Goal: Task Accomplishment & Management: Manage account settings

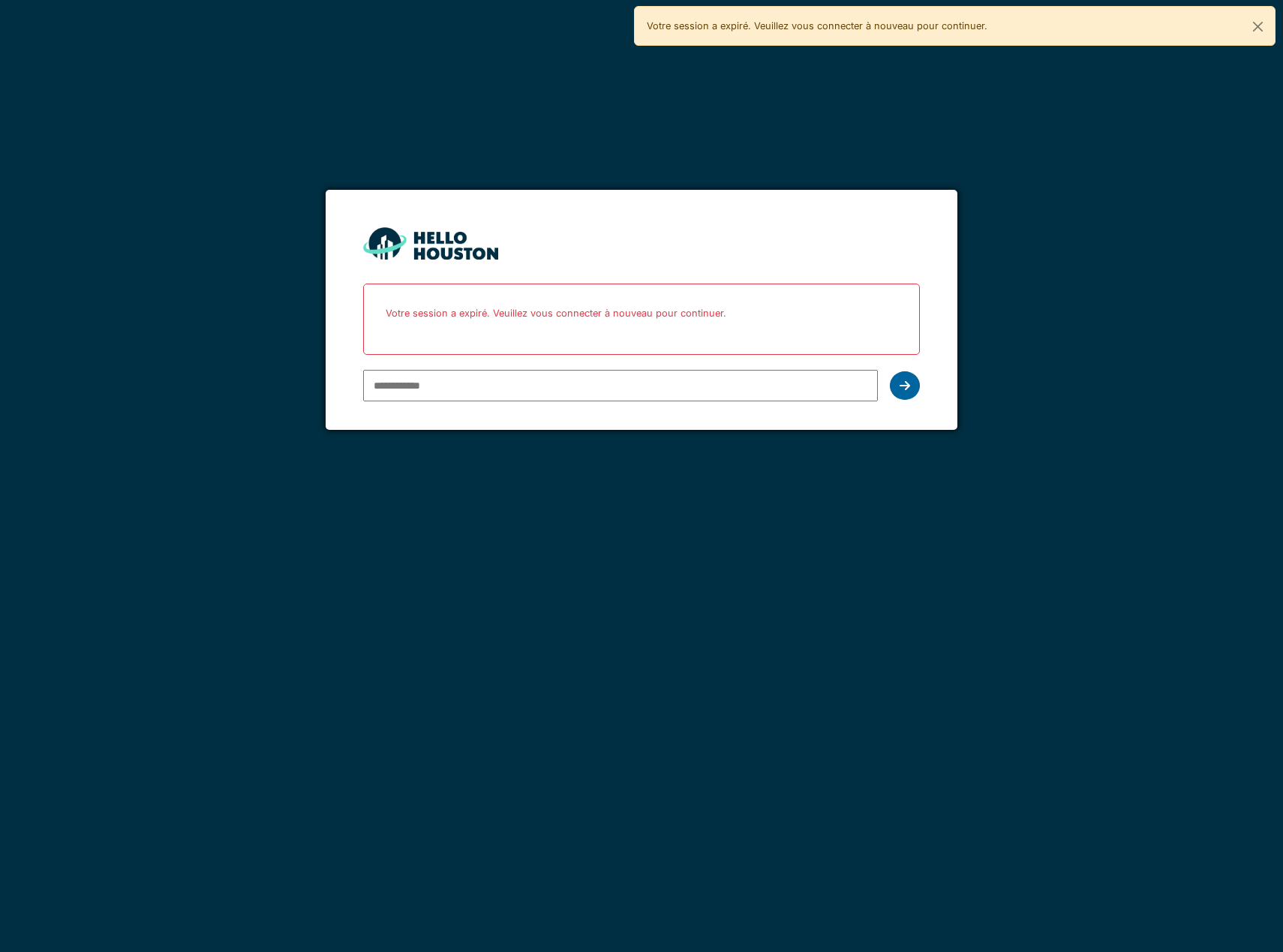
type input "**********"
click at [906, 390] on icon at bounding box center [905, 385] width 11 height 12
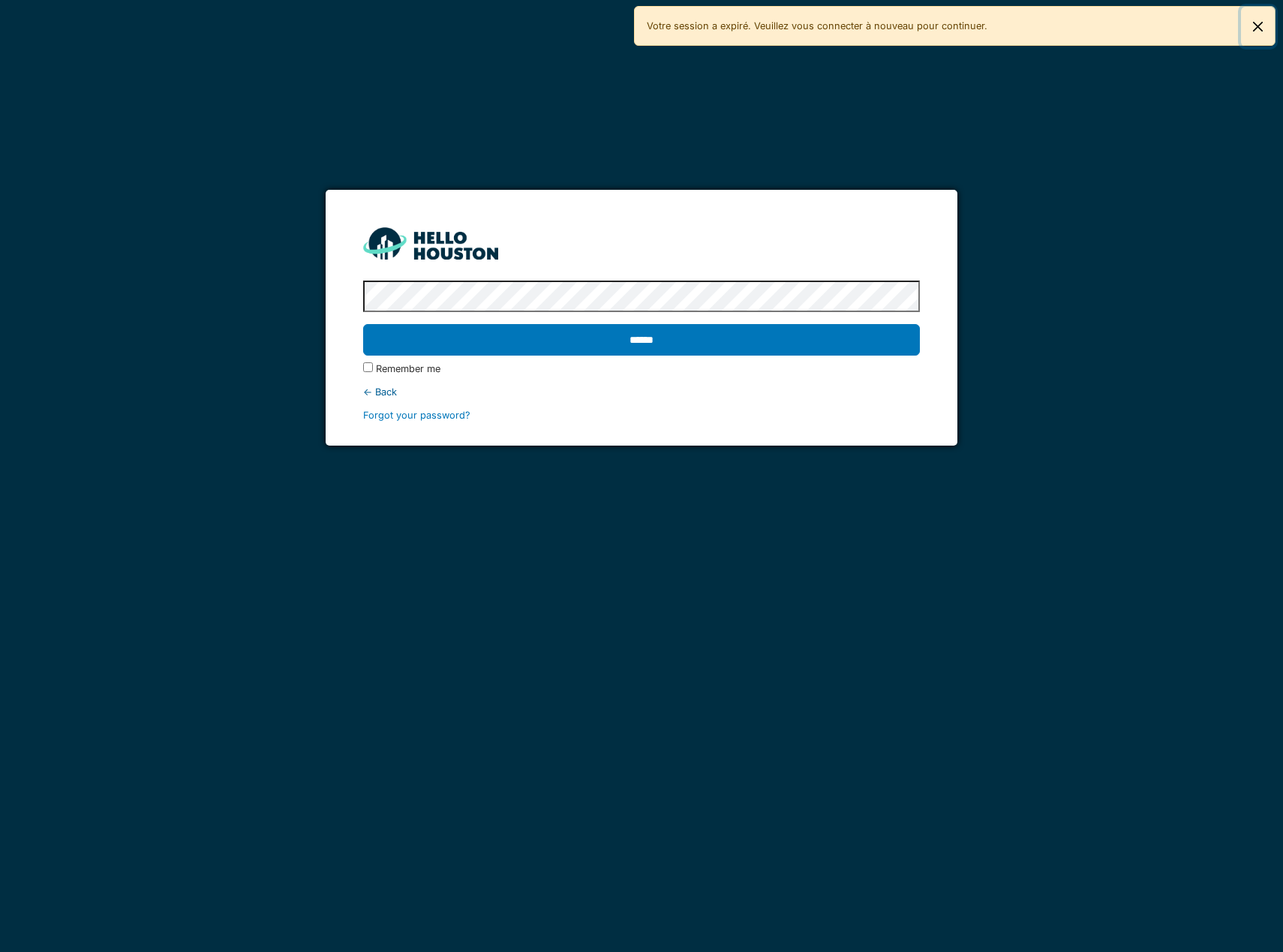
click at [1259, 24] on button "Fermer" at bounding box center [1258, 26] width 33 height 40
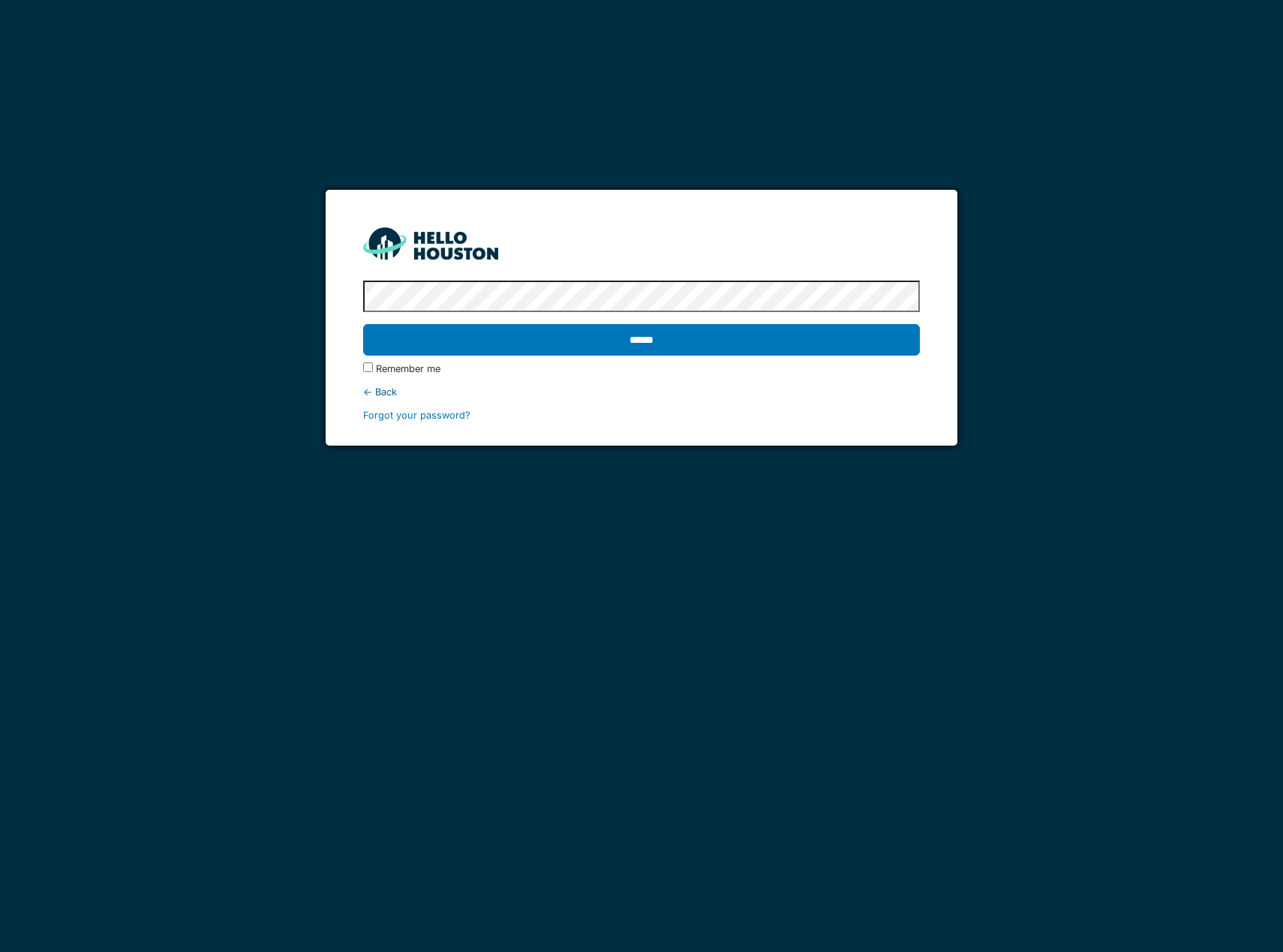
click at [509, 344] on input "******" at bounding box center [642, 340] width 557 height 32
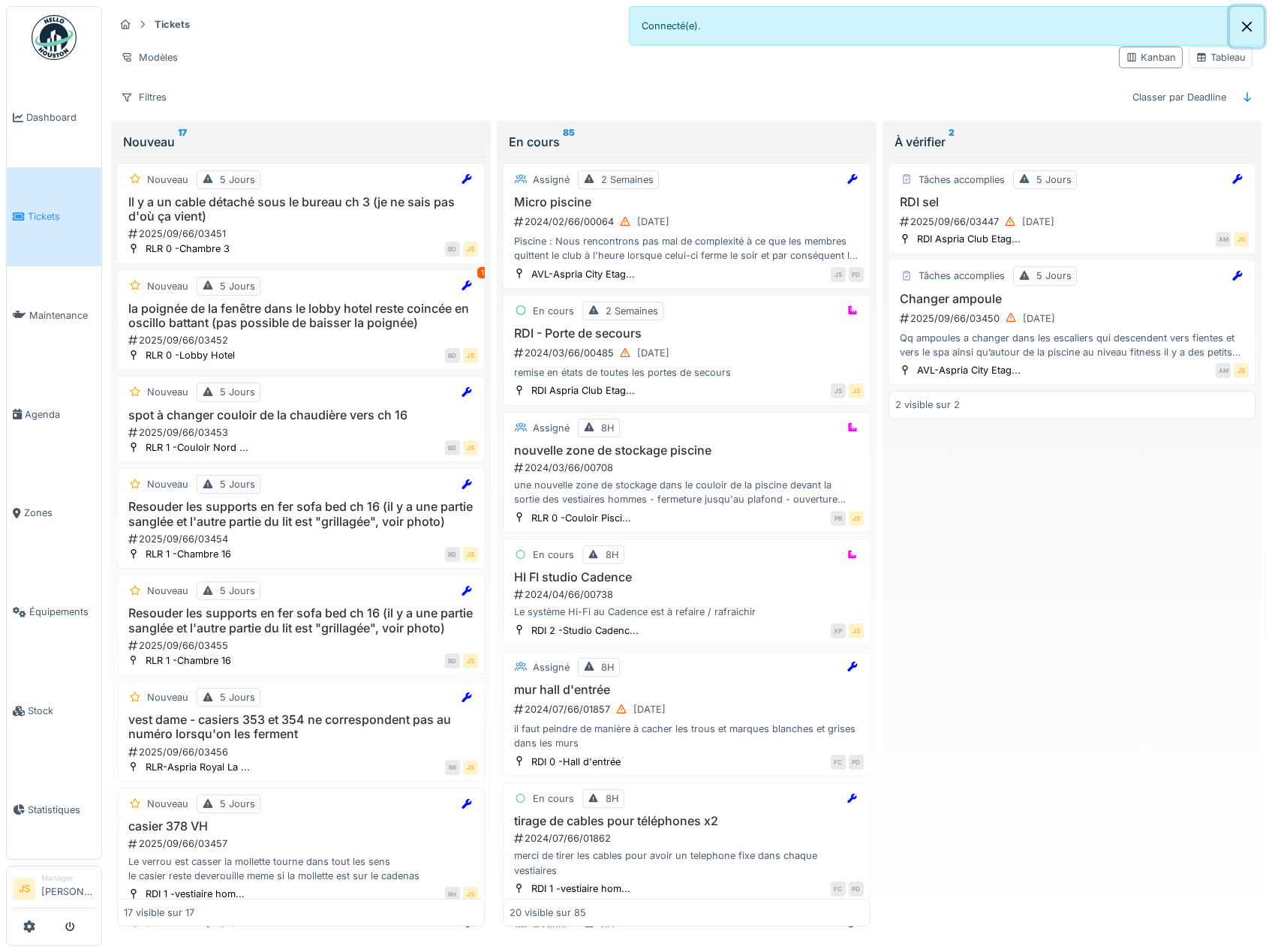
click at [1245, 23] on button "Close" at bounding box center [1246, 26] width 33 height 40
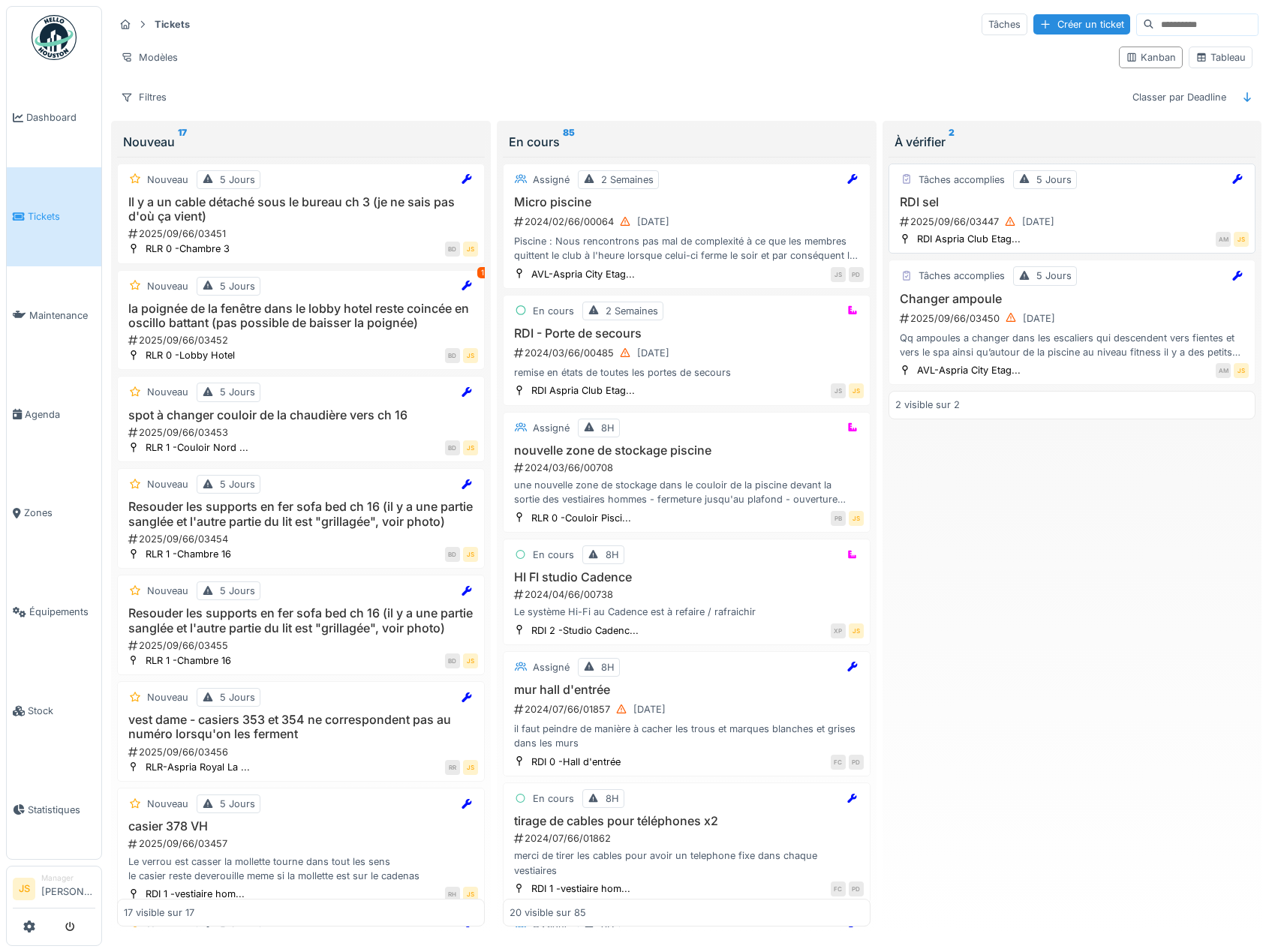
click at [955, 221] on div "2025/09/66/03447 12/09/2025" at bounding box center [1073, 221] width 351 height 19
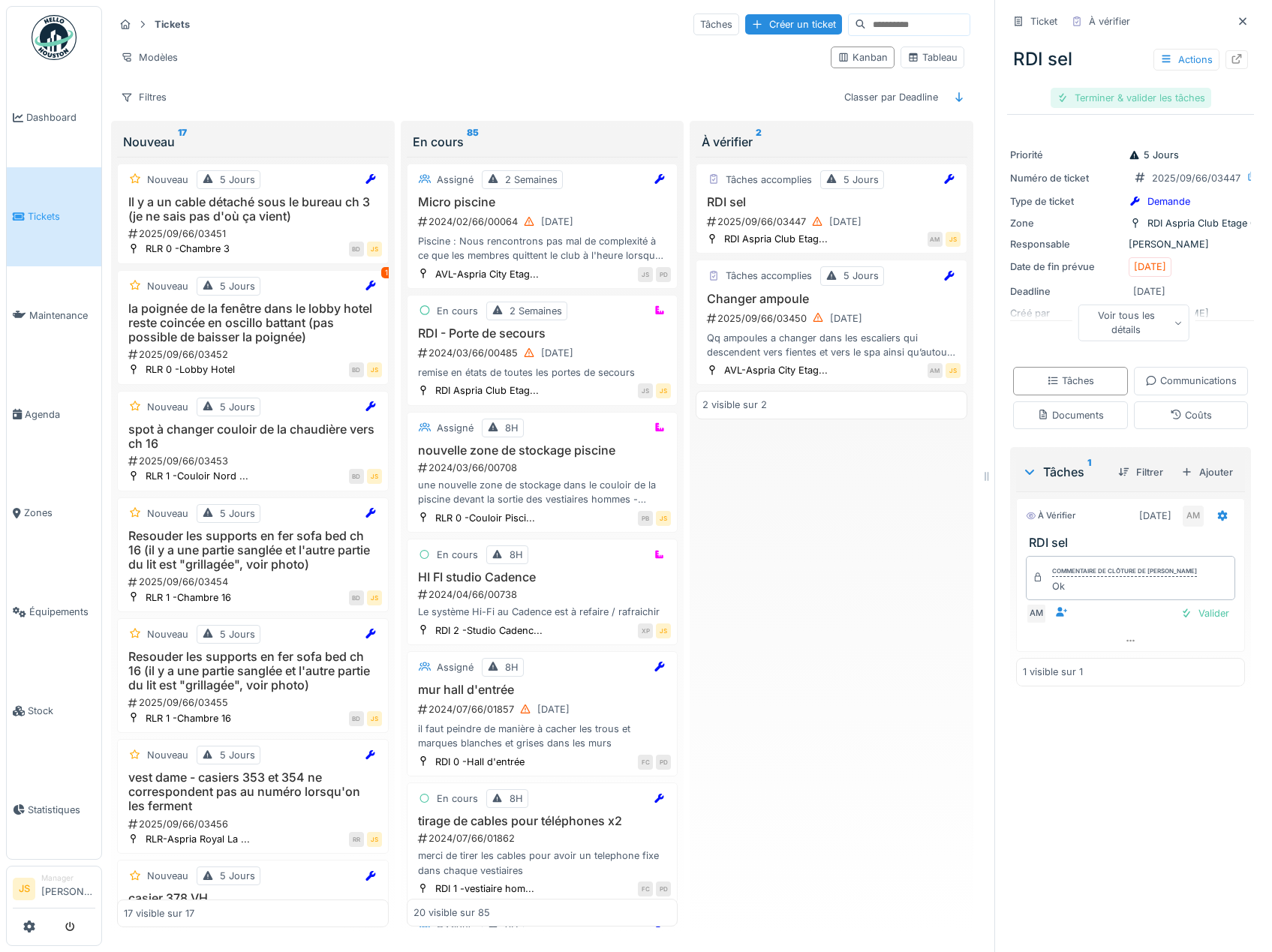
click at [1123, 93] on div "Terminer & valider les tâches" at bounding box center [1131, 98] width 161 height 20
click at [1123, 93] on div "Clôturer le ticket" at bounding box center [1129, 98] width 104 height 20
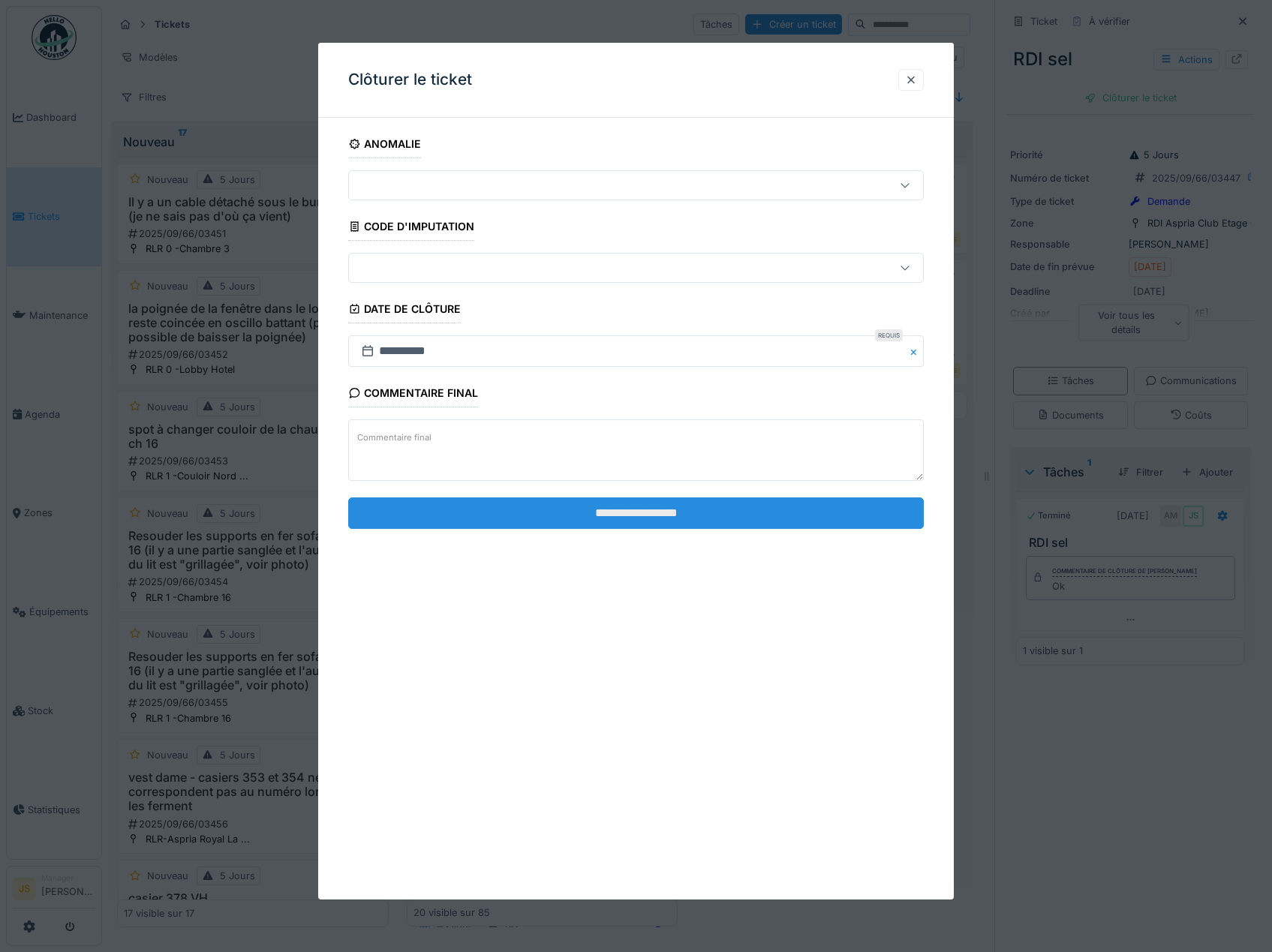
click at [688, 510] on input "**********" at bounding box center [636, 513] width 576 height 32
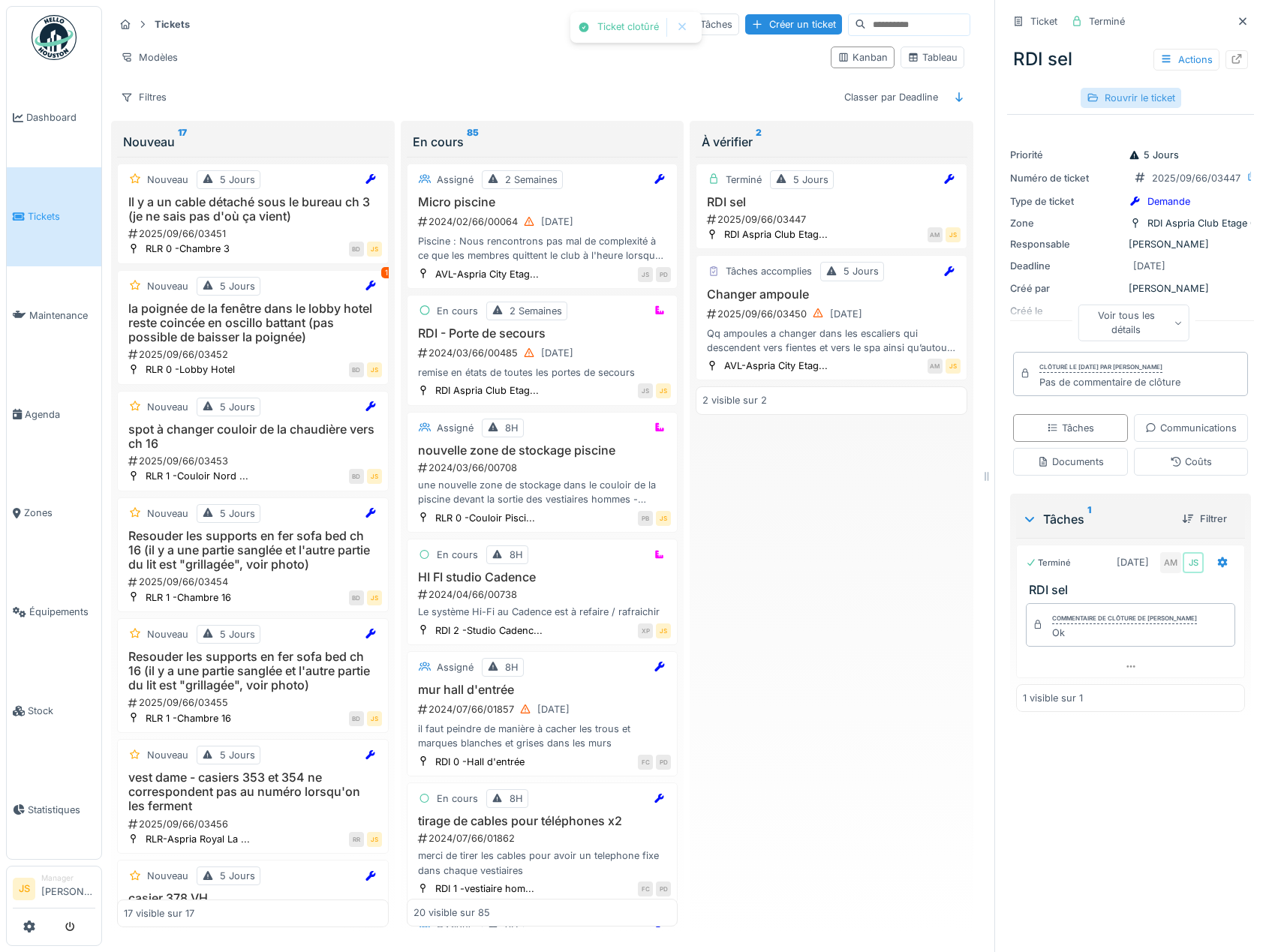
click at [1122, 88] on div "Rouvrir le ticket" at bounding box center [1130, 98] width 100 height 20
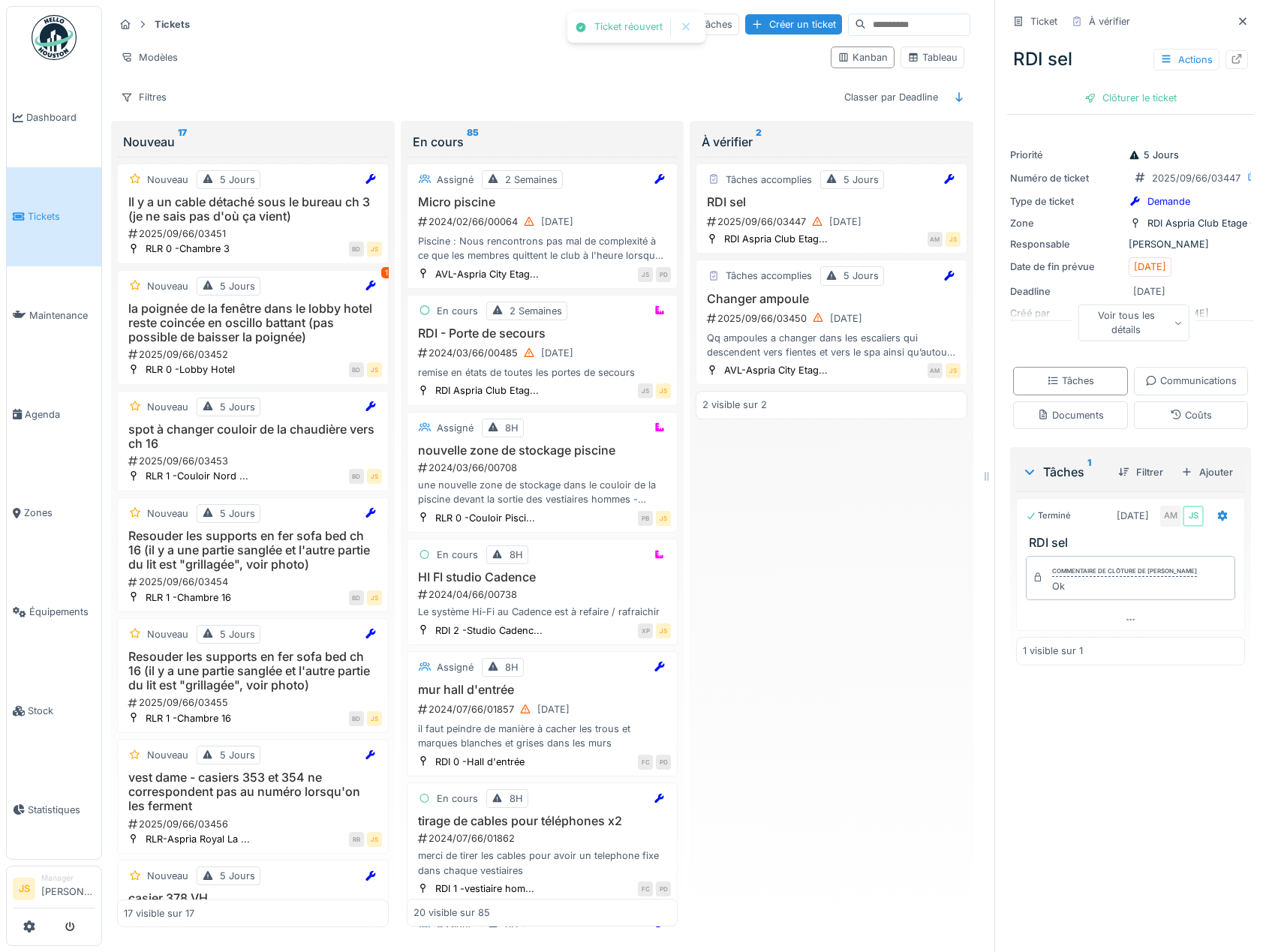
click at [1120, 85] on div "RDI sel Actions Clôturer le ticket" at bounding box center [1130, 72] width 247 height 78
click at [1120, 91] on div "Clôturer le ticket" at bounding box center [1129, 98] width 104 height 20
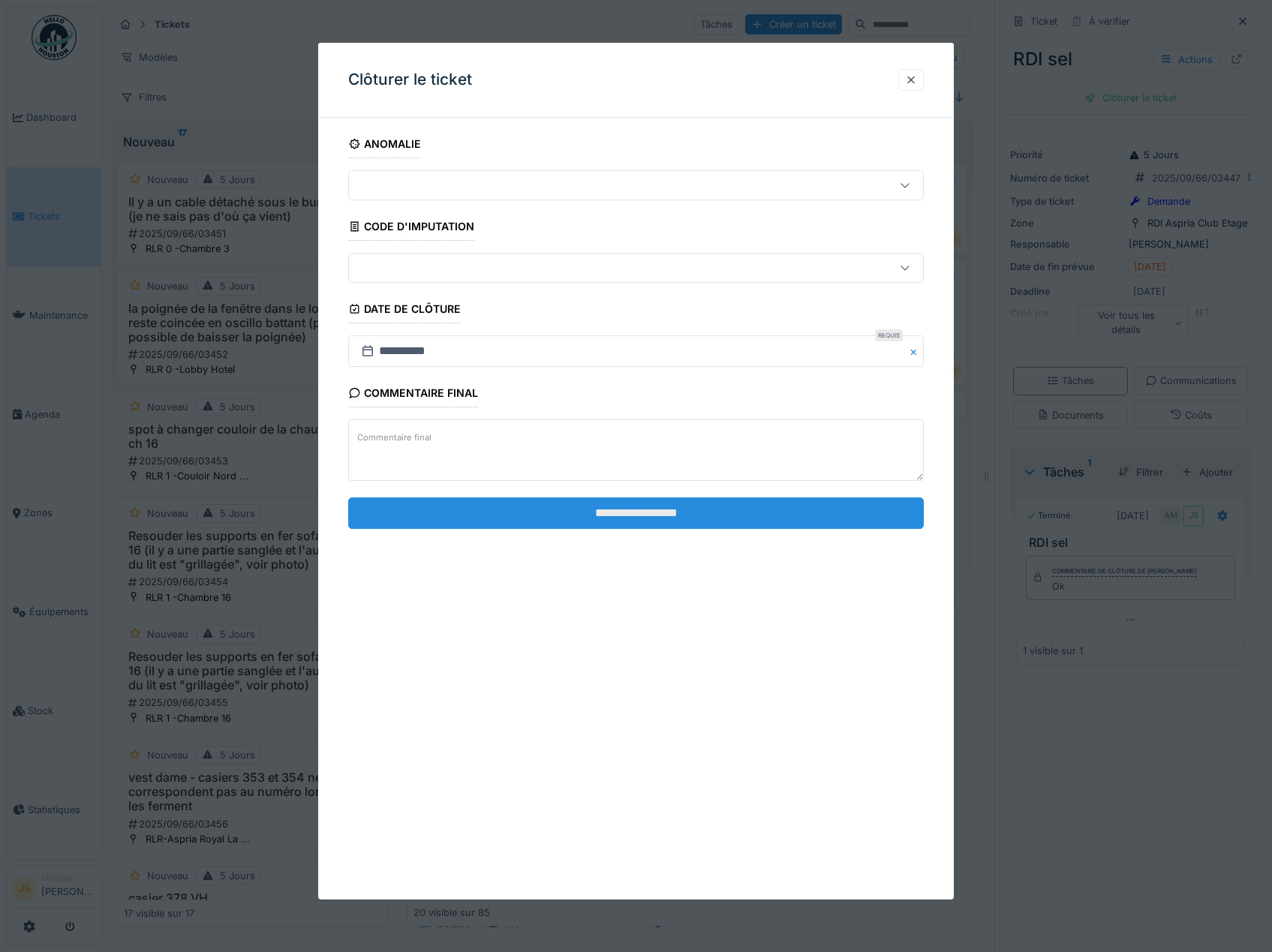
click at [635, 517] on input "**********" at bounding box center [636, 513] width 576 height 32
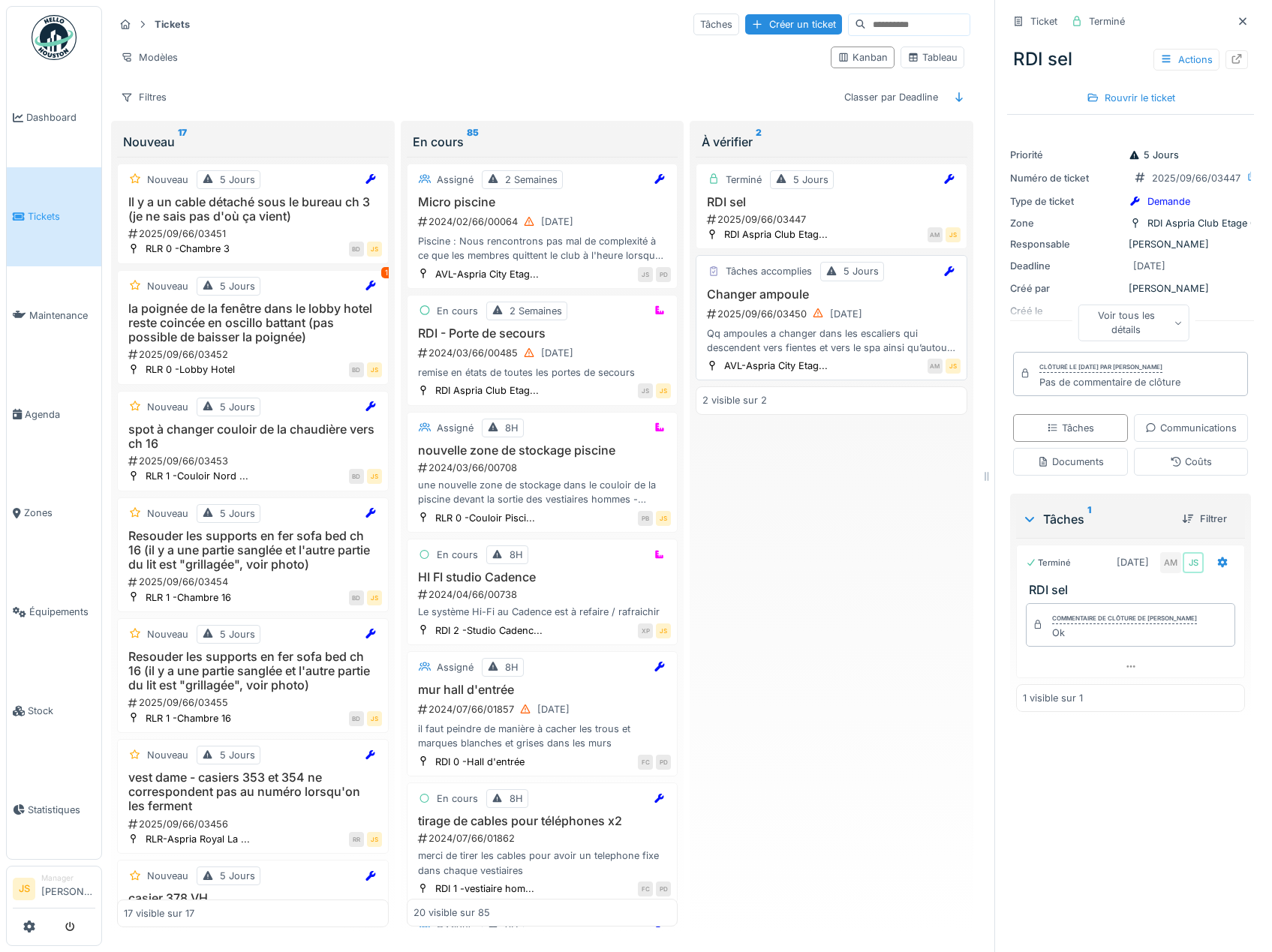
click at [775, 299] on h3 "Changer ampoule" at bounding box center [831, 294] width 258 height 14
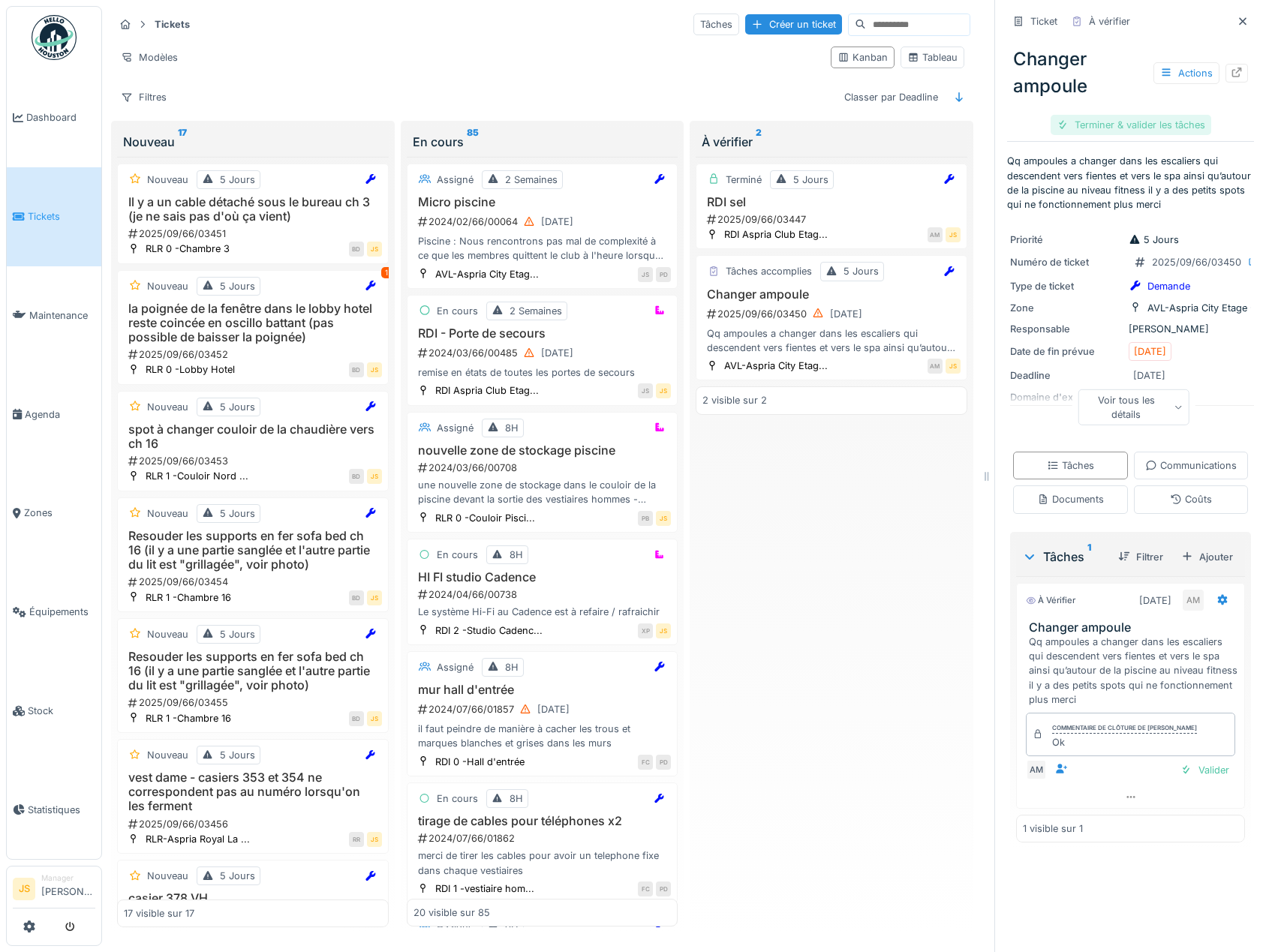
click at [1146, 122] on div "Terminer & valider les tâches" at bounding box center [1131, 125] width 161 height 20
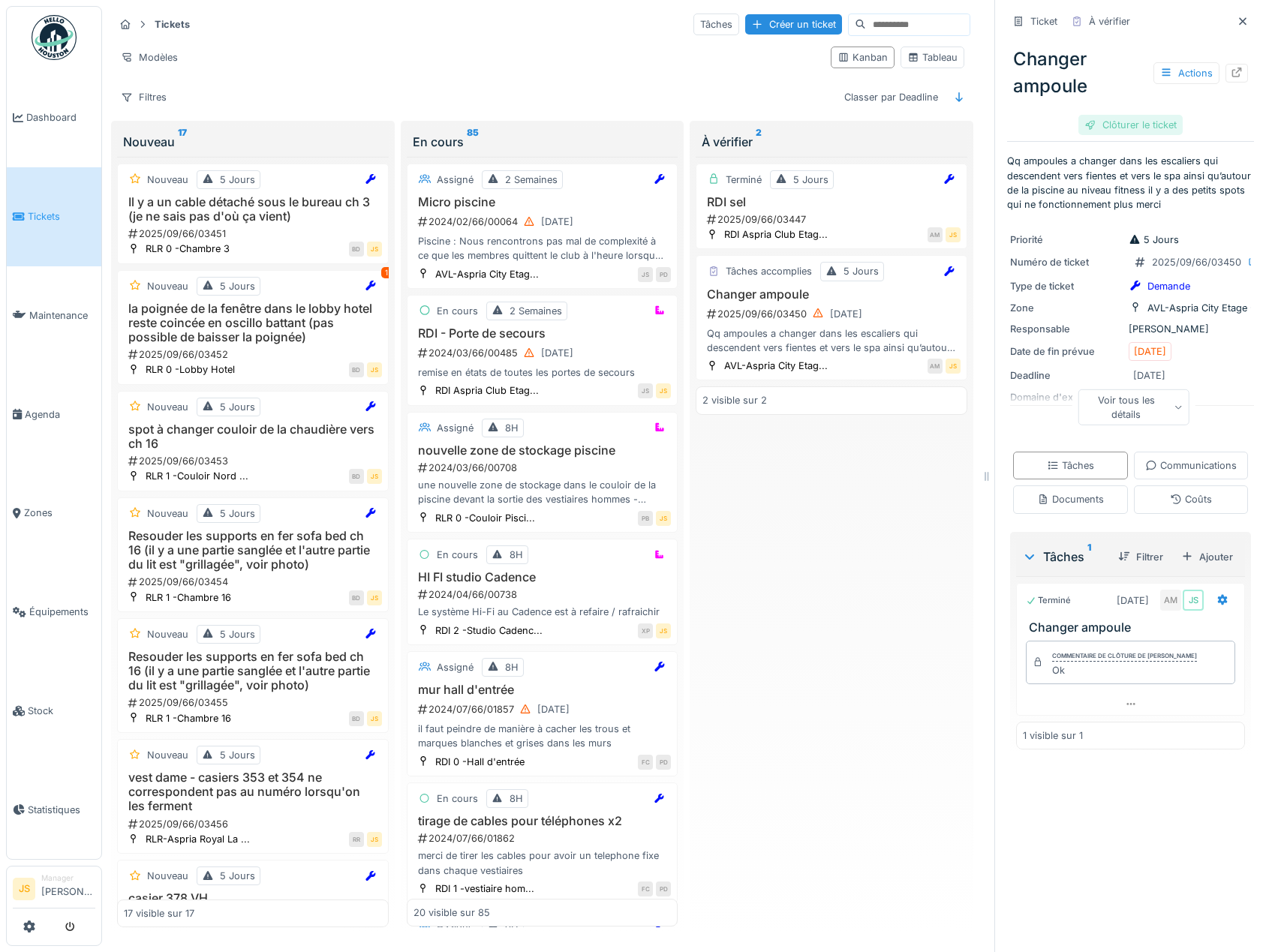
click at [1140, 124] on div "Clôturer le ticket" at bounding box center [1129, 125] width 104 height 20
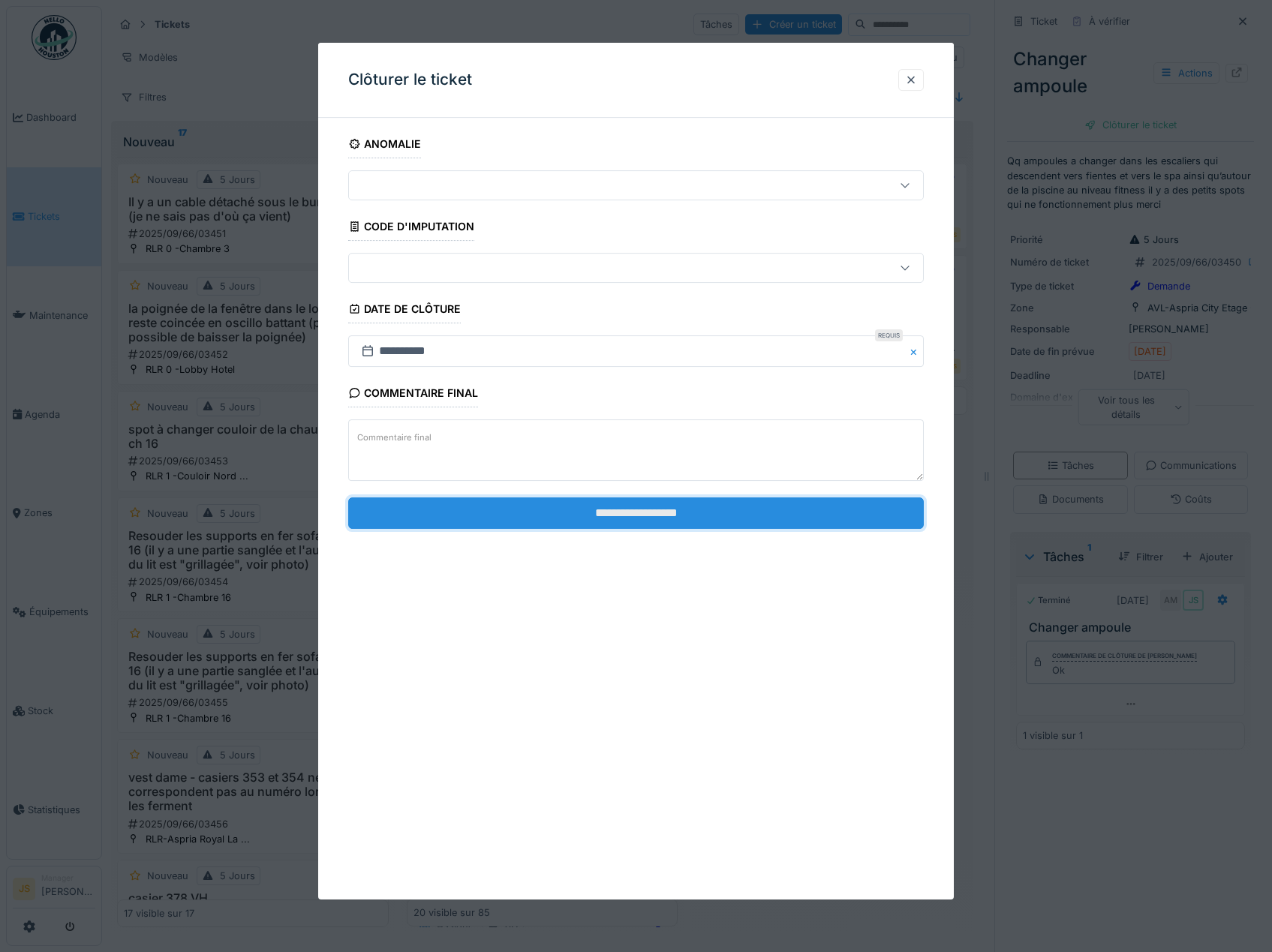
click at [698, 516] on input "**********" at bounding box center [636, 513] width 576 height 32
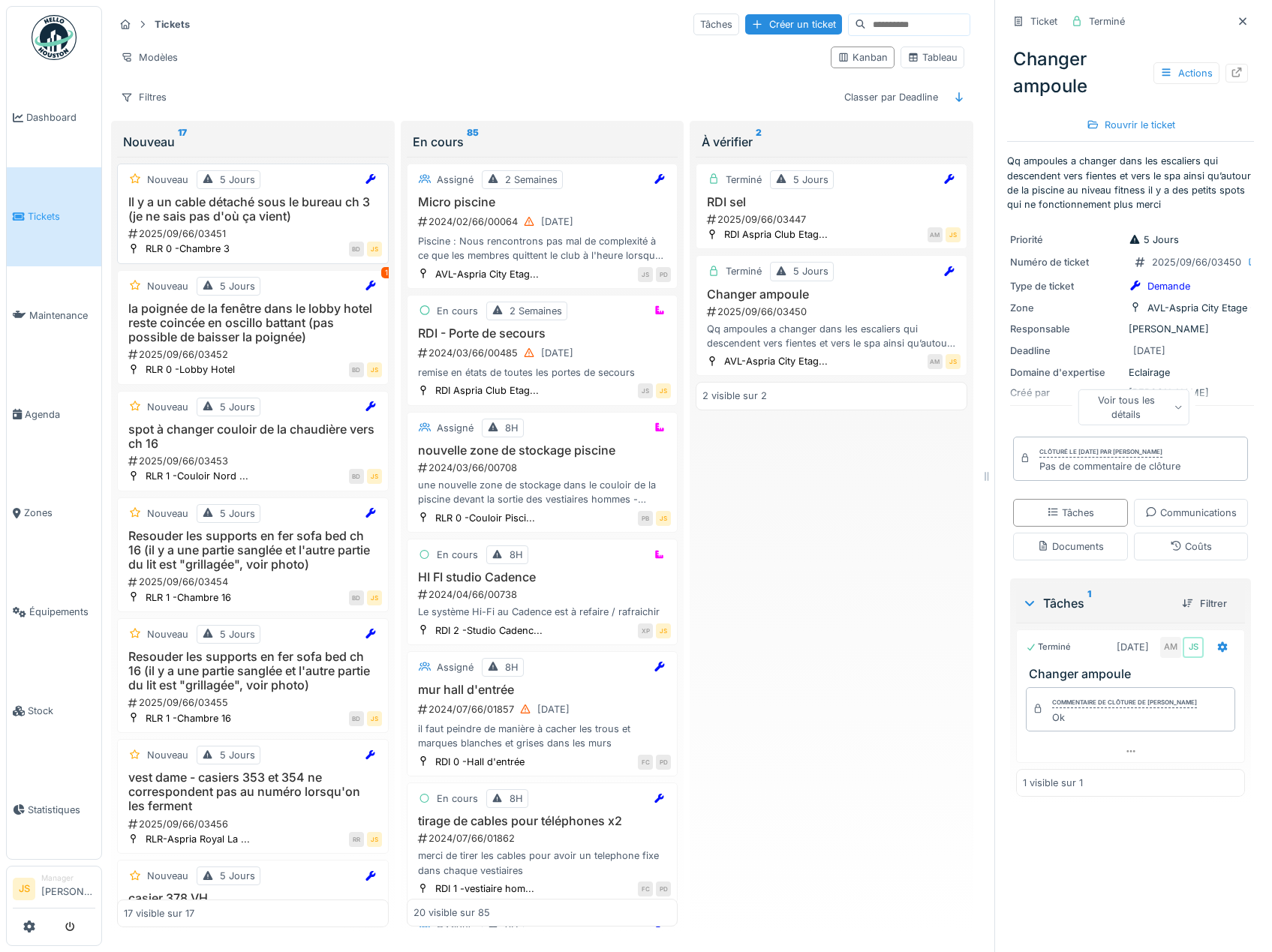
click at [212, 216] on h3 "Il y a un cable détaché sous le bureau ch 3 (je ne sais pas d'où ça vient)" at bounding box center [253, 210] width 258 height 29
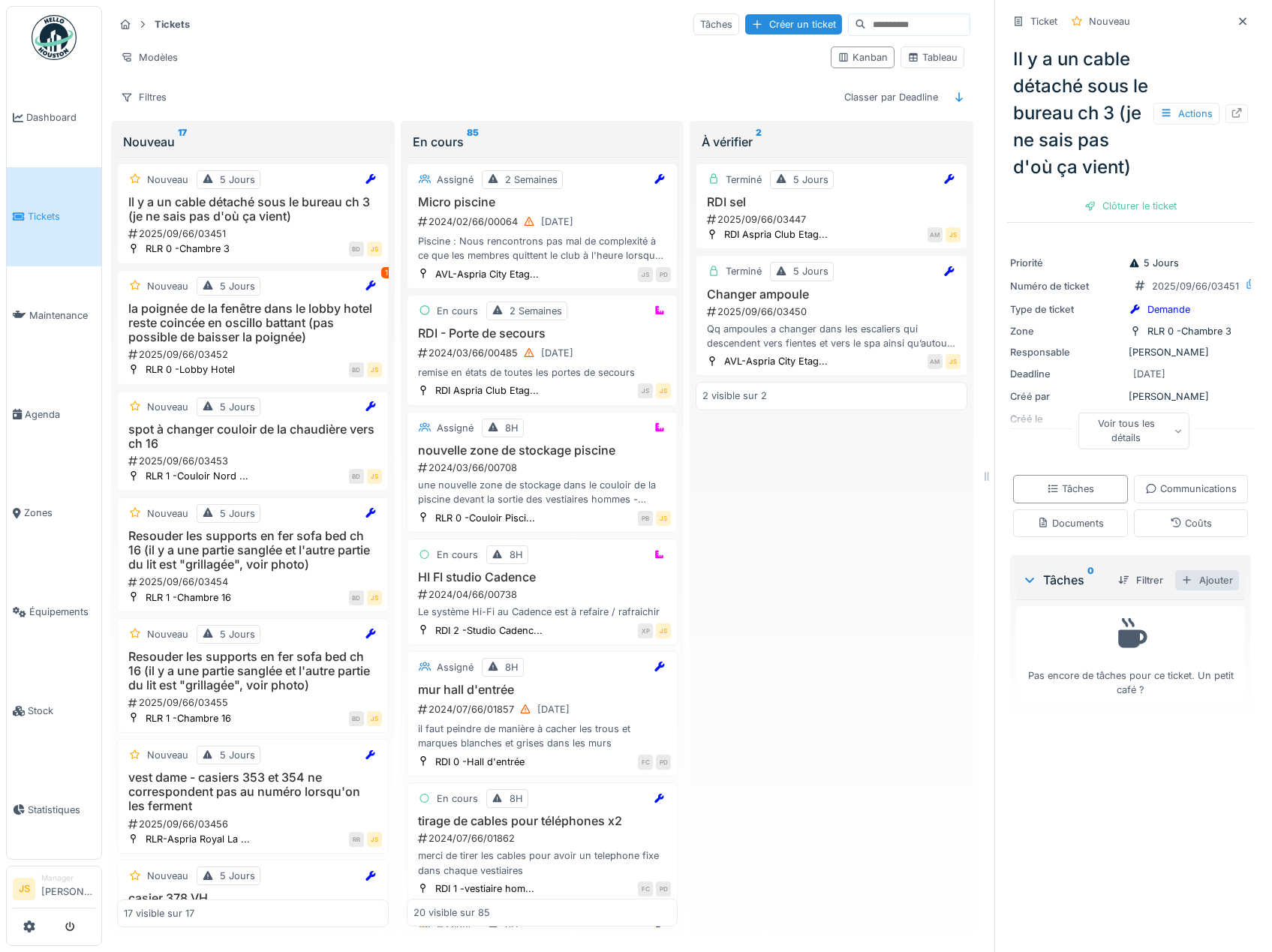
click at [1186, 591] on div "Ajouter" at bounding box center [1207, 580] width 64 height 20
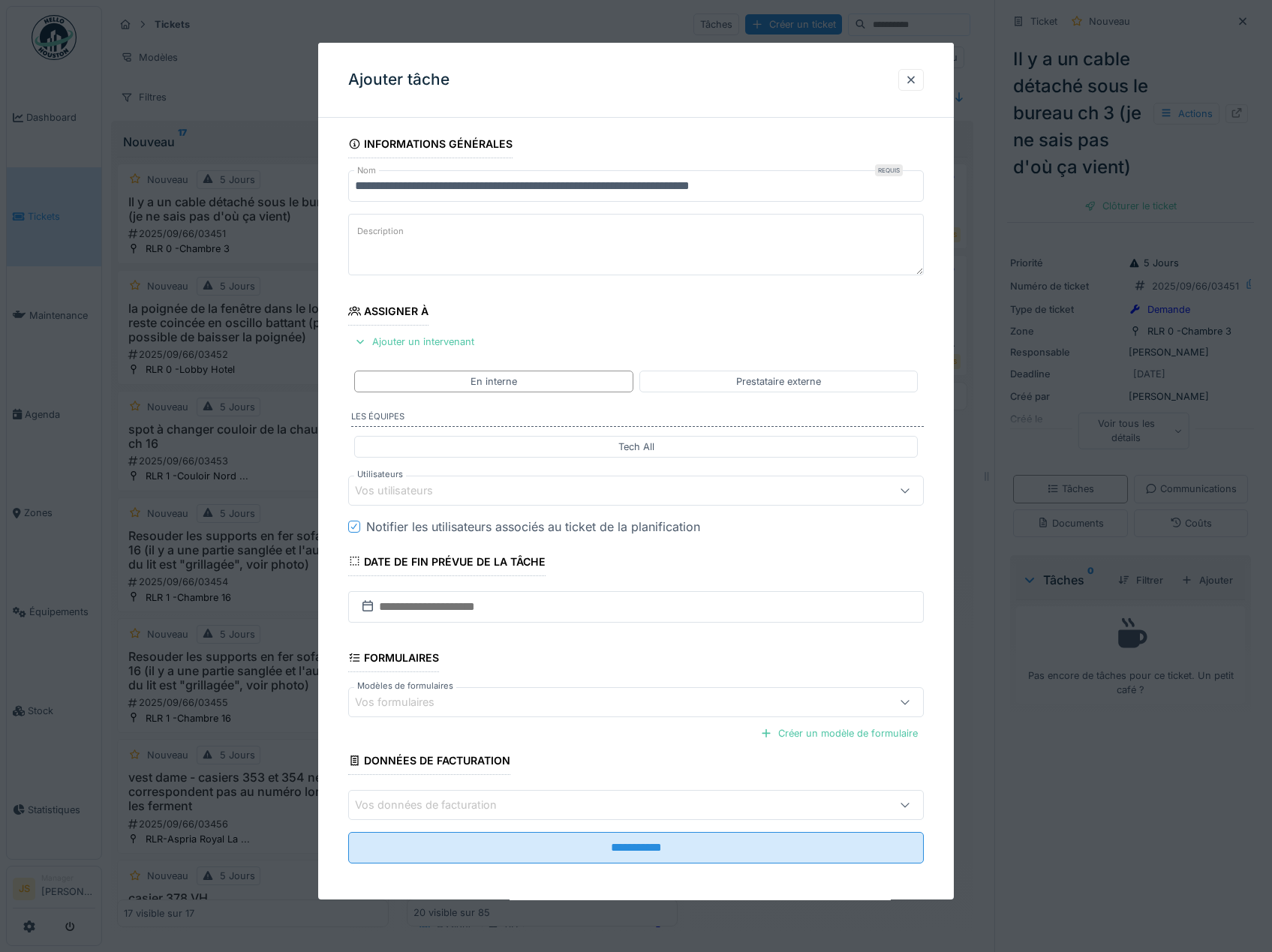
click at [396, 489] on div "Vos utilisateurs" at bounding box center [405, 490] width 99 height 16
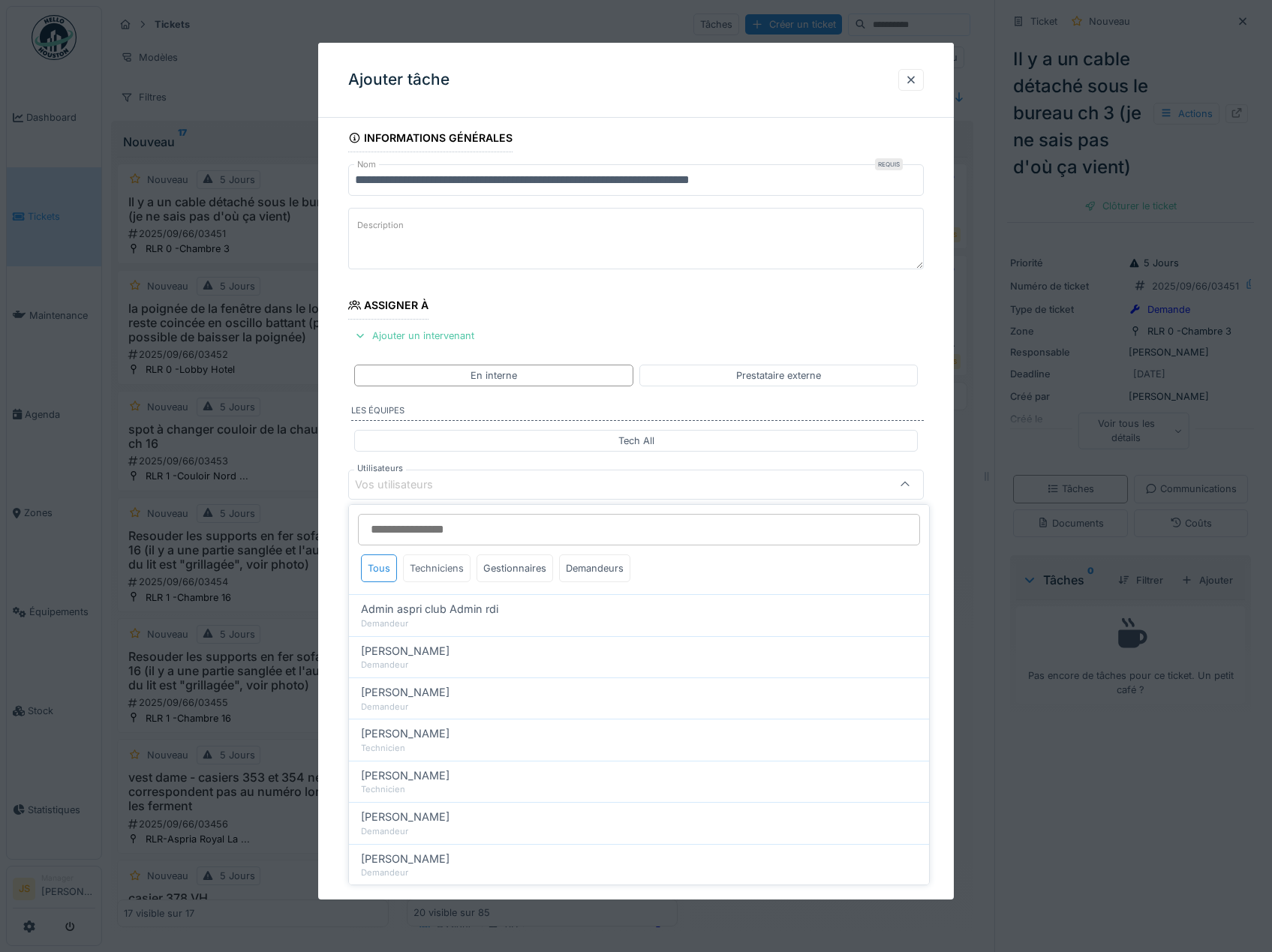
click at [450, 568] on div "Techniciens" at bounding box center [436, 568] width 68 height 28
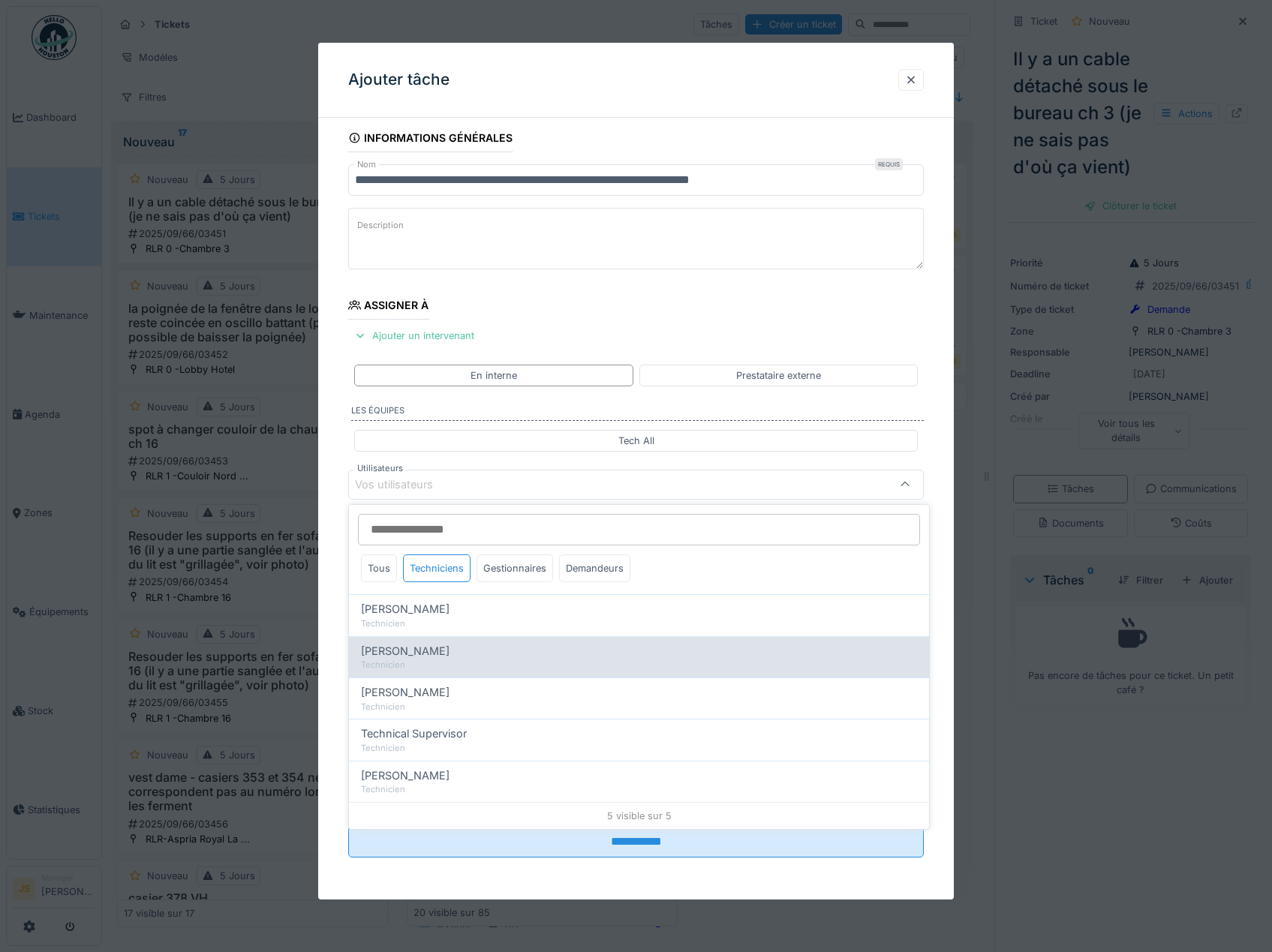
click at [415, 654] on span "Alexsander Batista" at bounding box center [405, 651] width 89 height 16
type input "*****"
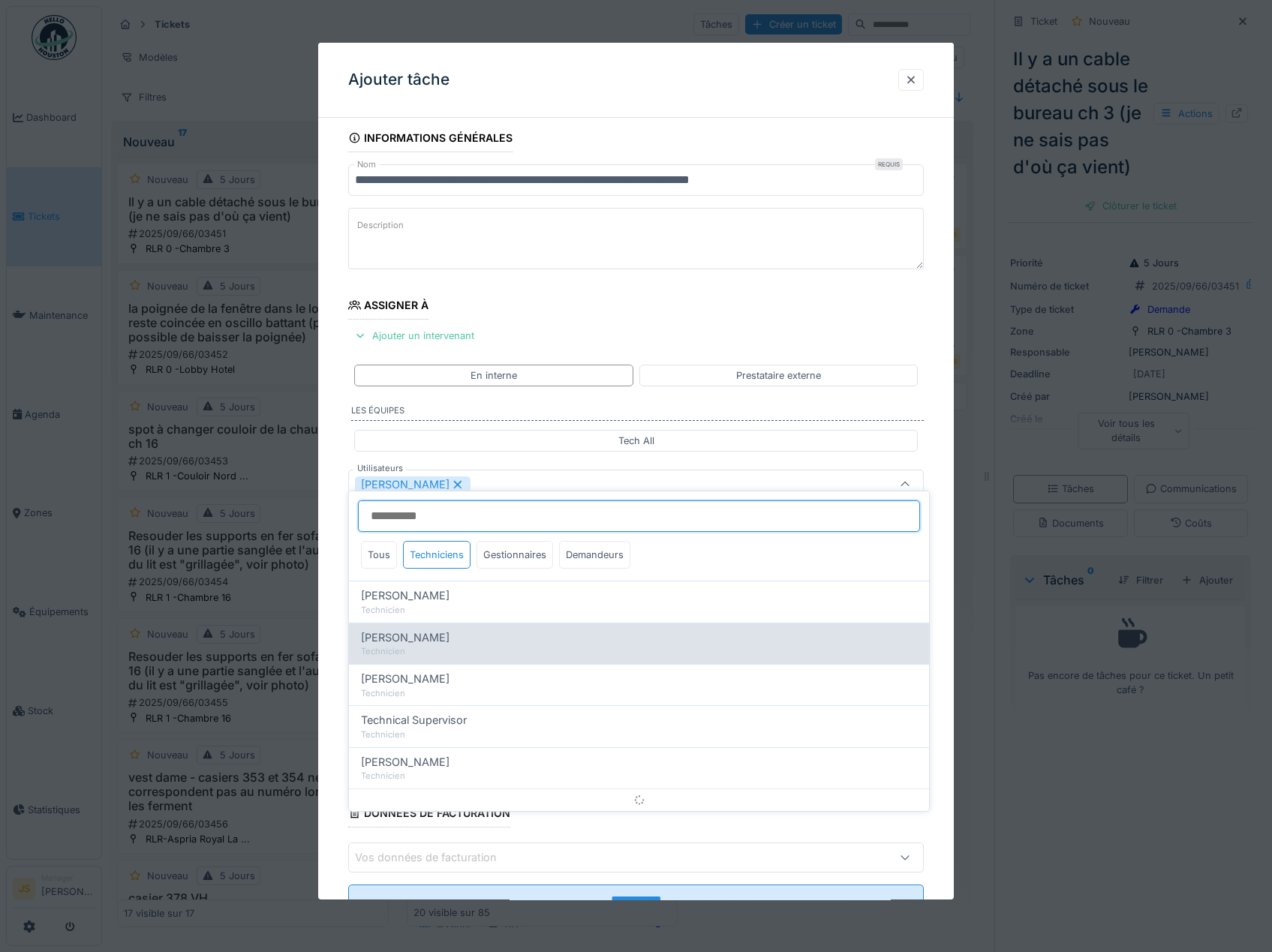
scroll to position [20, 0]
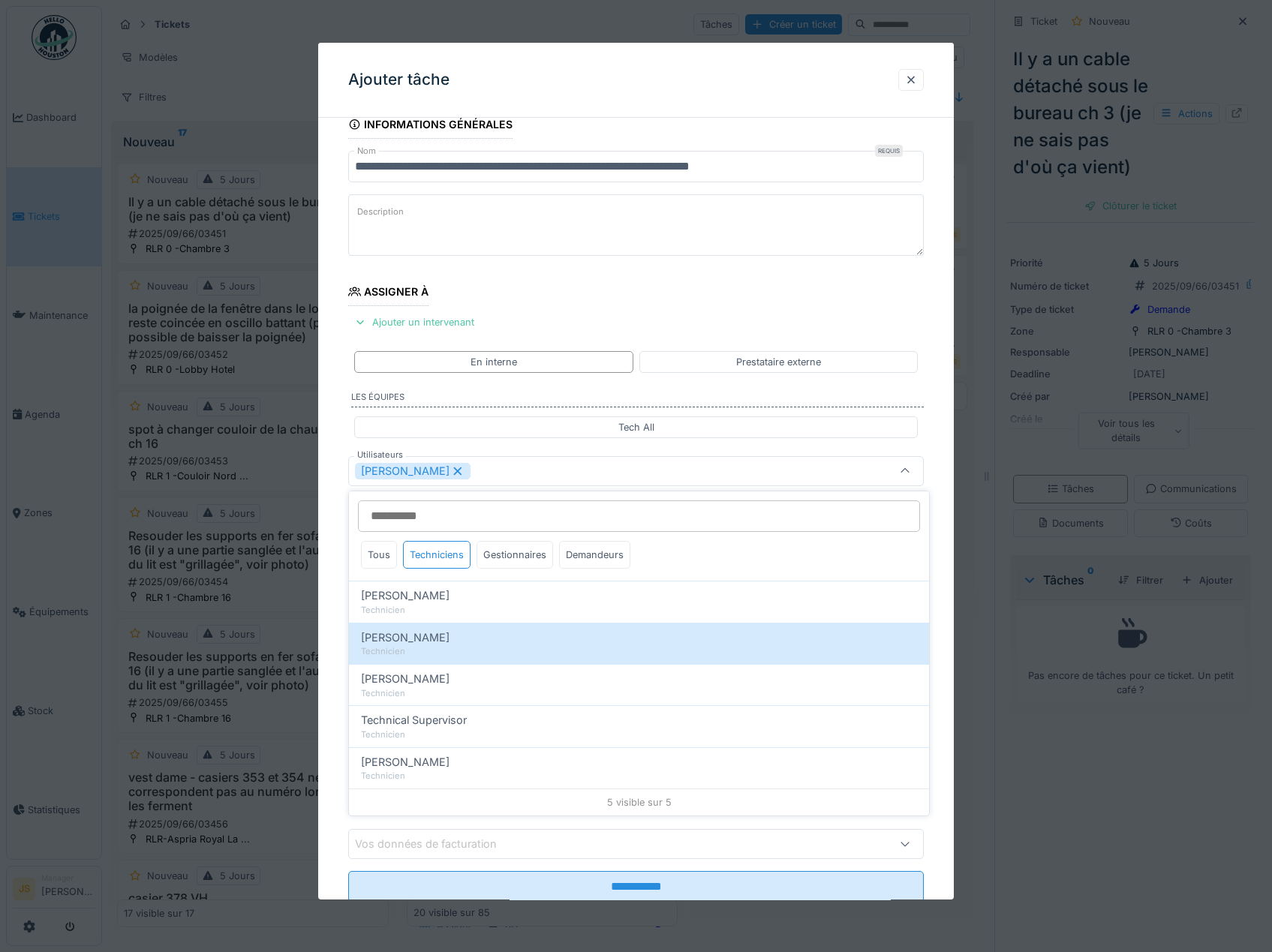
click at [328, 616] on div "**********" at bounding box center [636, 527] width 636 height 834
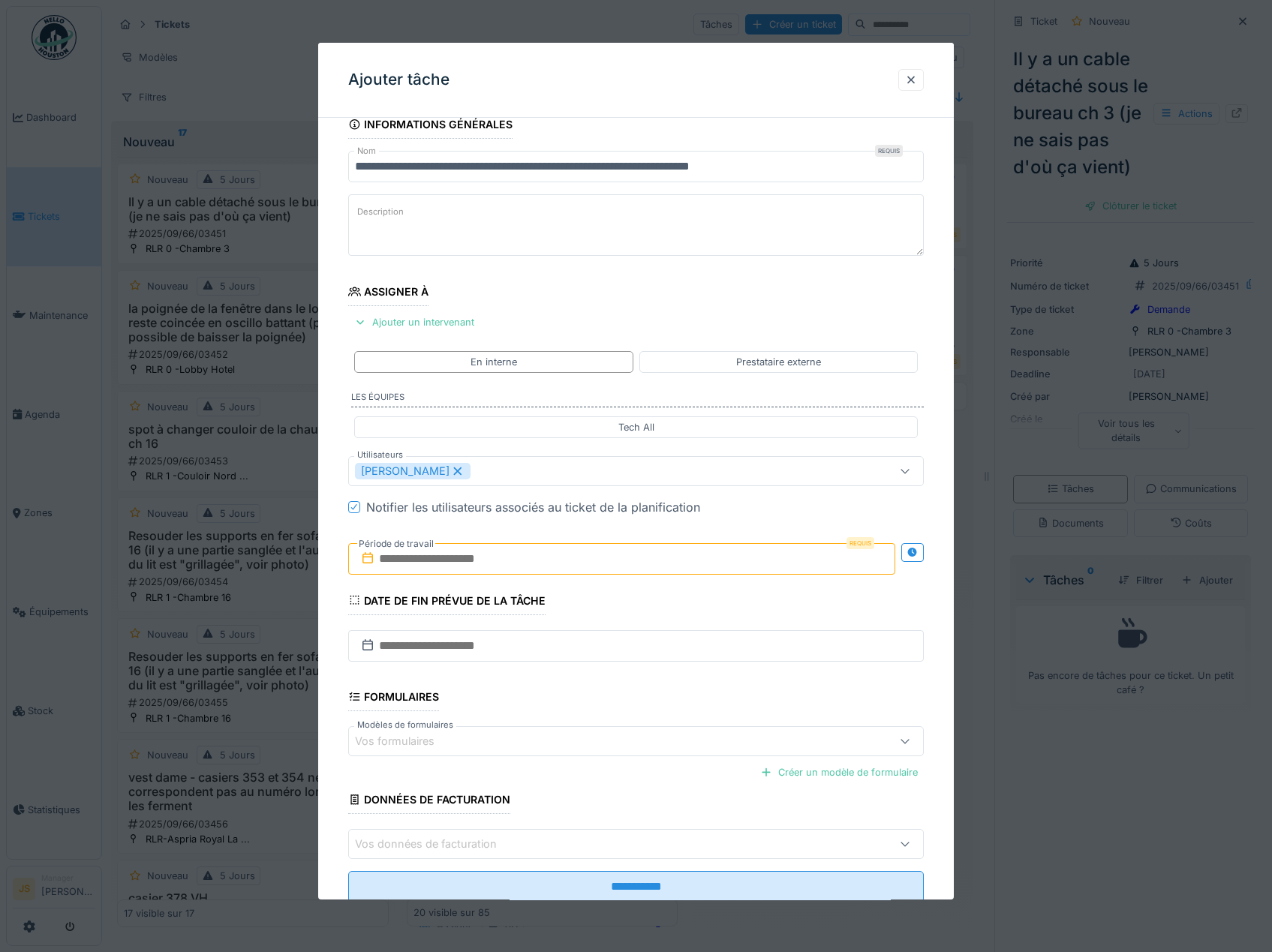
click at [449, 557] on input "text" at bounding box center [622, 558] width 547 height 32
click at [547, 702] on div "15" at bounding box center [551, 706] width 20 height 20
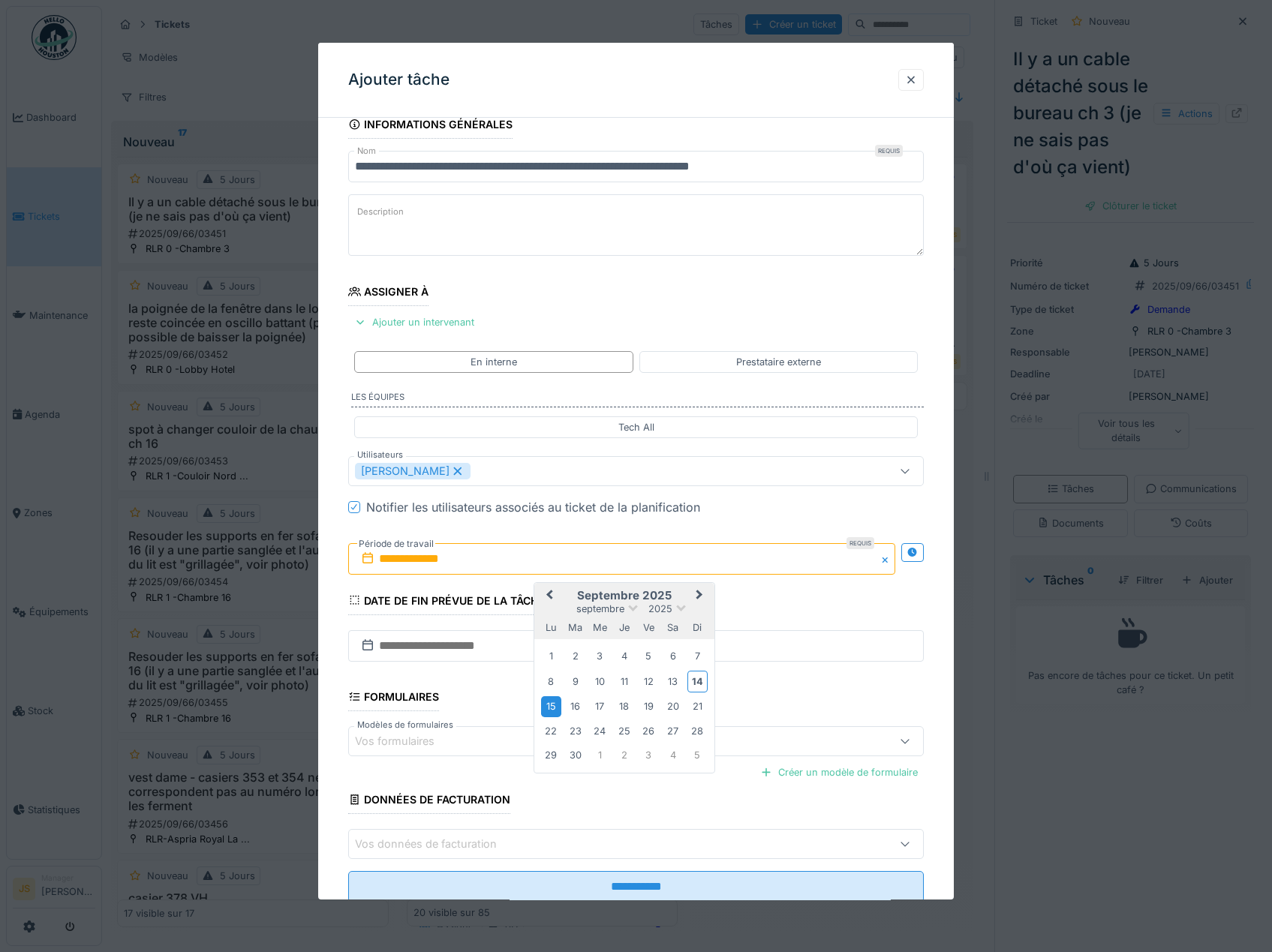
click at [547, 702] on div "15" at bounding box center [551, 706] width 20 height 20
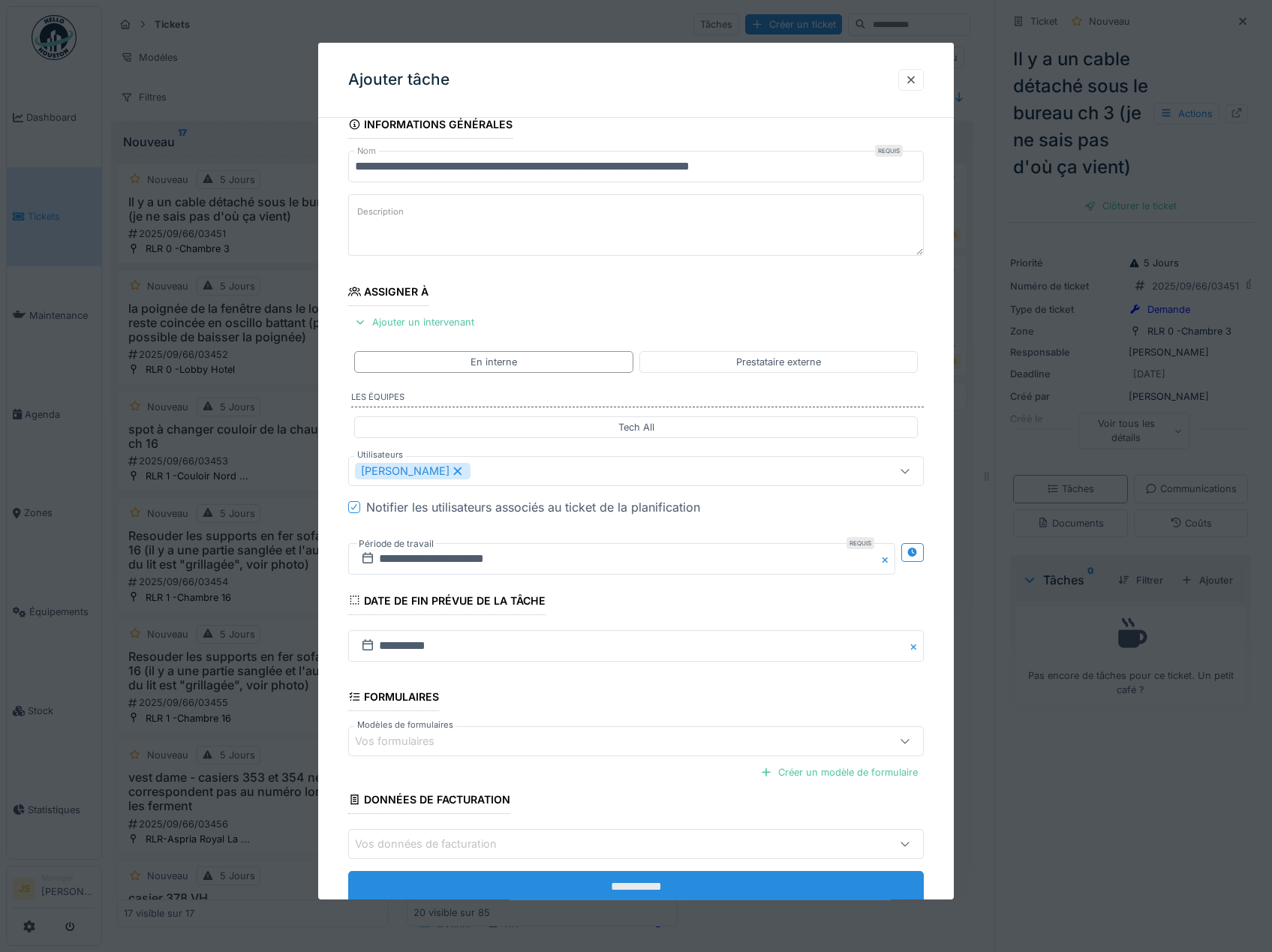
click at [631, 892] on input "**********" at bounding box center [636, 886] width 576 height 32
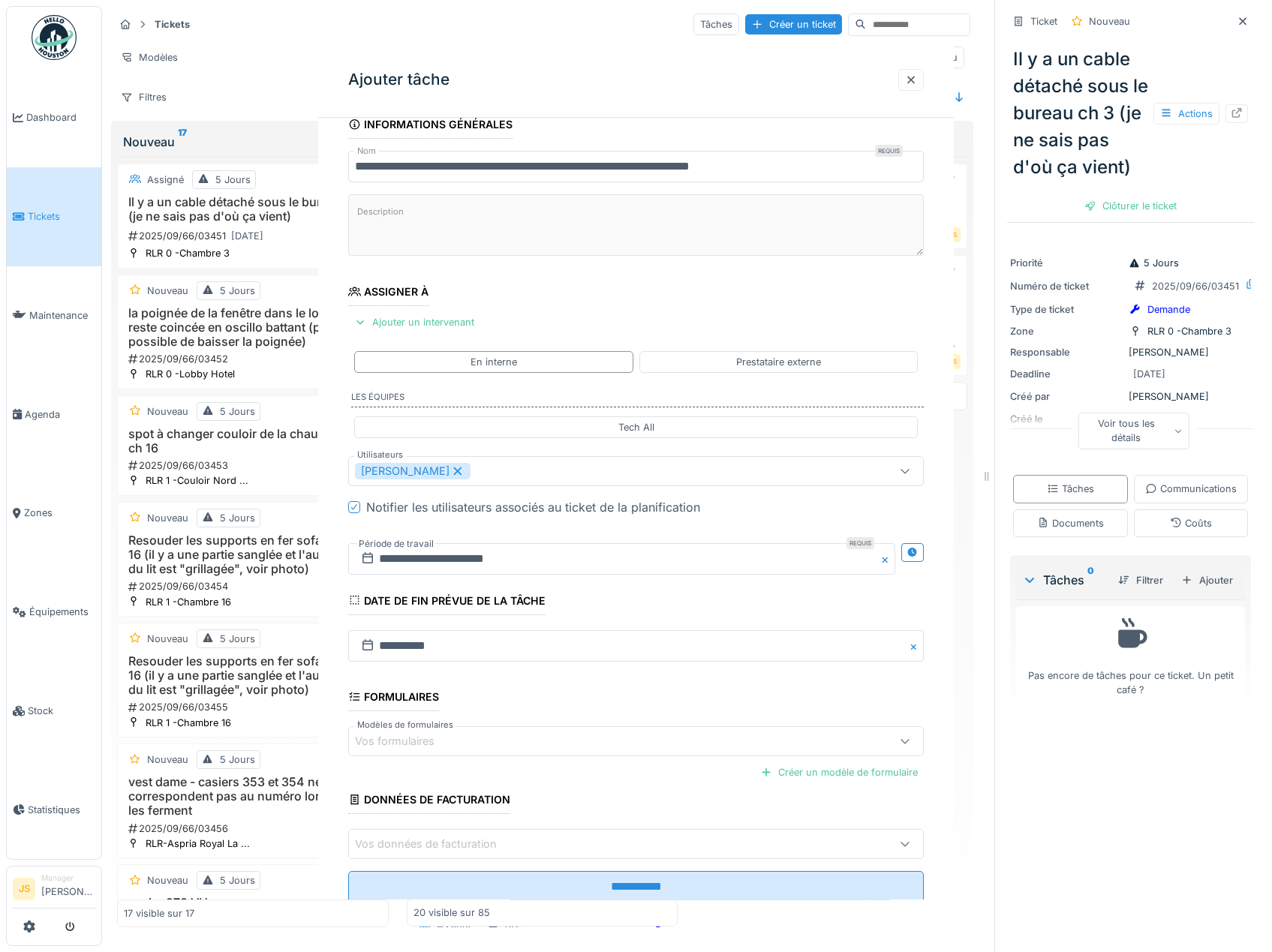
scroll to position [0, 0]
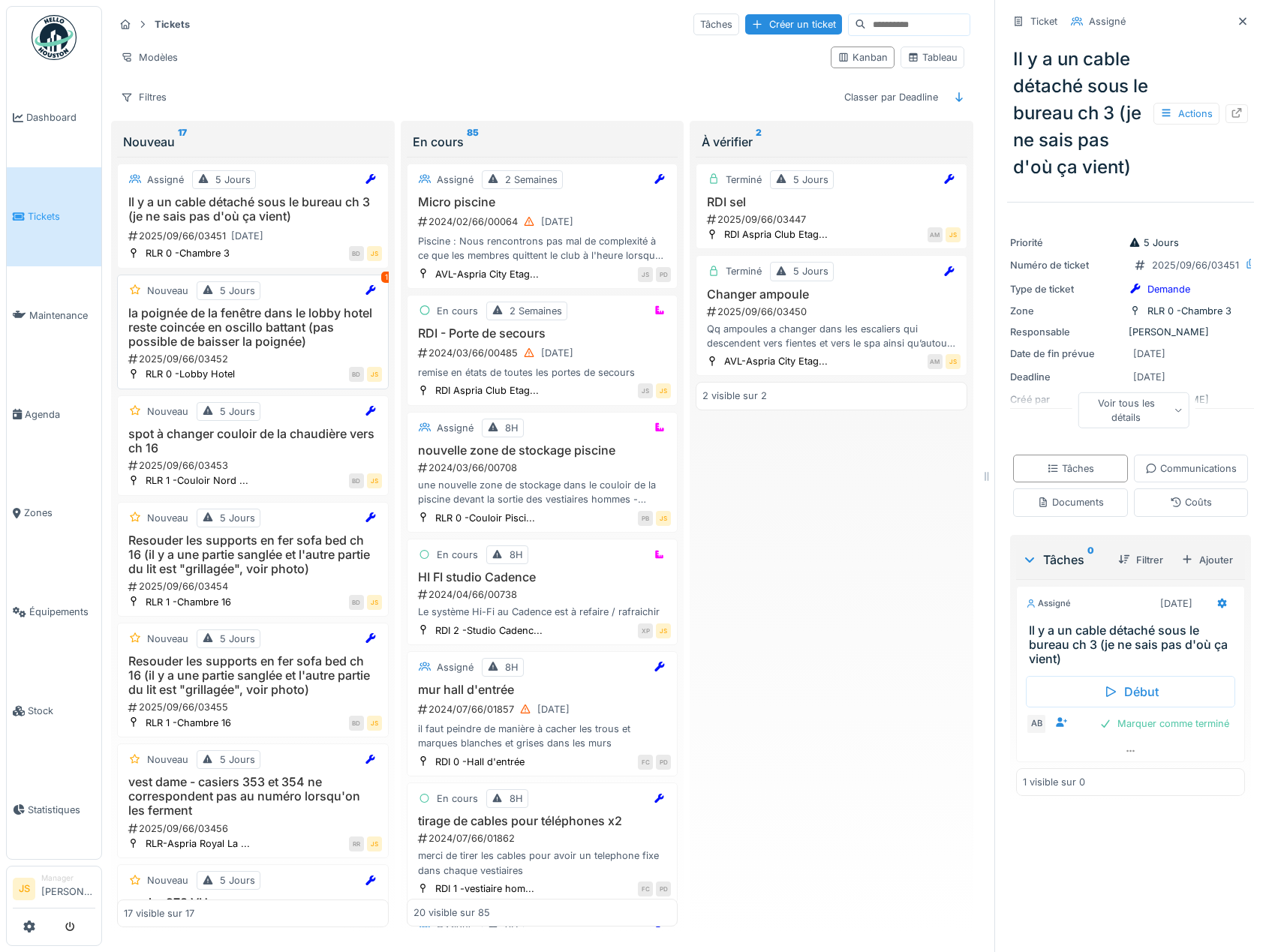
click at [279, 333] on h3 "la poignée de la fenêtre dans le lobby hotel reste coincée en oscillo battant (…" at bounding box center [253, 328] width 258 height 43
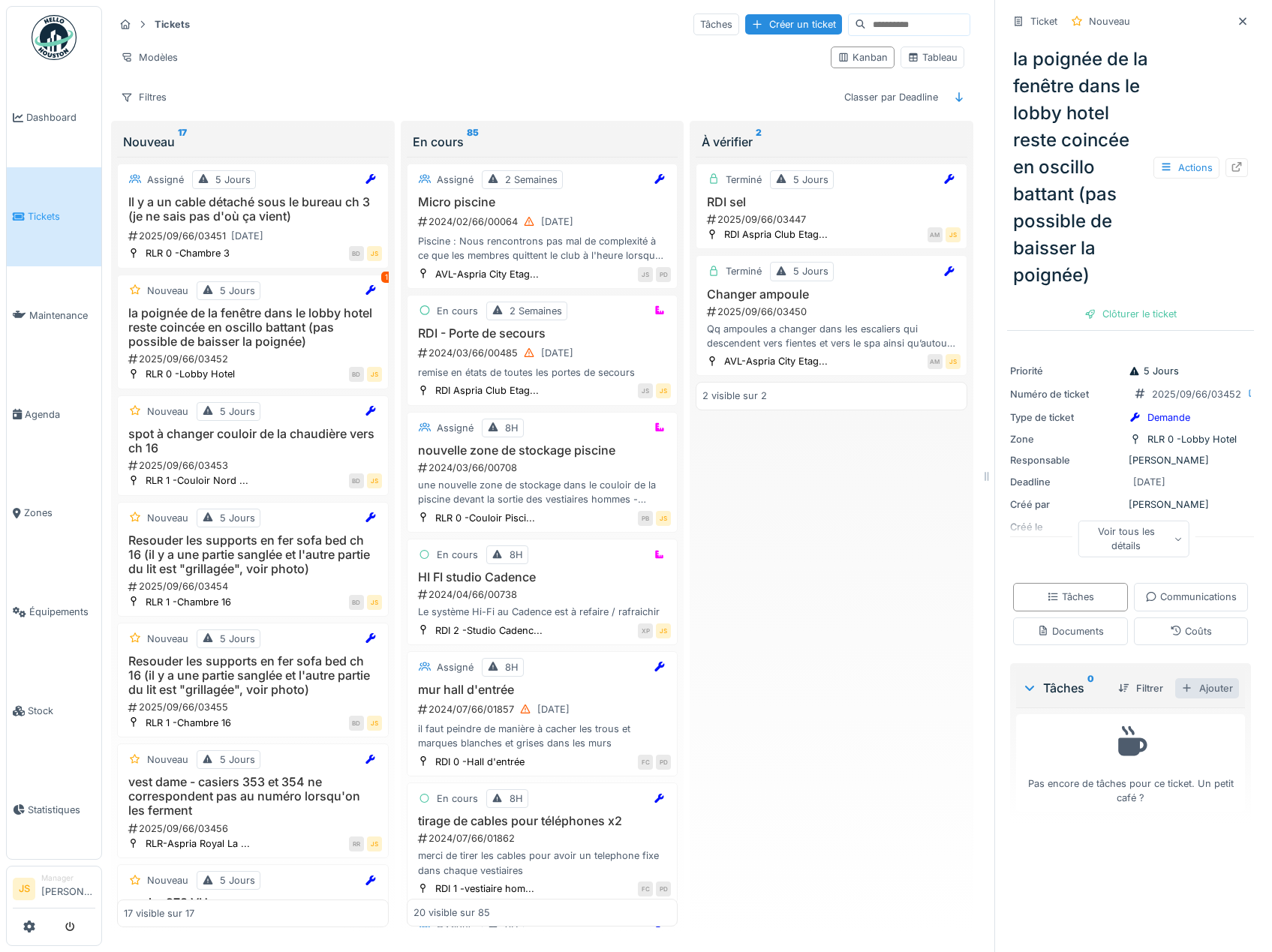
click at [1187, 698] on div "Ajouter" at bounding box center [1207, 688] width 64 height 20
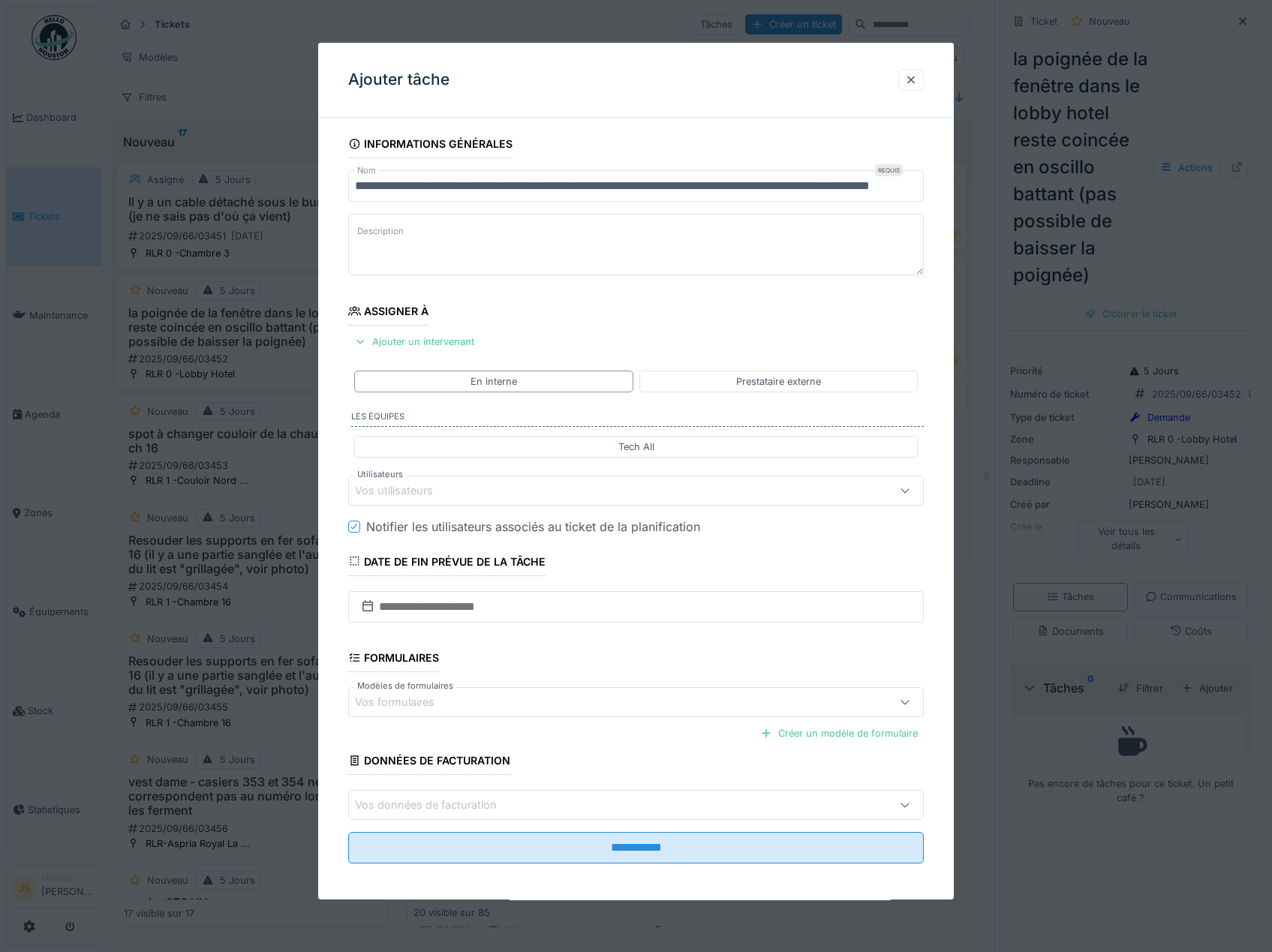
click at [388, 484] on div "Vos utilisateurs" at bounding box center [405, 490] width 99 height 16
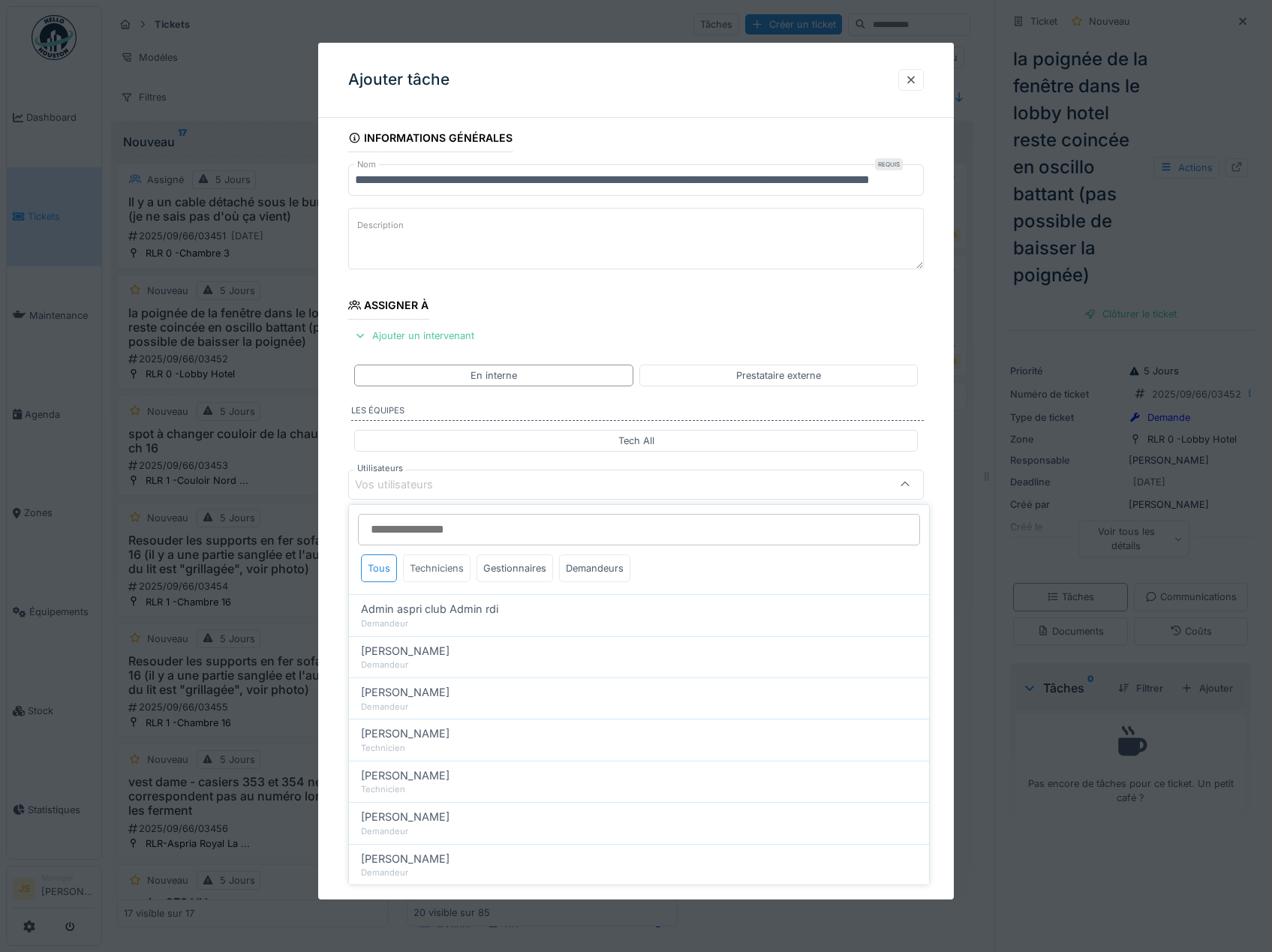
click at [442, 574] on div "Techniciens" at bounding box center [436, 568] width 68 height 28
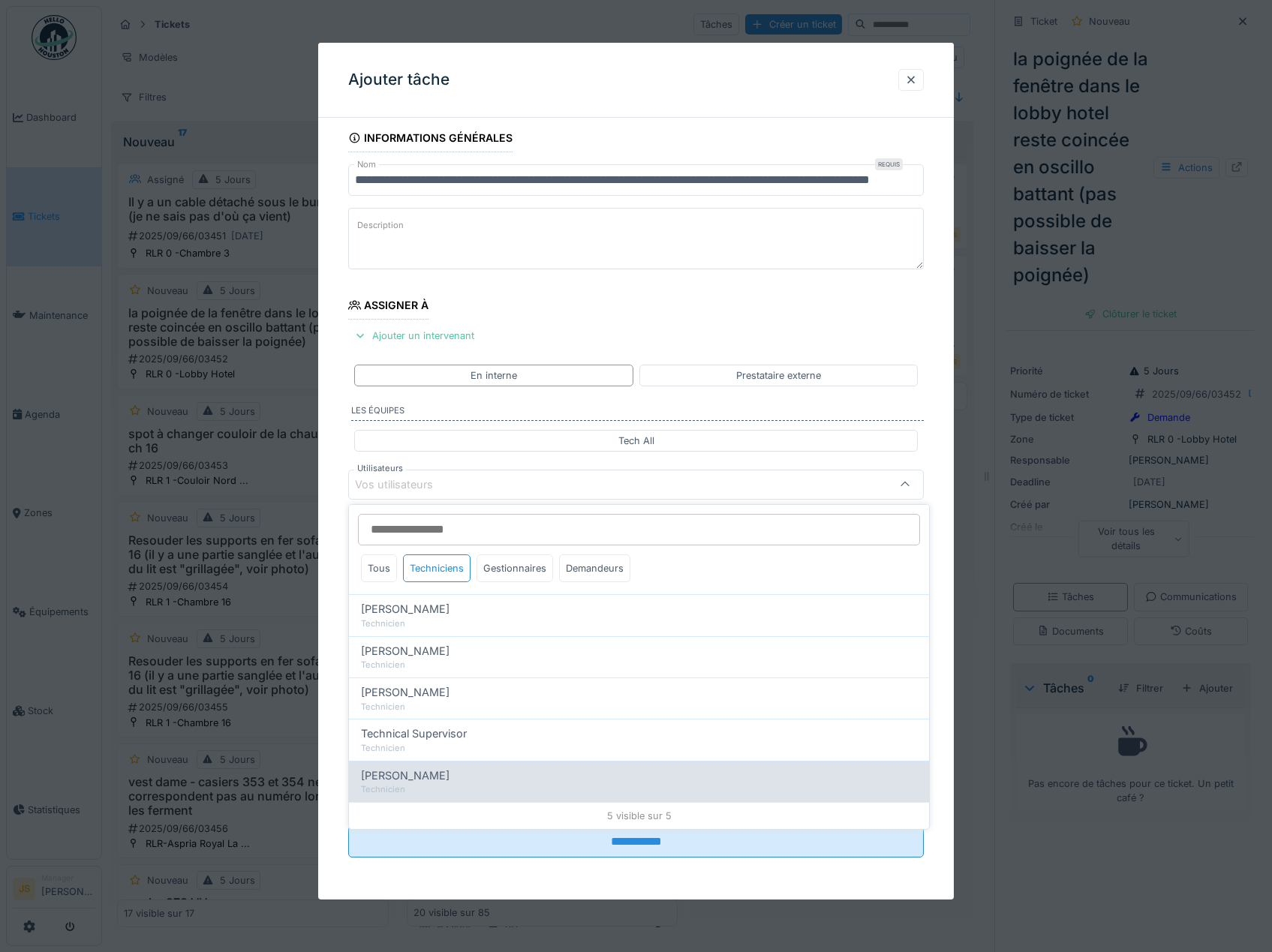
click at [436, 786] on div "Technicien" at bounding box center [638, 789] width 556 height 13
type input "****"
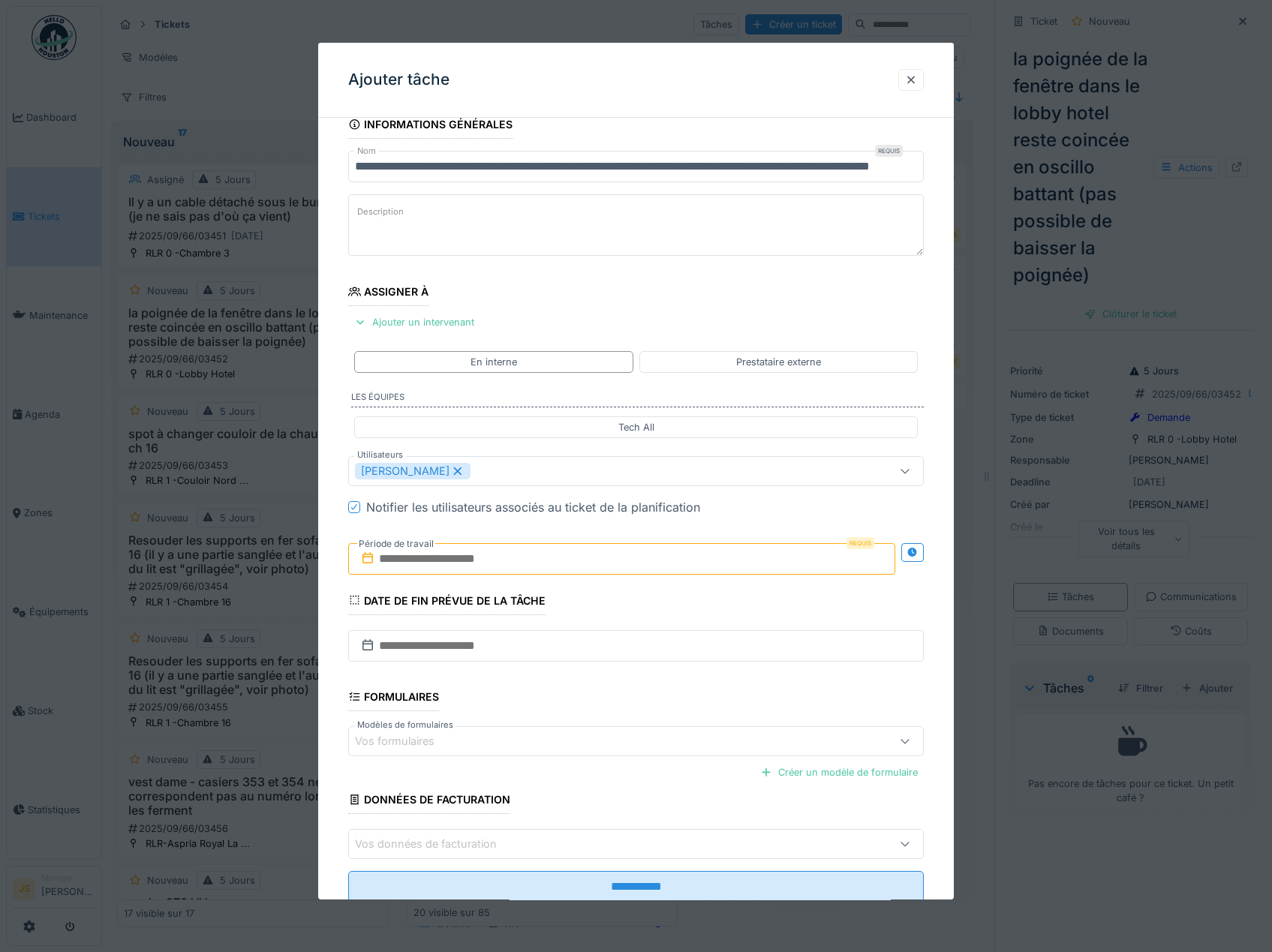
click at [334, 695] on div "**********" at bounding box center [636, 527] width 636 height 834
click at [407, 557] on input "text" at bounding box center [622, 558] width 547 height 32
click at [554, 705] on div "15" at bounding box center [551, 706] width 20 height 20
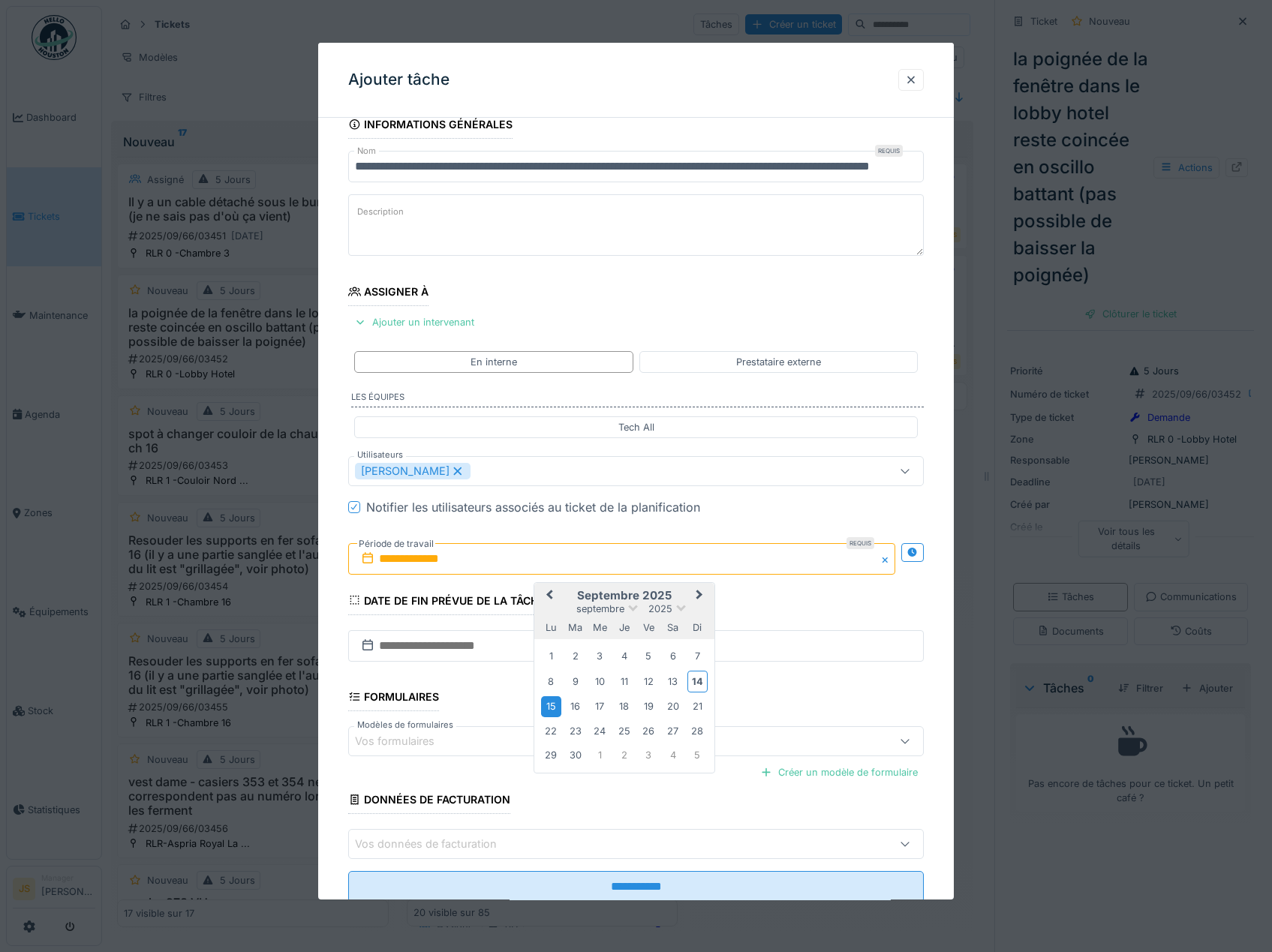
click at [554, 705] on div "15" at bounding box center [551, 706] width 20 height 20
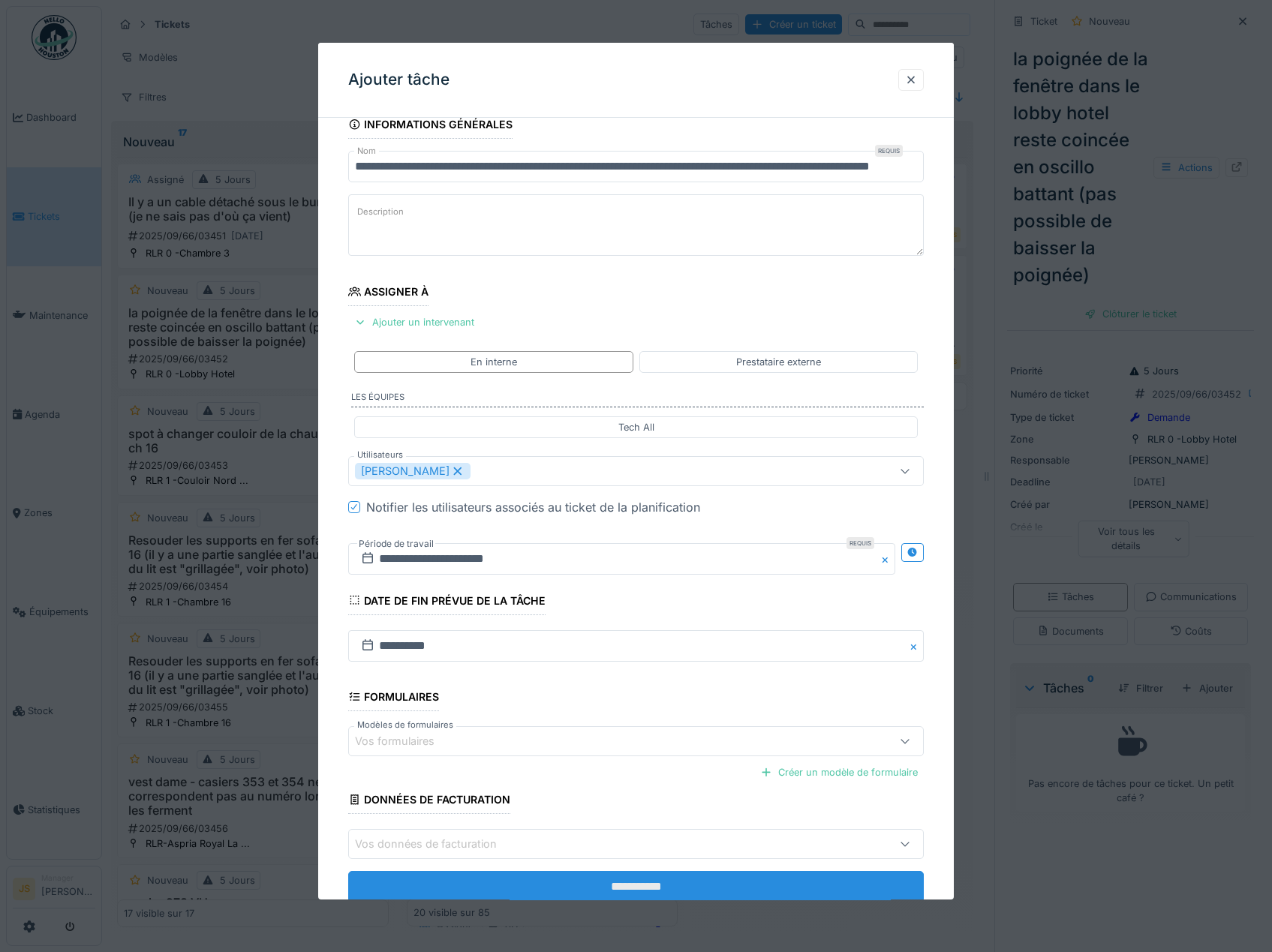
click at [658, 881] on input "**********" at bounding box center [636, 886] width 576 height 32
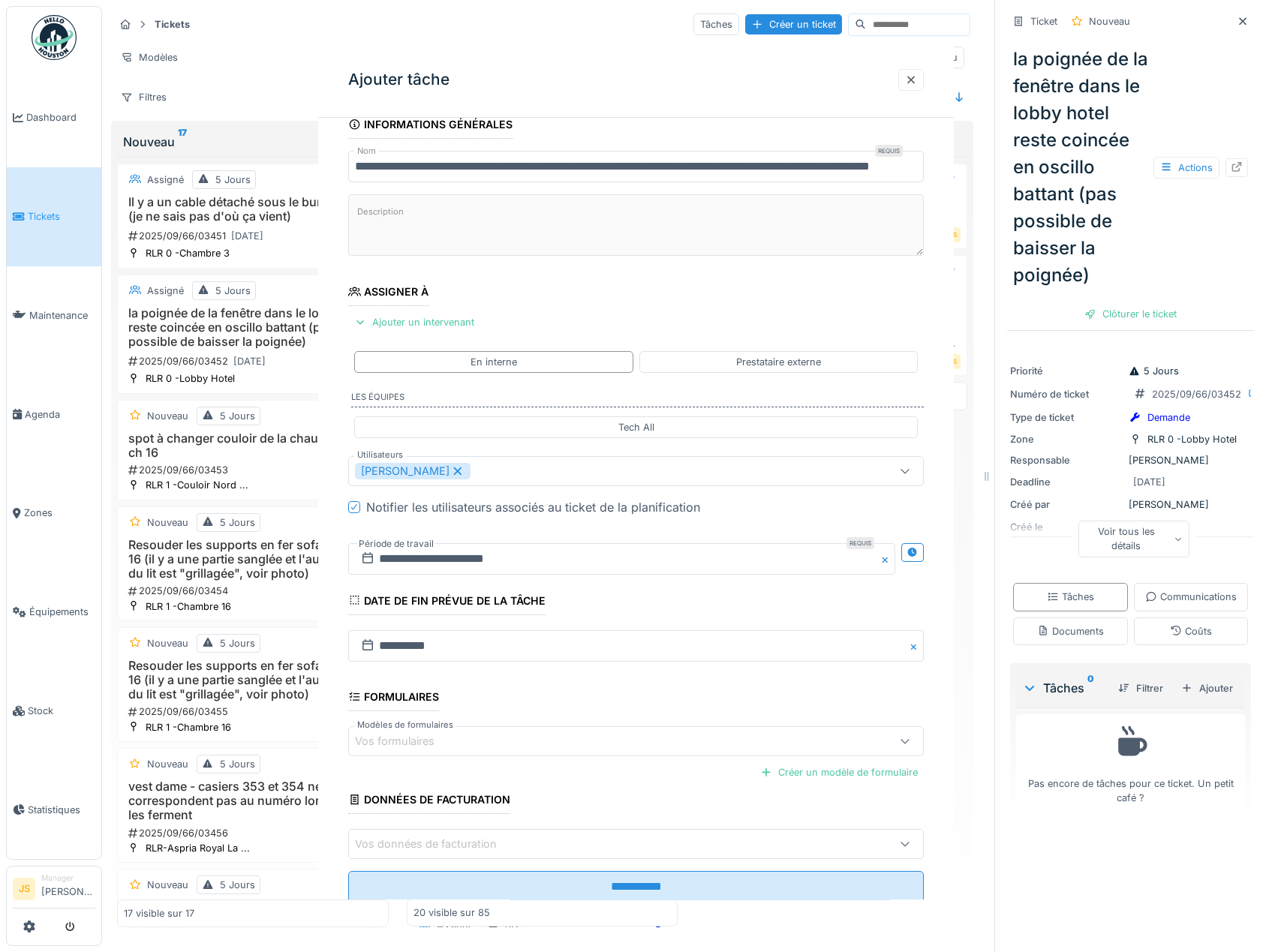
scroll to position [0, 0]
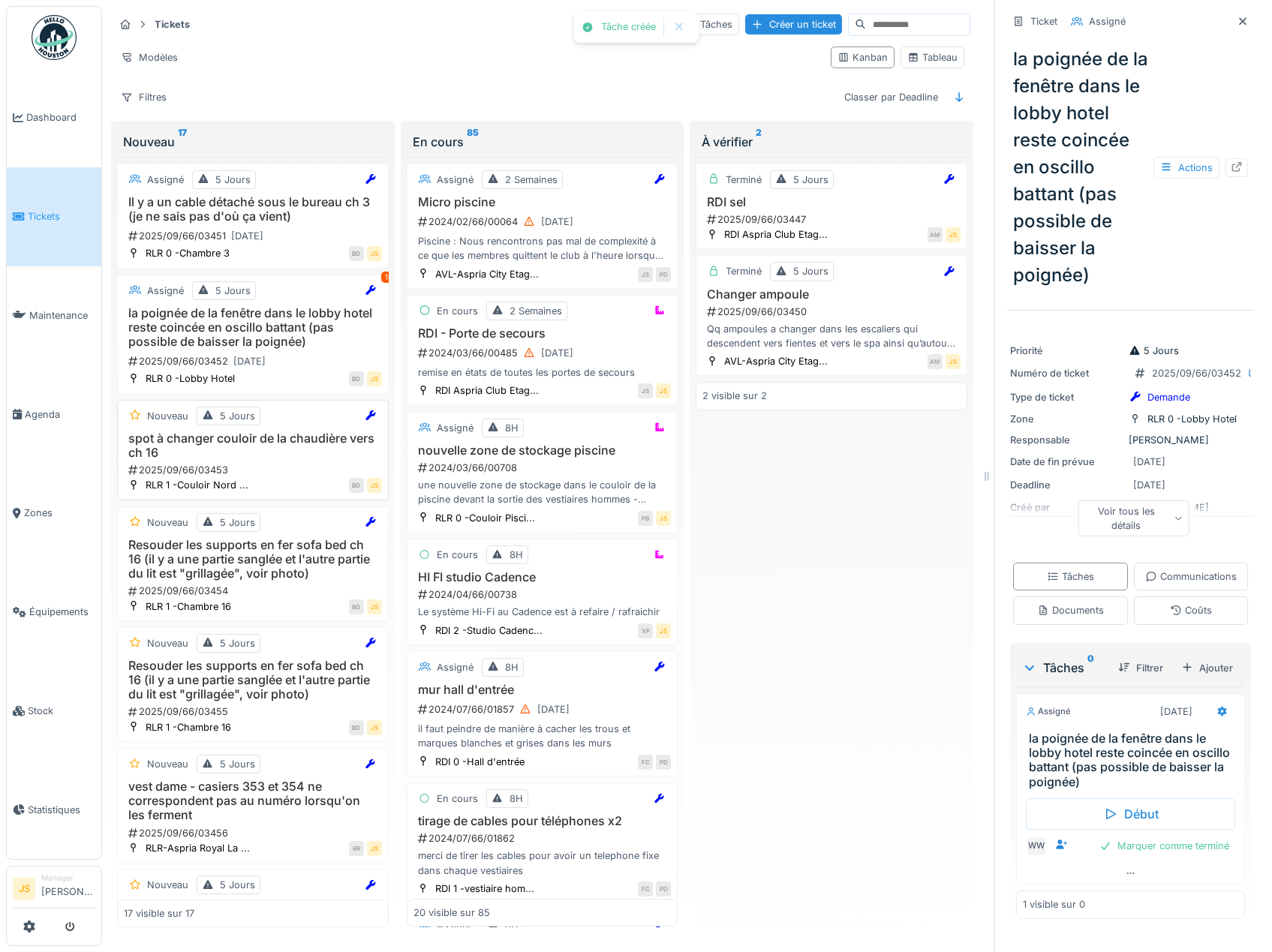
click at [270, 435] on h3 "spot à changer couloir de la chaudière vers ch 16" at bounding box center [253, 446] width 258 height 29
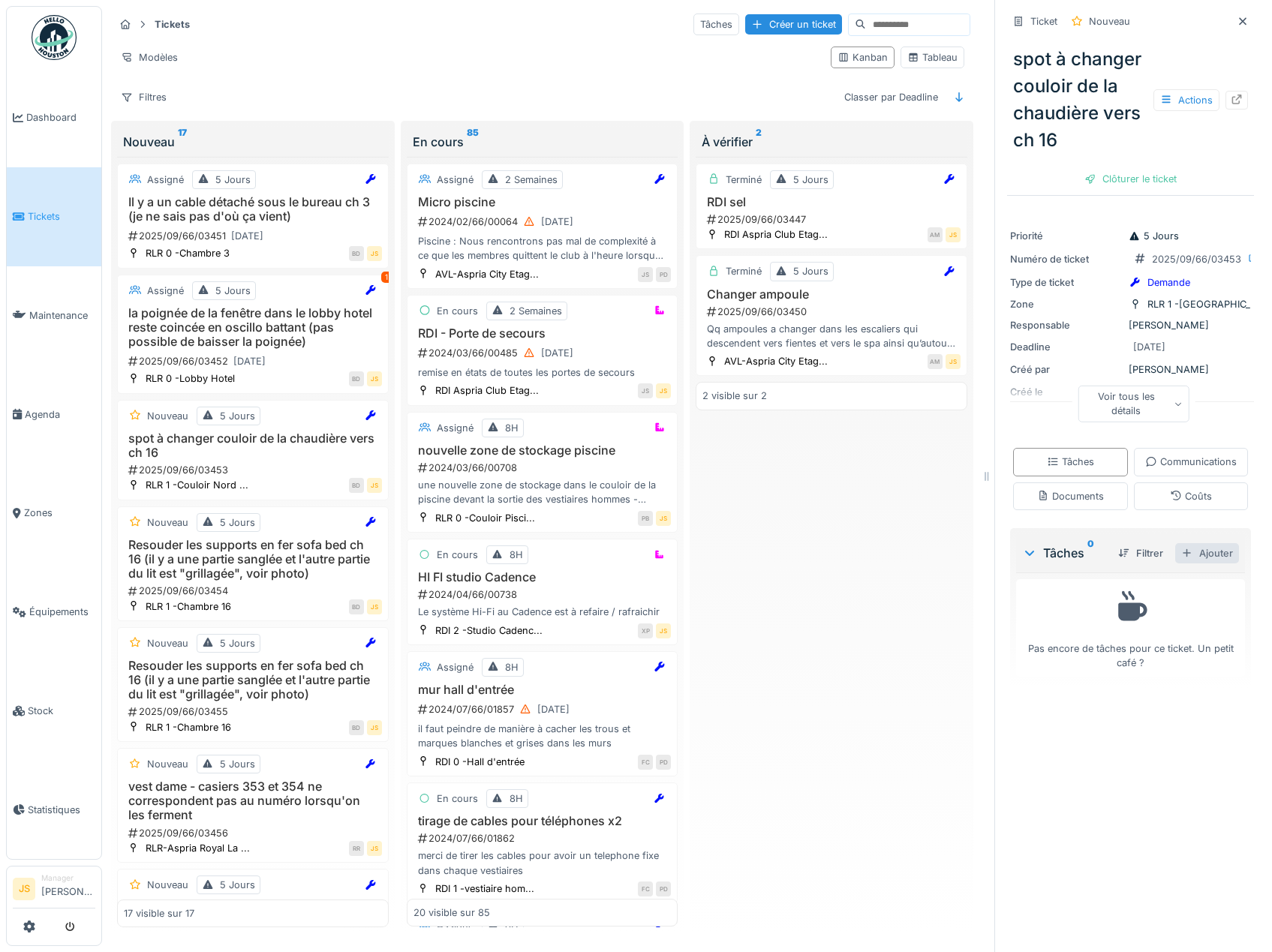
click at [1193, 564] on div "Ajouter" at bounding box center [1207, 553] width 64 height 20
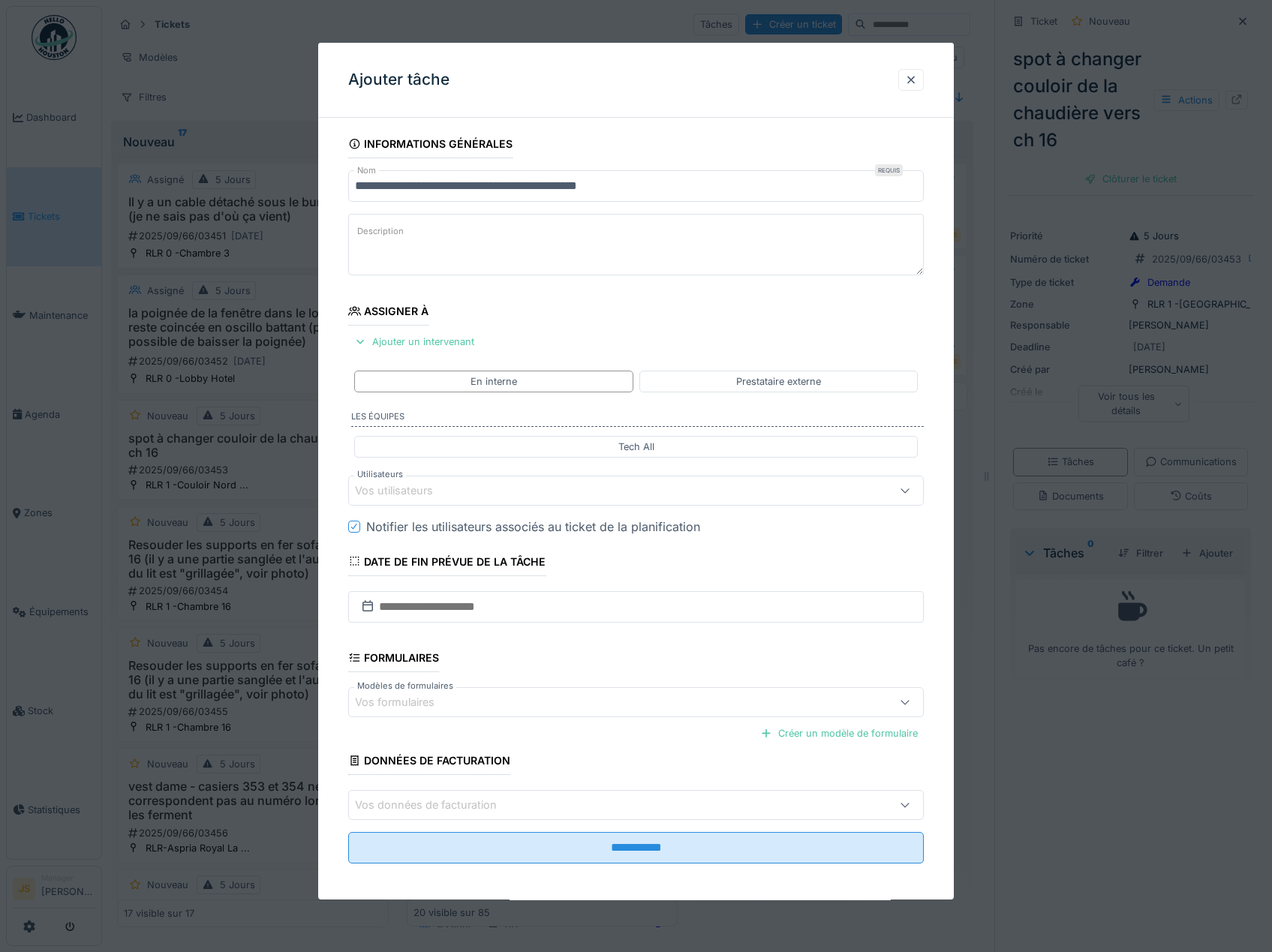
click at [421, 490] on div "Vos utilisateurs" at bounding box center [405, 490] width 99 height 16
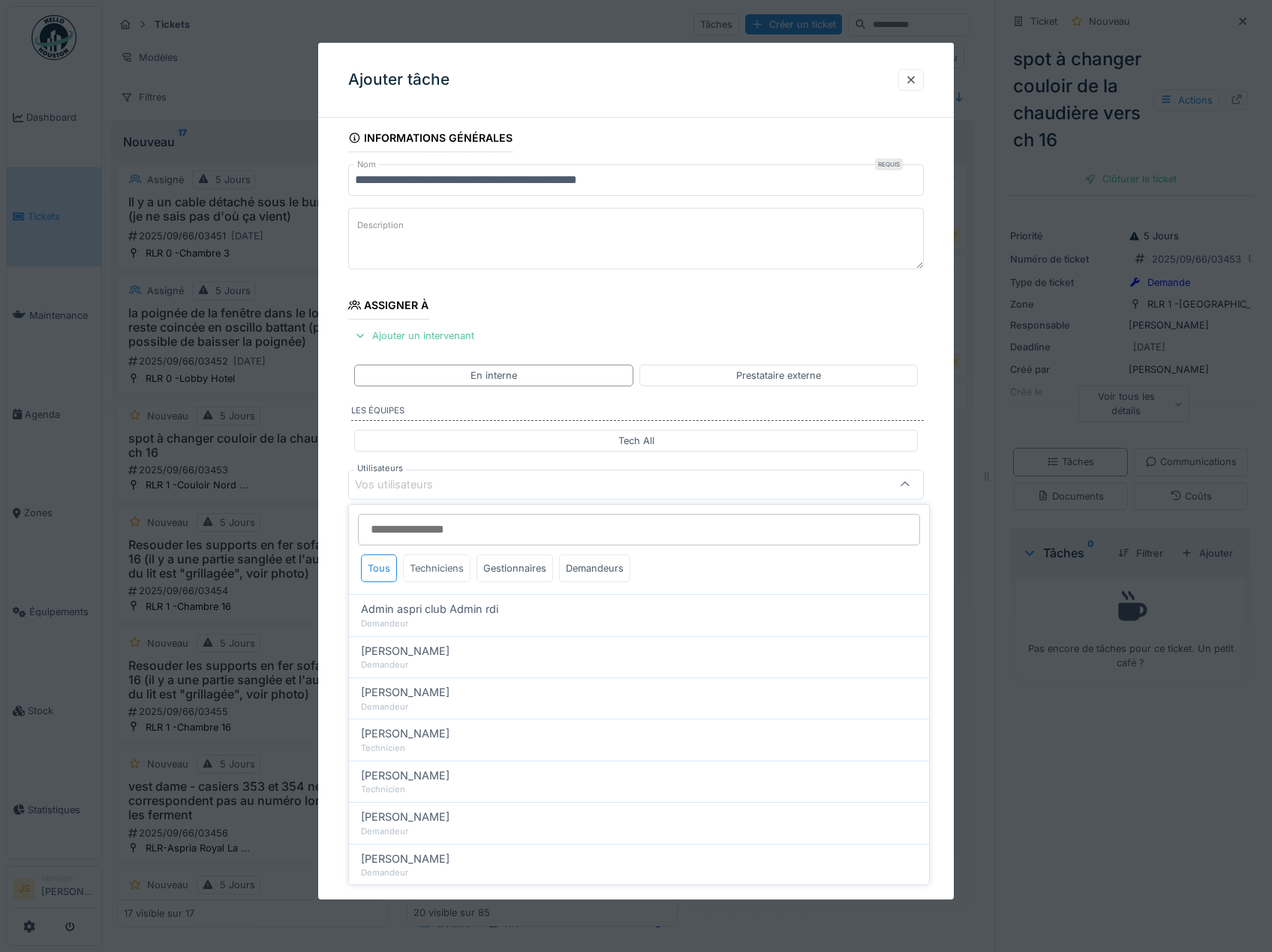
click at [435, 568] on div "Techniciens" at bounding box center [436, 568] width 68 height 28
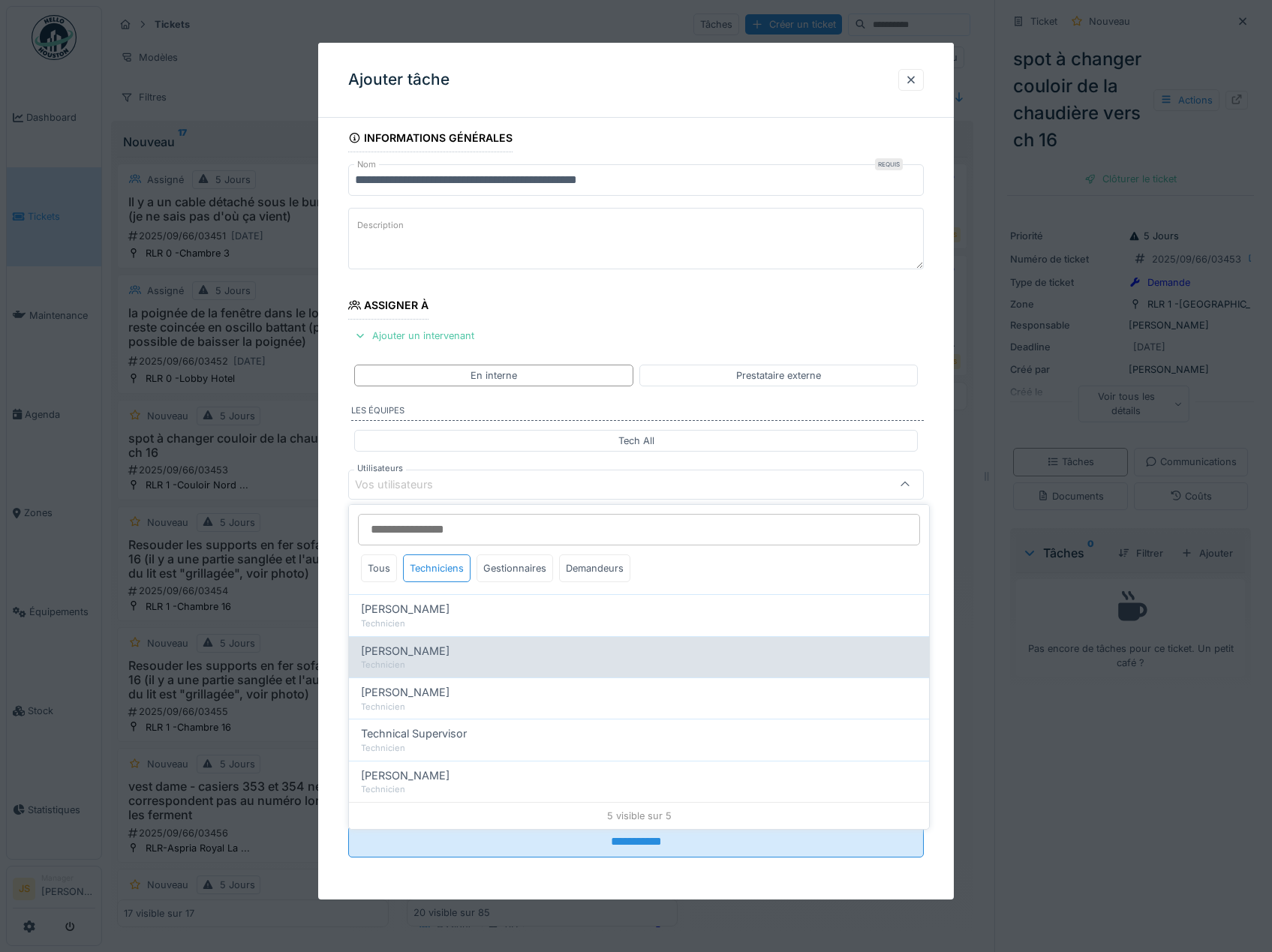
click at [425, 658] on span "Alexsander Batista" at bounding box center [405, 651] width 89 height 16
type input "*****"
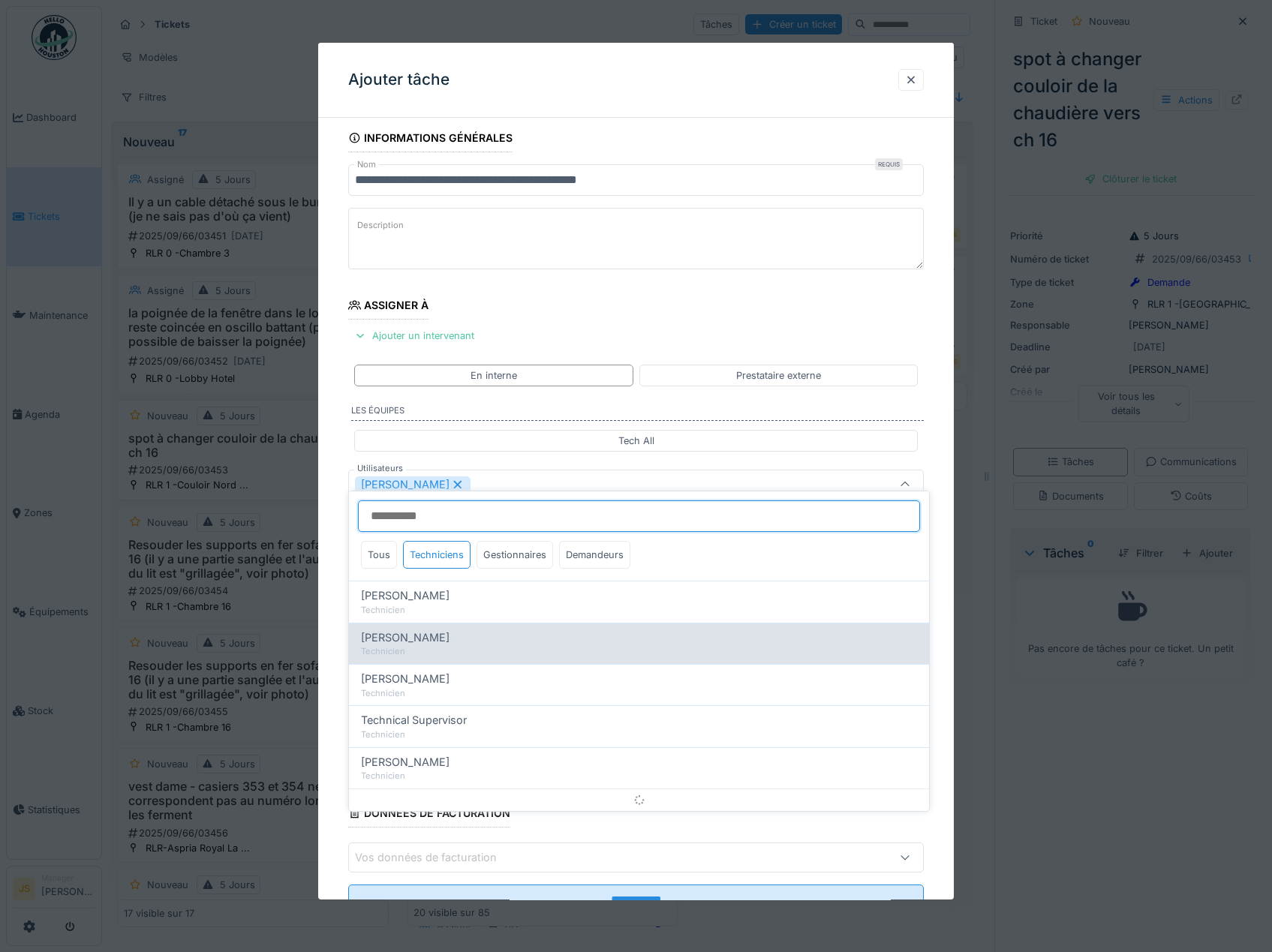
scroll to position [20, 0]
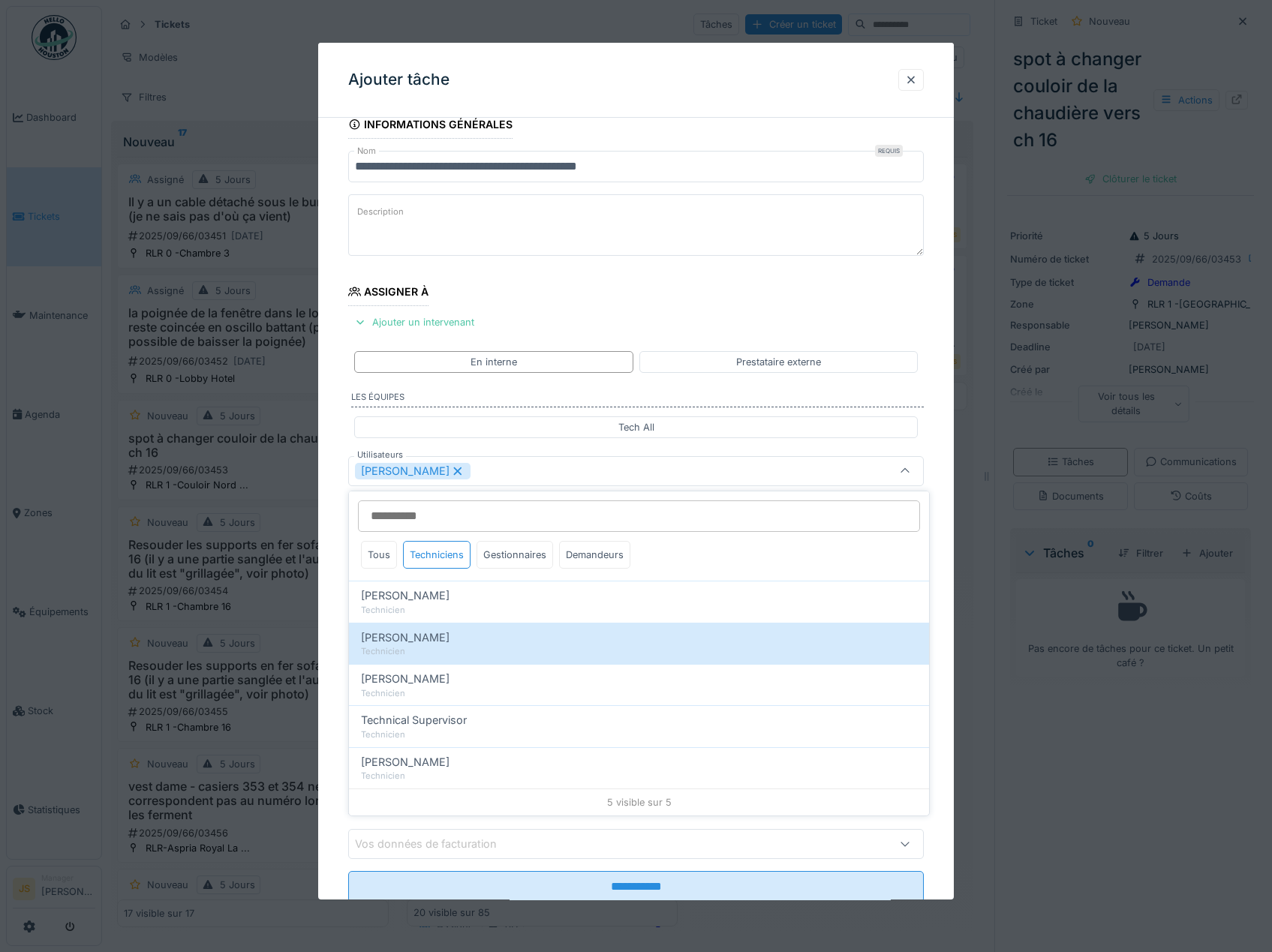
click at [332, 642] on div "**********" at bounding box center [636, 527] width 636 height 834
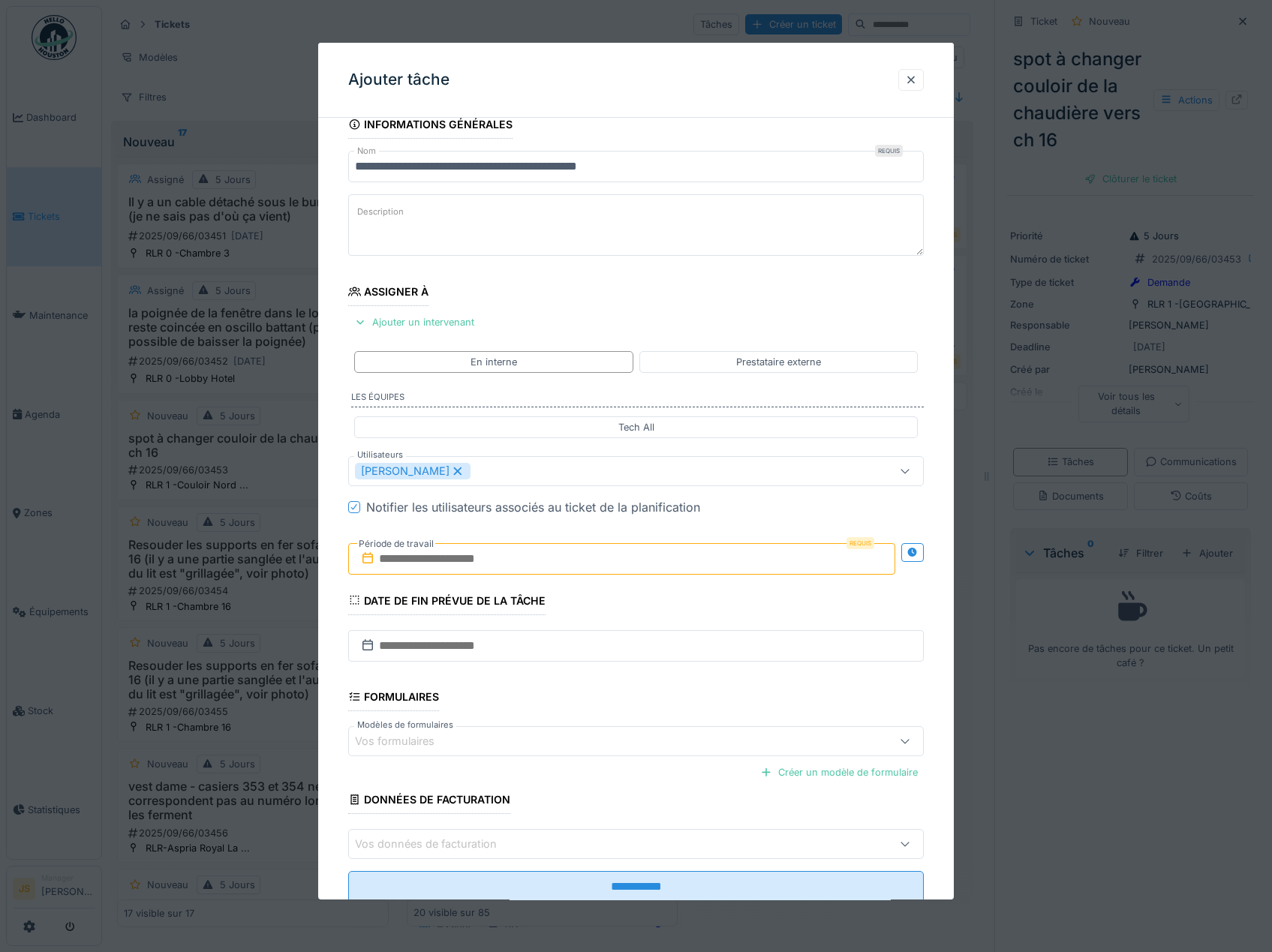
click at [414, 565] on input "text" at bounding box center [622, 558] width 547 height 32
click at [551, 706] on div "15" at bounding box center [551, 706] width 20 height 20
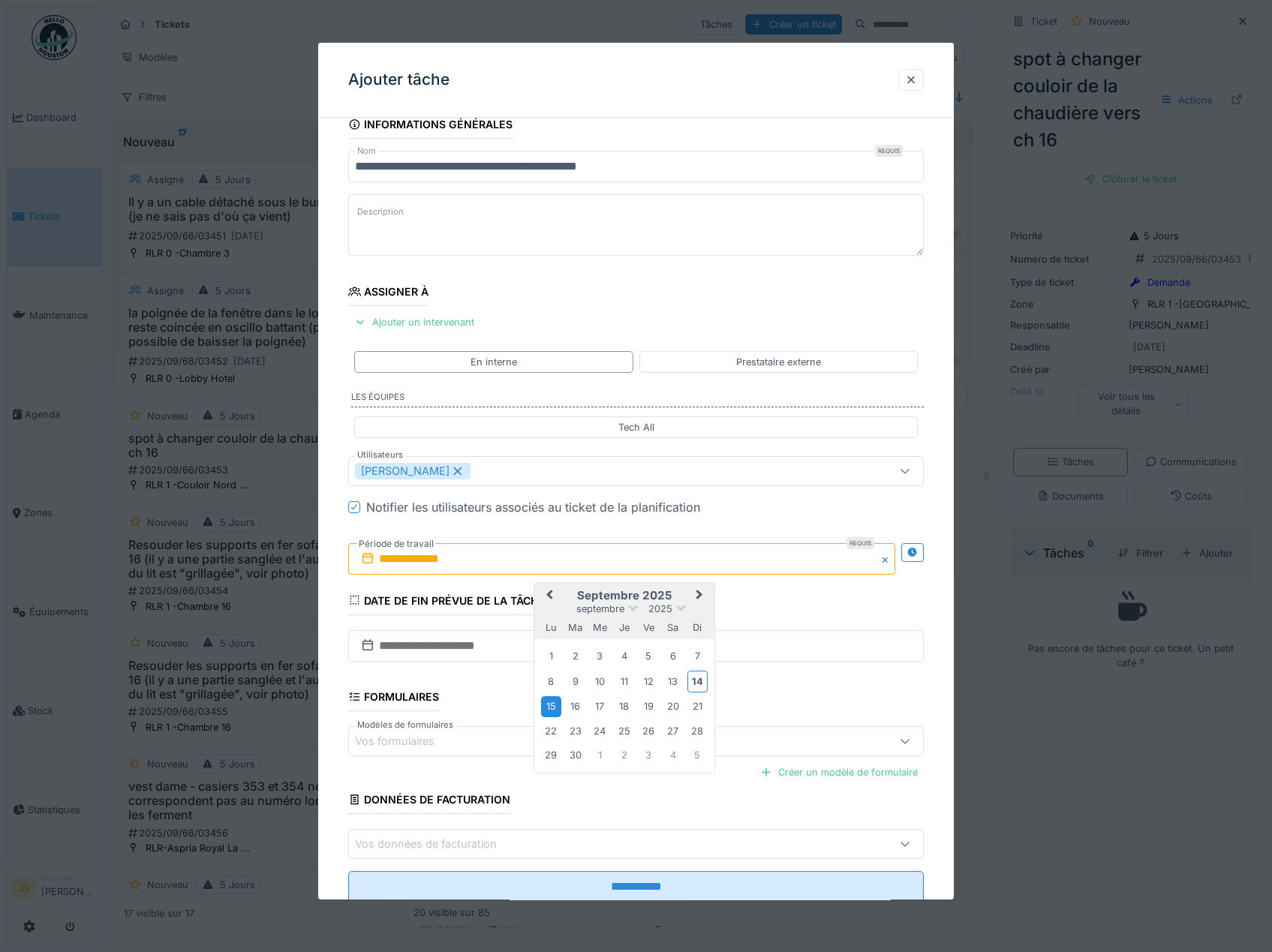
click at [551, 706] on div "15" at bounding box center [551, 706] width 20 height 20
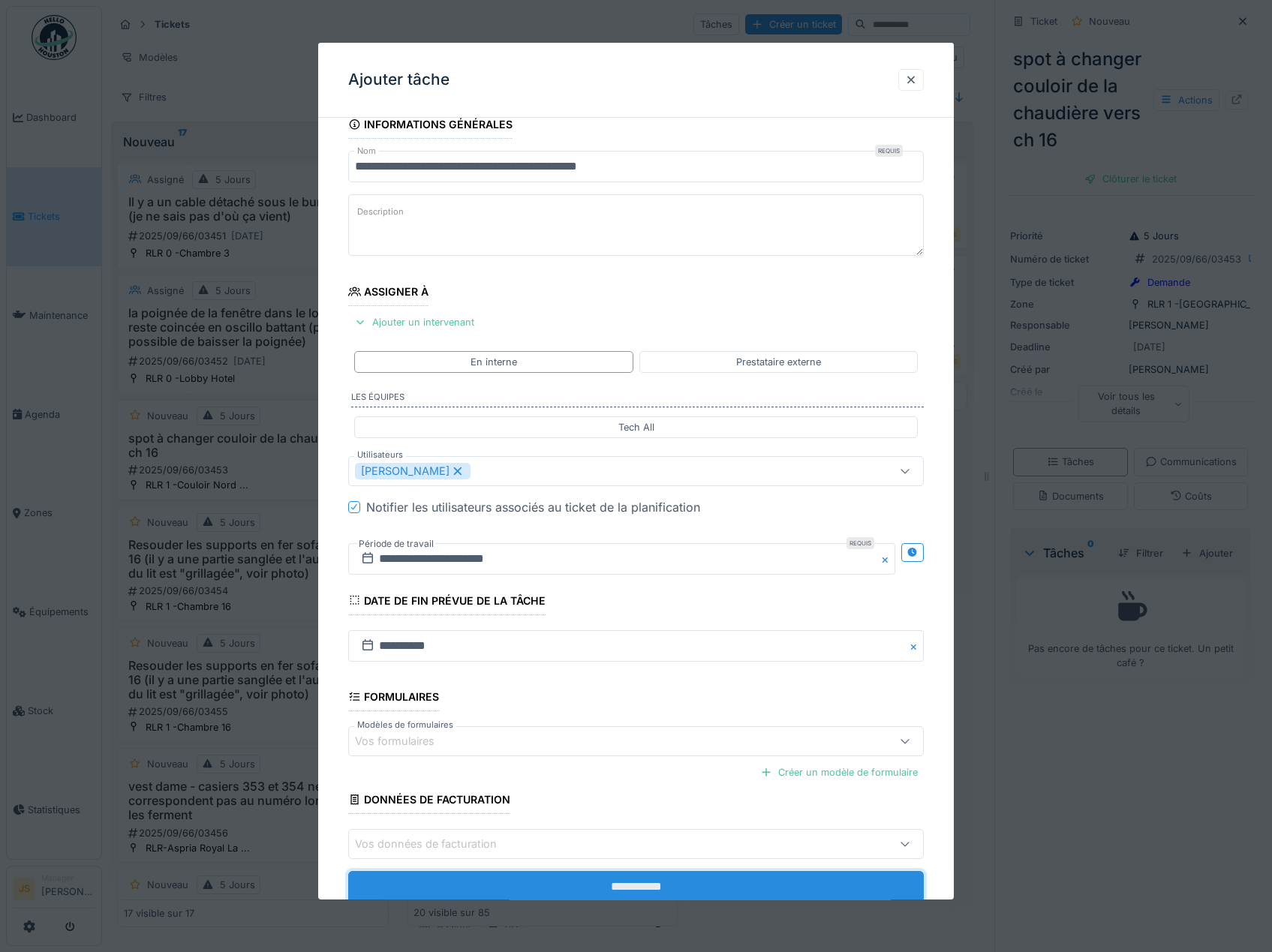
click at [703, 885] on input "**********" at bounding box center [636, 886] width 576 height 32
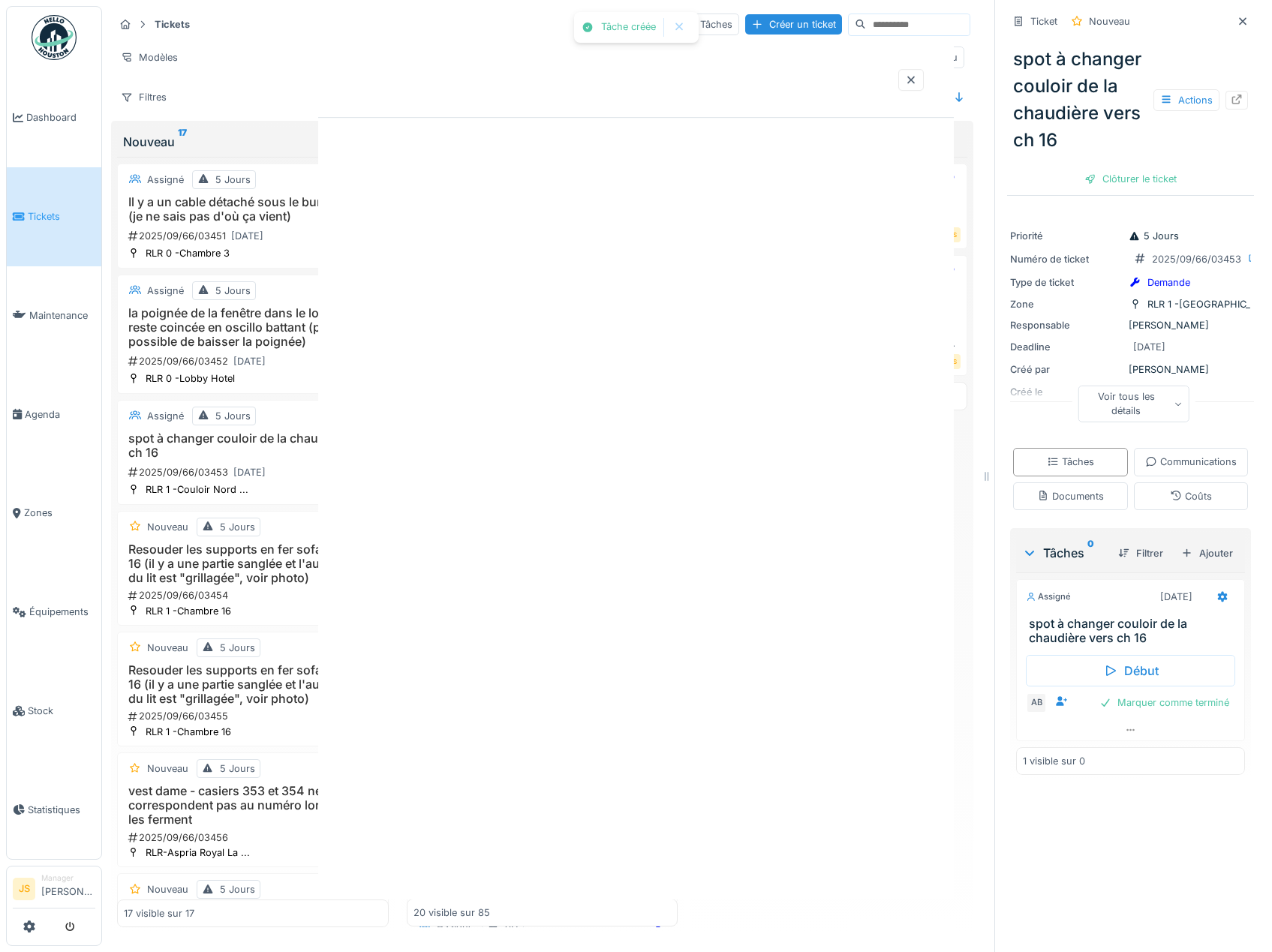
scroll to position [0, 0]
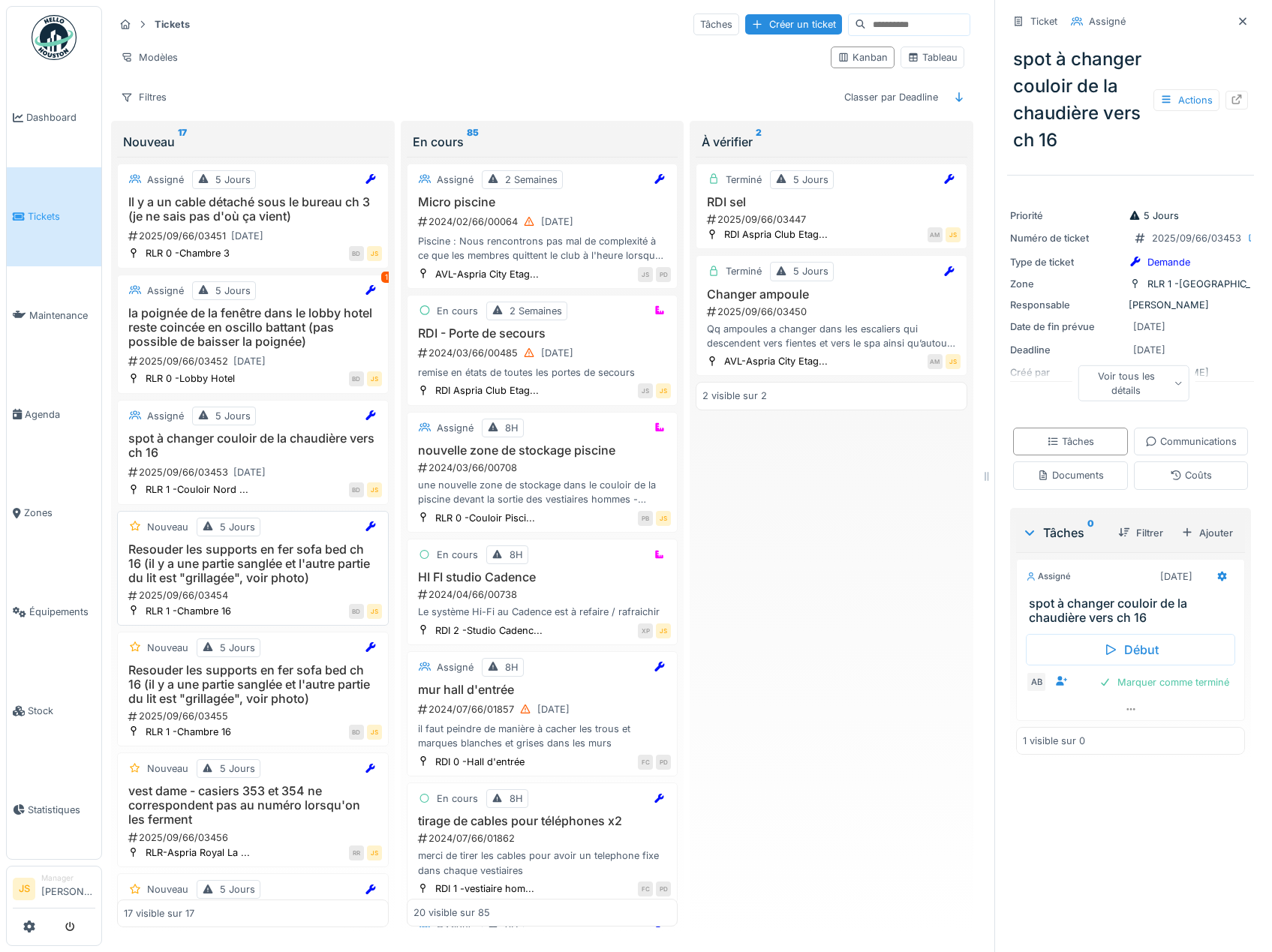
click at [280, 555] on h3 "Resouder les supports en fer sofa bed ch 16 (il y a une partie sanglée et l'aut…" at bounding box center [253, 564] width 258 height 43
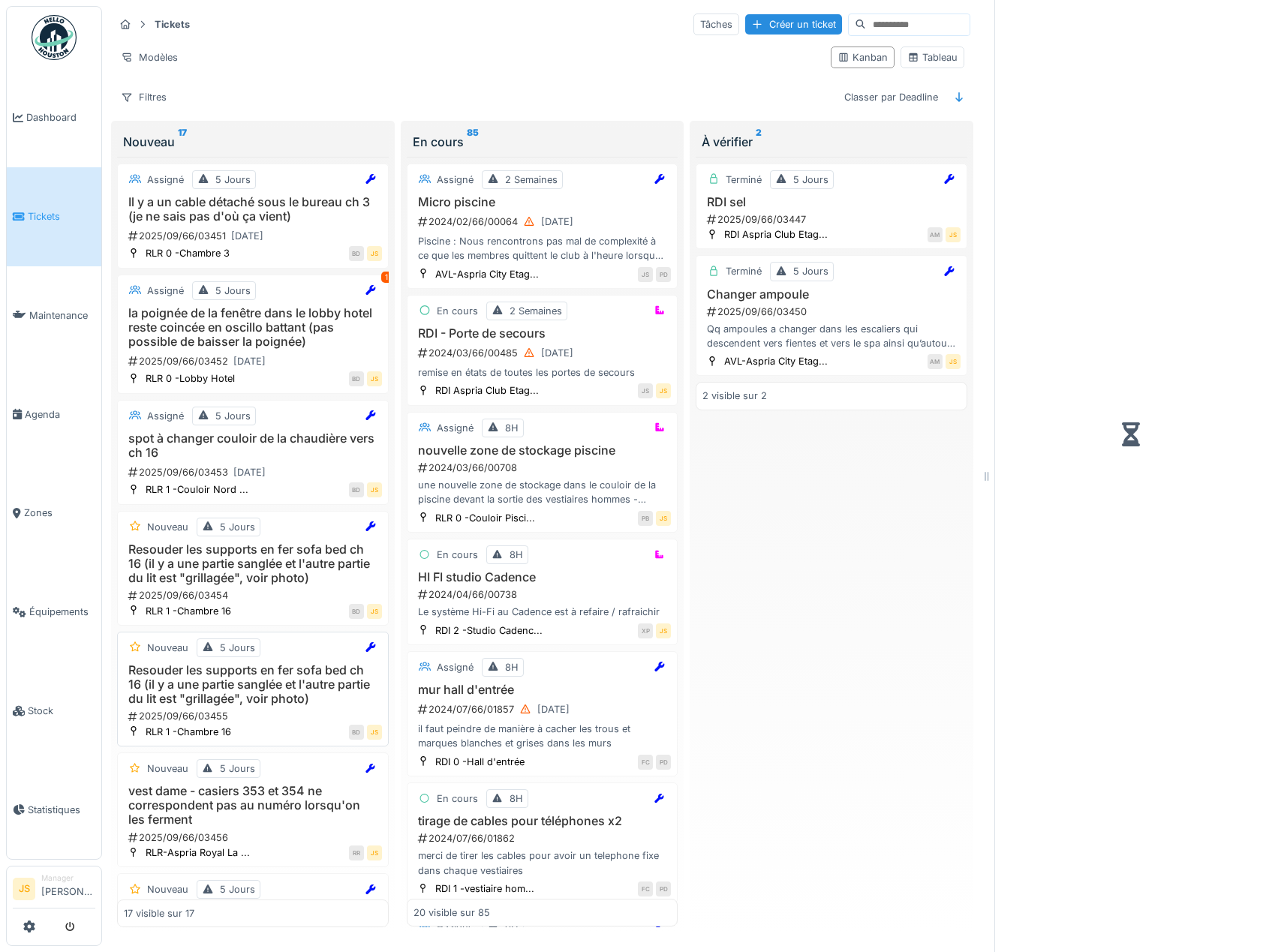
click at [225, 679] on h3 "Resouder les supports en fer sofa bed ch 16 (il y a une partie sanglée et l'aut…" at bounding box center [253, 685] width 258 height 43
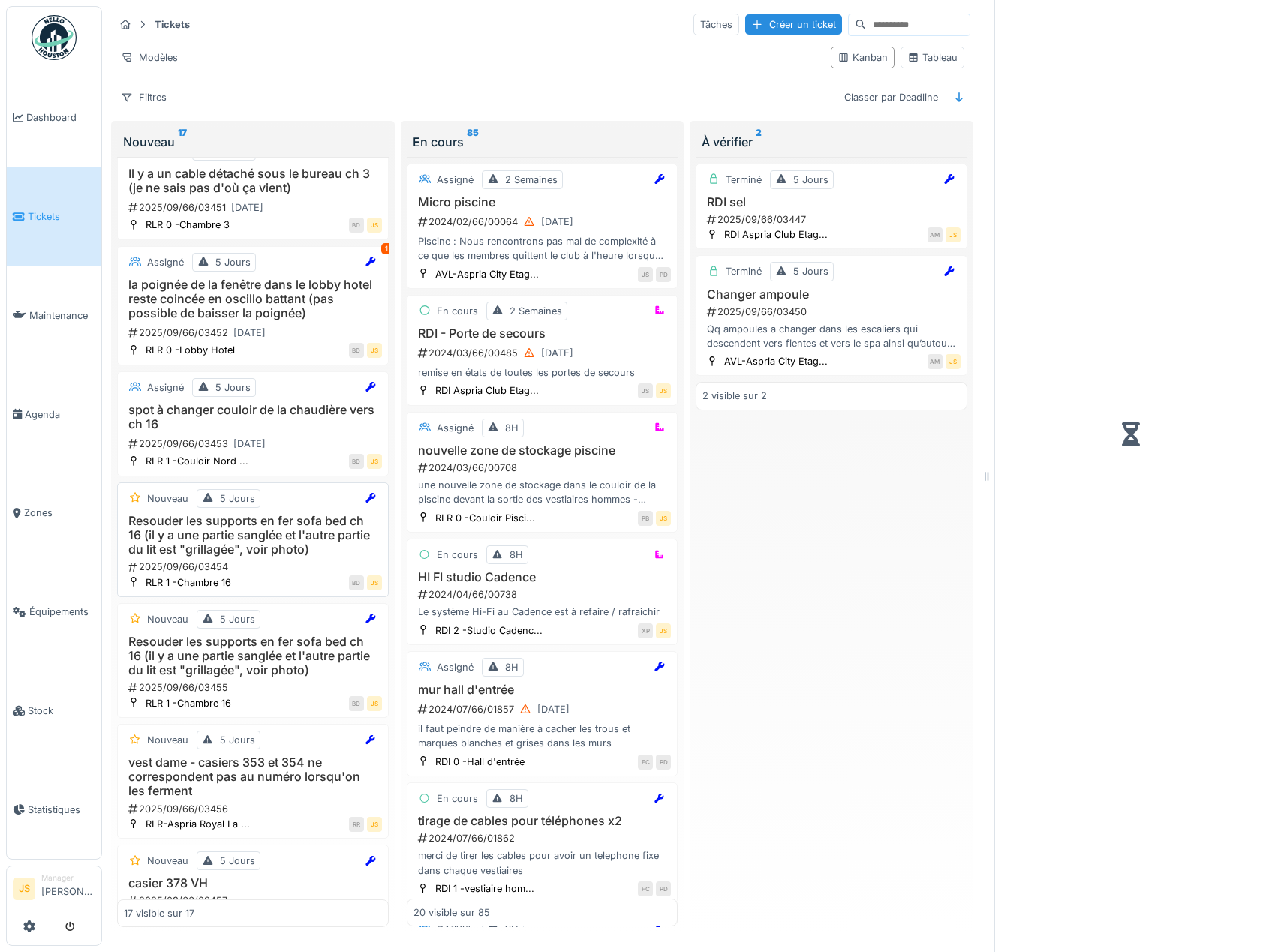
click at [267, 577] on div "BD JS" at bounding box center [311, 582] width 143 height 15
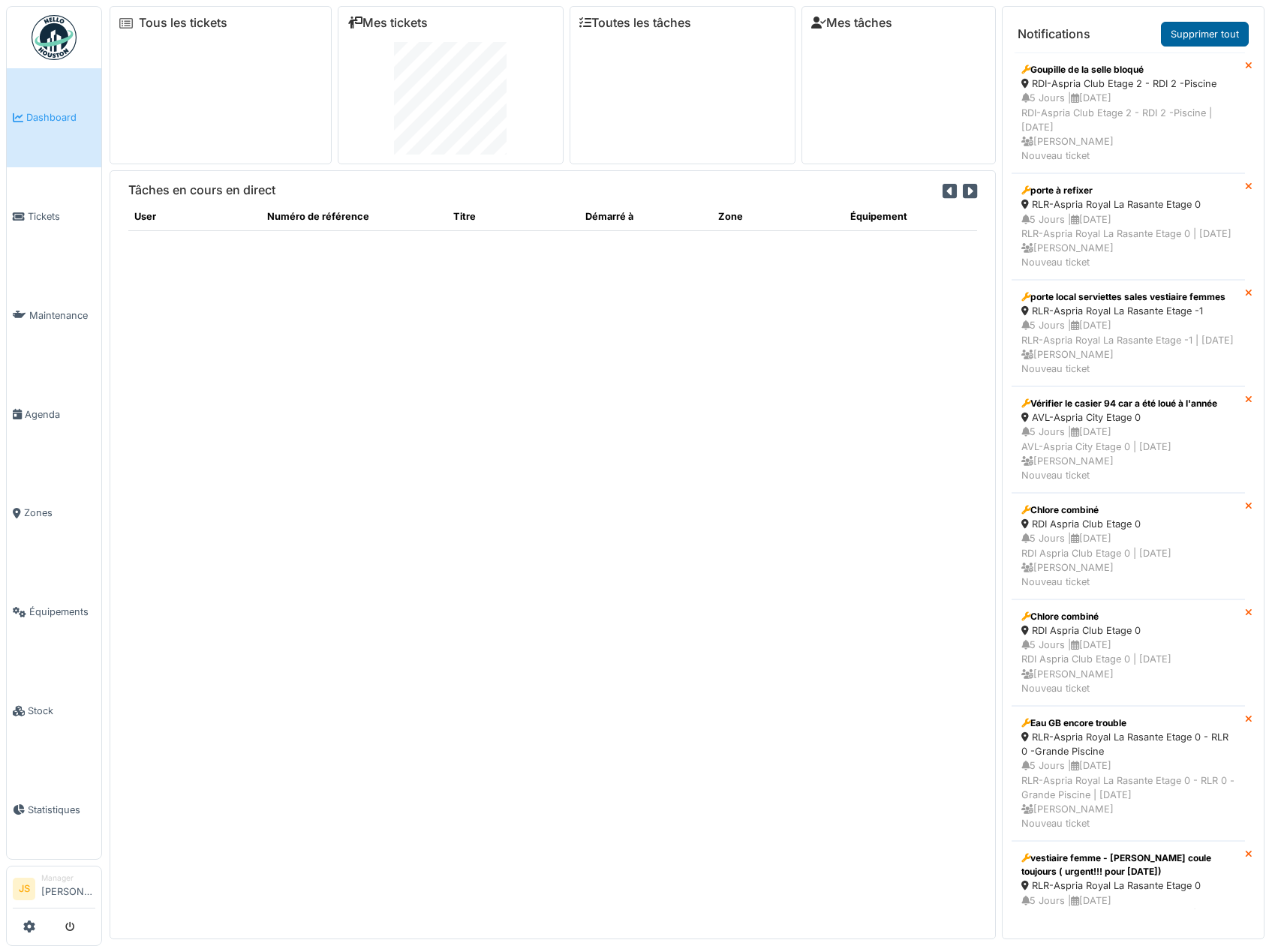
click at [1202, 30] on link "Supprimer tout" at bounding box center [1204, 33] width 88 height 24
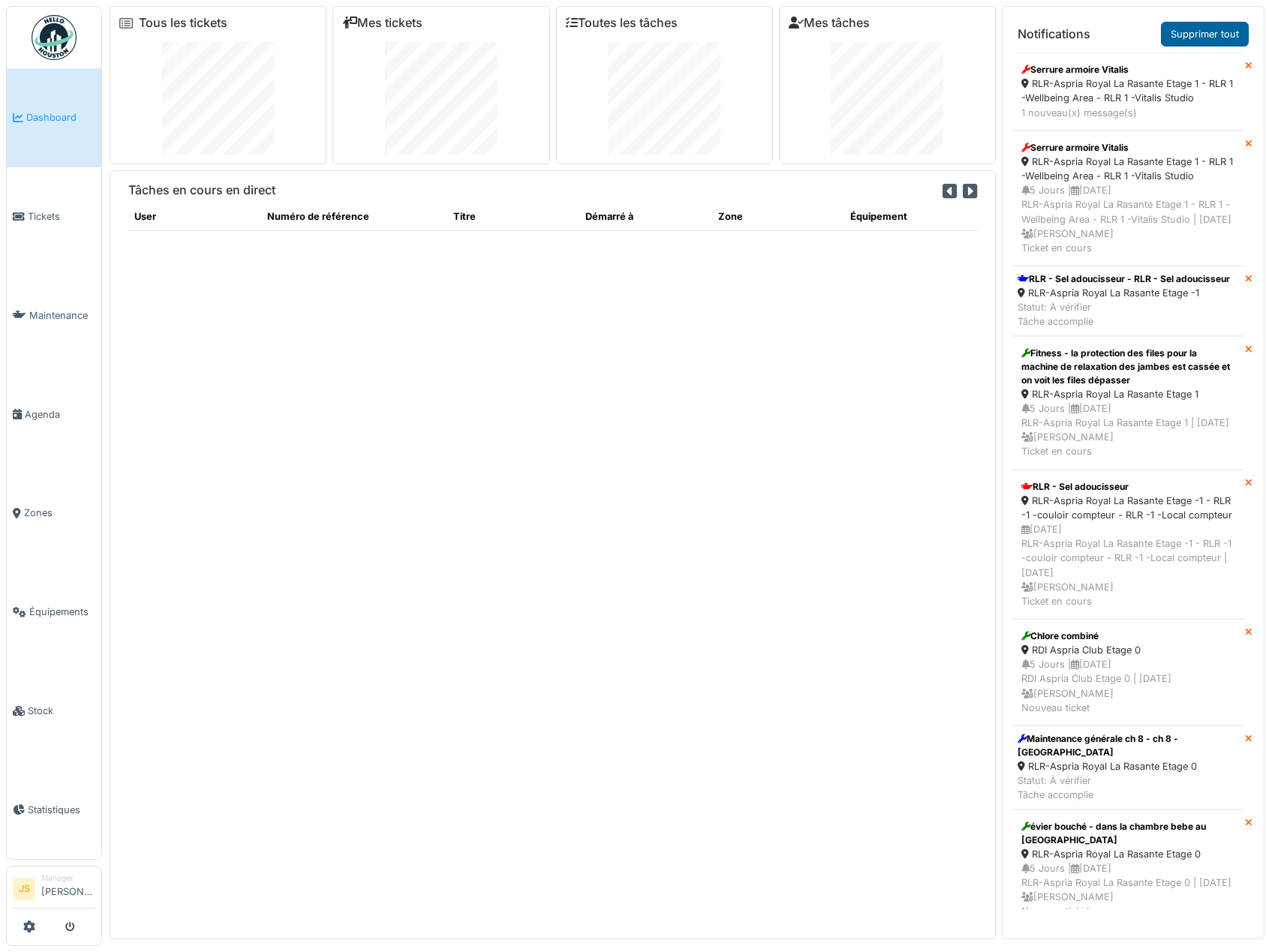
click at [1201, 31] on link "Supprimer tout" at bounding box center [1204, 33] width 88 height 24
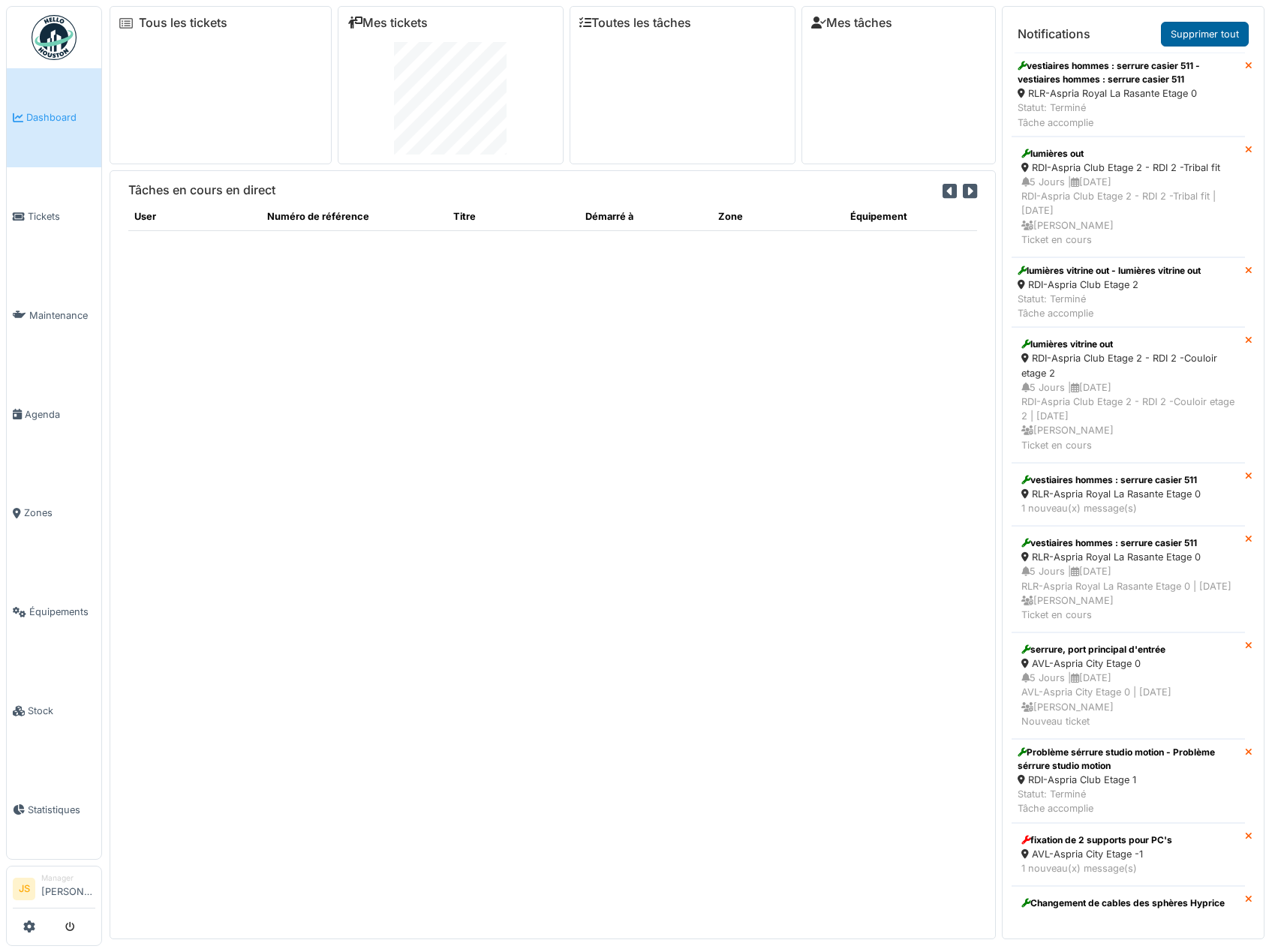
click at [1208, 35] on link "Supprimer tout" at bounding box center [1204, 33] width 88 height 24
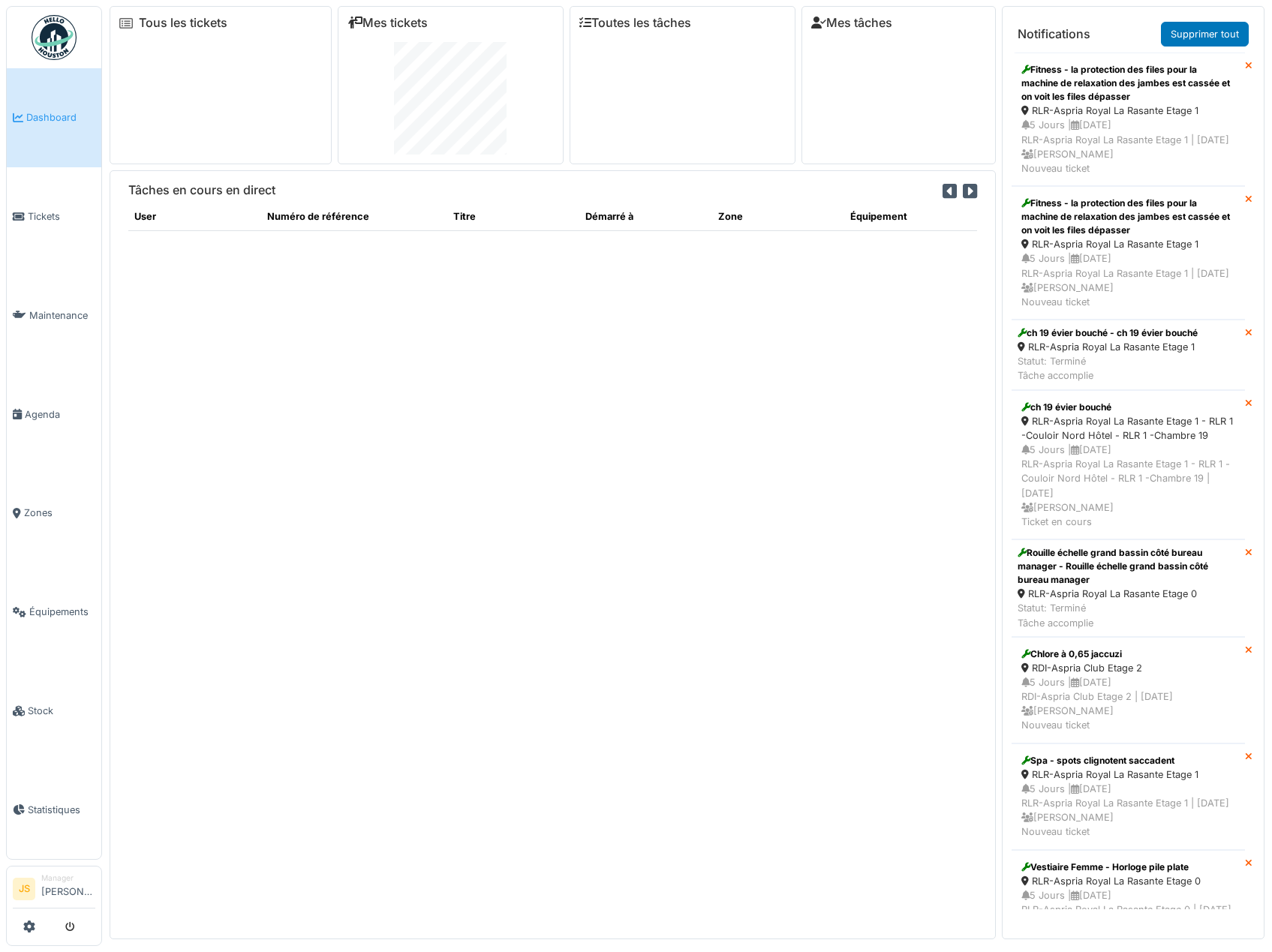
click at [1208, 37] on link "Supprimer tout" at bounding box center [1204, 33] width 88 height 24
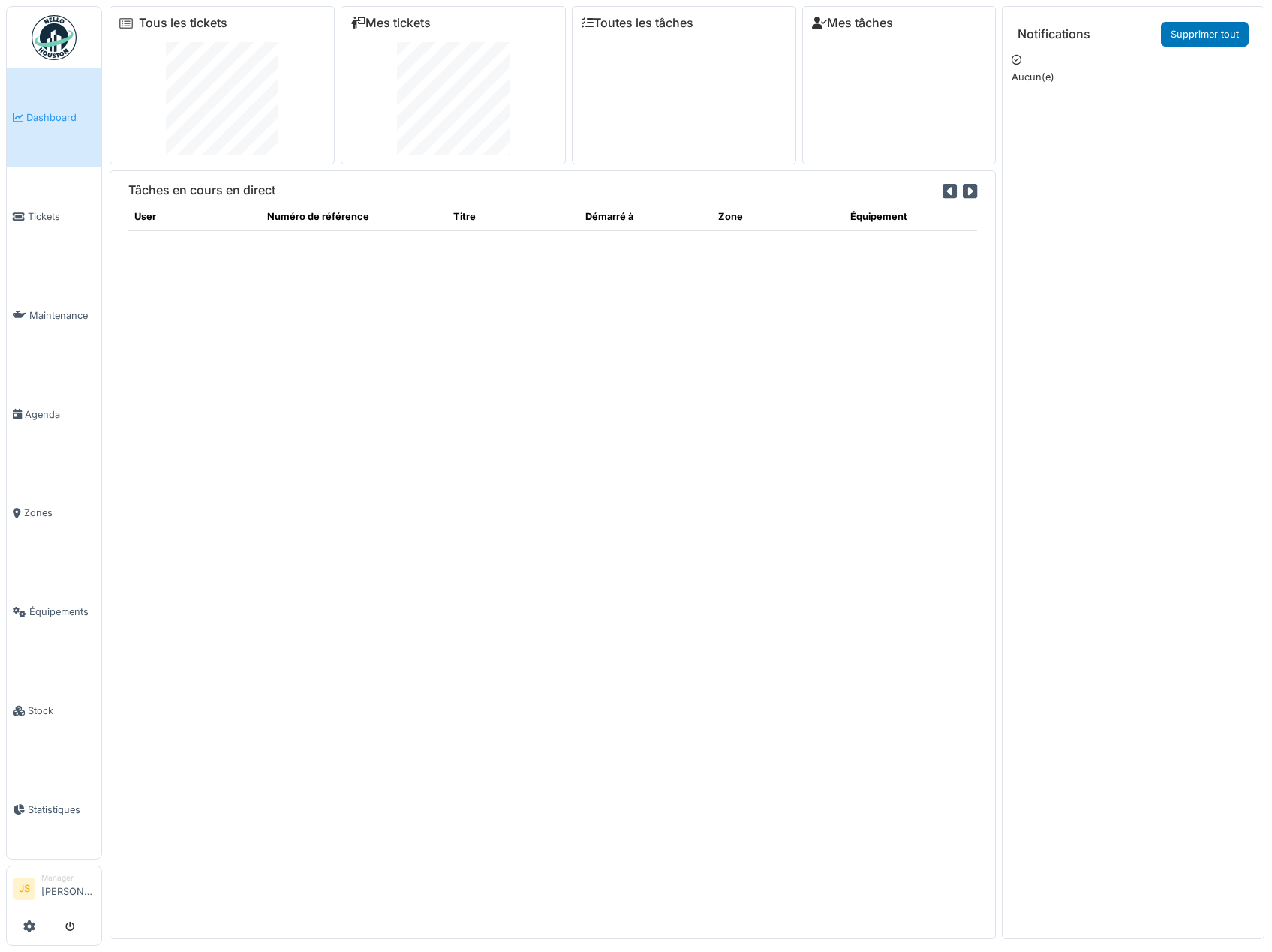
click at [1208, 37] on link "Supprimer tout" at bounding box center [1204, 33] width 88 height 24
click at [40, 212] on span "Tickets" at bounding box center [61, 217] width 68 height 14
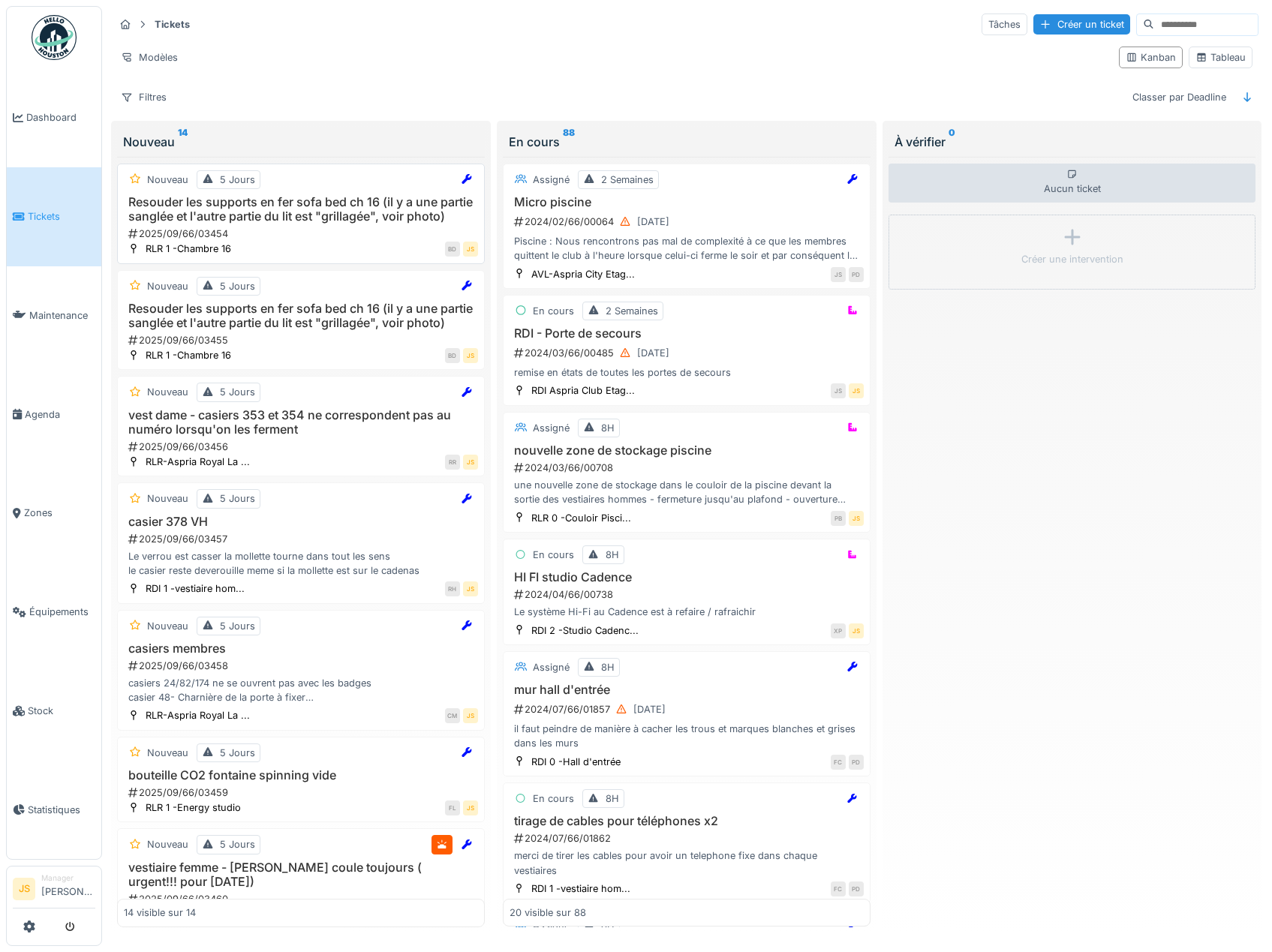
click at [233, 223] on h3 "Resouder les supports en fer sofa bed ch 16 (il y a une partie sanglée et l'aut…" at bounding box center [301, 210] width 354 height 29
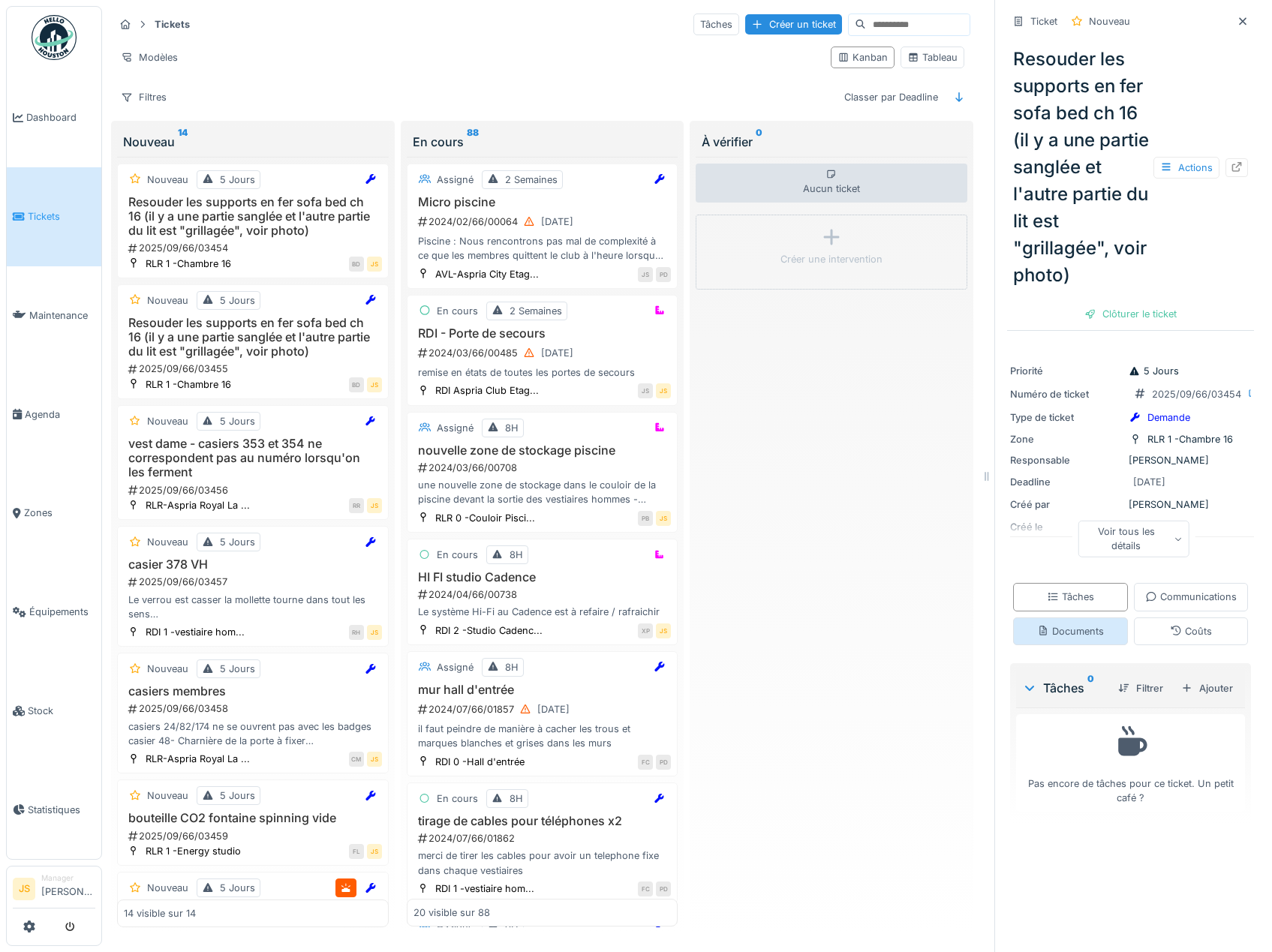
click at [1104, 639] on div "Documents" at bounding box center [1071, 631] width 67 height 14
click at [203, 361] on div "2025/09/66/03455" at bounding box center [254, 369] width 255 height 14
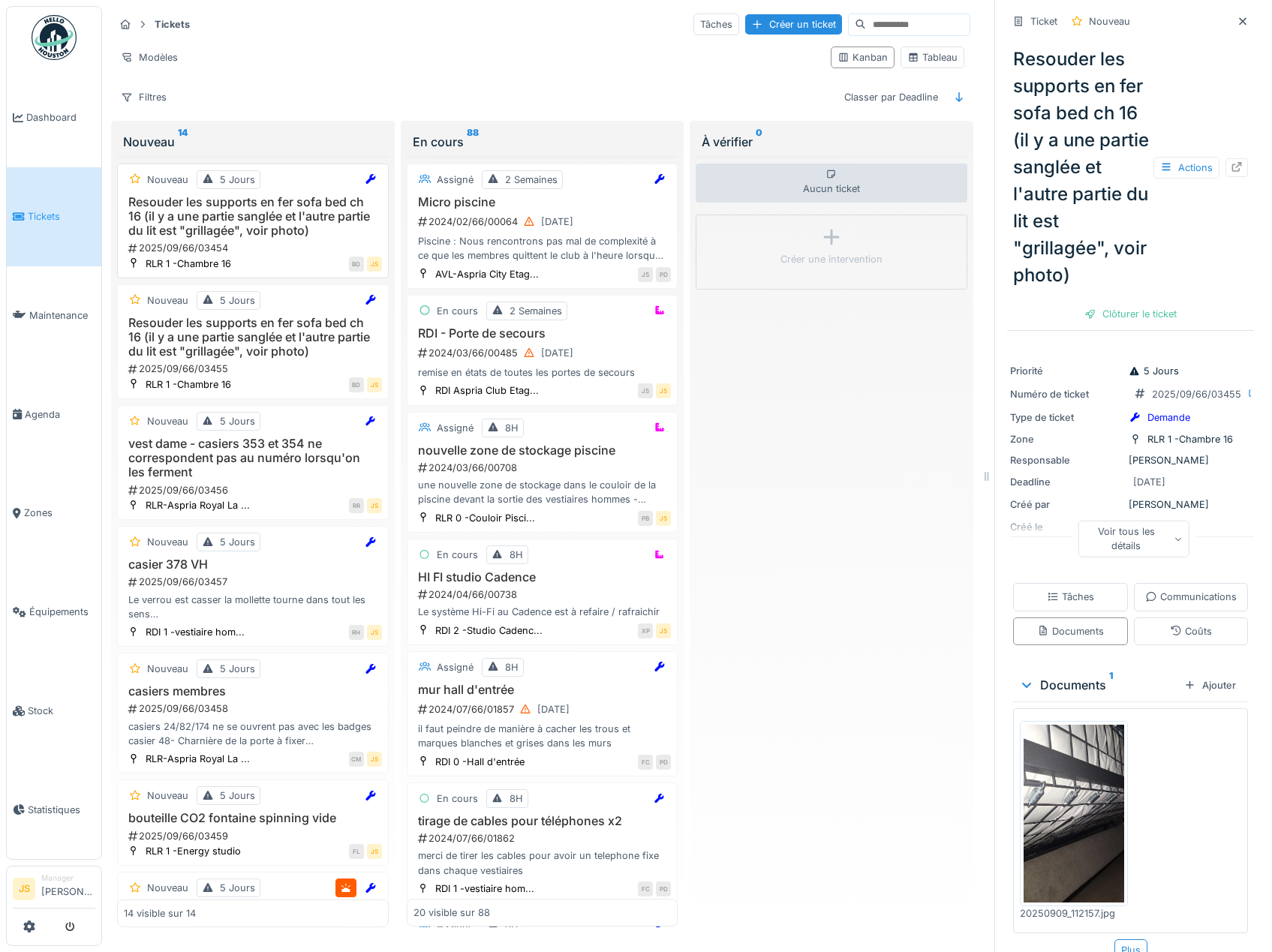
click at [241, 199] on h3 "Resouder les supports en fer sofa bed ch 16 (il y a une partie sanglée et l'aut…" at bounding box center [253, 217] width 258 height 43
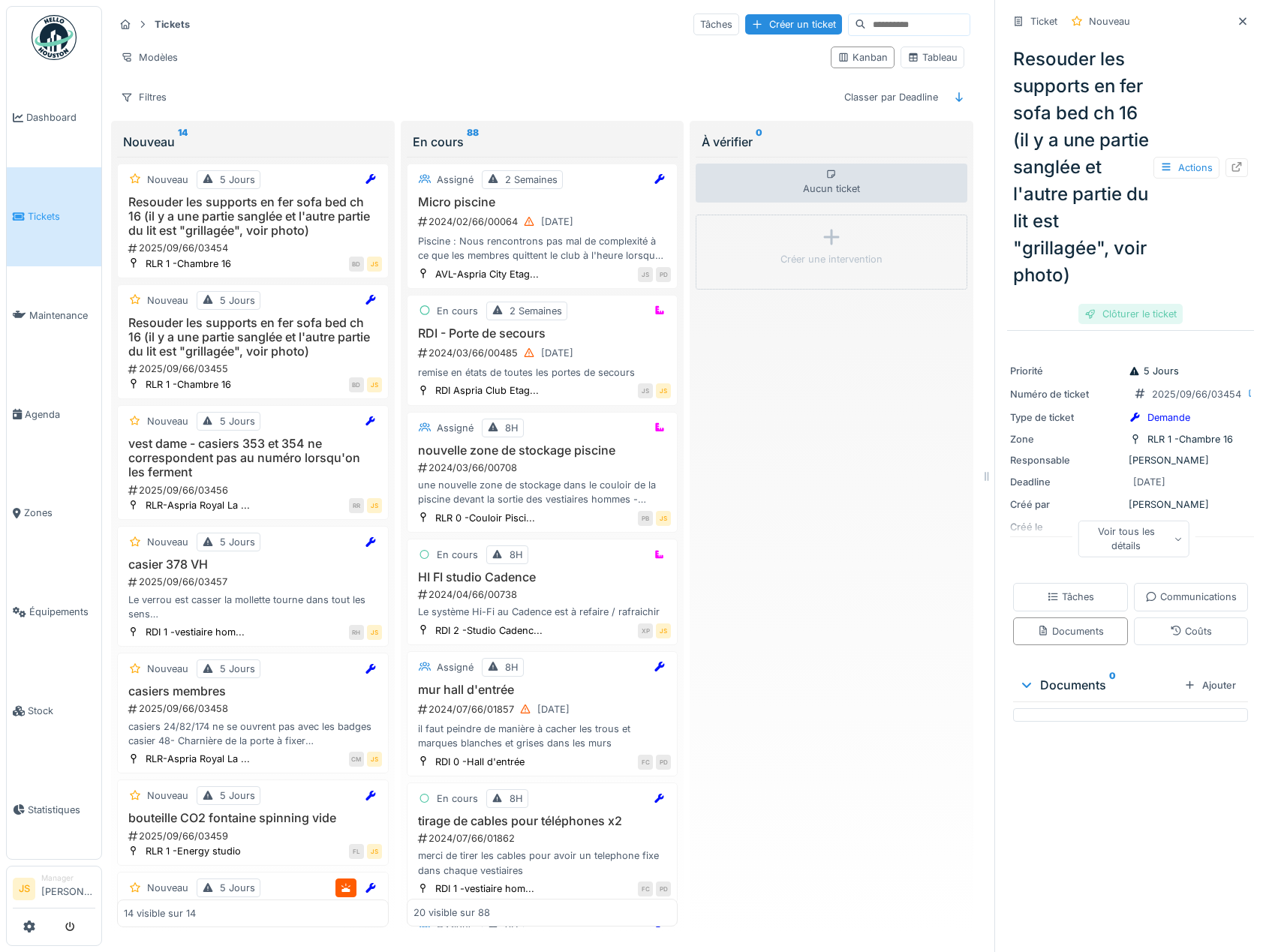
click at [1108, 324] on div "Clôturer le ticket" at bounding box center [1129, 313] width 104 height 20
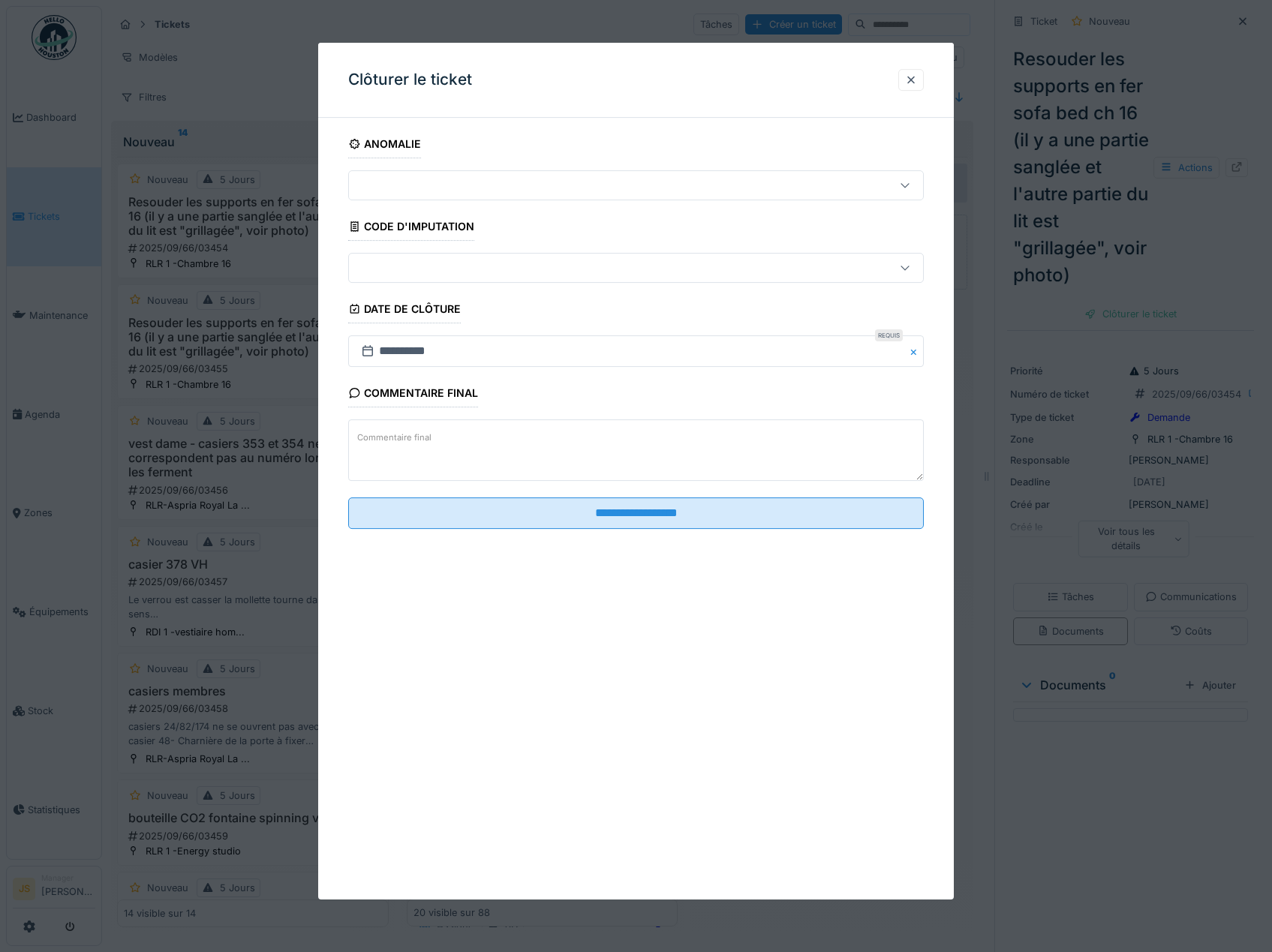
click at [500, 438] on textarea "Commentaire final" at bounding box center [636, 451] width 576 height 61
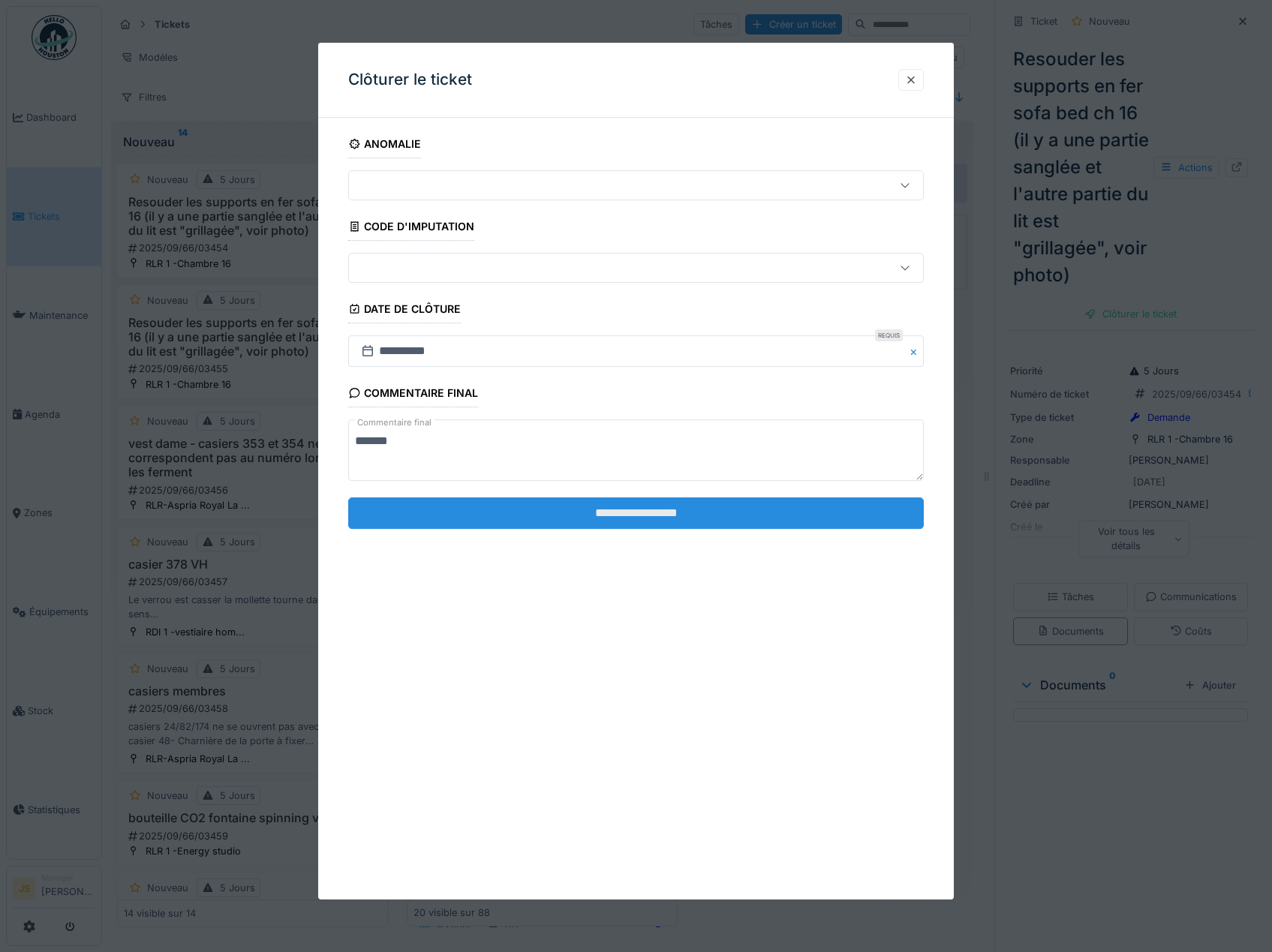
type textarea "*******"
click at [603, 518] on input "**********" at bounding box center [636, 513] width 576 height 32
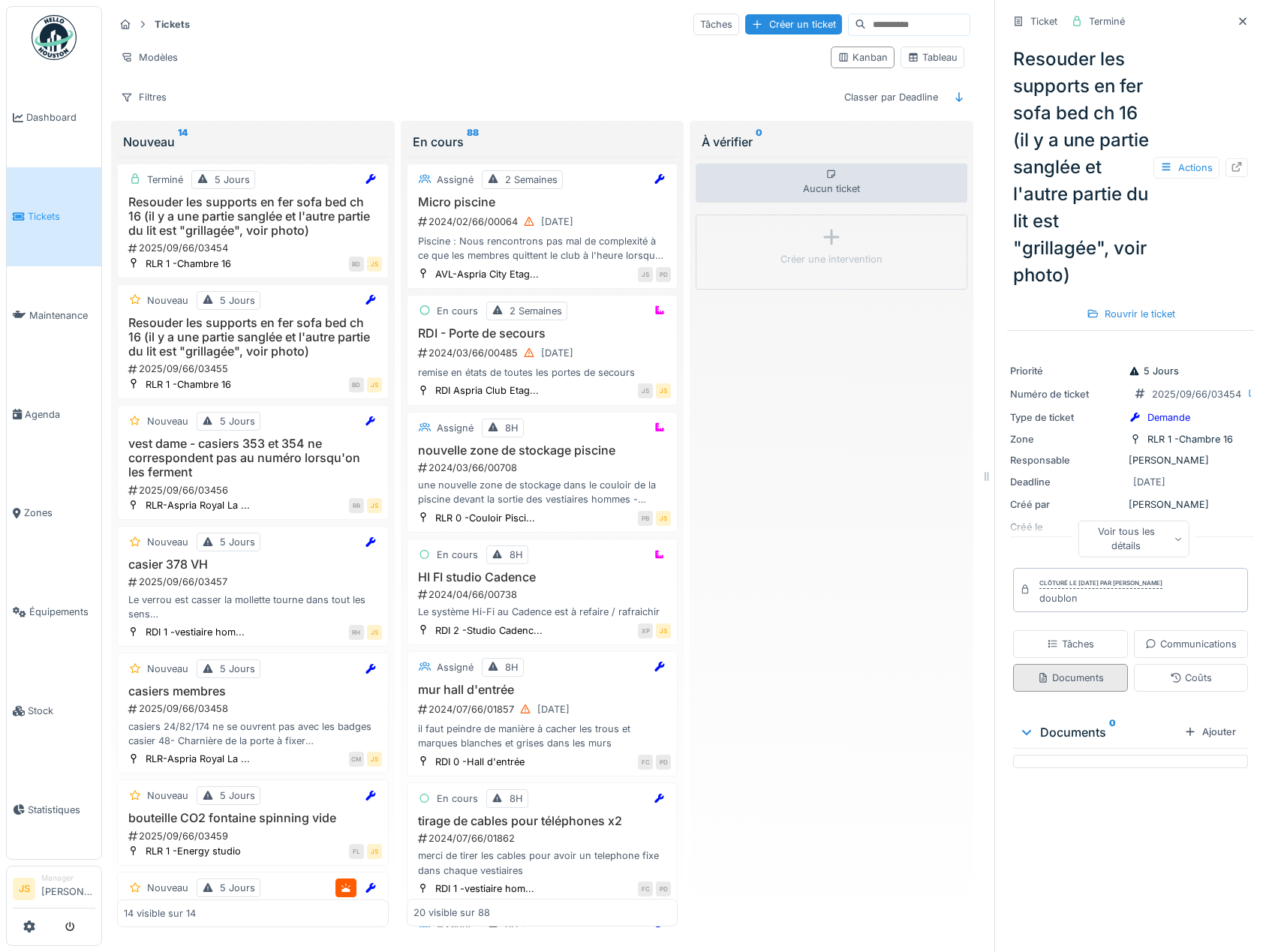
click at [1099, 685] on div "Documents" at bounding box center [1071, 677] width 67 height 14
click at [219, 361] on div "2025/09/66/03455" at bounding box center [254, 369] width 255 height 14
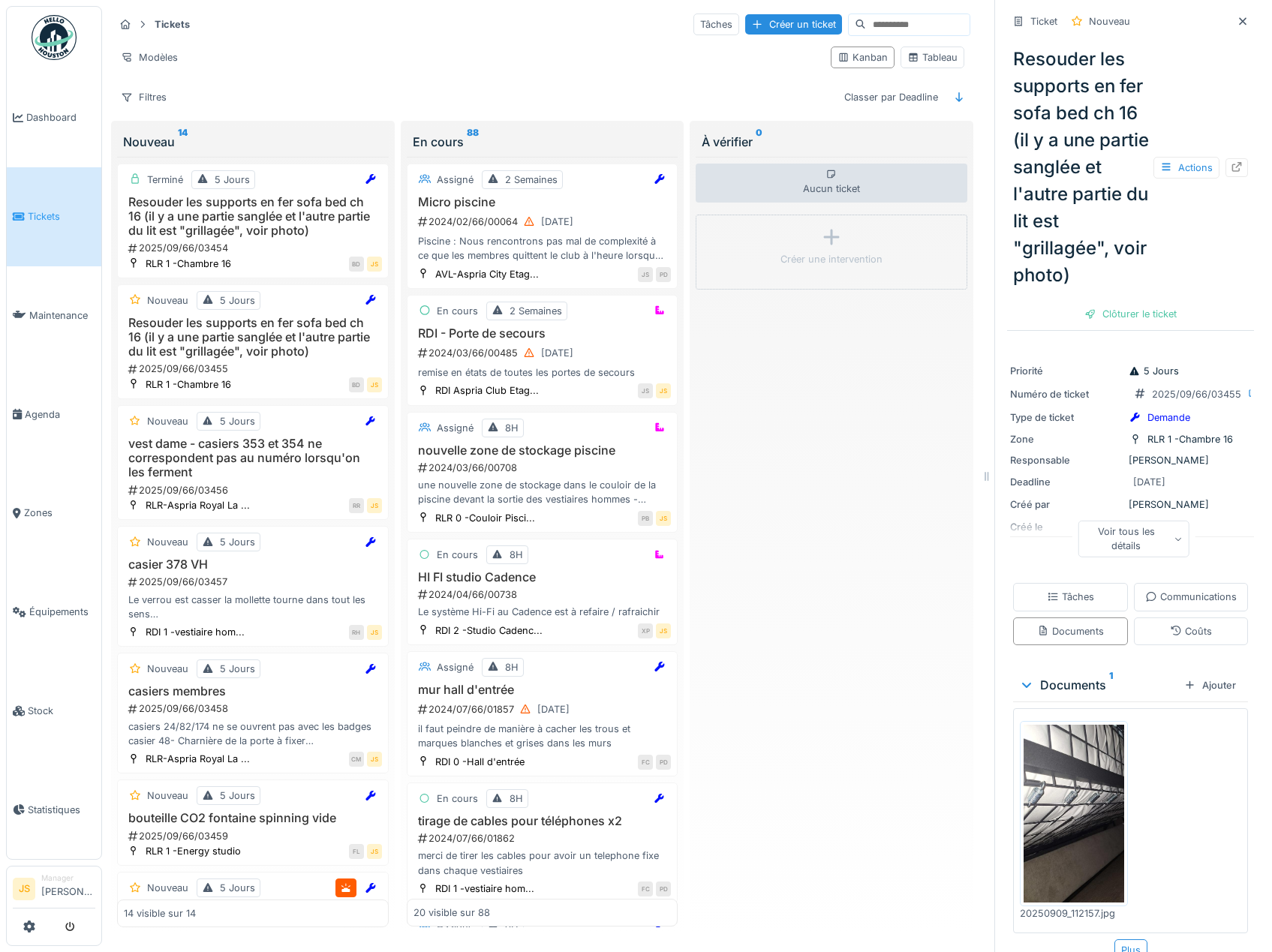
click at [1087, 850] on img at bounding box center [1073, 813] width 100 height 178
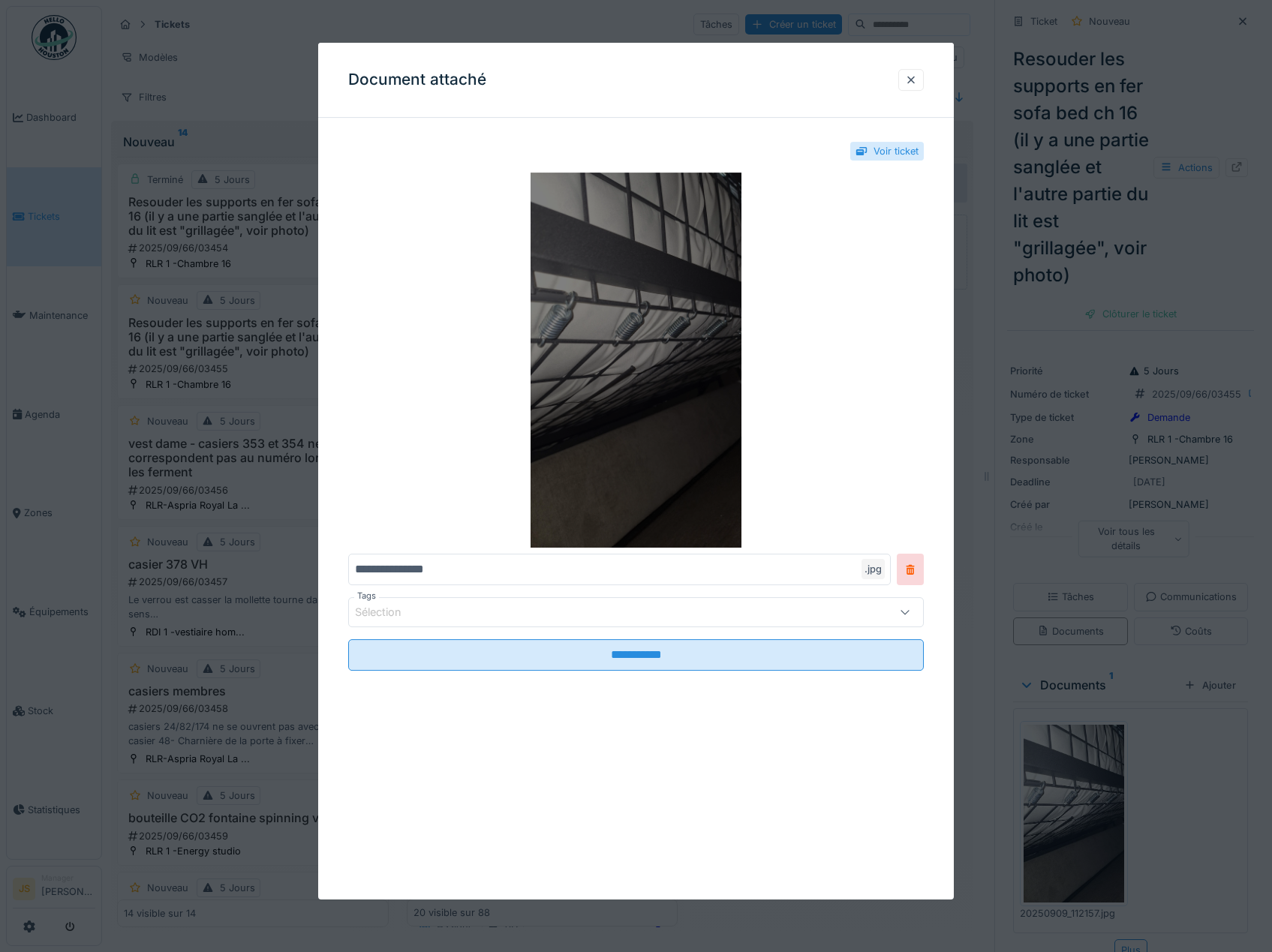
click img
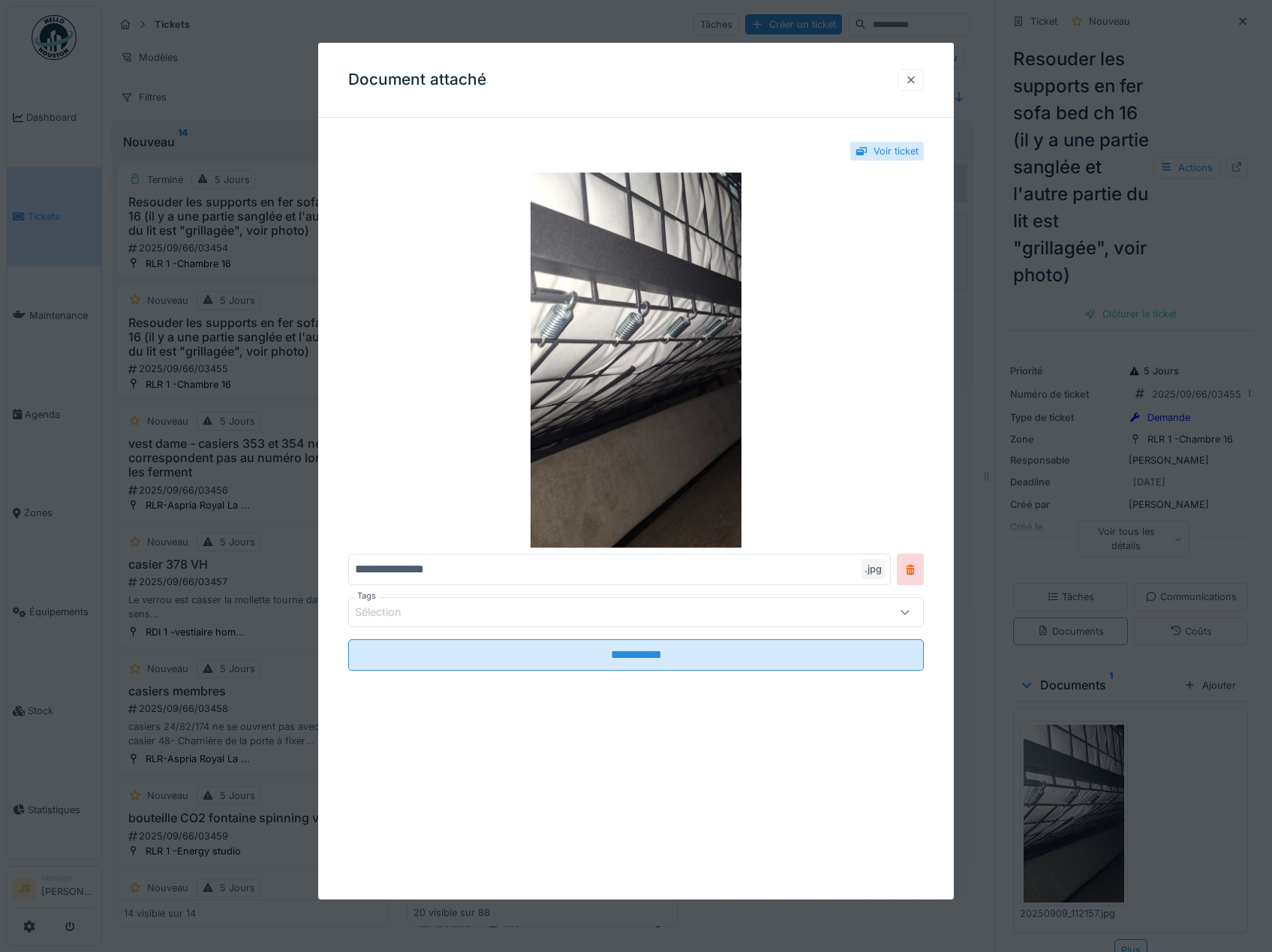
click div
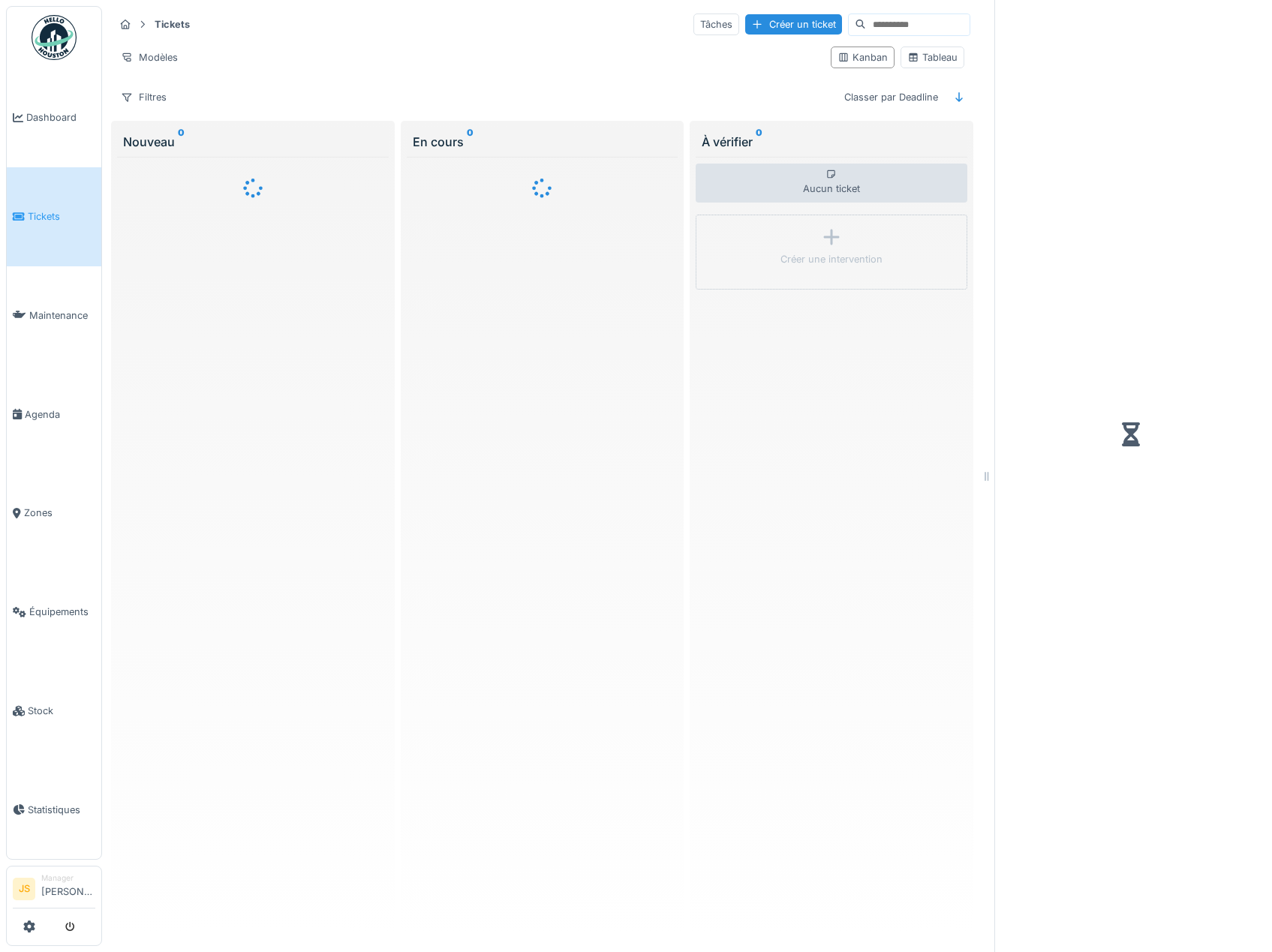
scroll to position [5, 0]
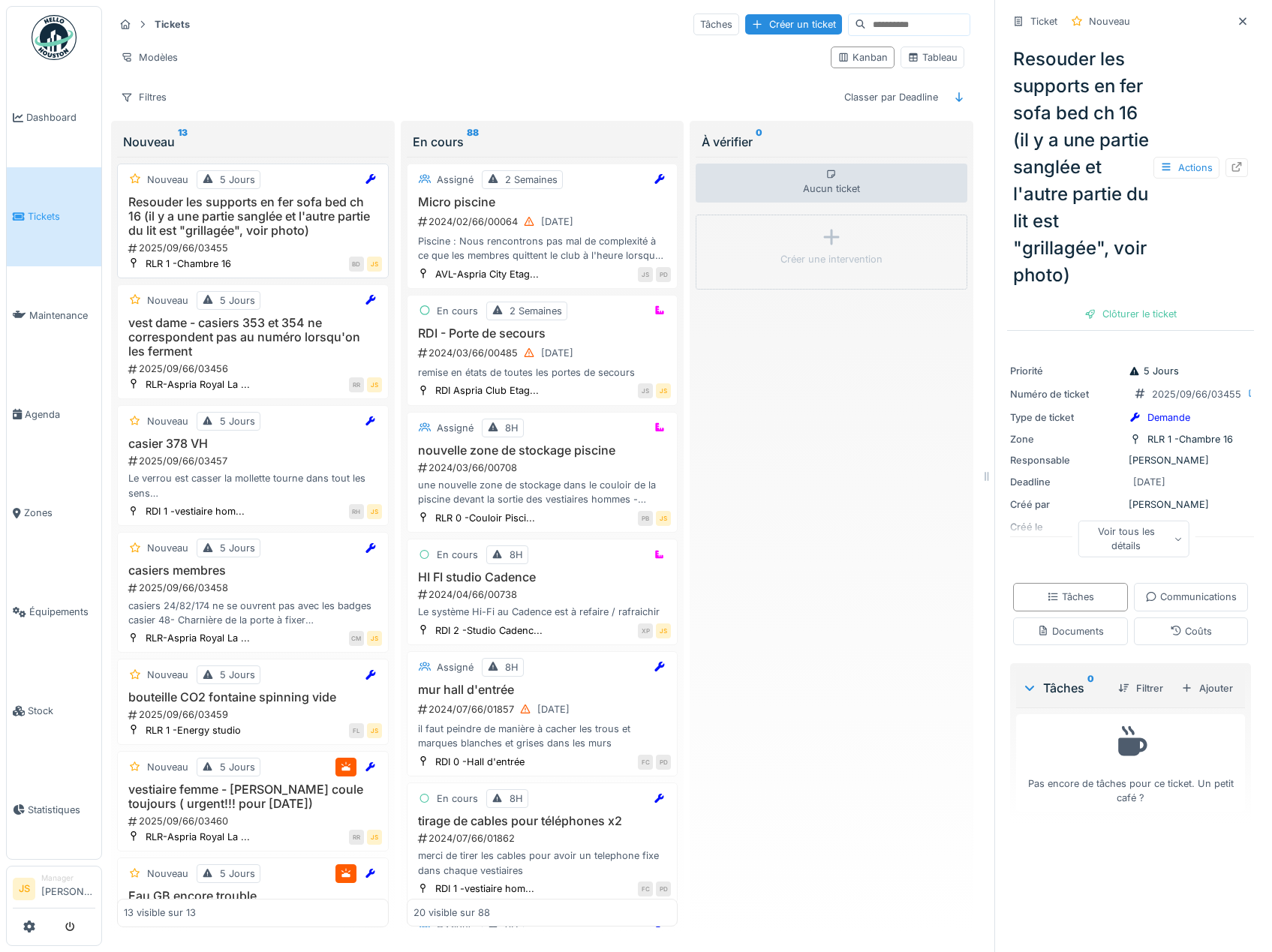
click at [223, 229] on h3 "Resouder les supports en fer sofa bed ch 16 (il y a une partie sanglée et l'aut…" at bounding box center [253, 217] width 258 height 43
click at [1199, 698] on div "Ajouter" at bounding box center [1207, 688] width 64 height 20
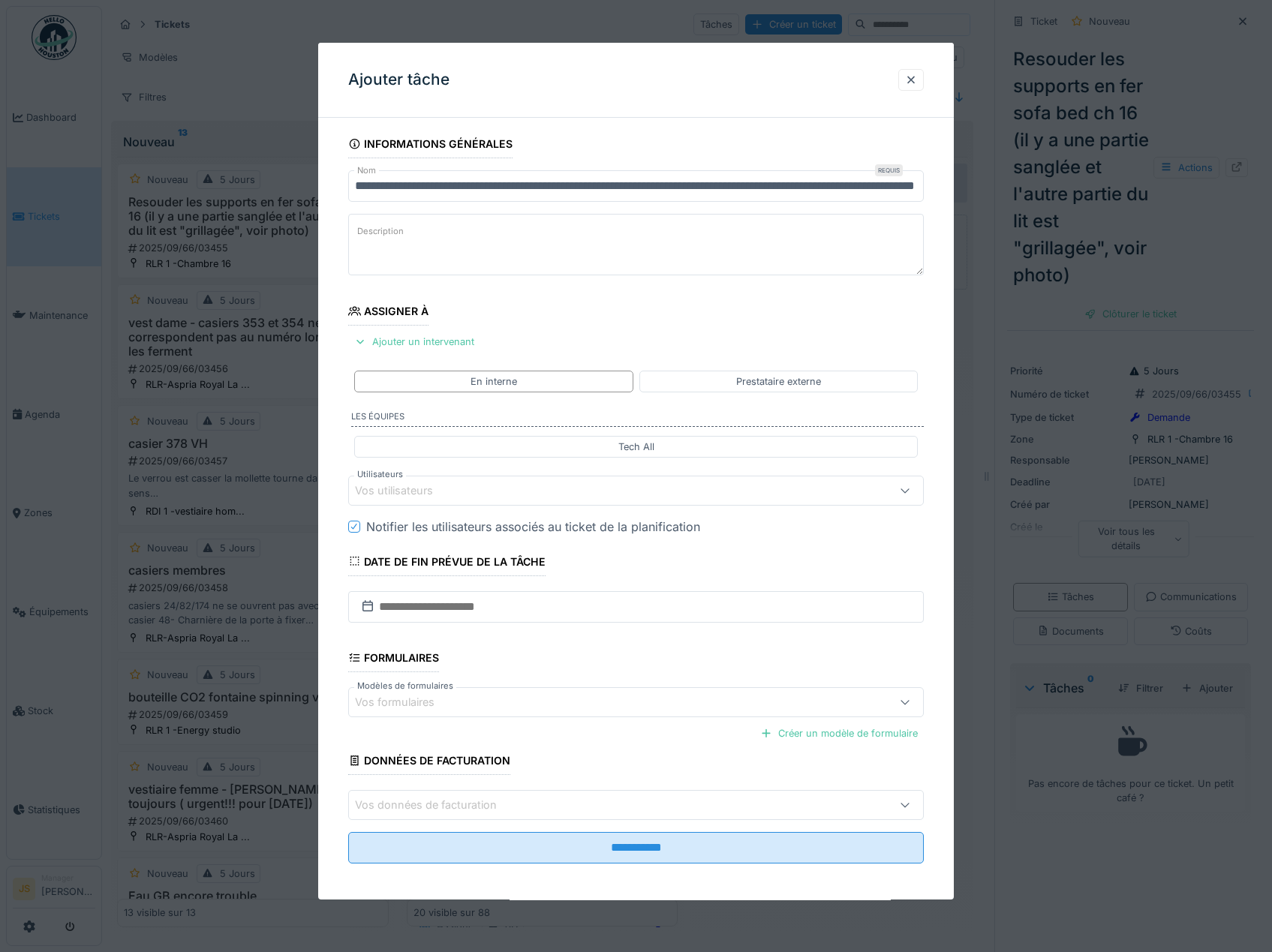
click at [384, 485] on div "Vos utilisateurs" at bounding box center [405, 490] width 99 height 16
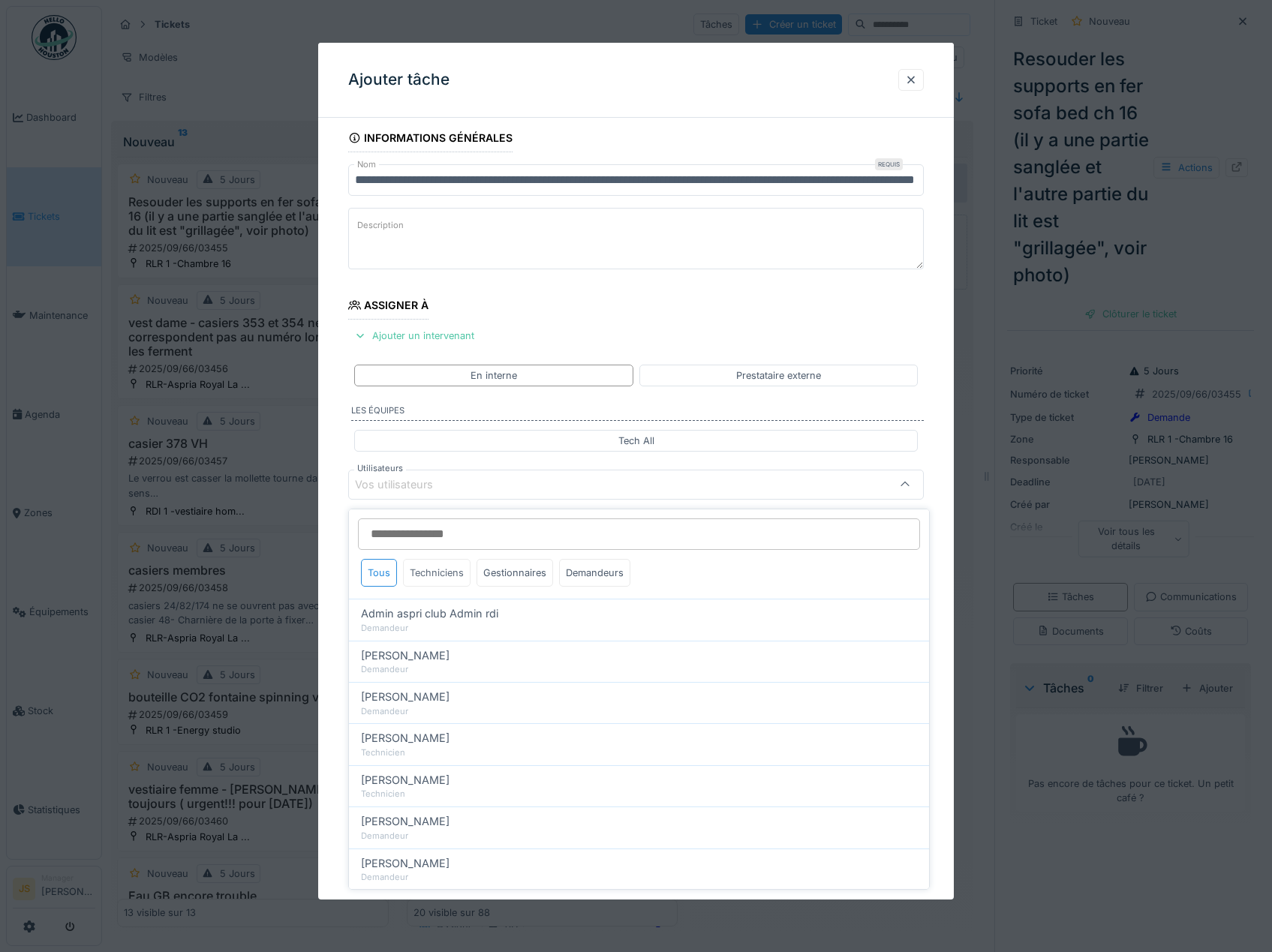
click at [452, 568] on div "Techniciens" at bounding box center [436, 573] width 68 height 28
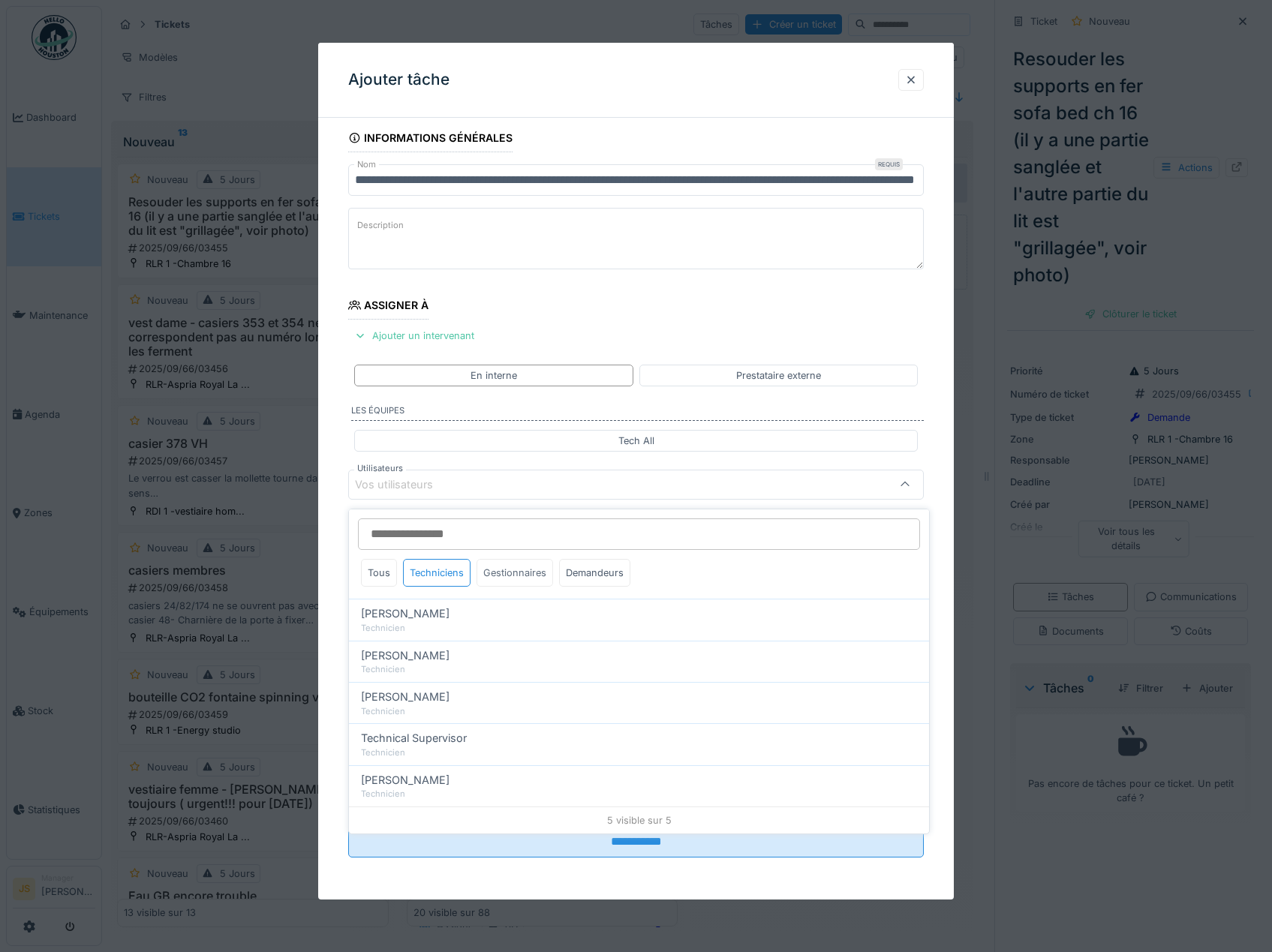
click at [511, 565] on div "Gestionnaires" at bounding box center [514, 573] width 77 height 28
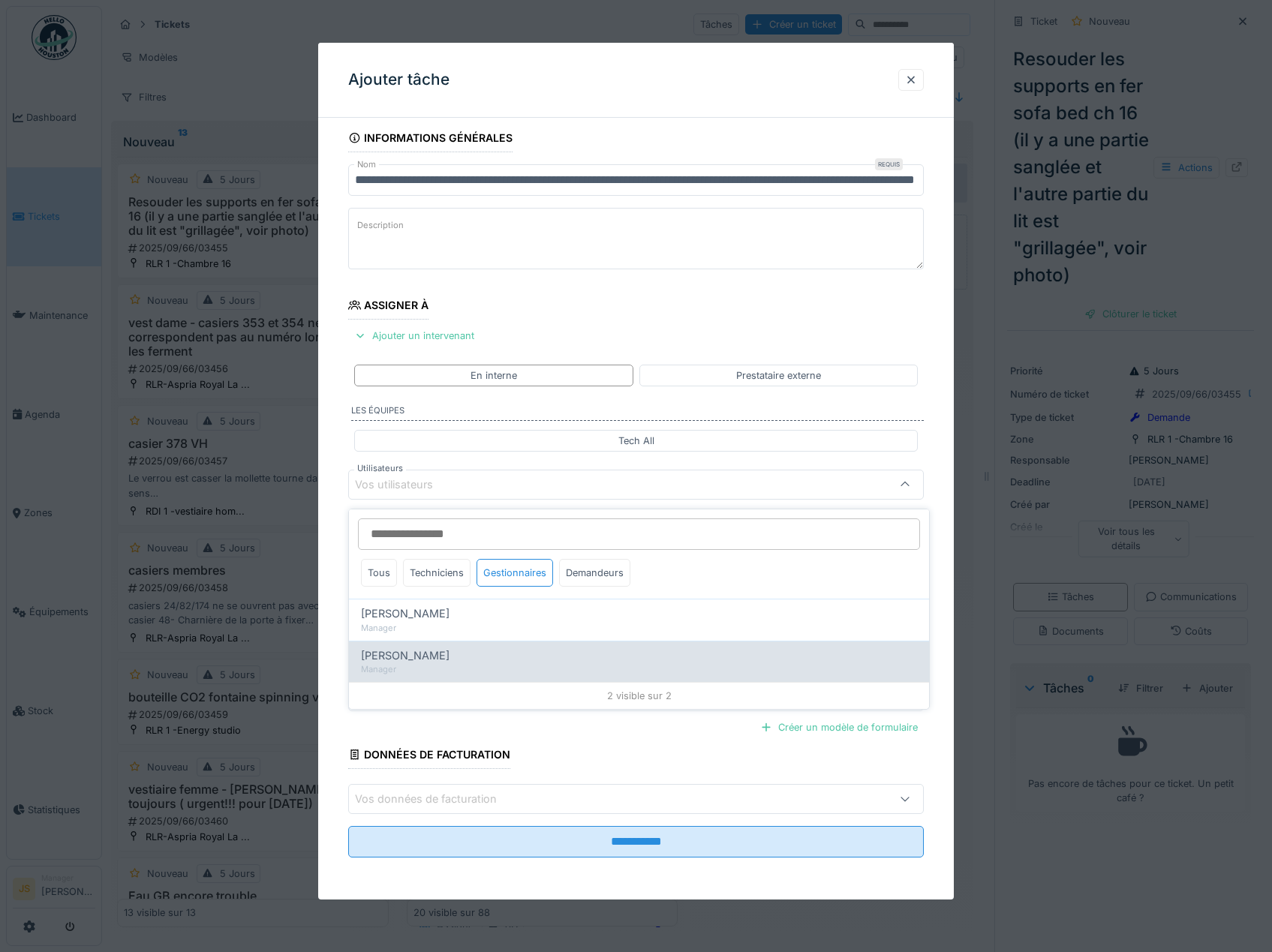
click at [392, 648] on span "Pierre De kan" at bounding box center [405, 656] width 89 height 16
type input "****"
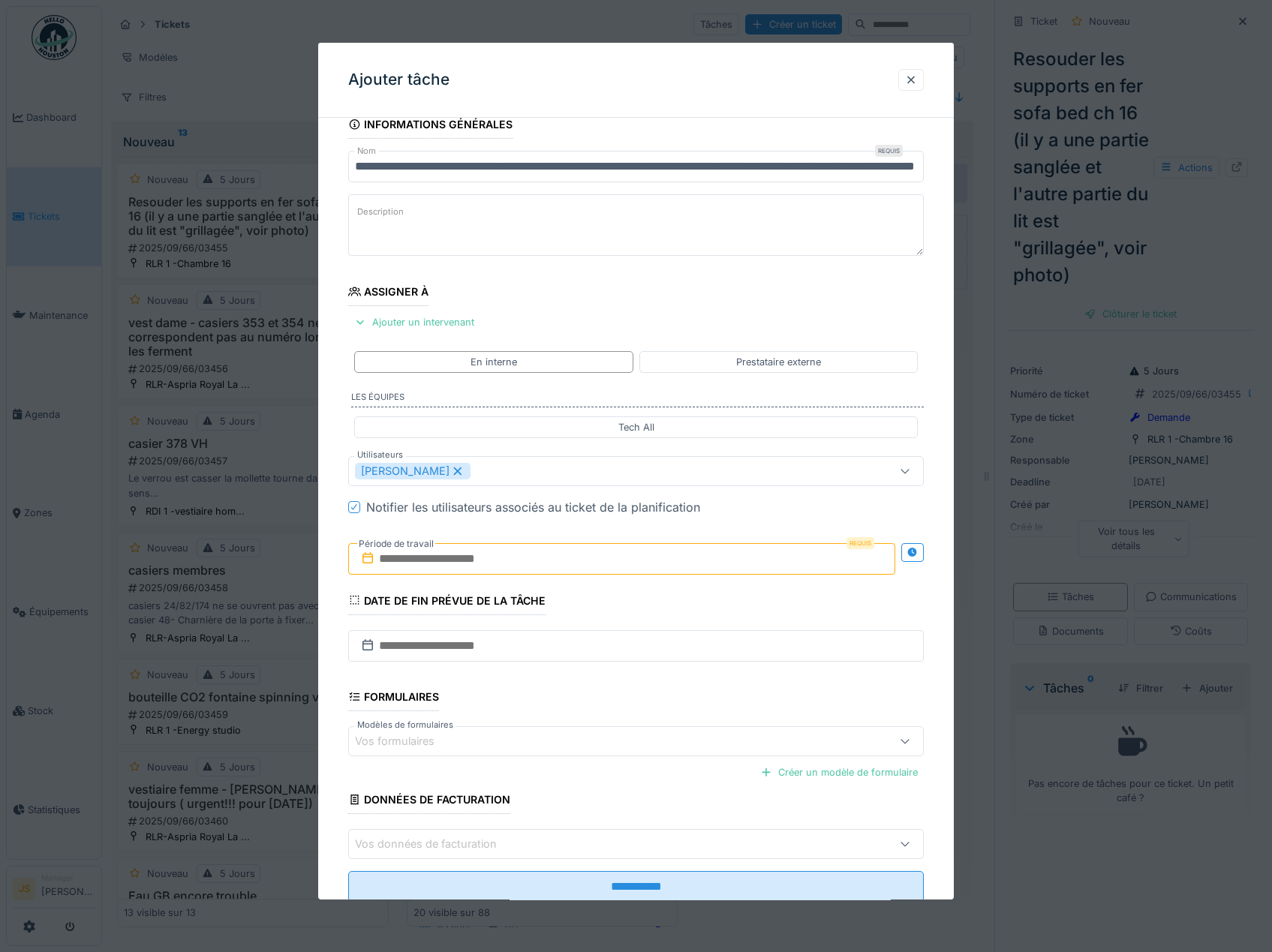
click at [323, 628] on div "**********" at bounding box center [636, 527] width 636 height 834
click at [421, 552] on input "text" at bounding box center [622, 558] width 547 height 32
click at [547, 708] on div "15" at bounding box center [551, 706] width 20 height 20
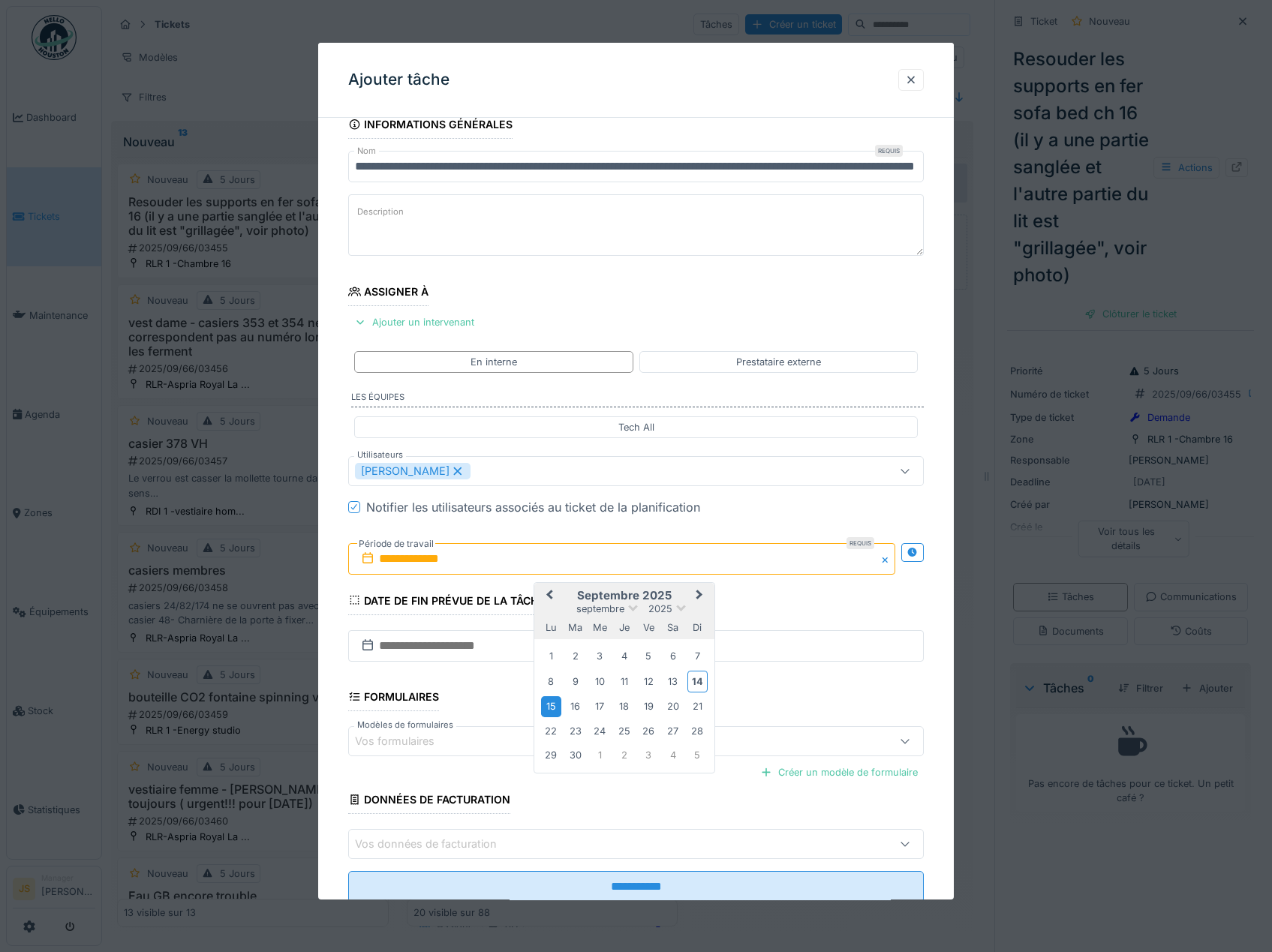
click at [550, 705] on div "15" at bounding box center [551, 706] width 20 height 20
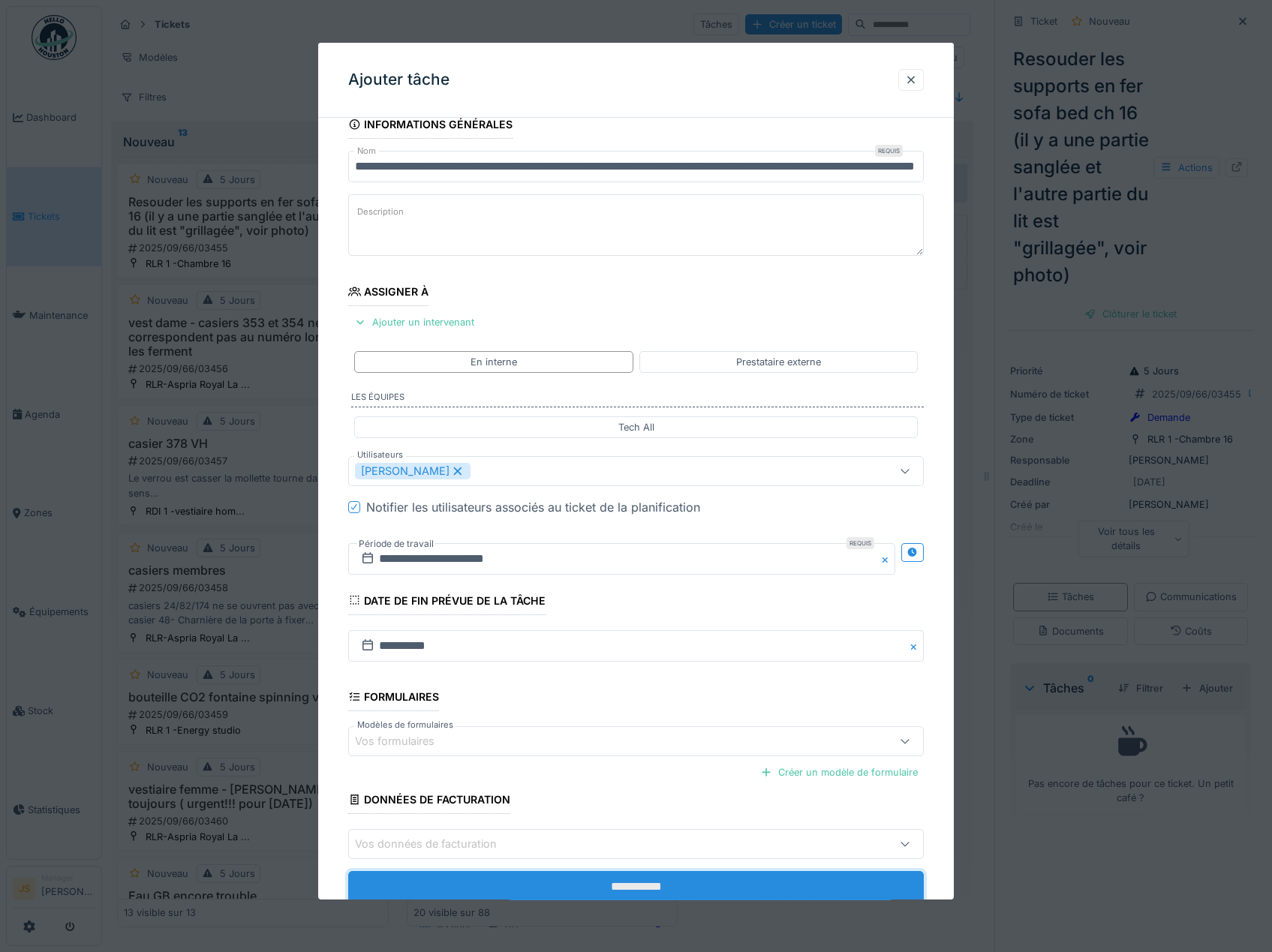
click at [622, 891] on input "**********" at bounding box center [636, 886] width 576 height 32
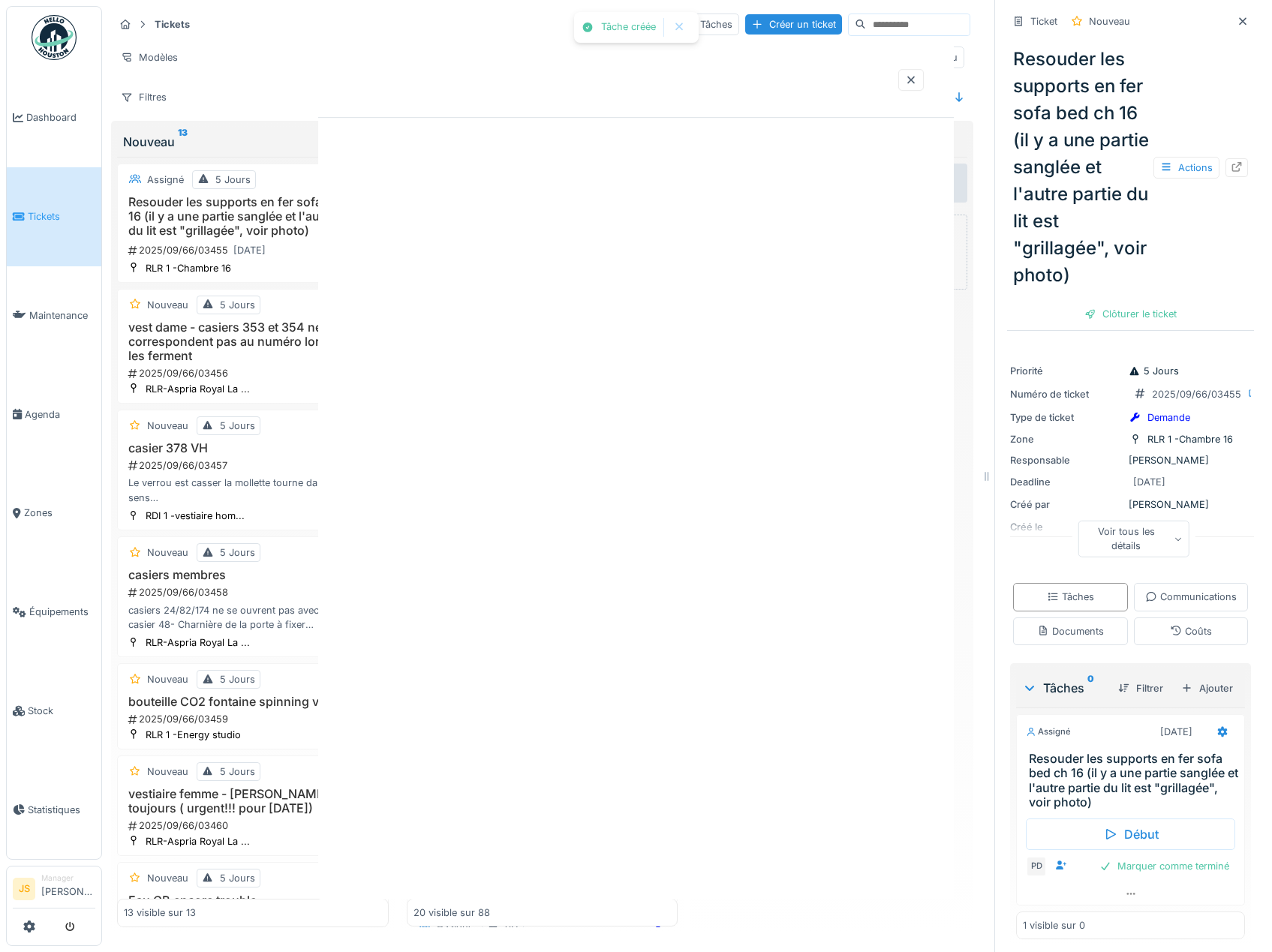
scroll to position [0, 0]
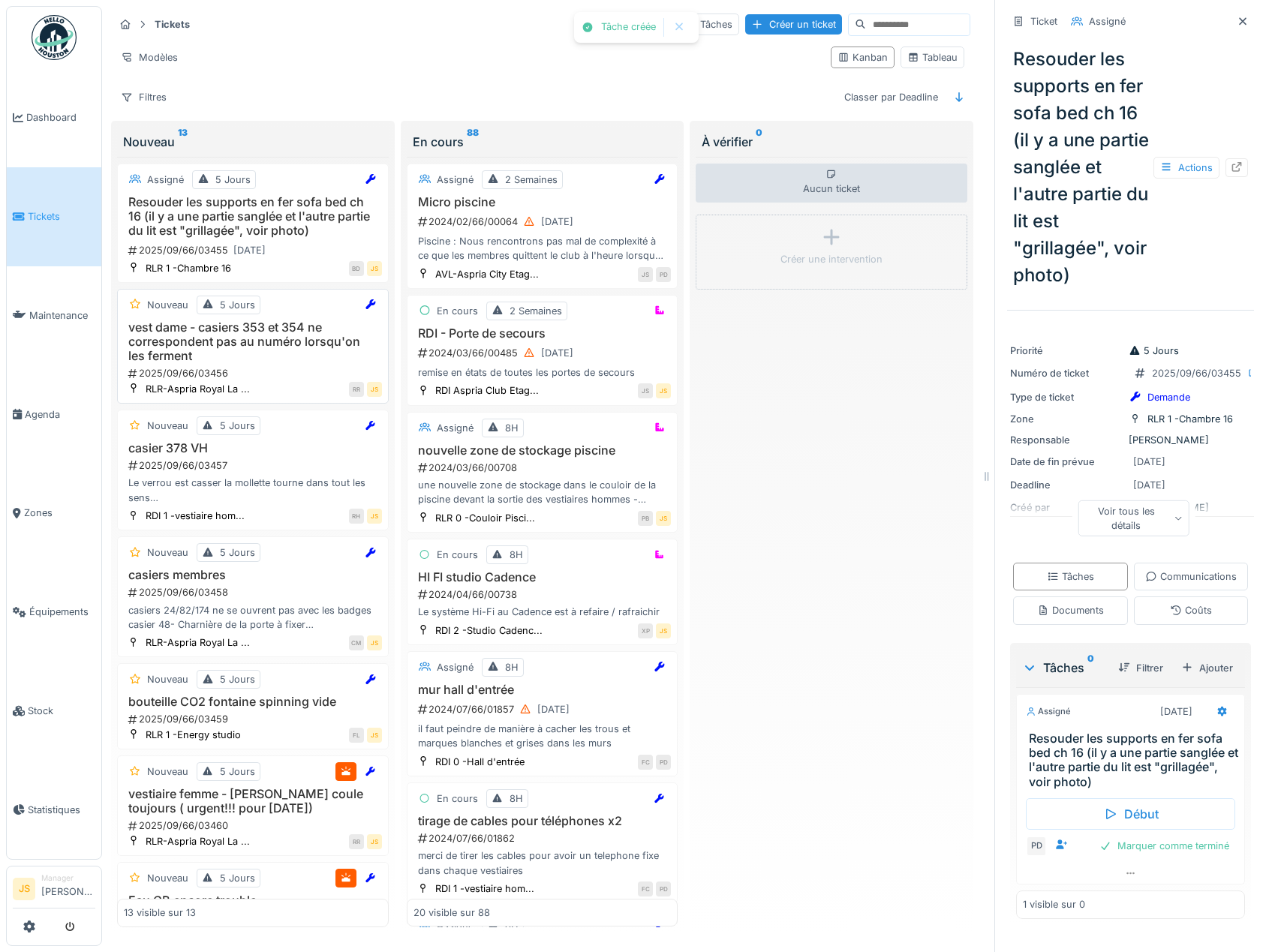
click at [233, 336] on h3 "vest dame - casiers 353 et 354 ne correspondent pas au numéro lorsqu'on les fer…" at bounding box center [253, 342] width 258 height 43
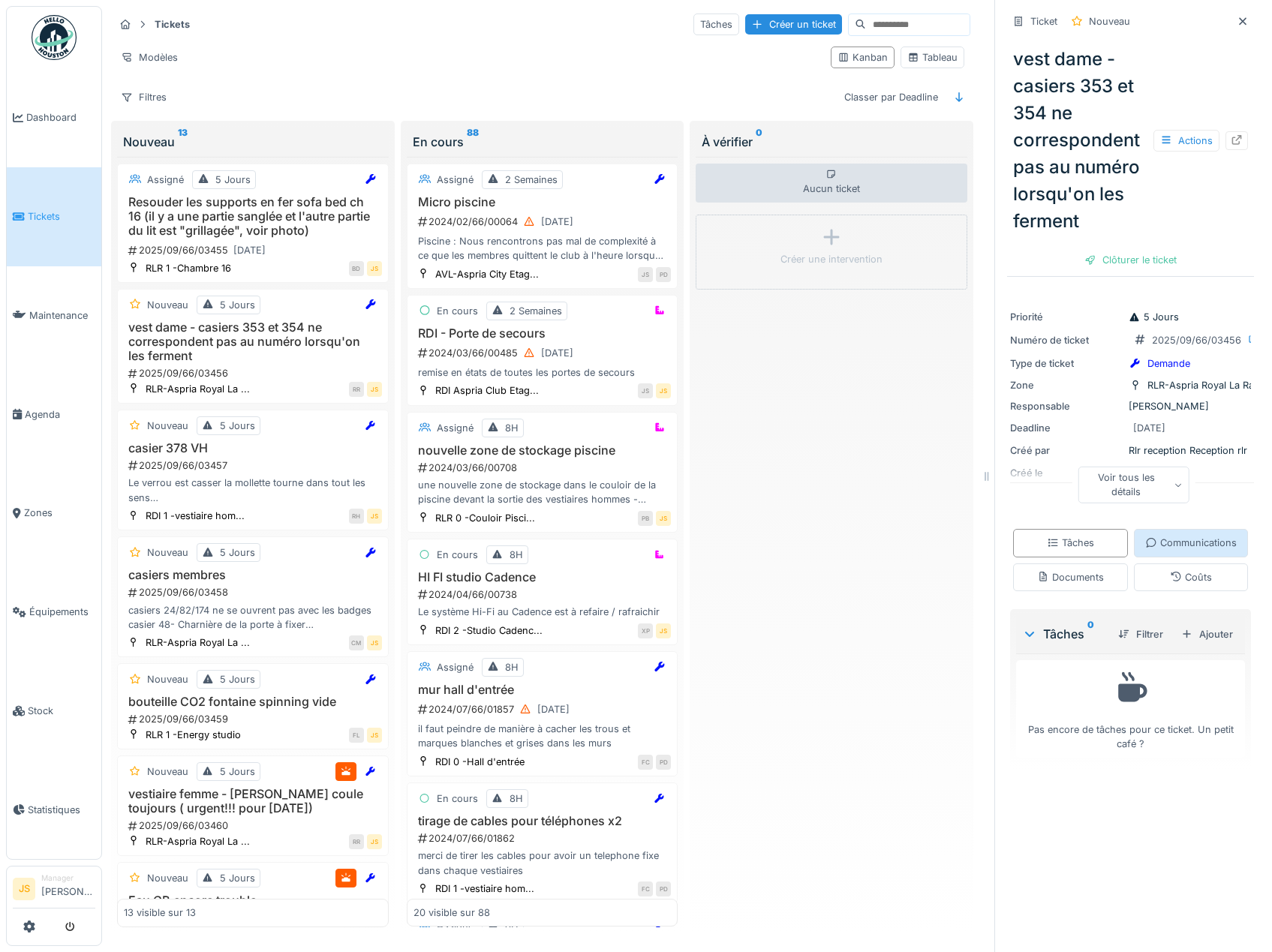
click at [1145, 550] on div "Communications" at bounding box center [1190, 543] width 91 height 14
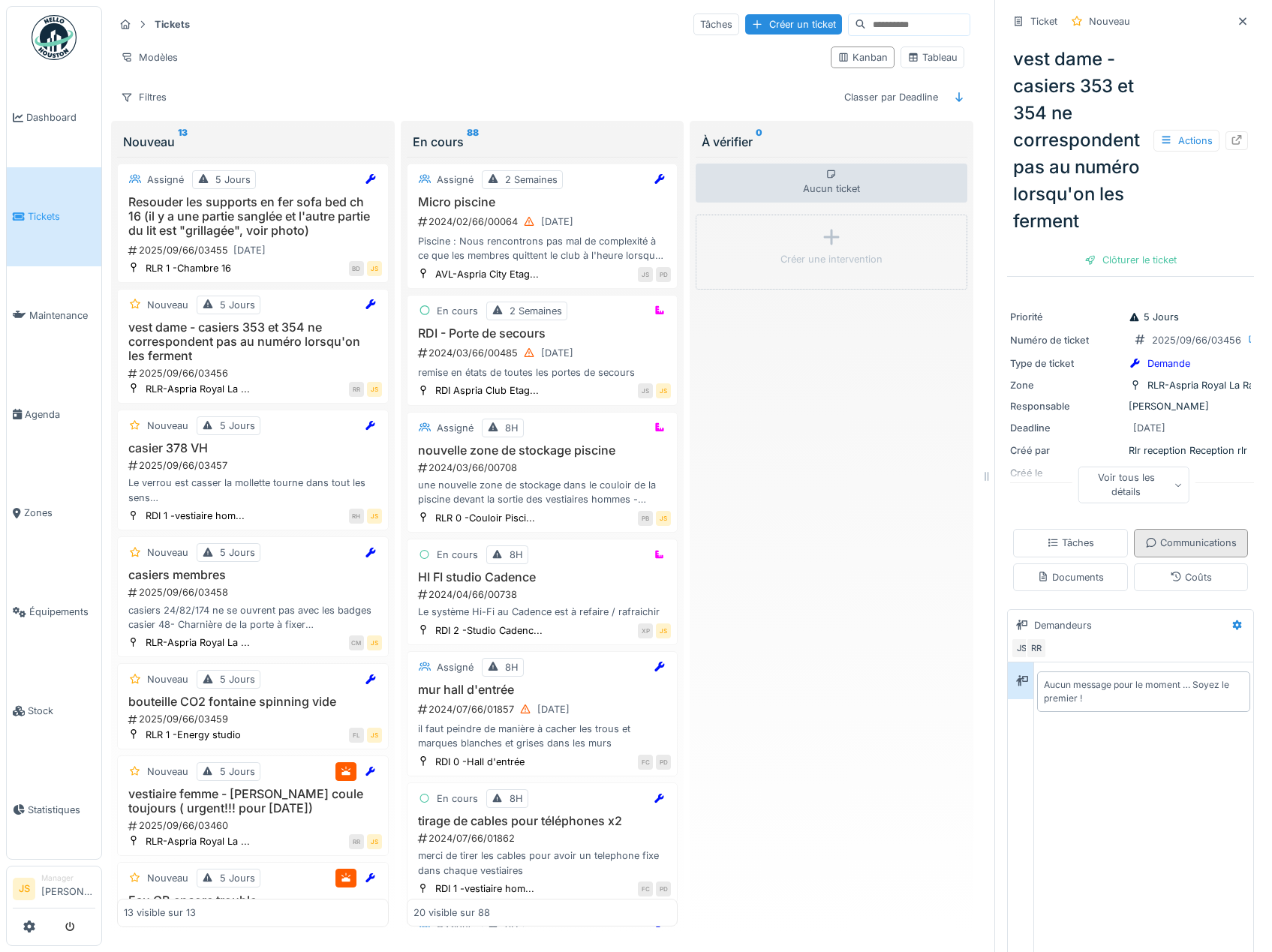
scroll to position [11, 0]
click at [1094, 550] on div "Tâches" at bounding box center [1071, 543] width 47 height 14
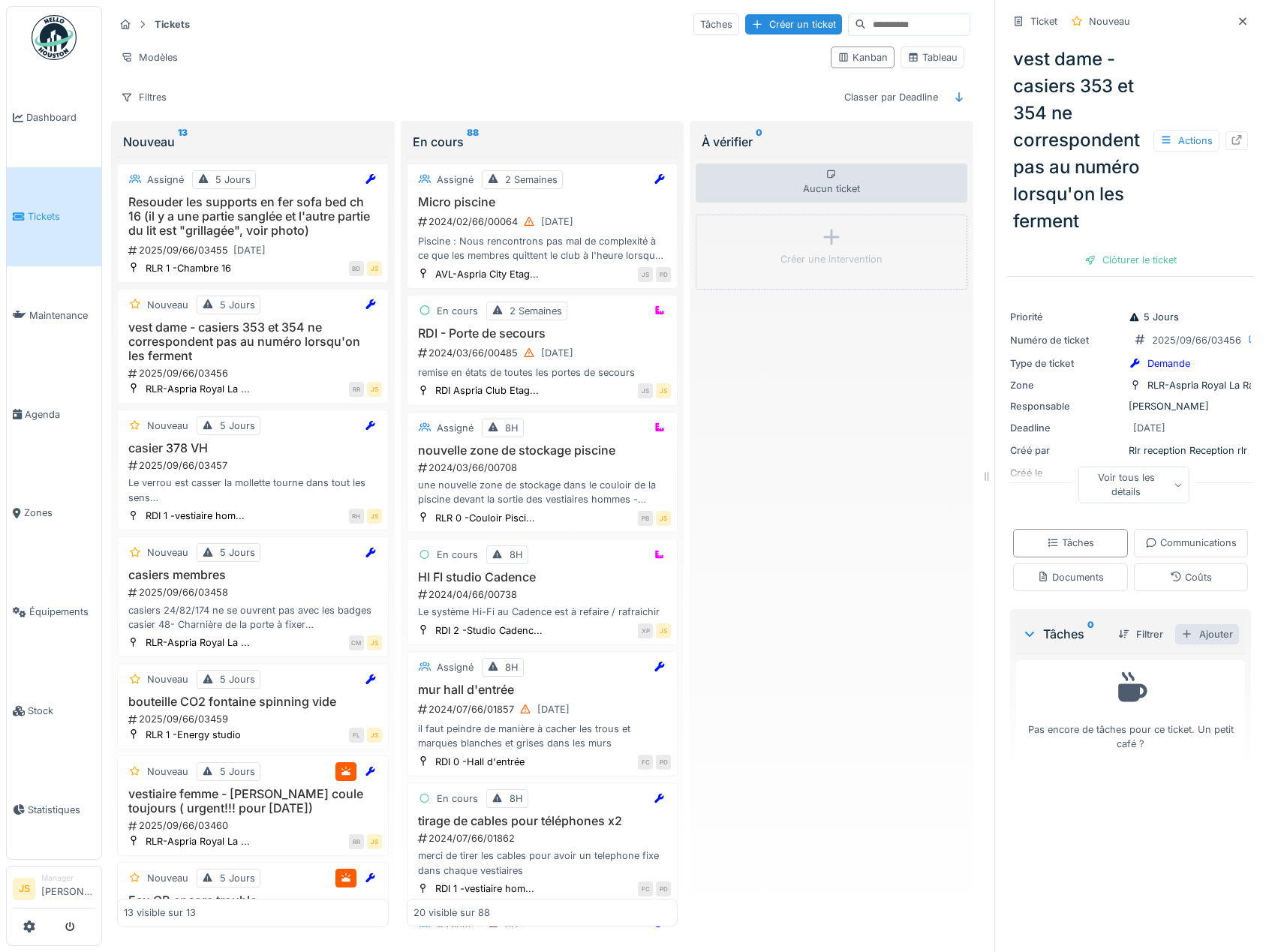
click at [1200, 644] on div "Ajouter" at bounding box center [1207, 634] width 64 height 20
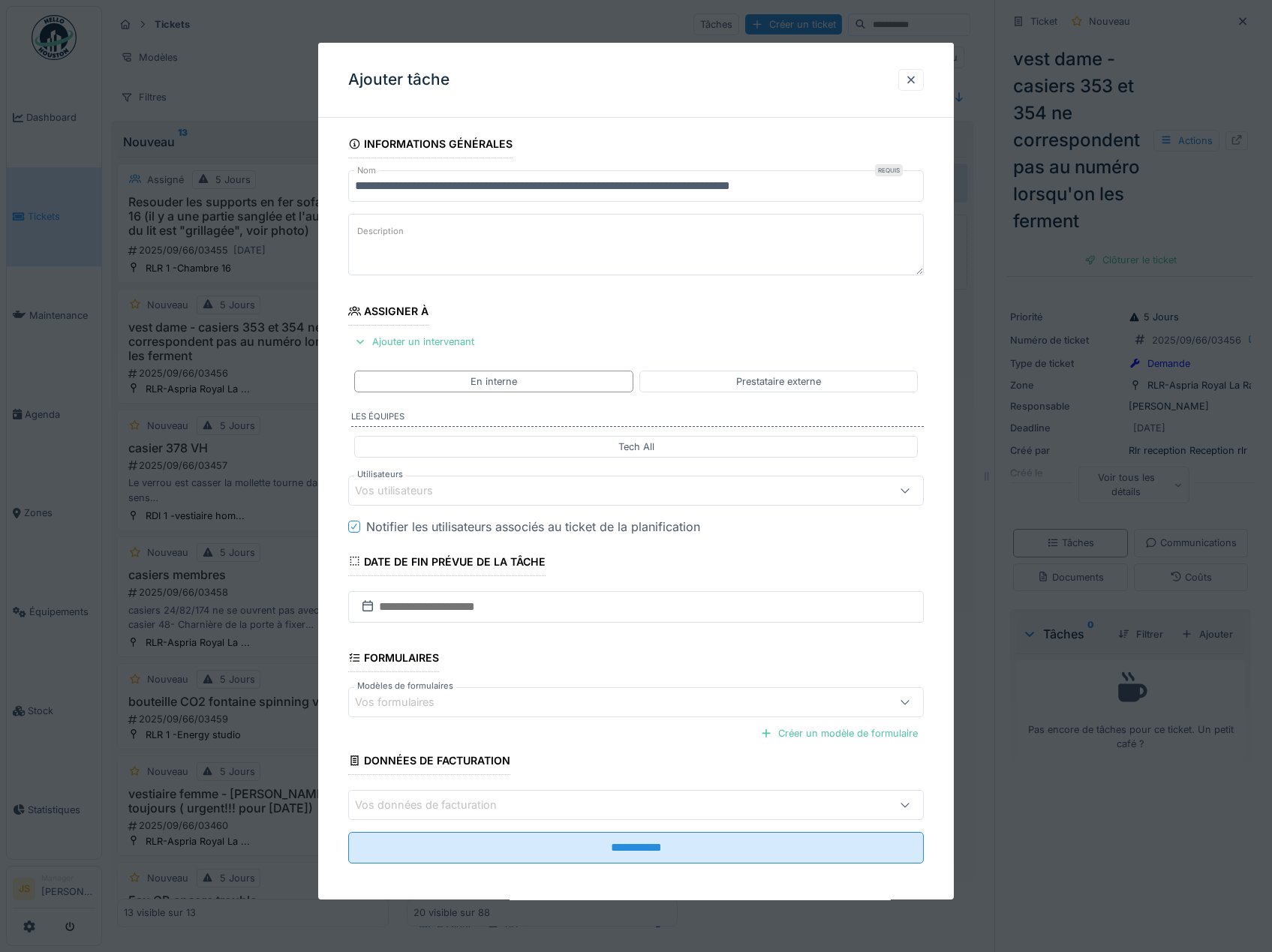
click at [394, 487] on div "Vos utilisateurs" at bounding box center [405, 490] width 99 height 16
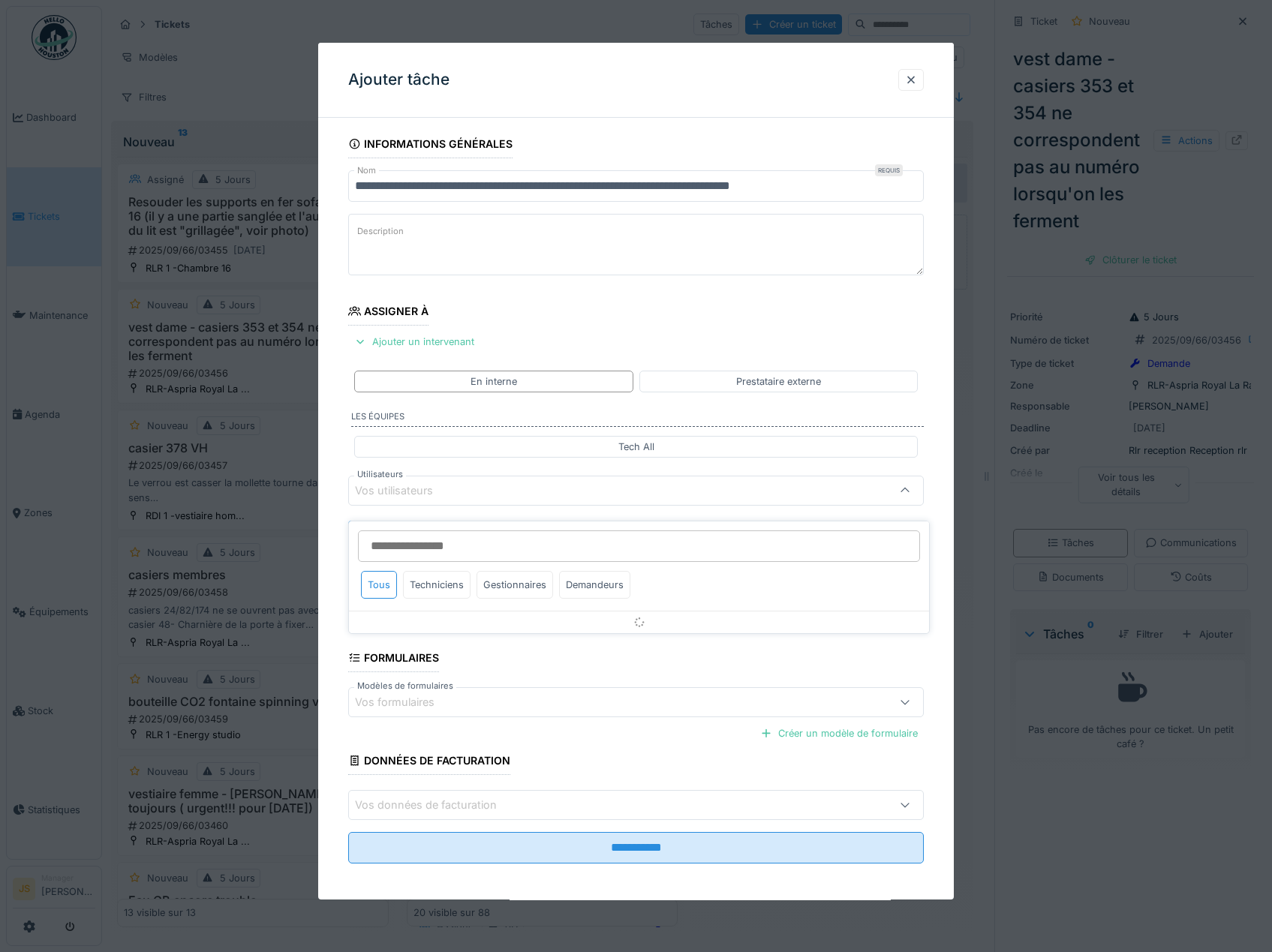
scroll to position [6, 0]
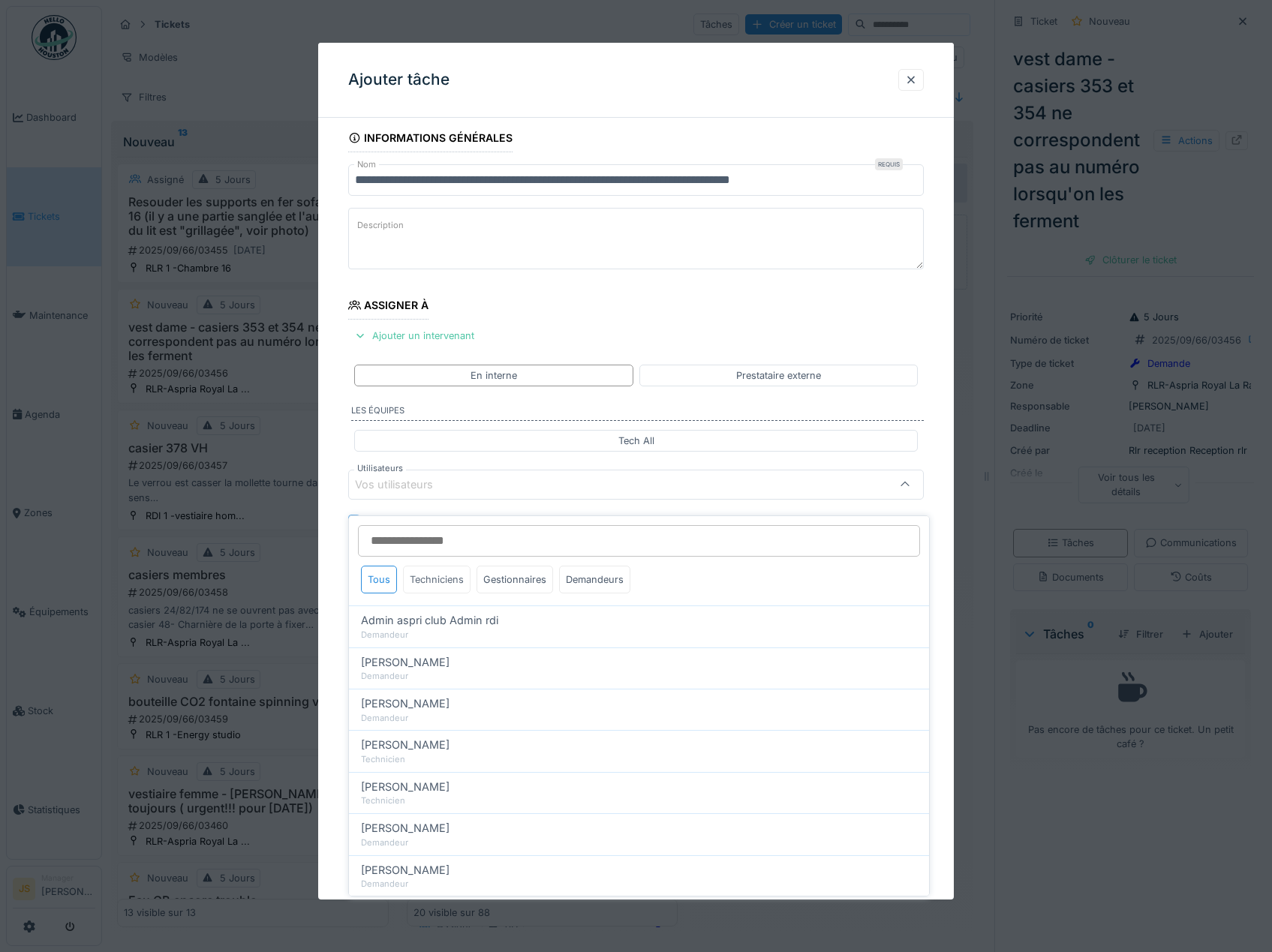
click at [433, 565] on div "Techniciens" at bounding box center [436, 579] width 68 height 28
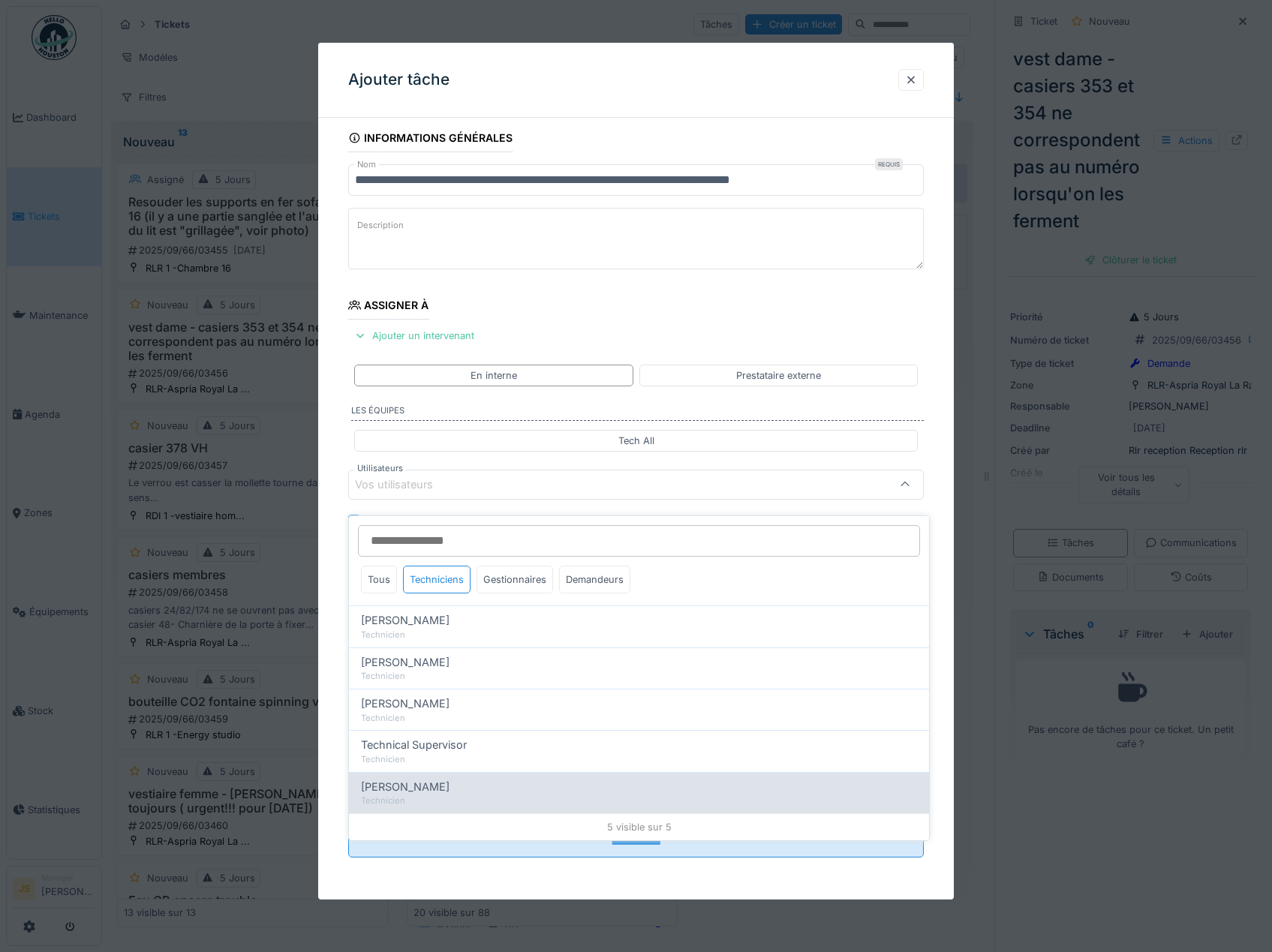
click at [440, 779] on span "[PERSON_NAME]" at bounding box center [405, 787] width 89 height 16
type input "****"
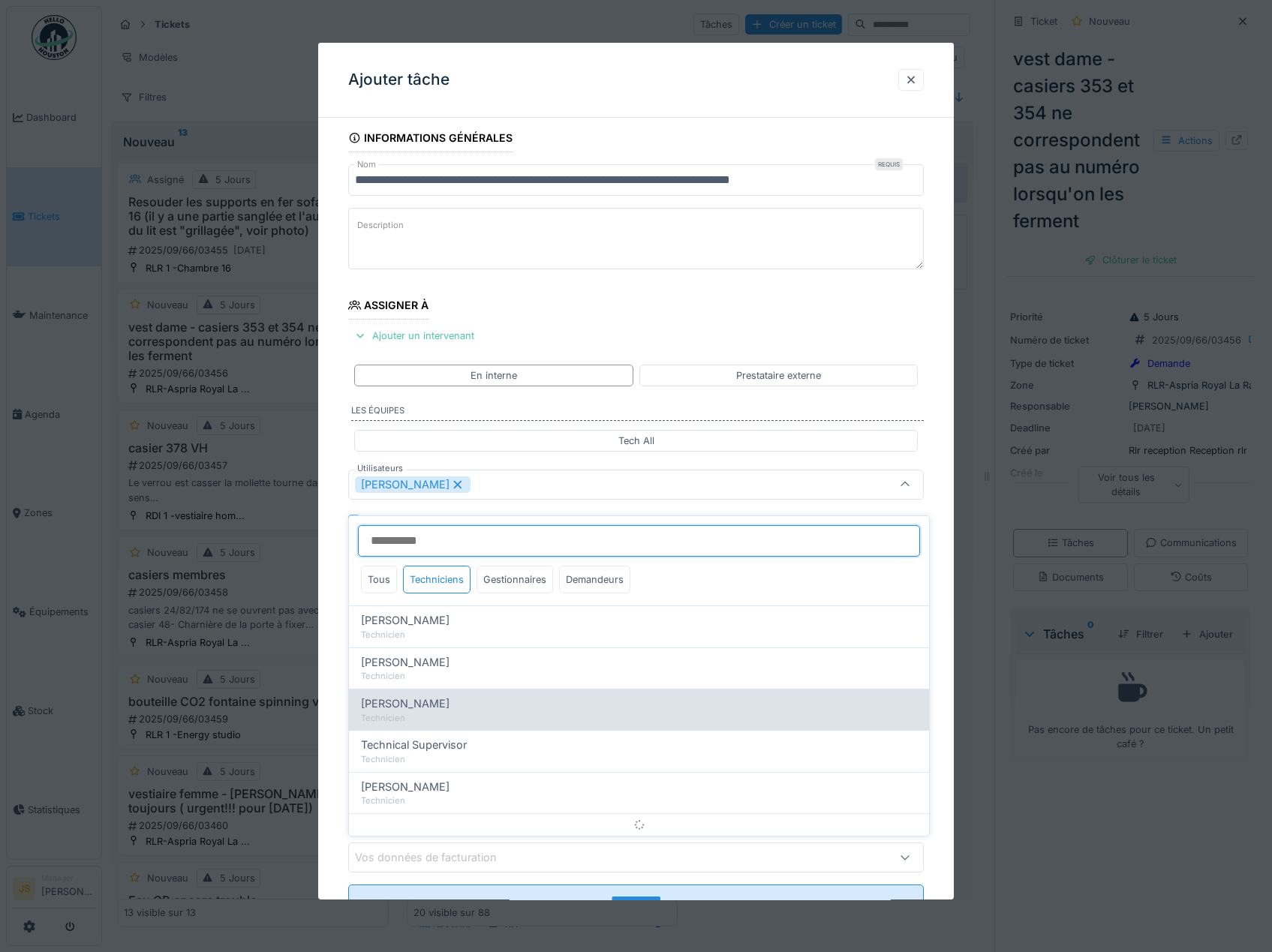
scroll to position [20, 0]
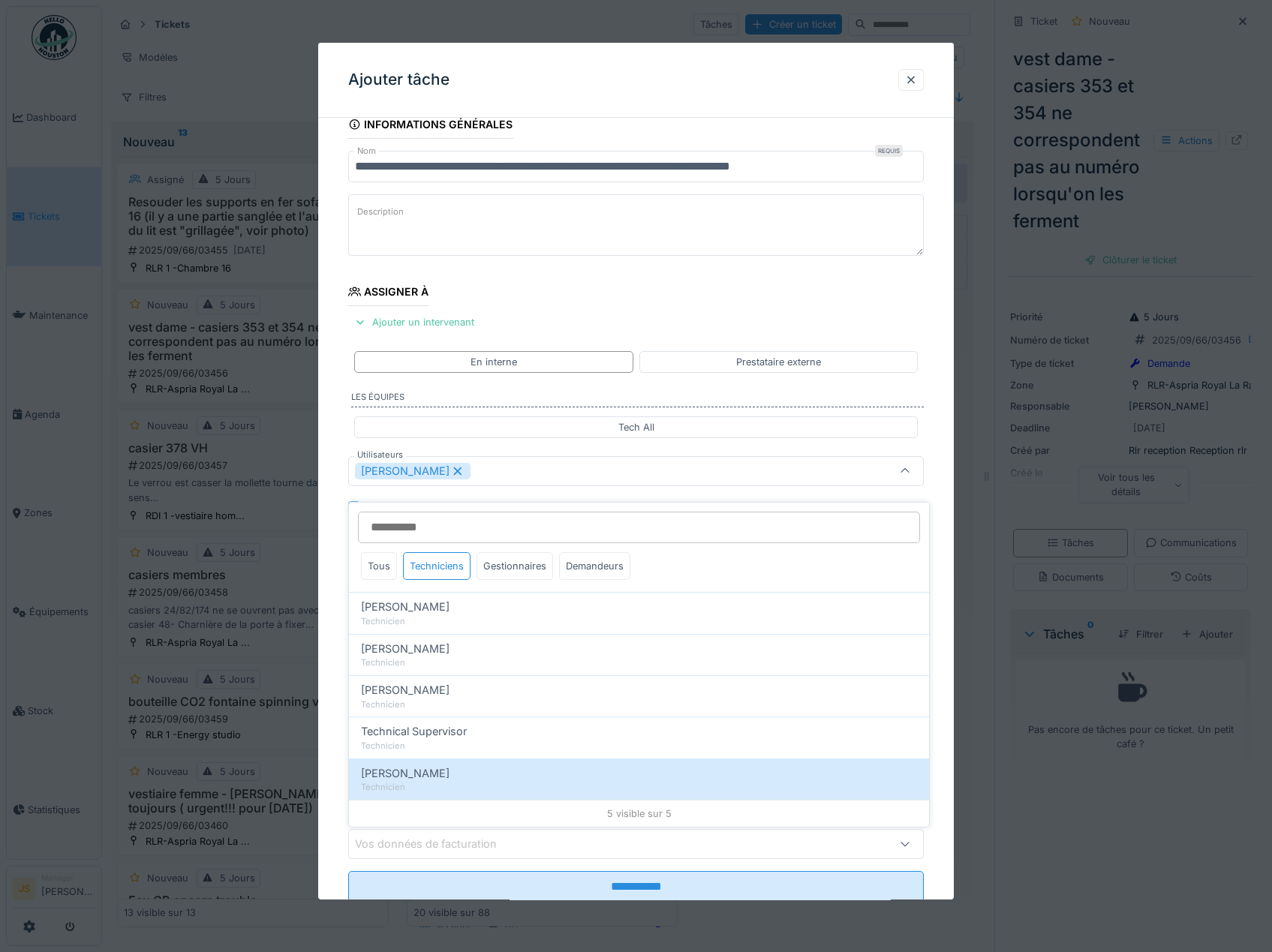
click at [329, 600] on div "**********" at bounding box center [636, 527] width 636 height 834
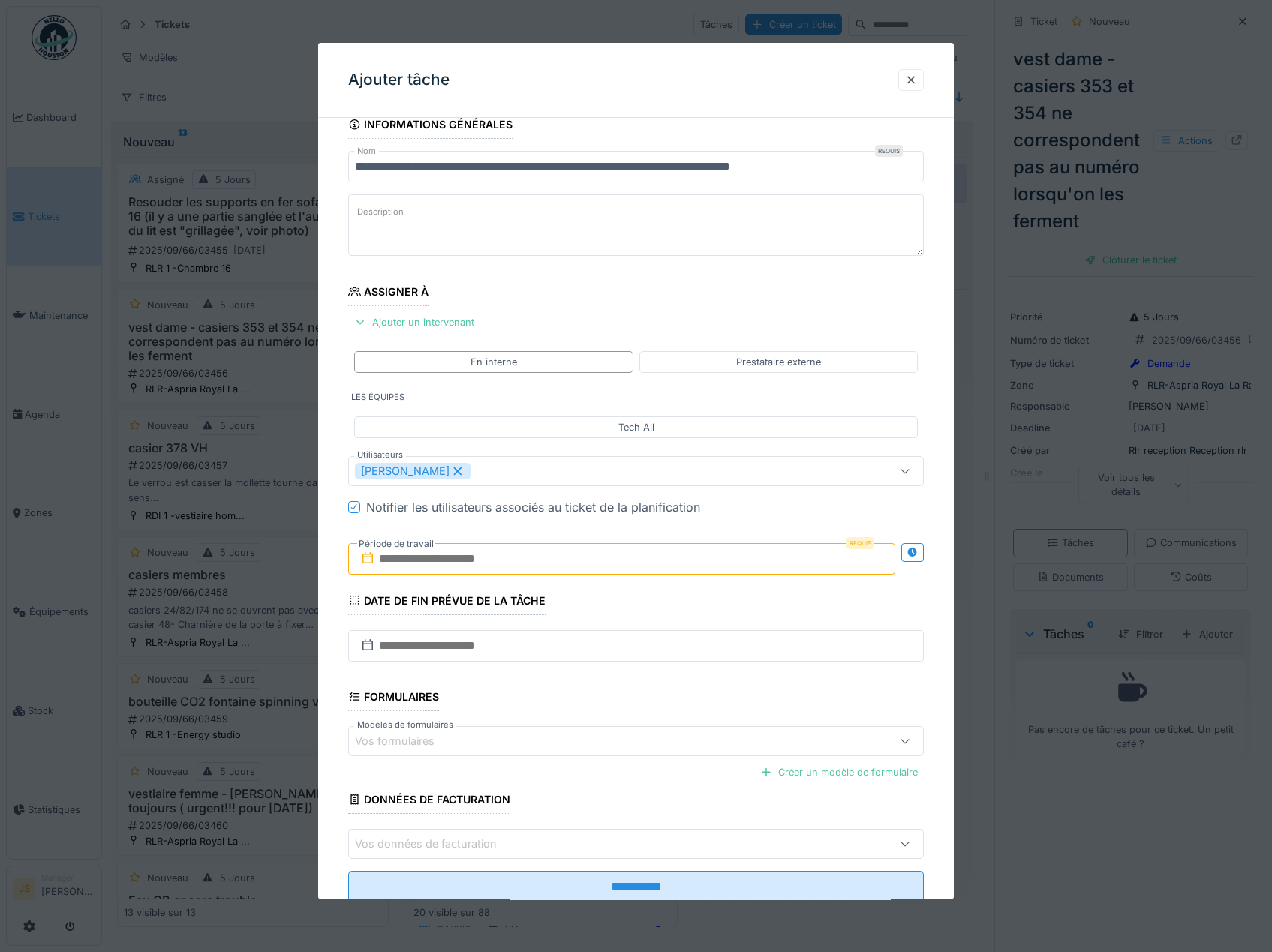
click at [427, 562] on input "text" at bounding box center [622, 558] width 547 height 32
click at [575, 705] on div "16" at bounding box center [575, 706] width 20 height 20
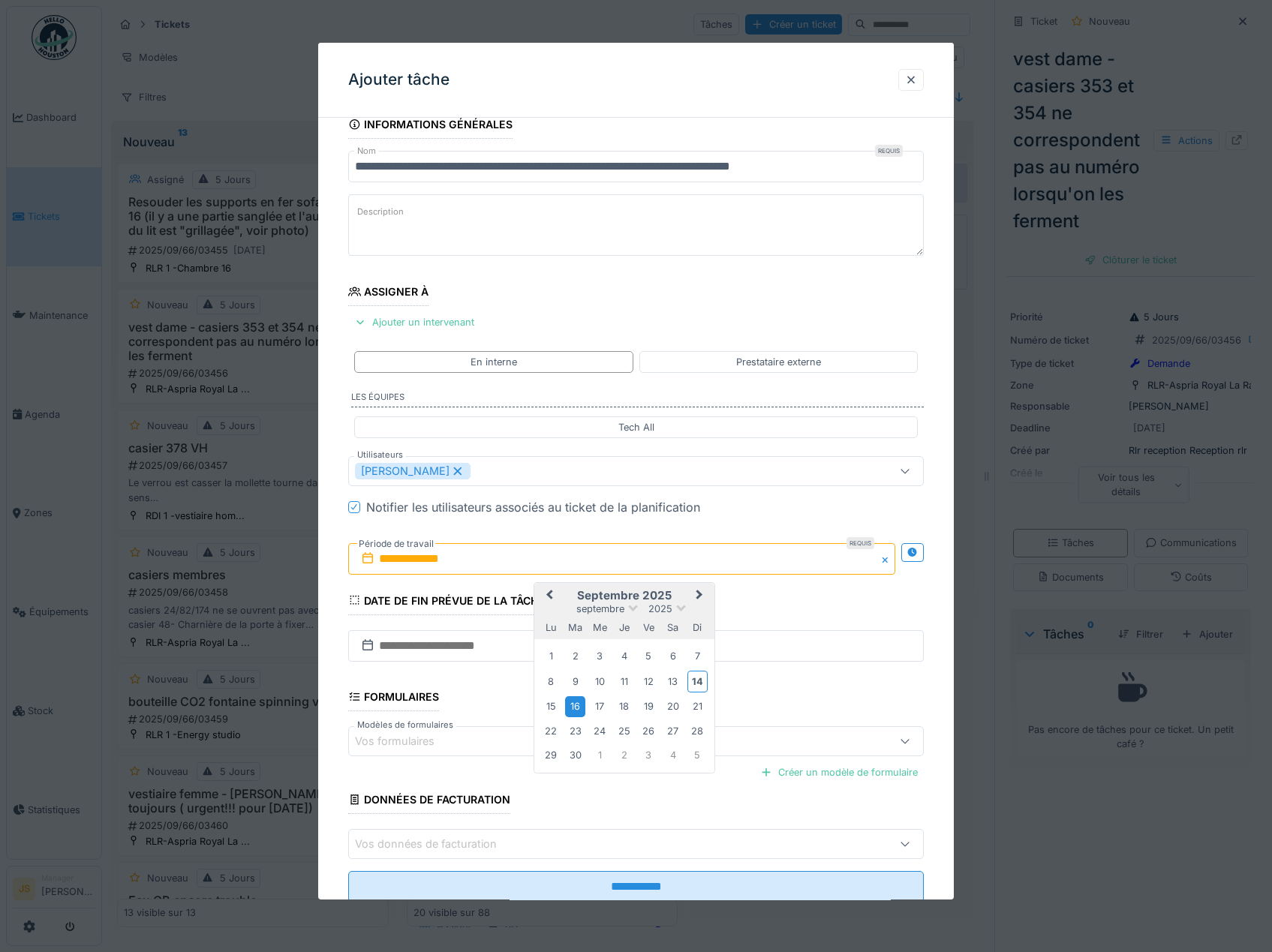
click at [575, 705] on div "16" at bounding box center [575, 706] width 20 height 20
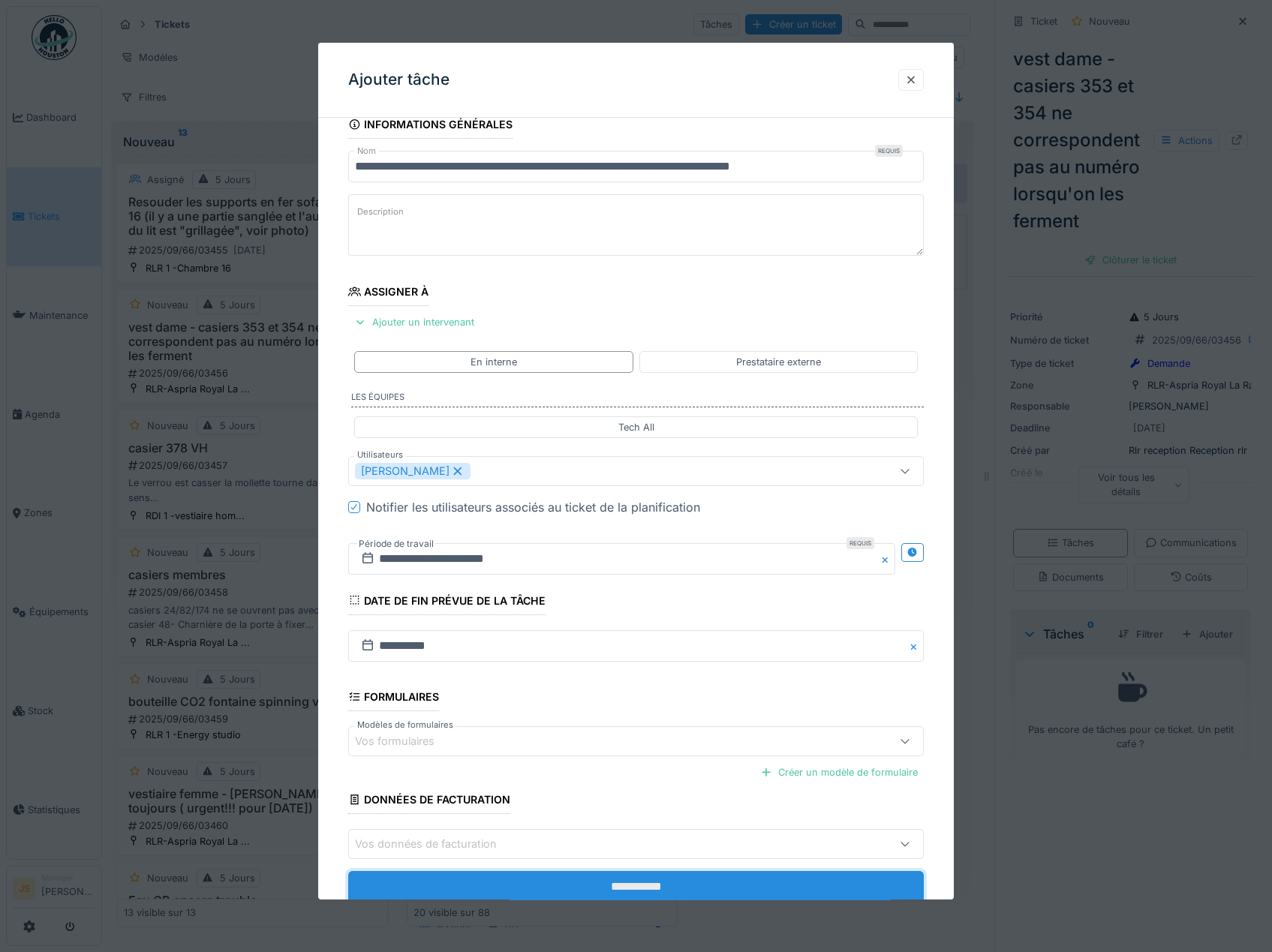
click at [646, 885] on input "**********" at bounding box center [636, 886] width 576 height 32
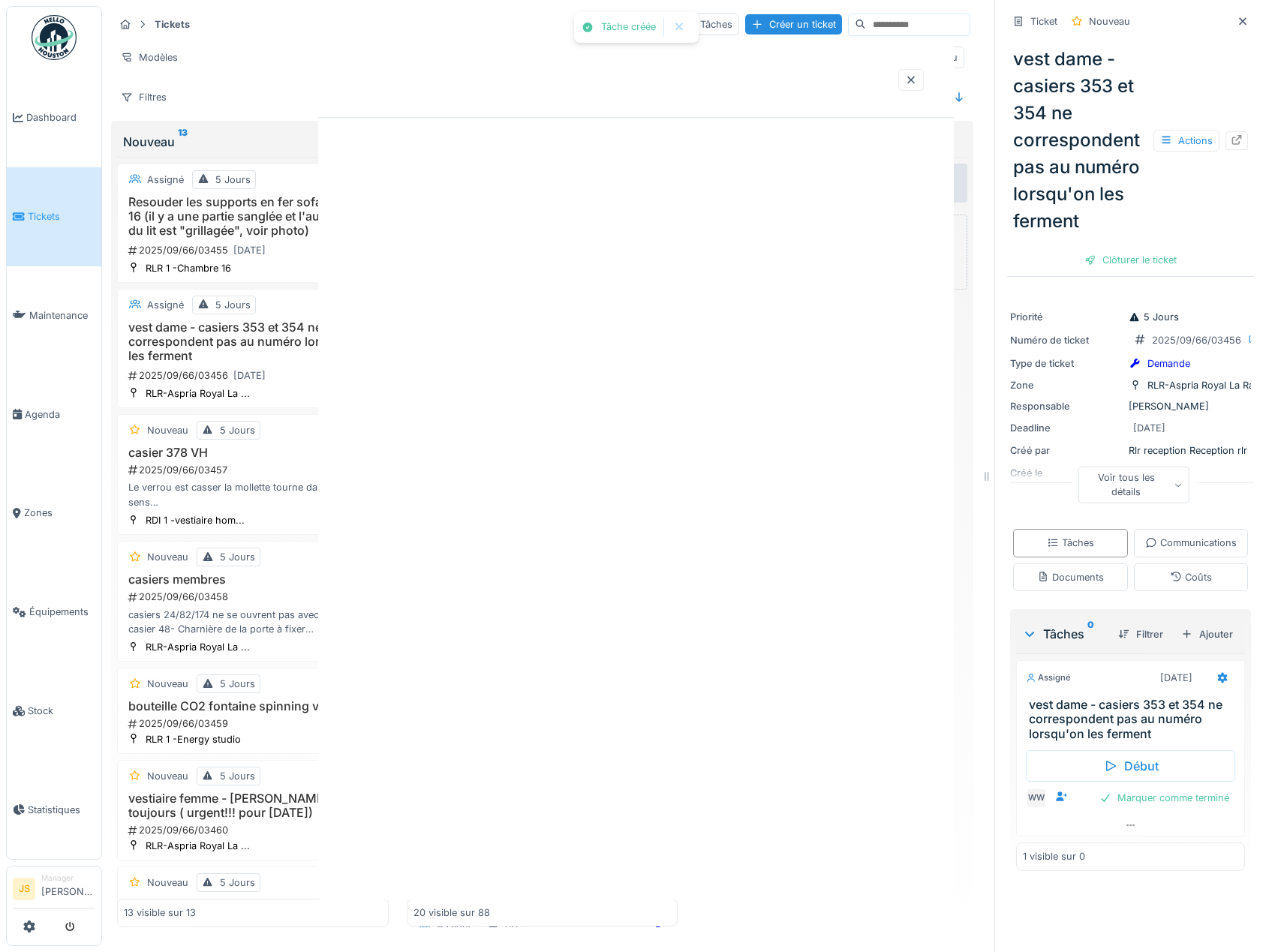
scroll to position [0, 0]
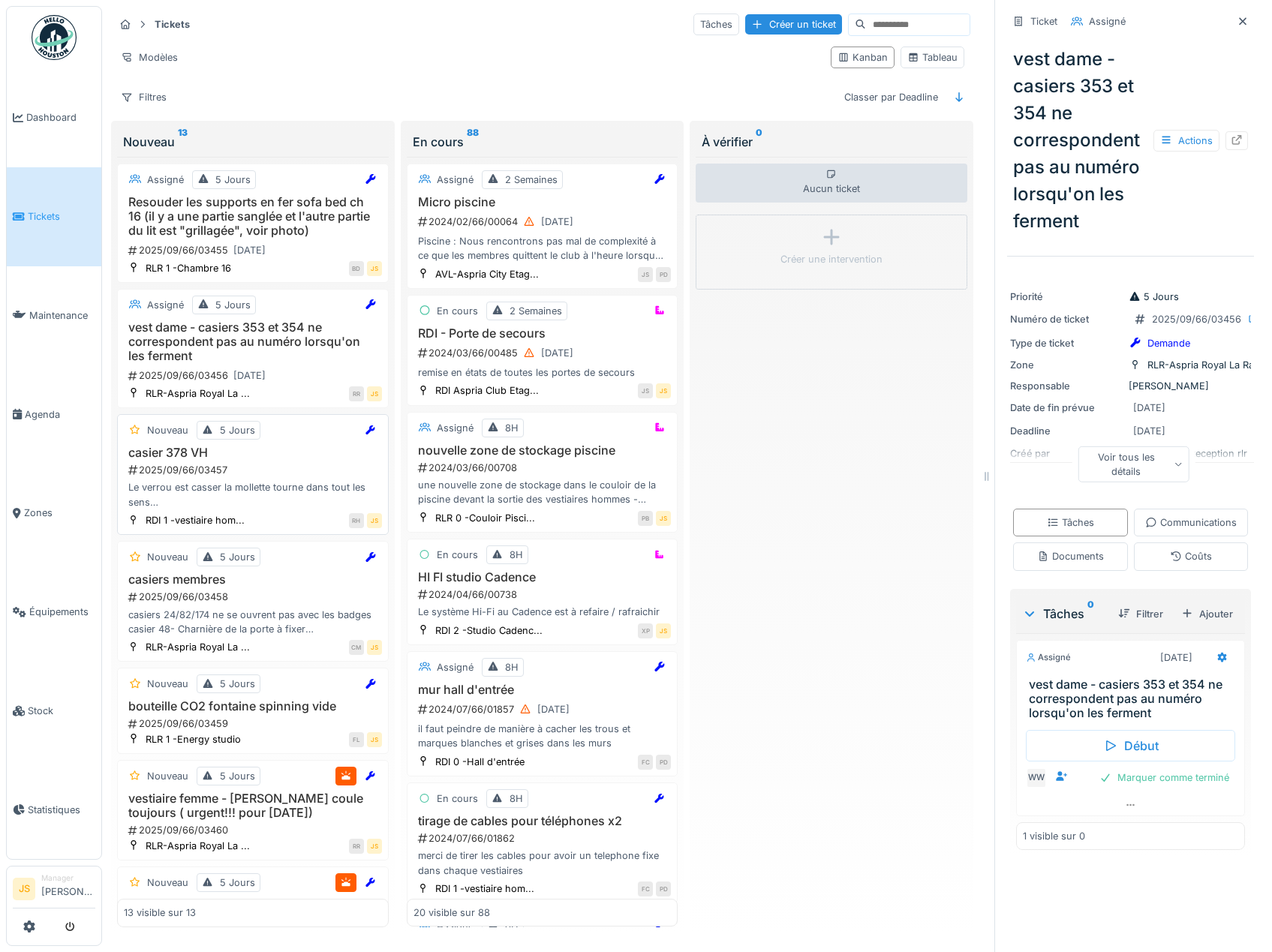
click at [237, 481] on div "Le verrou est casser la mollette tourne dans tout les sens le casier reste deve…" at bounding box center [253, 495] width 258 height 29
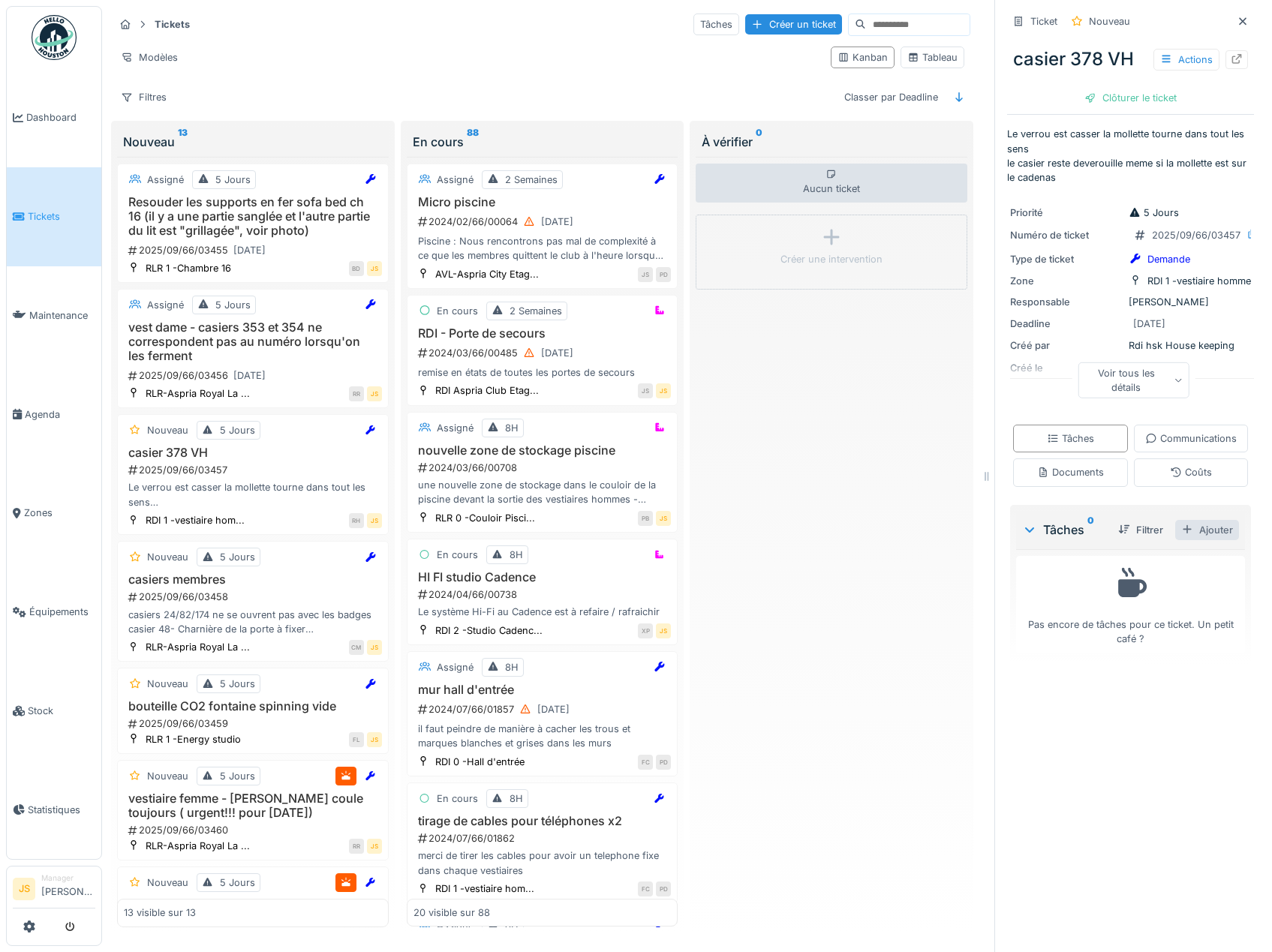
click at [1198, 540] on div "Ajouter" at bounding box center [1207, 530] width 64 height 20
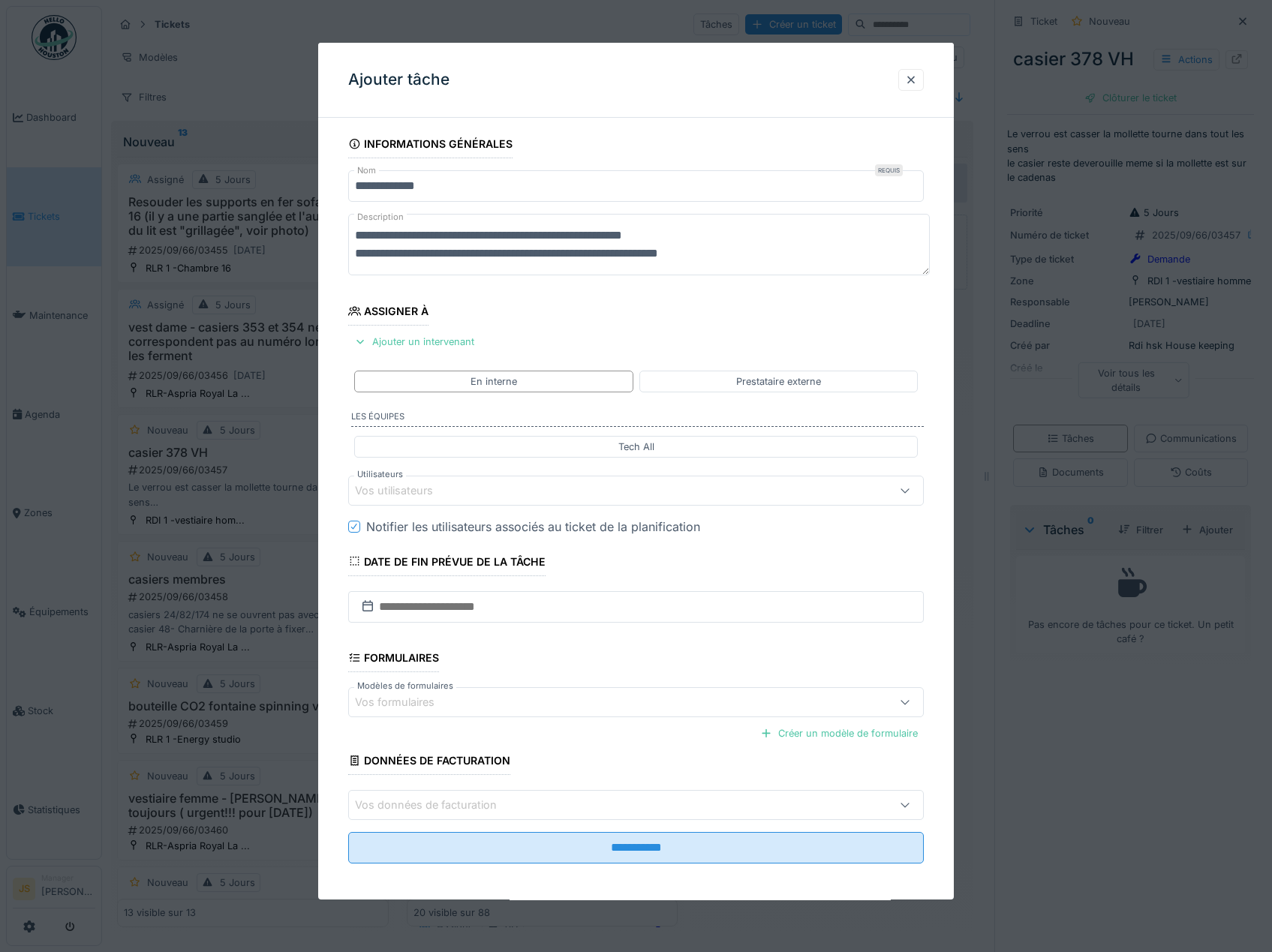
click at [404, 484] on div "Vos utilisateurs" at bounding box center [405, 490] width 99 height 16
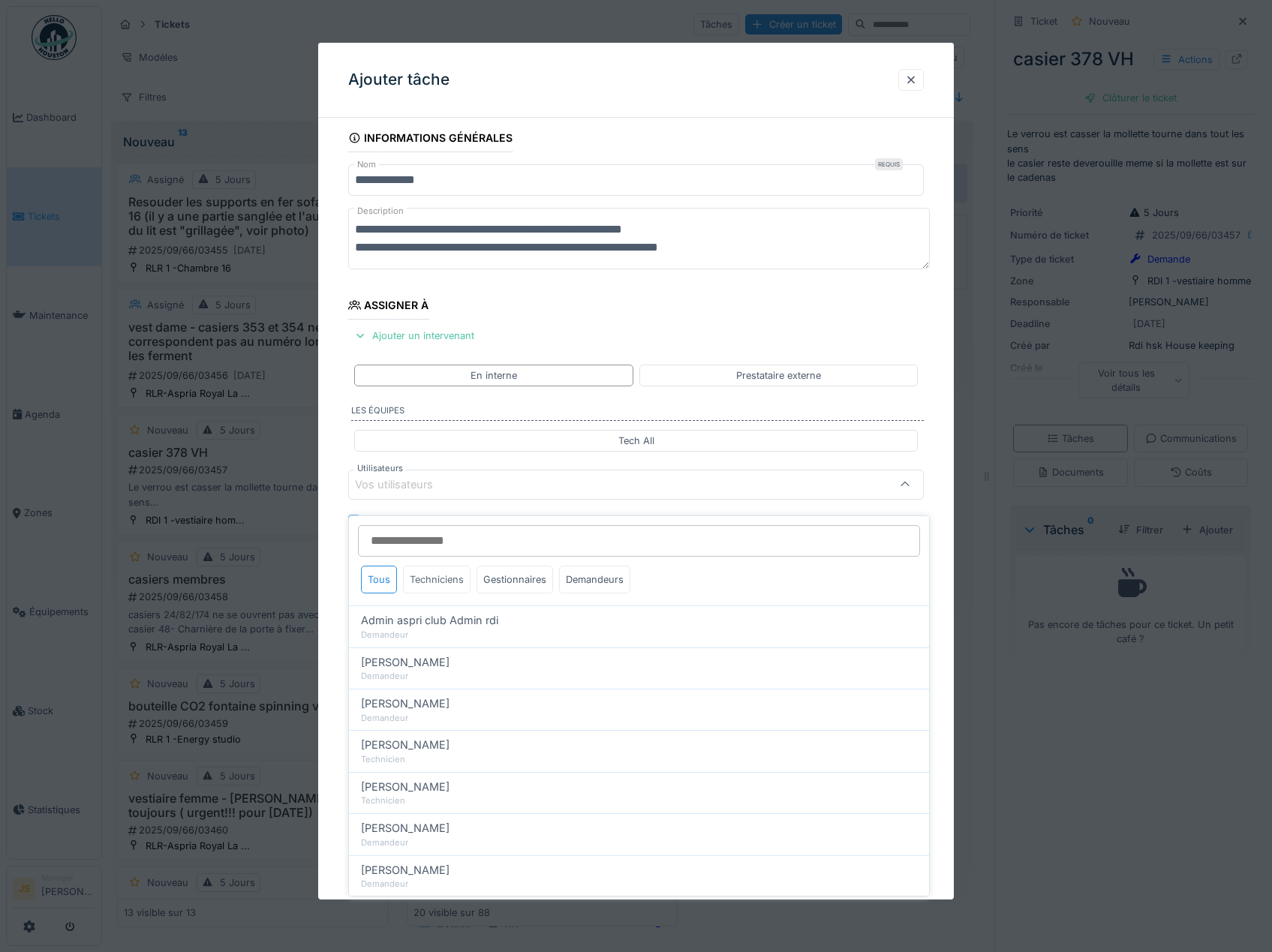
click at [444, 570] on div "Techniciens" at bounding box center [436, 579] width 68 height 28
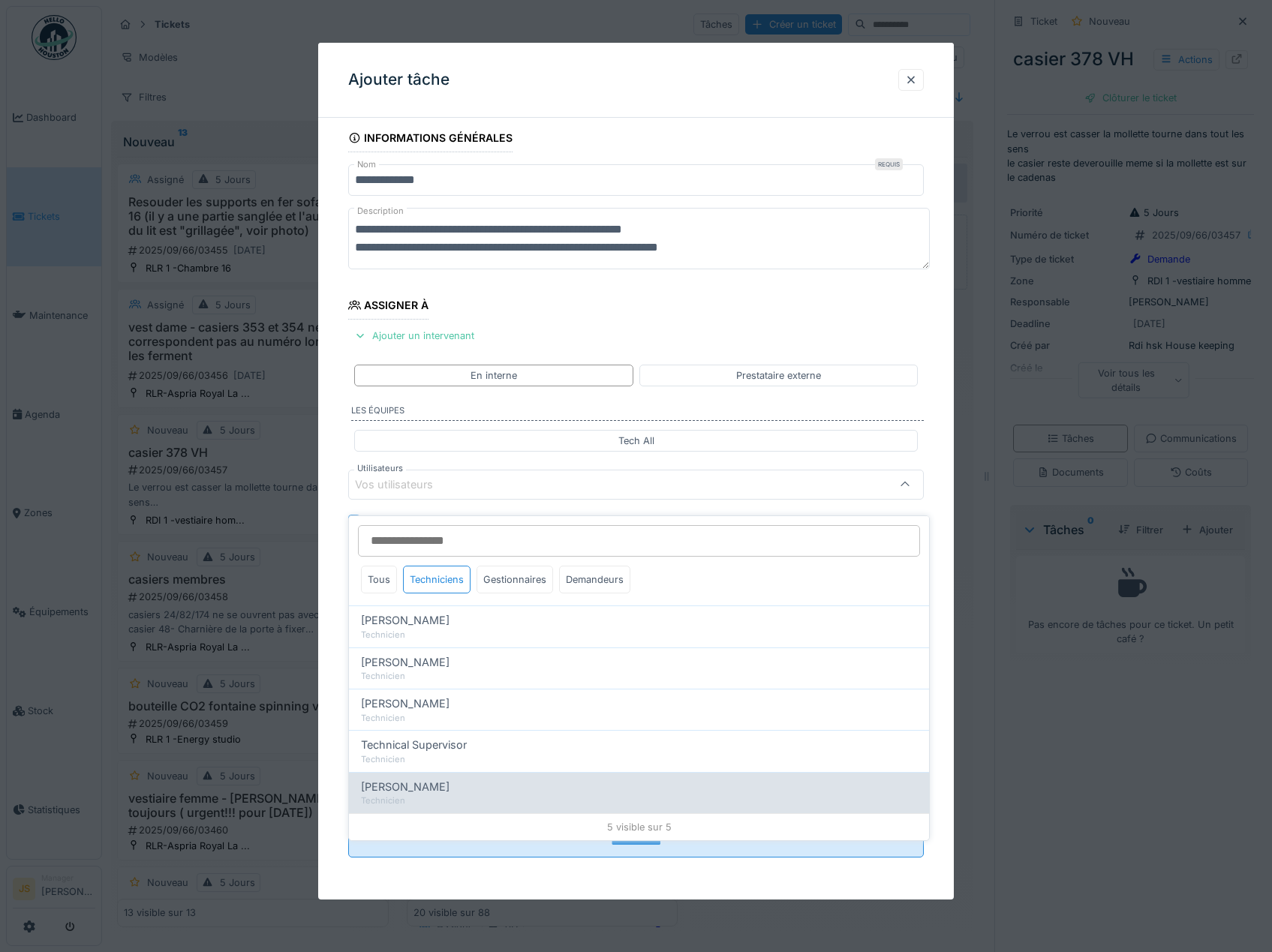
click at [444, 779] on span "Wojciech Wierozebski" at bounding box center [405, 787] width 89 height 16
type input "****"
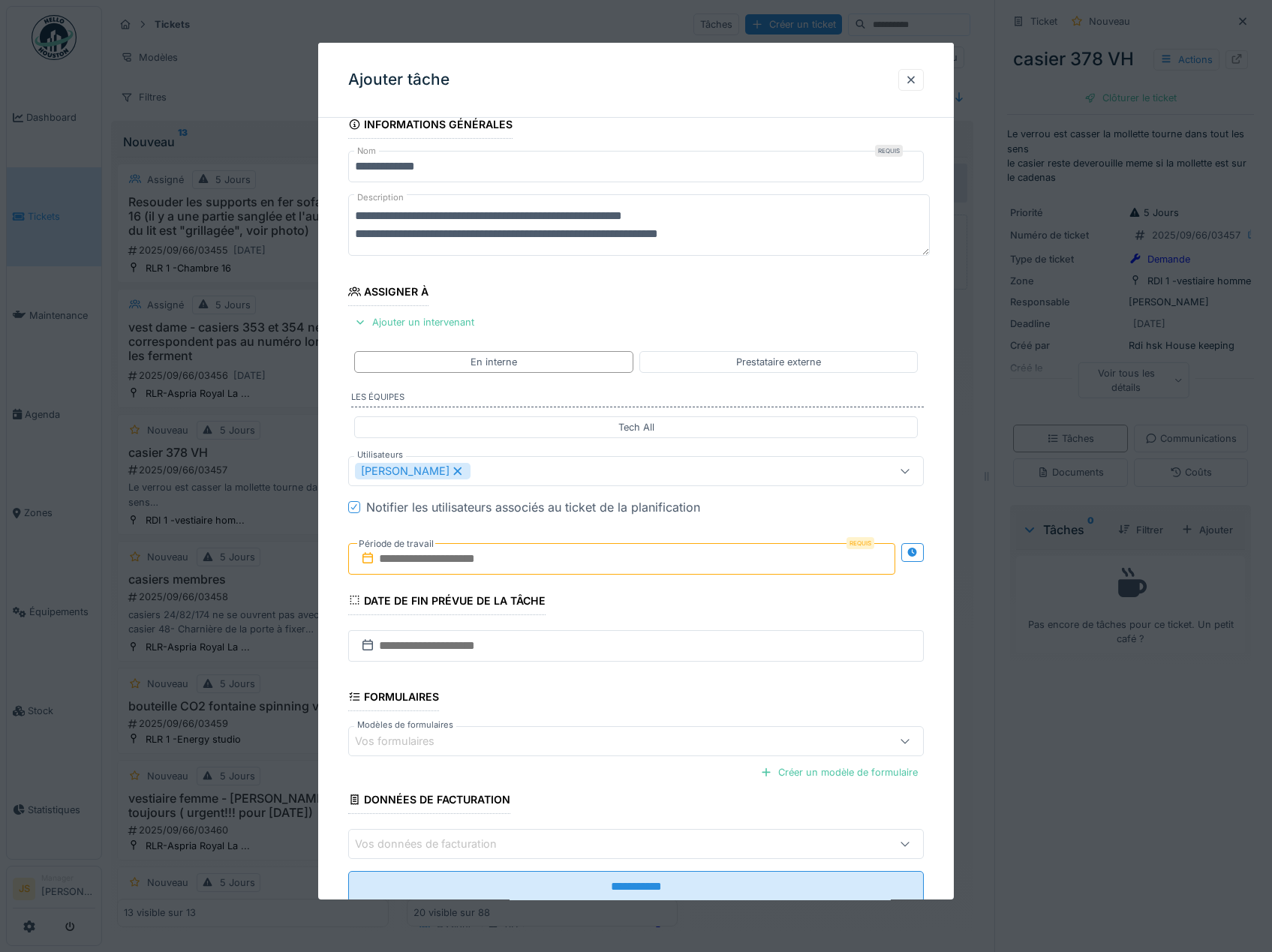
click at [336, 696] on div "**********" at bounding box center [636, 527] width 636 height 834
click at [423, 565] on input "text" at bounding box center [622, 558] width 547 height 32
click at [575, 709] on div "16" at bounding box center [575, 706] width 20 height 20
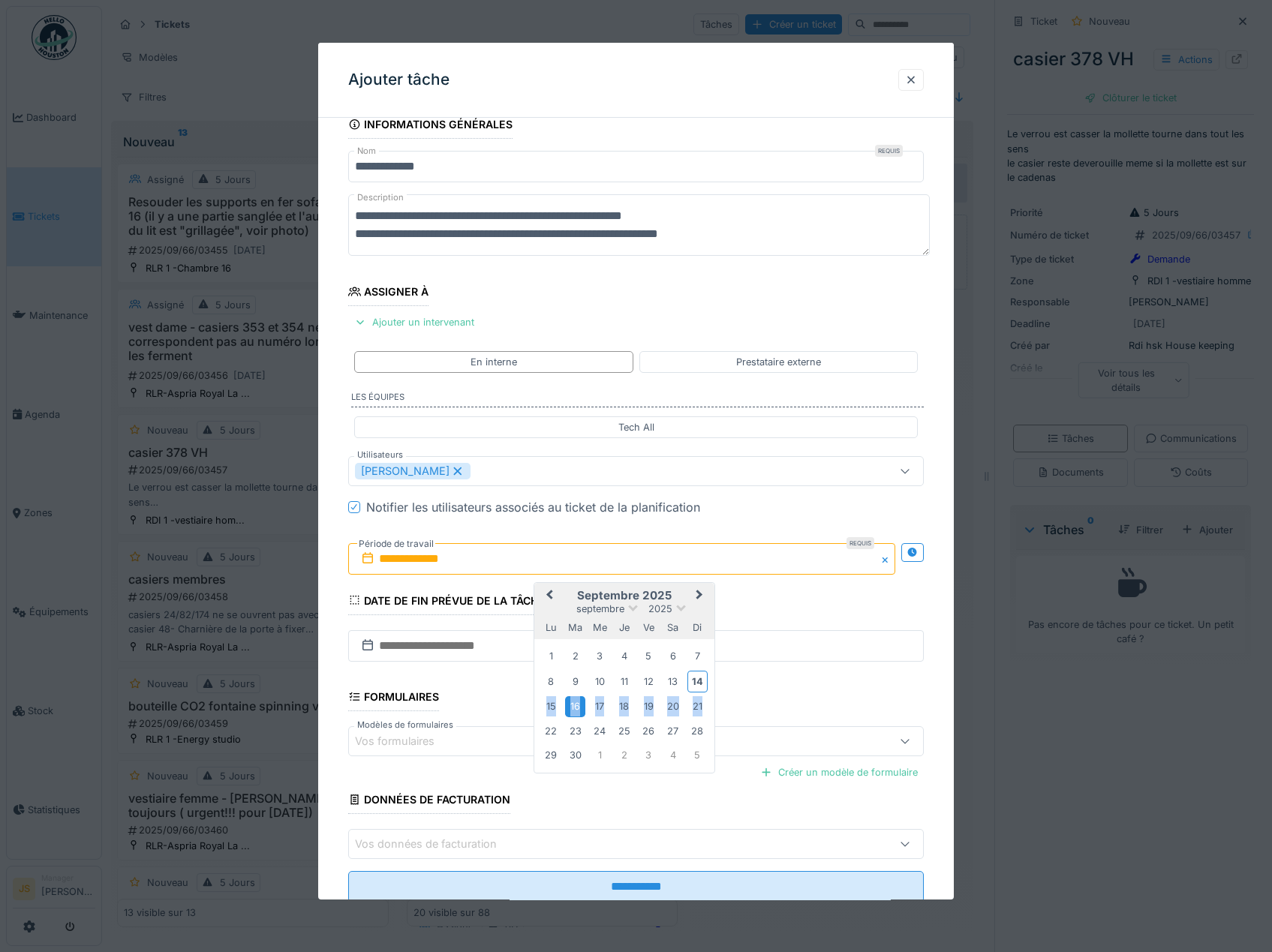
click at [575, 707] on div "16" at bounding box center [575, 706] width 20 height 20
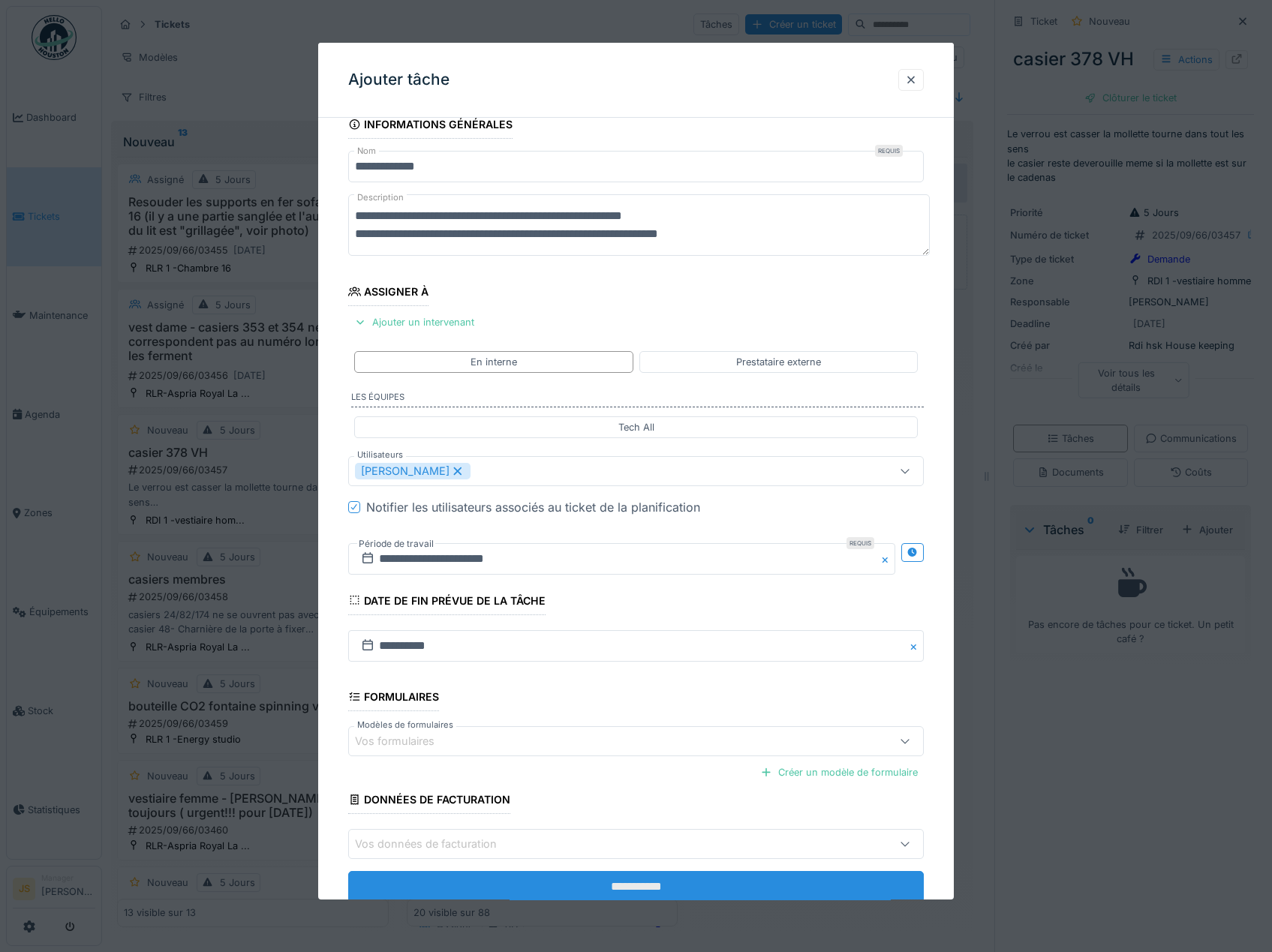
click at [679, 880] on input "**********" at bounding box center [636, 886] width 576 height 32
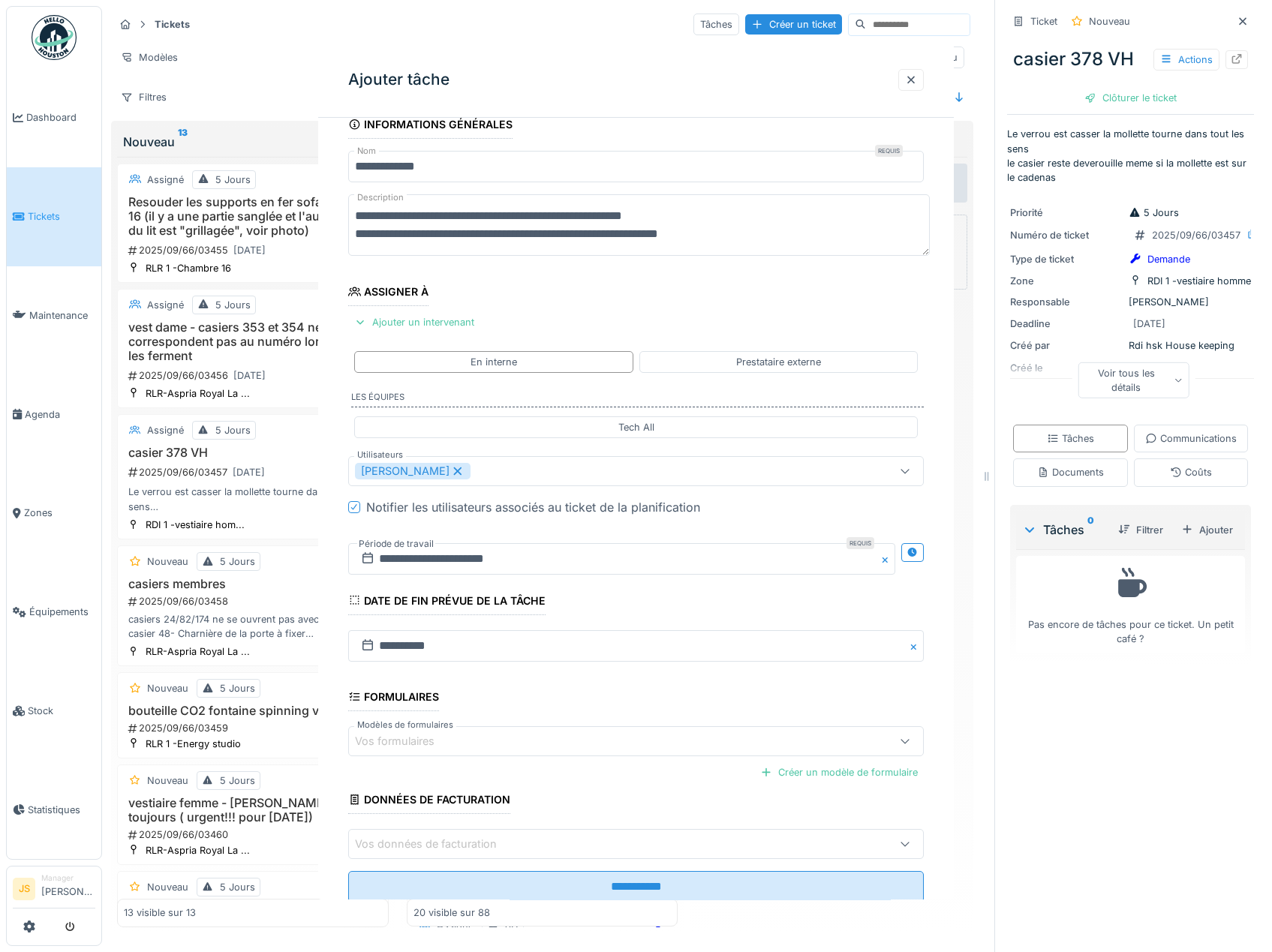
scroll to position [0, 0]
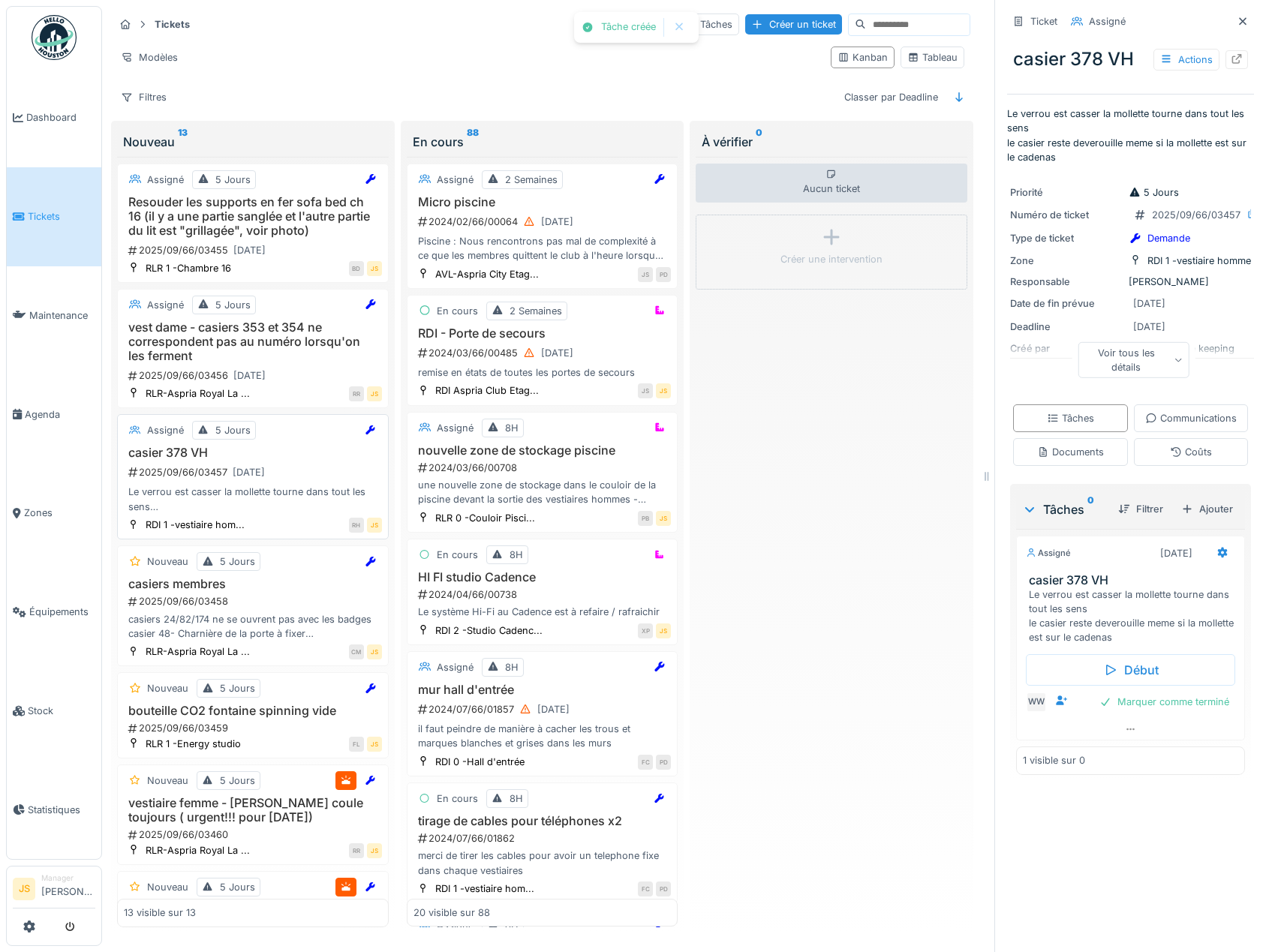
click at [251, 484] on div "Le verrou est casser la mollette tourne dans tout les sens le casier reste deve…" at bounding box center [253, 499] width 258 height 29
click at [1218, 558] on icon at bounding box center [1222, 553] width 10 height 11
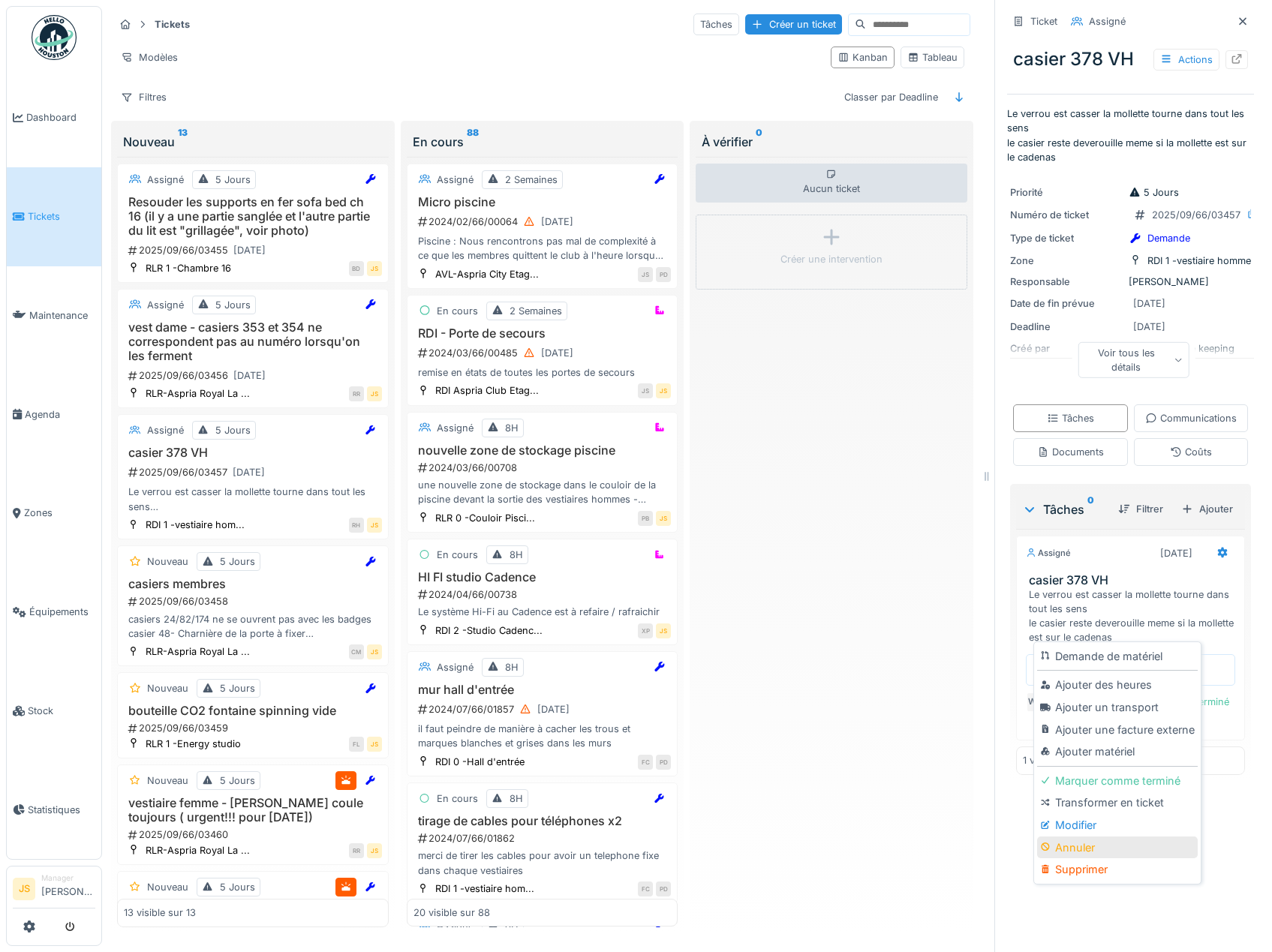
click at [1070, 839] on div "Annuler" at bounding box center [1117, 847] width 160 height 23
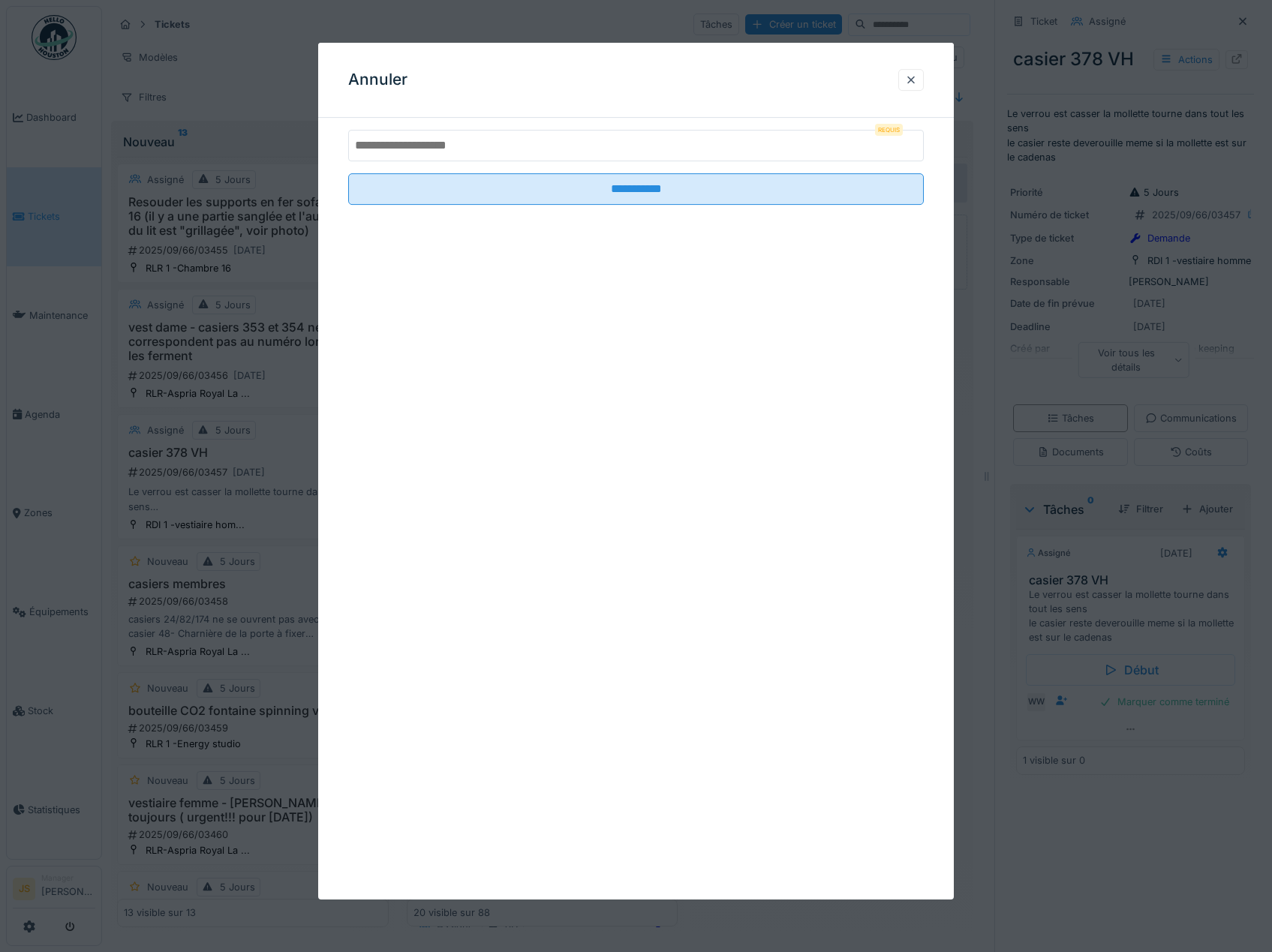
click at [763, 141] on input "text" at bounding box center [636, 145] width 576 height 32
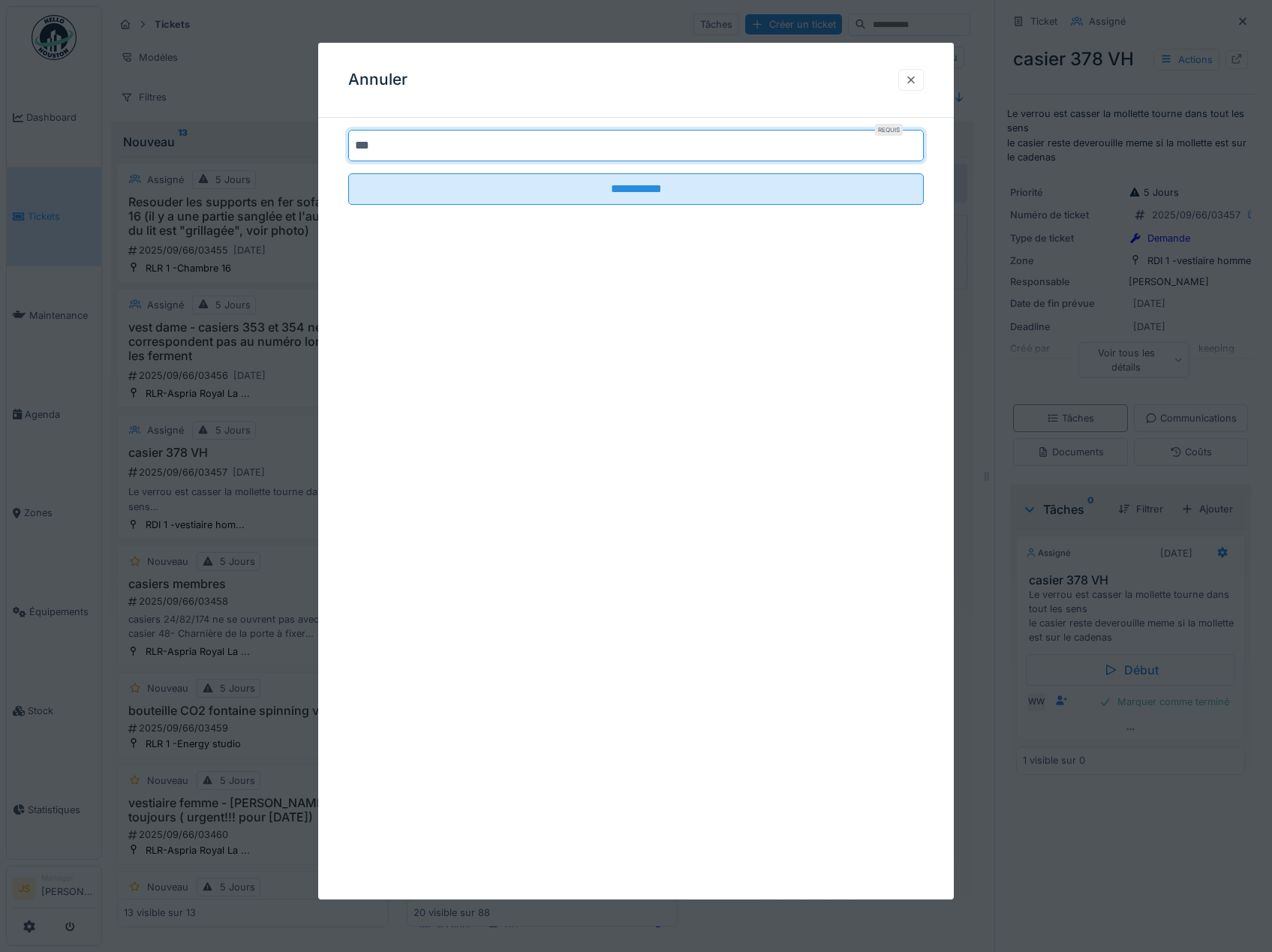
type input "***"
click at [917, 73] on div at bounding box center [911, 80] width 12 height 14
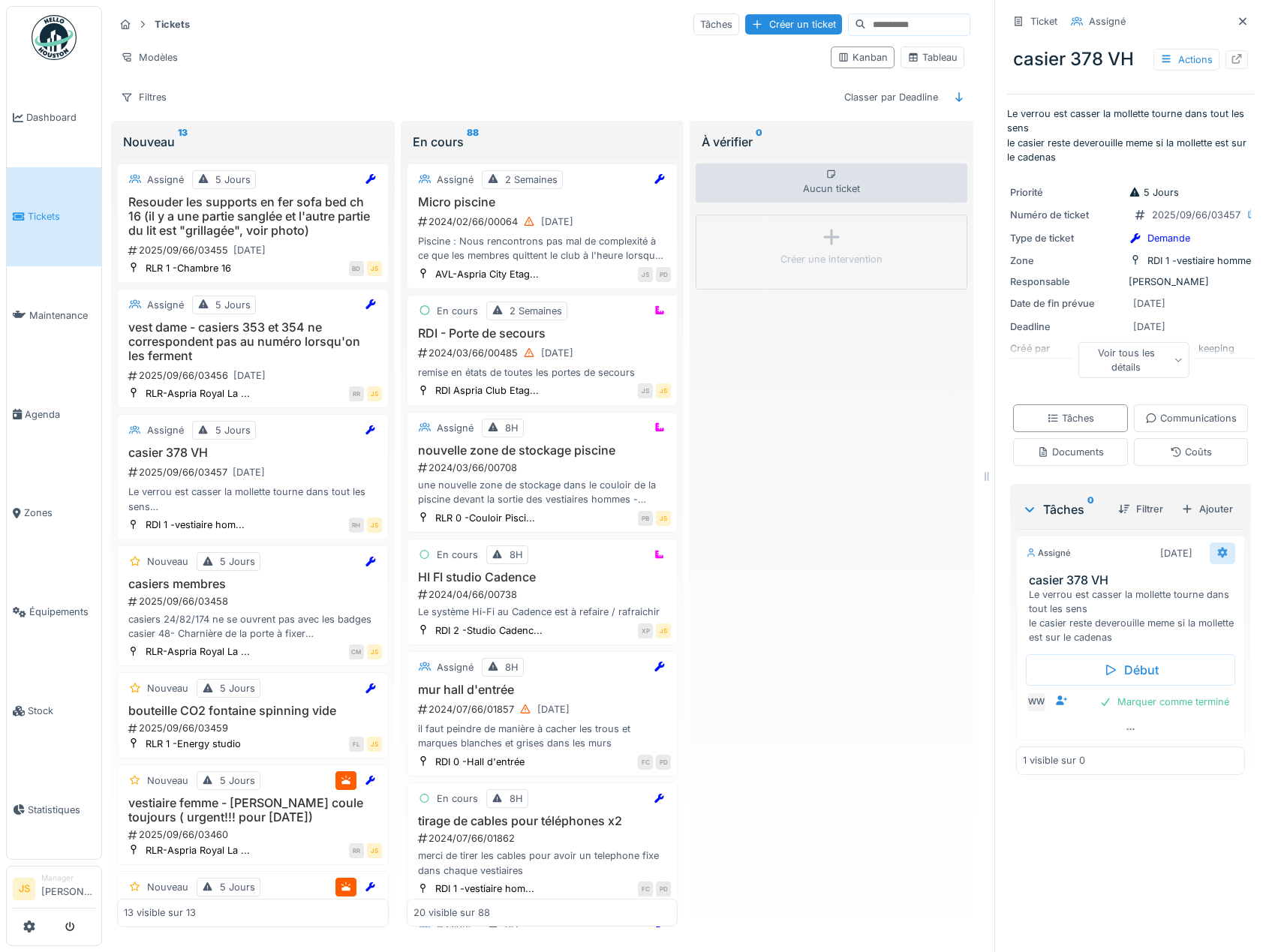
click at [1218, 558] on icon at bounding box center [1222, 553] width 10 height 11
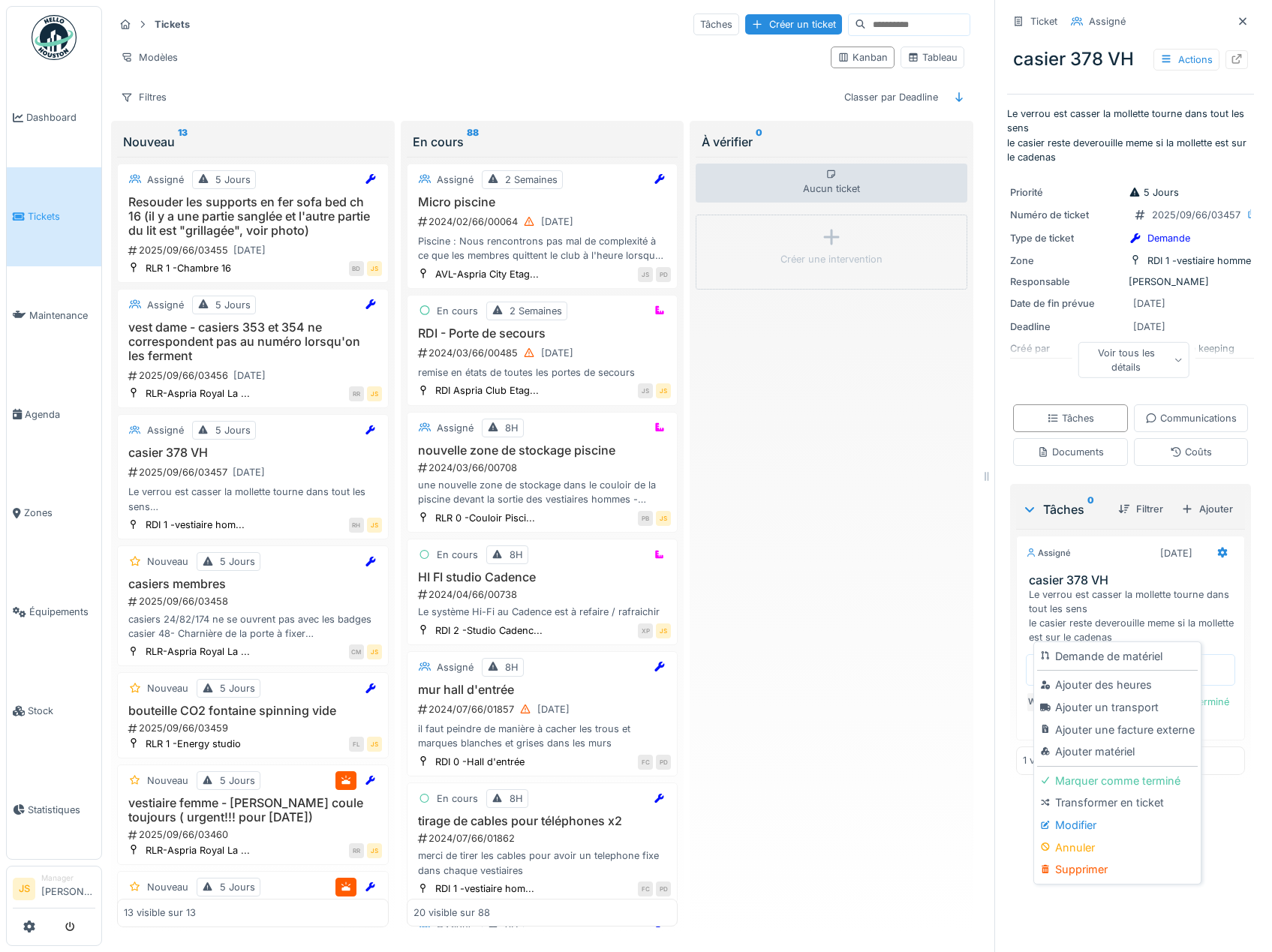
click at [1080, 814] on div "Modifier" at bounding box center [1117, 825] width 160 height 23
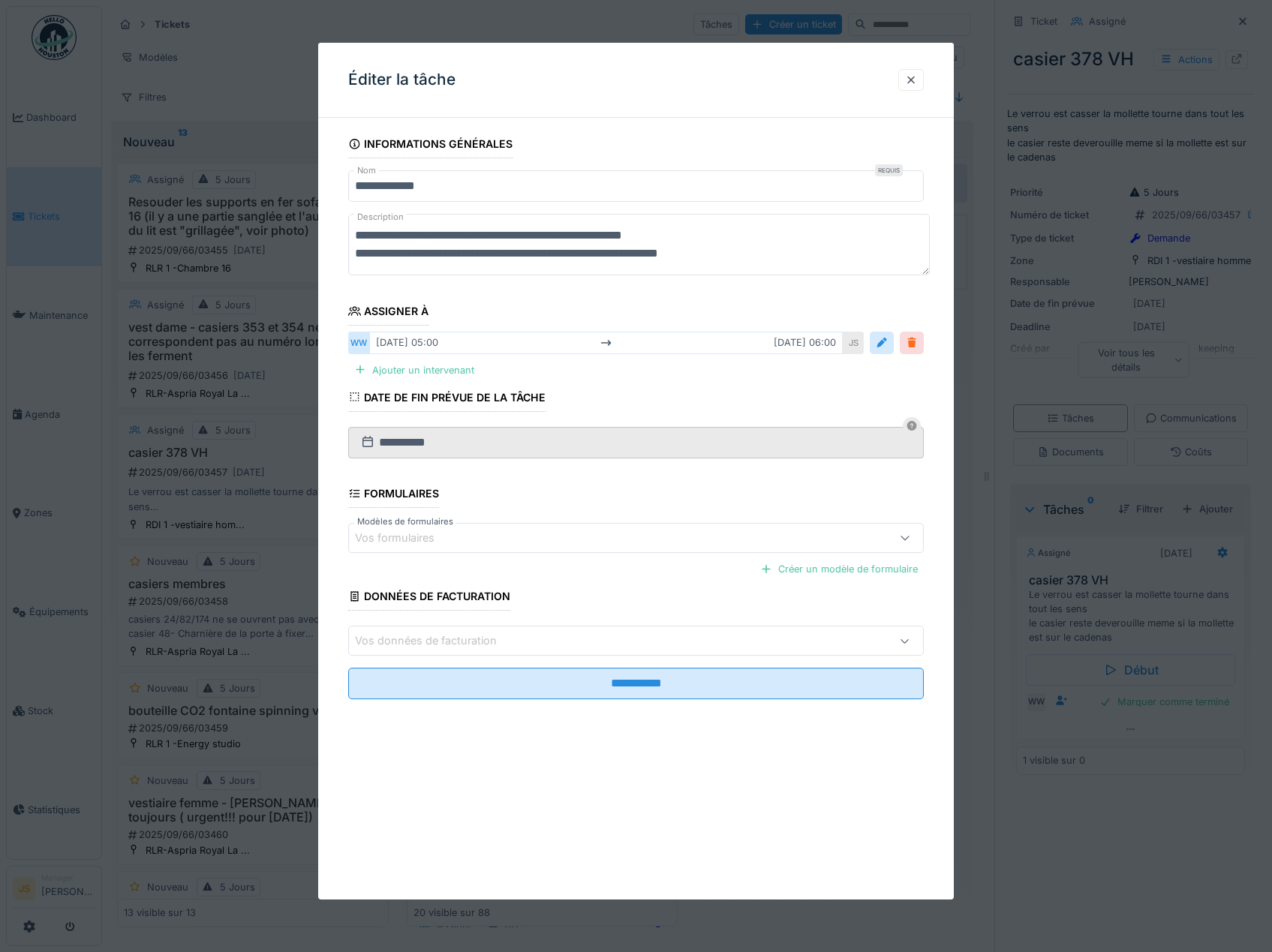
click at [918, 344] on div at bounding box center [911, 343] width 12 height 14
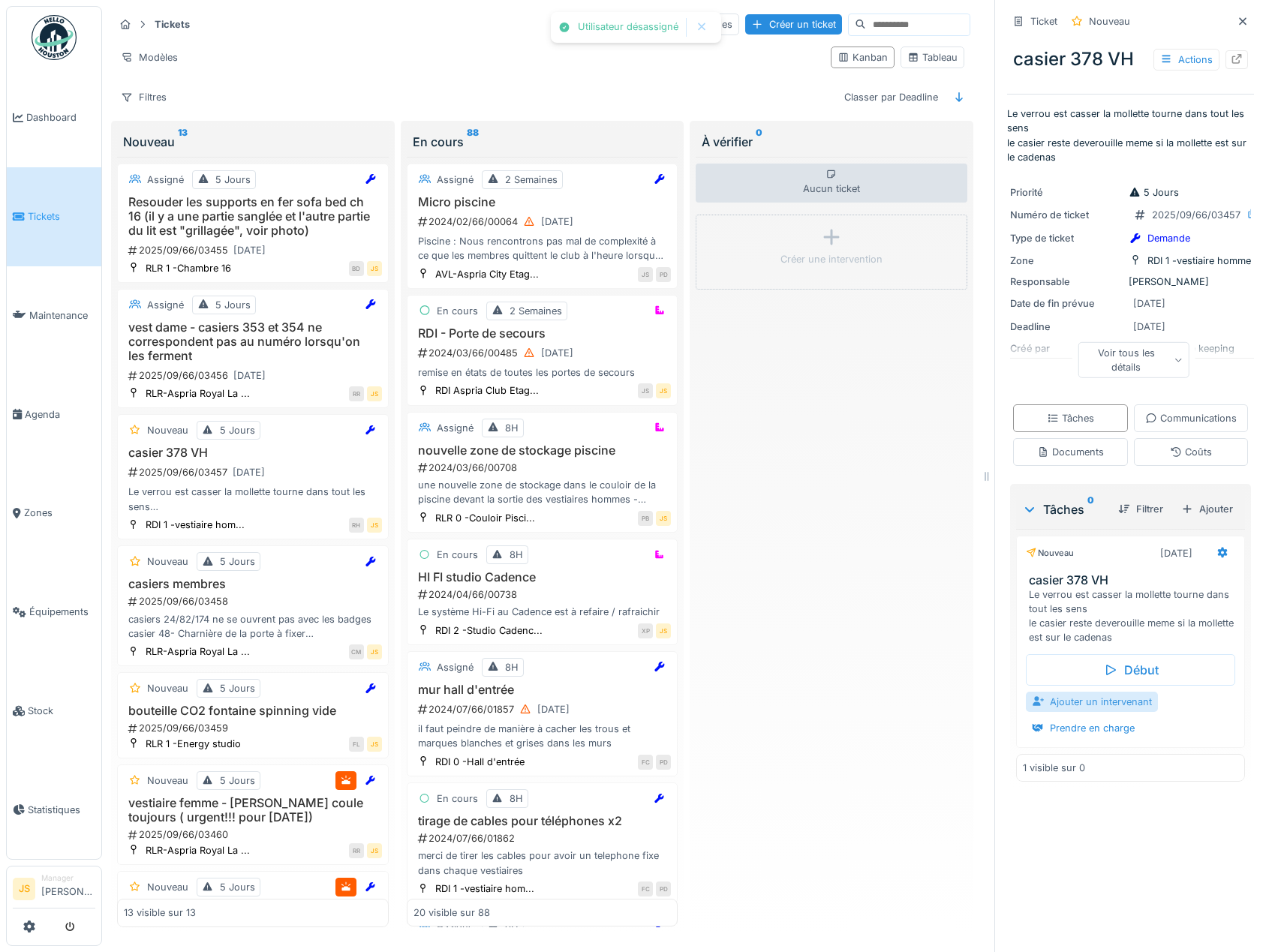
click at [1062, 712] on div "Ajouter un intervenant" at bounding box center [1091, 702] width 132 height 20
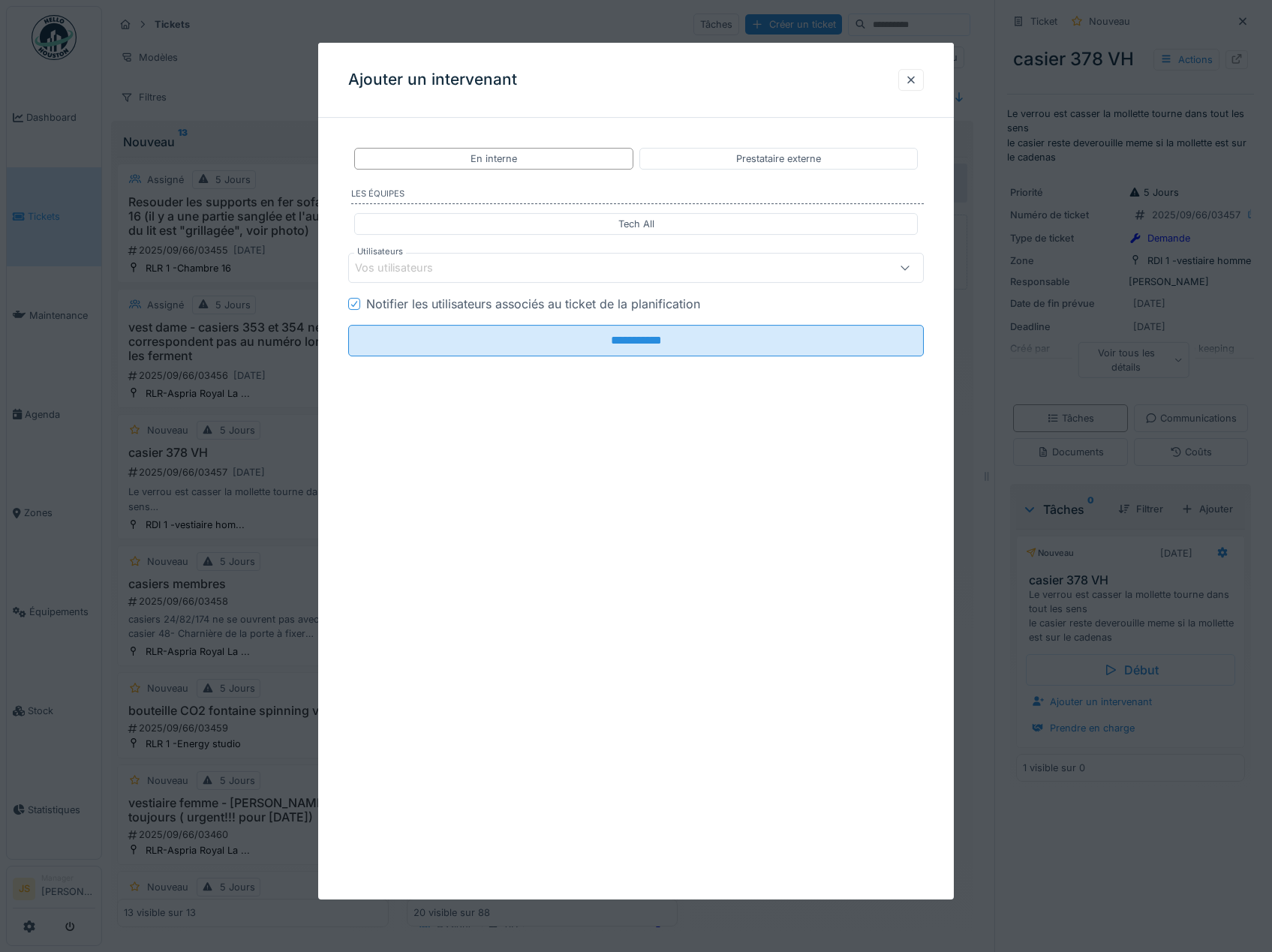
click at [396, 263] on div "Vos utilisateurs" at bounding box center [405, 267] width 99 height 16
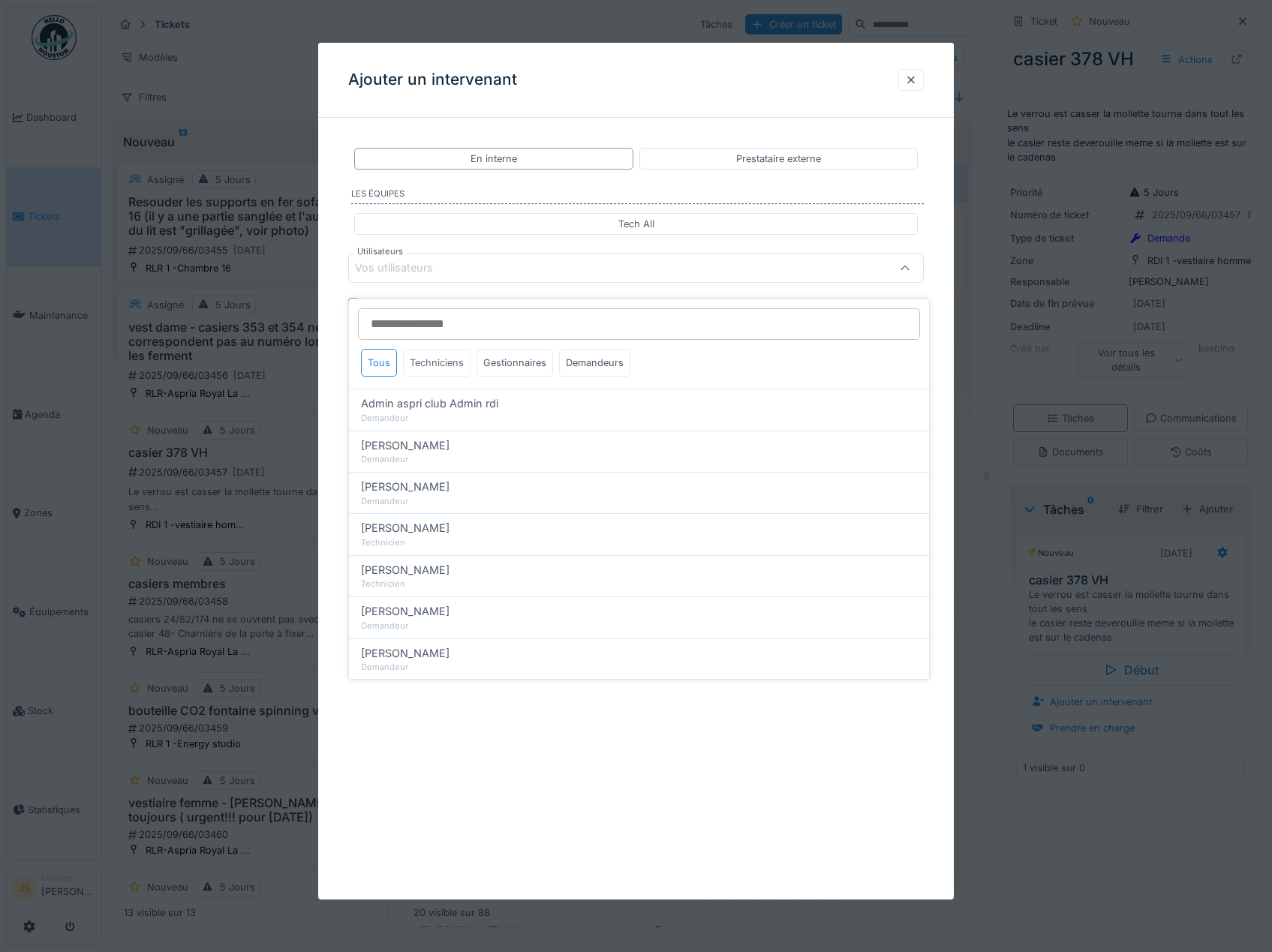
click at [446, 350] on div "Techniciens" at bounding box center [436, 362] width 68 height 28
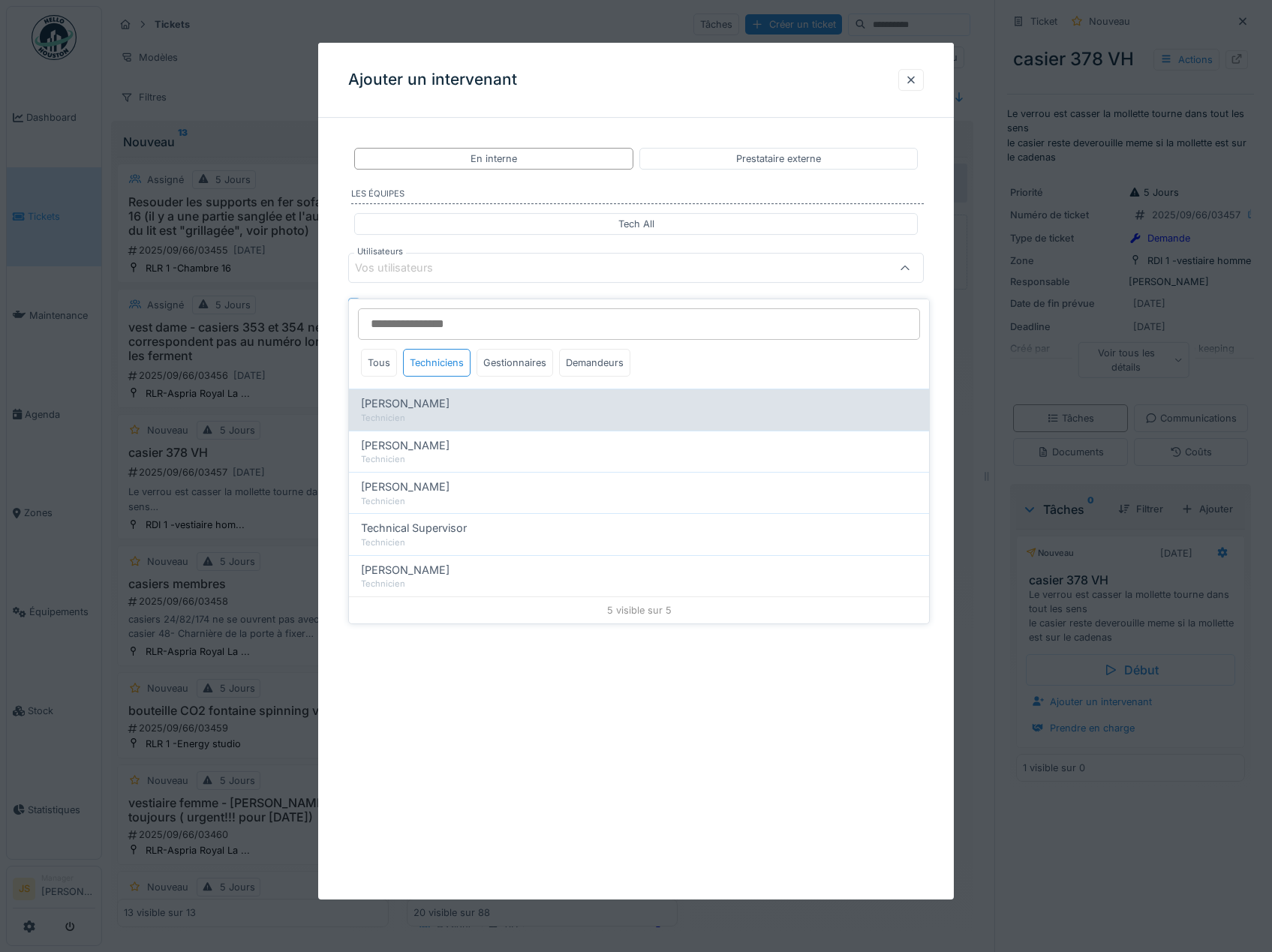
click at [425, 412] on div "Technicien" at bounding box center [638, 418] width 556 height 13
type input "*****"
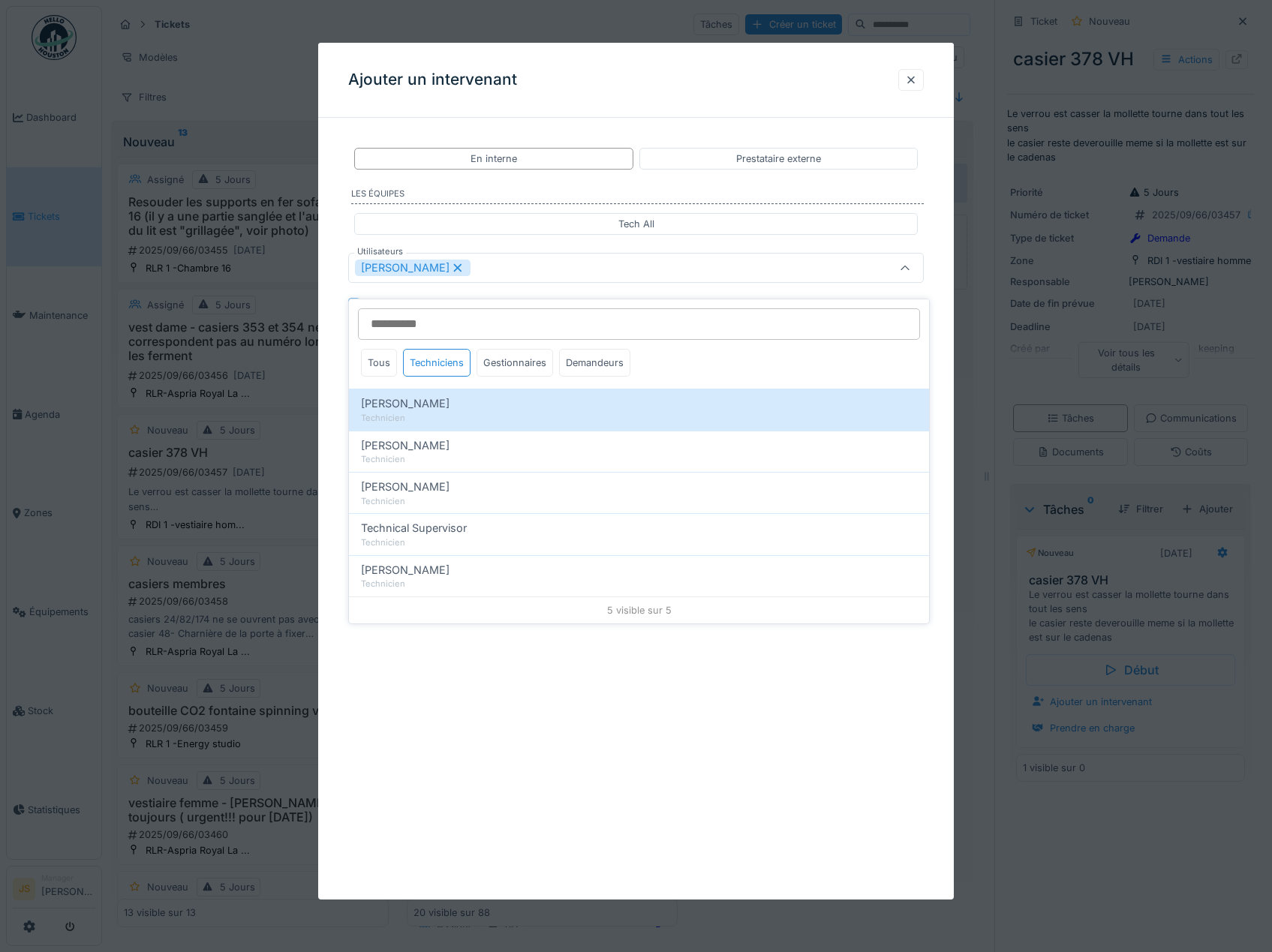
click at [338, 393] on div "**********" at bounding box center [636, 299] width 636 height 339
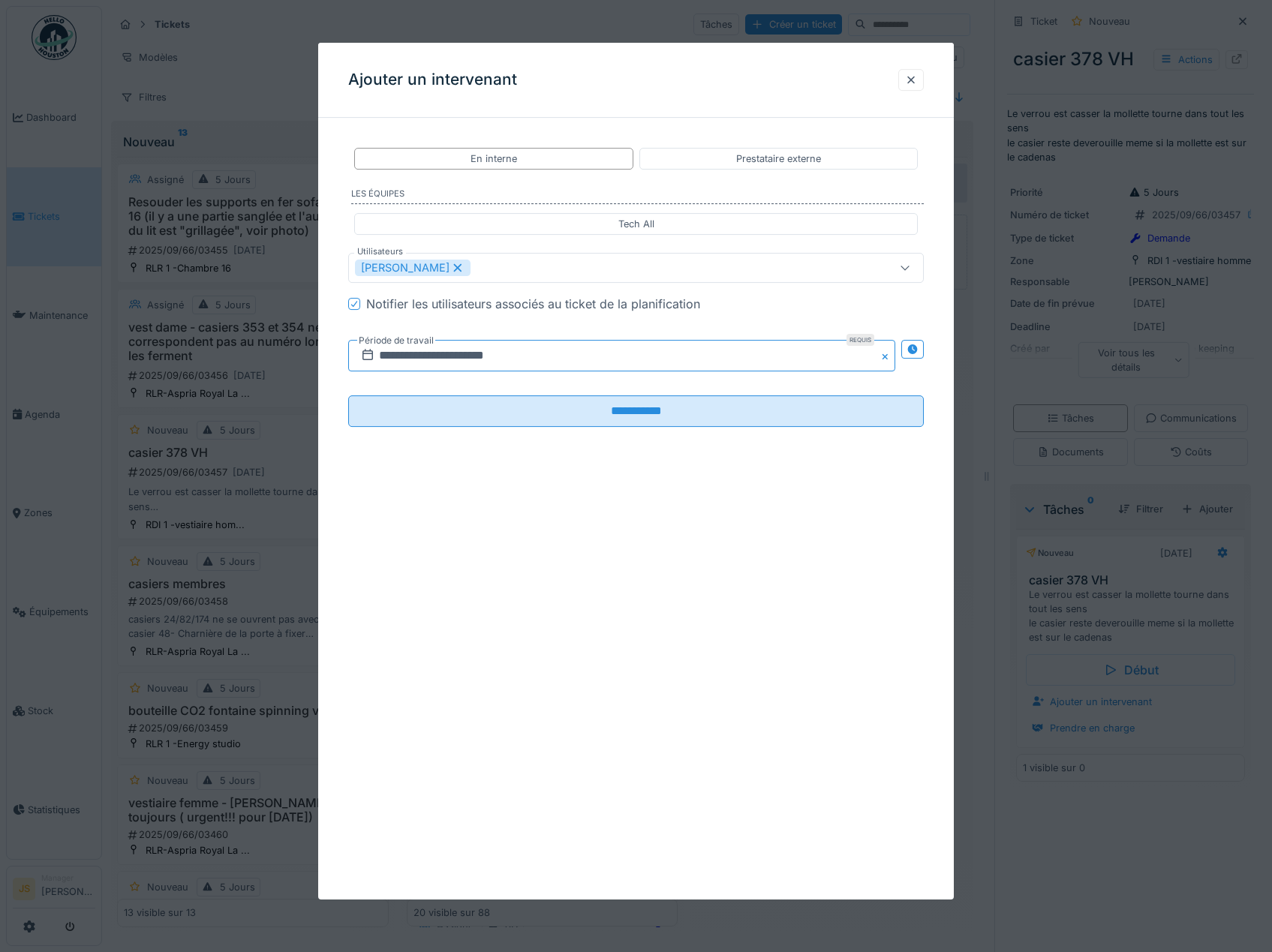
click at [460, 356] on input "**********" at bounding box center [622, 355] width 547 height 32
click at [542, 504] on div "15" at bounding box center [551, 503] width 20 height 20
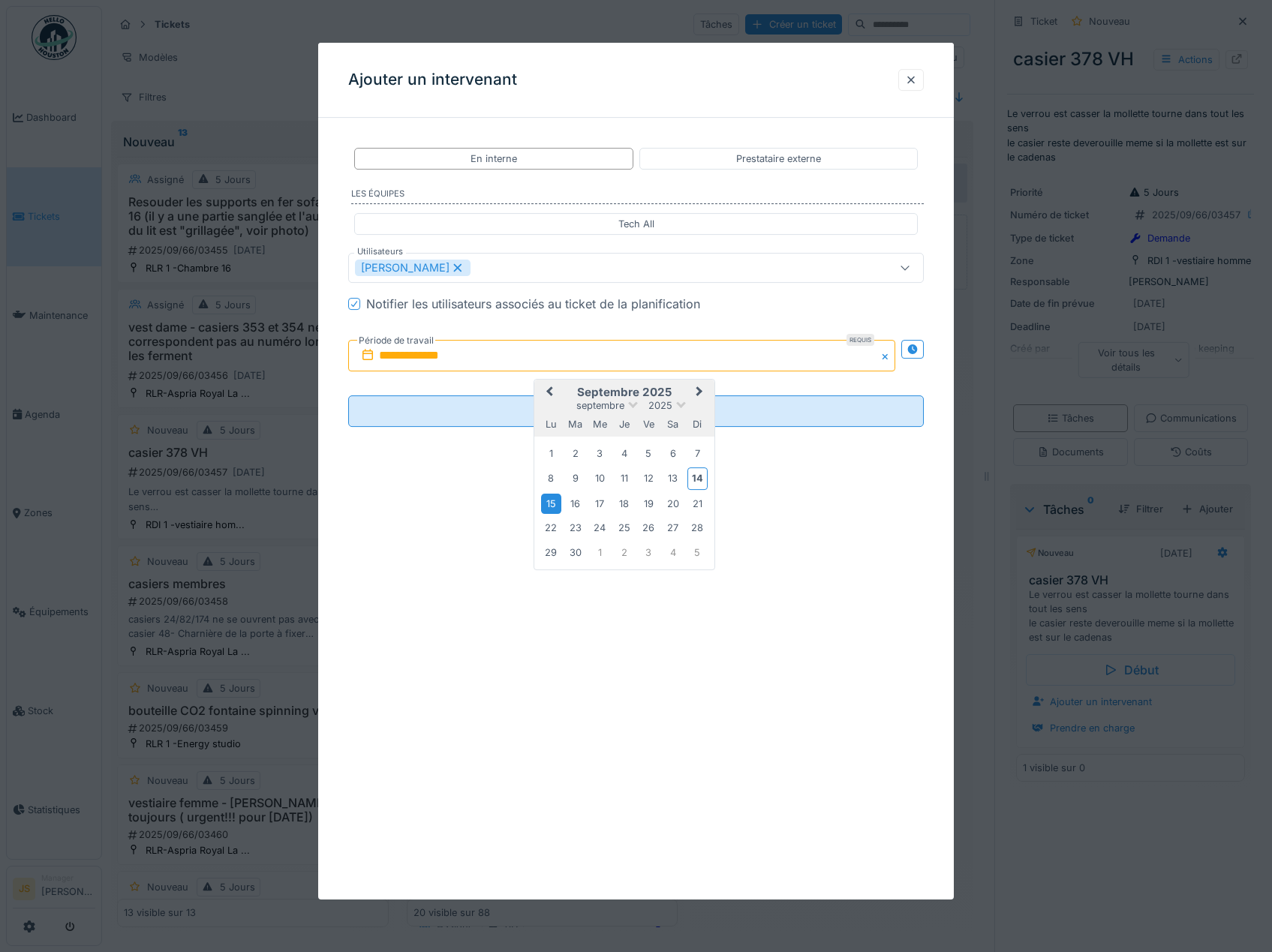
click at [548, 502] on div "15" at bounding box center [551, 503] width 20 height 20
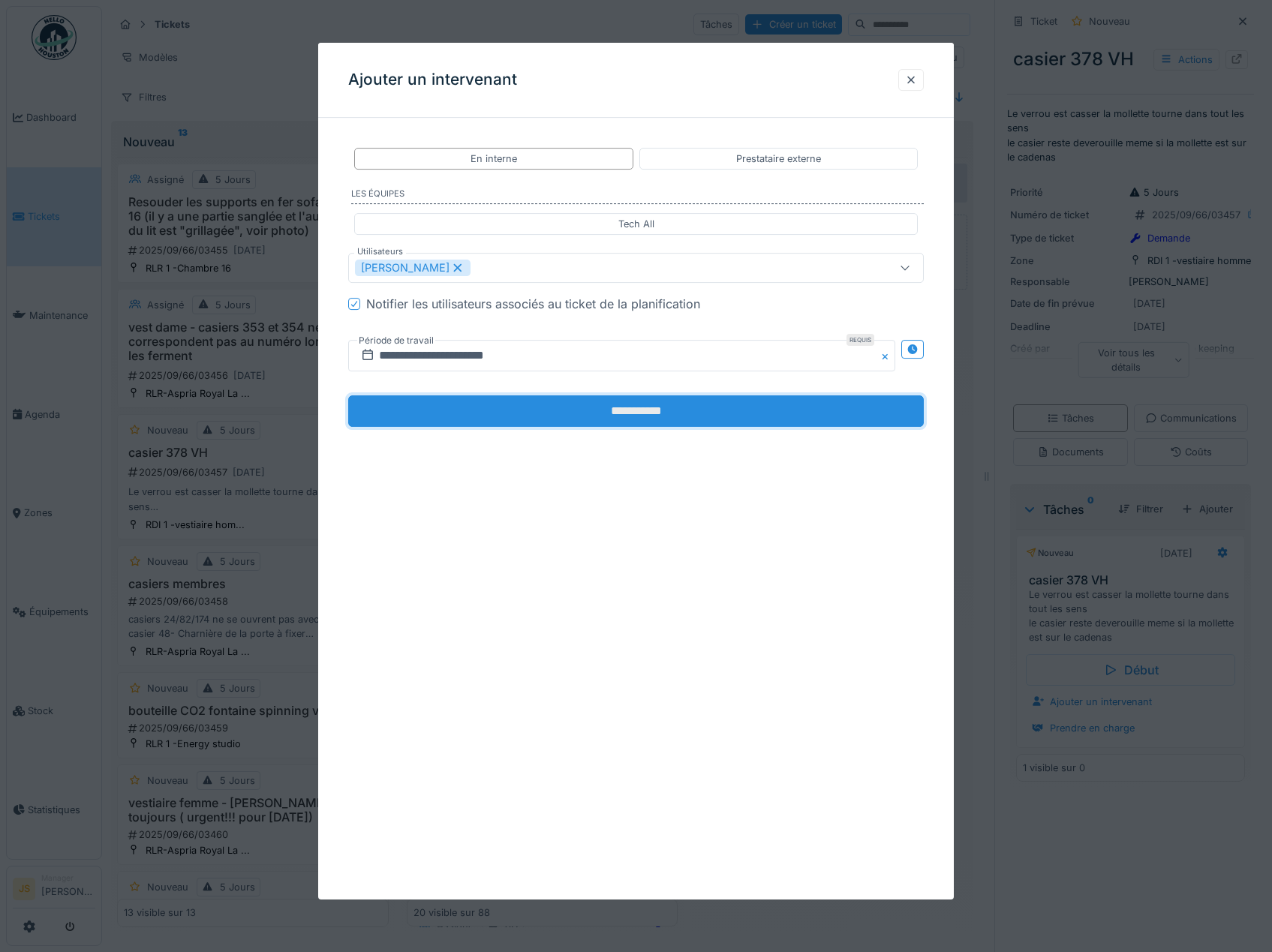
click at [494, 423] on input "**********" at bounding box center [636, 411] width 576 height 32
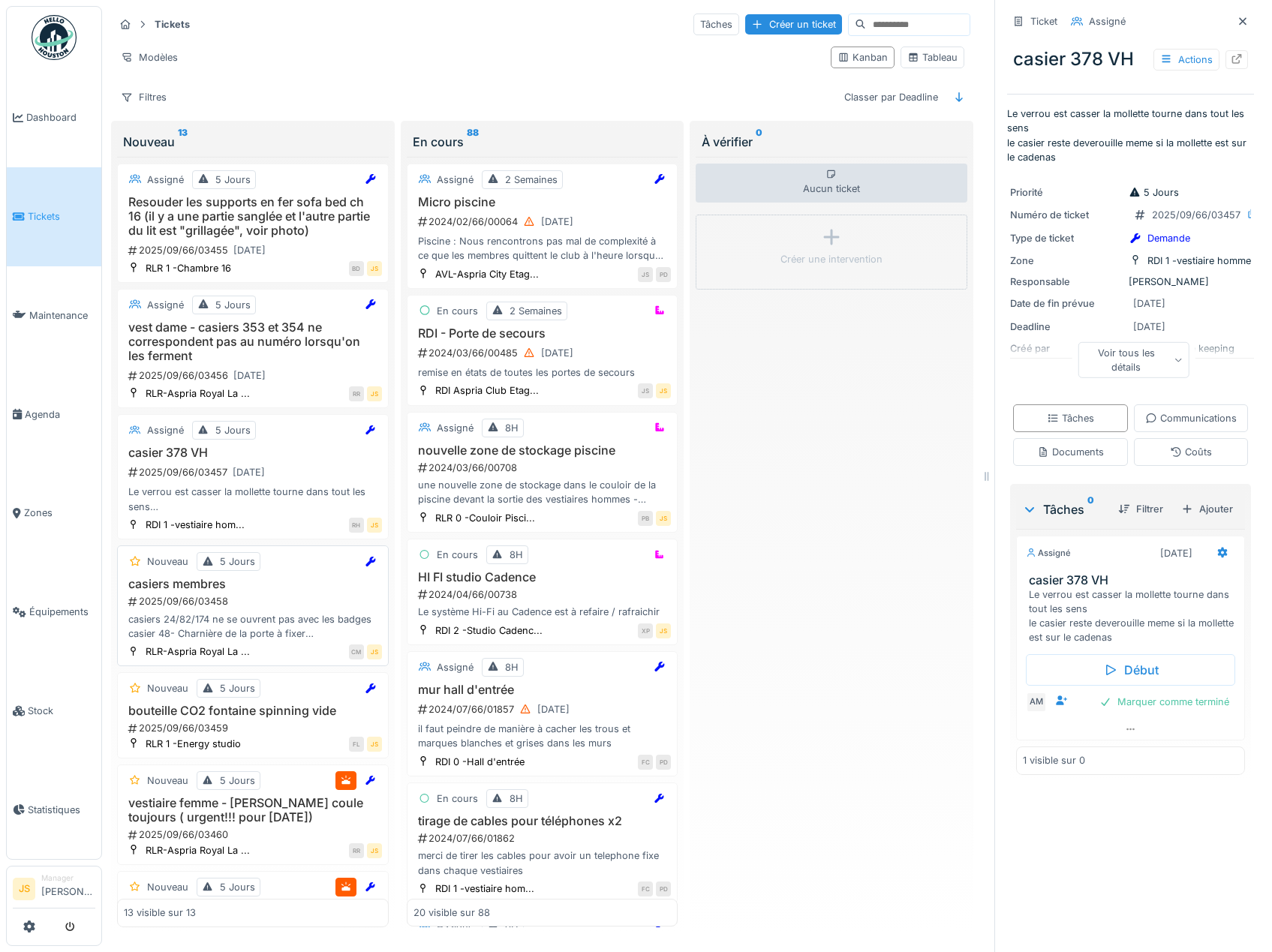
click at [228, 612] on div "casiers 24/82/174 ne se ouvrent pas avec les badges casier 48- Charnière de la …" at bounding box center [253, 627] width 258 height 29
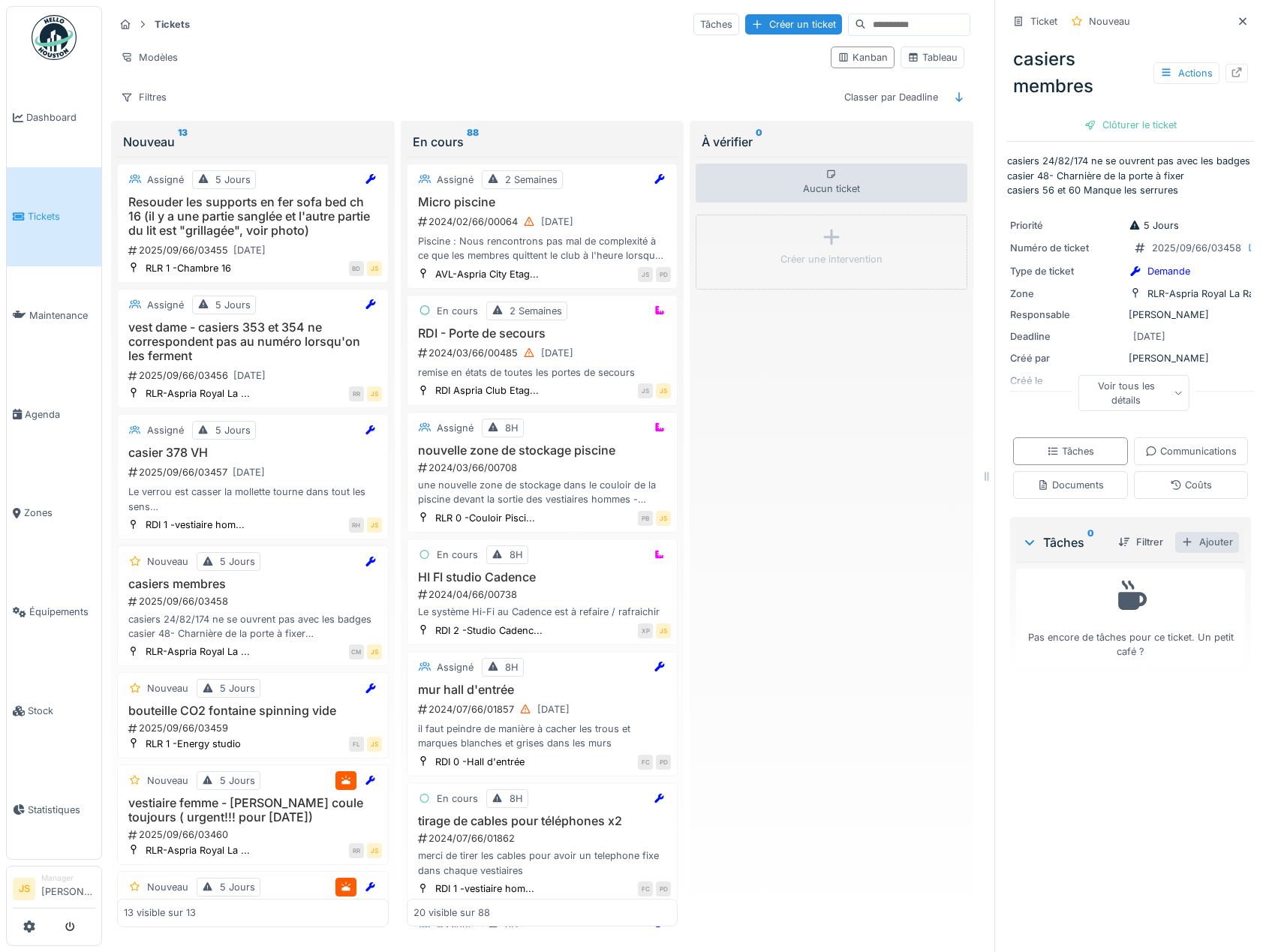
click at [1186, 552] on div "Ajouter" at bounding box center [1207, 542] width 64 height 20
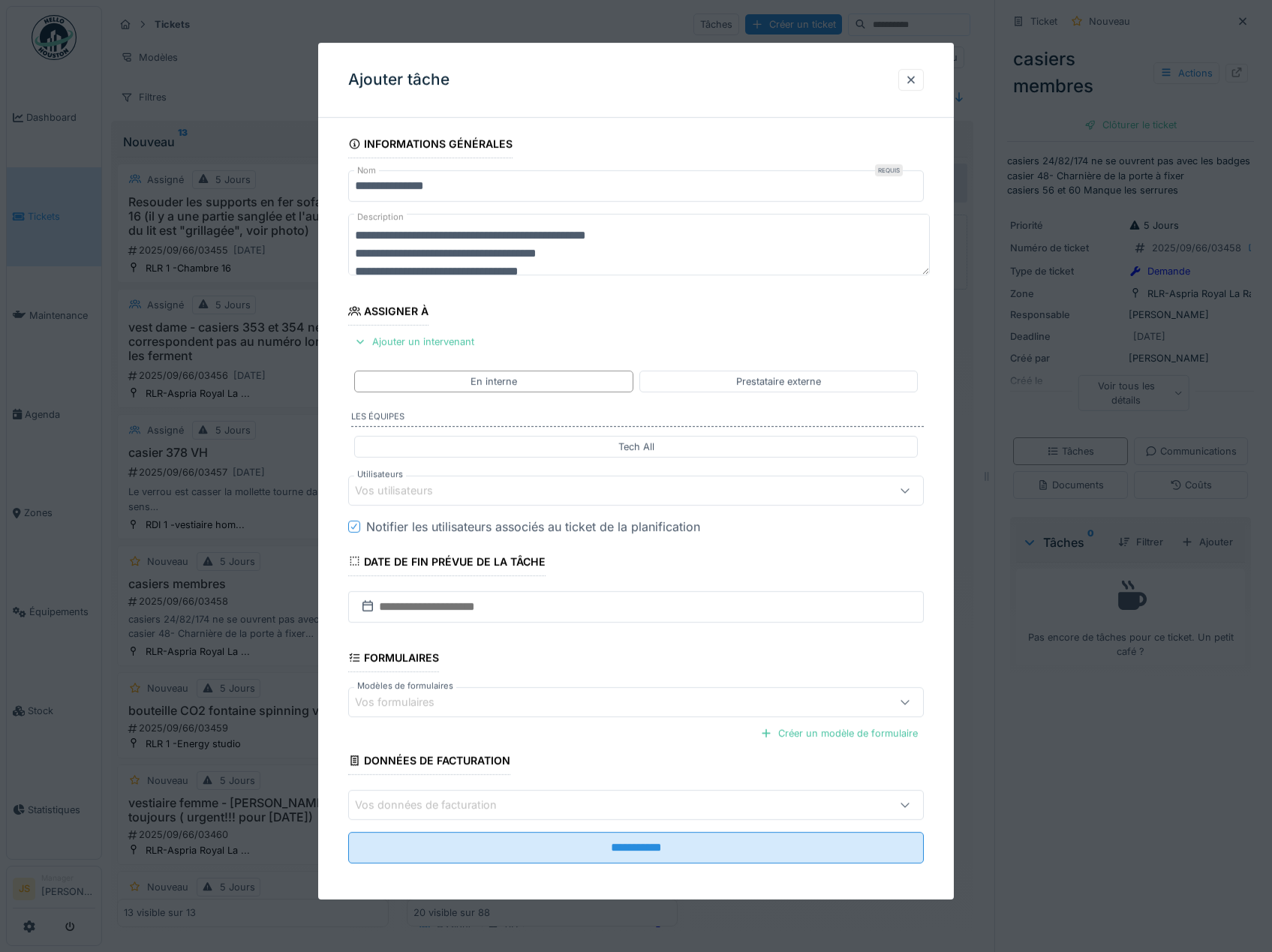
click at [394, 486] on div "Vos utilisateurs" at bounding box center [405, 490] width 99 height 16
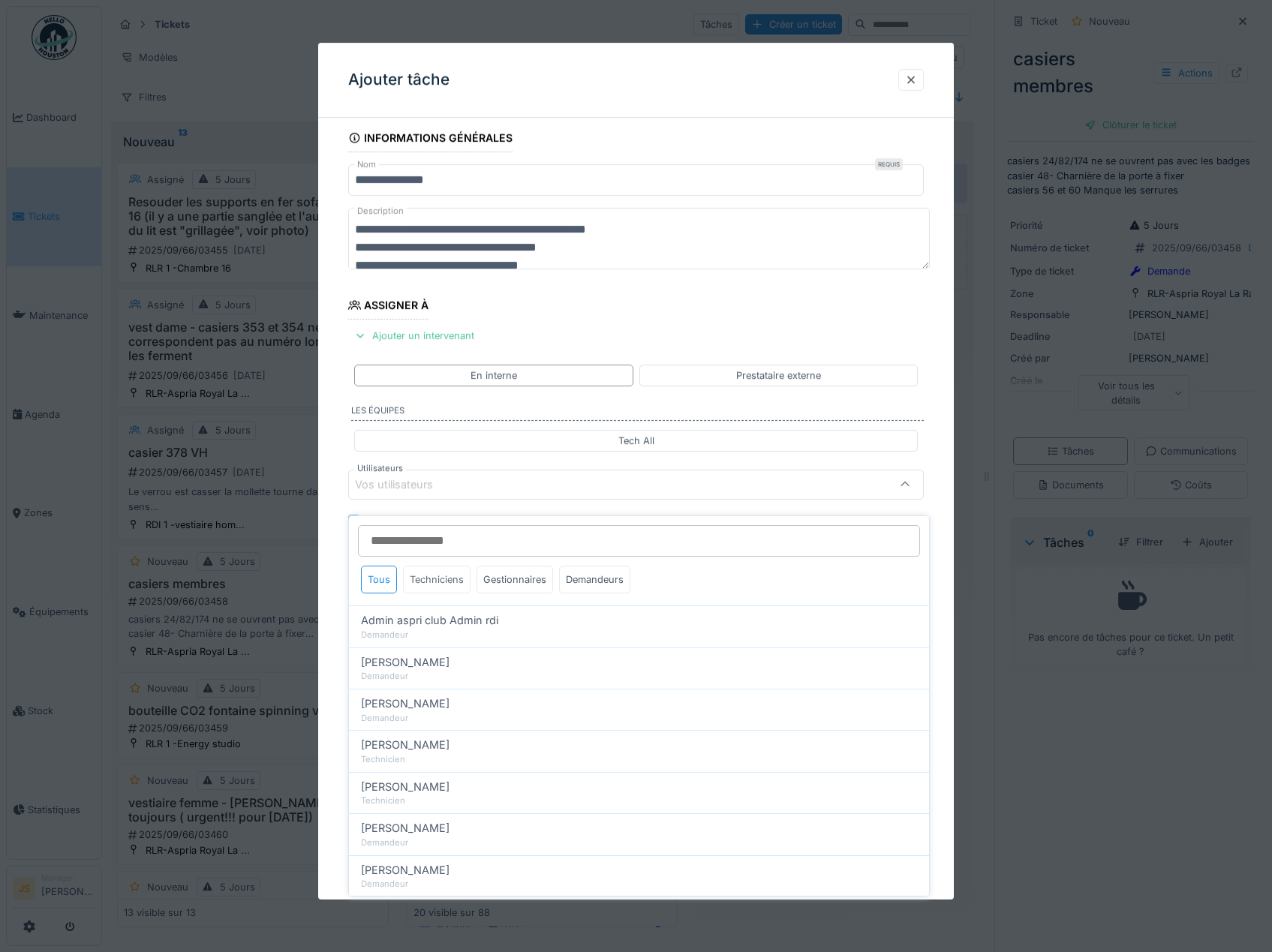
click at [440, 571] on div "Techniciens" at bounding box center [436, 579] width 68 height 28
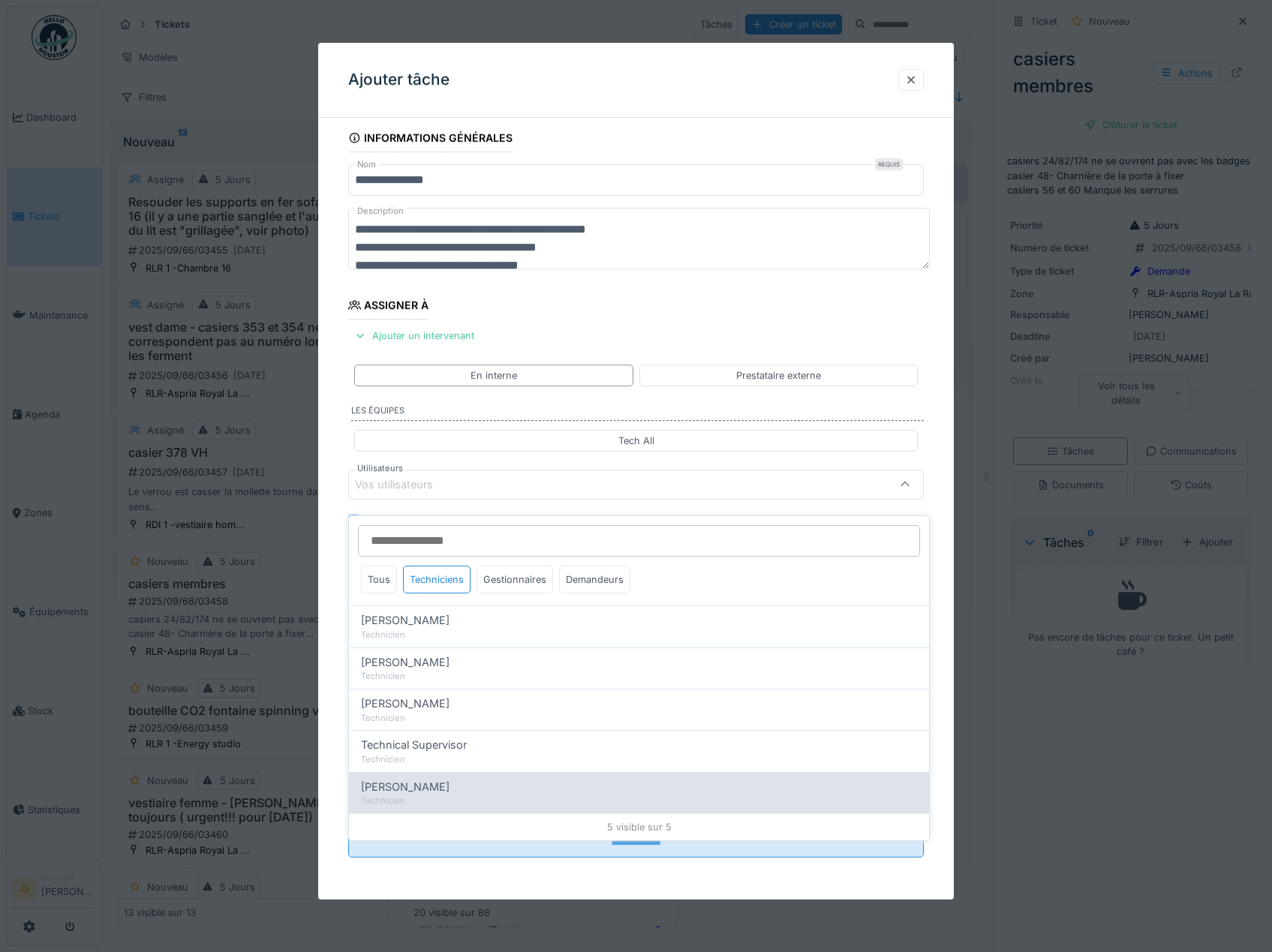
click at [427, 779] on span "Wojciech Wierozebski" at bounding box center [405, 787] width 89 height 16
type input "****"
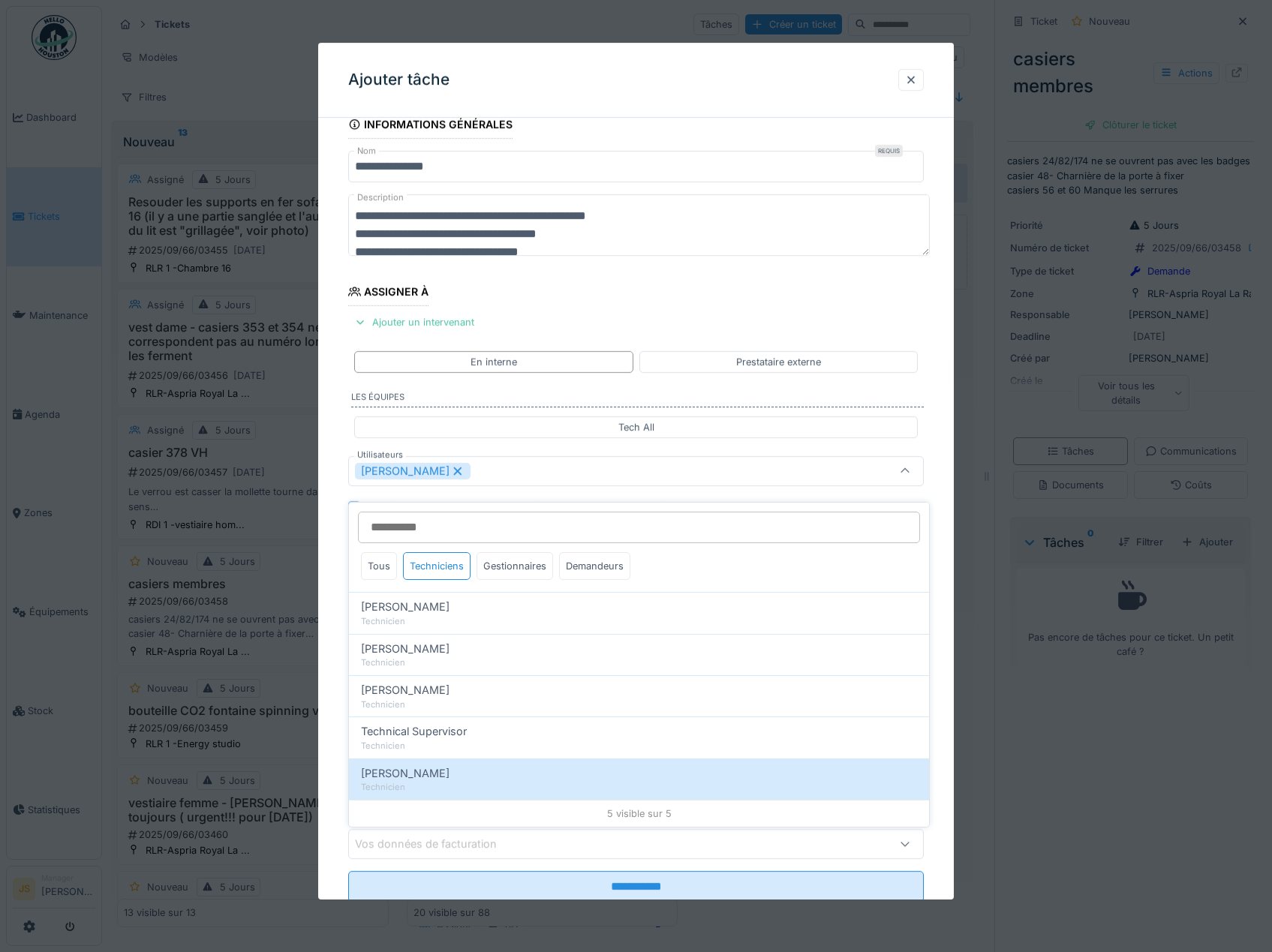
click at [332, 658] on div "**********" at bounding box center [636, 527] width 636 height 834
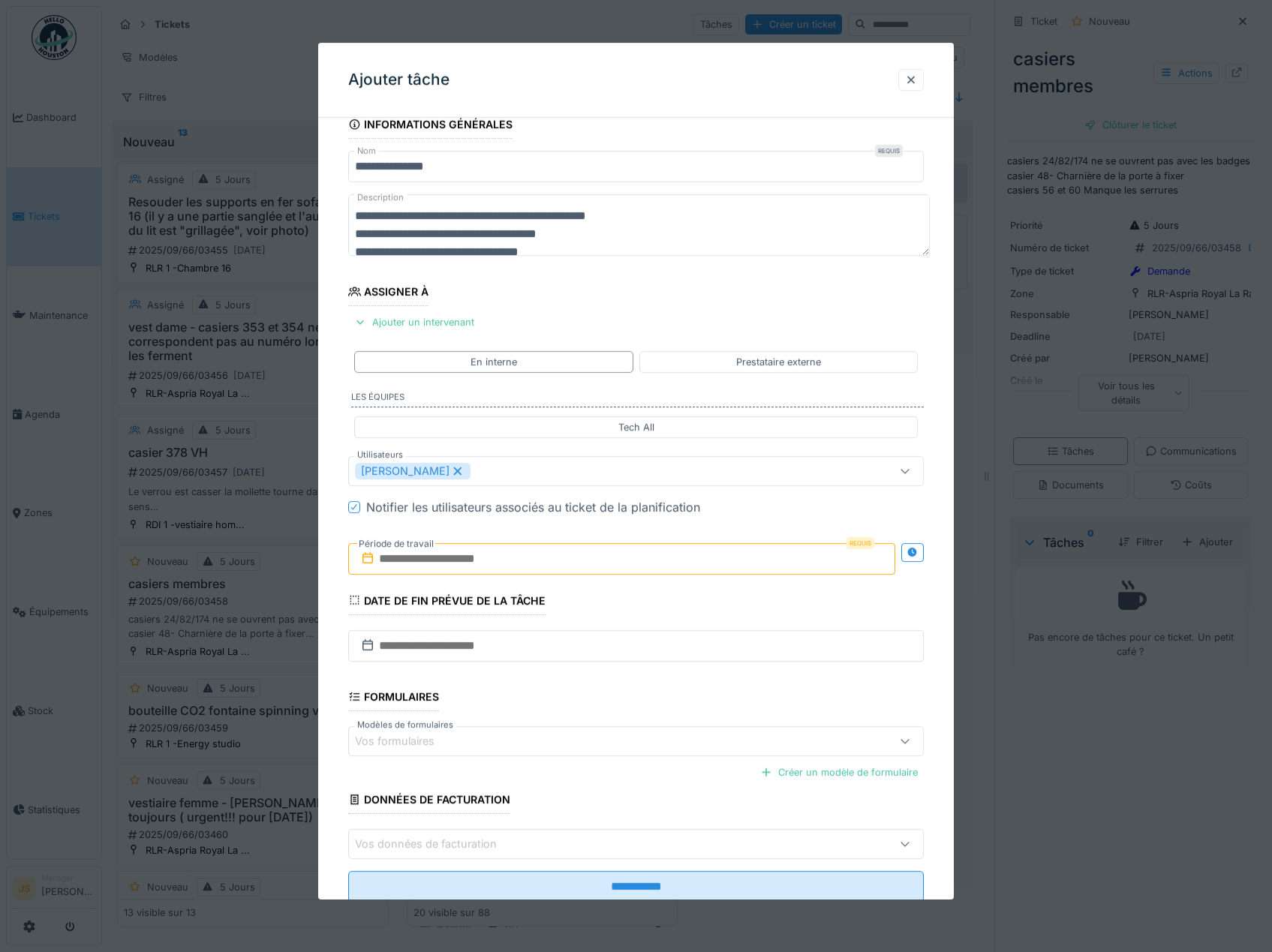
click at [411, 555] on input "text" at bounding box center [622, 558] width 547 height 32
click at [551, 705] on div "15" at bounding box center [551, 706] width 20 height 20
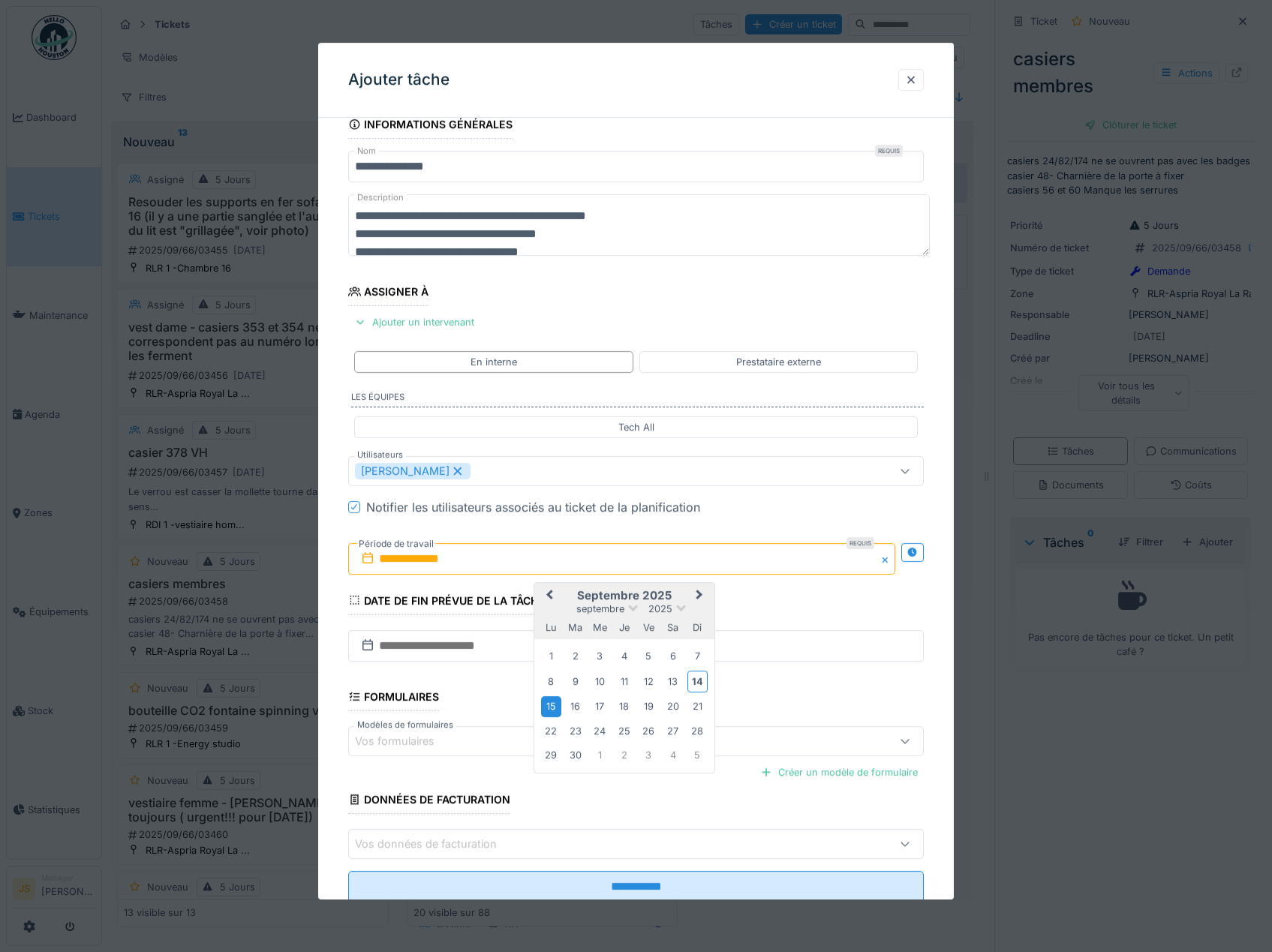
click at [551, 705] on div "15" at bounding box center [551, 706] width 20 height 20
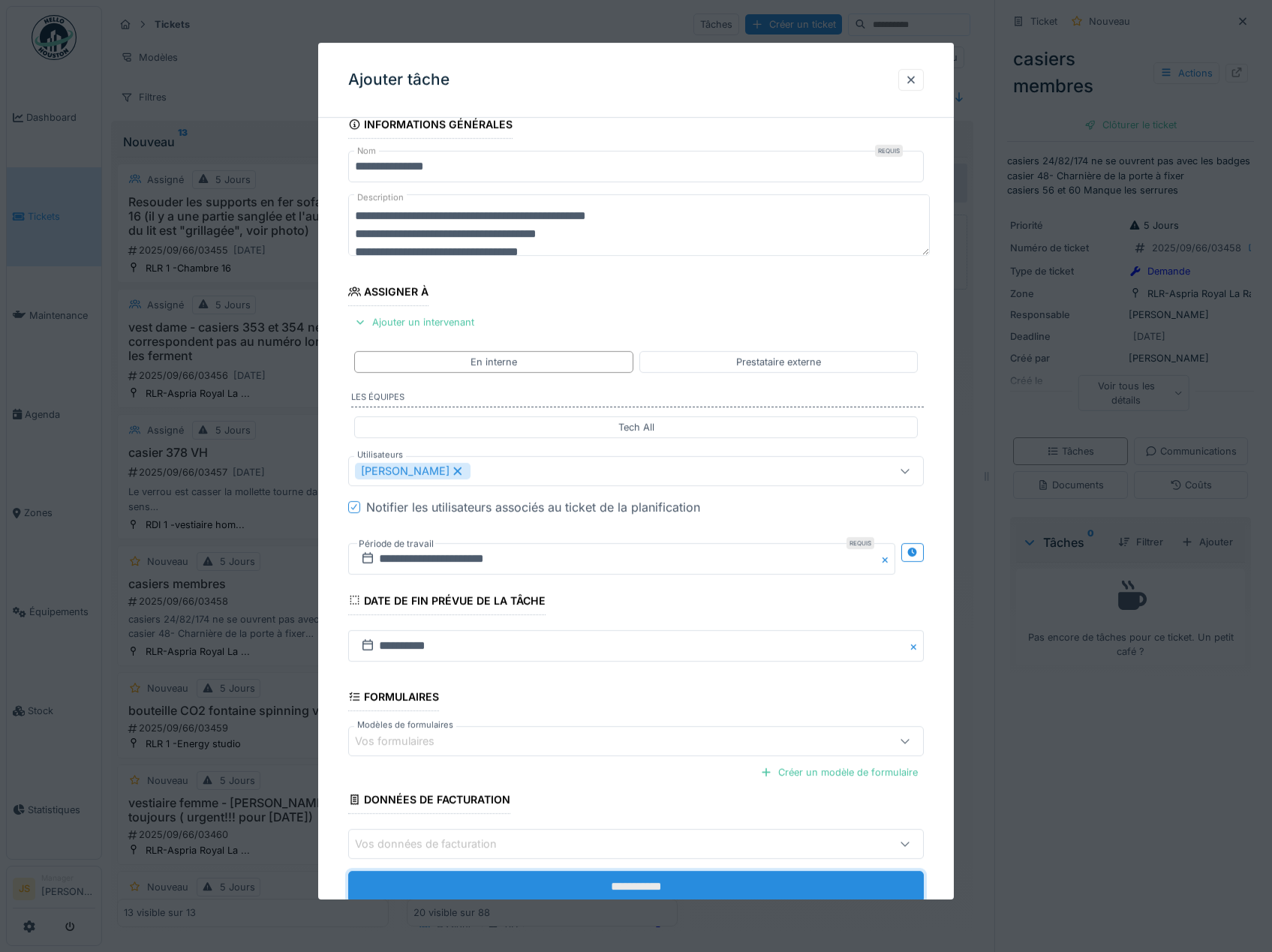
click at [648, 884] on input "**********" at bounding box center [636, 886] width 576 height 32
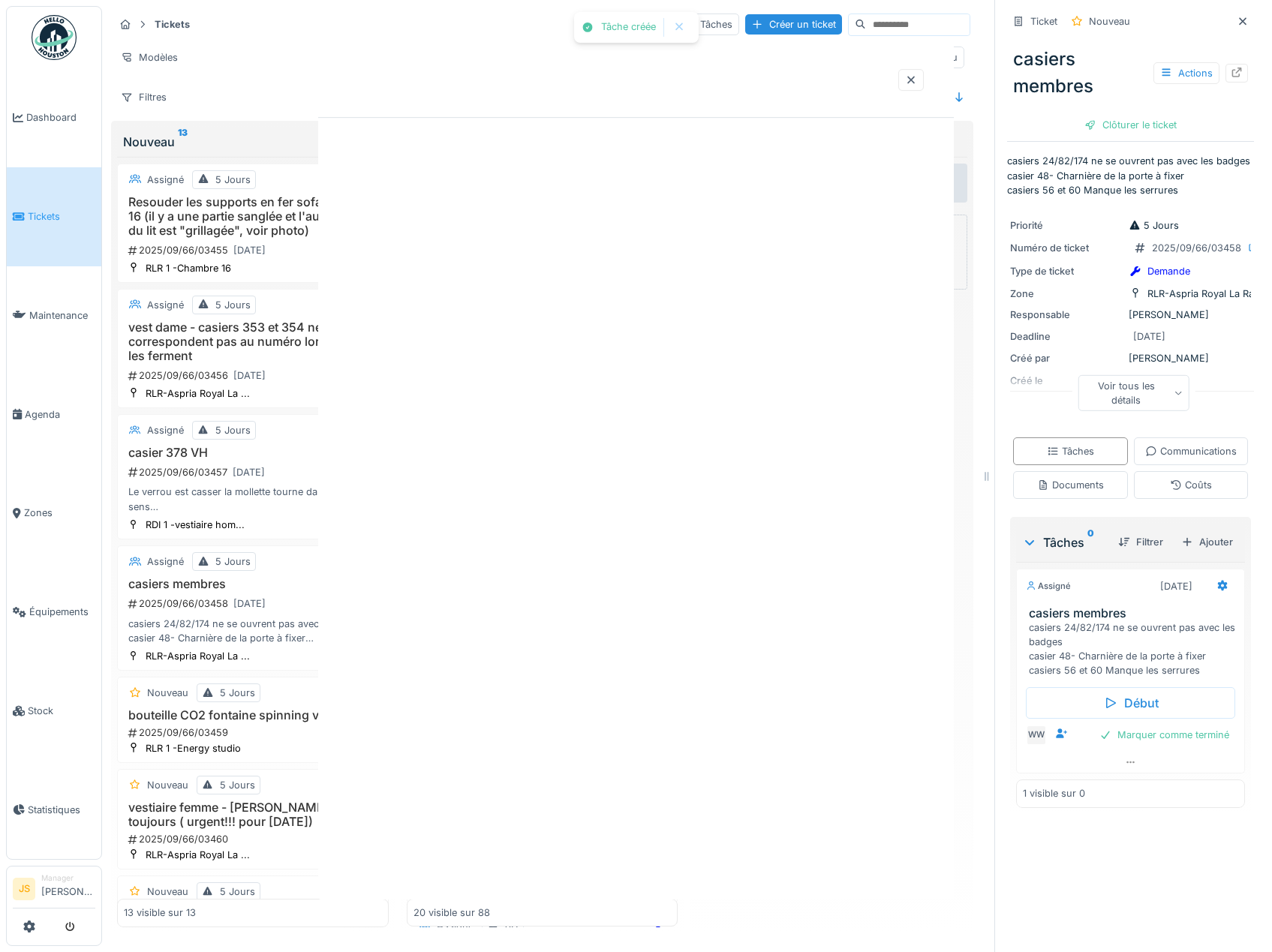
scroll to position [0, 0]
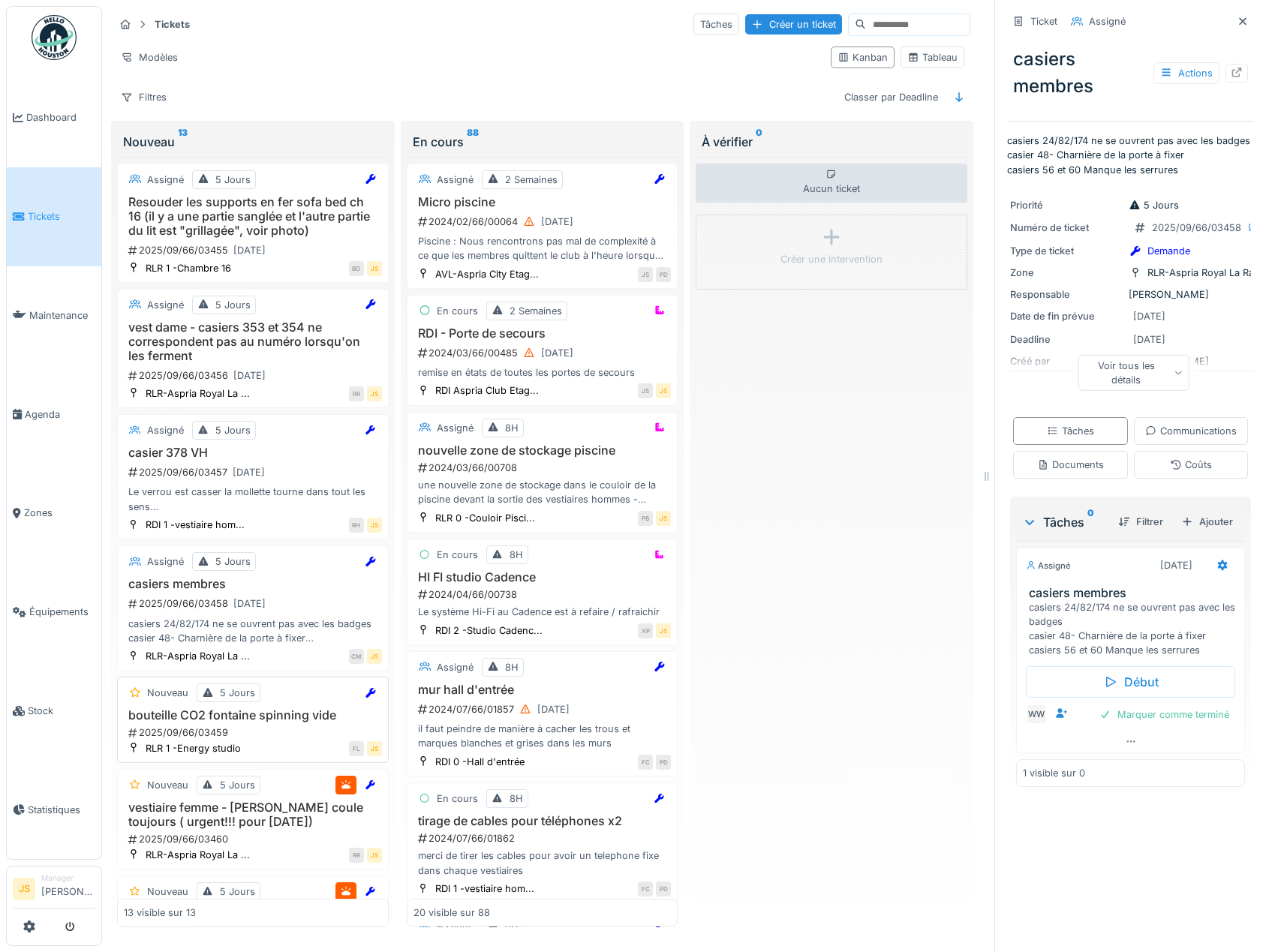
click at [267, 708] on h3 "bouteille CO2 fontaine spinning vide" at bounding box center [253, 715] width 258 height 14
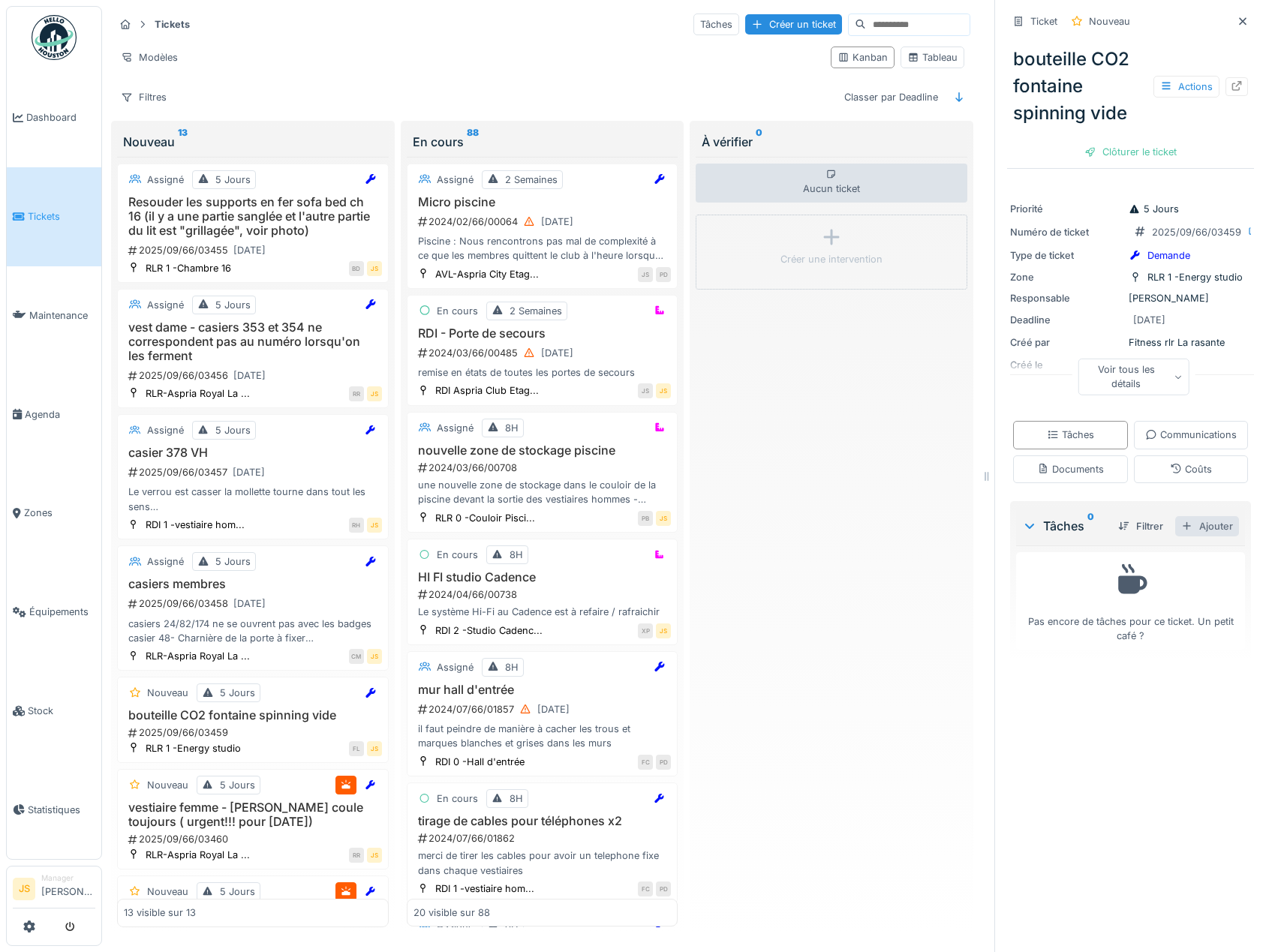
click at [1183, 537] on div "Ajouter" at bounding box center [1207, 526] width 64 height 20
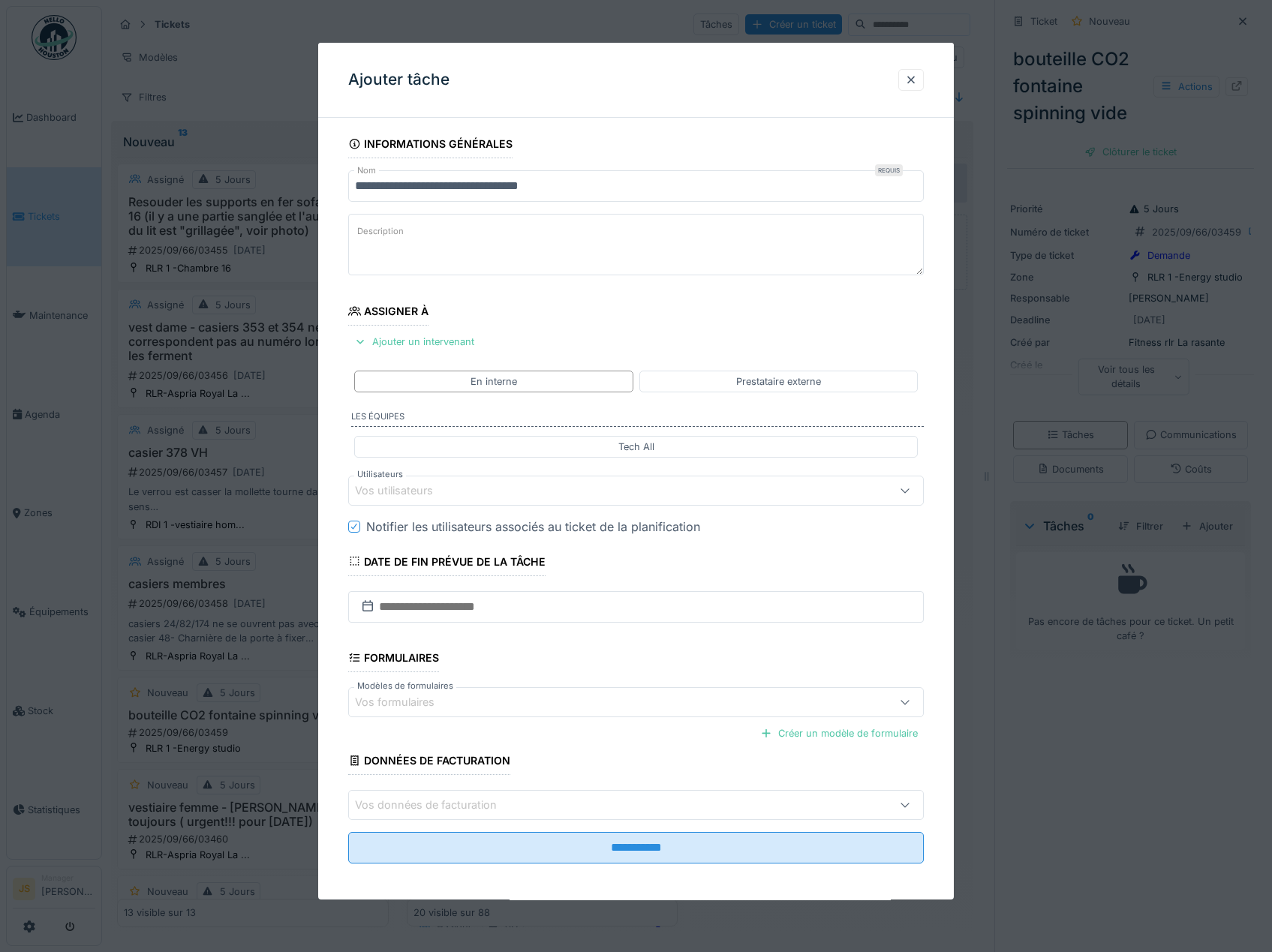
click at [388, 489] on div "Vos utilisateurs" at bounding box center [405, 490] width 99 height 16
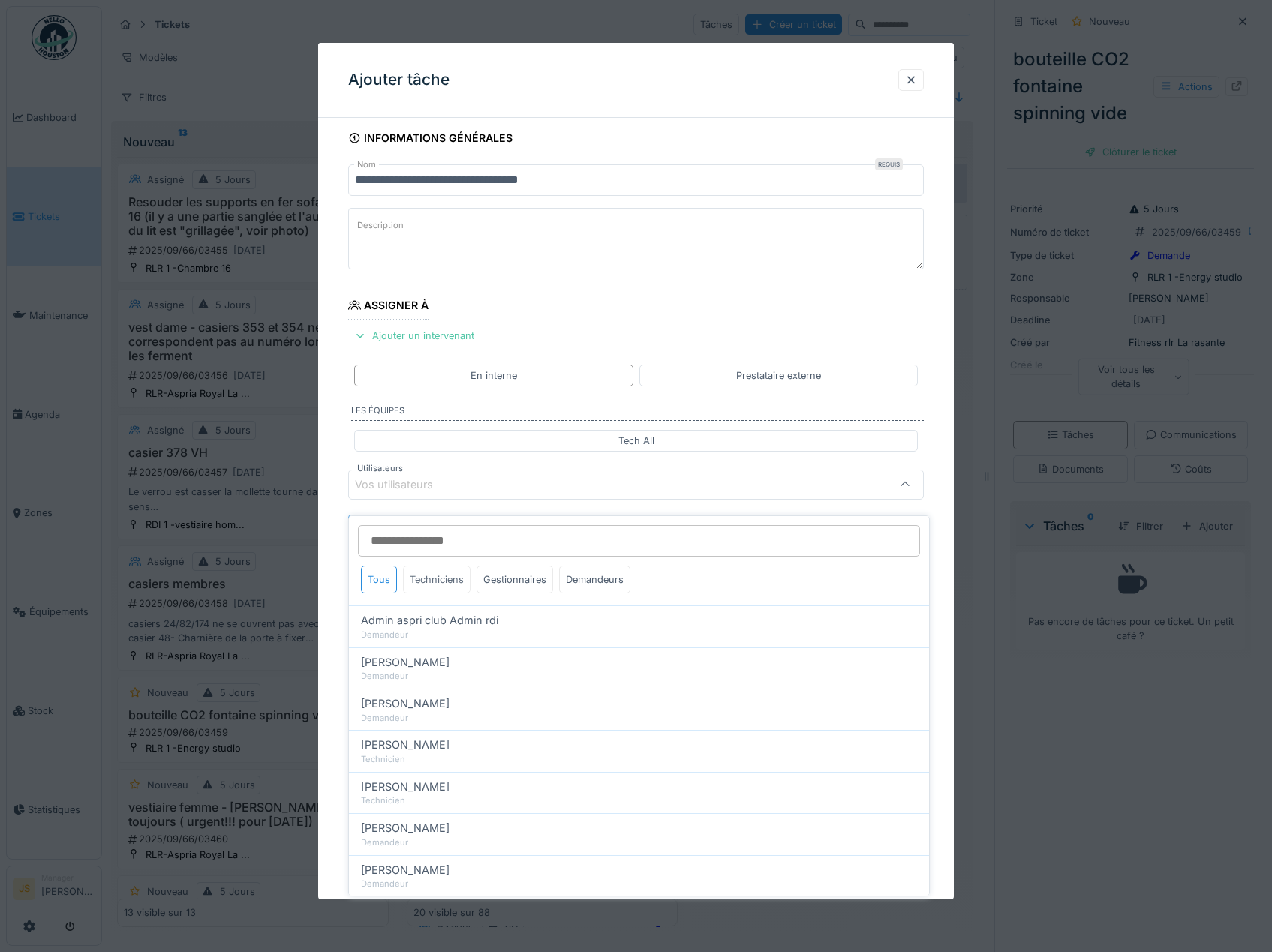
click at [439, 571] on div "Techniciens" at bounding box center [436, 579] width 68 height 28
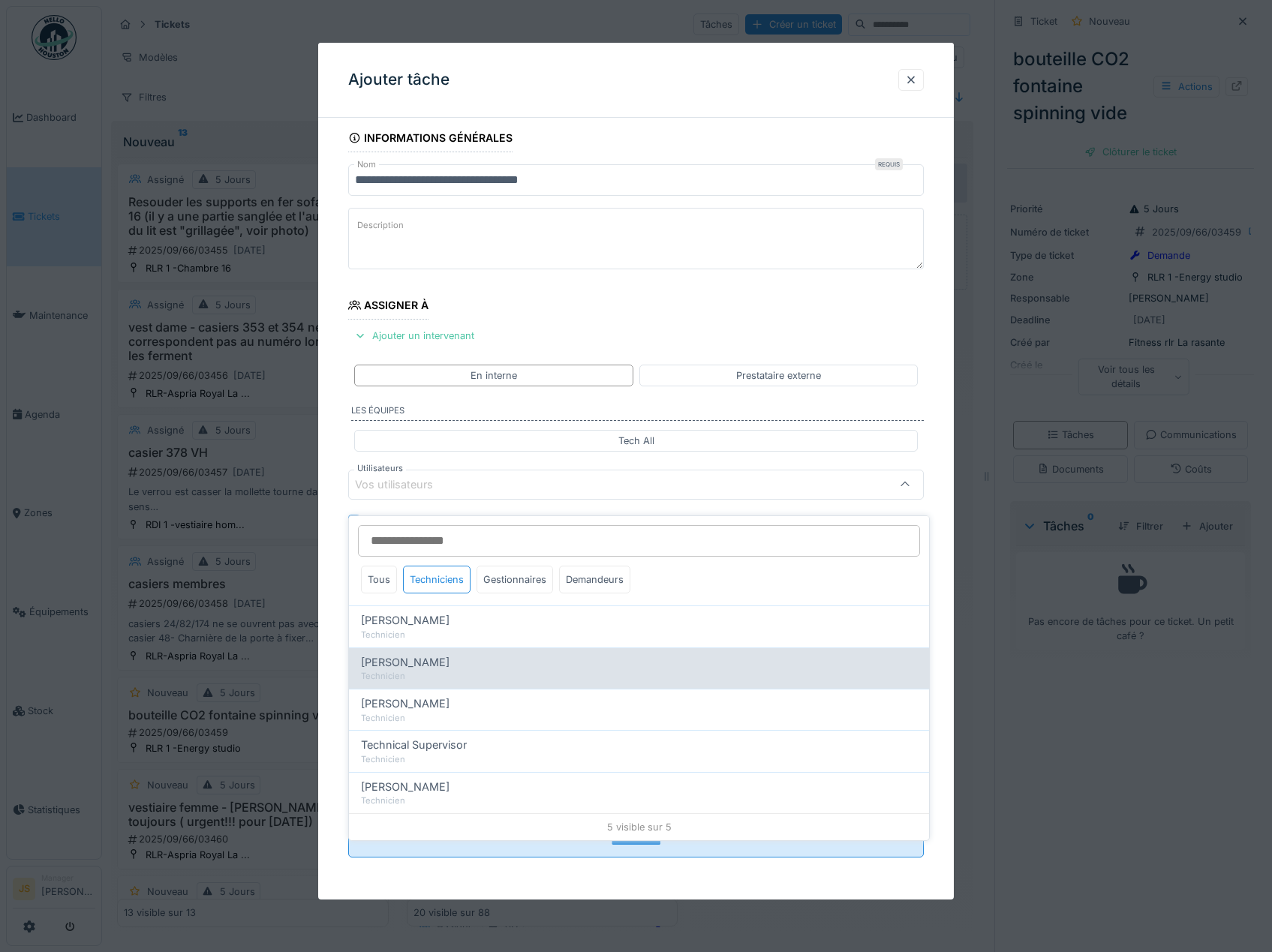
click at [440, 657] on span "Alexsander Batista" at bounding box center [405, 662] width 89 height 16
type input "*****"
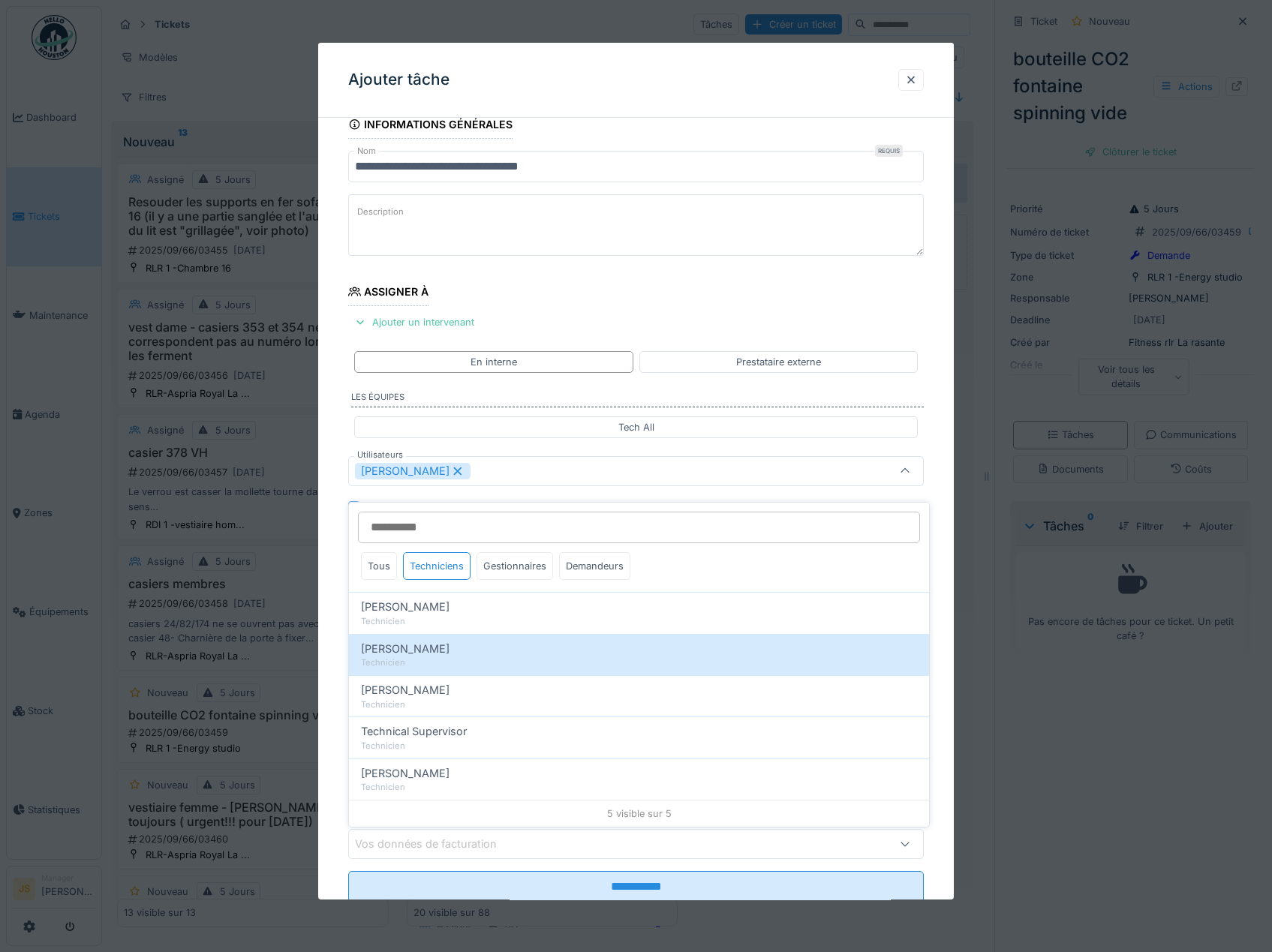
click at [464, 469] on icon at bounding box center [457, 471] width 14 height 11
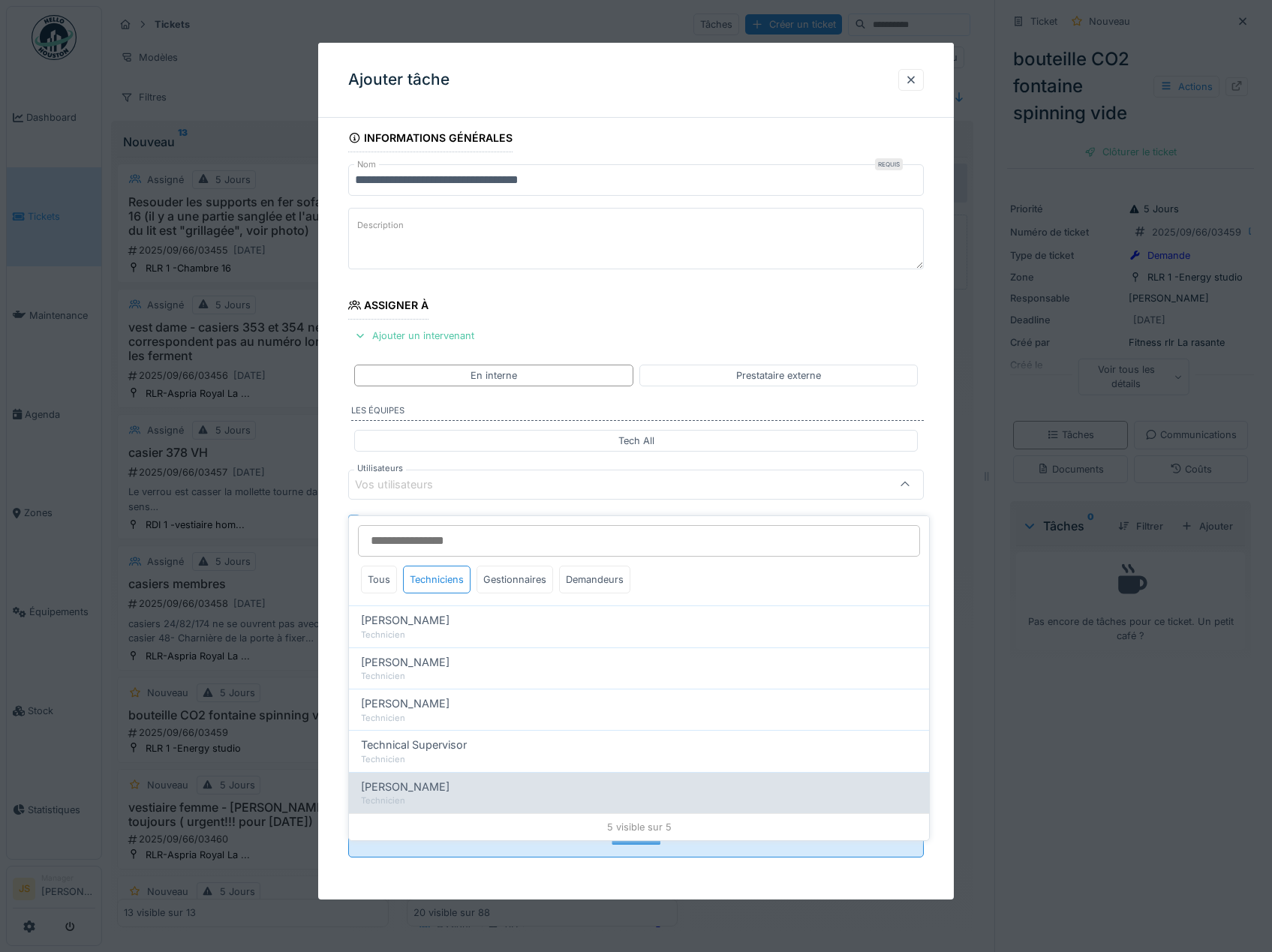
click at [418, 779] on span "Wojciech Wierozebski" at bounding box center [405, 787] width 89 height 16
type input "****"
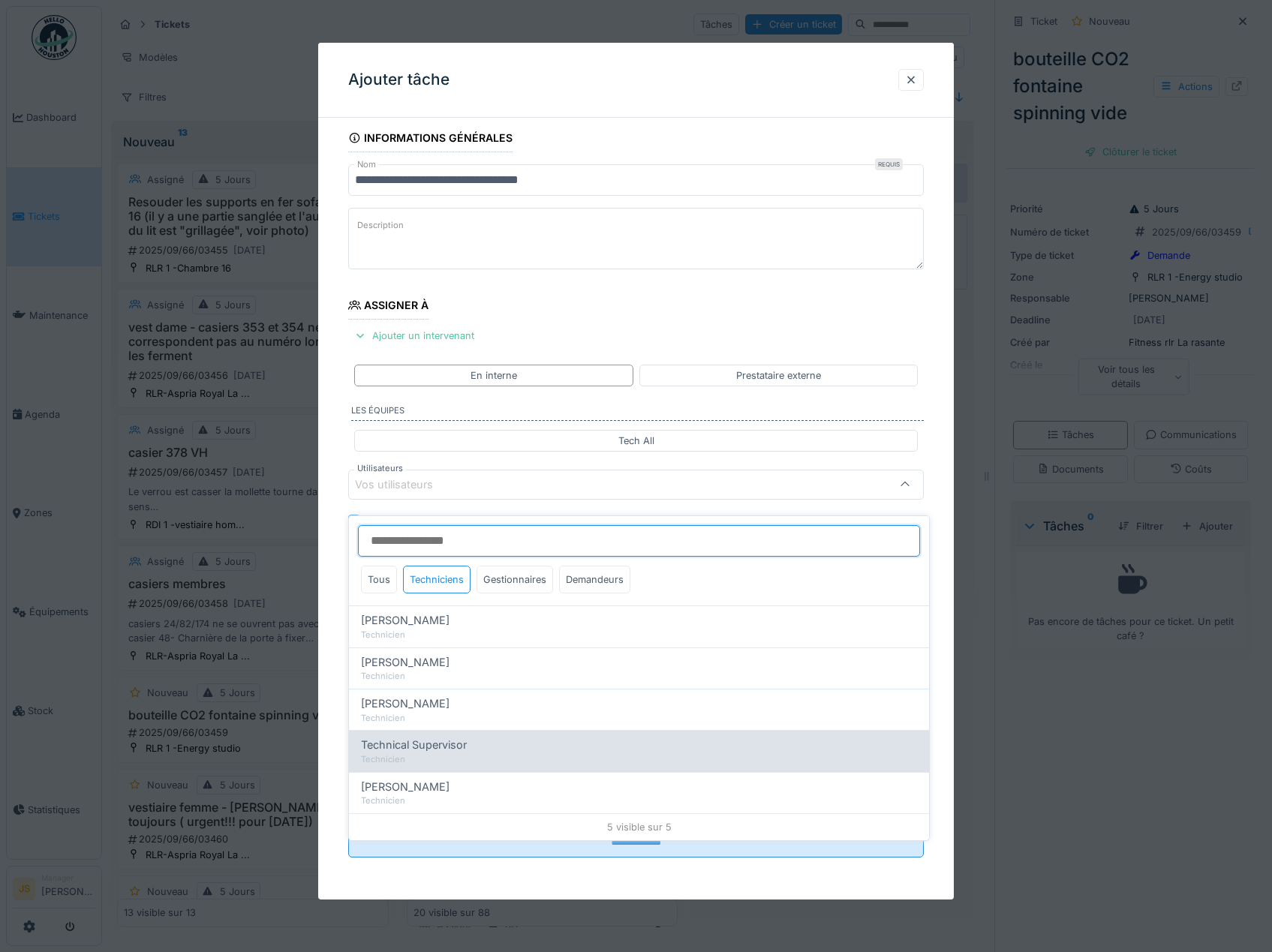
scroll to position [20, 0]
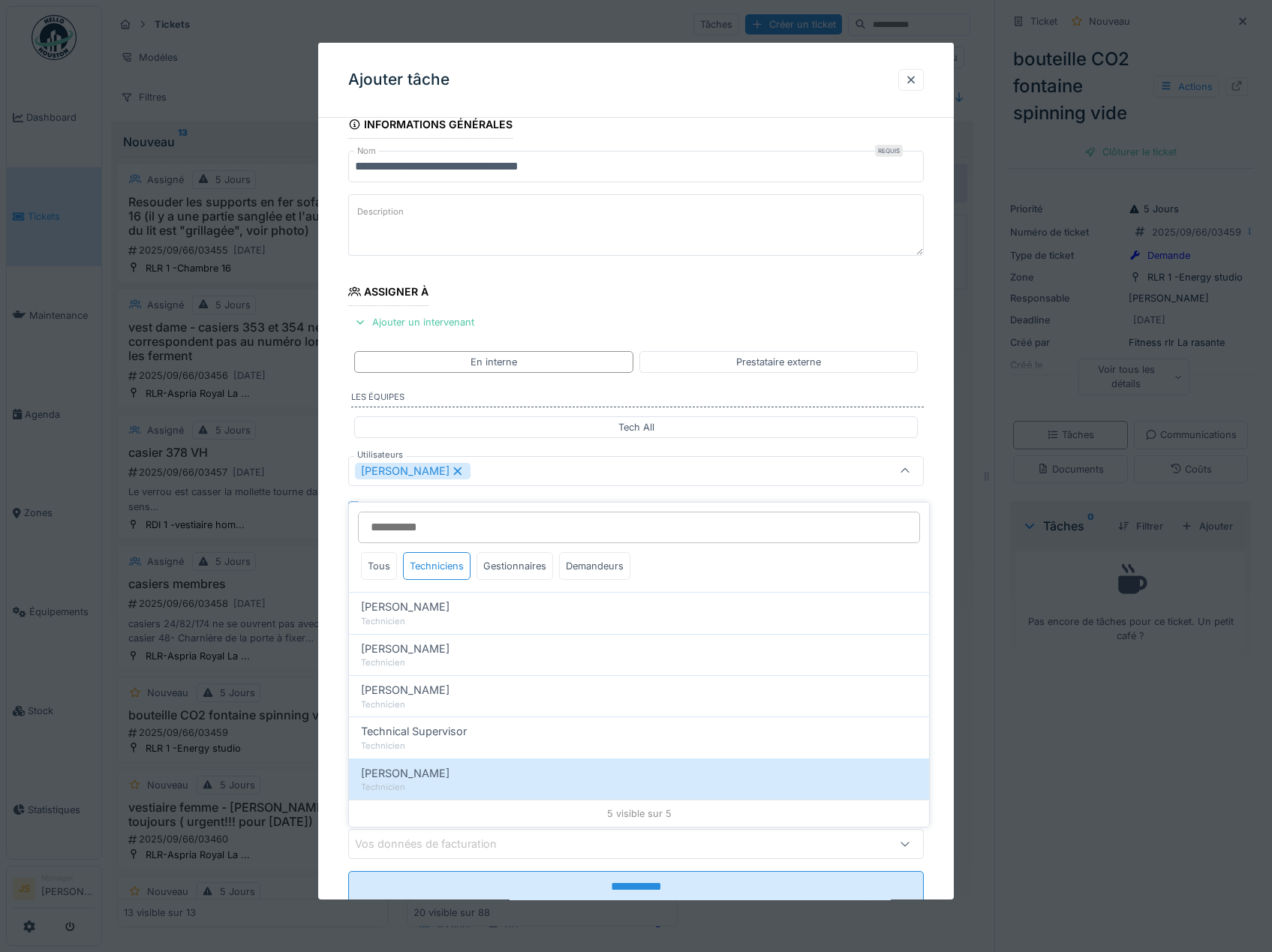
click at [339, 679] on div "**********" at bounding box center [636, 527] width 636 height 834
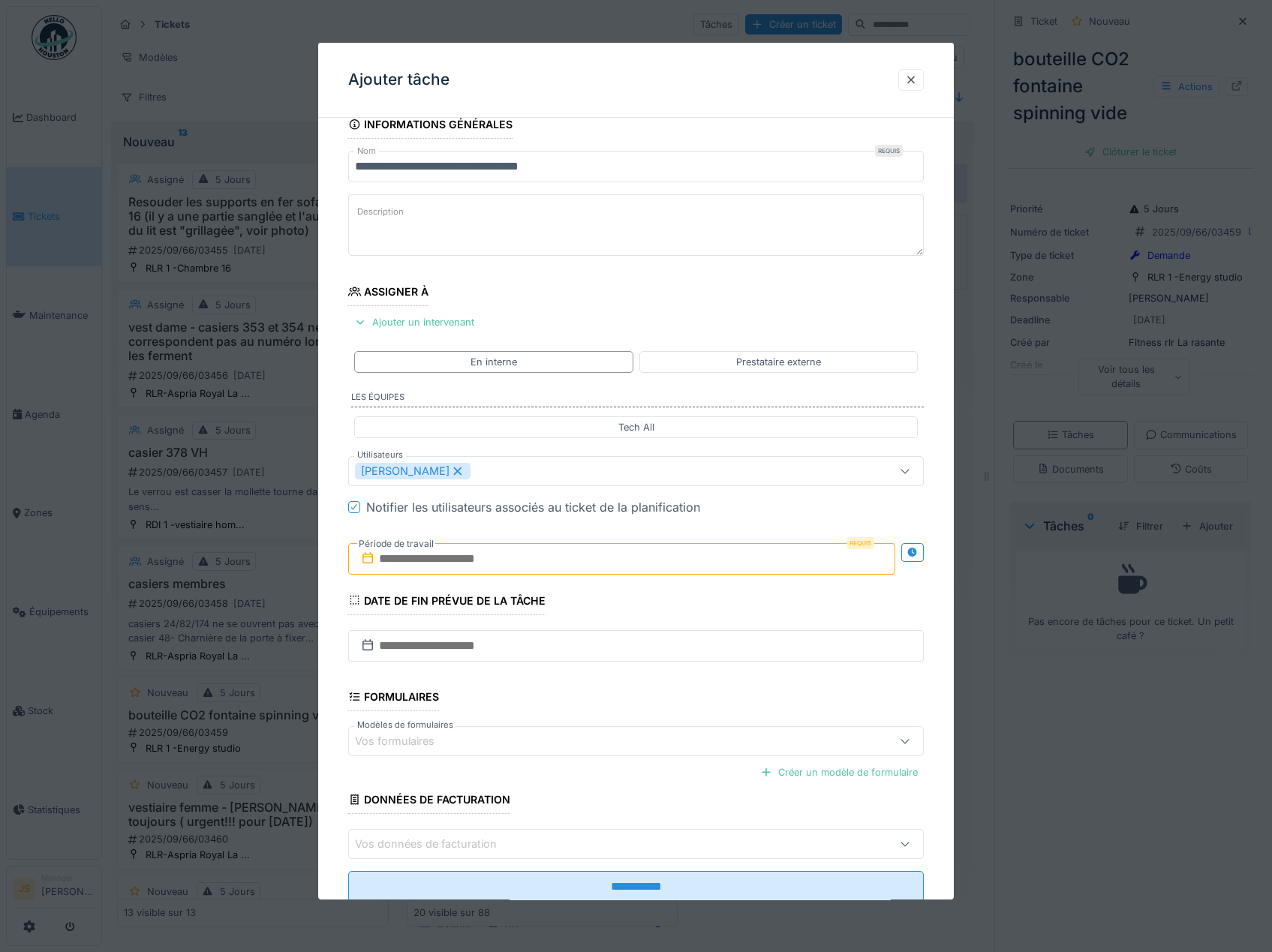
click at [412, 551] on label "Période de travail" at bounding box center [396, 544] width 78 height 16
click at [417, 554] on input "text" at bounding box center [622, 558] width 547 height 32
click at [551, 705] on div "15" at bounding box center [551, 706] width 20 height 20
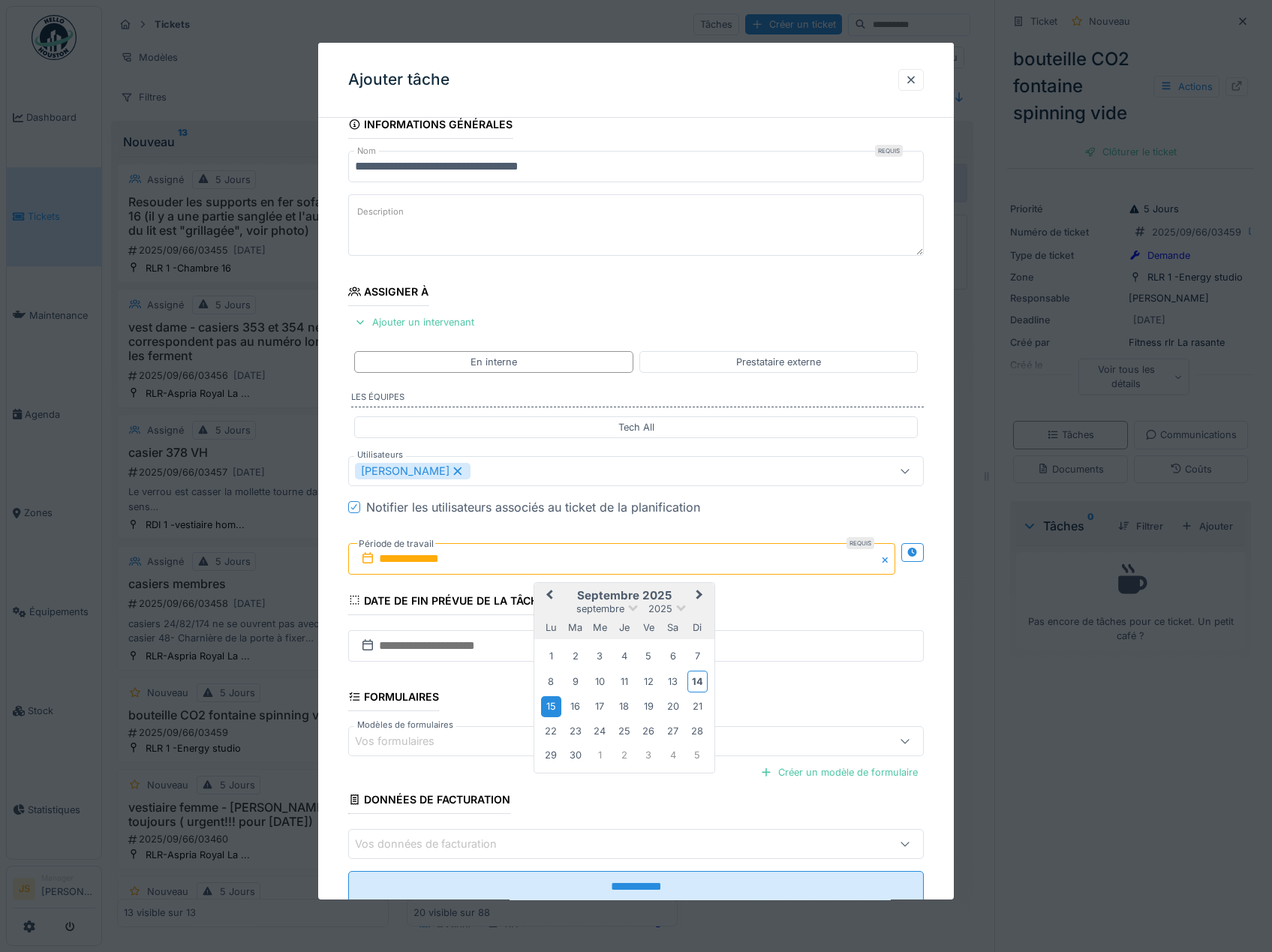
click at [551, 705] on div "15" at bounding box center [551, 706] width 20 height 20
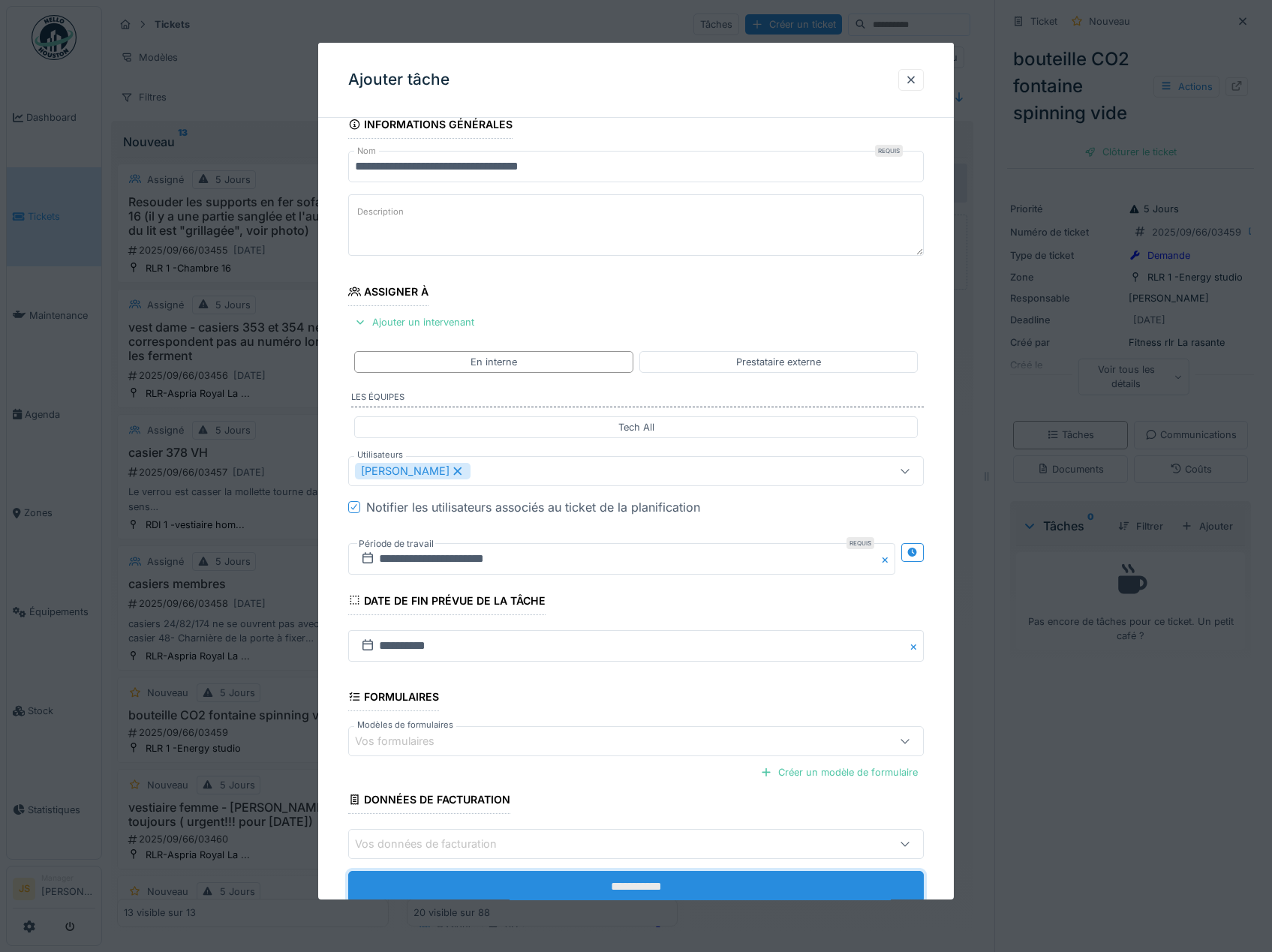
click at [600, 886] on input "**********" at bounding box center [636, 886] width 576 height 32
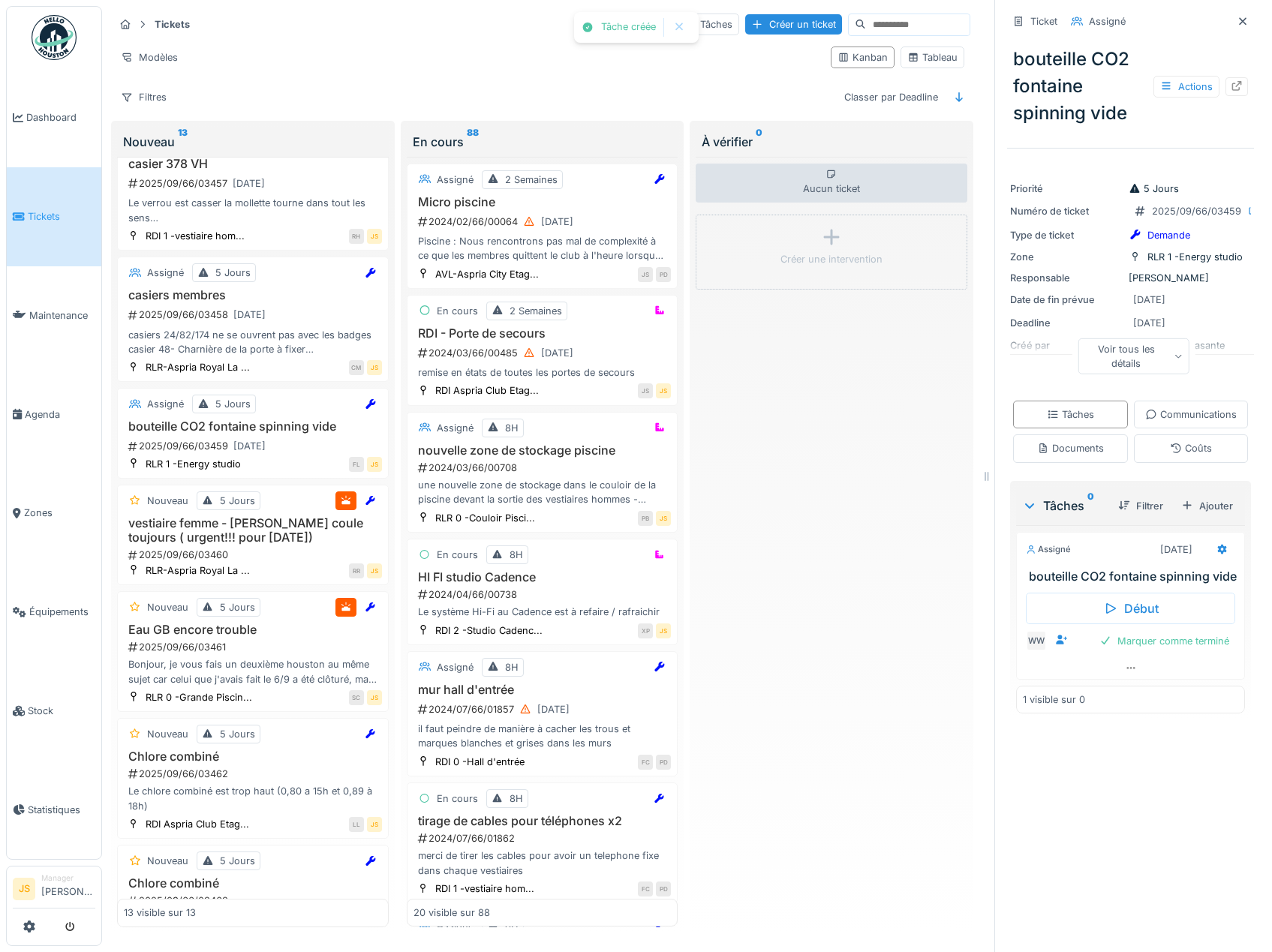
scroll to position [300, 0]
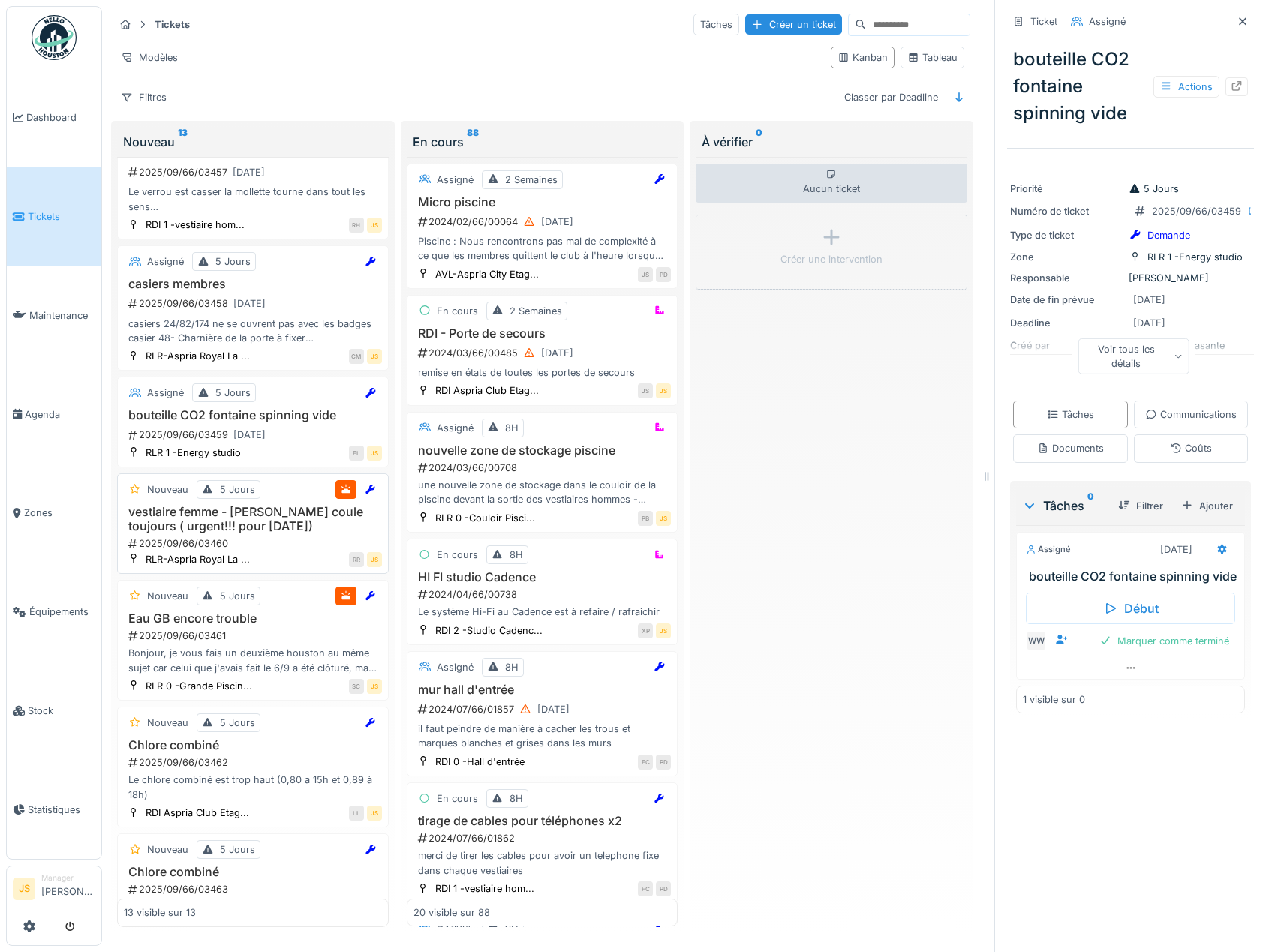
click at [263, 513] on h3 "vestiaire femme - fontaine coule toujours ( urgent!!! pour lundi)" at bounding box center [253, 519] width 258 height 29
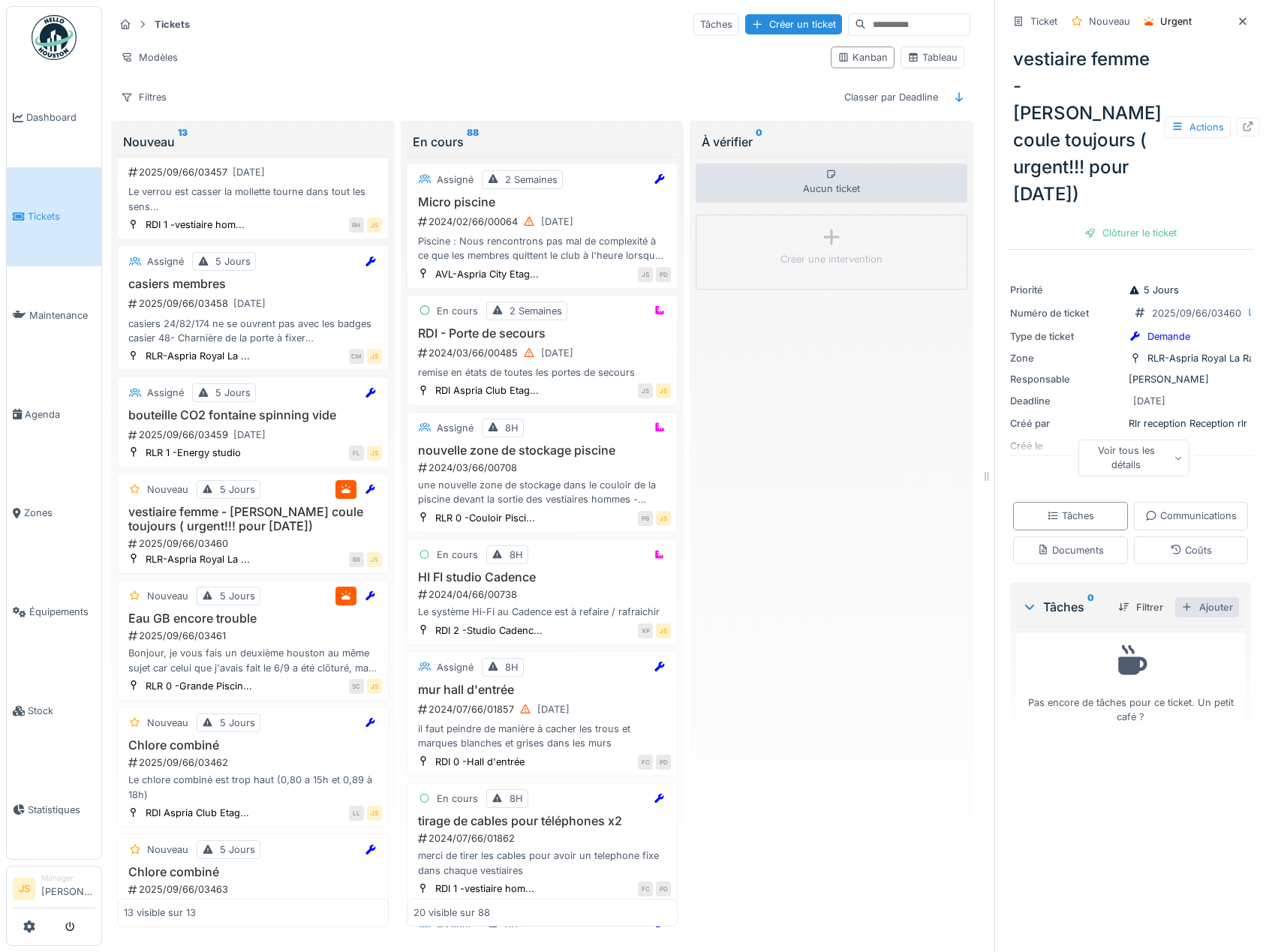
click at [1185, 617] on div "Ajouter" at bounding box center [1207, 607] width 64 height 20
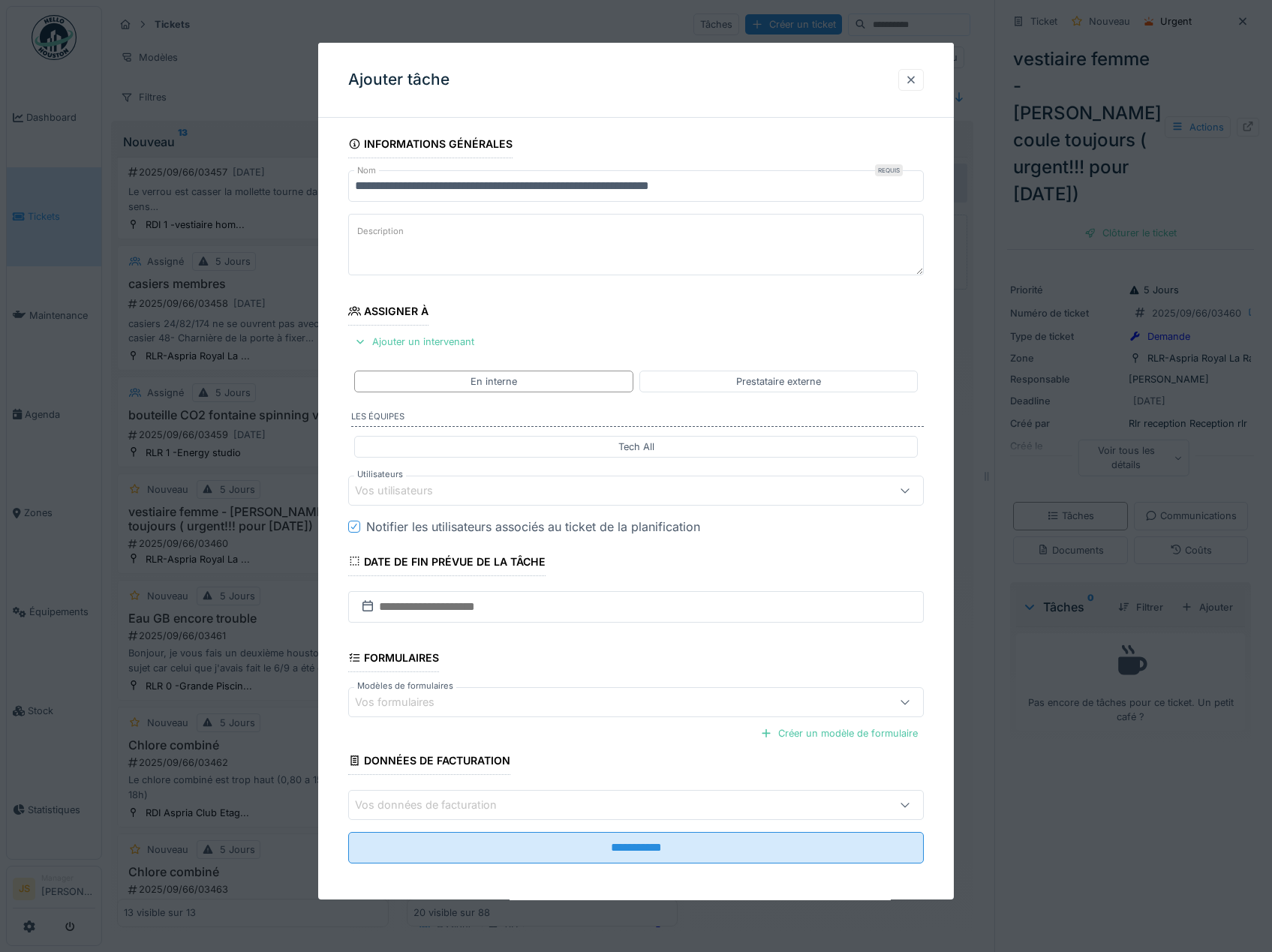
click at [916, 83] on div at bounding box center [911, 80] width 12 height 14
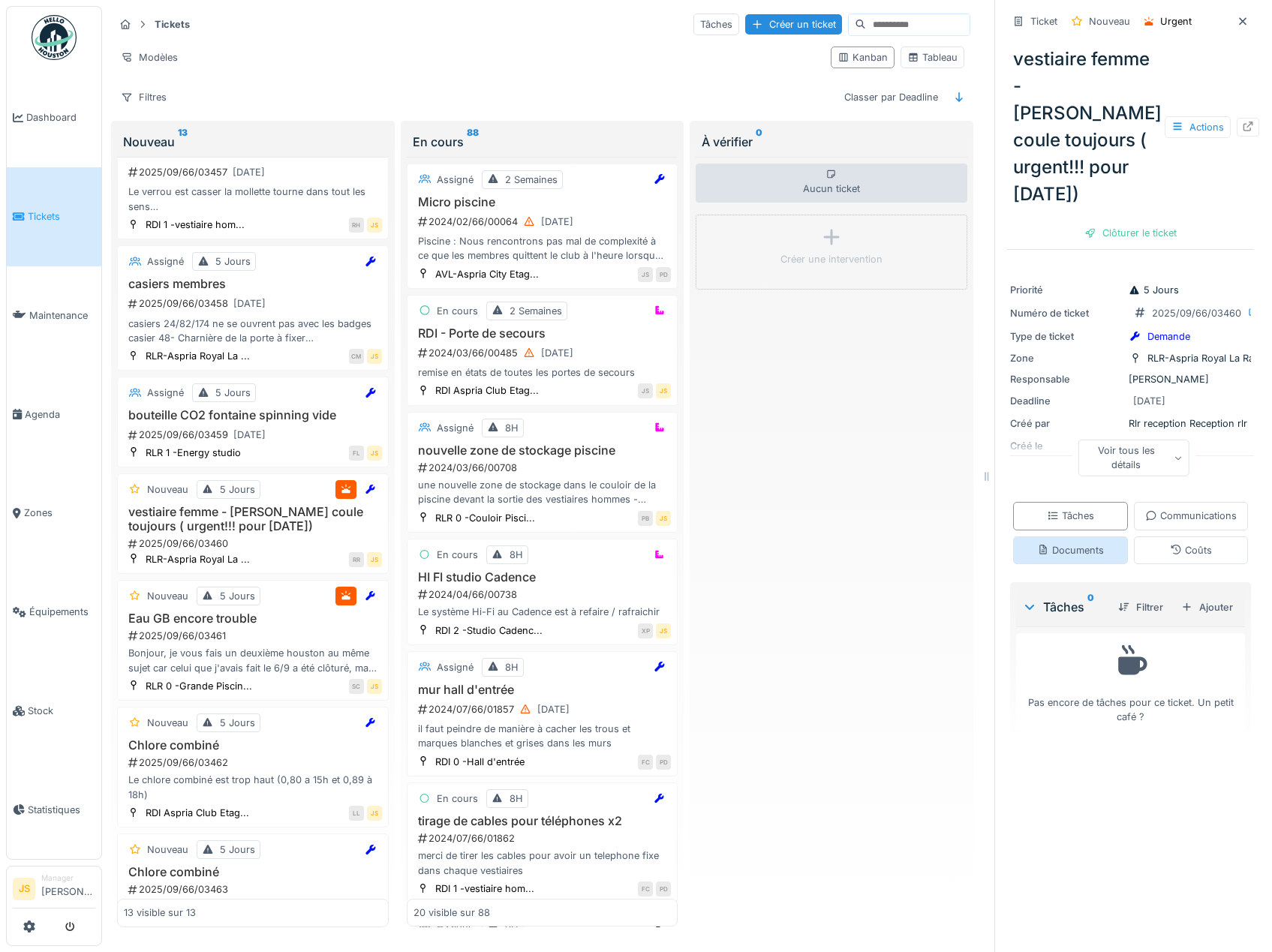
click at [1104, 557] on div "Documents" at bounding box center [1071, 550] width 67 height 14
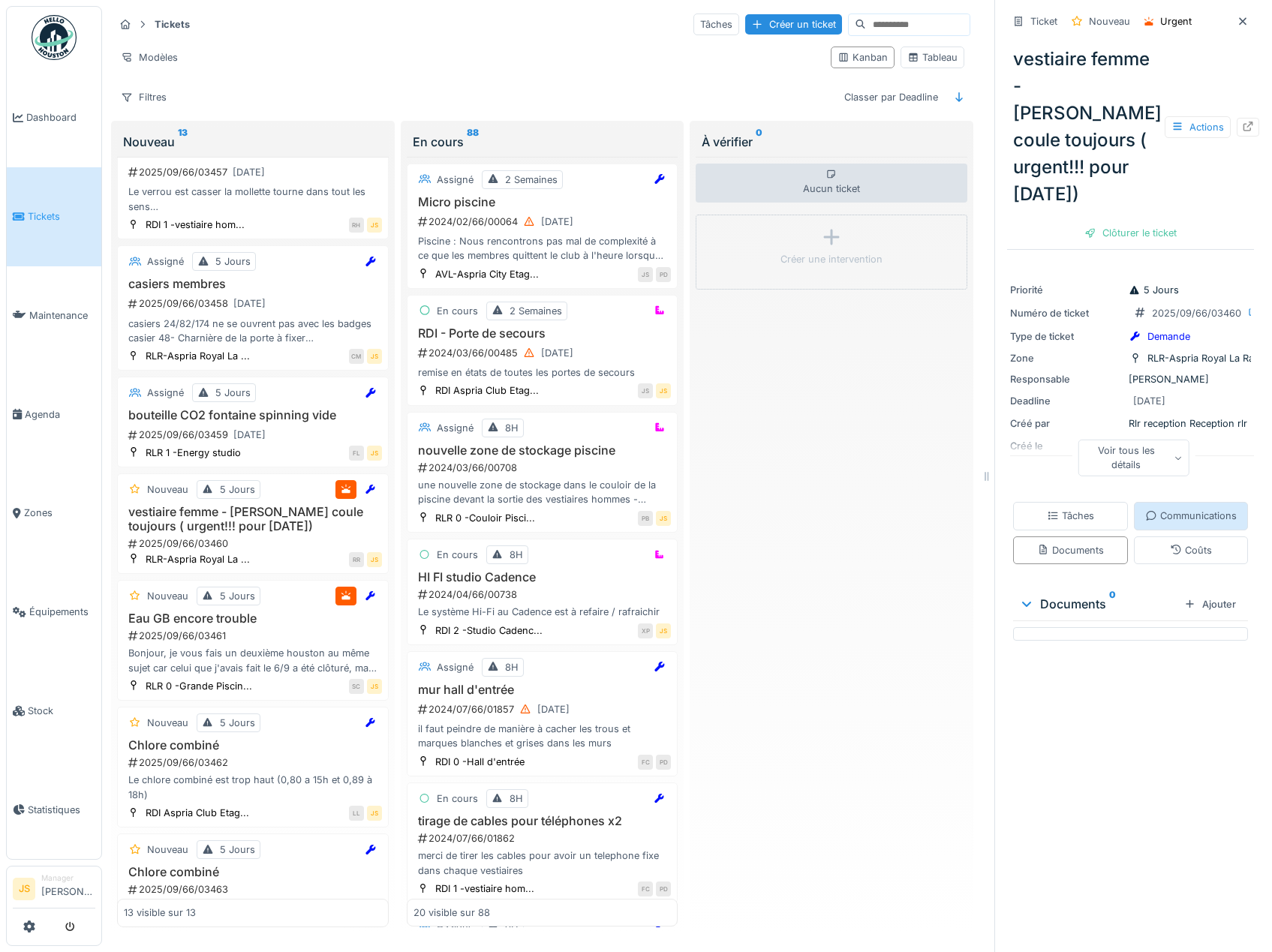
click at [1145, 523] on div "Communications" at bounding box center [1190, 516] width 91 height 14
click at [237, 511] on h3 "vestiaire femme - fontaine coule toujours ( urgent!!! pour lundi)" at bounding box center [253, 519] width 258 height 29
click at [894, 516] on div "Aucun ticket Créer une intervention" at bounding box center [831, 542] width 272 height 770
click at [255, 507] on h3 "vestiaire femme - fontaine coule toujours ( urgent!!! pour lundi)" at bounding box center [253, 519] width 258 height 29
click at [1070, 506] on div "Tâches" at bounding box center [1070, 516] width 115 height 28
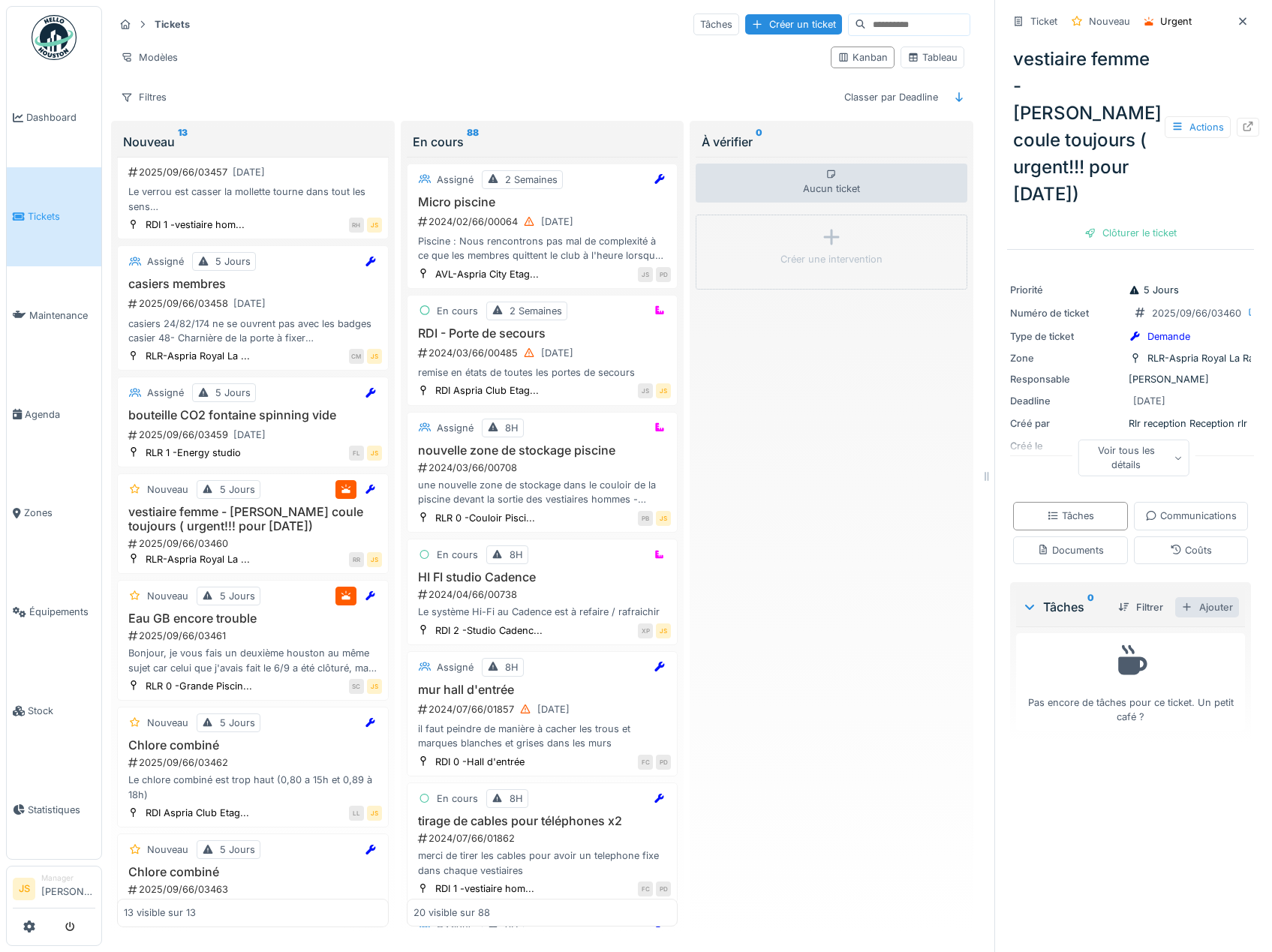
click at [1211, 617] on div "Ajouter" at bounding box center [1207, 607] width 64 height 20
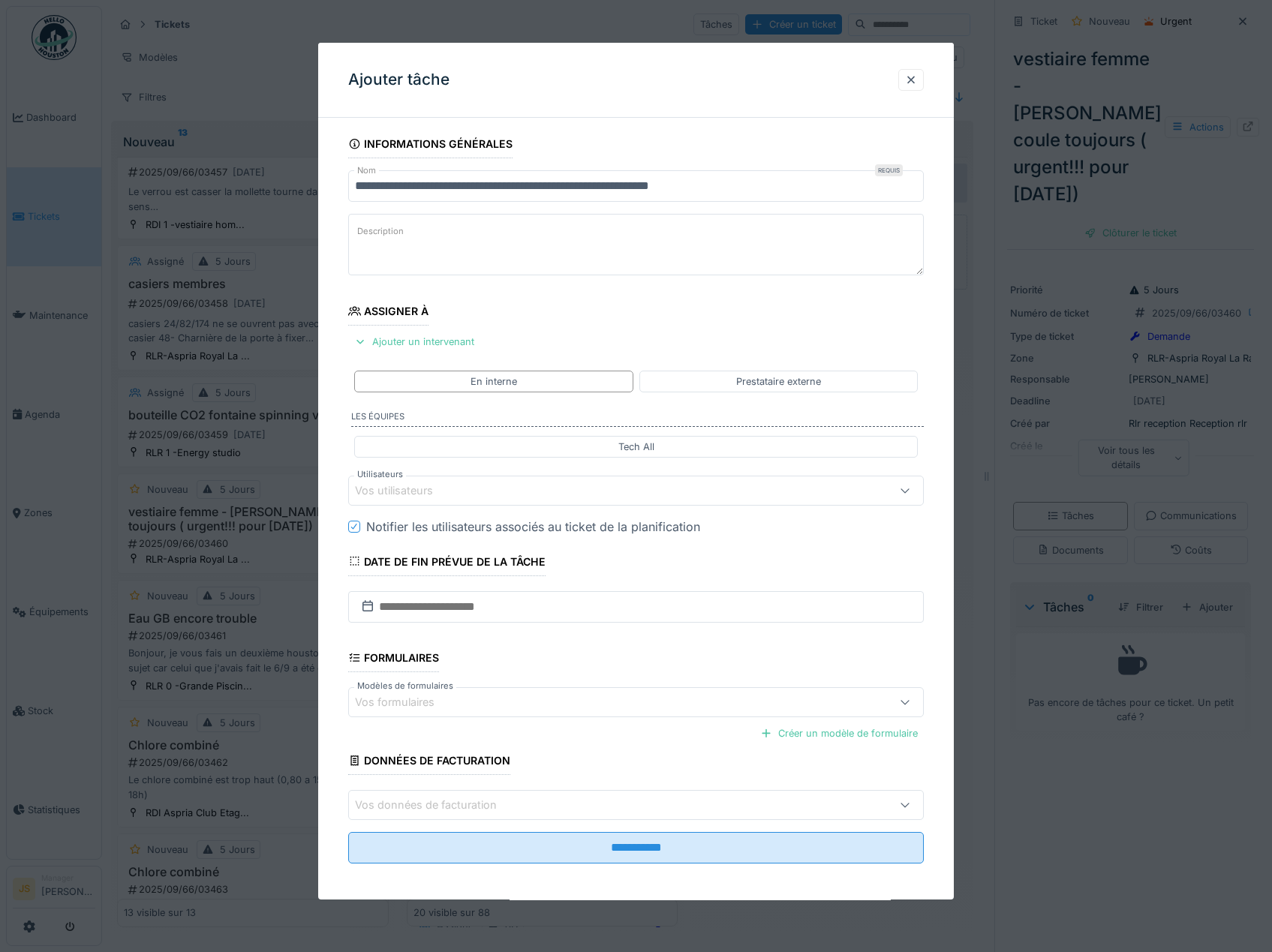
click at [409, 487] on div "Vos utilisateurs" at bounding box center [405, 490] width 99 height 16
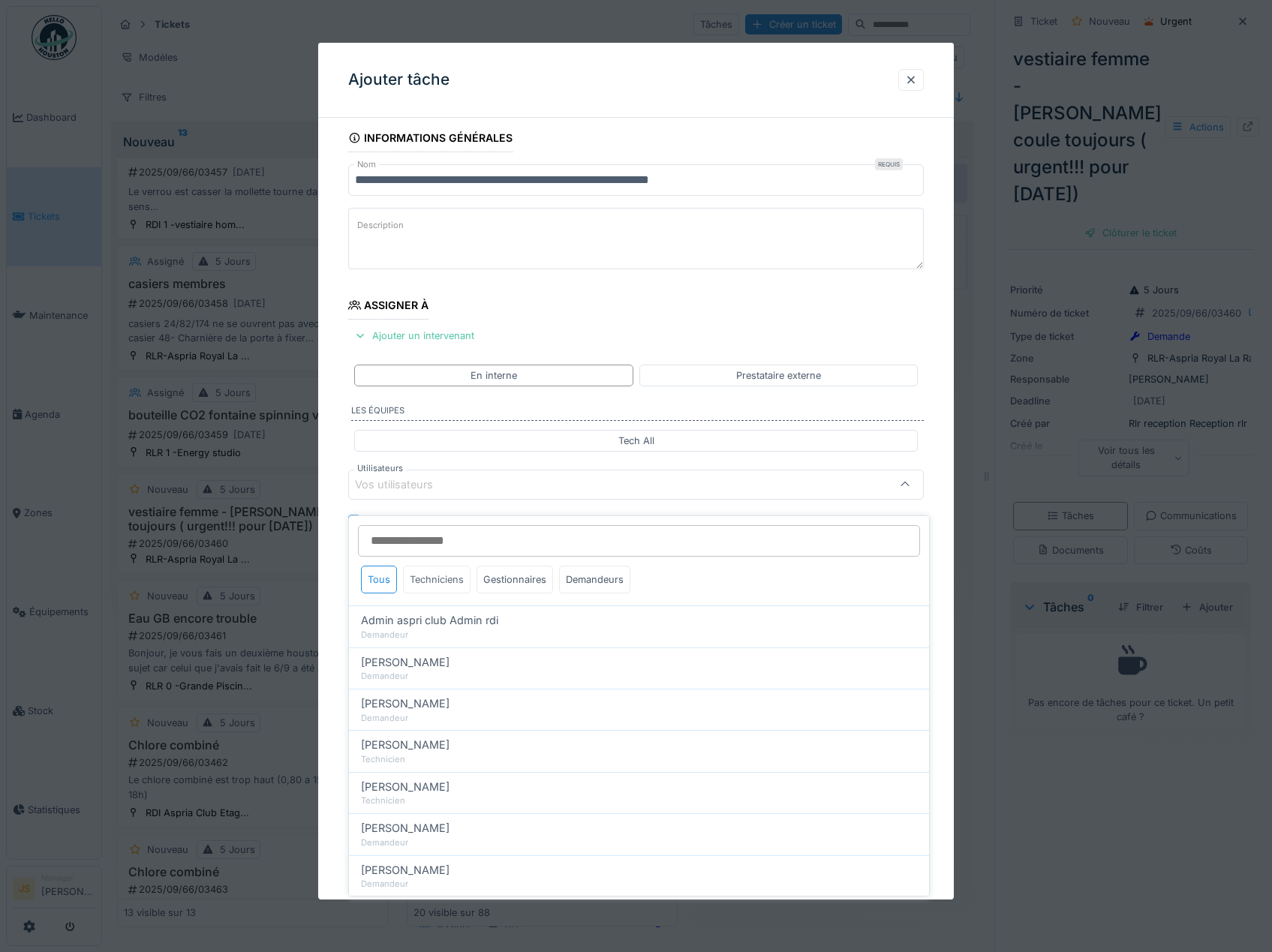
click at [429, 568] on div "Techniciens" at bounding box center [436, 579] width 68 height 28
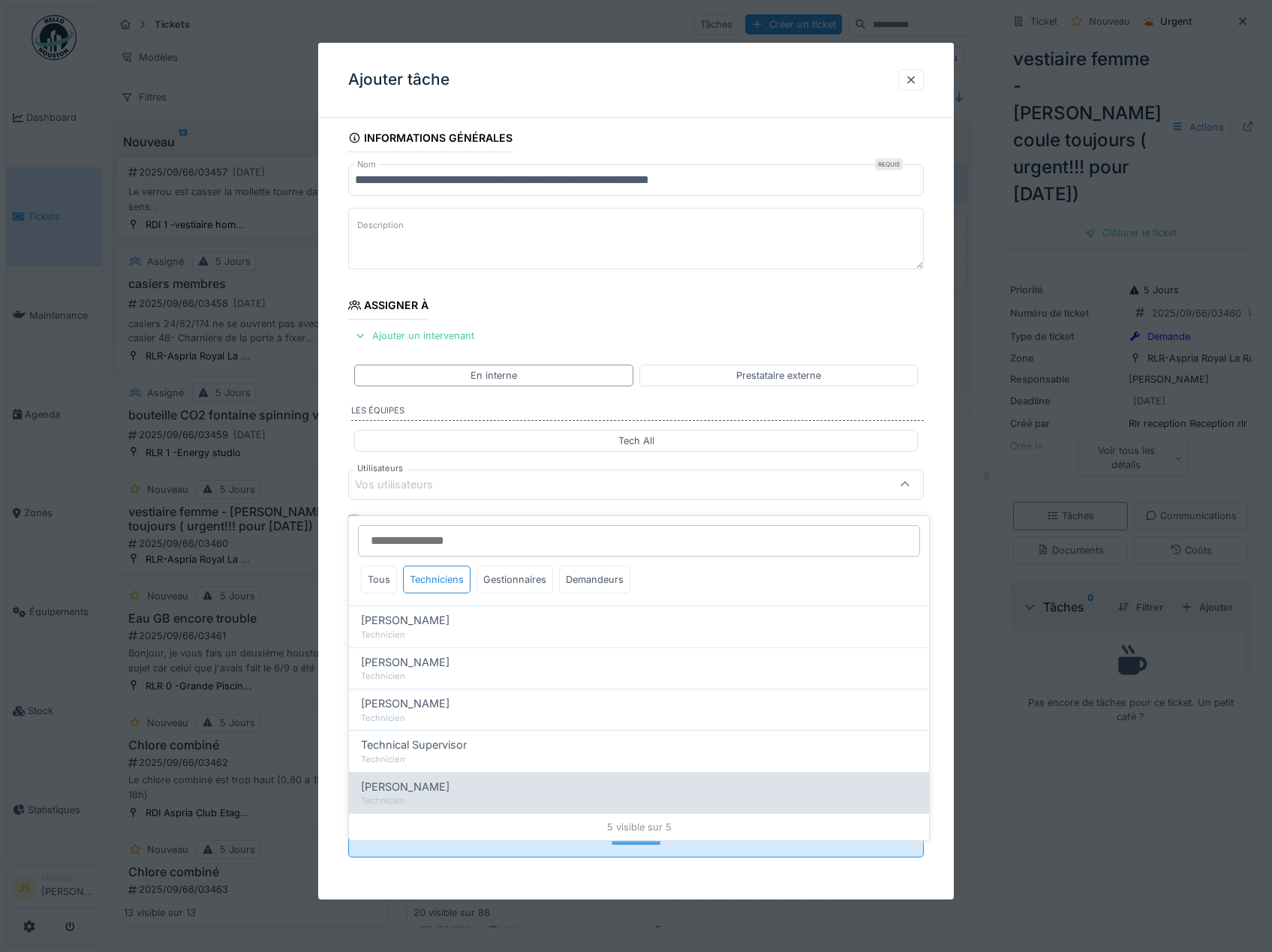
click at [436, 779] on span "Wojciech Wierozebski" at bounding box center [405, 787] width 89 height 16
type input "****"
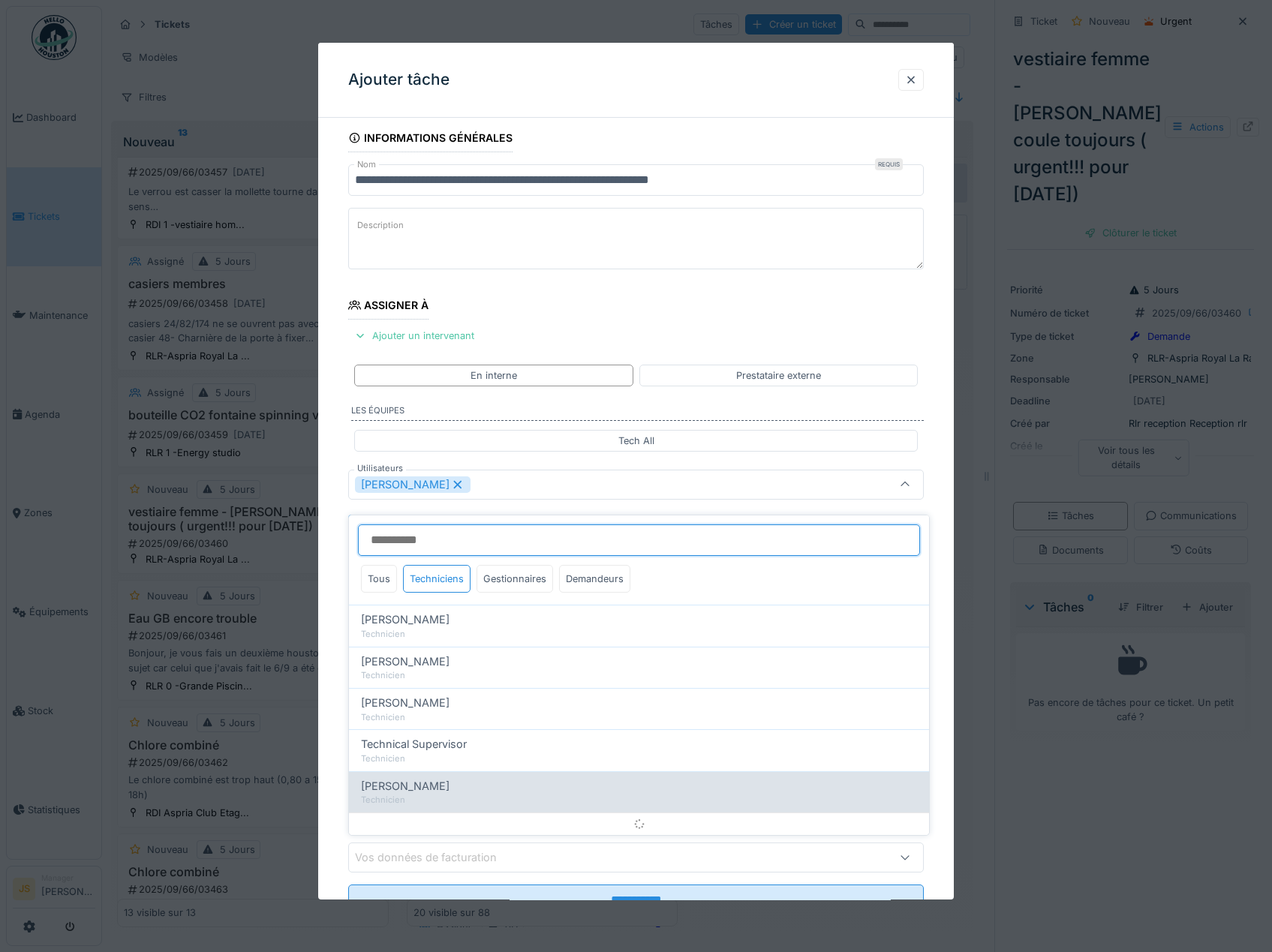
scroll to position [20, 0]
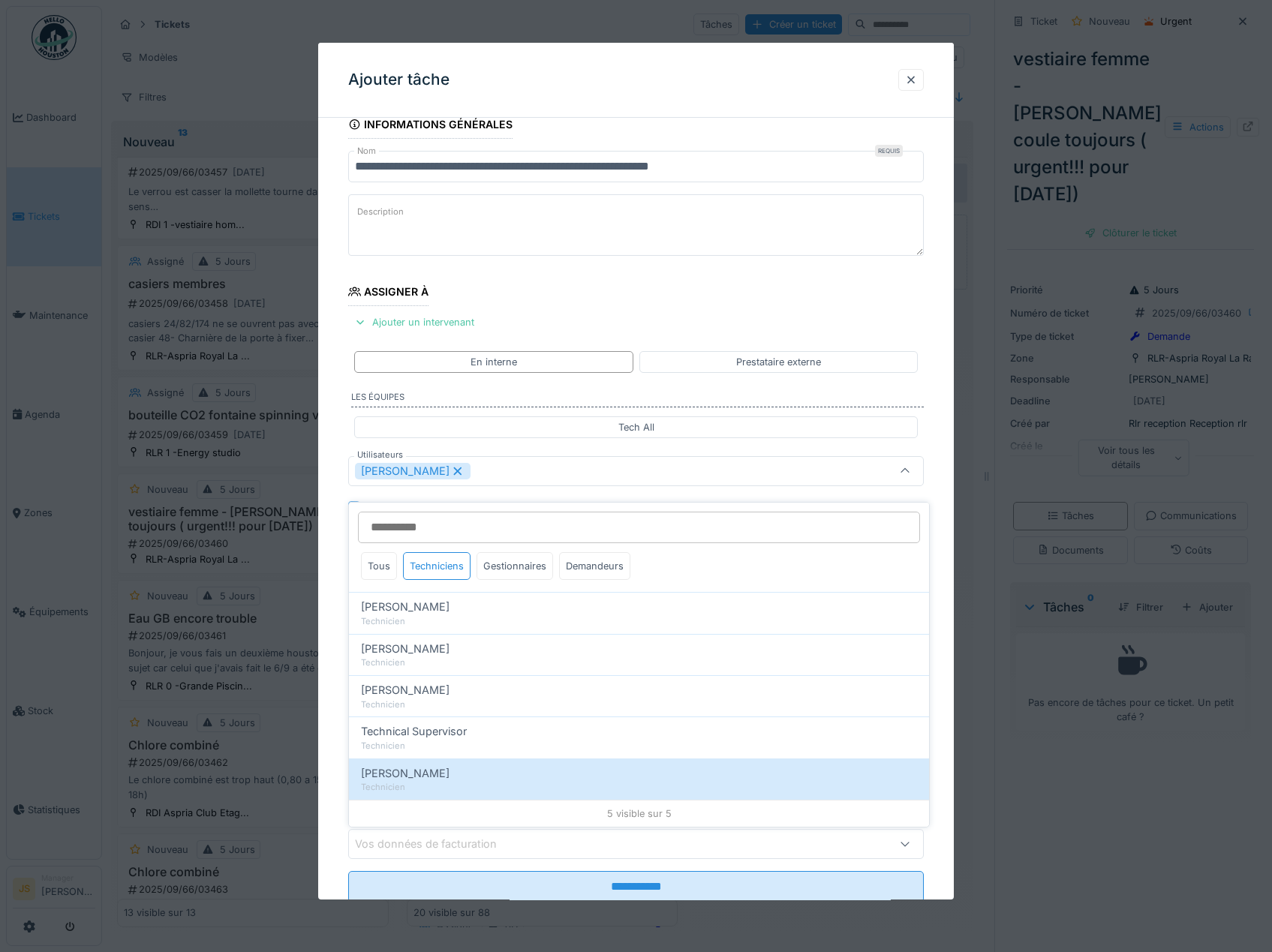
click at [329, 652] on div "**********" at bounding box center [636, 527] width 636 height 834
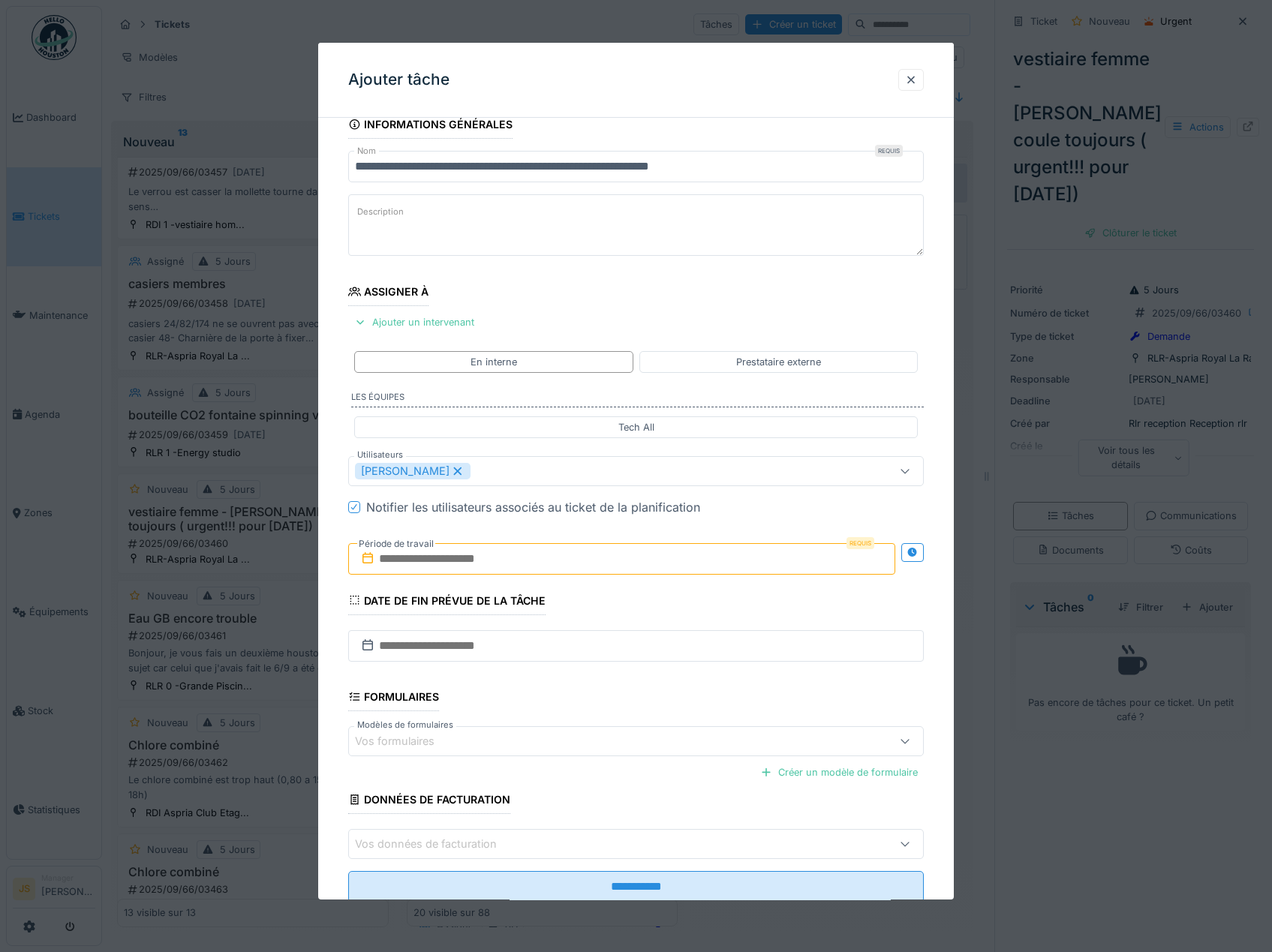
click at [423, 562] on input "text" at bounding box center [622, 558] width 547 height 32
click at [548, 705] on div "15" at bounding box center [551, 706] width 20 height 20
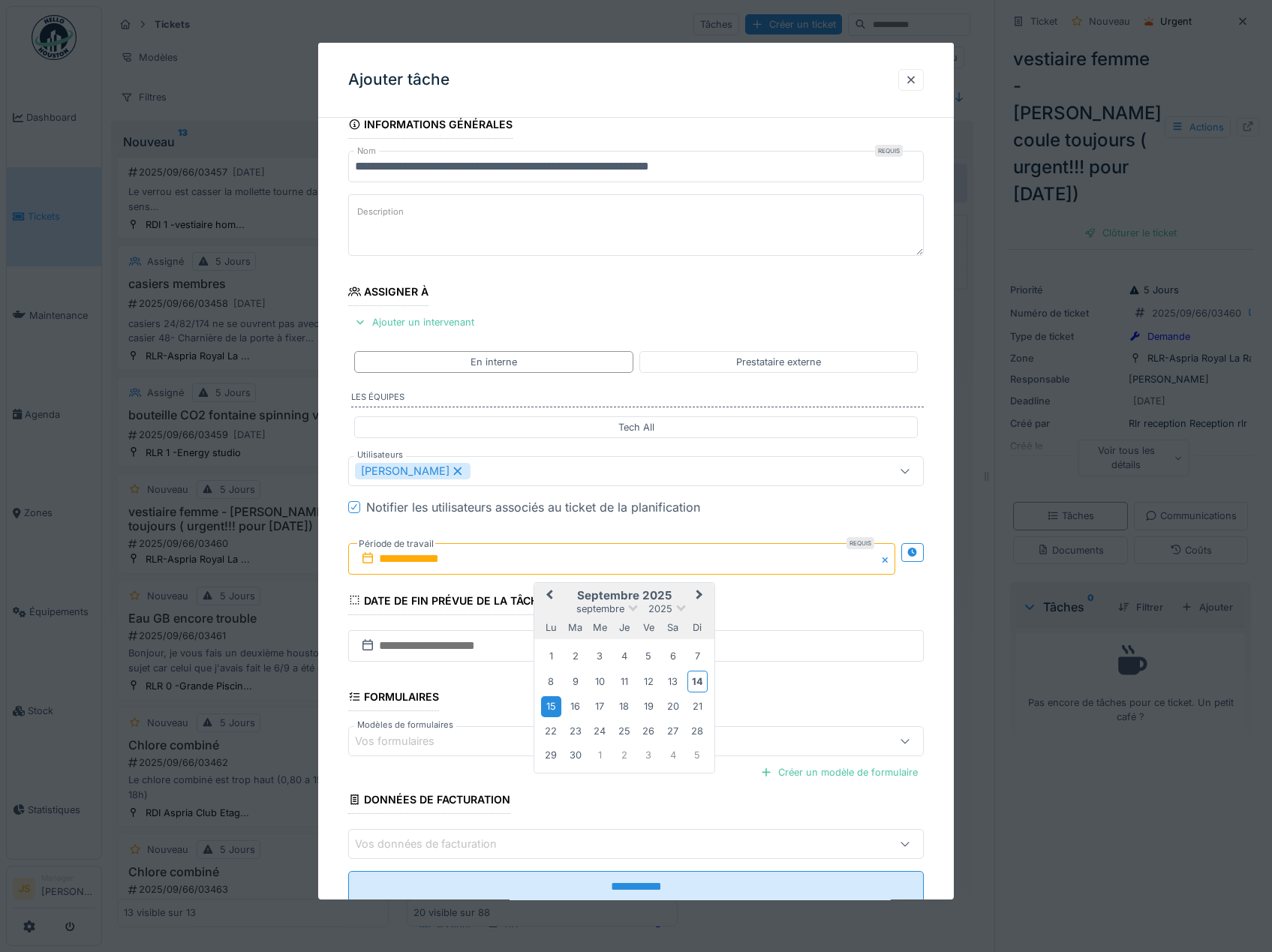
click at [547, 705] on div "15" at bounding box center [551, 706] width 20 height 20
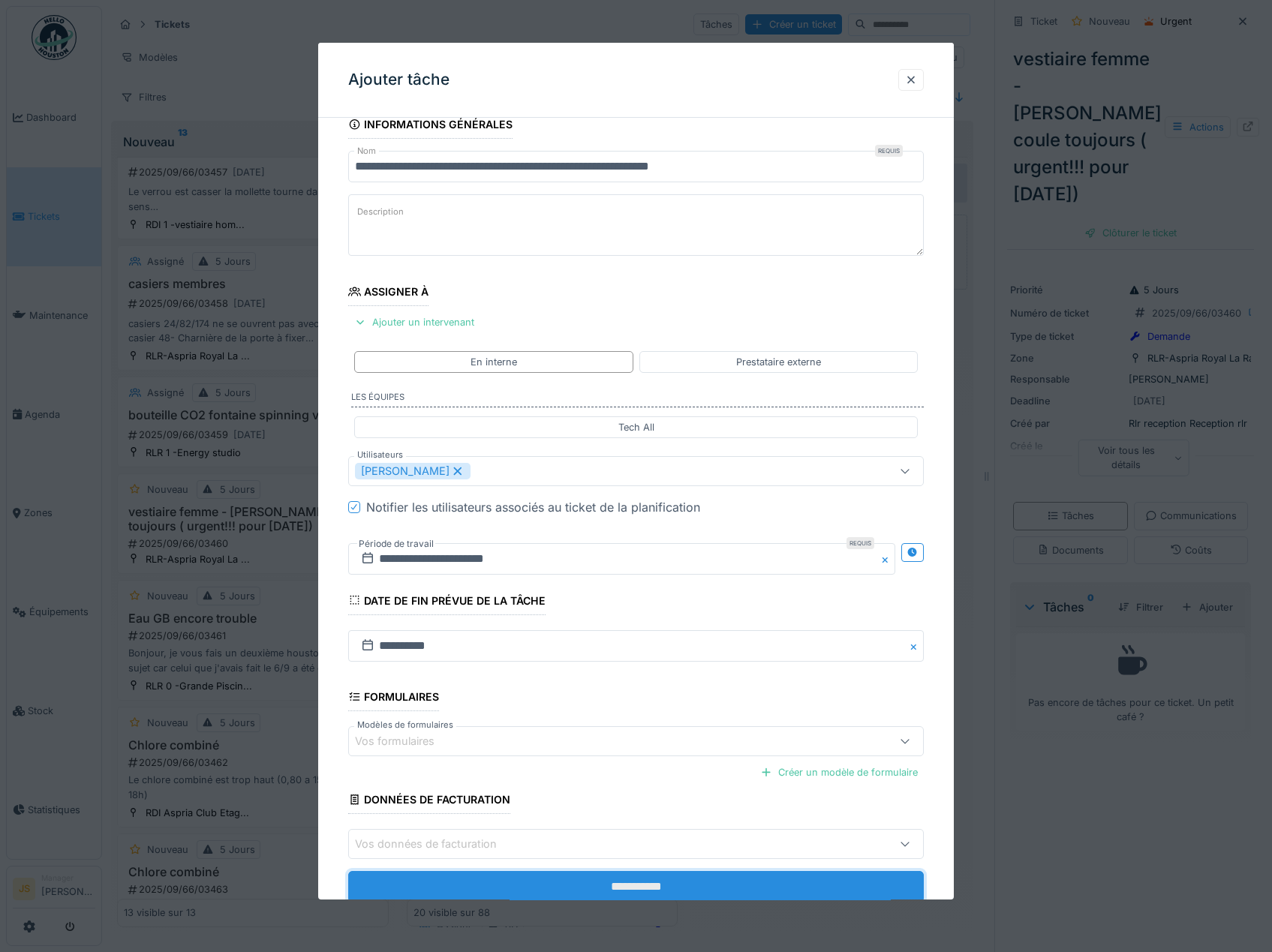
click at [664, 884] on input "**********" at bounding box center [636, 886] width 576 height 32
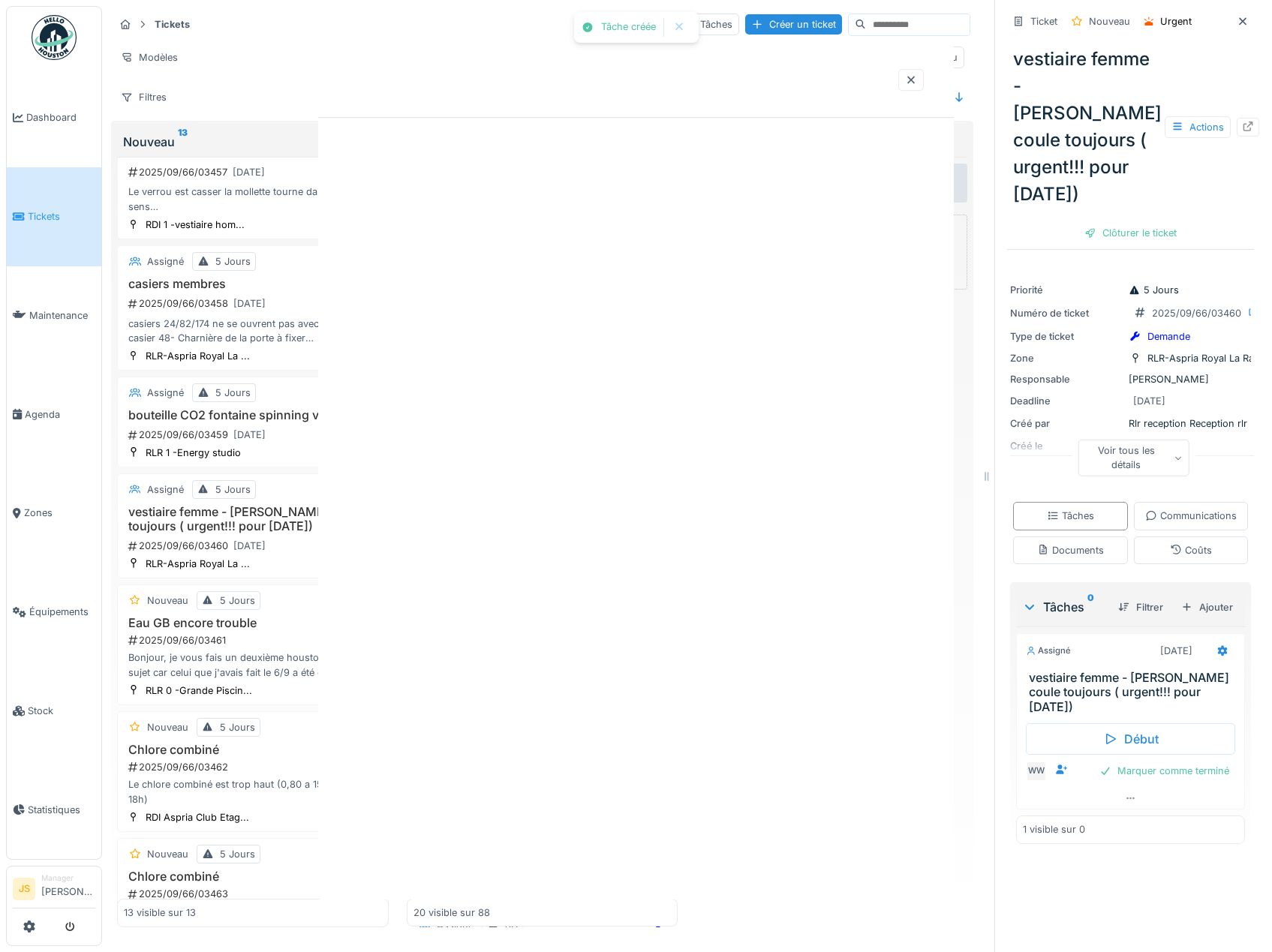
scroll to position [0, 0]
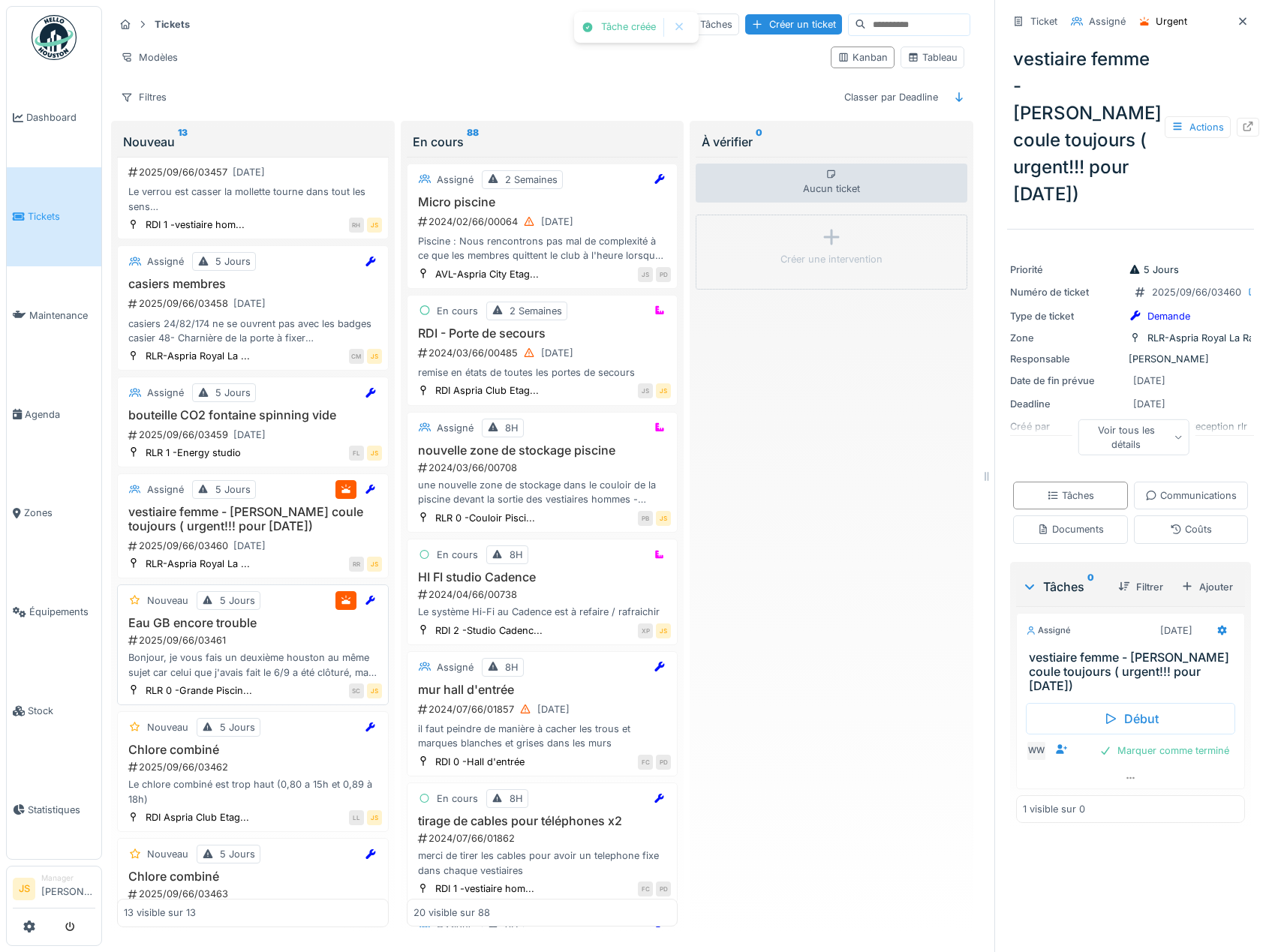
click at [223, 616] on h3 "Eau GB encore trouble" at bounding box center [253, 623] width 258 height 14
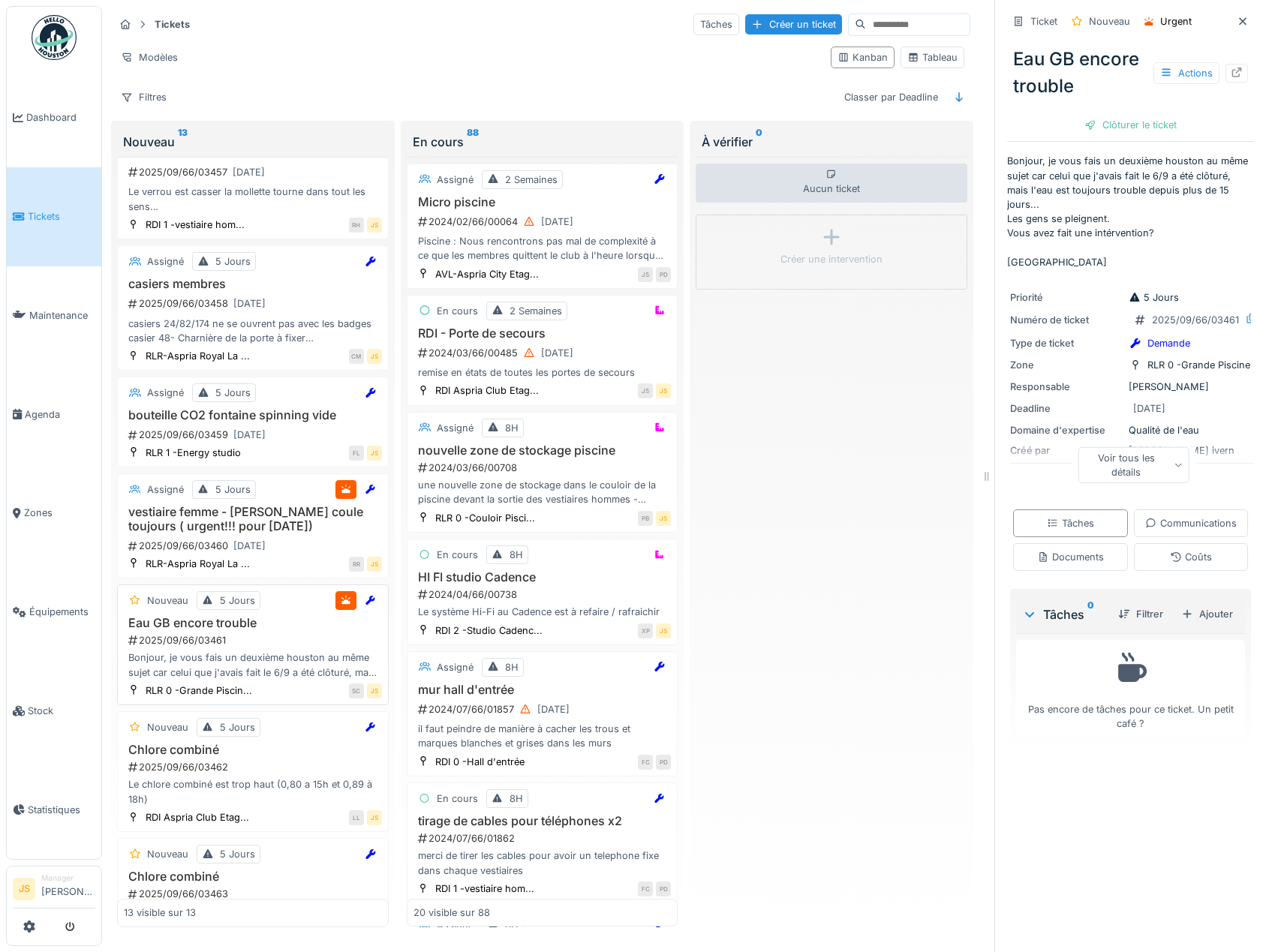
click at [273, 657] on div "Bonjour, je vous fais un deuxième houston au même sujet car celui que j'avais f…" at bounding box center [253, 665] width 258 height 29
click at [1211, 427] on div "Priorité 5 Jours Numéro de ticket 2025/09/66/03461 Type de ticket Demande Zone …" at bounding box center [1130, 386] width 247 height 210
click at [1138, 452] on div "Voir tous les détails" at bounding box center [1134, 464] width 112 height 36
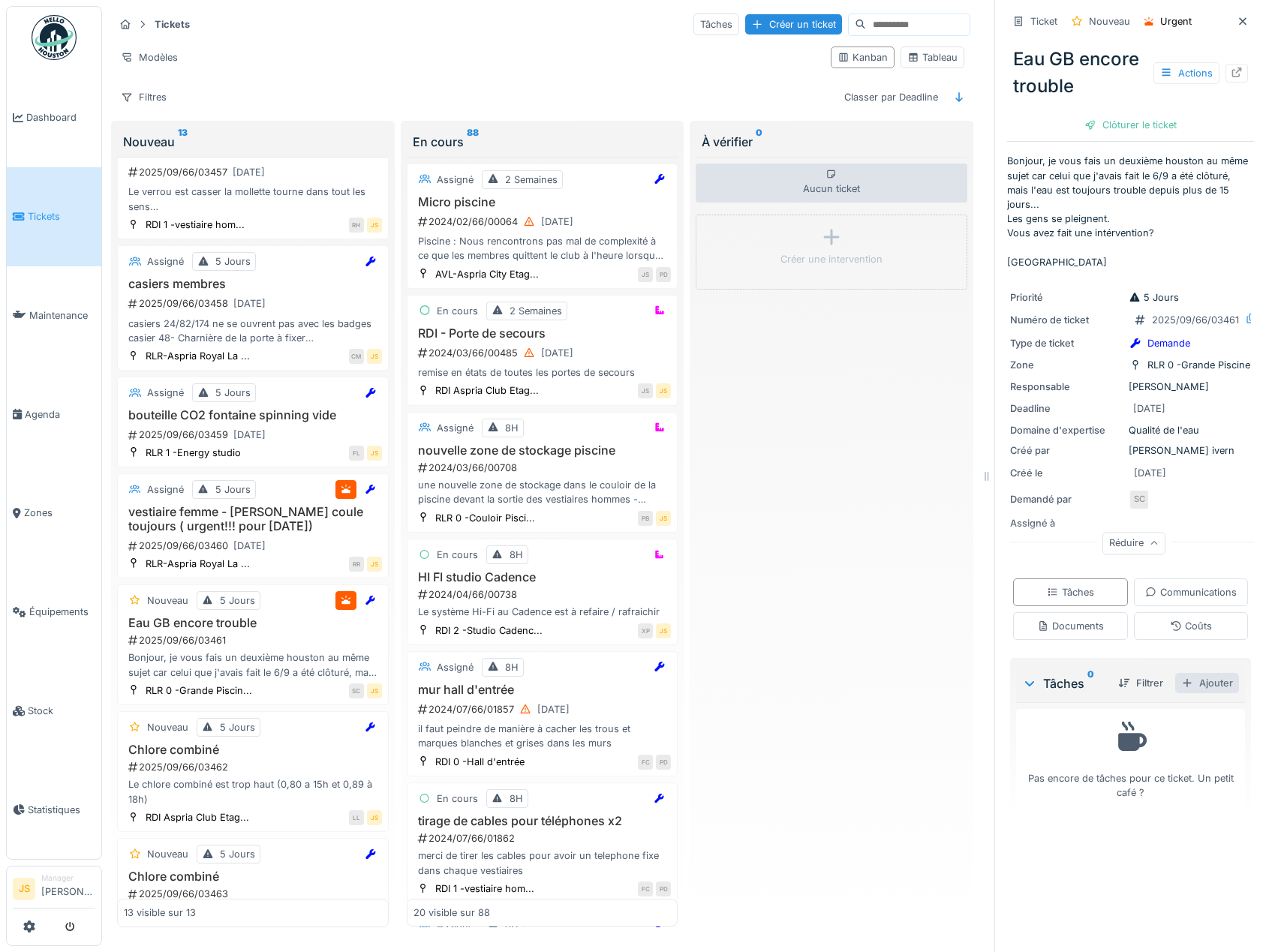
click at [1181, 693] on div "Ajouter" at bounding box center [1207, 683] width 64 height 20
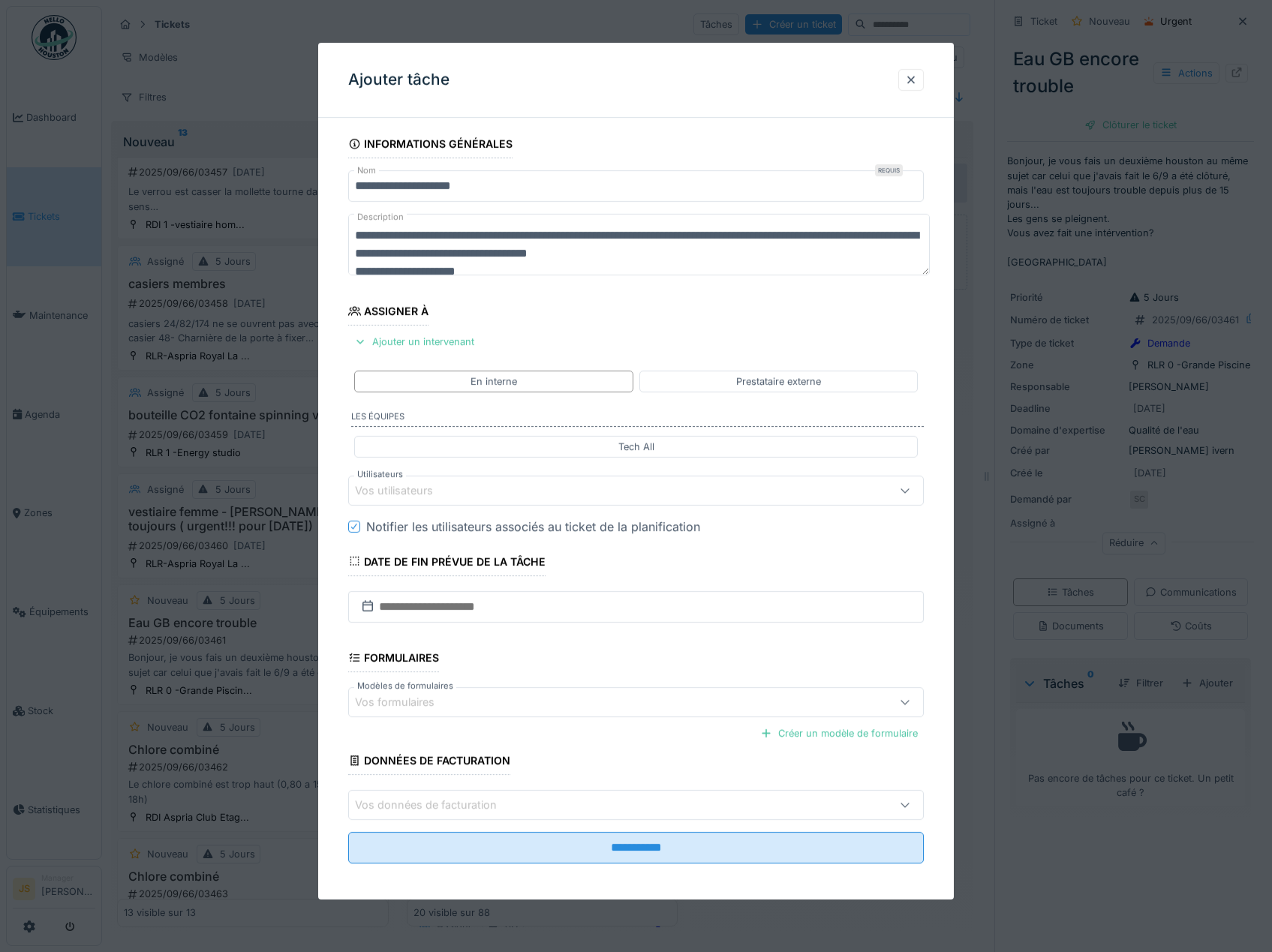
click at [405, 492] on div "Vos utilisateurs" at bounding box center [405, 490] width 99 height 16
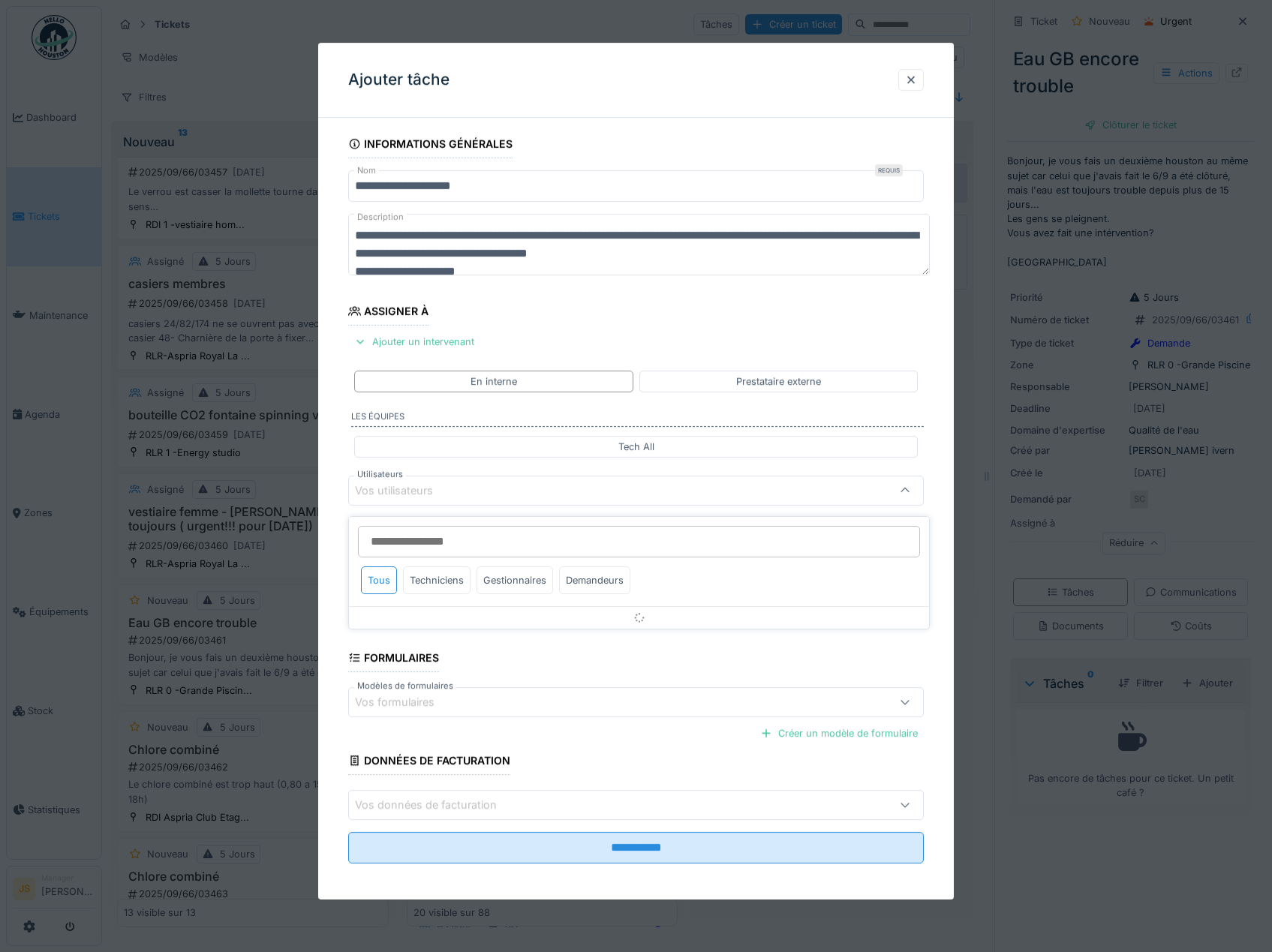
scroll to position [6, 0]
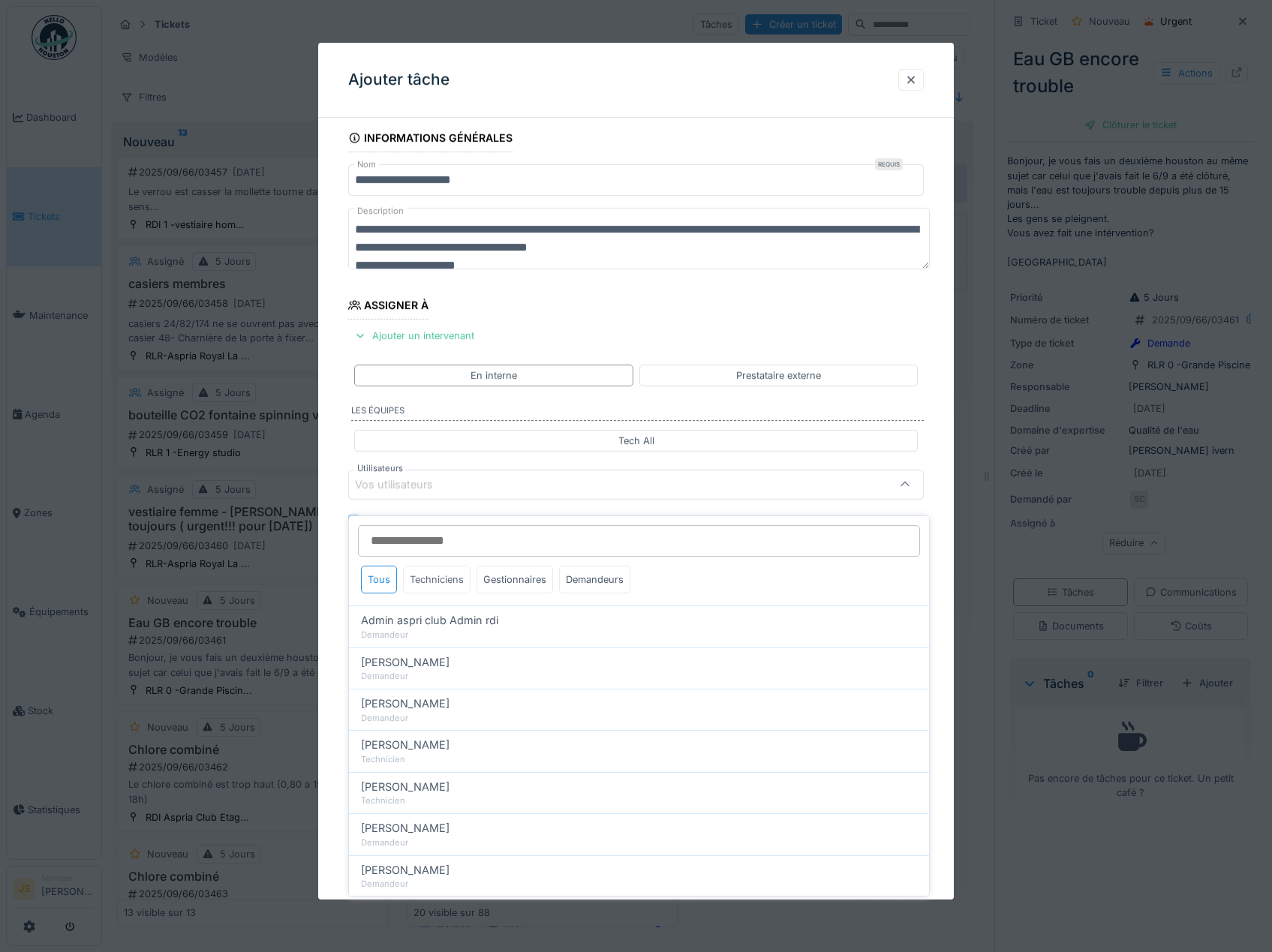
click at [444, 565] on div "Techniciens" at bounding box center [436, 579] width 68 height 28
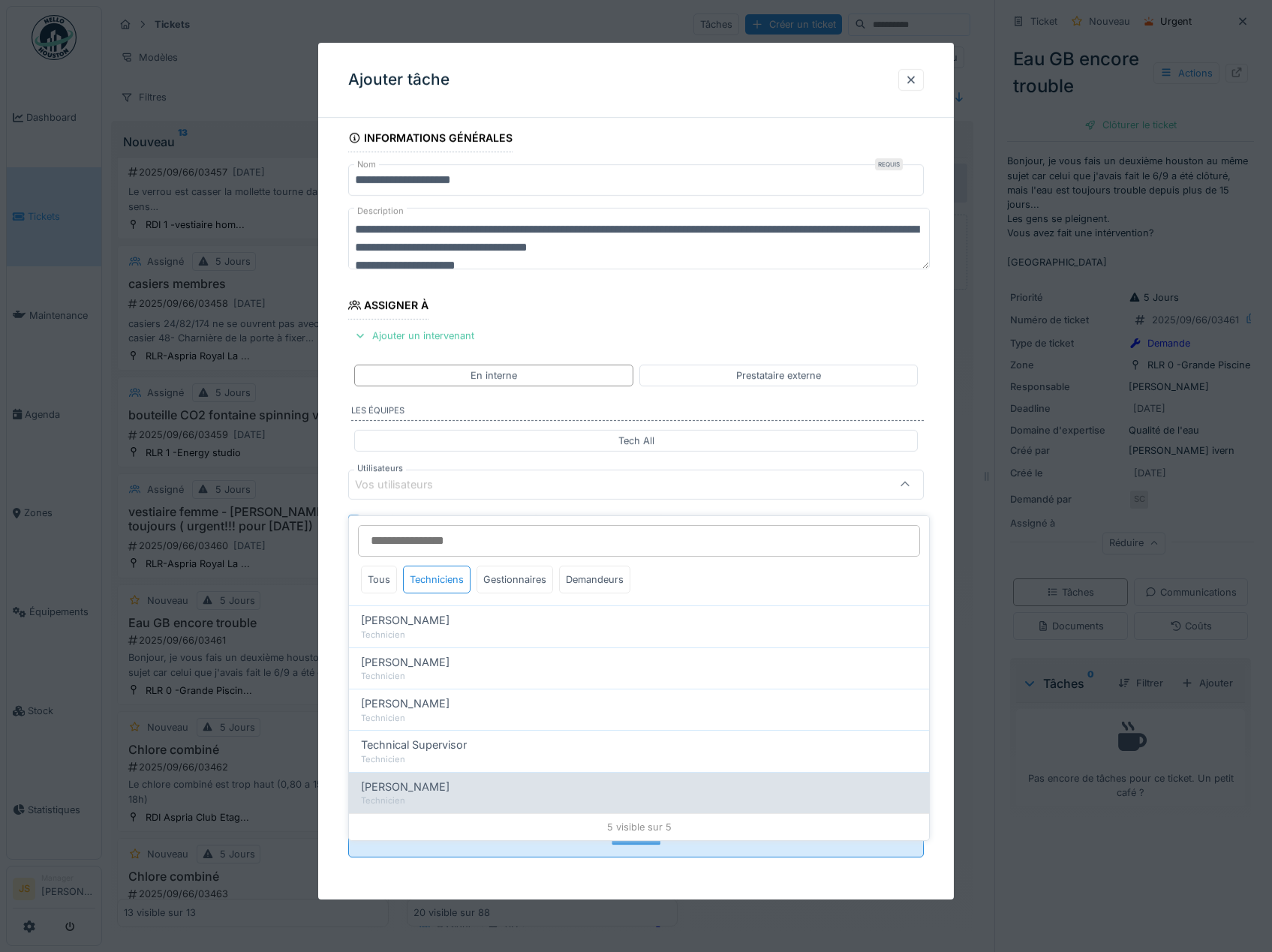
click at [434, 779] on span "Wojciech Wierozebski" at bounding box center [405, 787] width 89 height 16
type input "****"
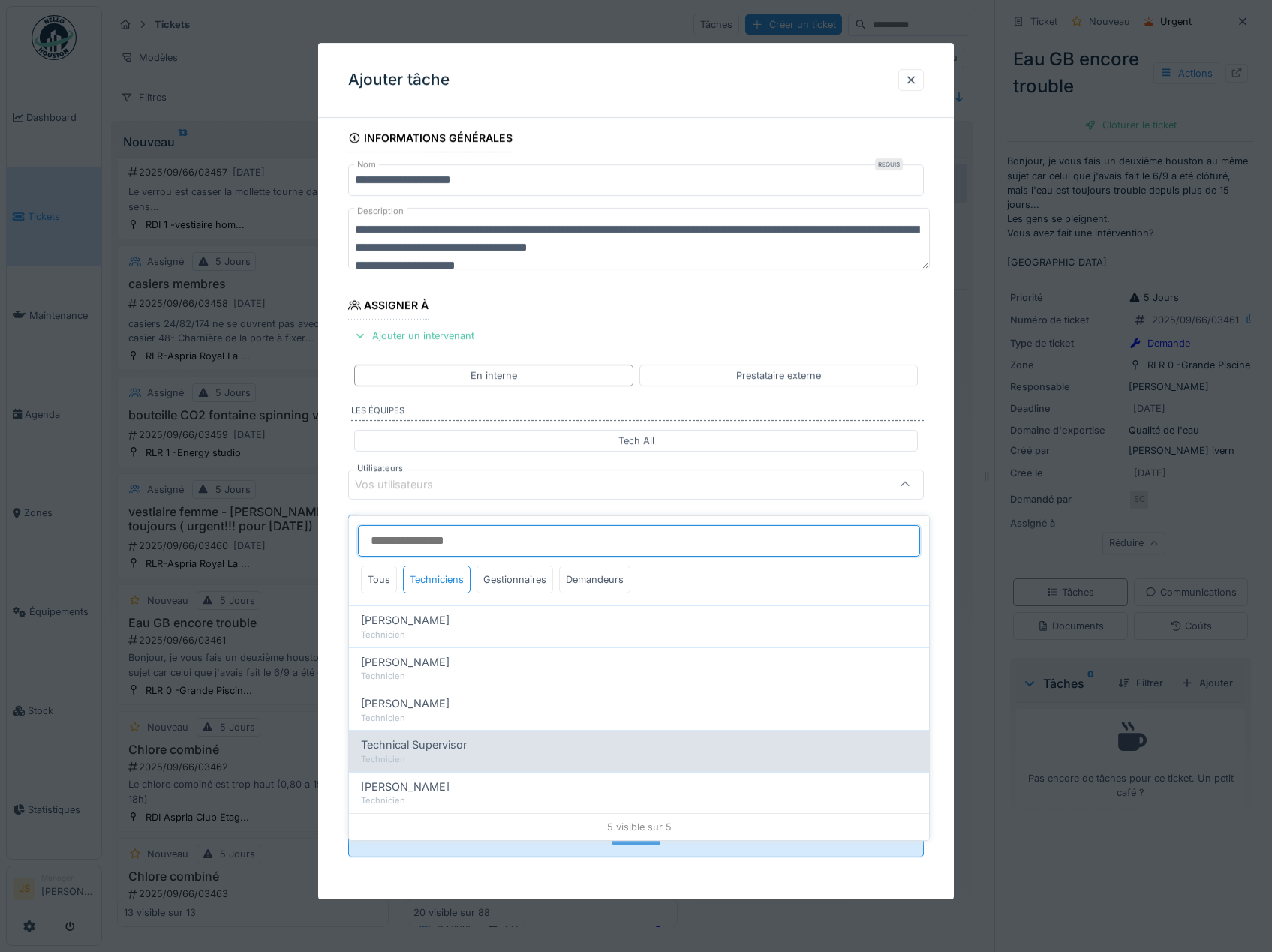
scroll to position [20, 0]
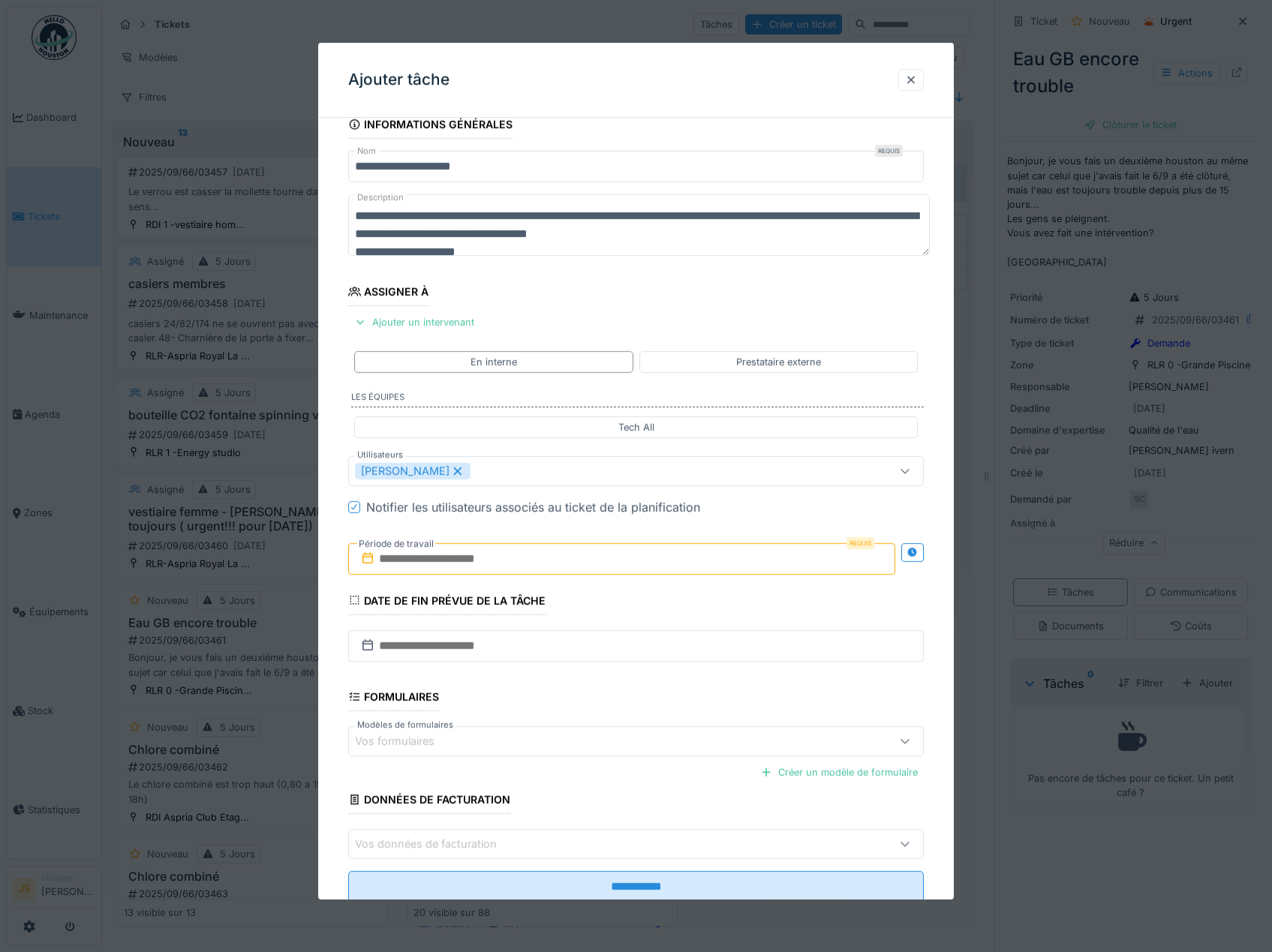
click at [330, 676] on div "**********" at bounding box center [636, 527] width 636 height 834
click at [403, 562] on input "text" at bounding box center [622, 558] width 547 height 32
click at [551, 705] on div "15" at bounding box center [551, 706] width 20 height 20
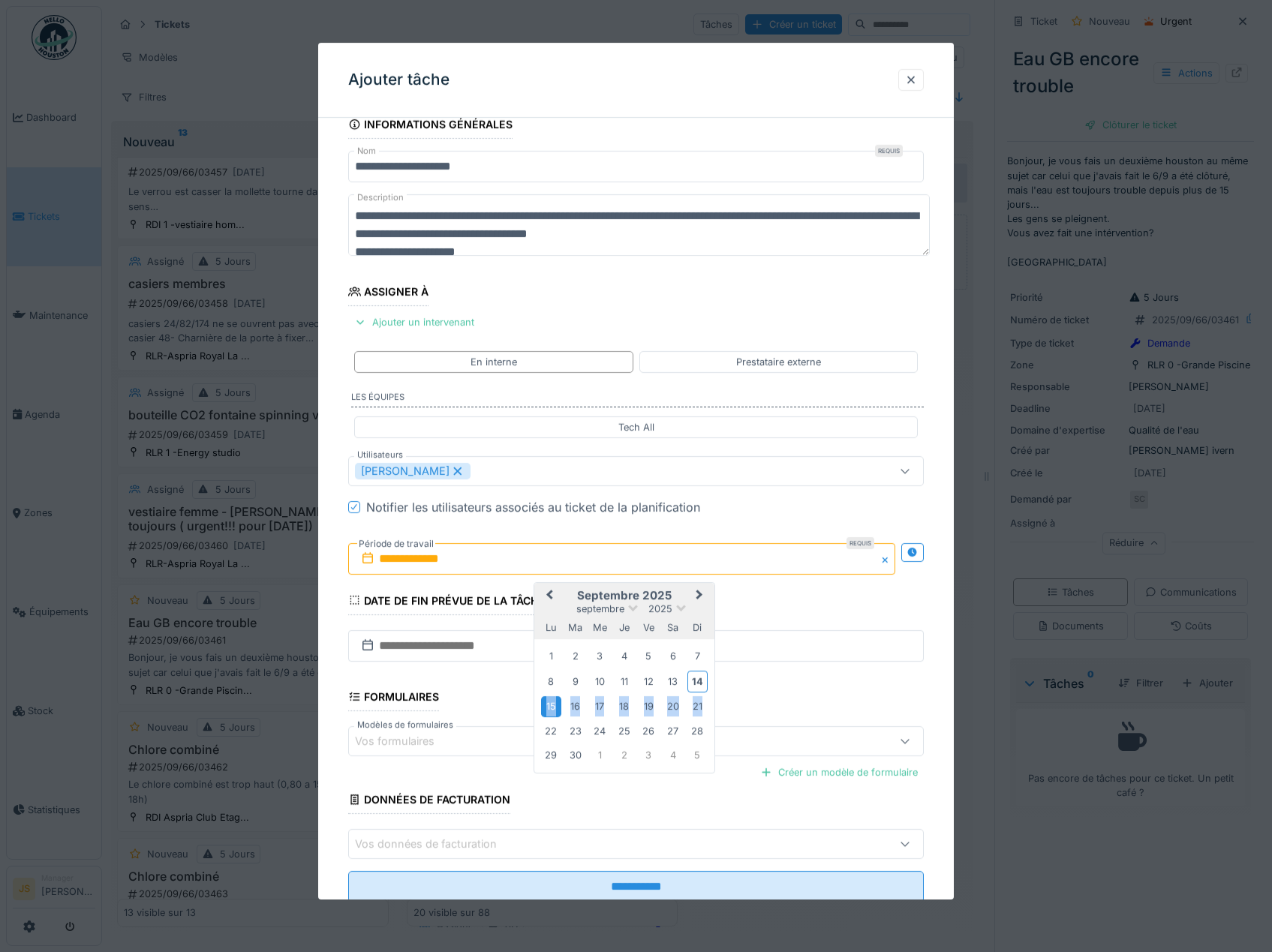
click at [551, 705] on div "15" at bounding box center [551, 706] width 20 height 20
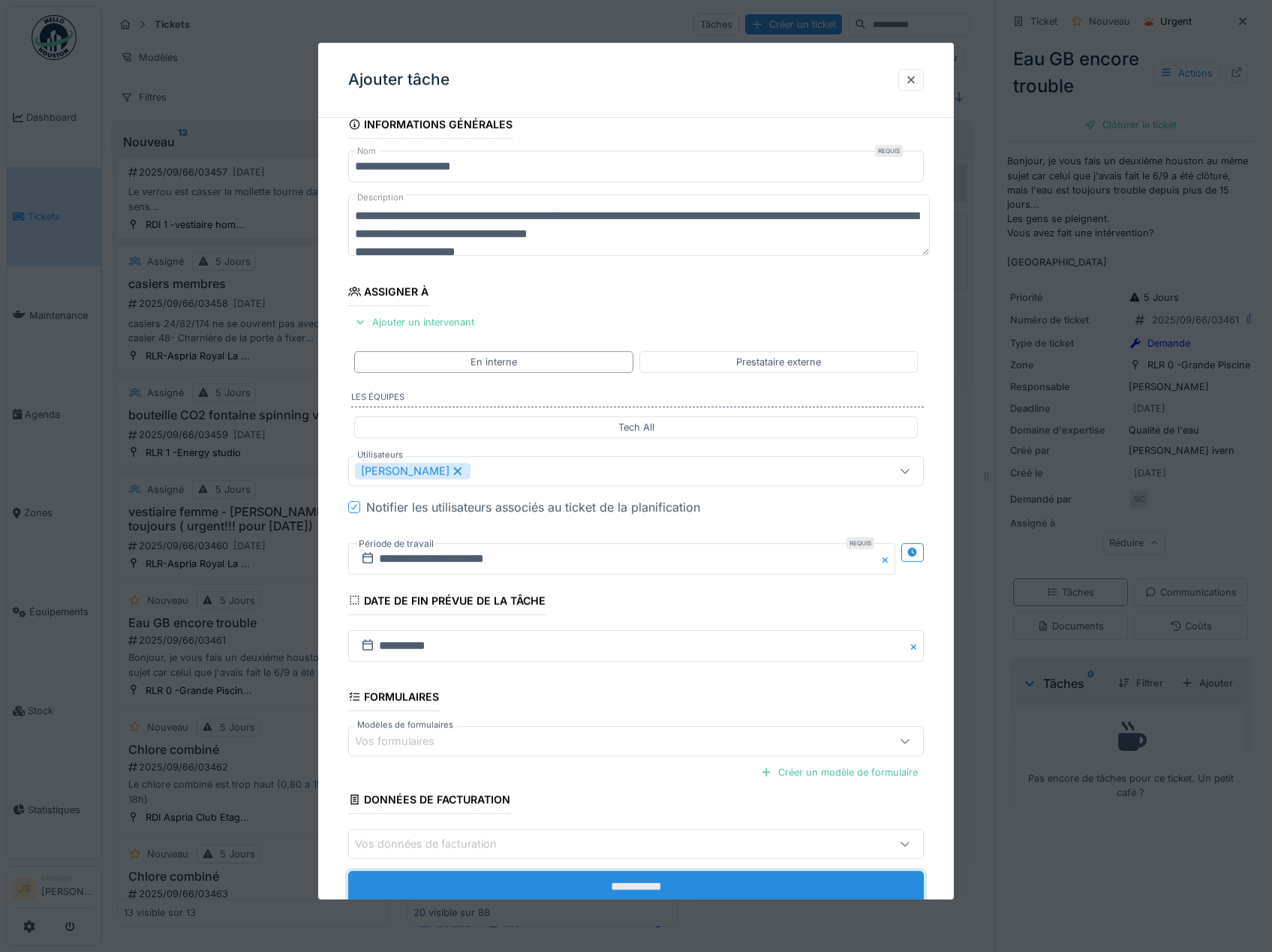
click at [595, 885] on input "**********" at bounding box center [636, 886] width 576 height 32
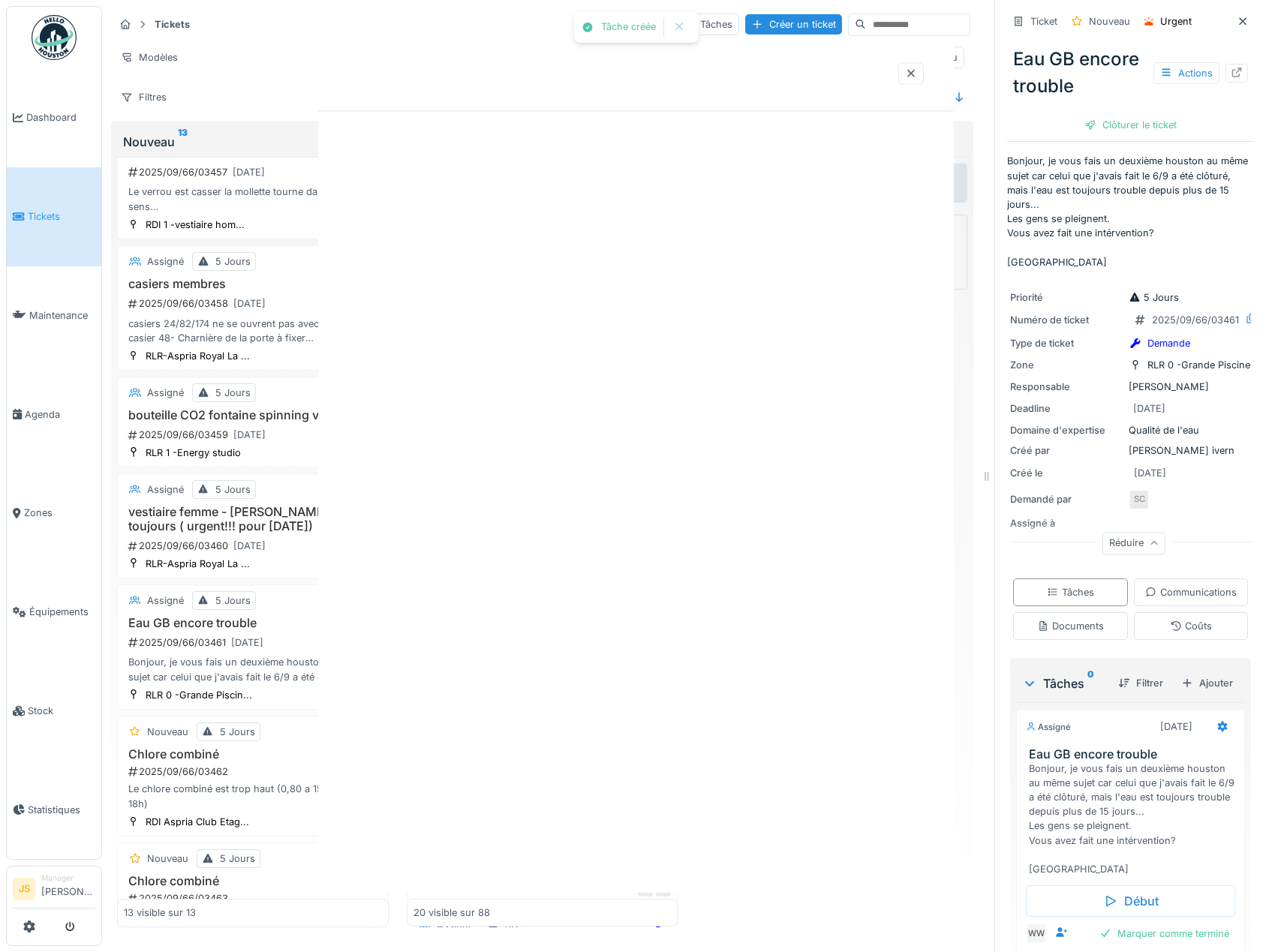
scroll to position [0, 0]
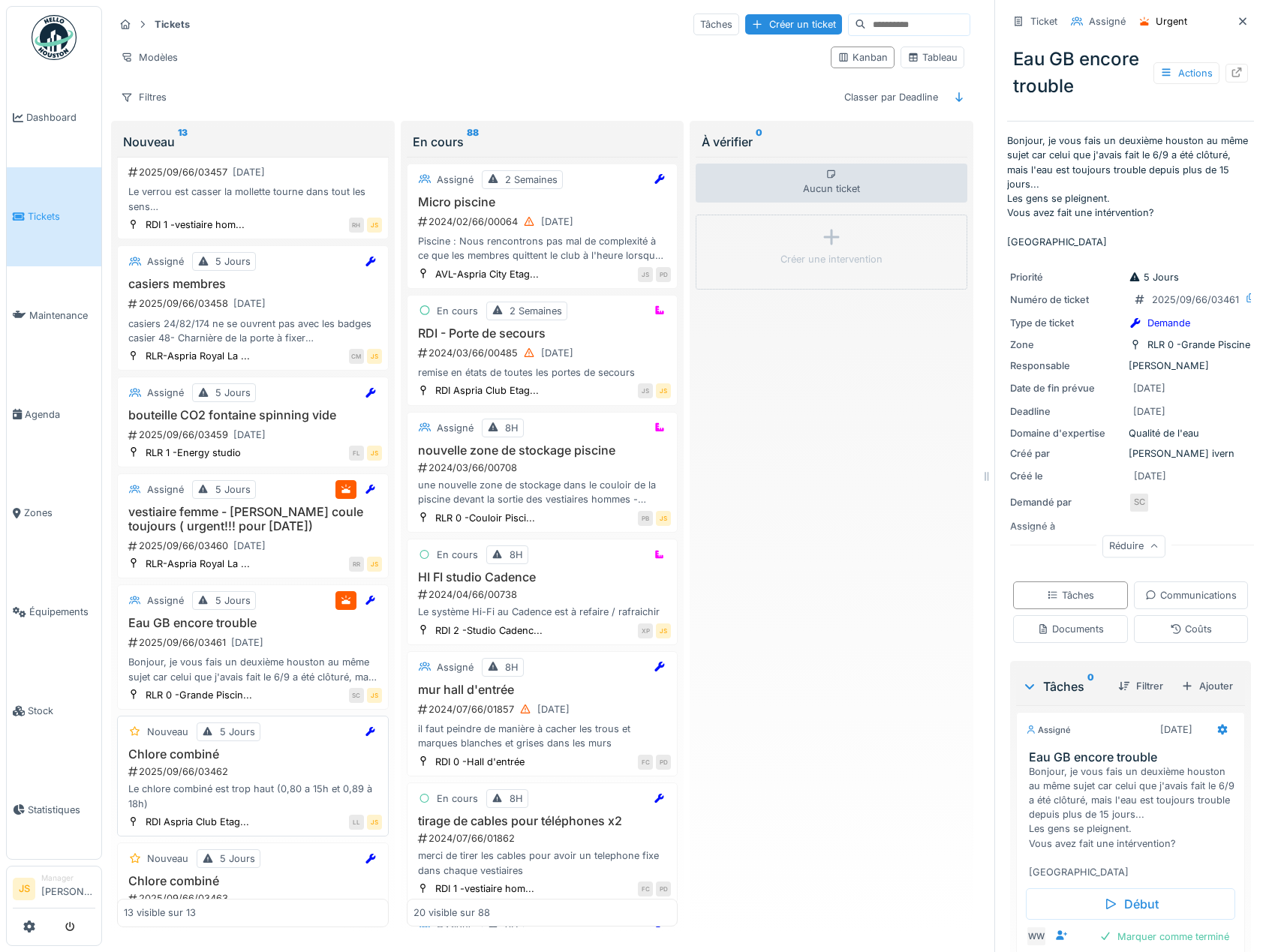
click at [202, 748] on h3 "Chlore combiné" at bounding box center [253, 754] width 258 height 14
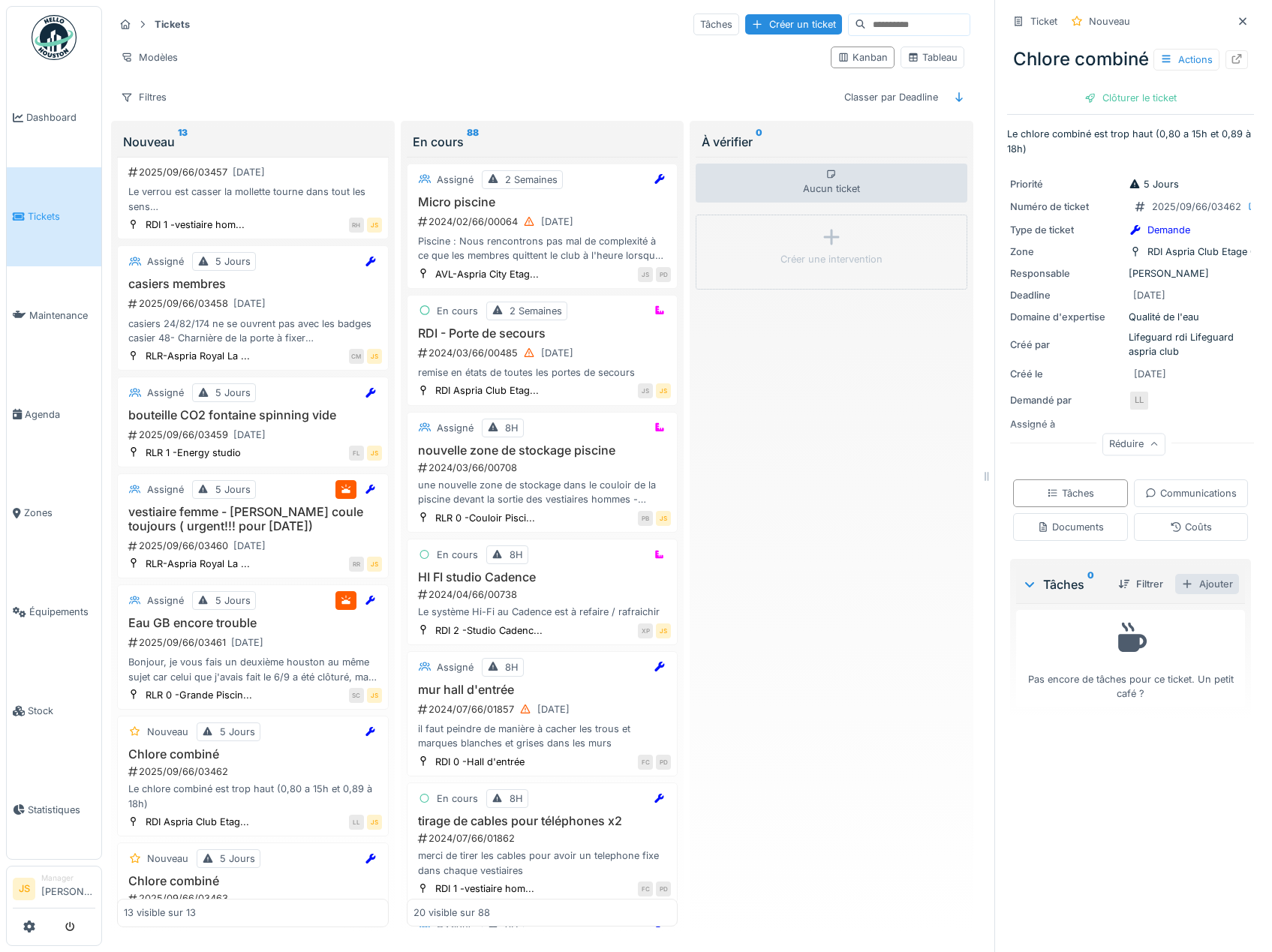
click at [1181, 594] on div "Ajouter" at bounding box center [1207, 583] width 64 height 20
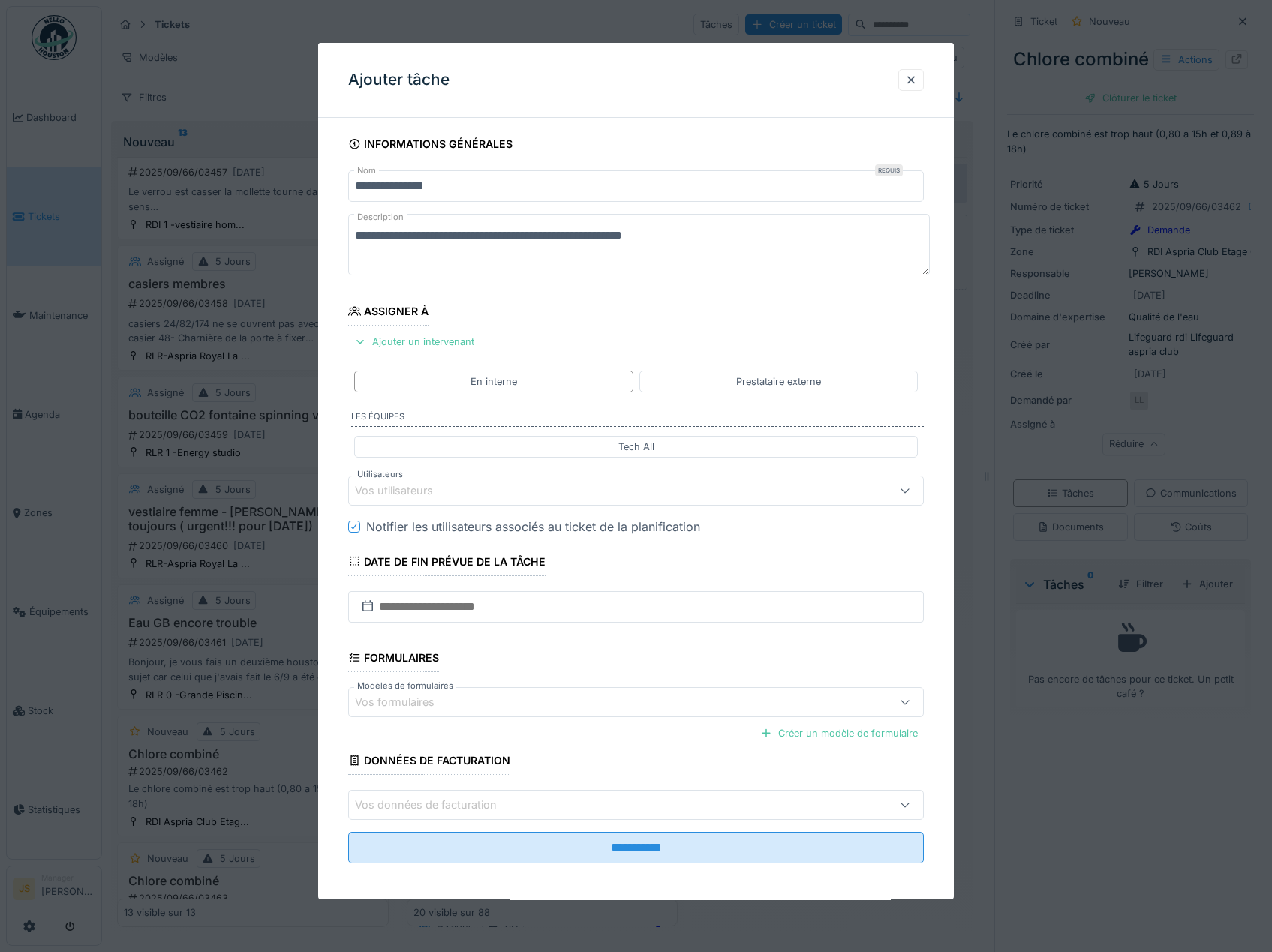
click at [392, 489] on div "Vos utilisateurs" at bounding box center [405, 490] width 99 height 16
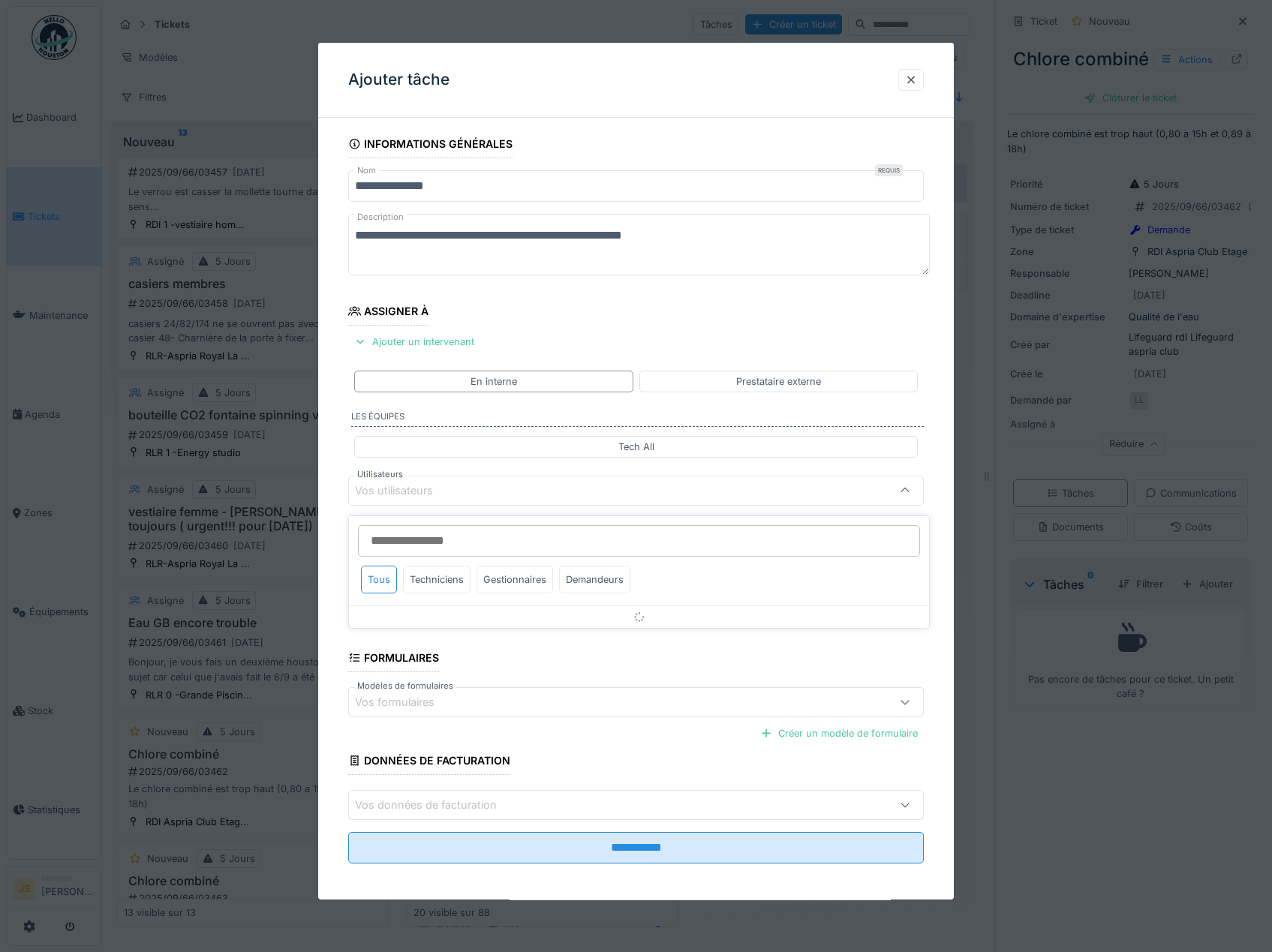
scroll to position [6, 0]
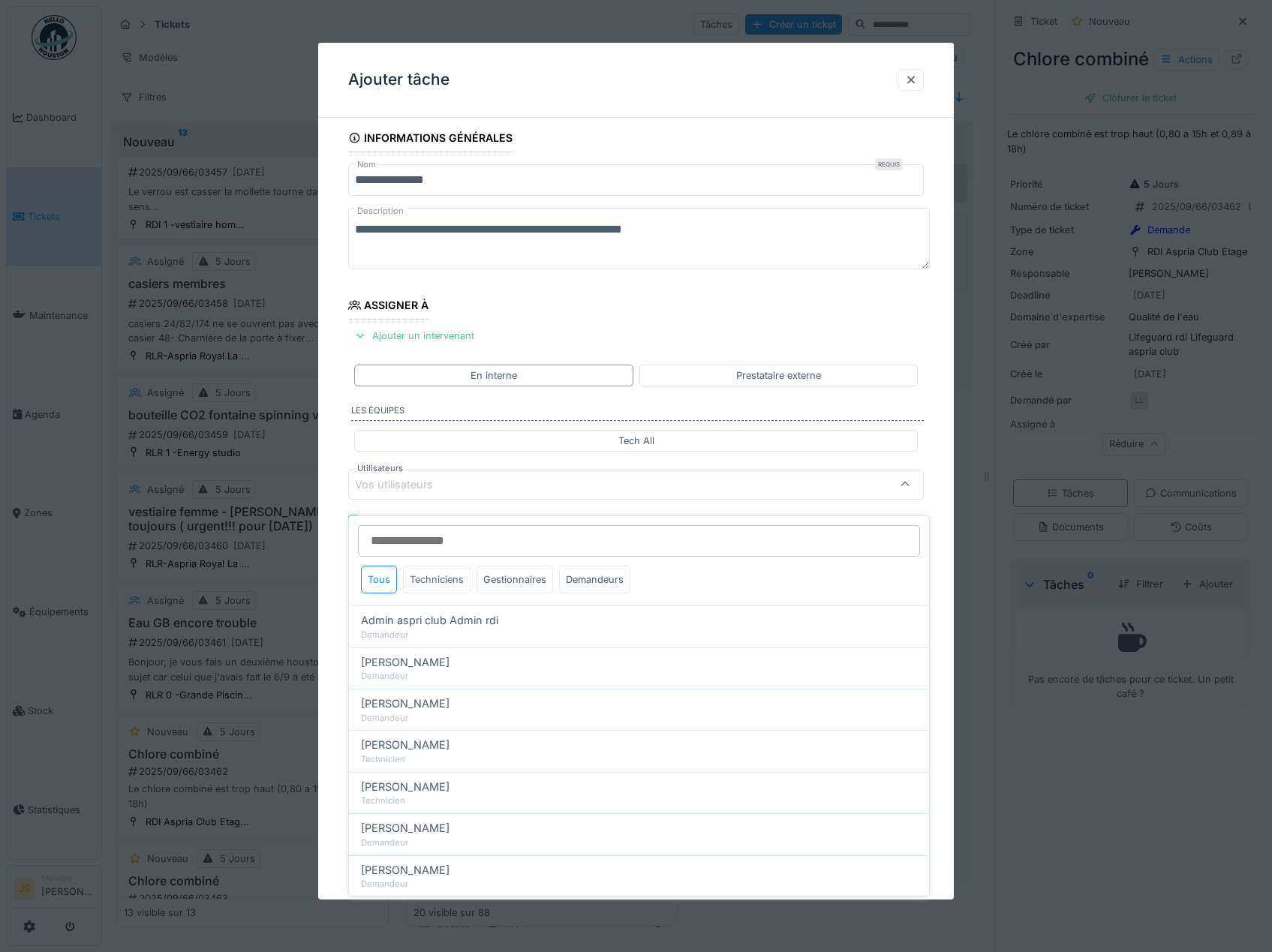
click at [439, 573] on div "Techniciens" at bounding box center [436, 579] width 68 height 28
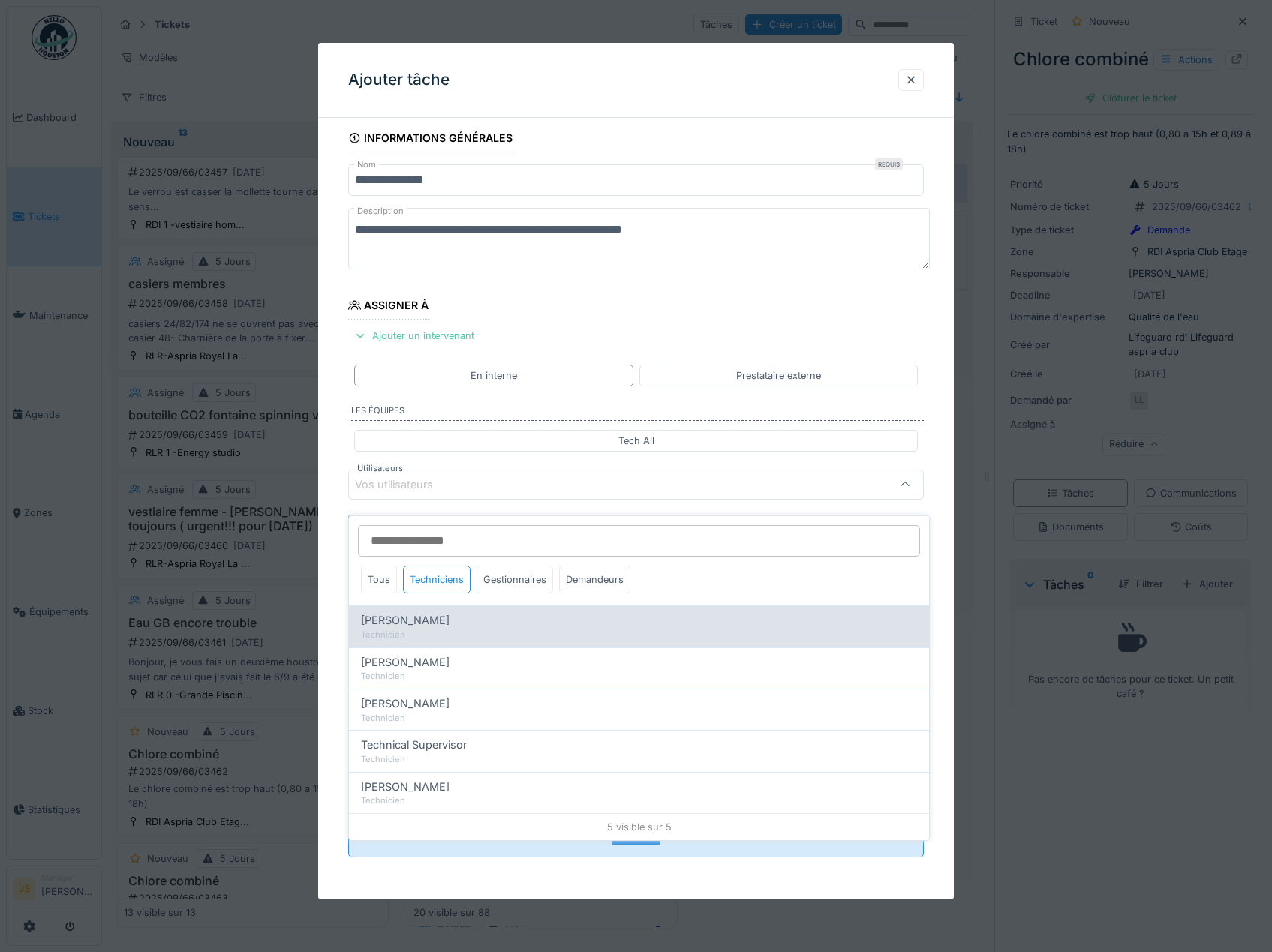
click at [407, 629] on div "Technicien" at bounding box center [638, 635] width 556 height 13
type input "*****"
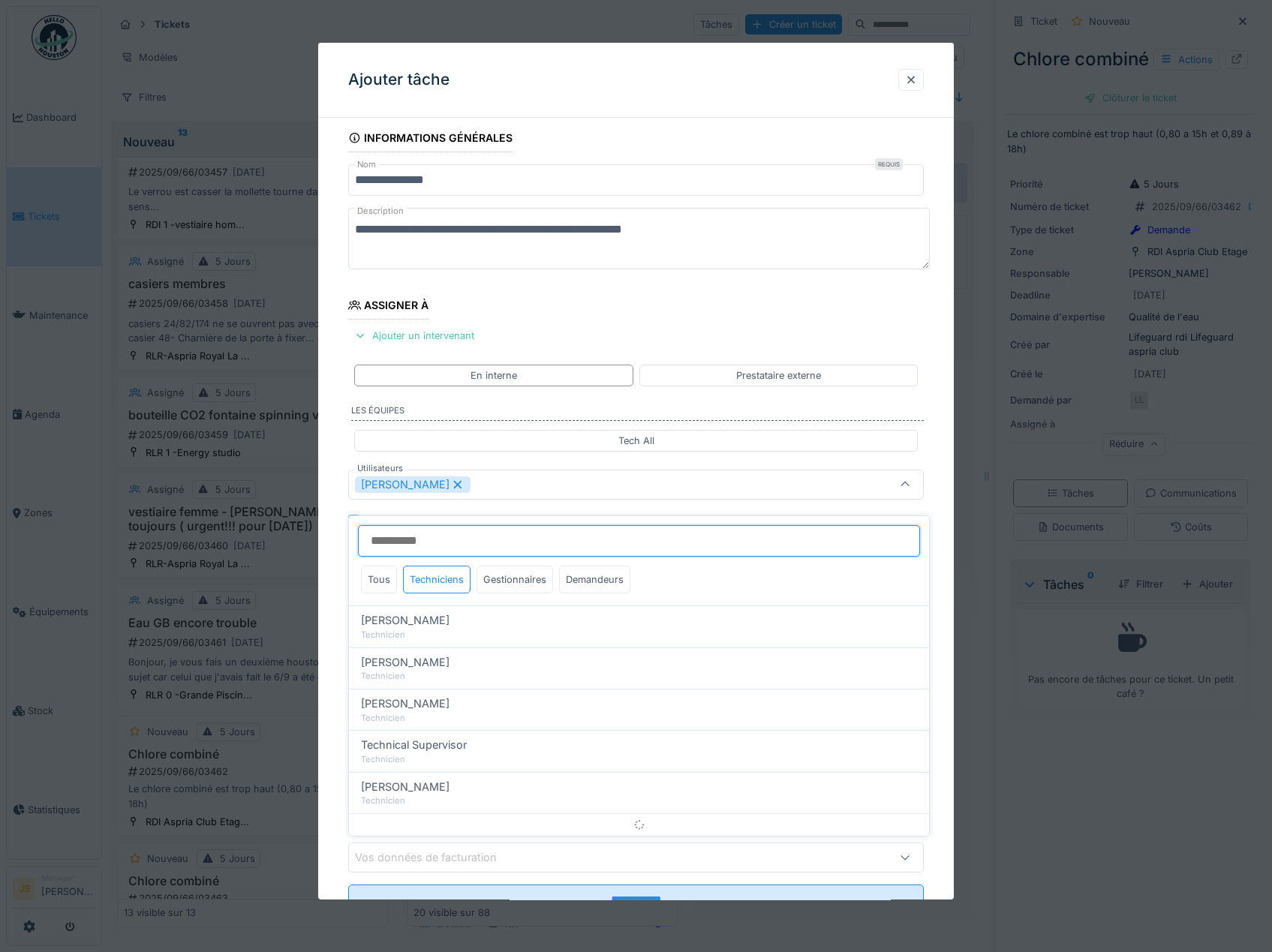
scroll to position [20, 0]
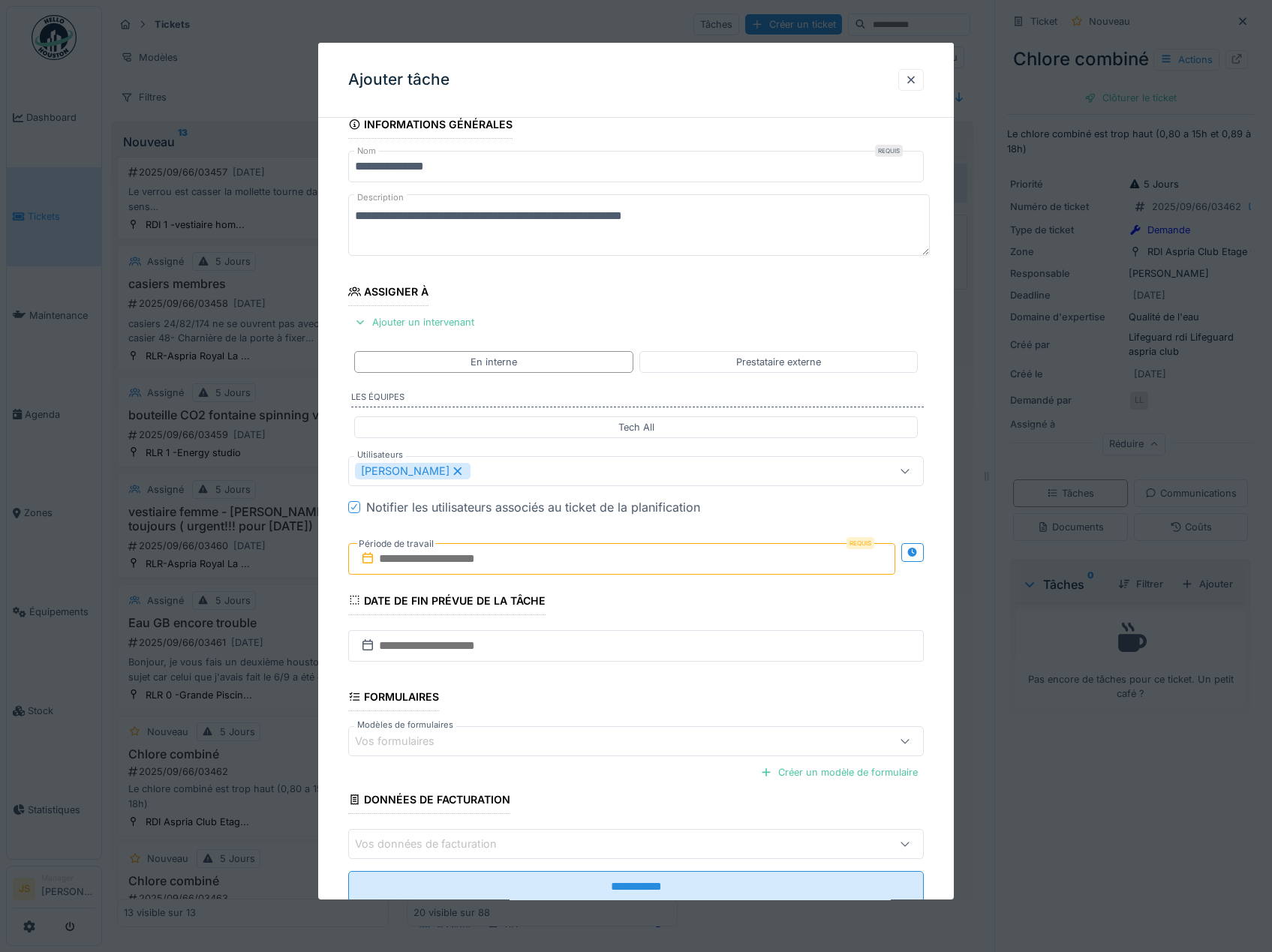
click at [329, 614] on div "**********" at bounding box center [636, 527] width 636 height 834
click at [432, 558] on input "text" at bounding box center [622, 558] width 547 height 32
click at [554, 705] on div "15" at bounding box center [551, 706] width 20 height 20
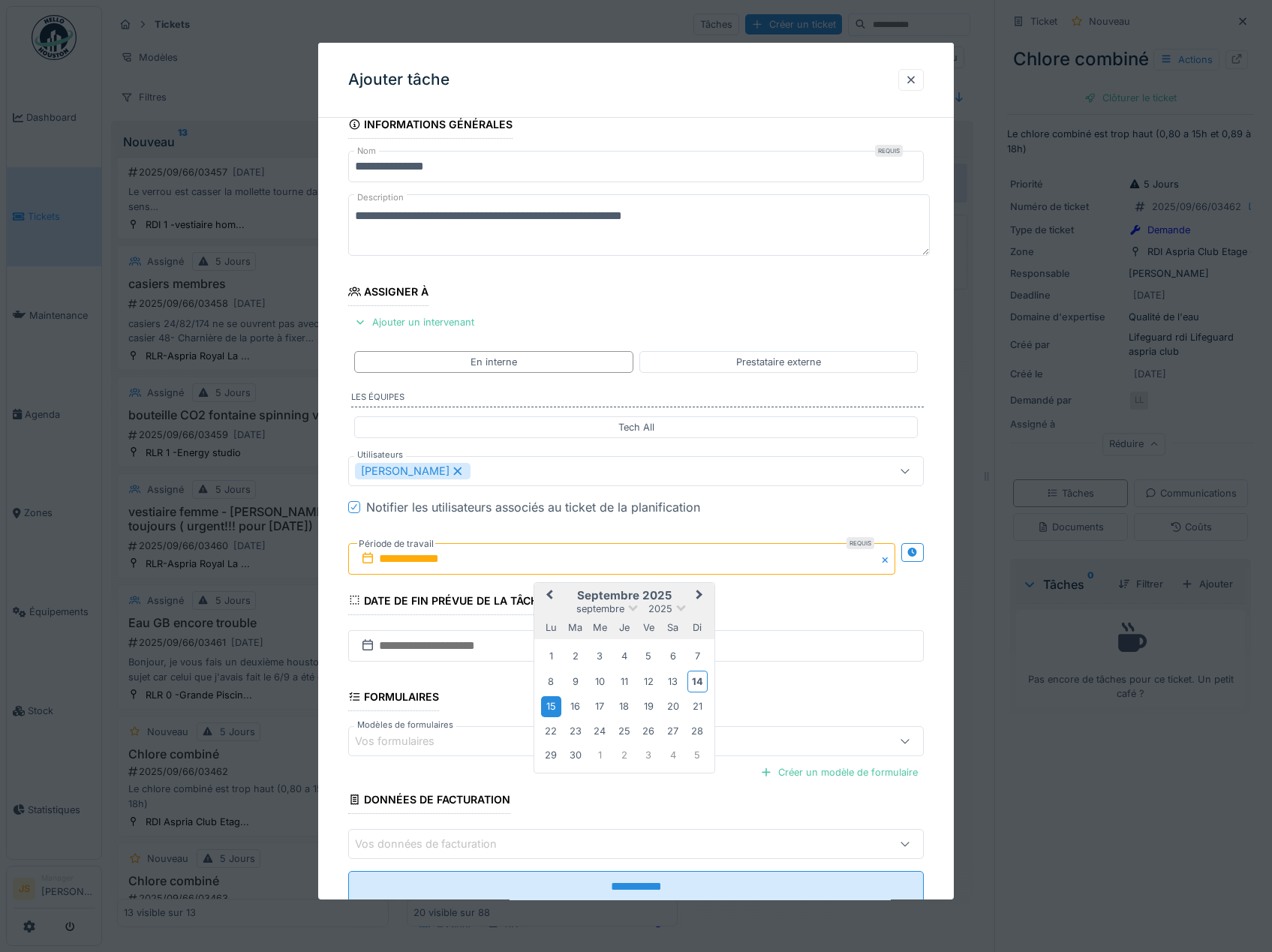
click at [553, 705] on div "15" at bounding box center [551, 706] width 20 height 20
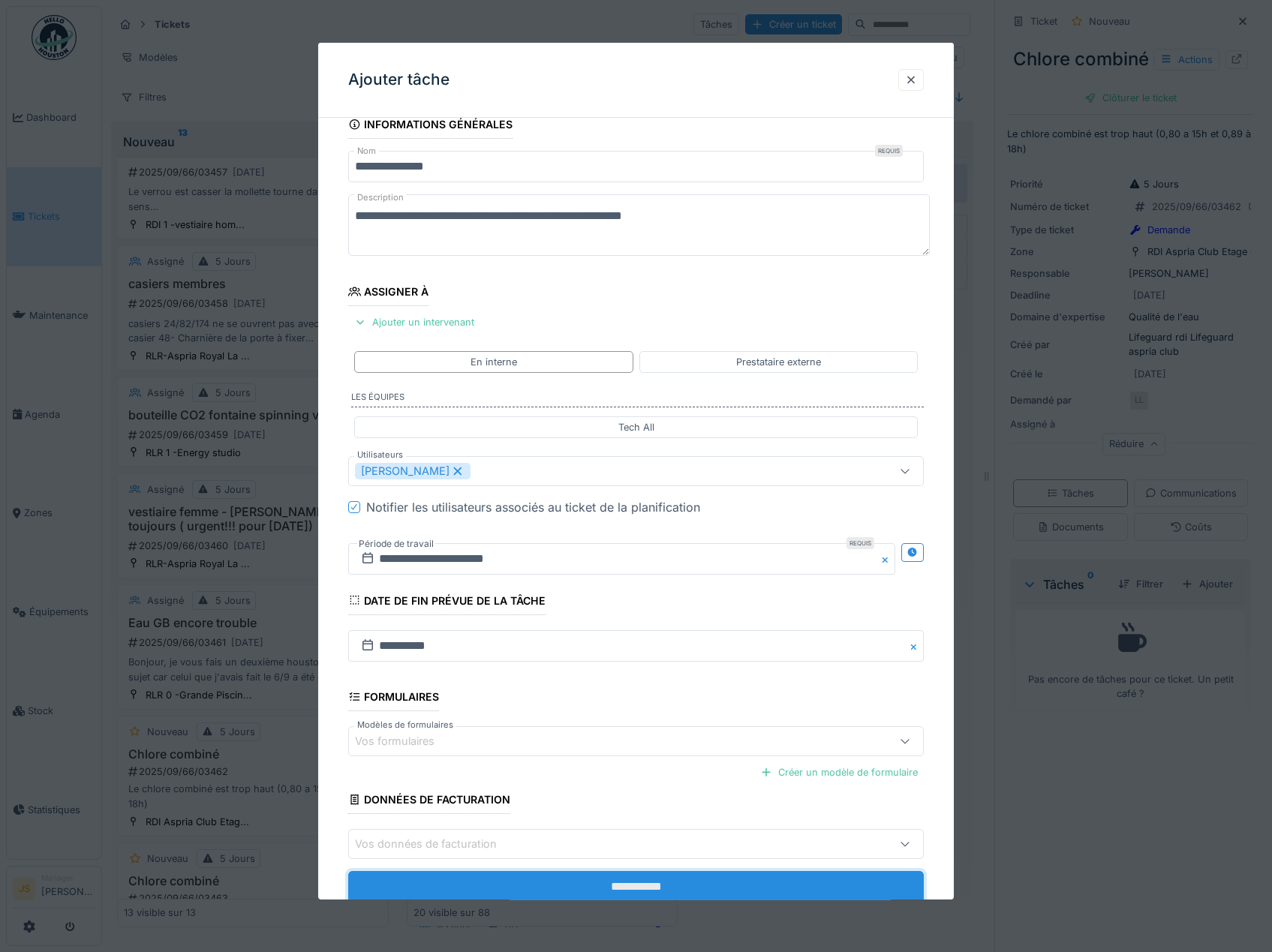
click at [622, 891] on input "**********" at bounding box center [636, 886] width 576 height 32
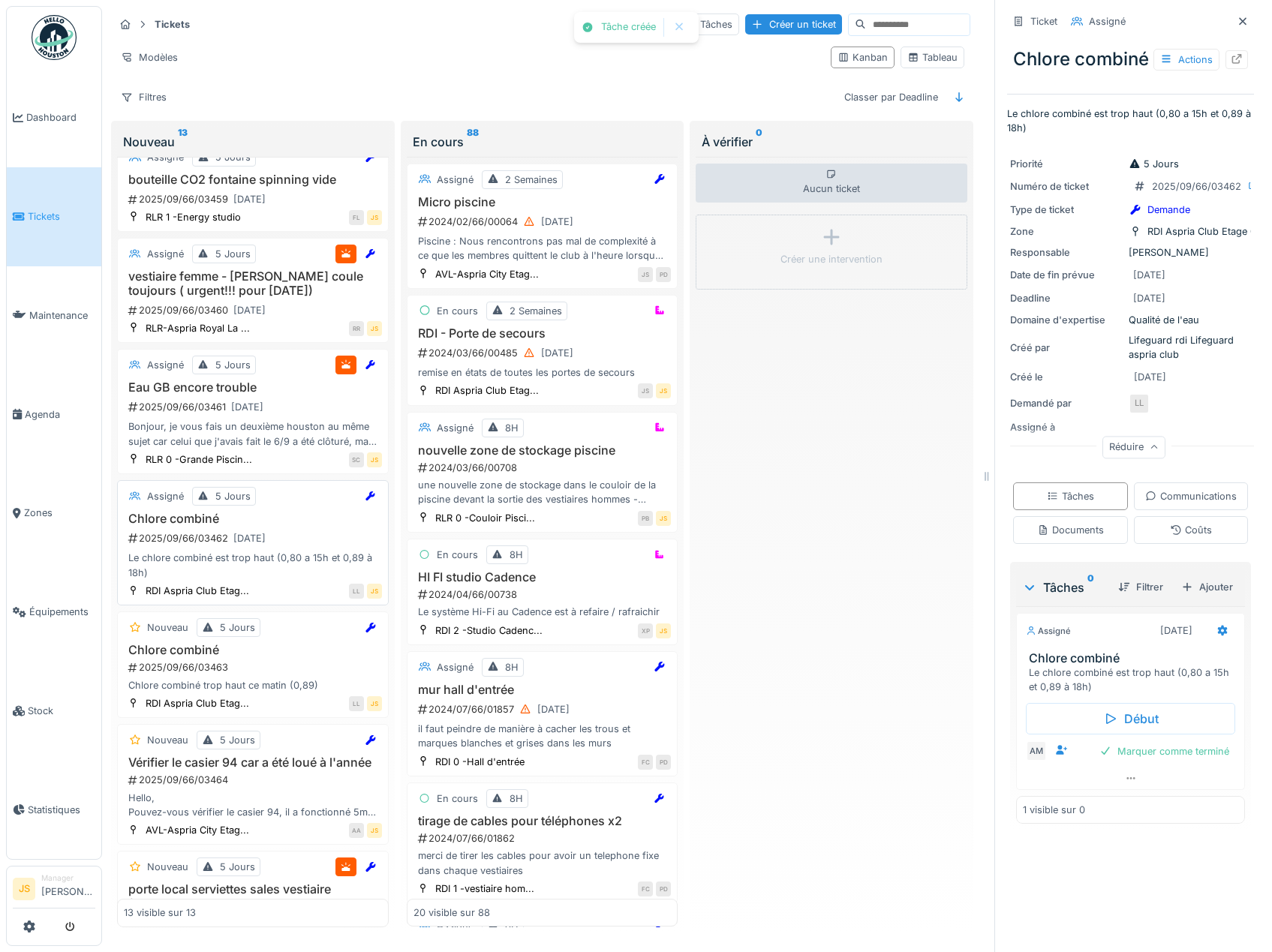
scroll to position [600, 0]
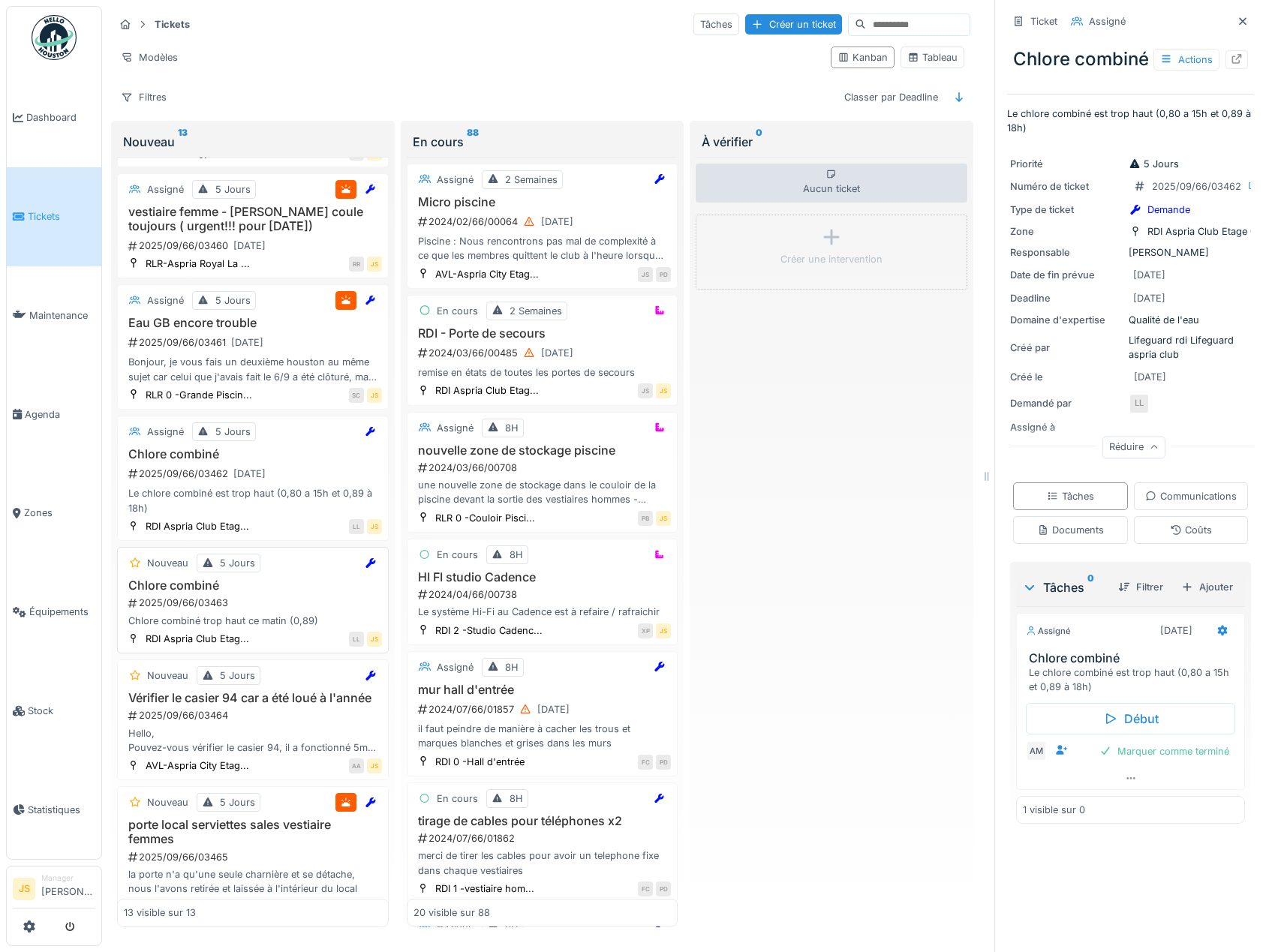
click at [183, 613] on div "Chlore combiné trop haut ce matin (0,89)" at bounding box center [253, 621] width 258 height 14
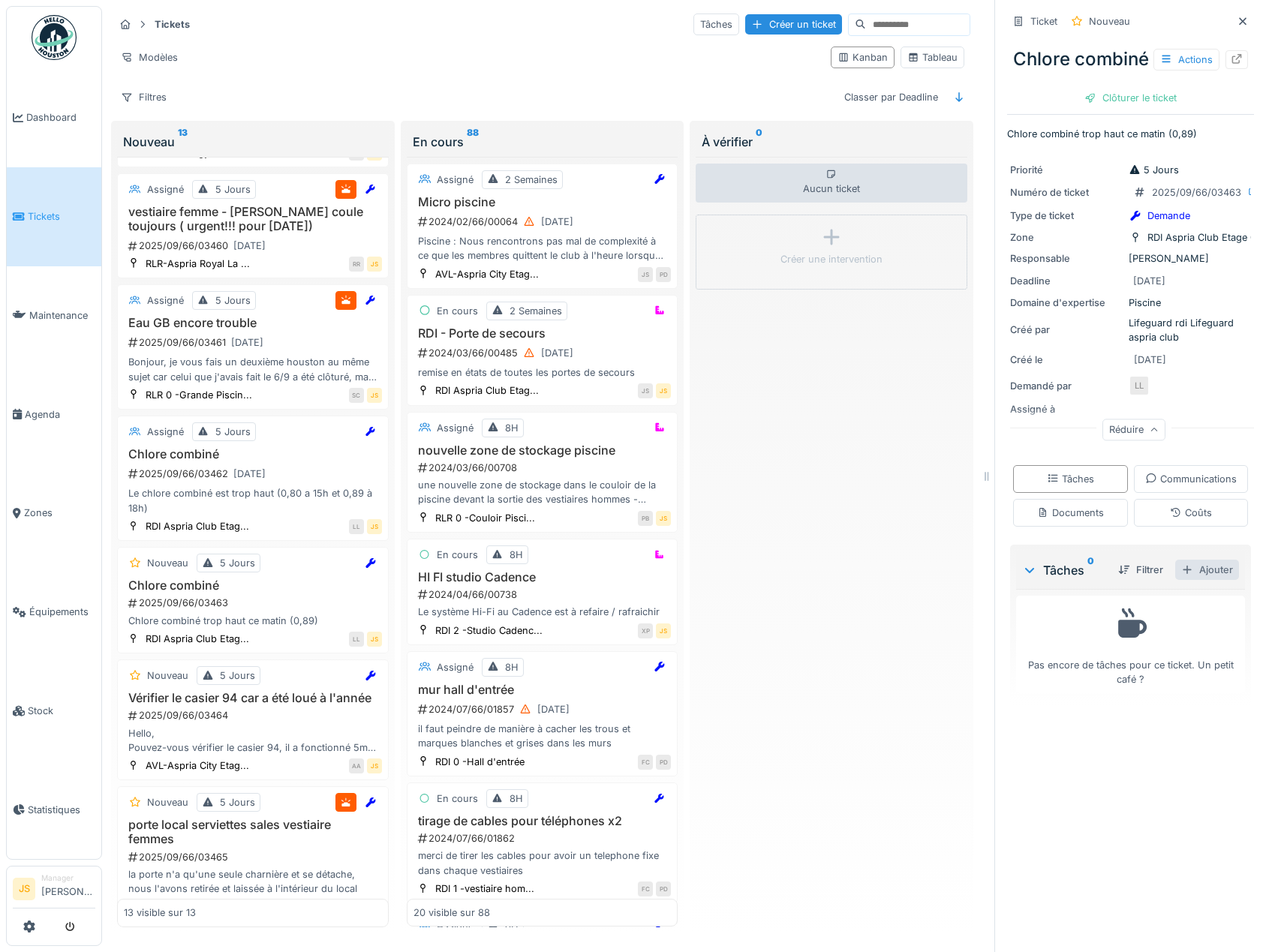
click at [1185, 580] on div "Ajouter" at bounding box center [1207, 570] width 64 height 20
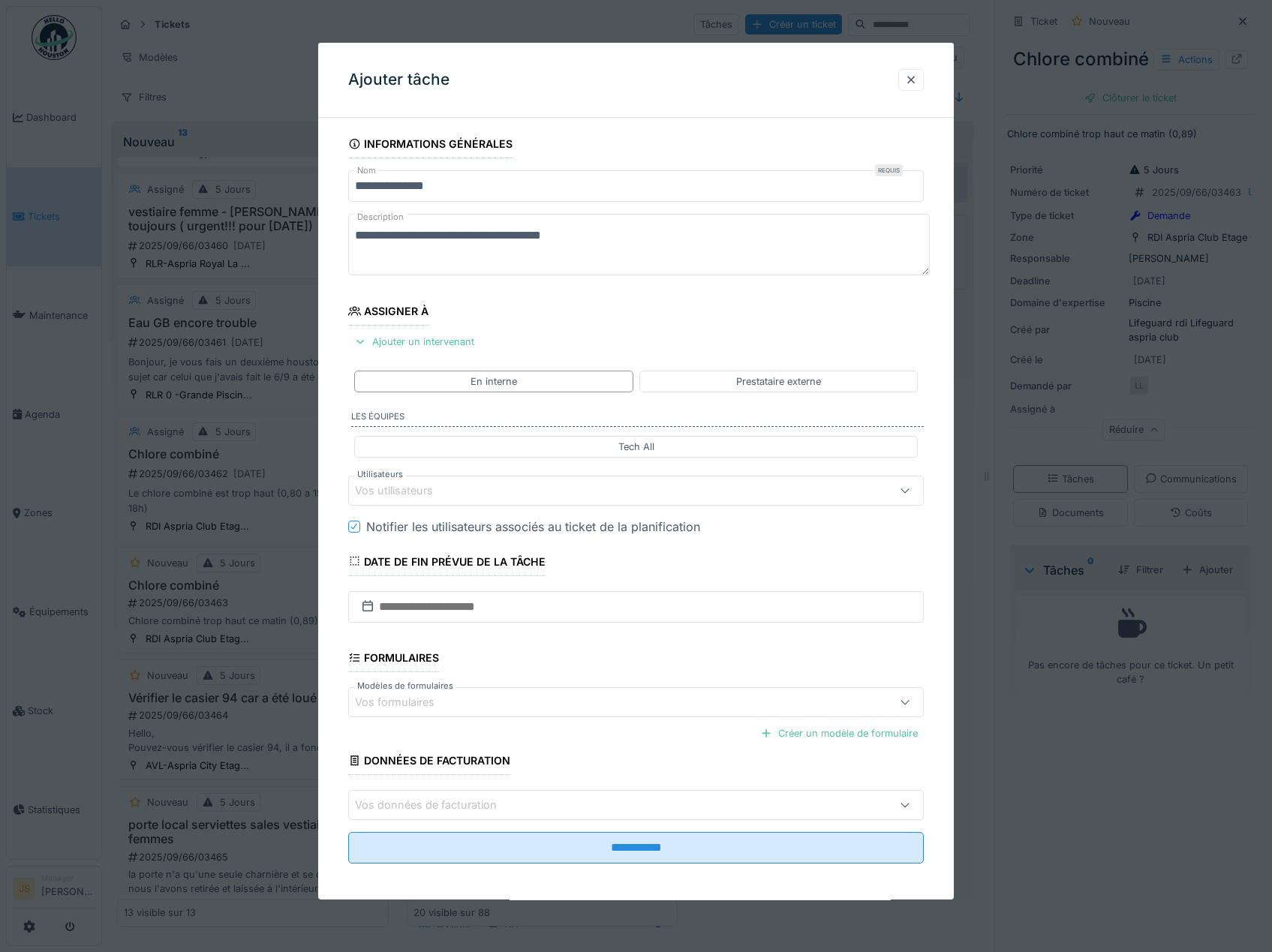
click at [401, 492] on div "Vos utilisateurs" at bounding box center [405, 490] width 99 height 16
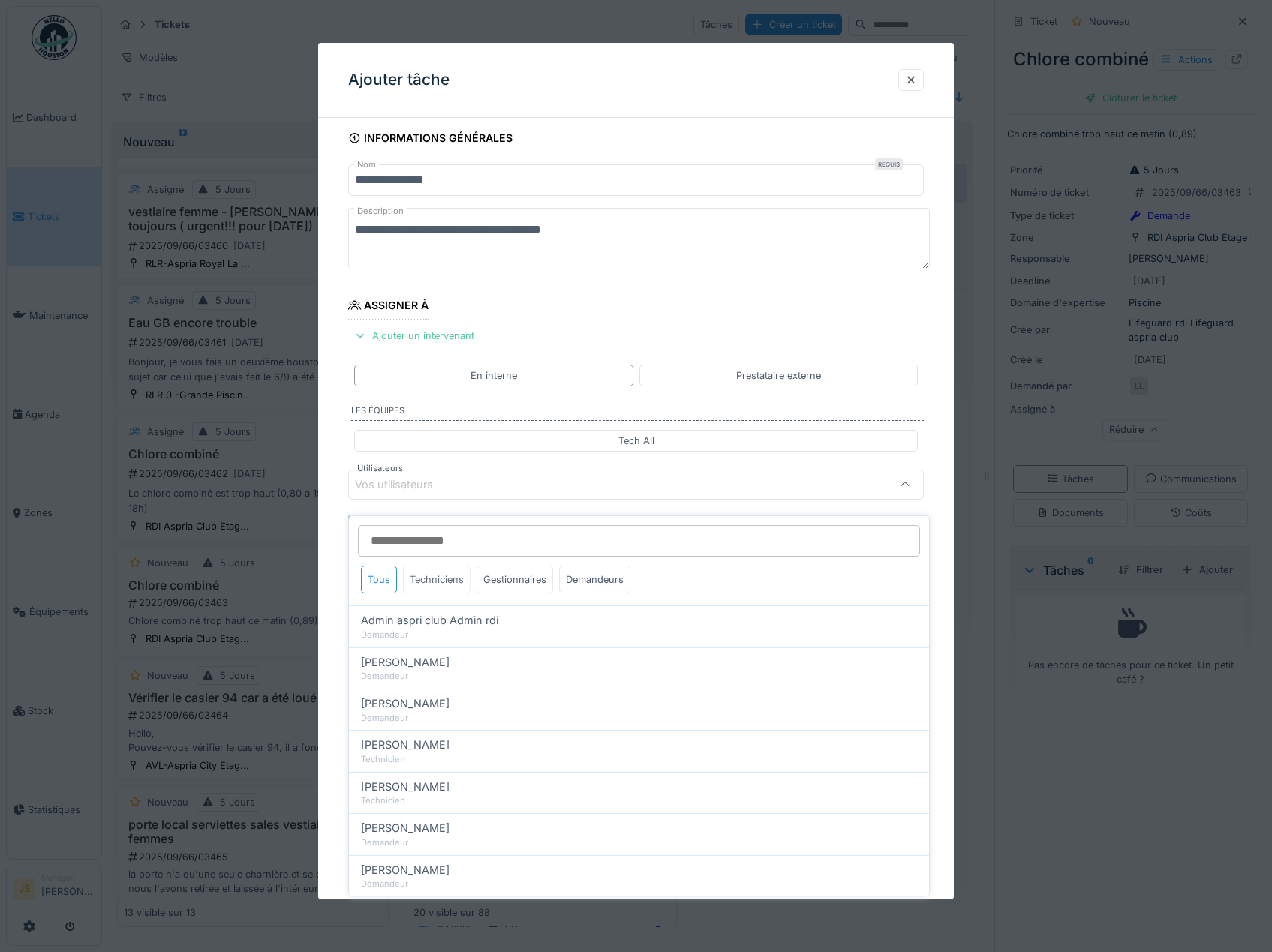
click at [439, 565] on div "Techniciens" at bounding box center [436, 579] width 68 height 28
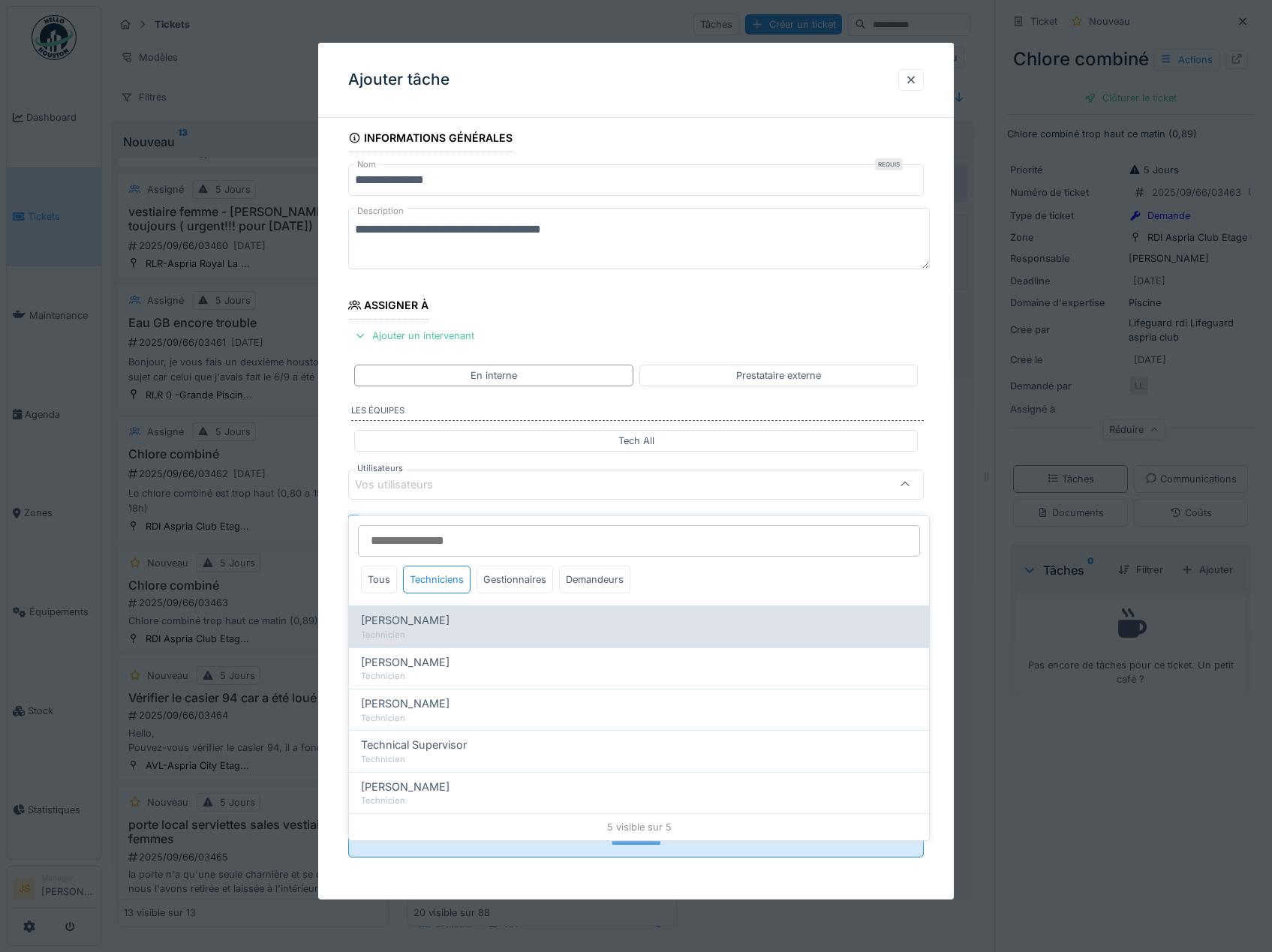
click at [425, 612] on span "Alexandre Michailidis" at bounding box center [405, 621] width 89 height 16
type input "*****"
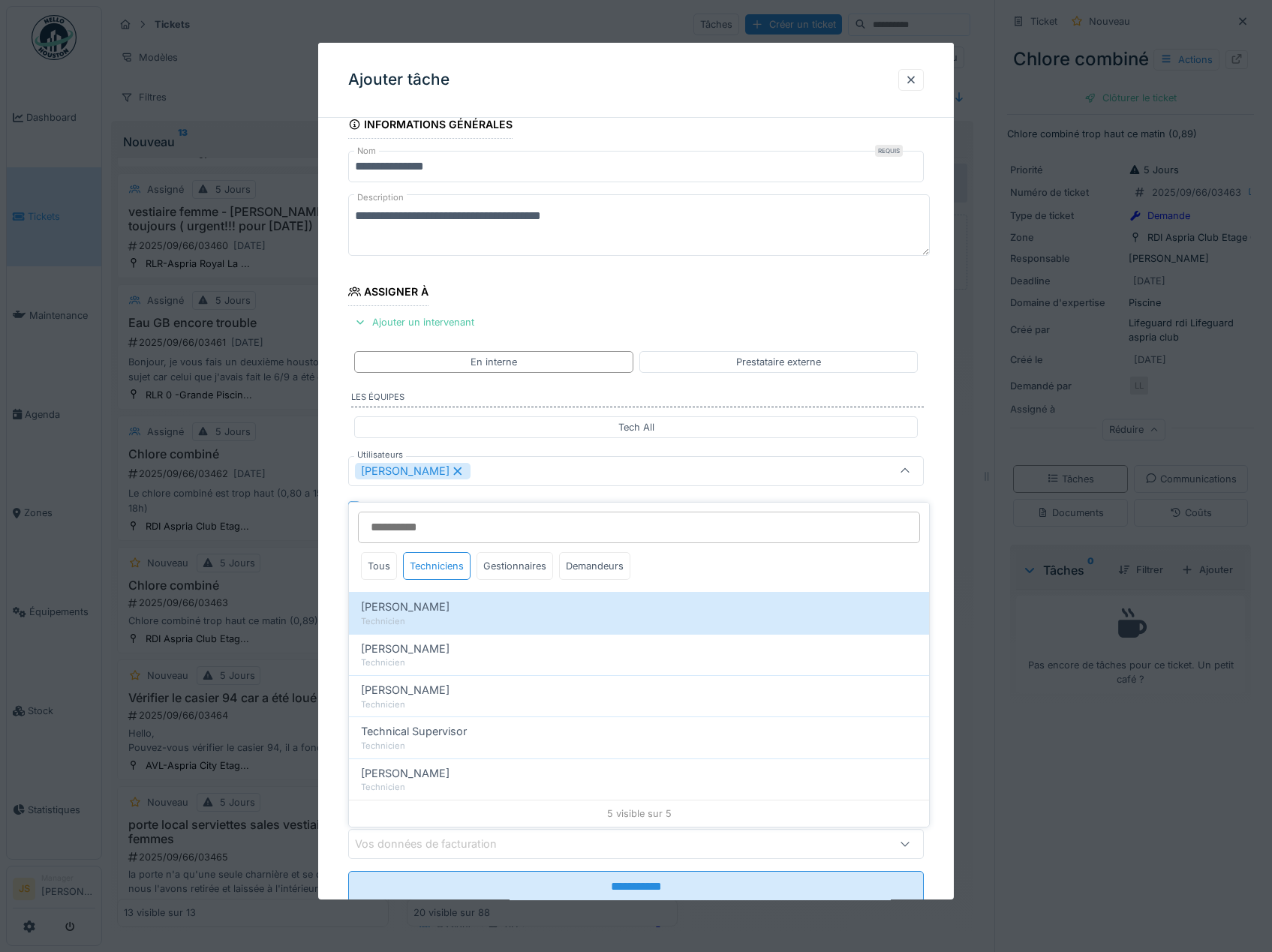
click at [328, 609] on div "**********" at bounding box center [636, 527] width 636 height 834
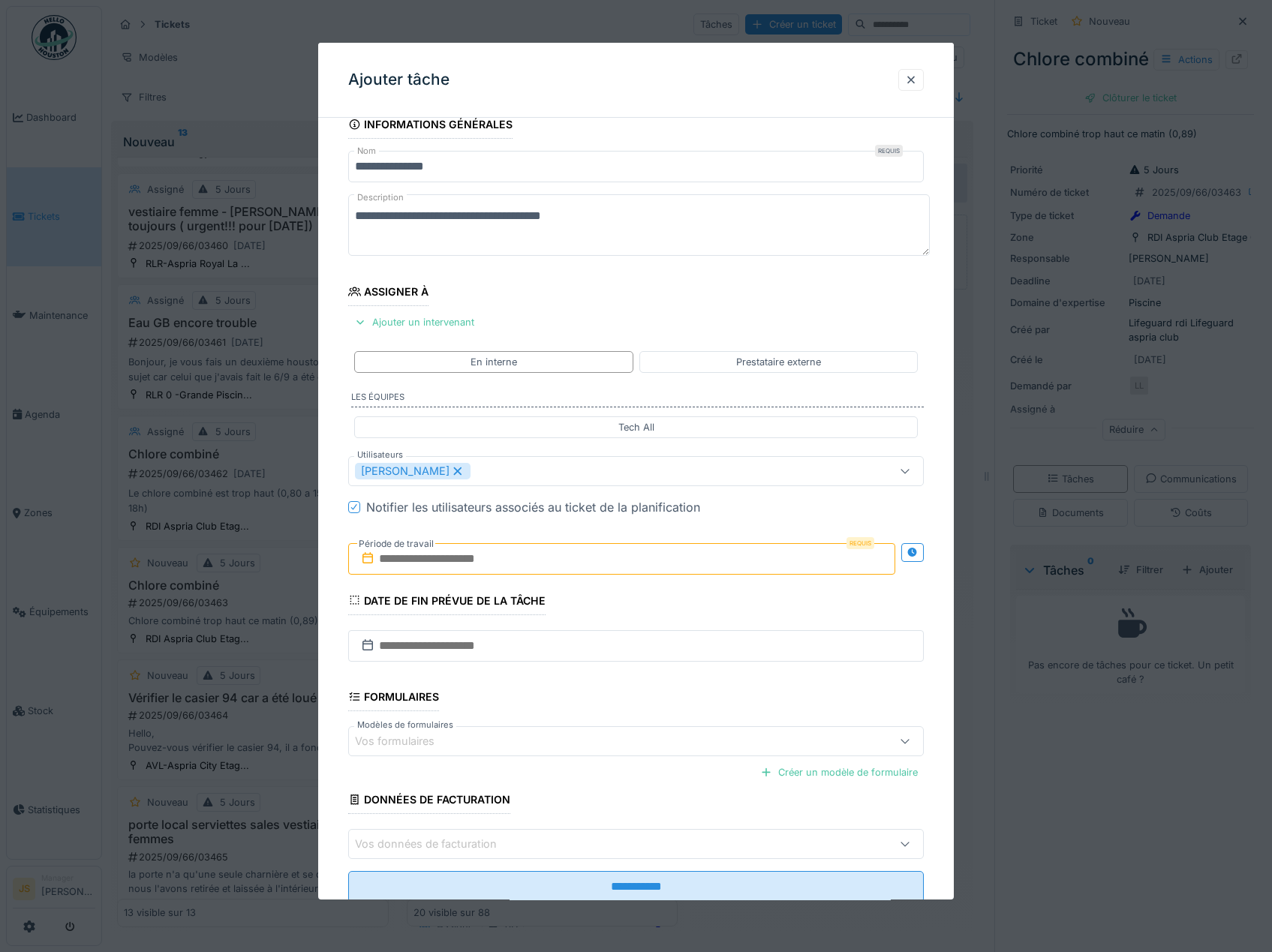
click at [415, 551] on label "Période de travail" at bounding box center [396, 544] width 78 height 16
click at [421, 559] on input "text" at bounding box center [622, 558] width 547 height 32
click at [550, 704] on div "15" at bounding box center [551, 706] width 20 height 20
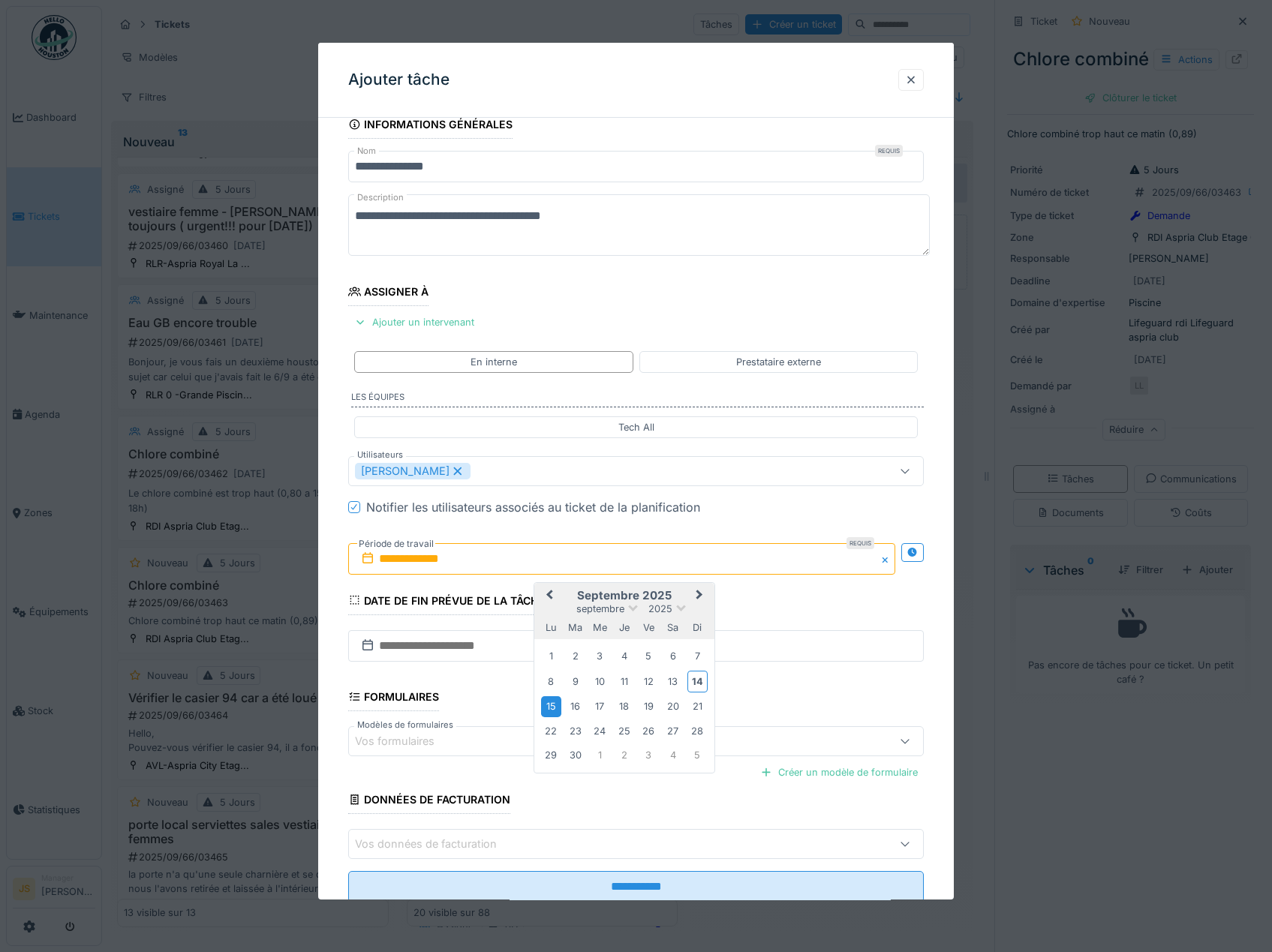
click at [550, 705] on div "15" at bounding box center [551, 706] width 20 height 20
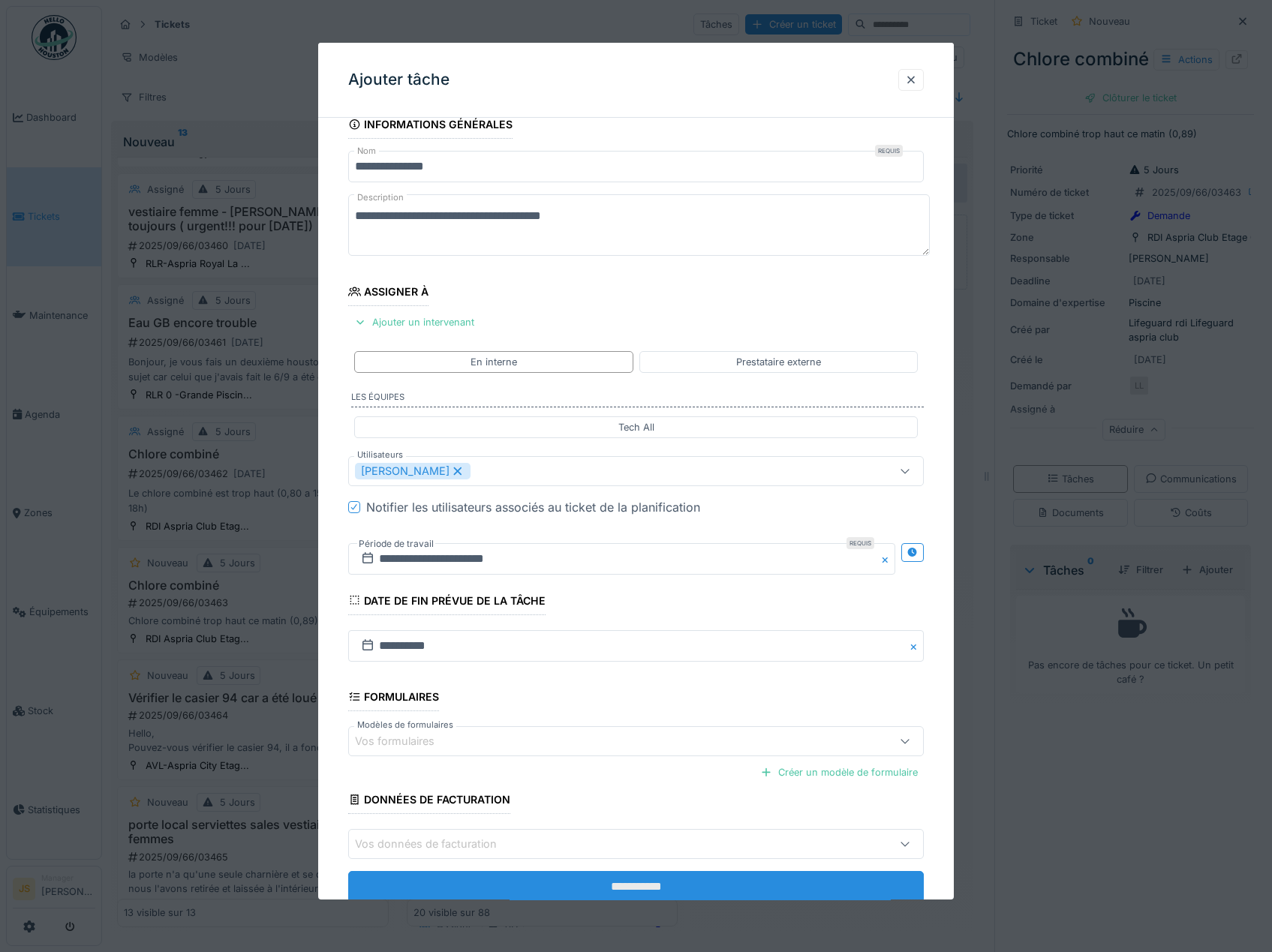
click at [640, 879] on input "**********" at bounding box center [636, 886] width 576 height 32
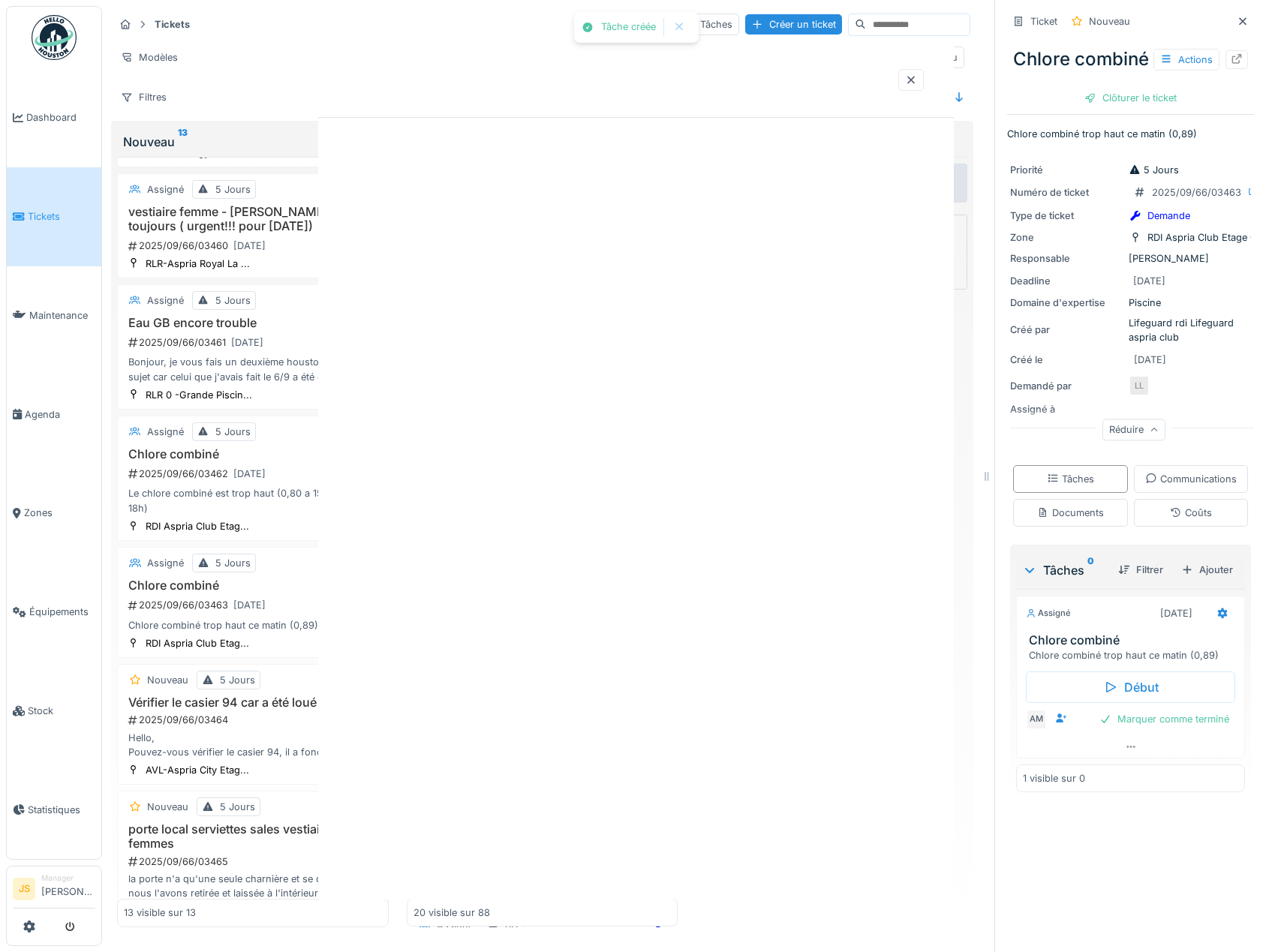
scroll to position [0, 0]
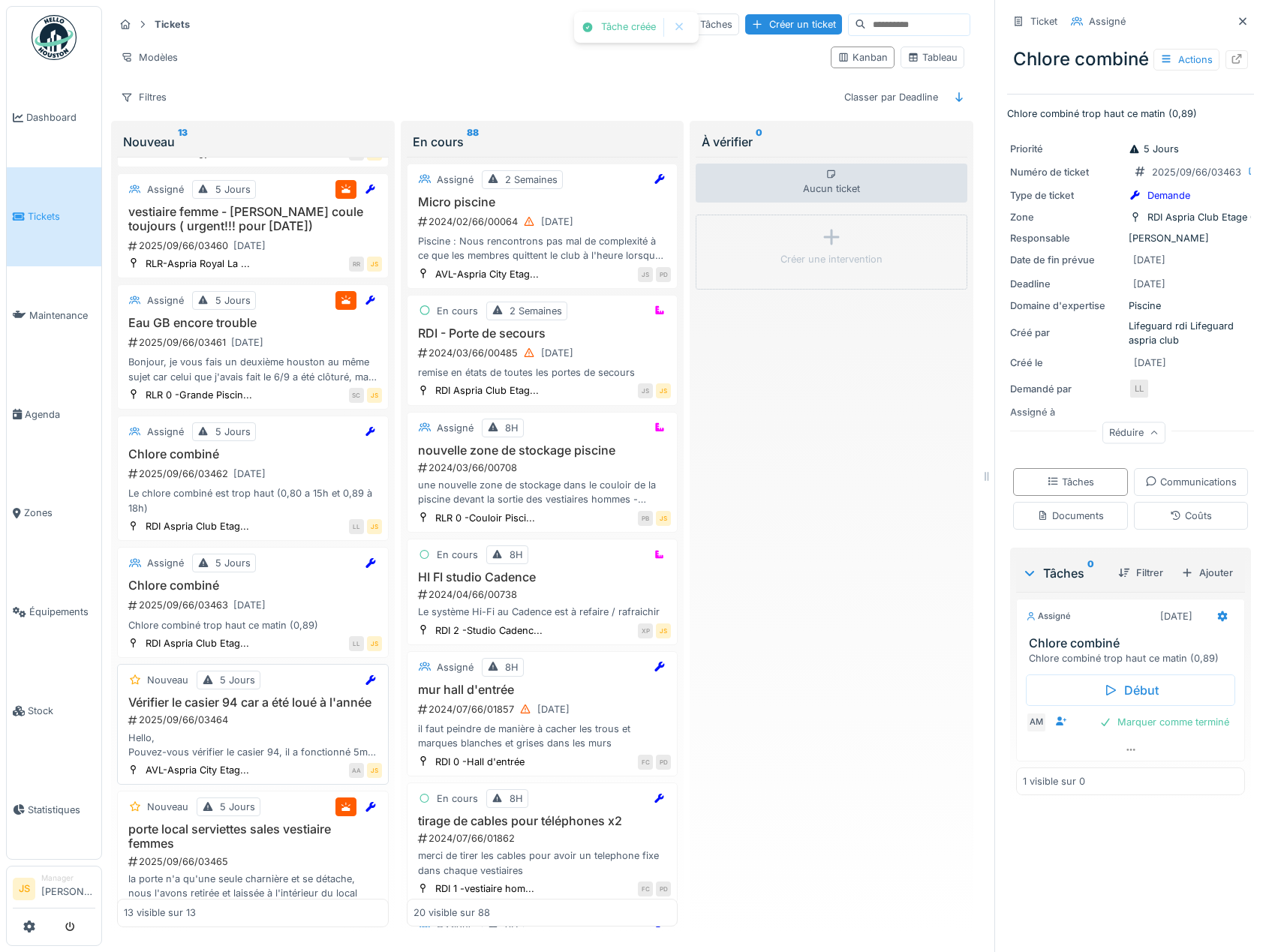
click at [272, 695] on h3 "Vérifier le casier 94 car a été loué à l'année" at bounding box center [253, 703] width 258 height 14
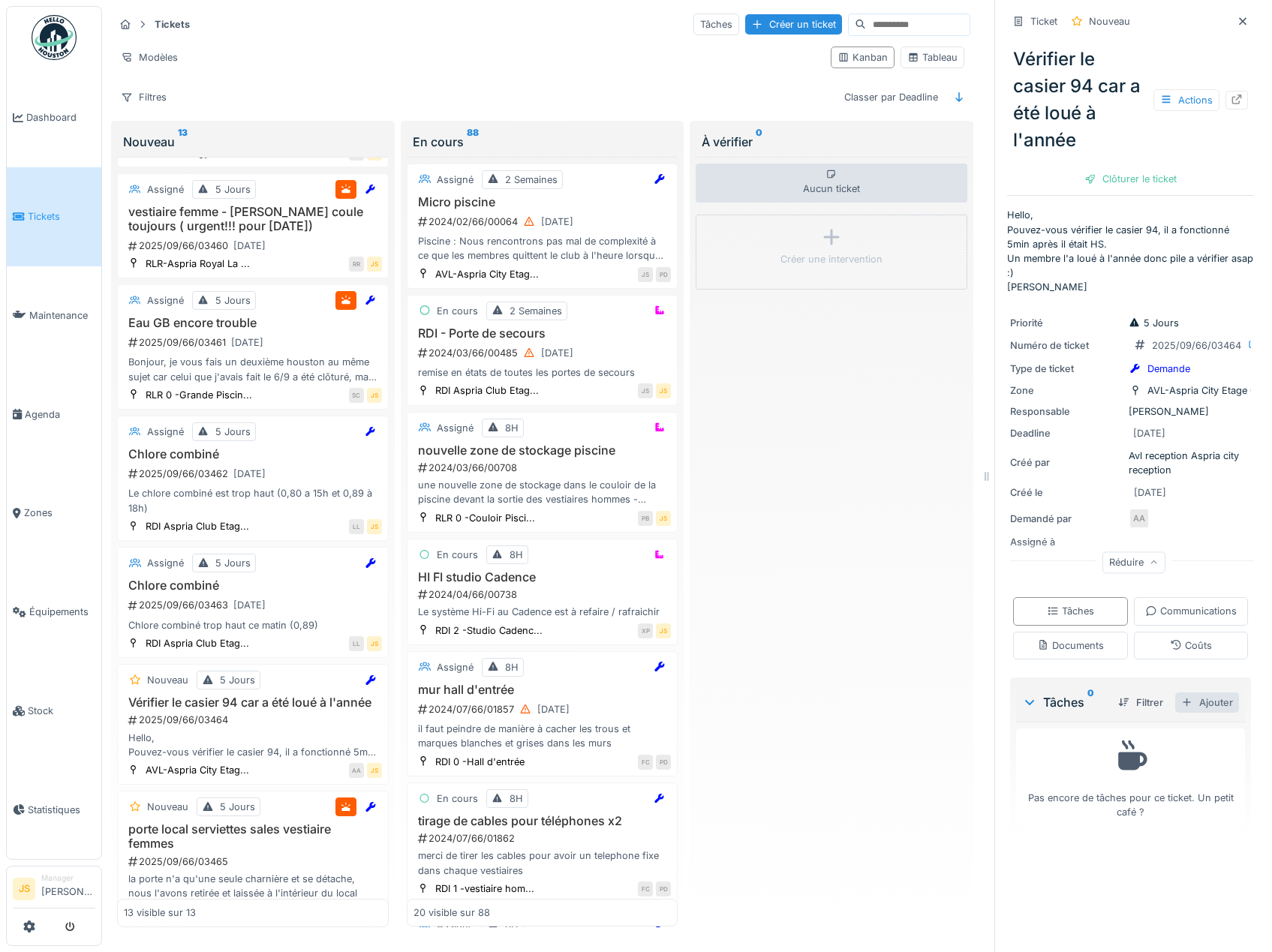
click at [1188, 713] on div "Ajouter" at bounding box center [1207, 703] width 64 height 20
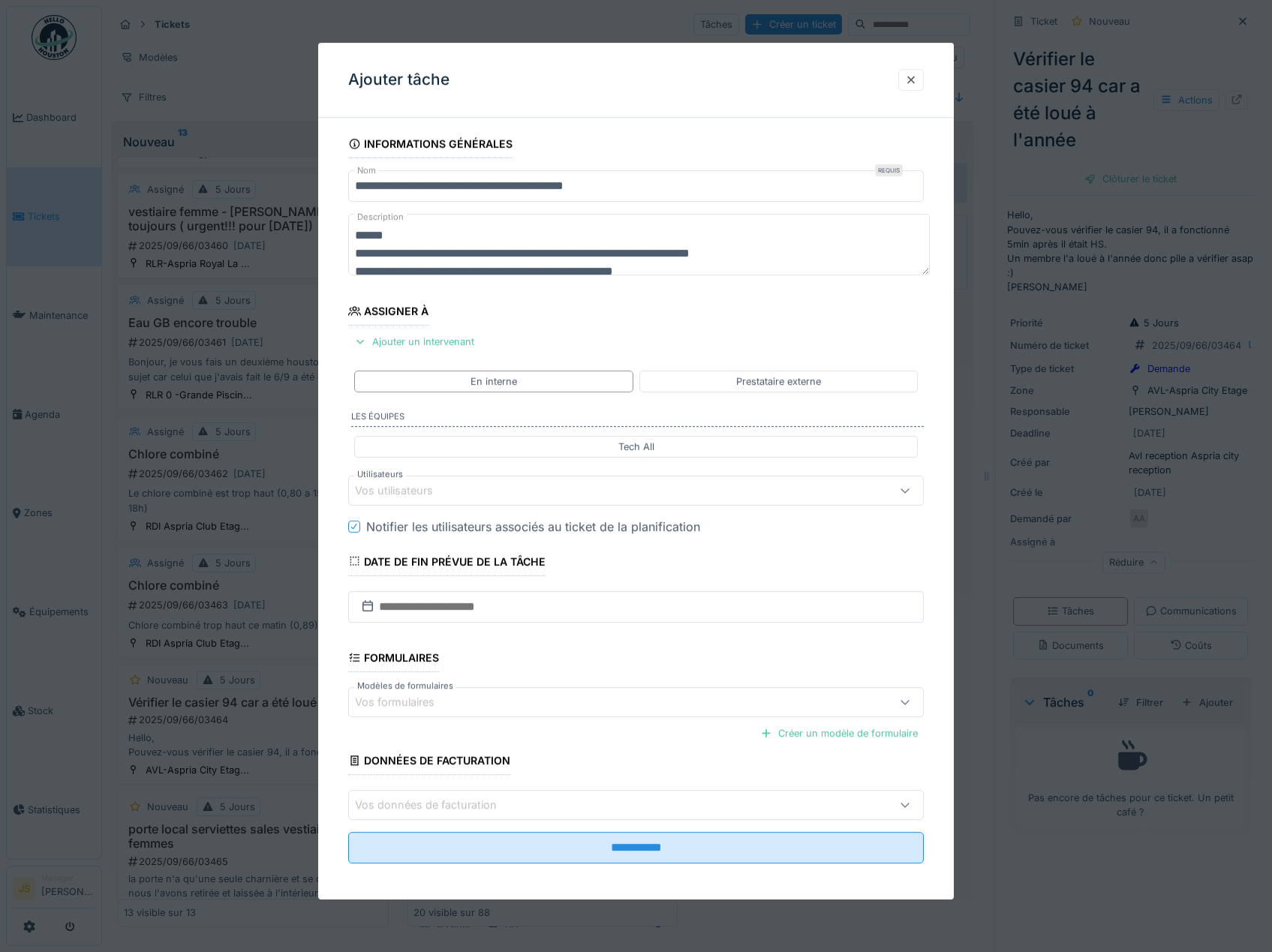
click at [381, 493] on div "Vos utilisateurs" at bounding box center [405, 490] width 99 height 16
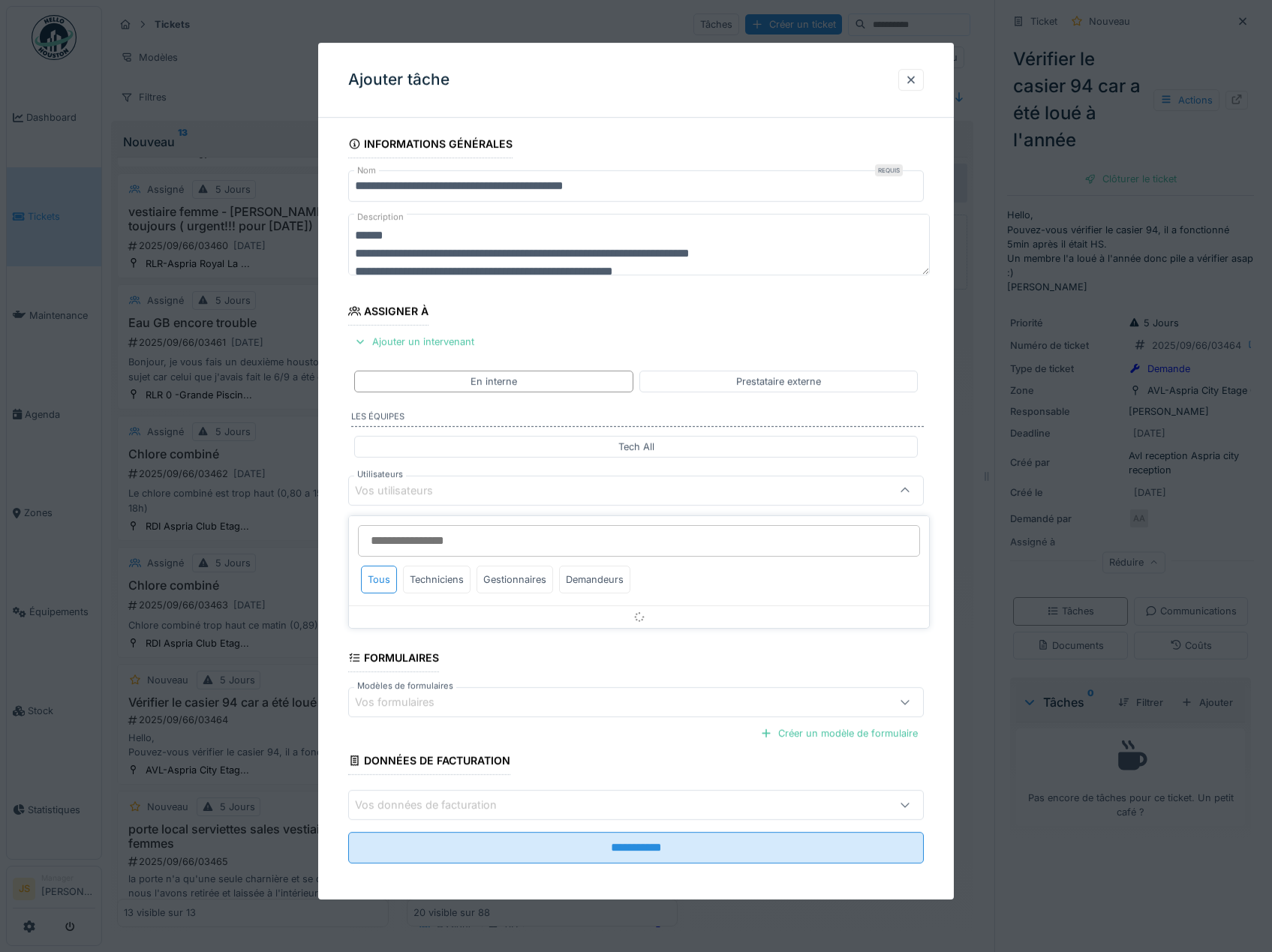
scroll to position [6, 0]
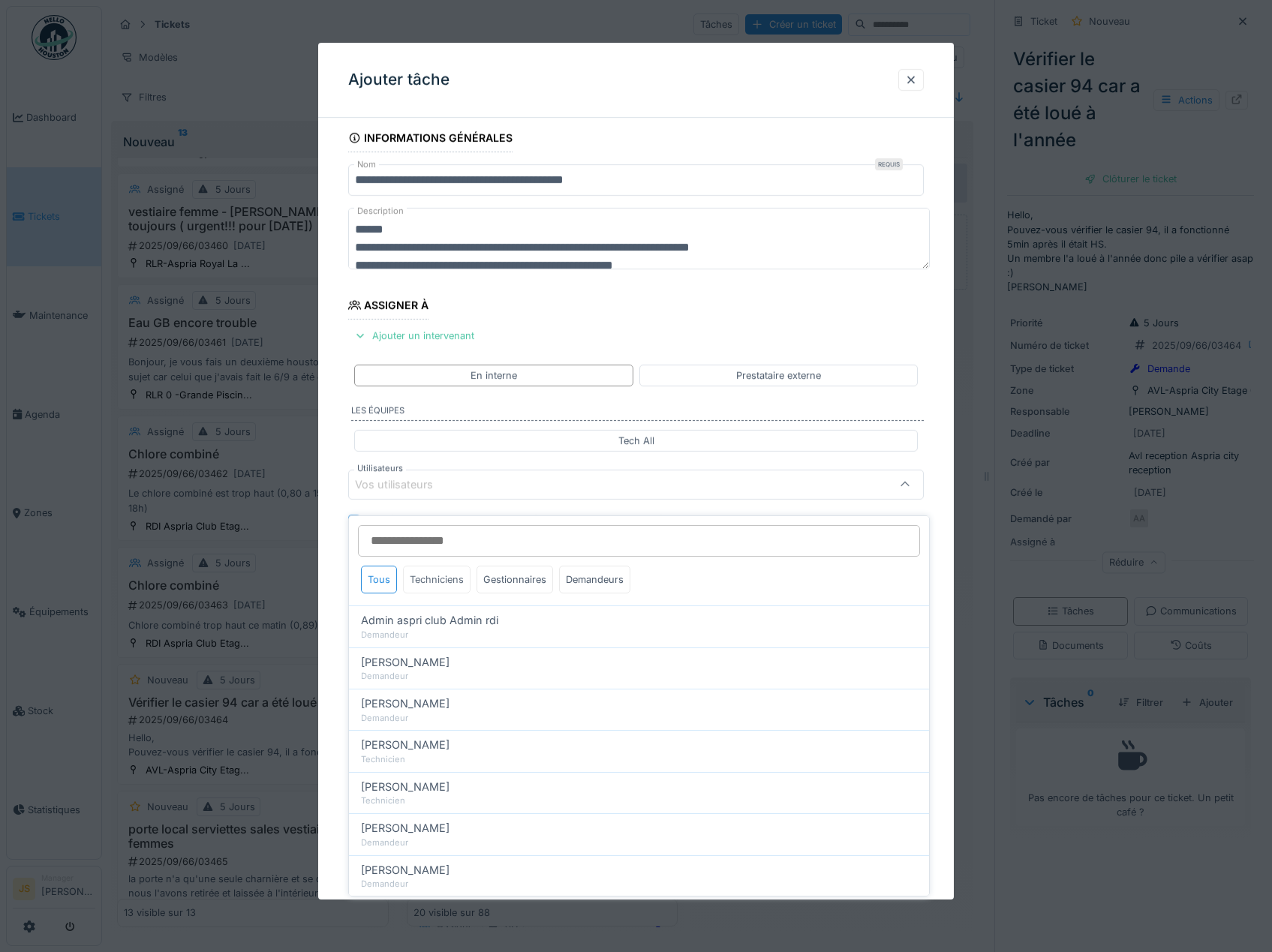
click at [447, 567] on div "Techniciens" at bounding box center [436, 579] width 68 height 28
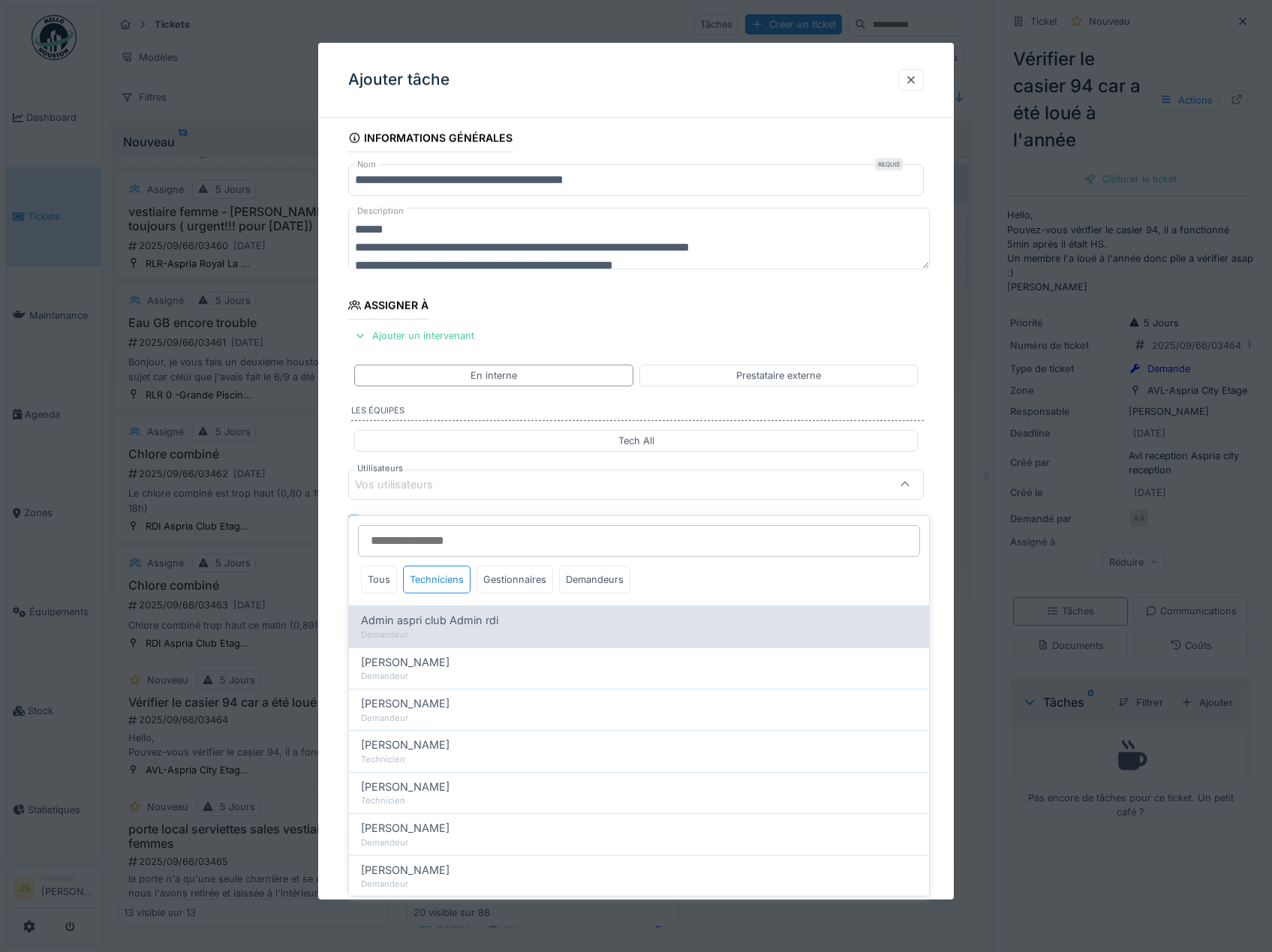
click at [432, 612] on span "Admin aspri club Admin rdi" at bounding box center [429, 621] width 137 height 16
type input "****"
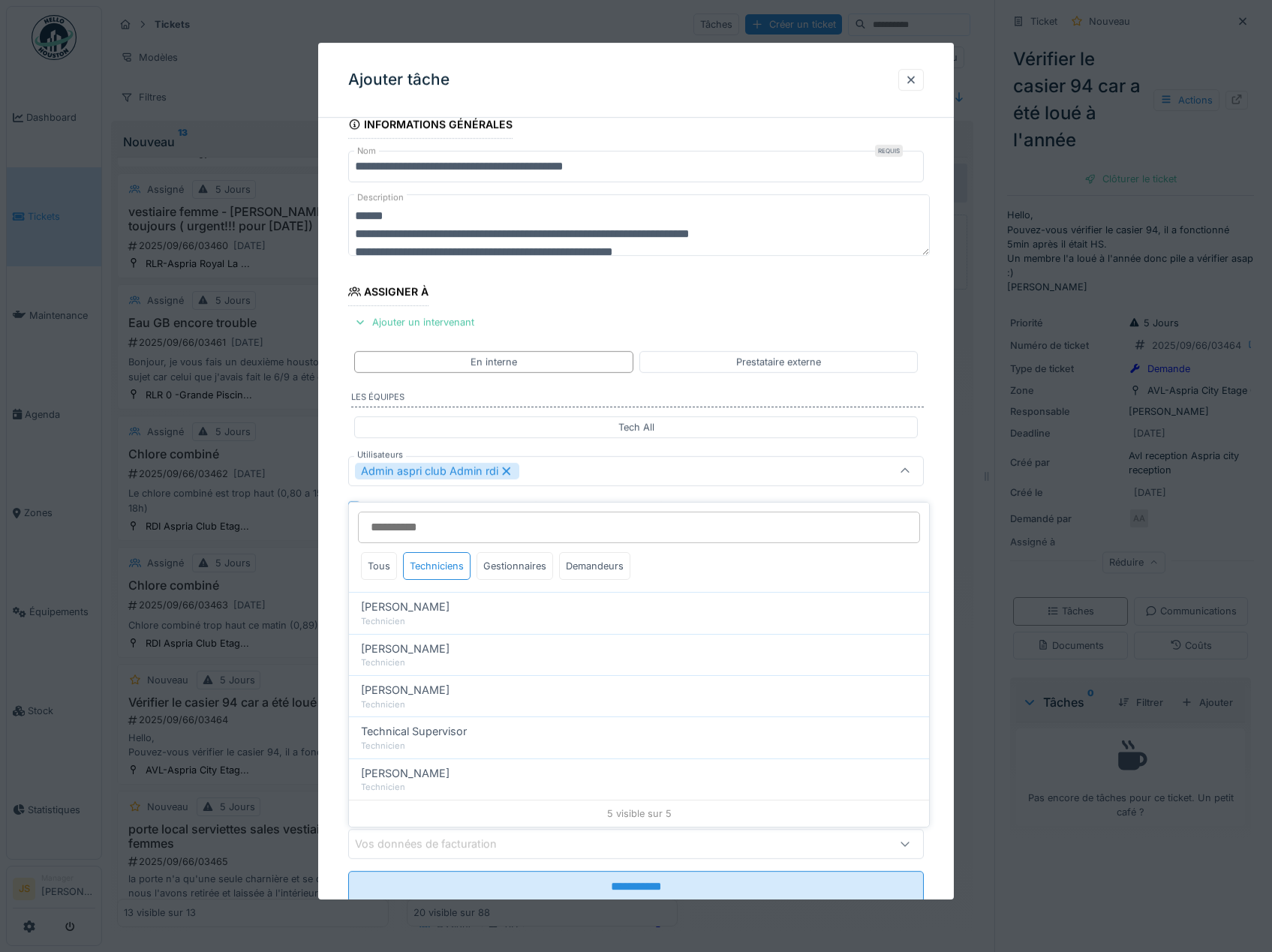
click at [498, 471] on div "Admin aspri club Admin rdi" at bounding box center [437, 471] width 164 height 16
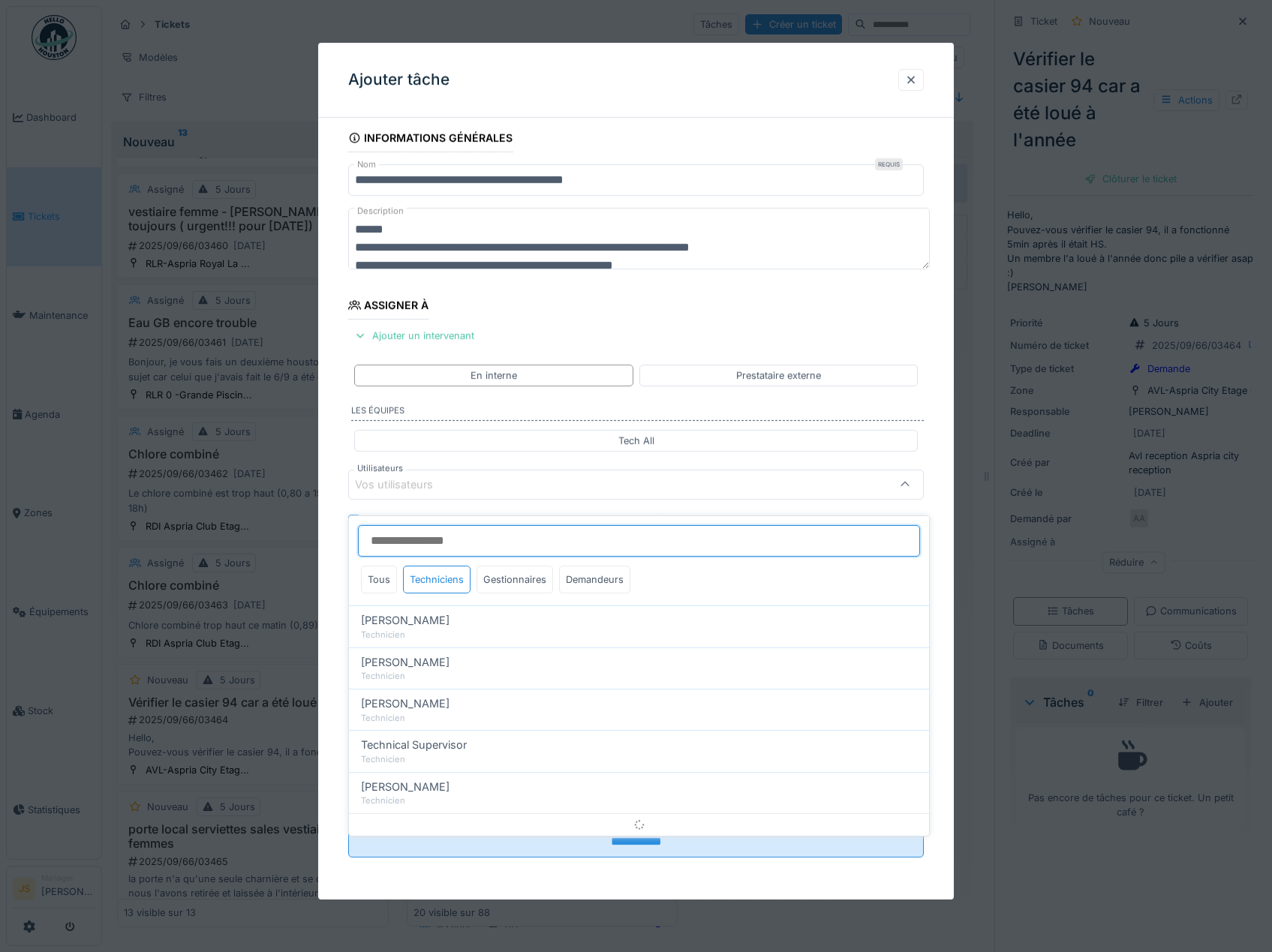
scroll to position [6, 0]
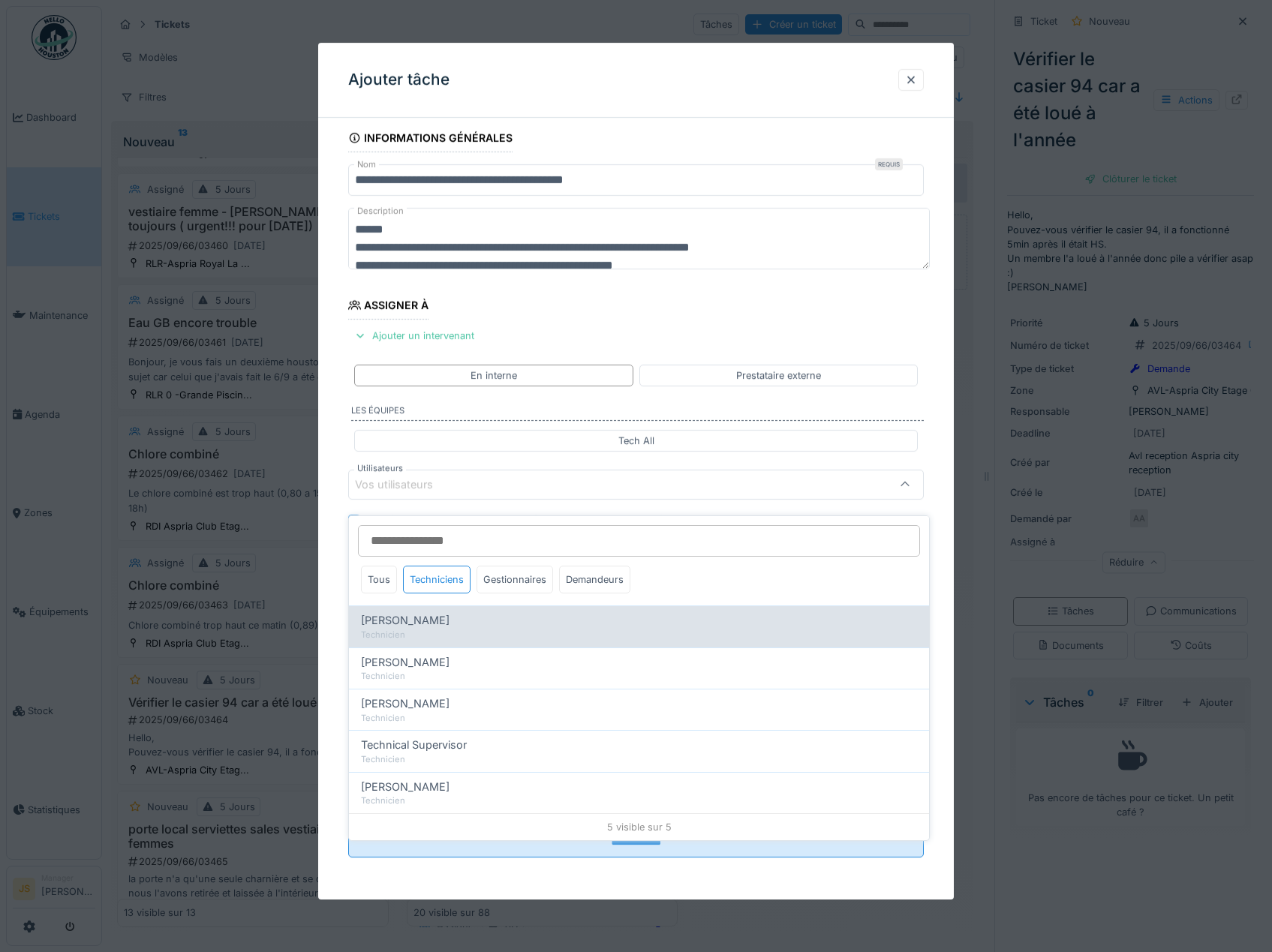
click at [423, 612] on span "Alexandre Michailidis" at bounding box center [405, 621] width 89 height 16
type input "*****"
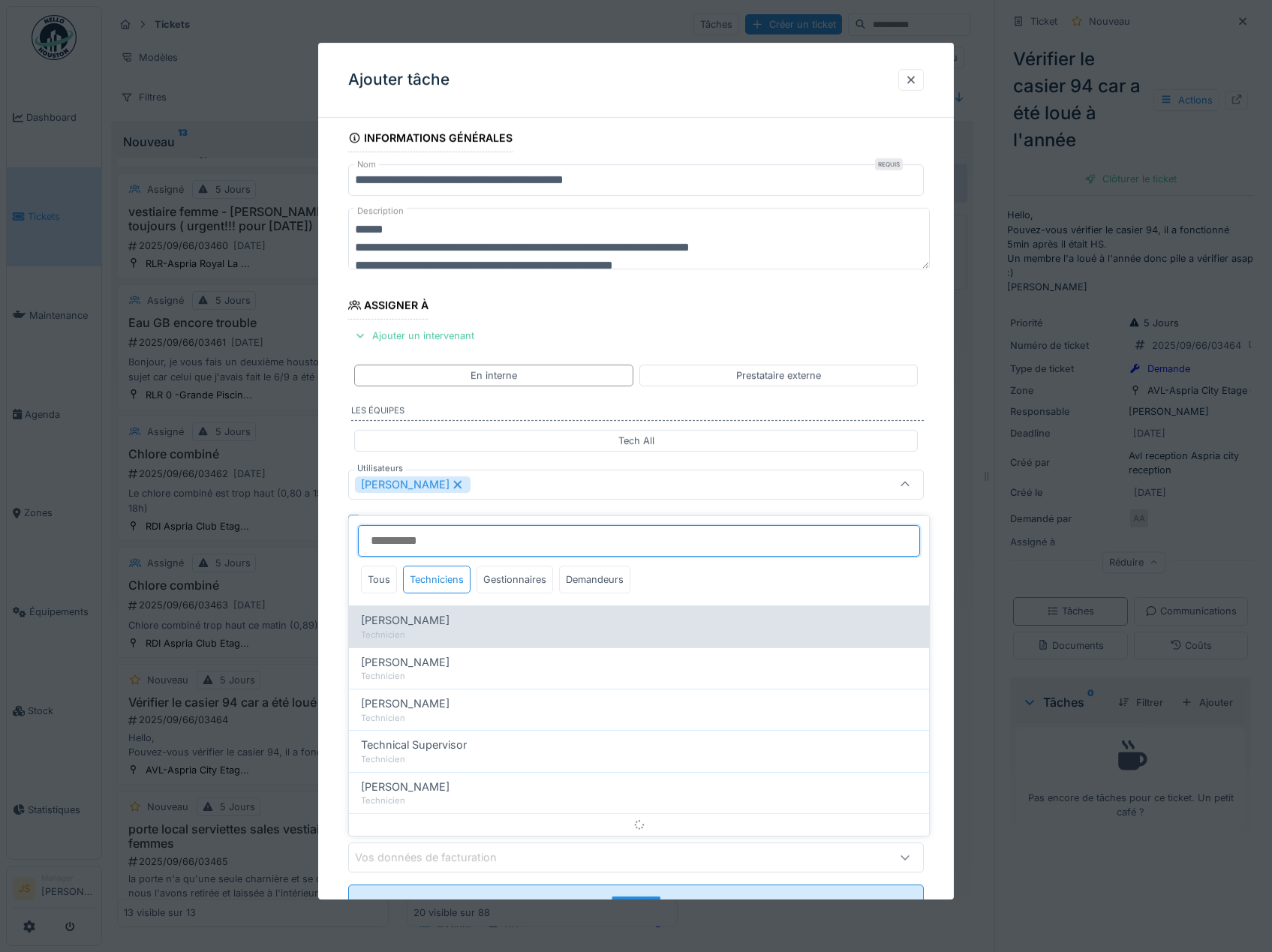
scroll to position [20, 0]
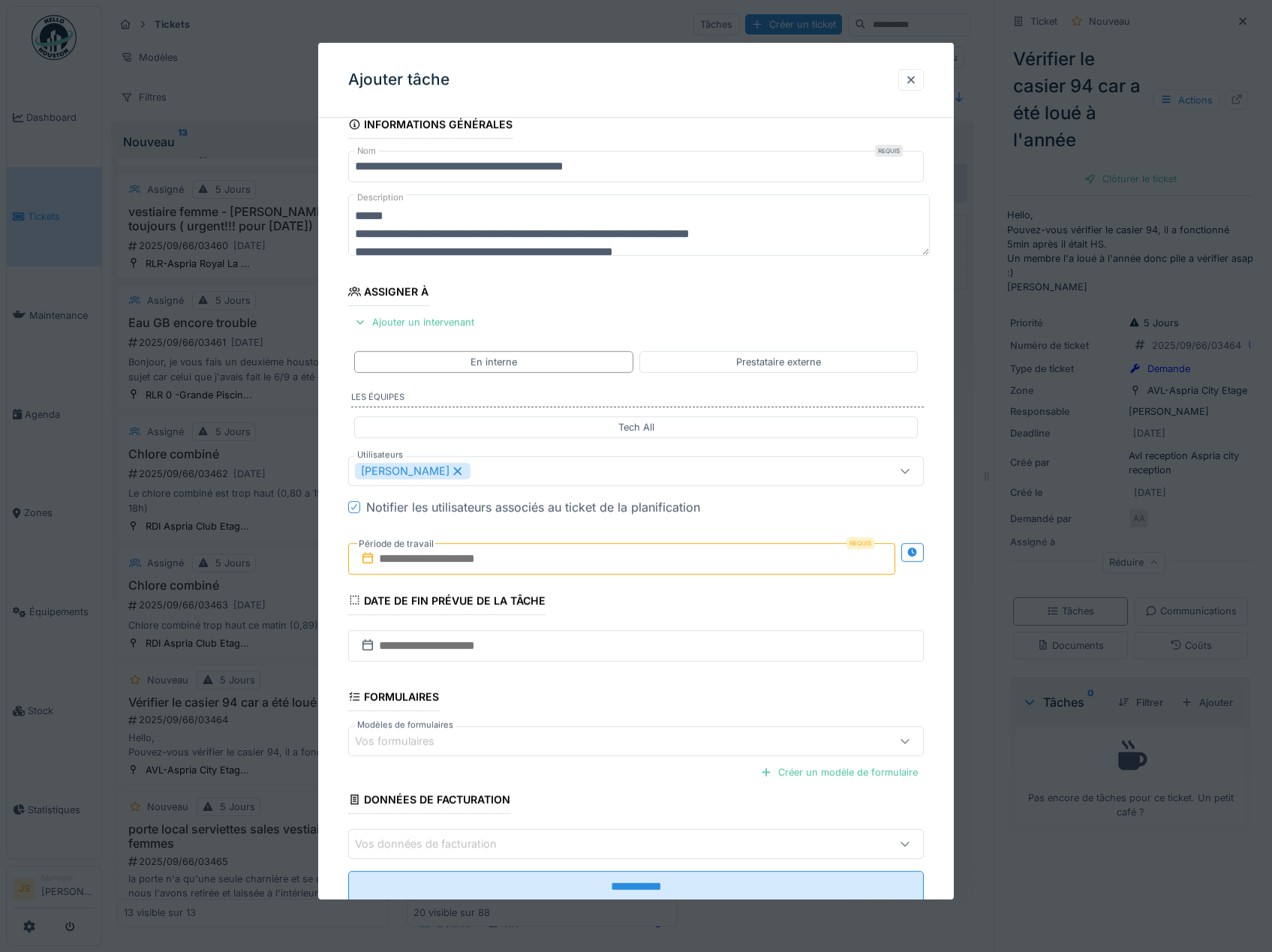
click at [336, 590] on div "**********" at bounding box center [636, 527] width 636 height 834
click at [405, 560] on input "text" at bounding box center [622, 558] width 547 height 32
click at [557, 703] on div "15" at bounding box center [551, 706] width 20 height 20
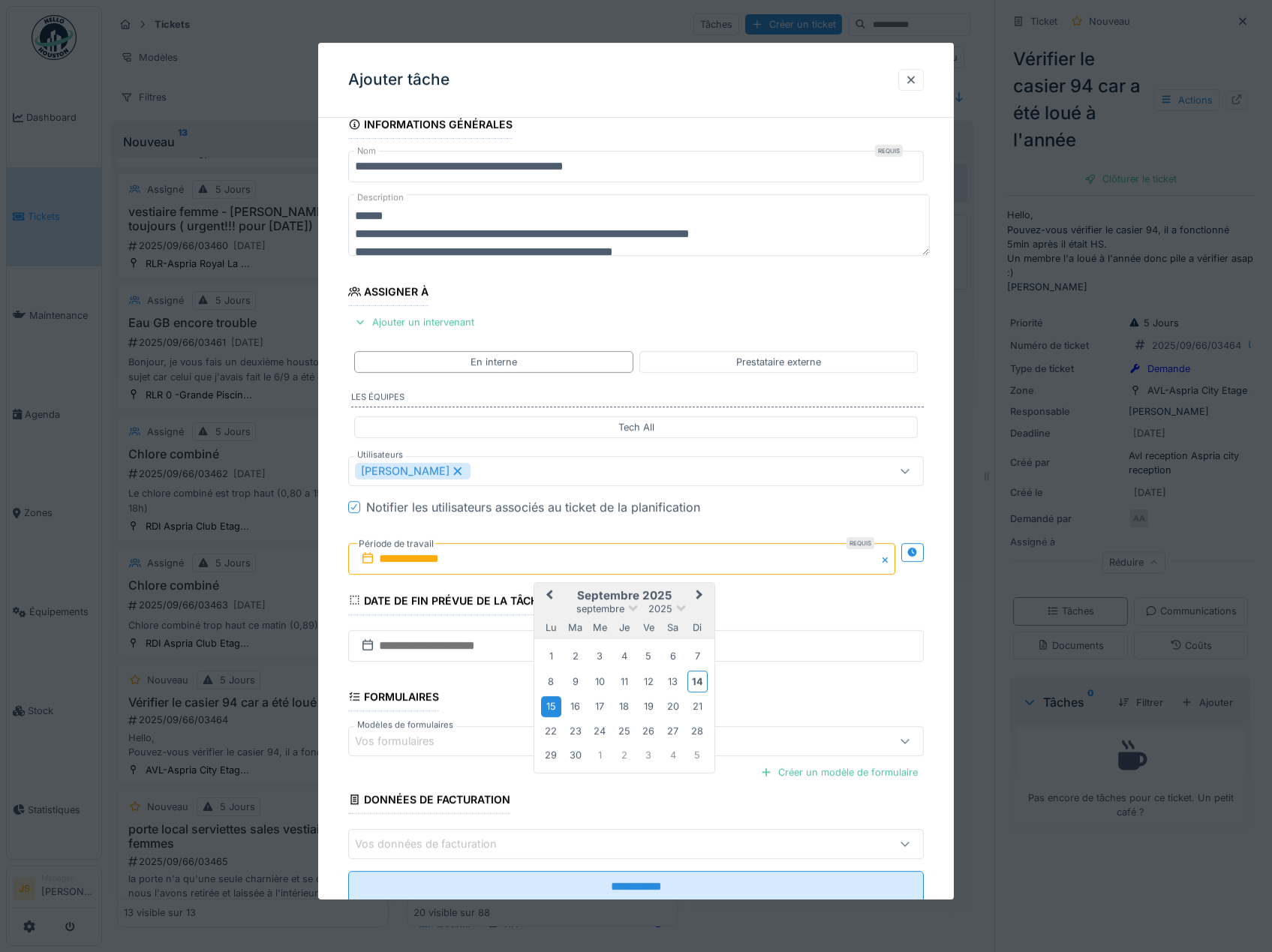
click at [551, 706] on div "15" at bounding box center [551, 706] width 20 height 20
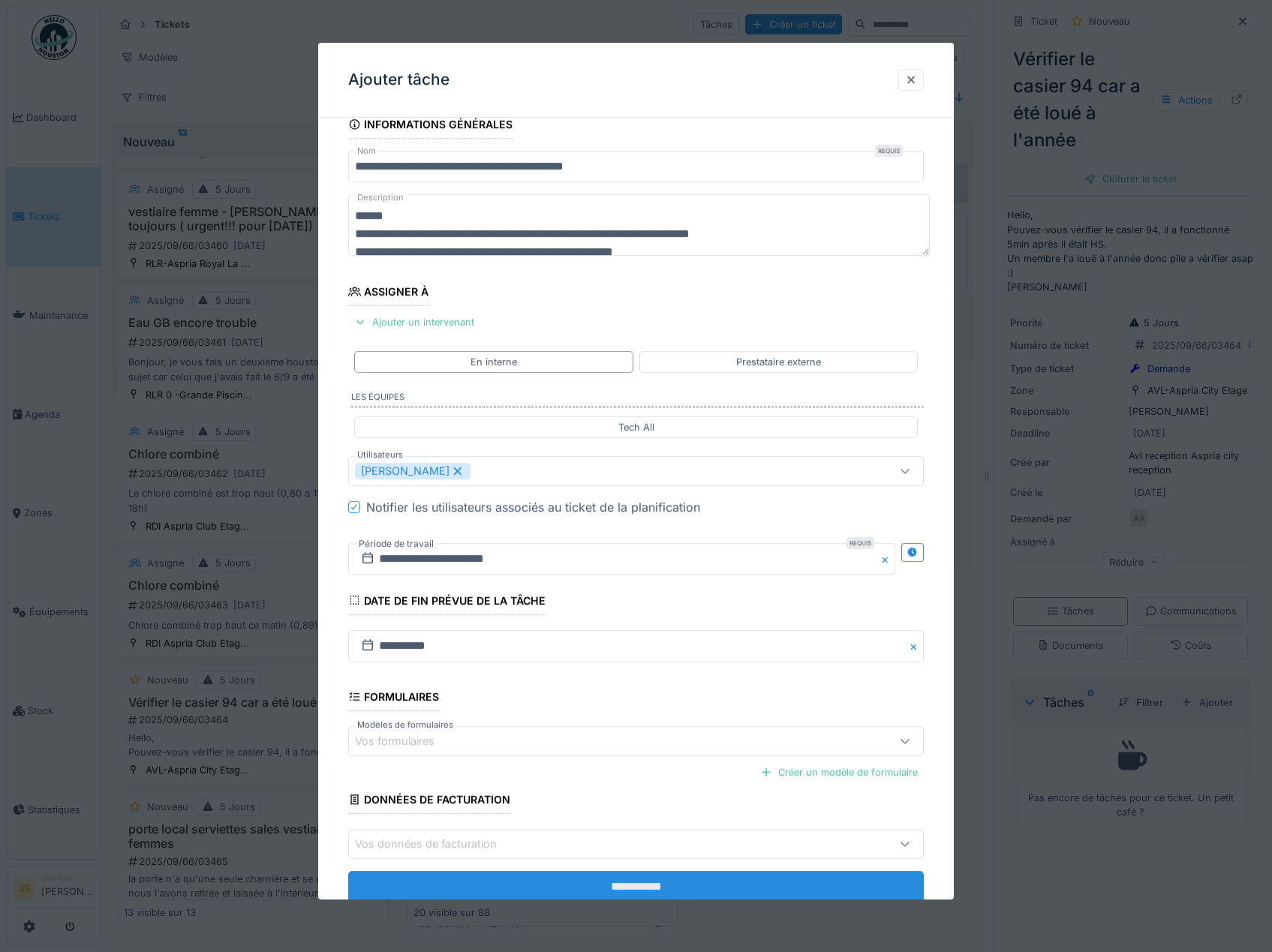
click at [645, 882] on input "**********" at bounding box center [636, 886] width 576 height 32
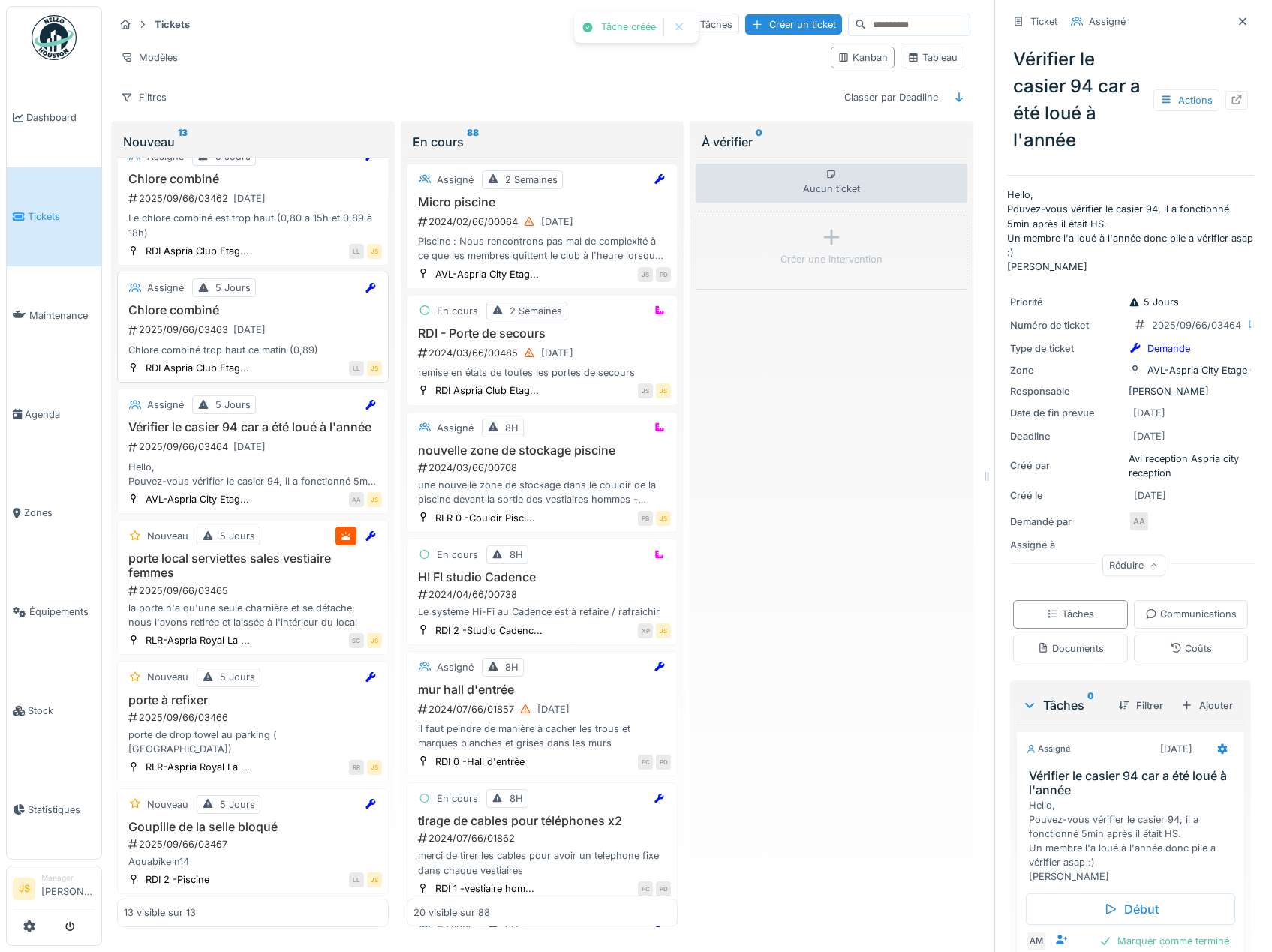
scroll to position [877, 0]
click at [245, 561] on h3 "porte local serviettes sales vestiaire femmes" at bounding box center [253, 565] width 258 height 29
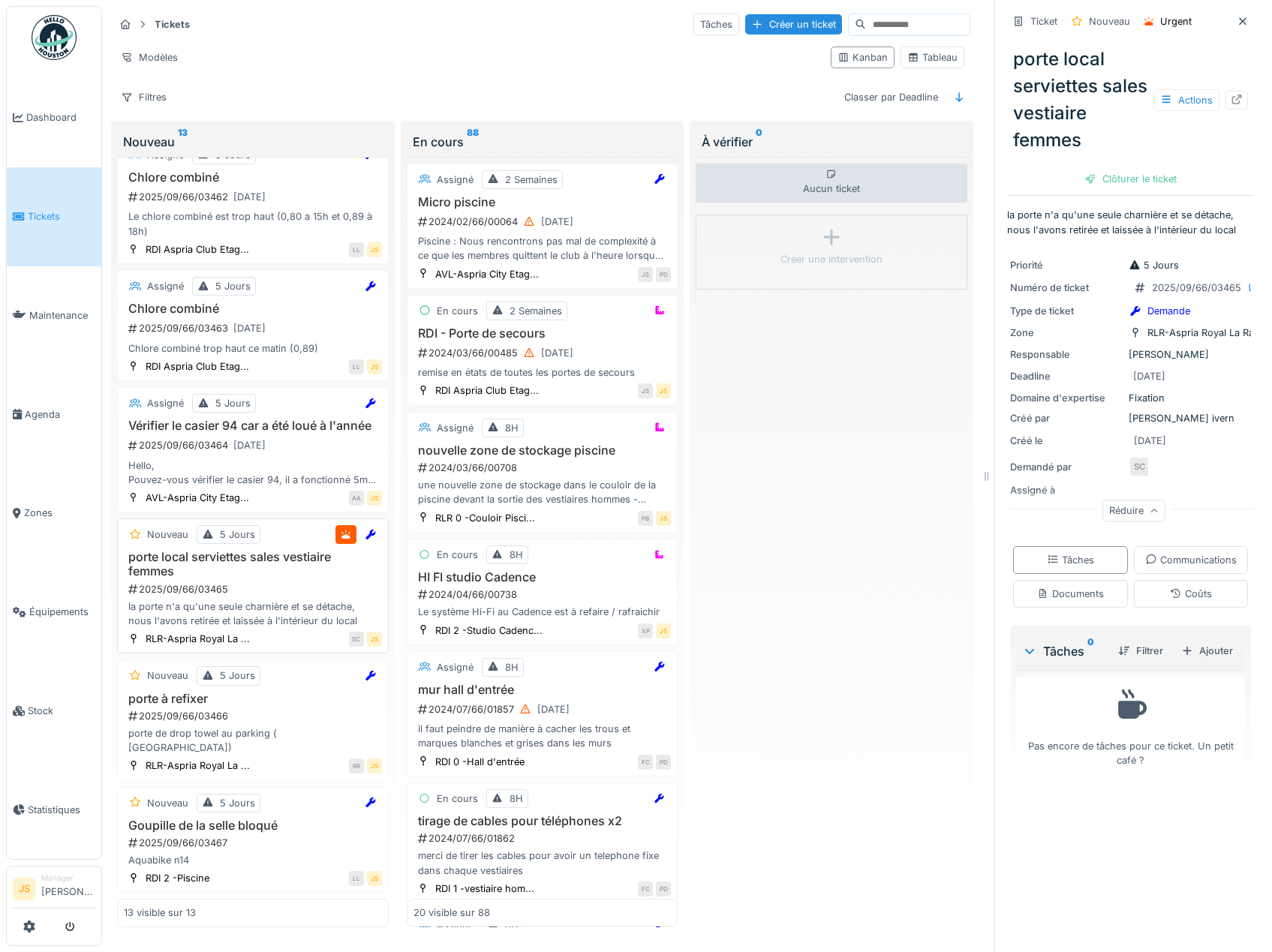
click at [211, 596] on div "2025/09/66/03465" at bounding box center [254, 589] width 255 height 14
click at [1177, 661] on div "Ajouter" at bounding box center [1207, 650] width 64 height 20
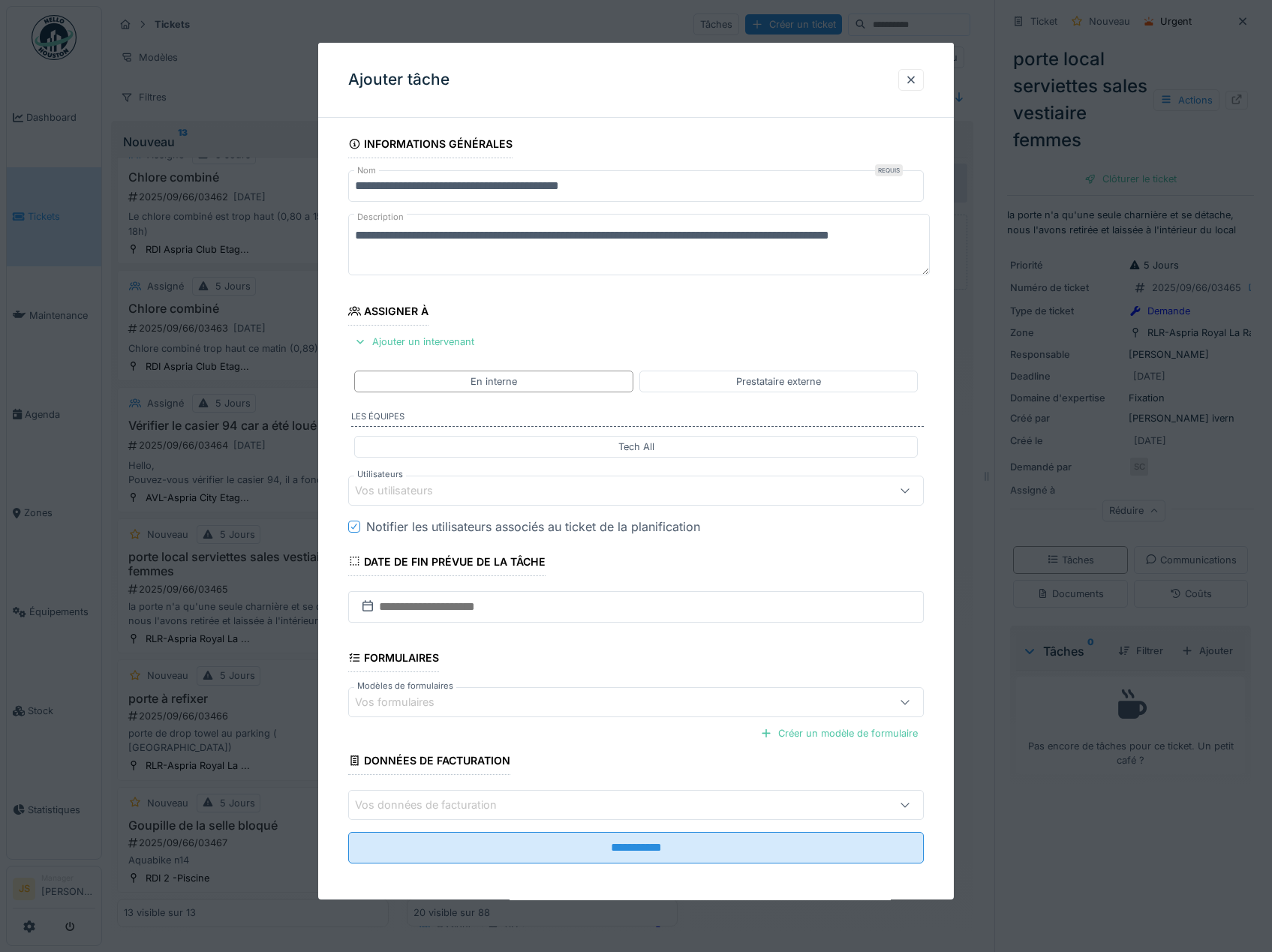
click at [383, 494] on div "Vos utilisateurs" at bounding box center [405, 490] width 99 height 16
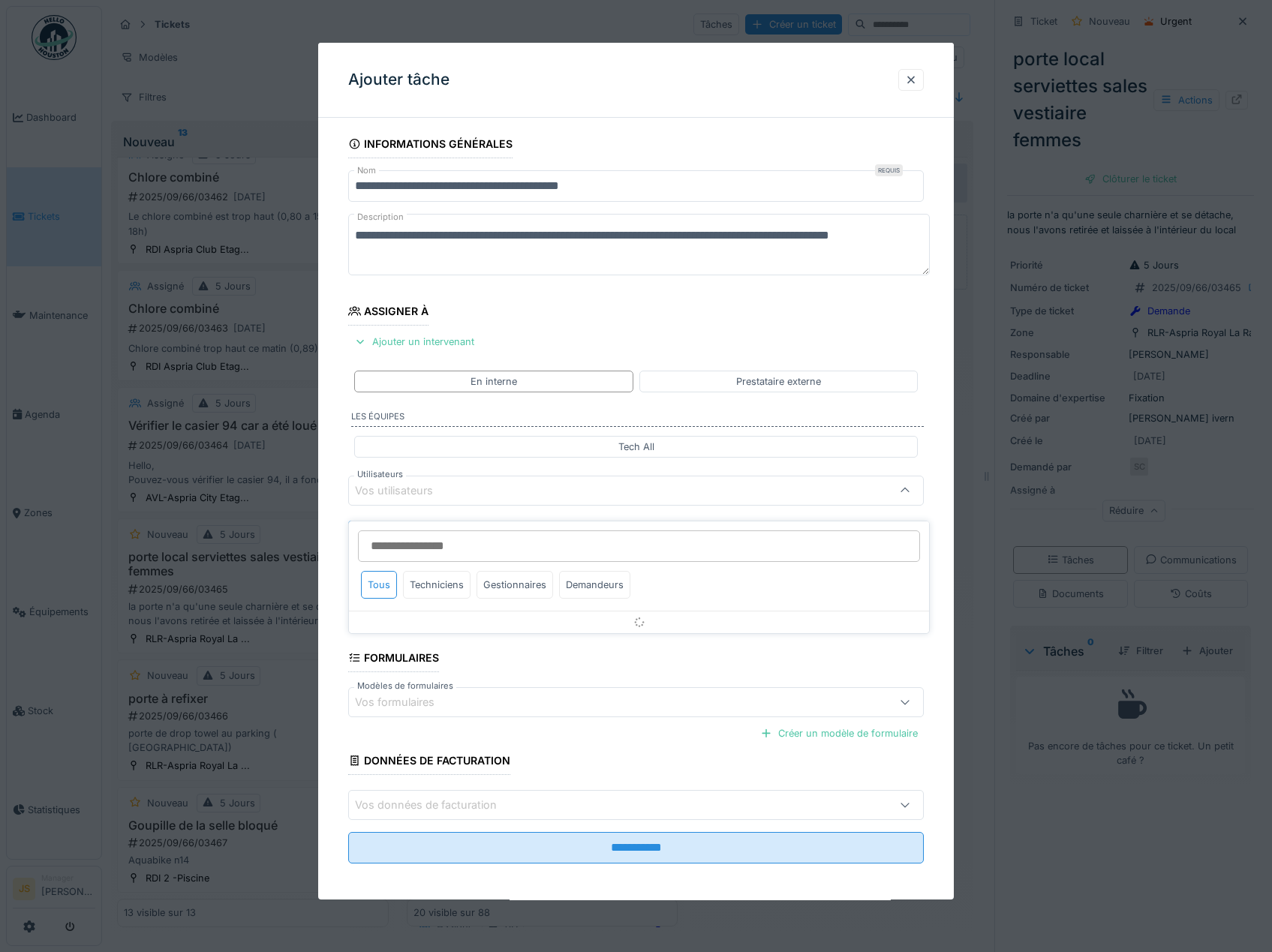
scroll to position [6, 0]
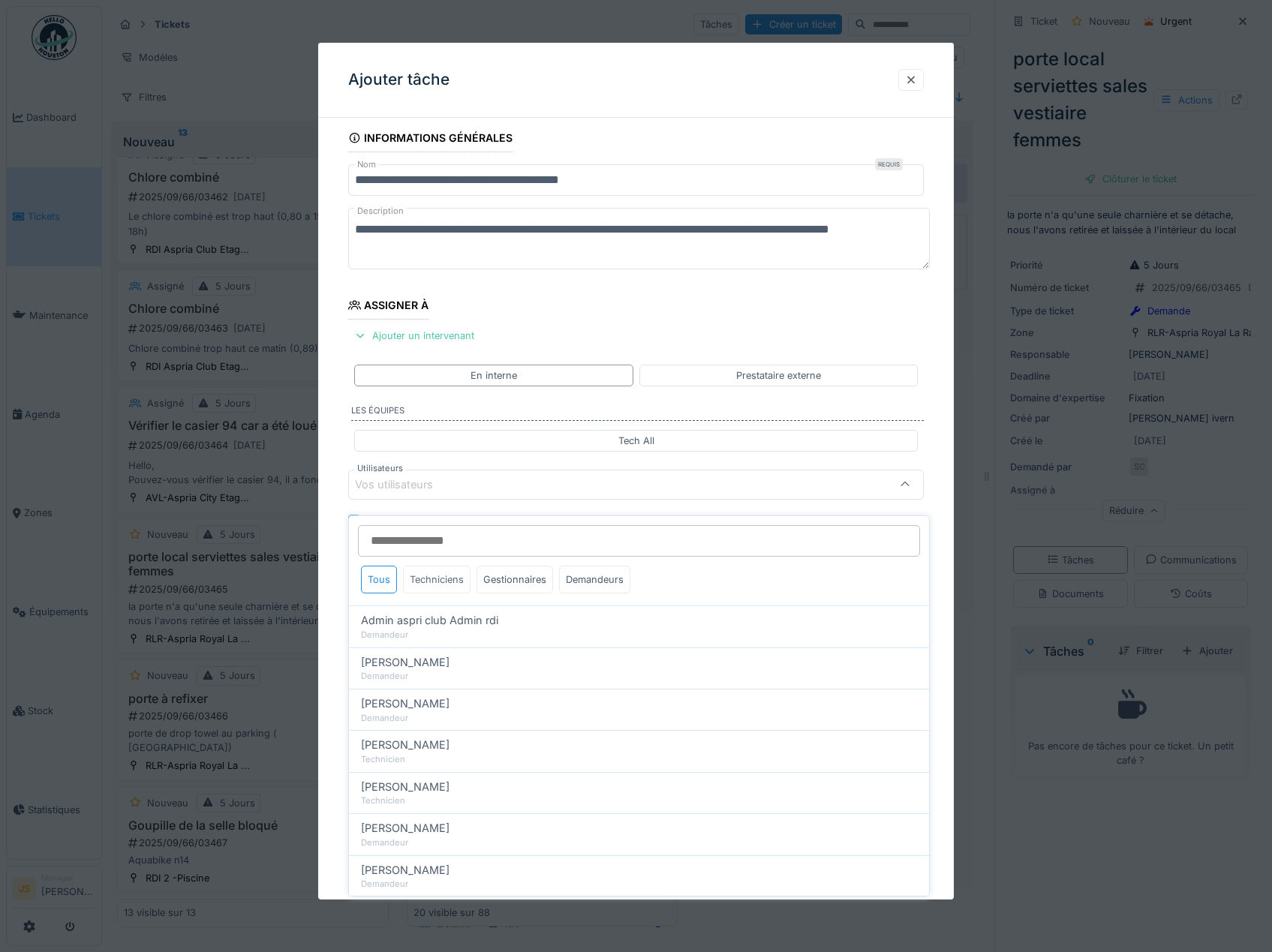
click at [431, 565] on div "Techniciens" at bounding box center [436, 579] width 68 height 28
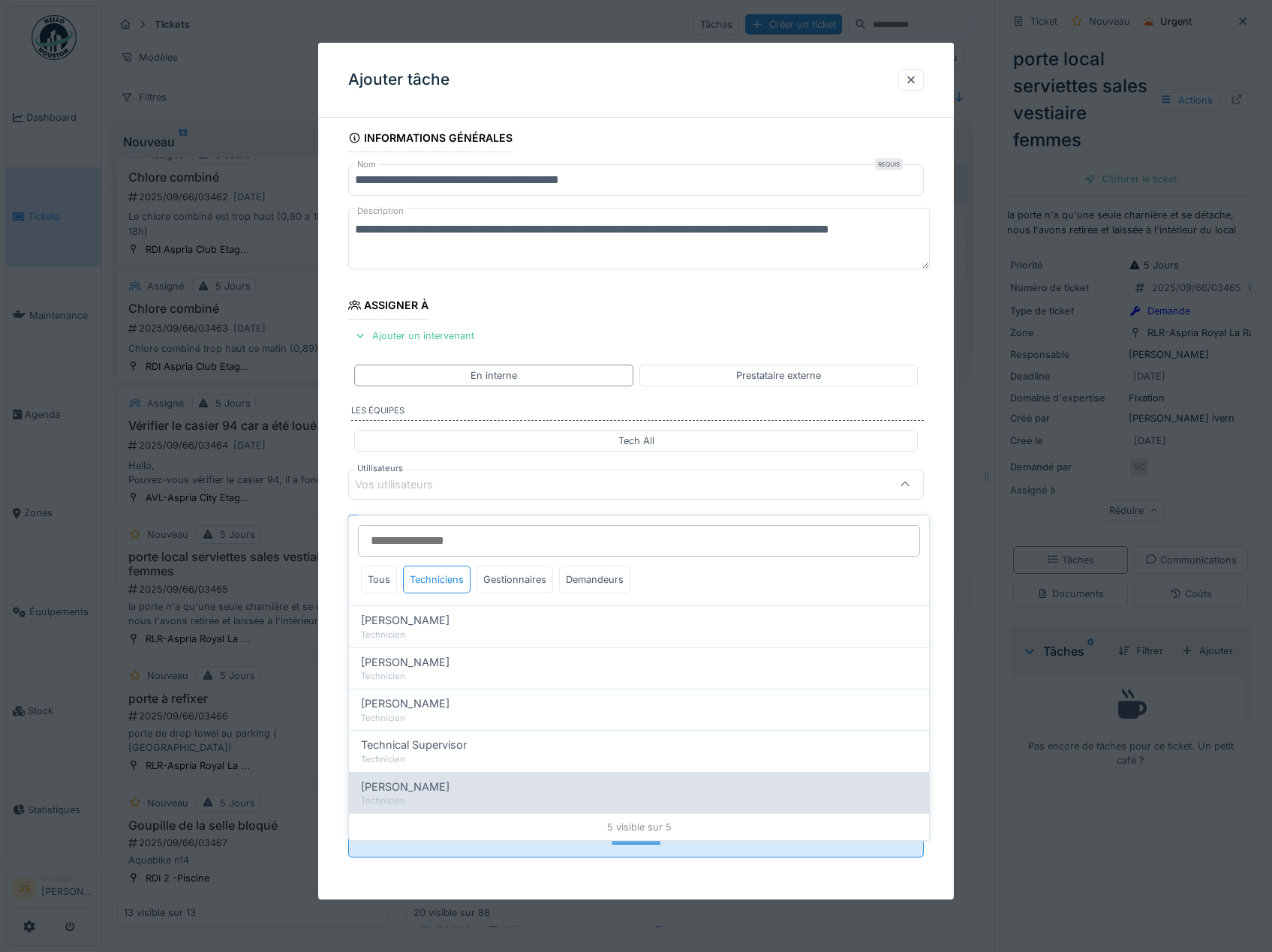
click at [416, 794] on div "Technicien" at bounding box center [638, 800] width 556 height 13
type input "****"
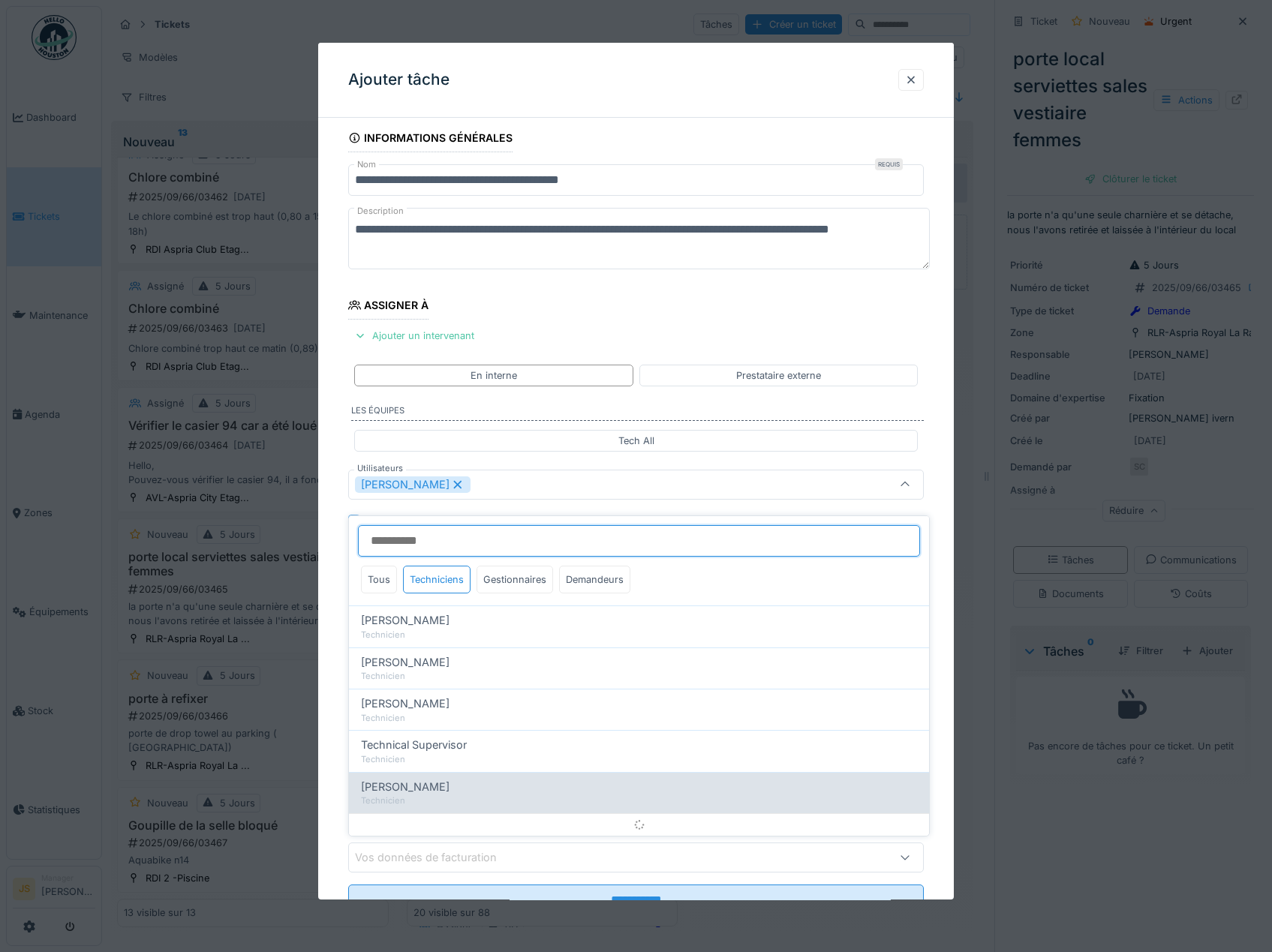
scroll to position [20, 0]
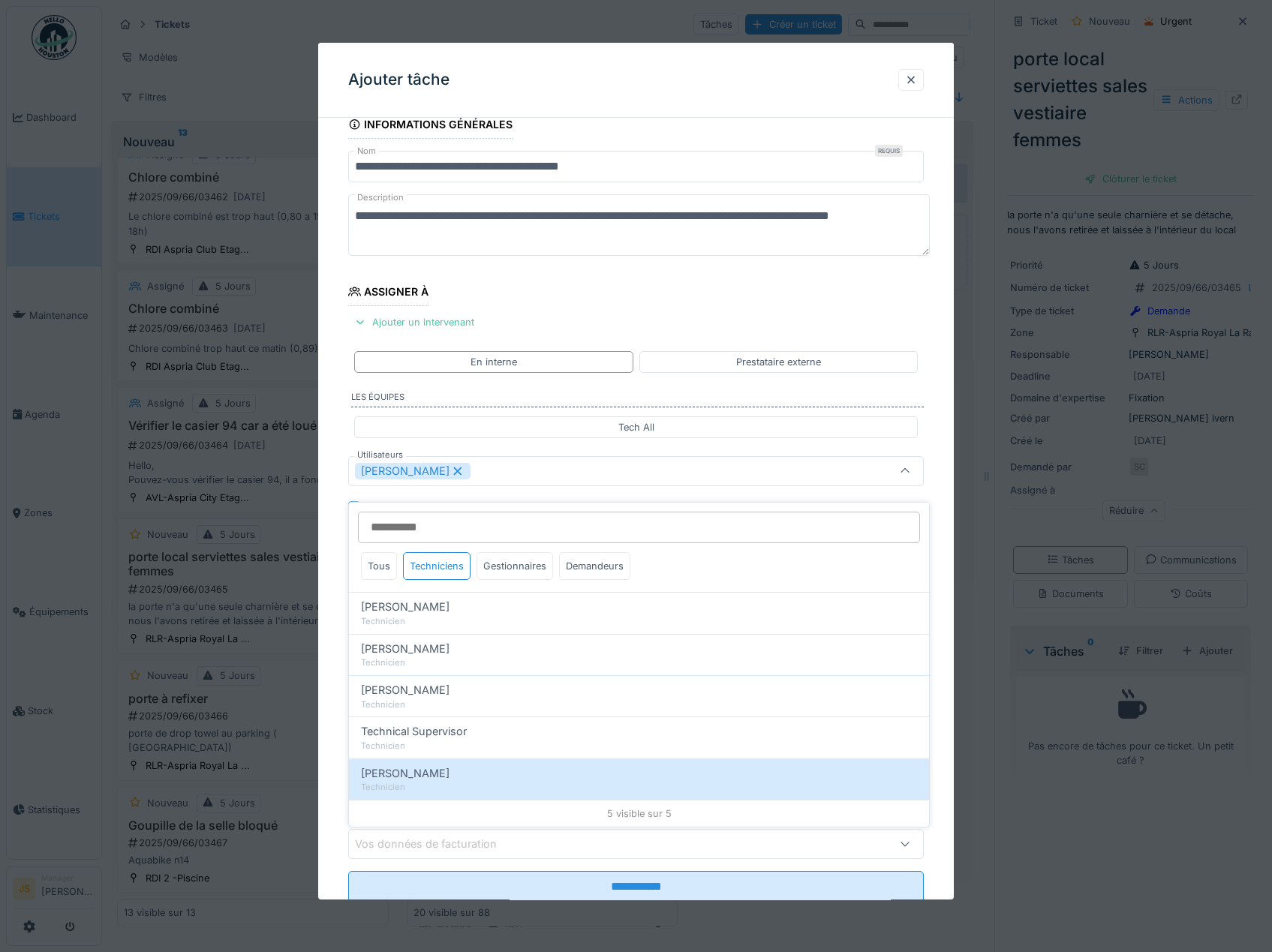
click at [337, 725] on div "**********" at bounding box center [636, 527] width 636 height 834
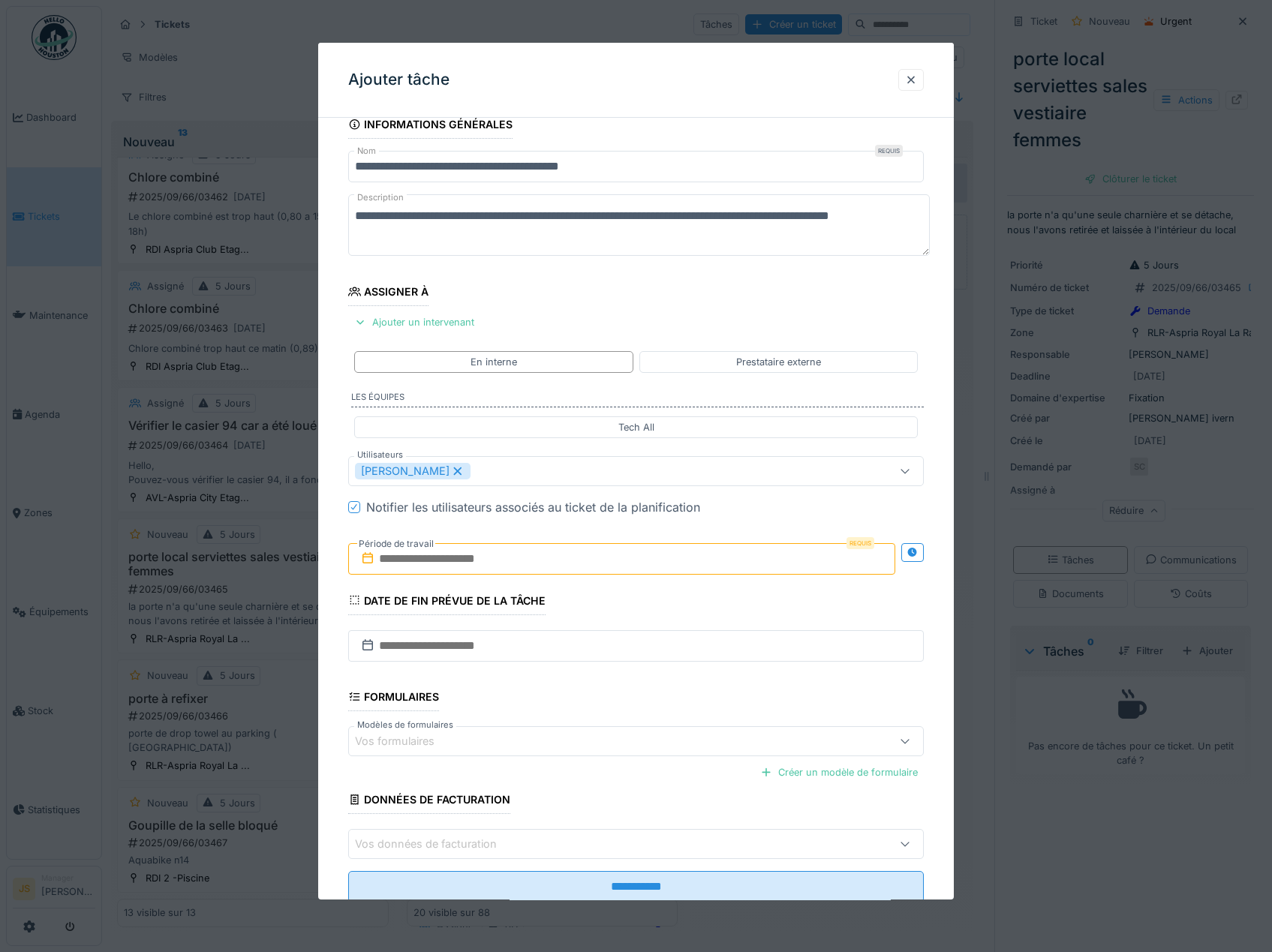
click at [422, 556] on input "text" at bounding box center [622, 558] width 547 height 32
click at [556, 701] on div "15" at bounding box center [551, 706] width 20 height 20
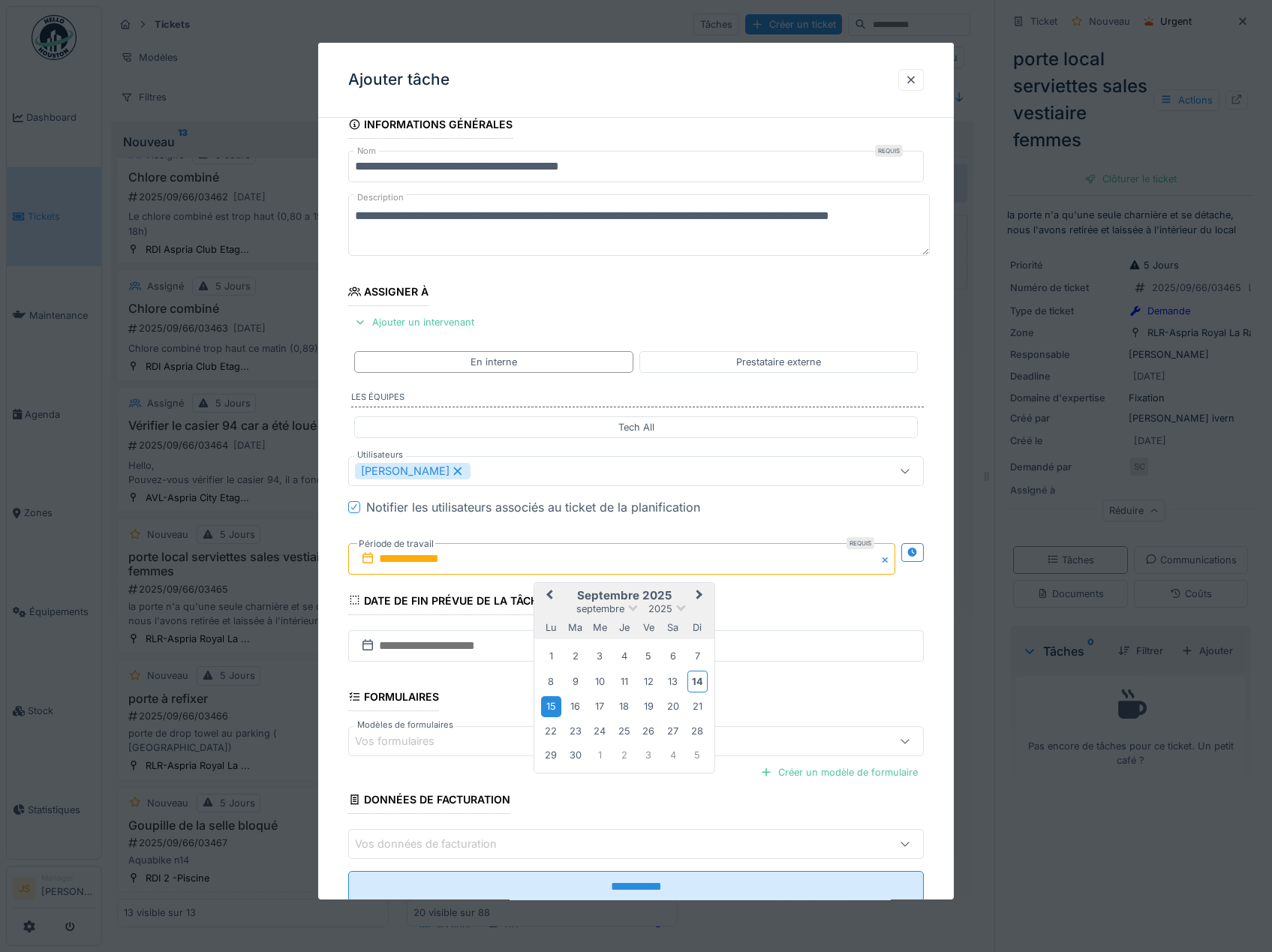
click at [556, 702] on div "15" at bounding box center [551, 706] width 20 height 20
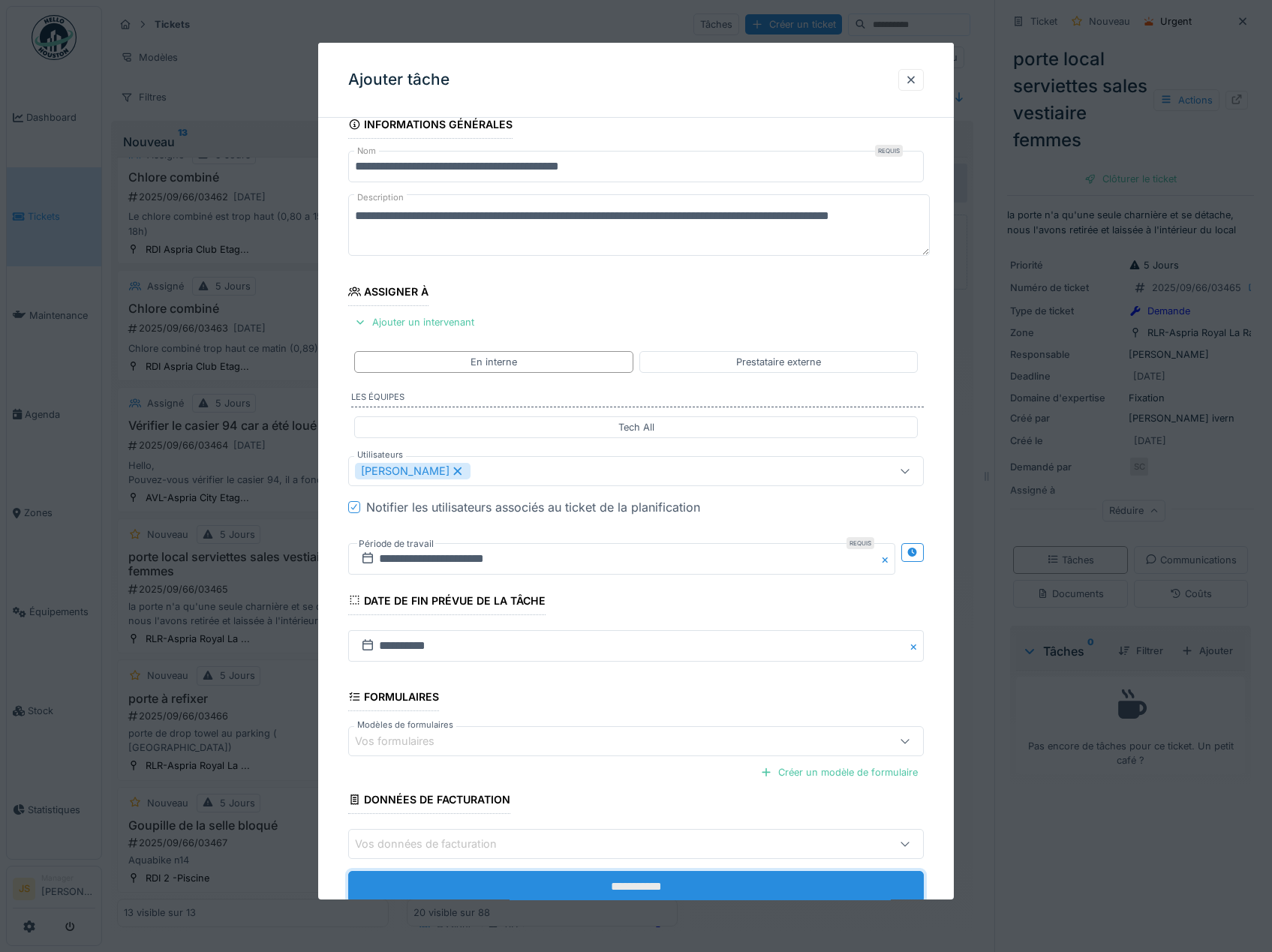
click at [661, 885] on input "**********" at bounding box center [636, 886] width 576 height 32
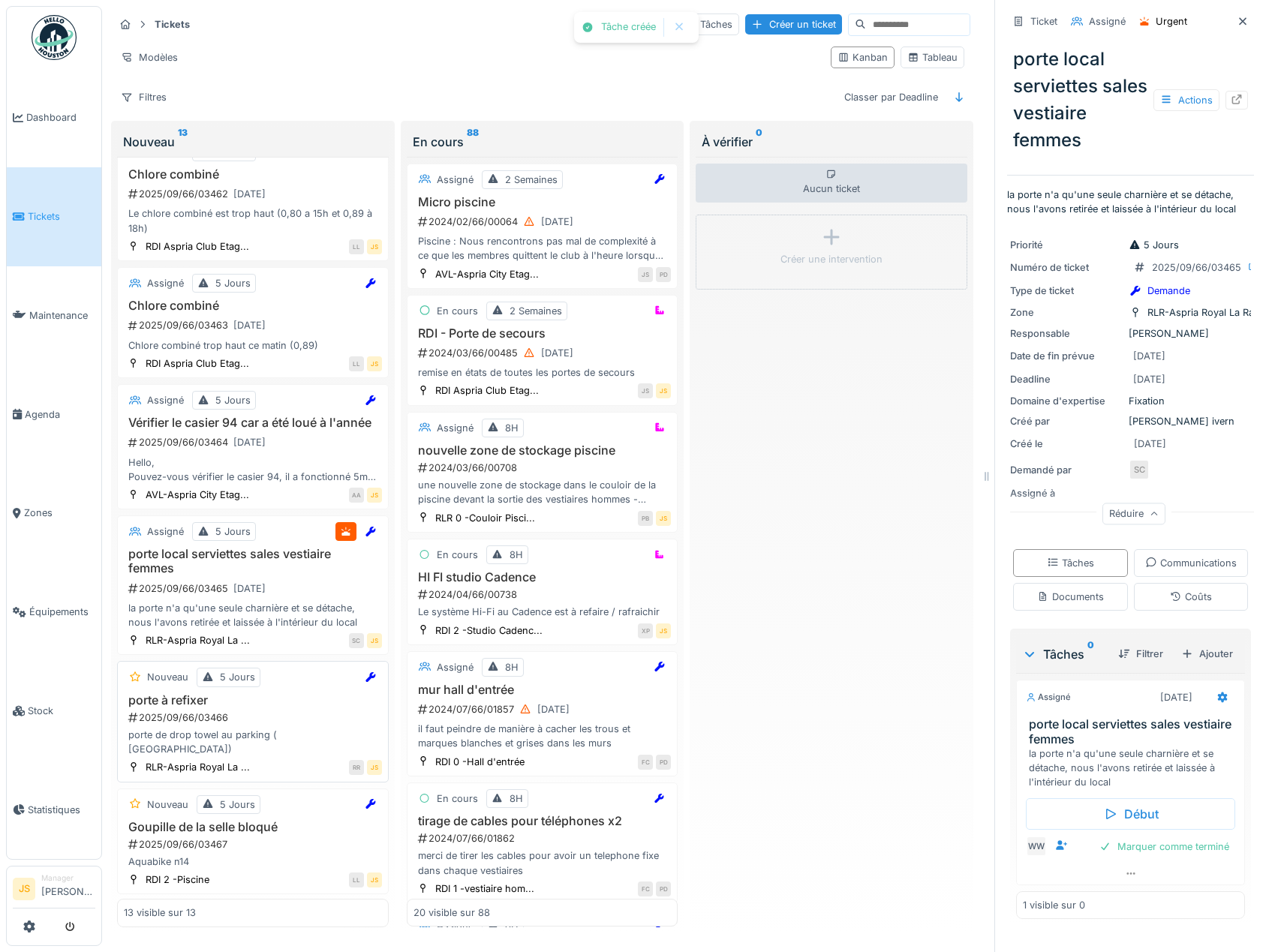
scroll to position [882, 0]
click at [216, 729] on div "porte de drop towel au parking ( cote dame)" at bounding box center [253, 741] width 258 height 29
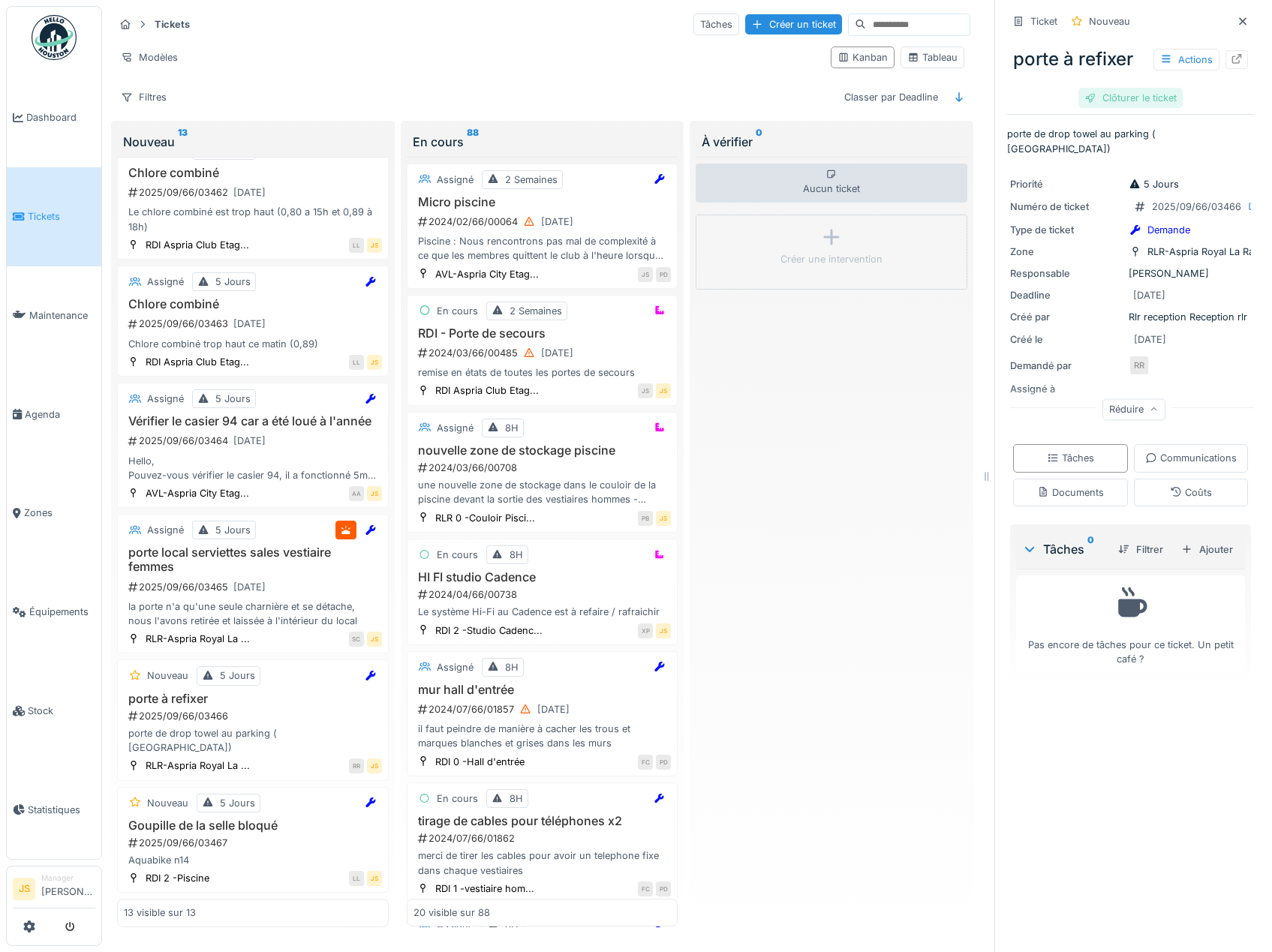
click at [1108, 88] on div "Clôturer le ticket" at bounding box center [1129, 98] width 104 height 20
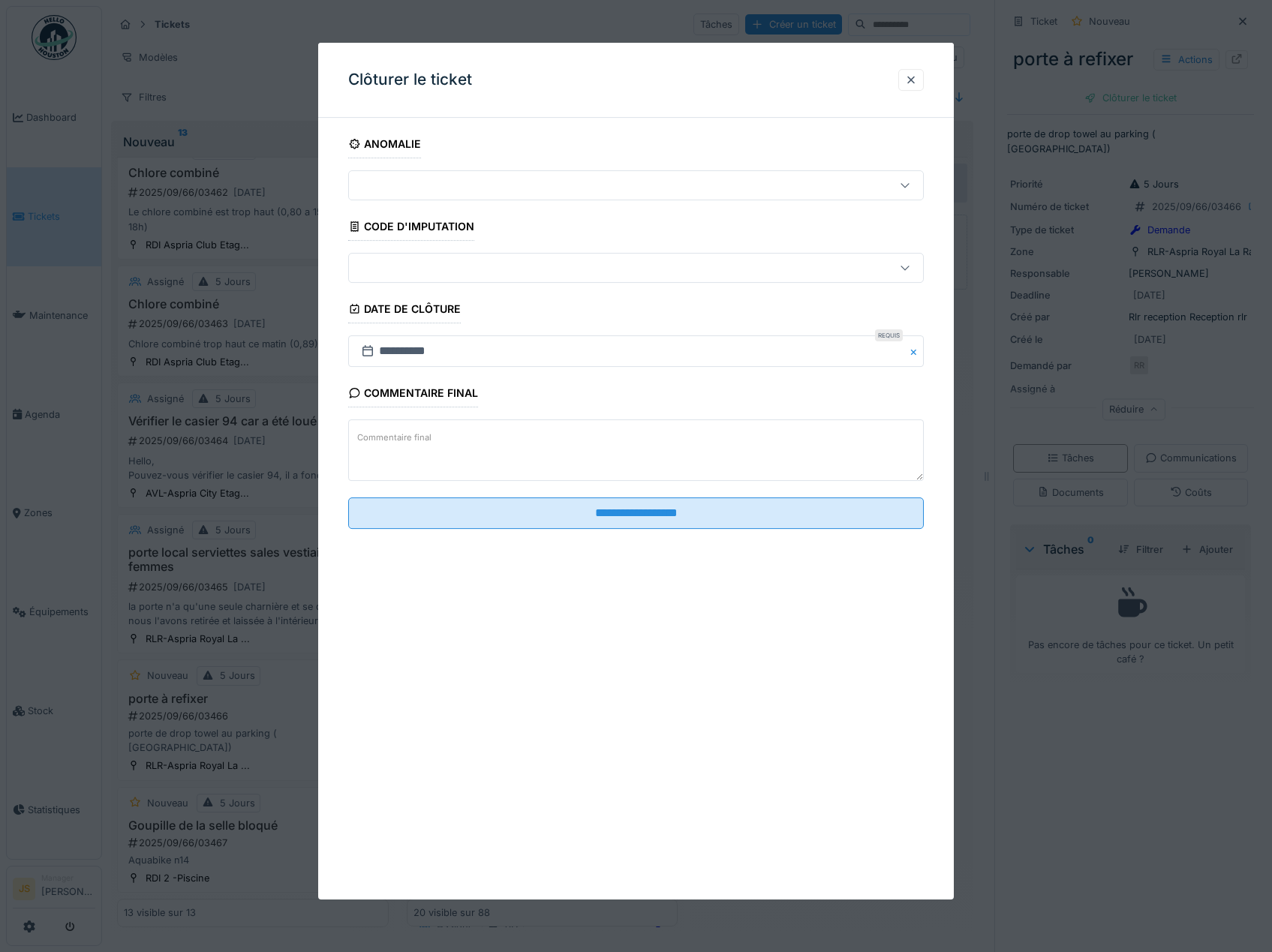
click at [626, 448] on textarea "Commentaire final" at bounding box center [636, 451] width 576 height 61
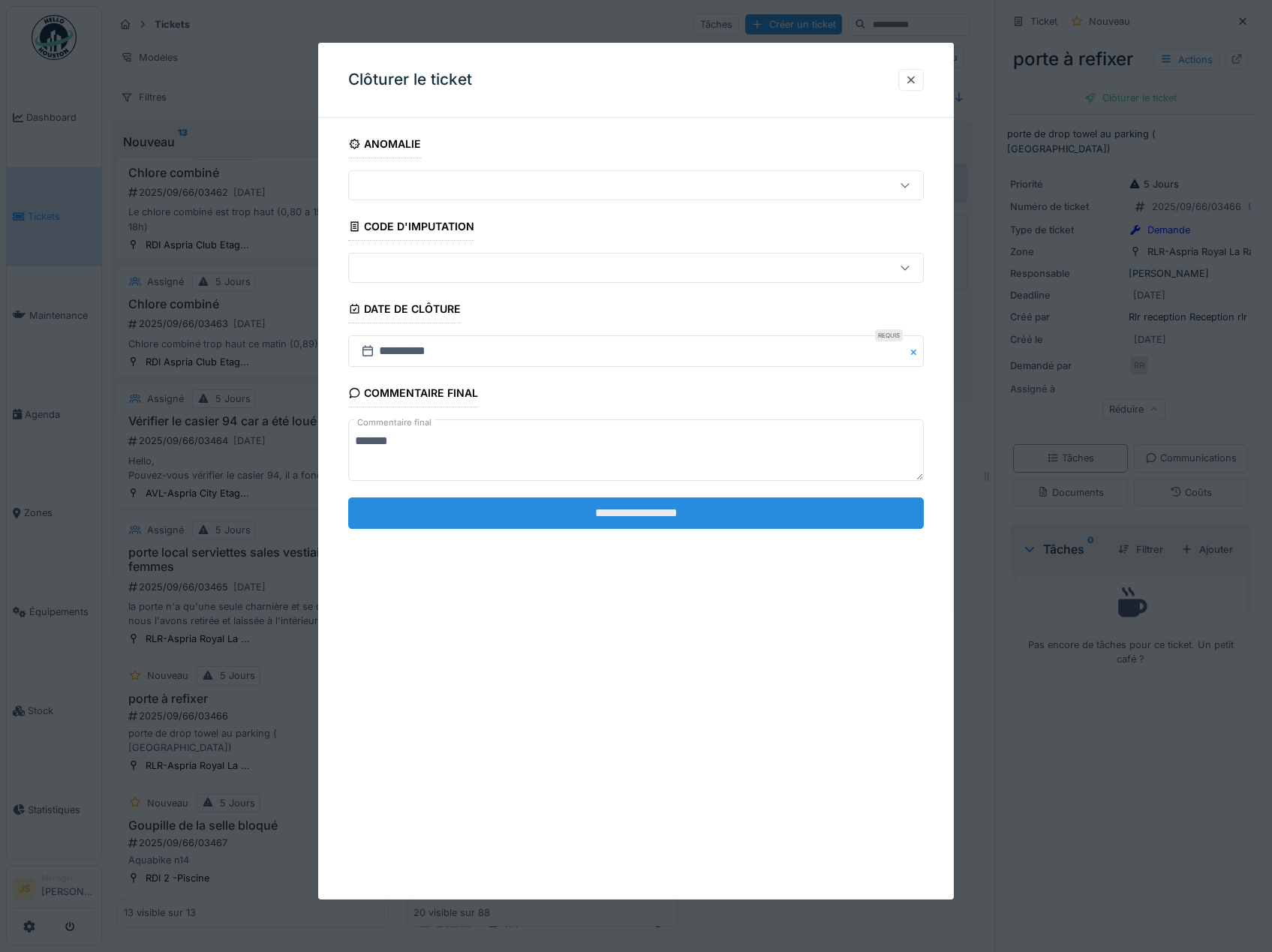
type textarea "*******"
click at [649, 515] on input "**********" at bounding box center [636, 513] width 576 height 32
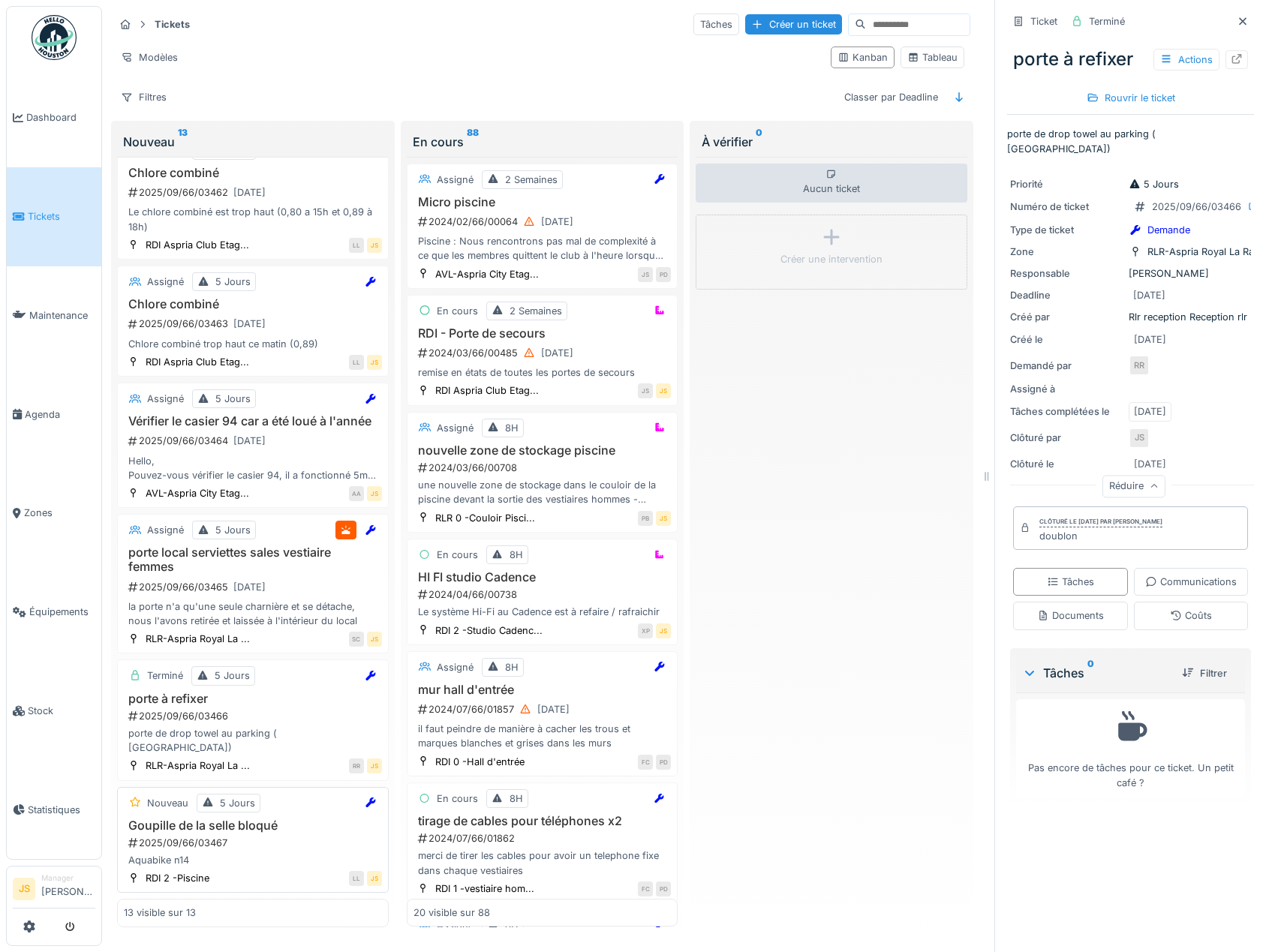
click at [236, 818] on h3 "Goupille de la selle bloqué" at bounding box center [253, 826] width 258 height 14
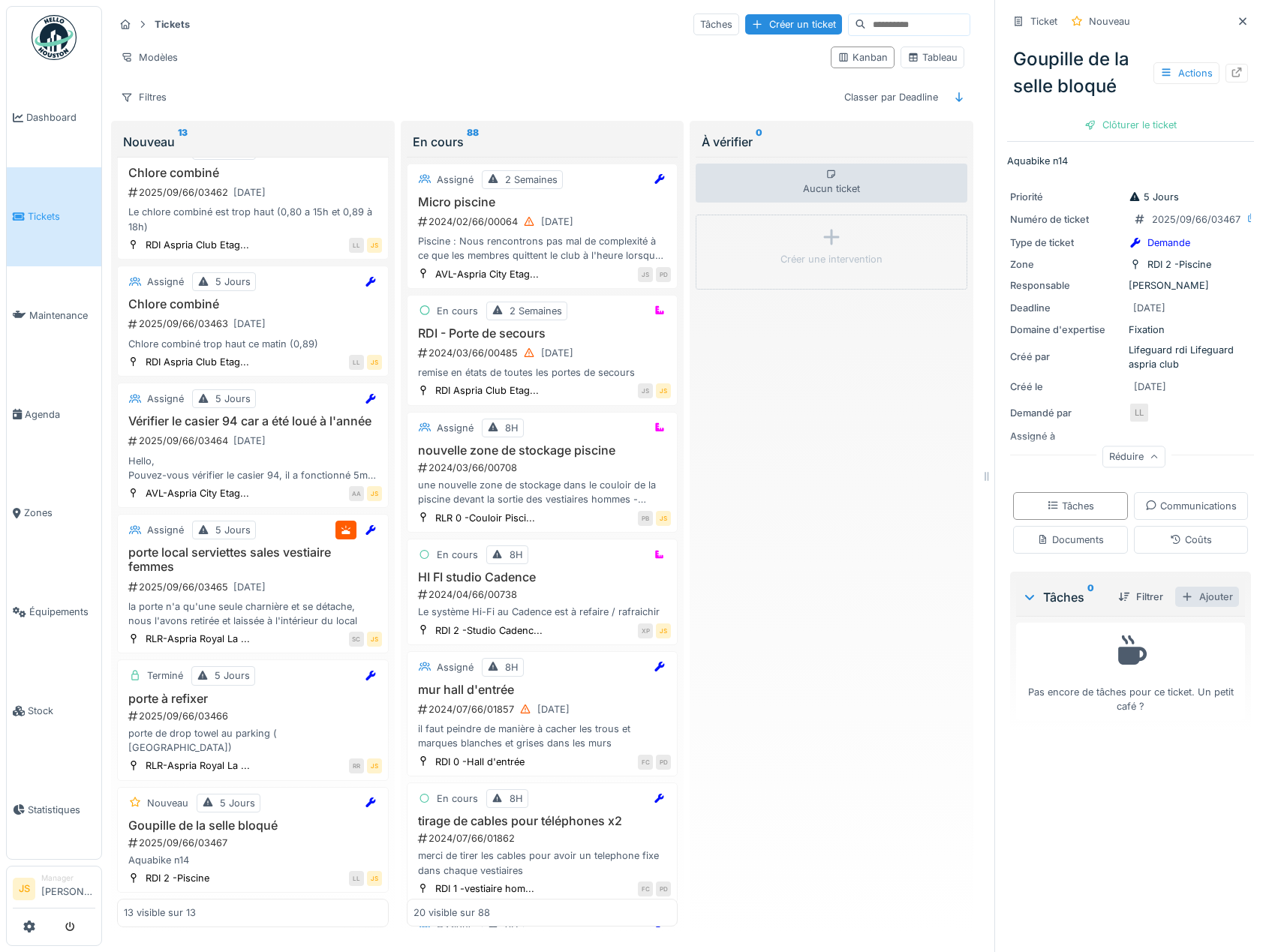
click at [1184, 607] on div "Ajouter" at bounding box center [1207, 596] width 64 height 20
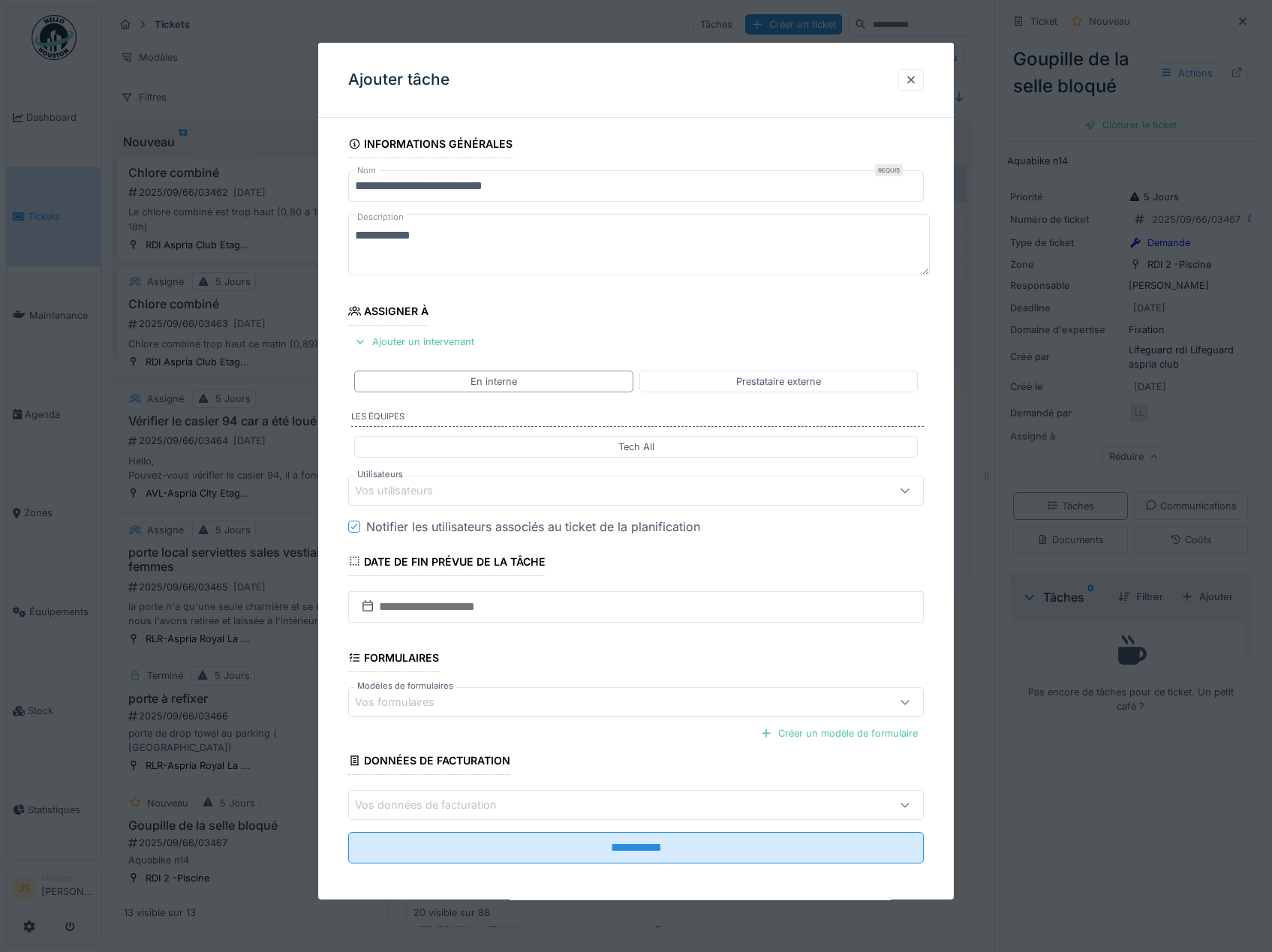
click at [397, 483] on div "Vos utilisateurs" at bounding box center [405, 490] width 99 height 16
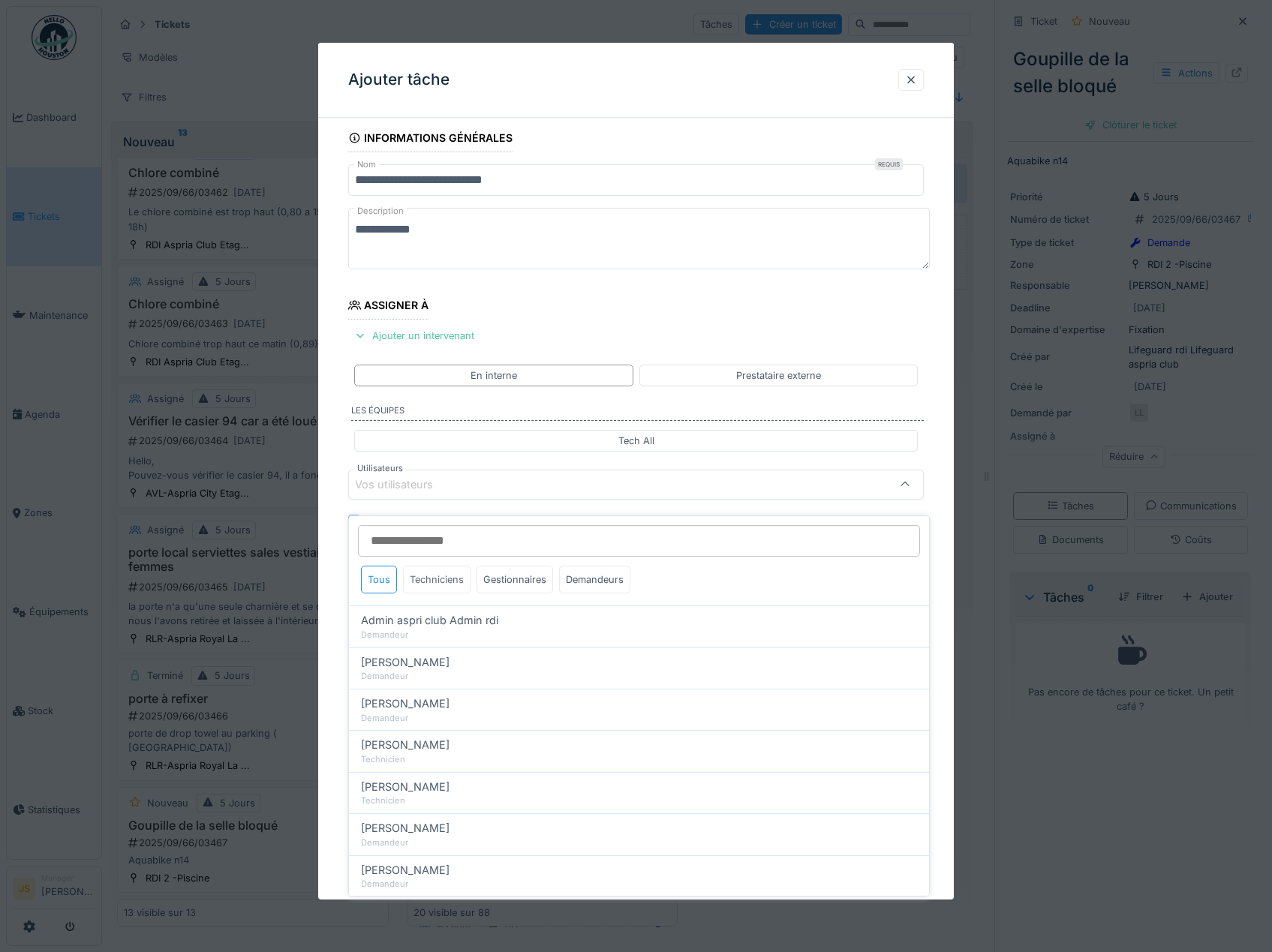
click at [435, 568] on div "Techniciens" at bounding box center [436, 579] width 68 height 28
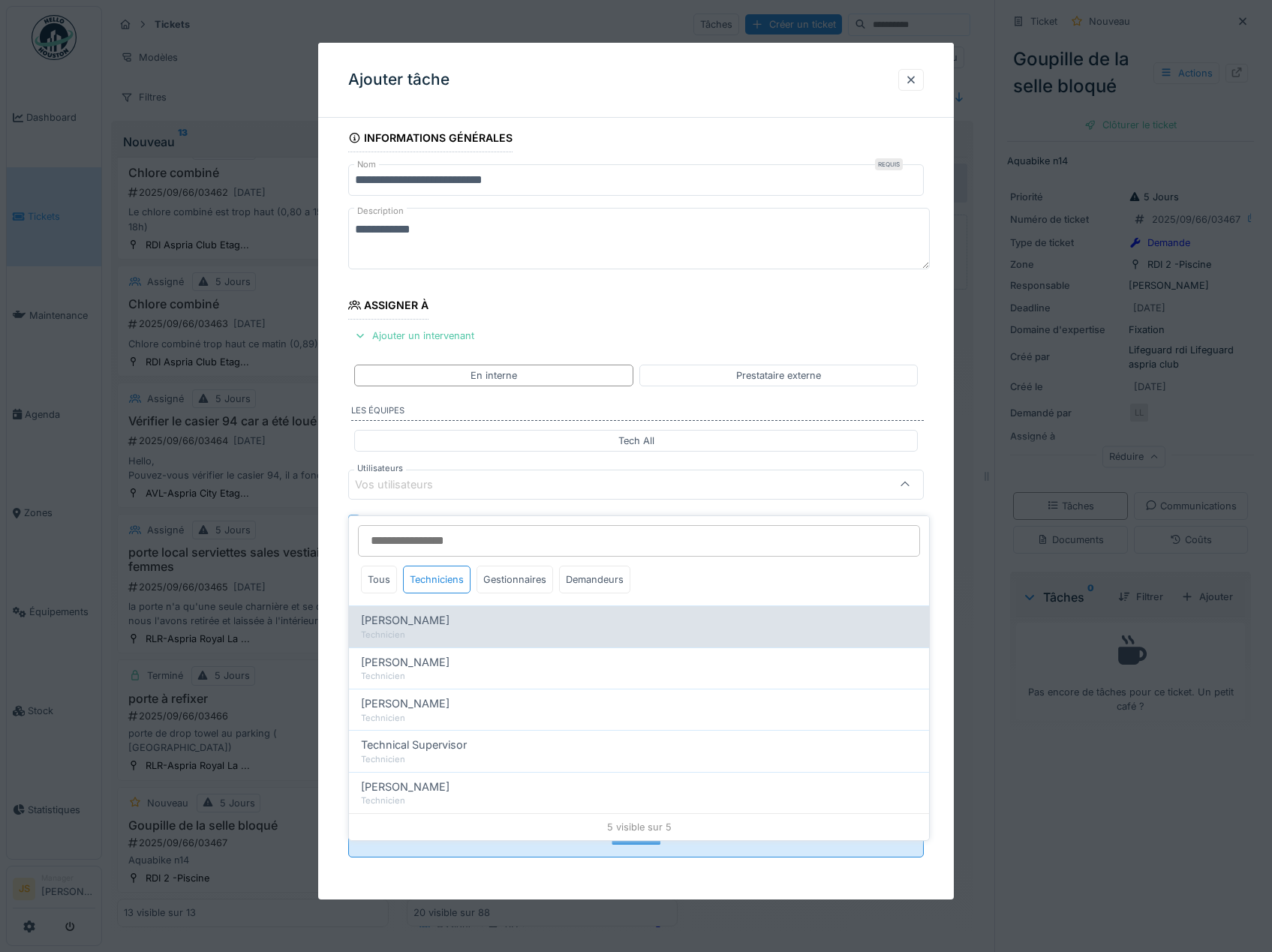
click at [424, 612] on span "Alexandre Michailidis" at bounding box center [405, 621] width 89 height 16
type input "*****"
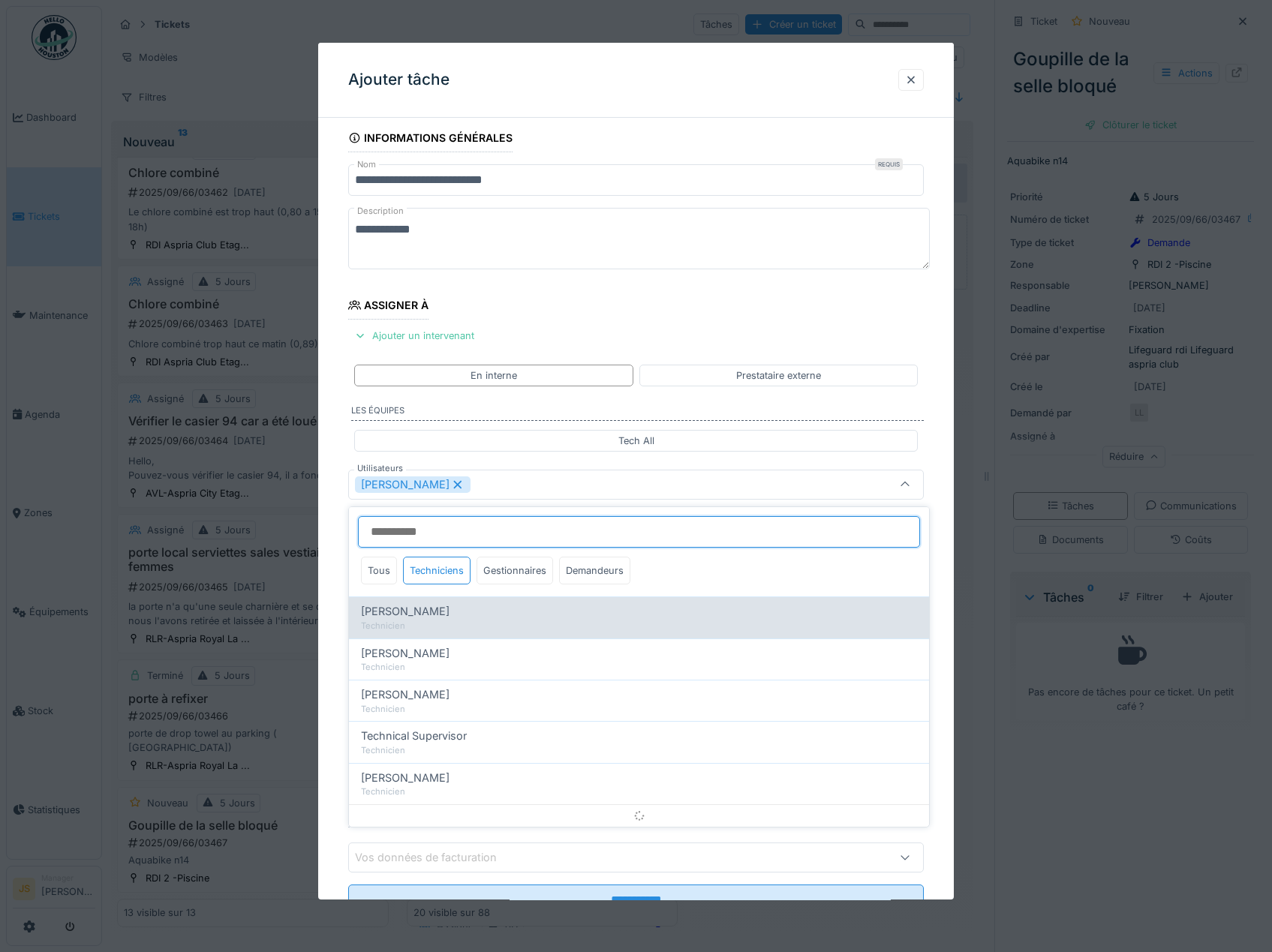
scroll to position [20, 0]
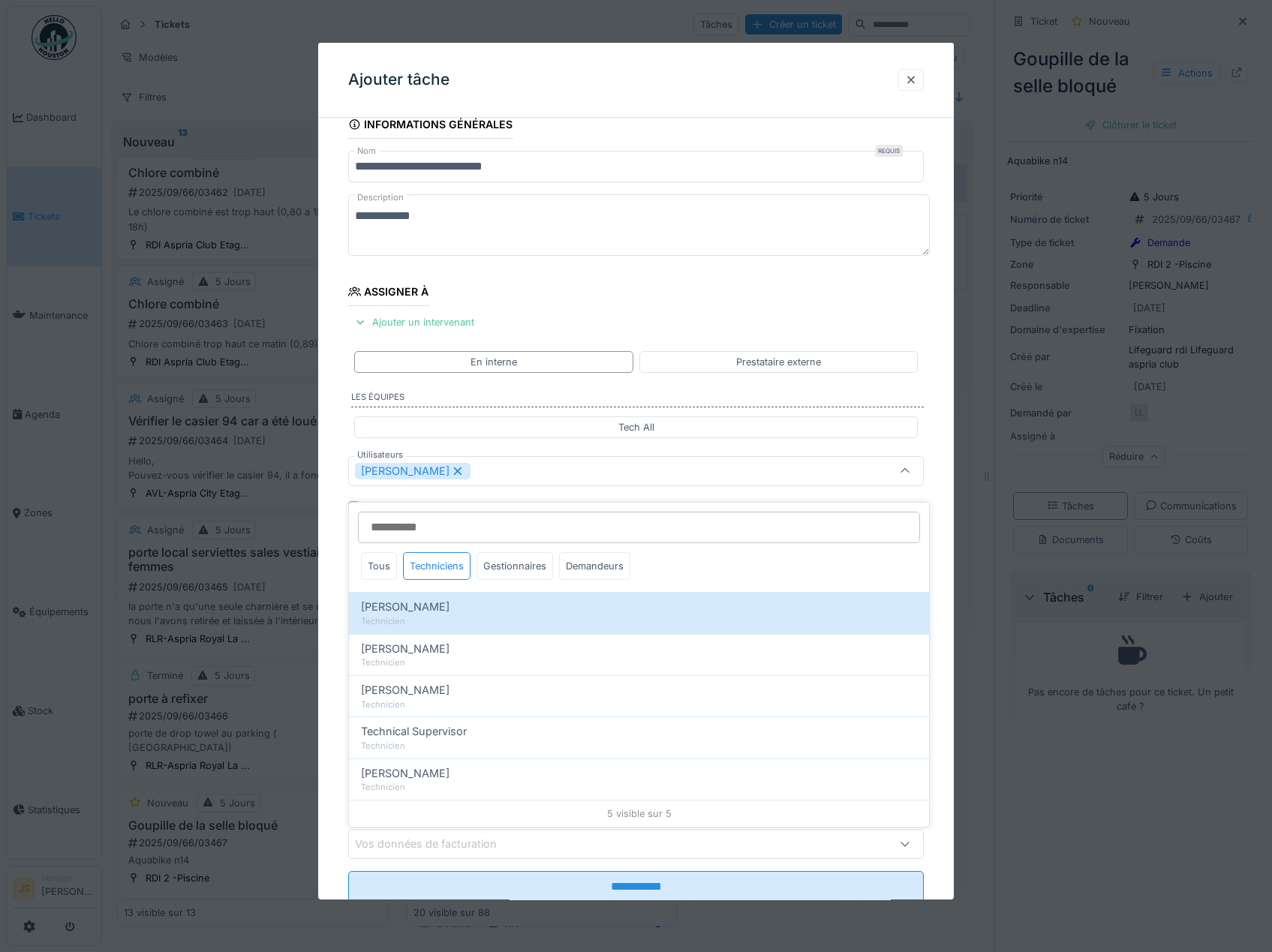
click at [332, 616] on div "**********" at bounding box center [636, 527] width 636 height 834
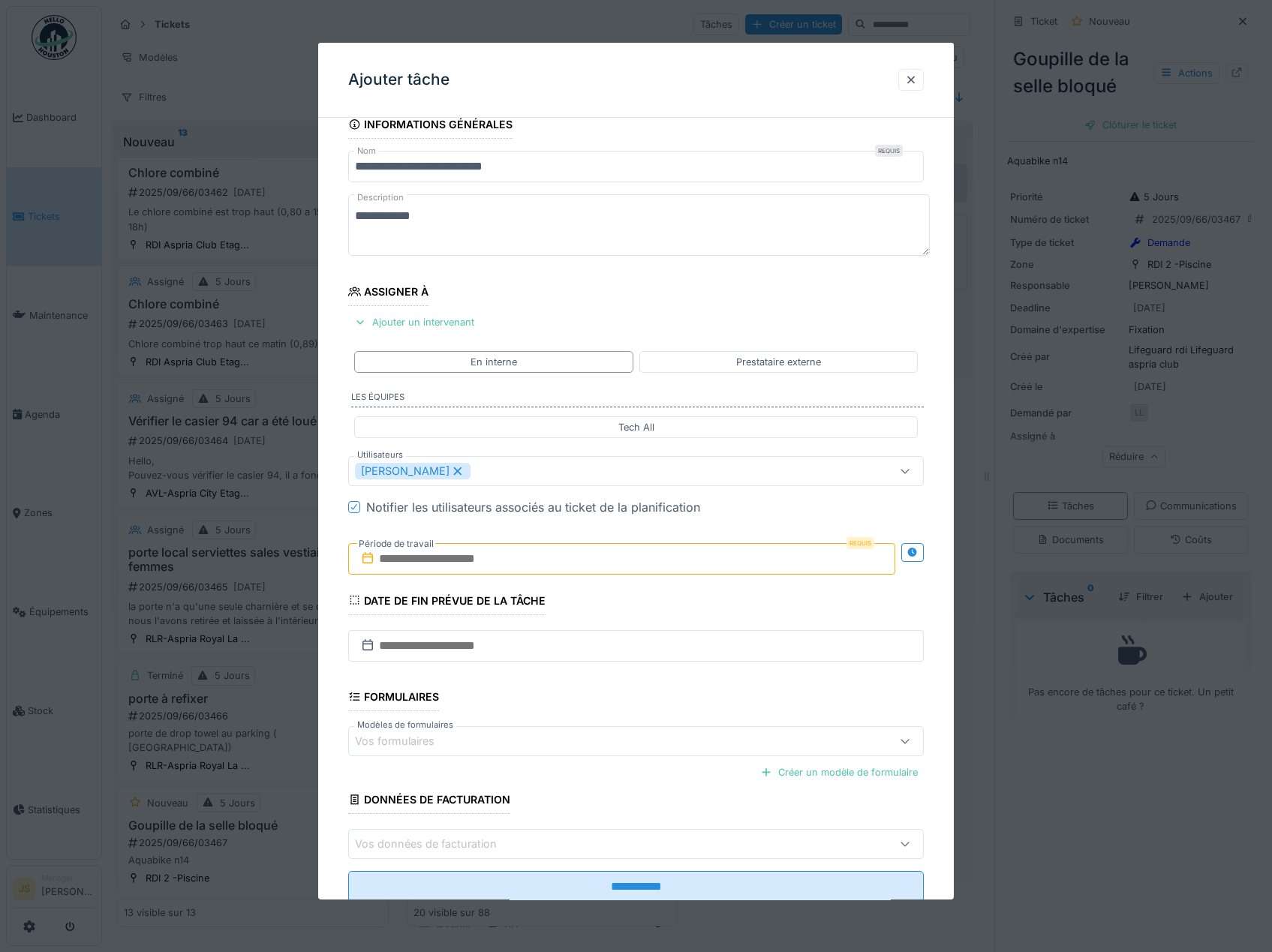
click at [407, 563] on input "text" at bounding box center [622, 558] width 547 height 32
click at [556, 711] on div "15" at bounding box center [551, 706] width 20 height 20
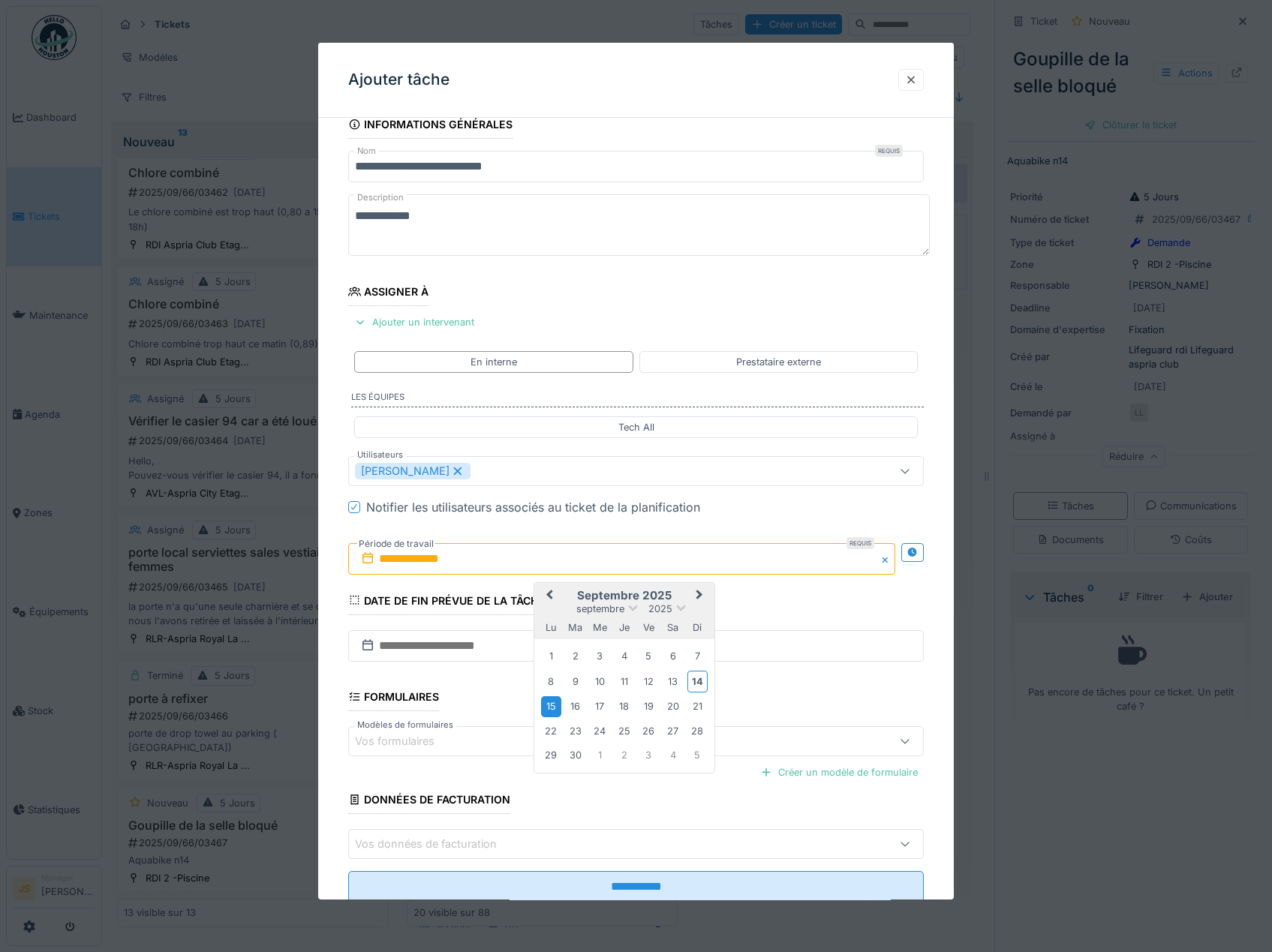
click at [554, 709] on div "15" at bounding box center [551, 706] width 20 height 20
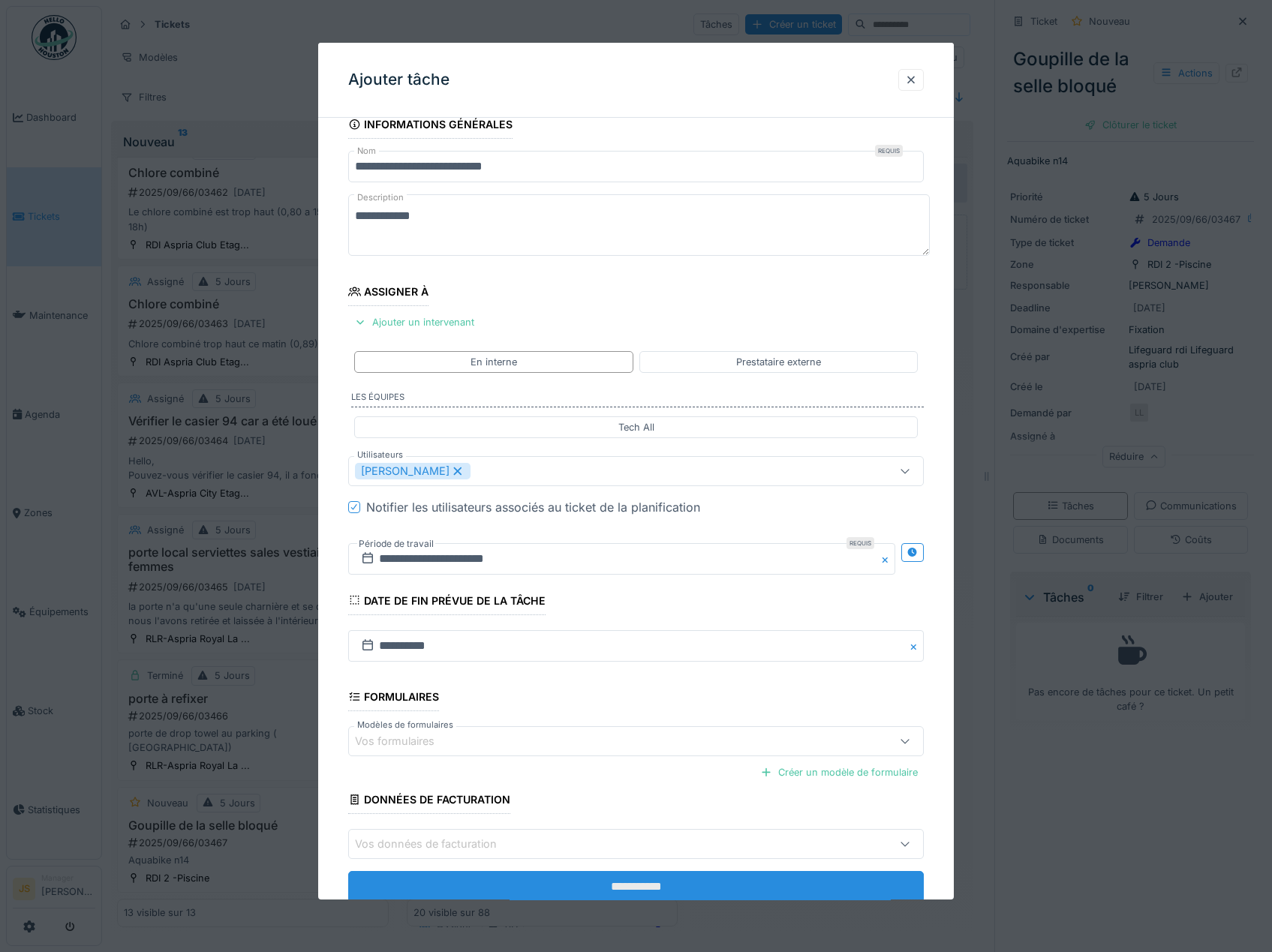
click at [711, 885] on input "**********" at bounding box center [636, 886] width 576 height 32
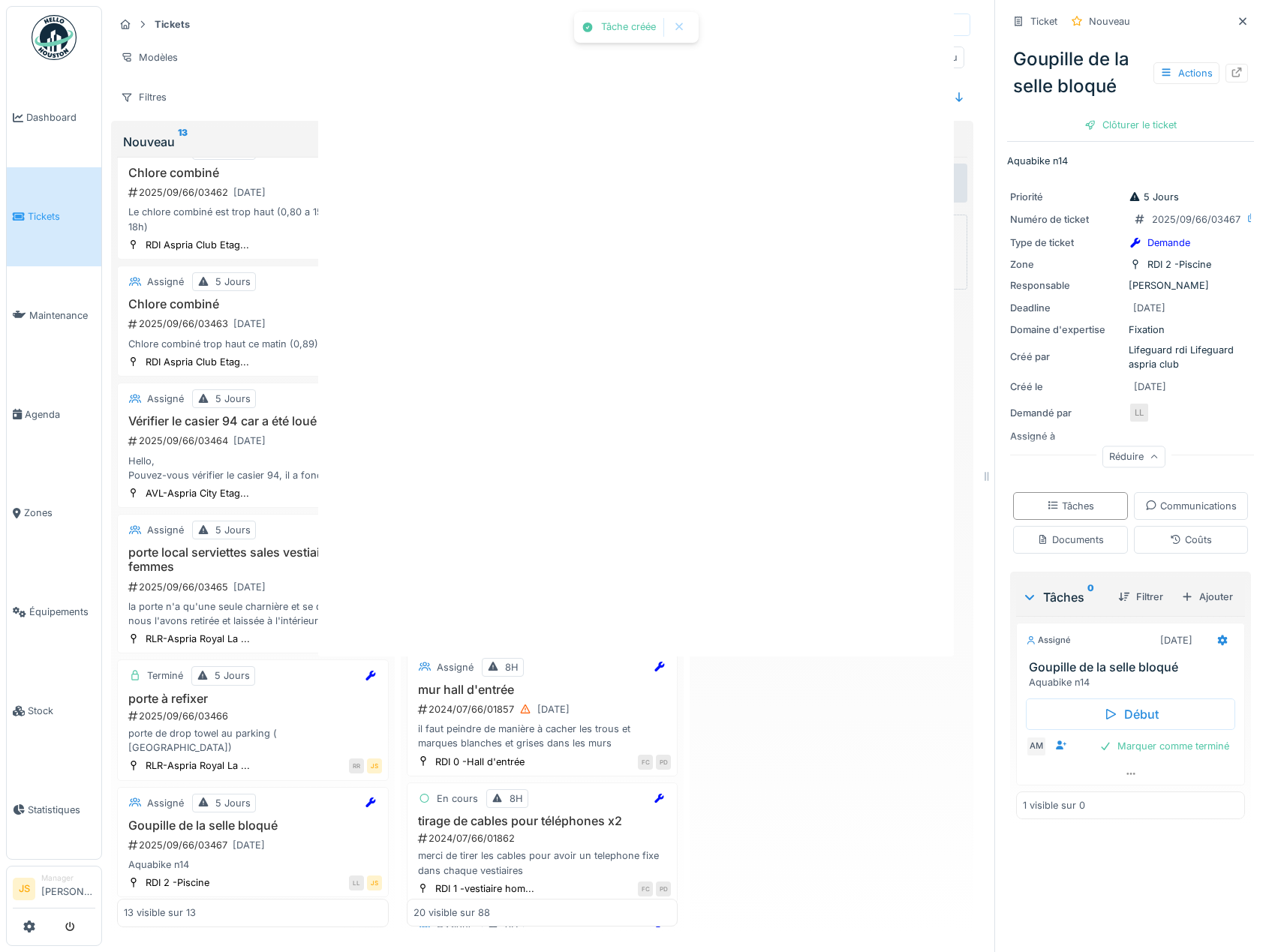
scroll to position [0, 0]
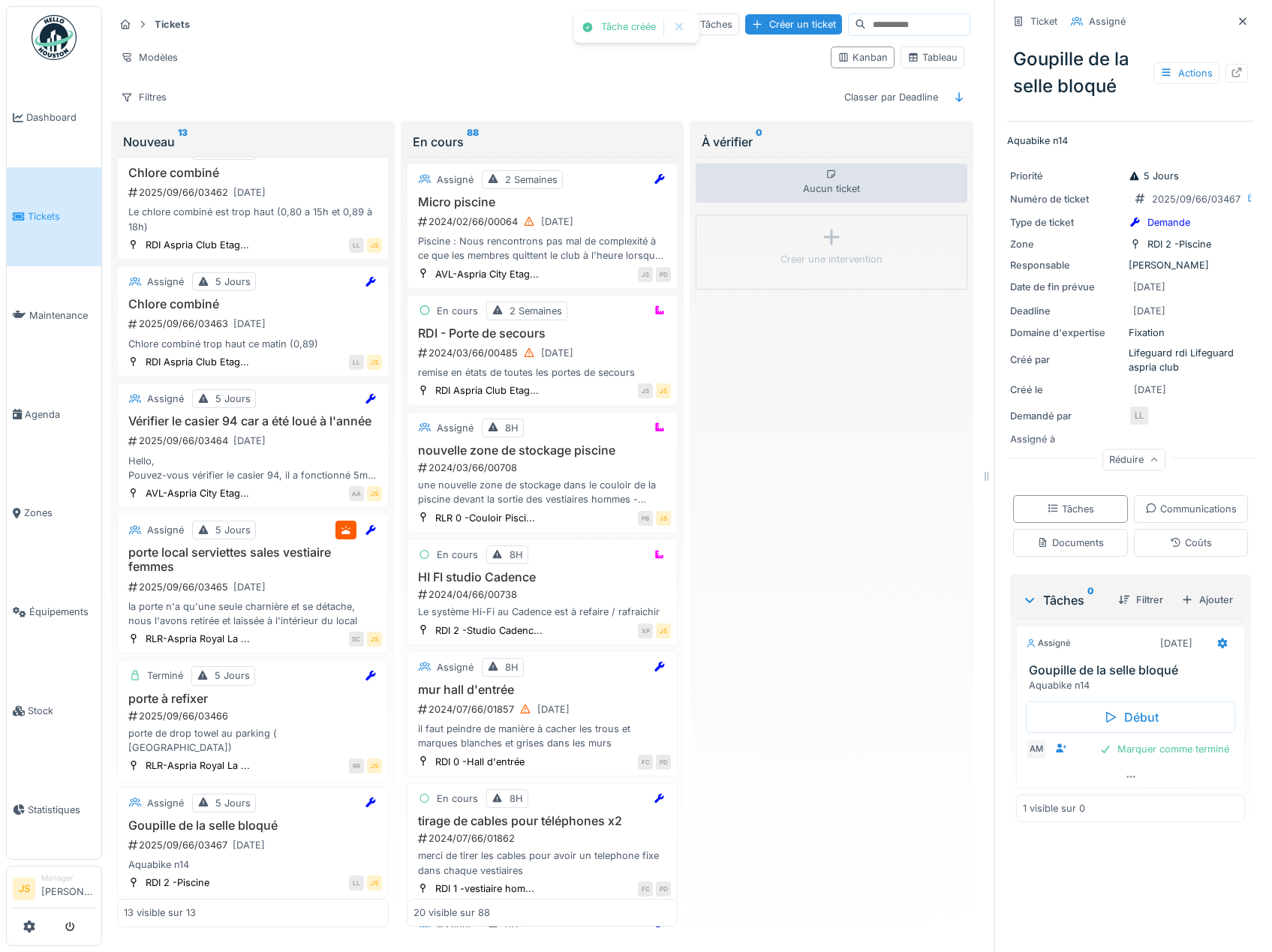
click at [742, 639] on div "Aucun ticket Créer une intervention" at bounding box center [831, 542] width 272 height 770
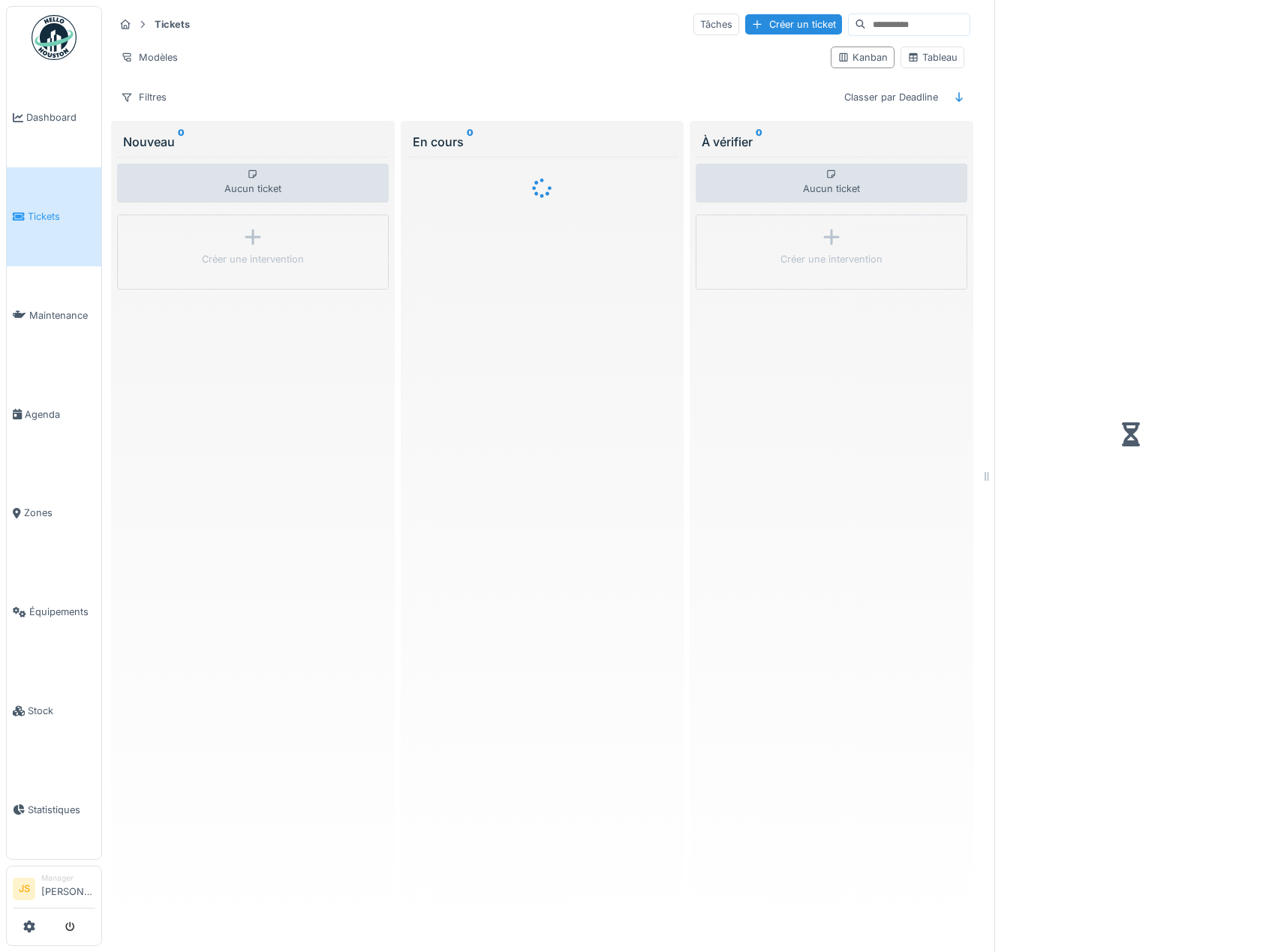
scroll to position [11, 0]
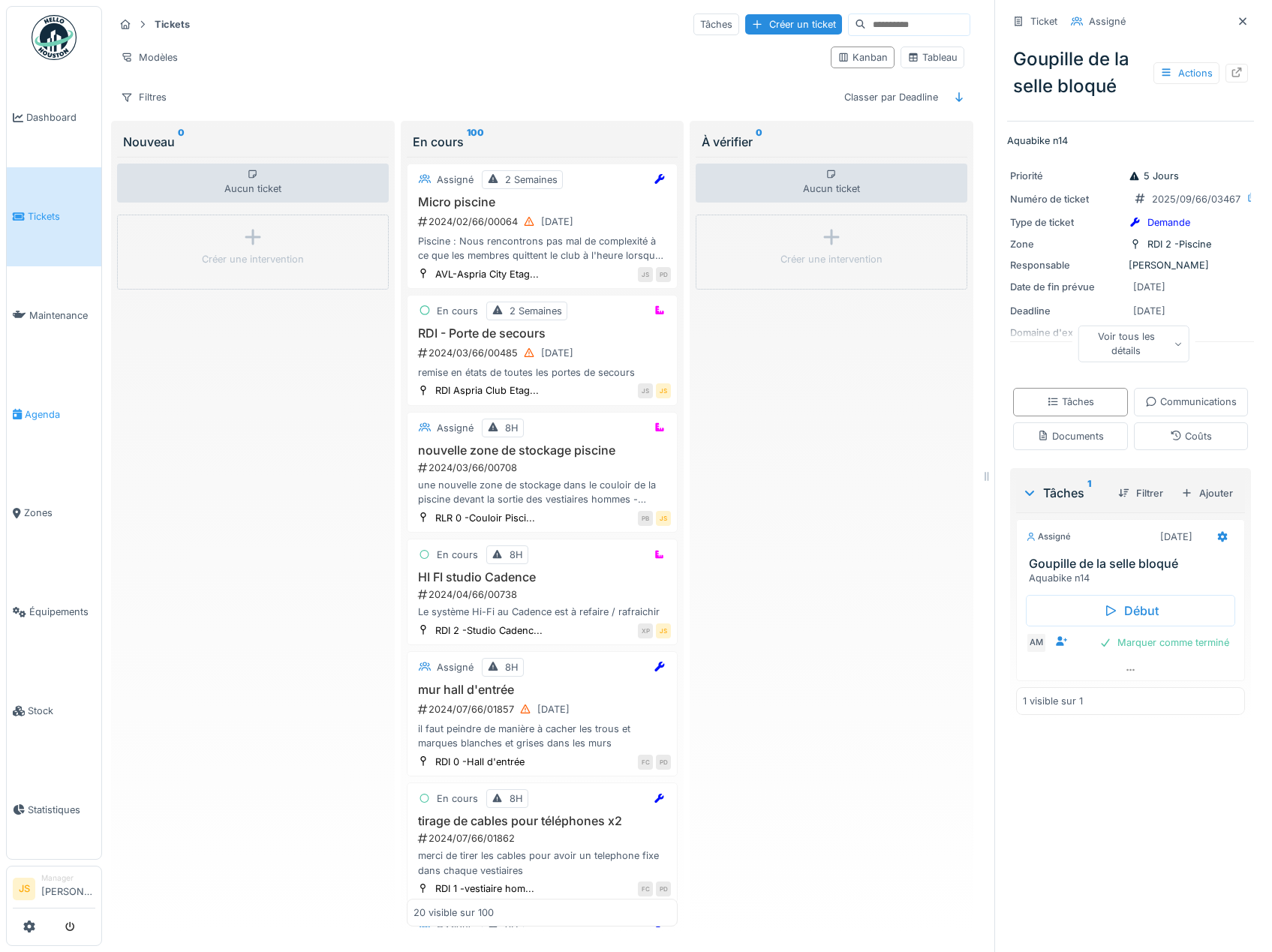
click at [31, 409] on span "Agenda" at bounding box center [60, 415] width 70 height 14
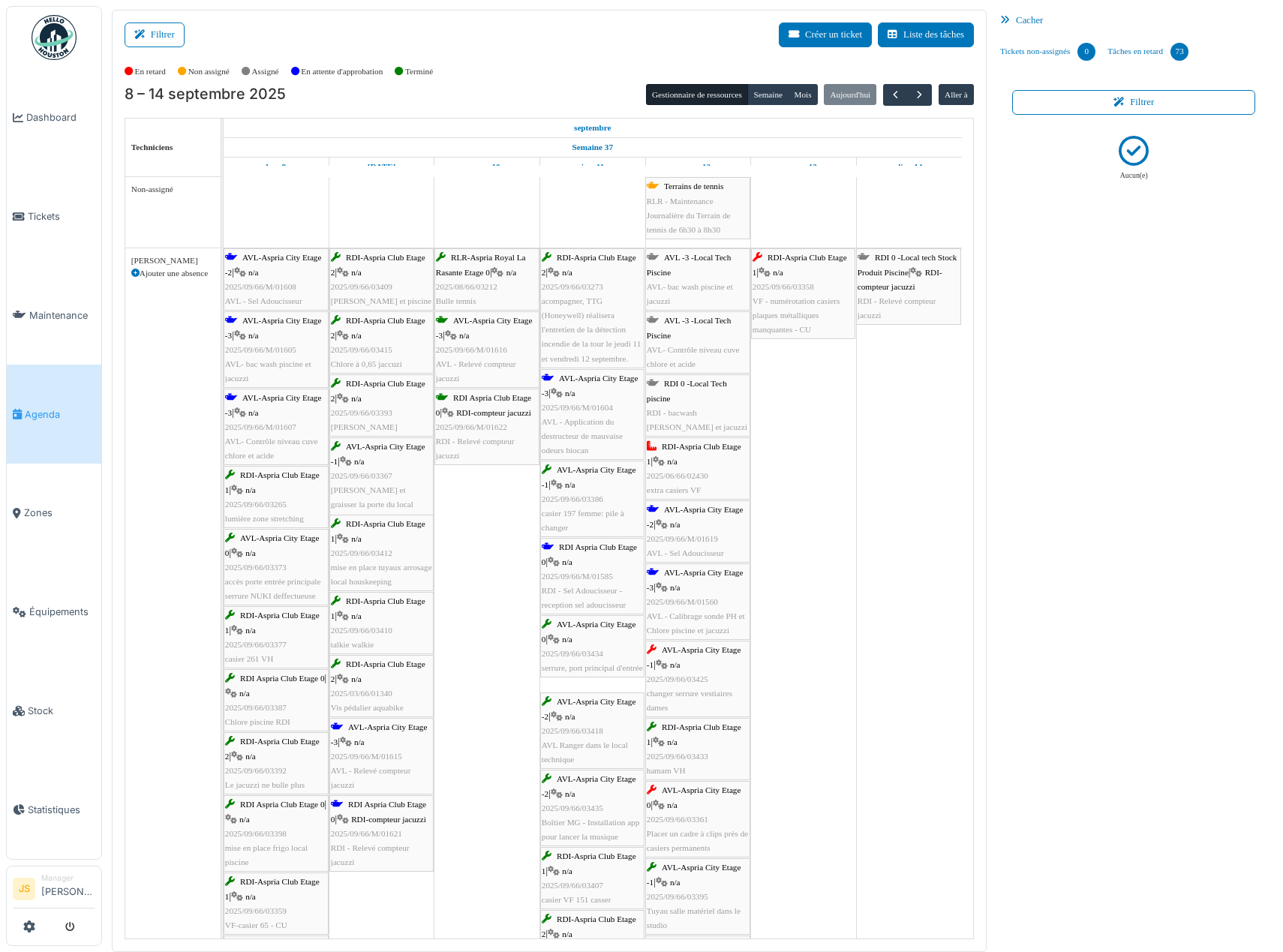
click at [802, 303] on span "VF - numérotation casiers plaques métalliques manquantes - CU" at bounding box center [796, 315] width 88 height 38
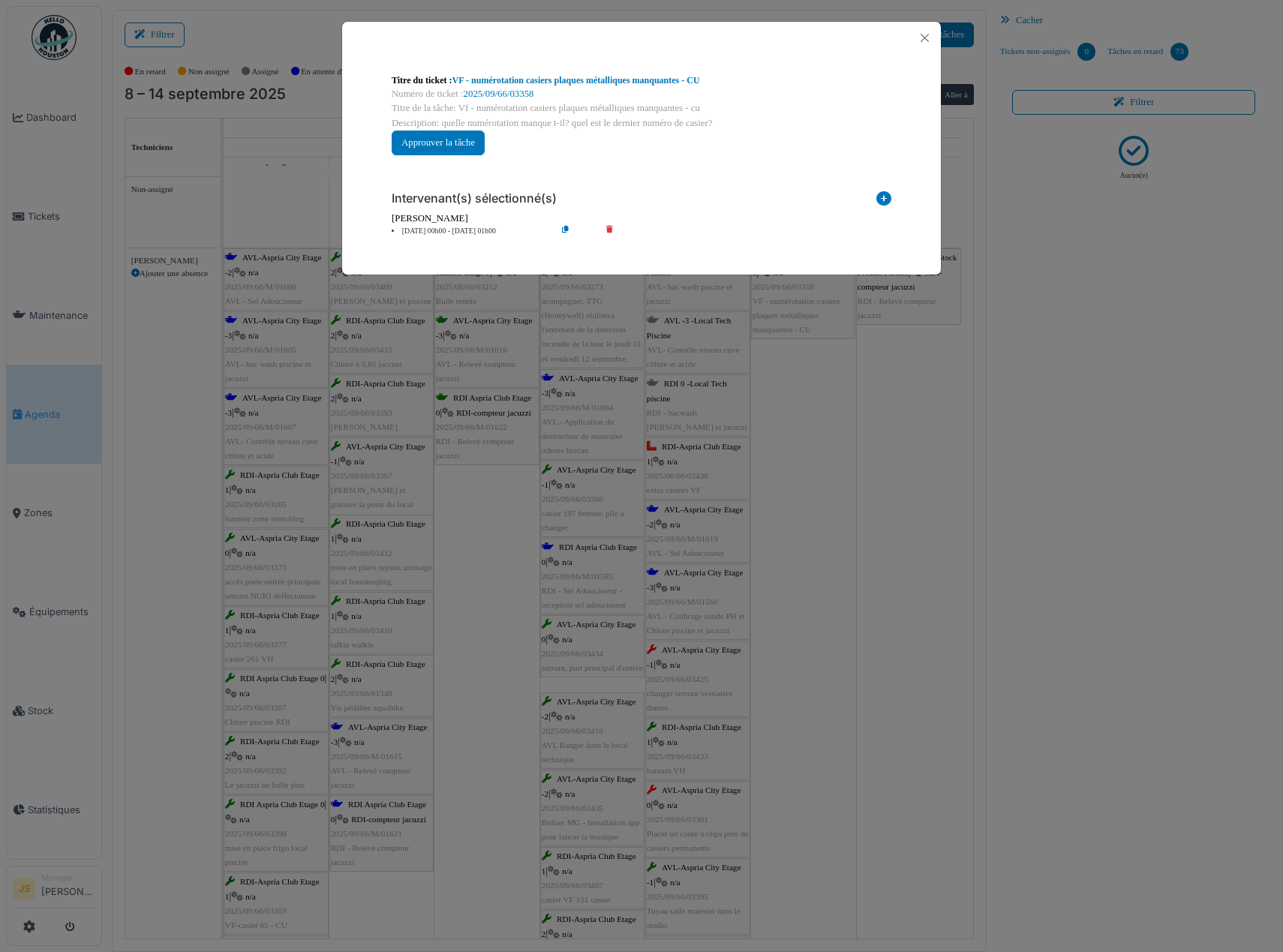
click at [608, 228] on icon at bounding box center [620, 231] width 42 height 11
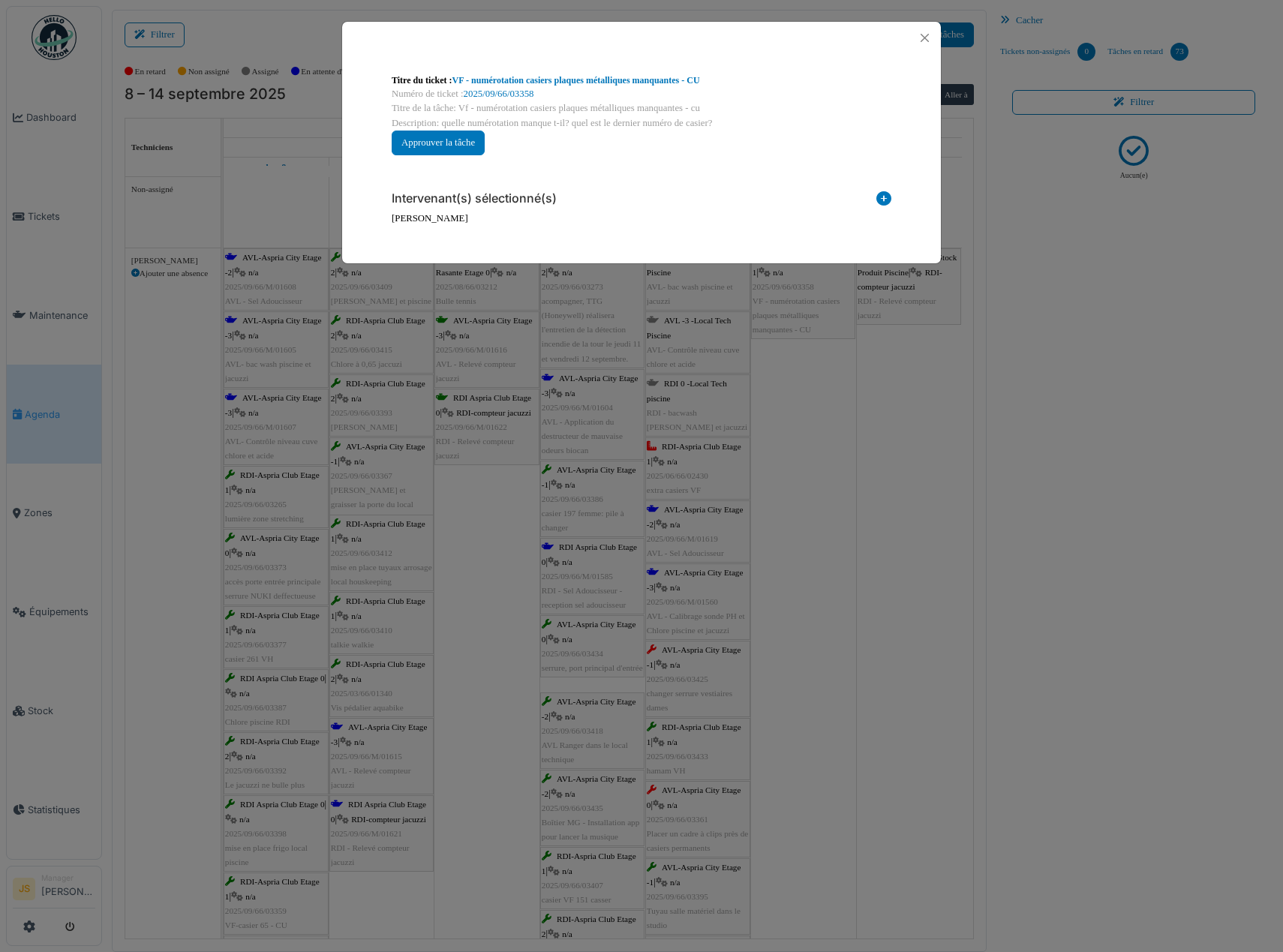
click at [880, 201] on icon at bounding box center [884, 201] width 15 height 20
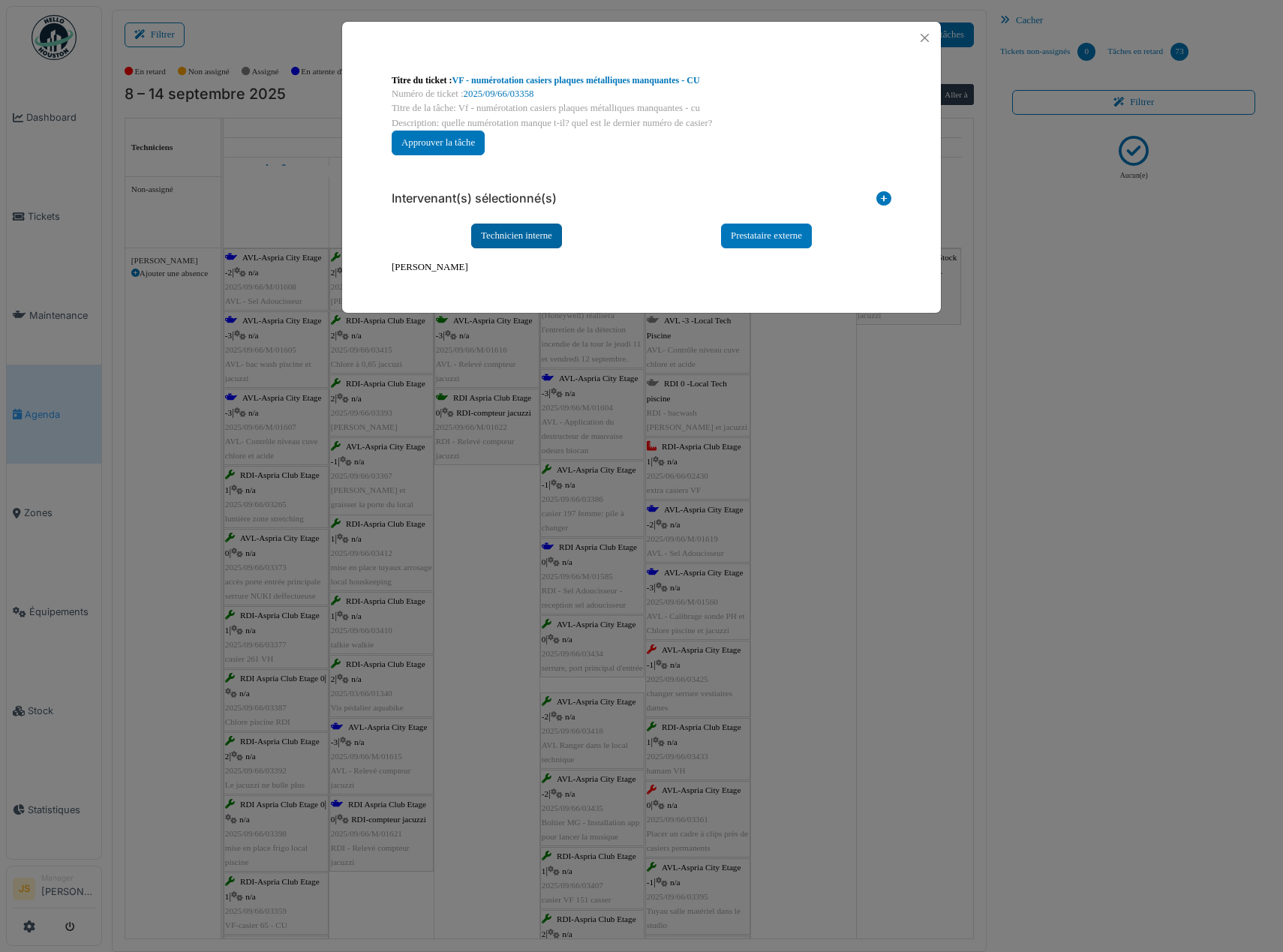
click at [518, 227] on div "Technicien interne" at bounding box center [517, 235] width 90 height 24
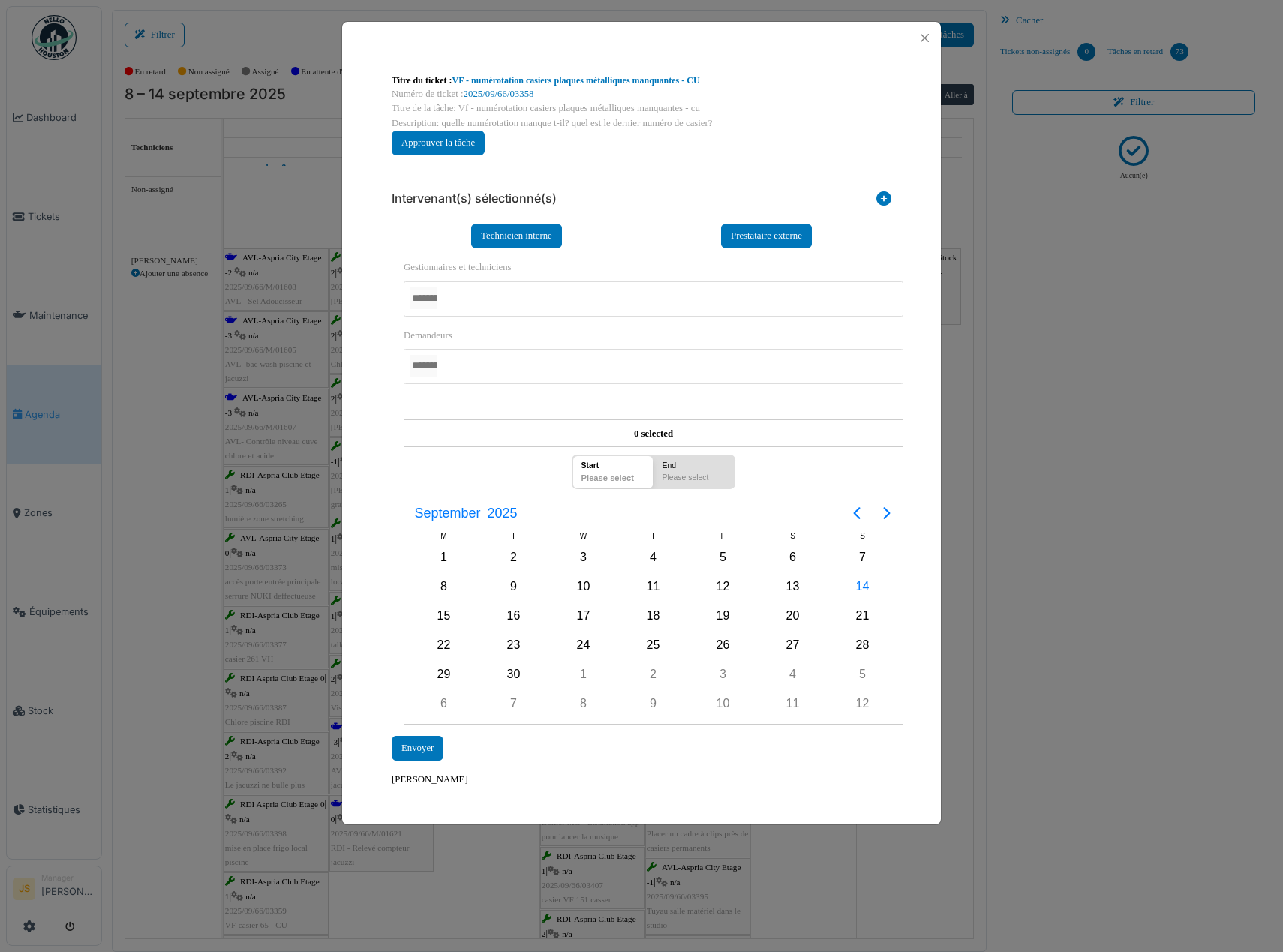
click at [475, 281] on div at bounding box center [653, 298] width 500 height 35
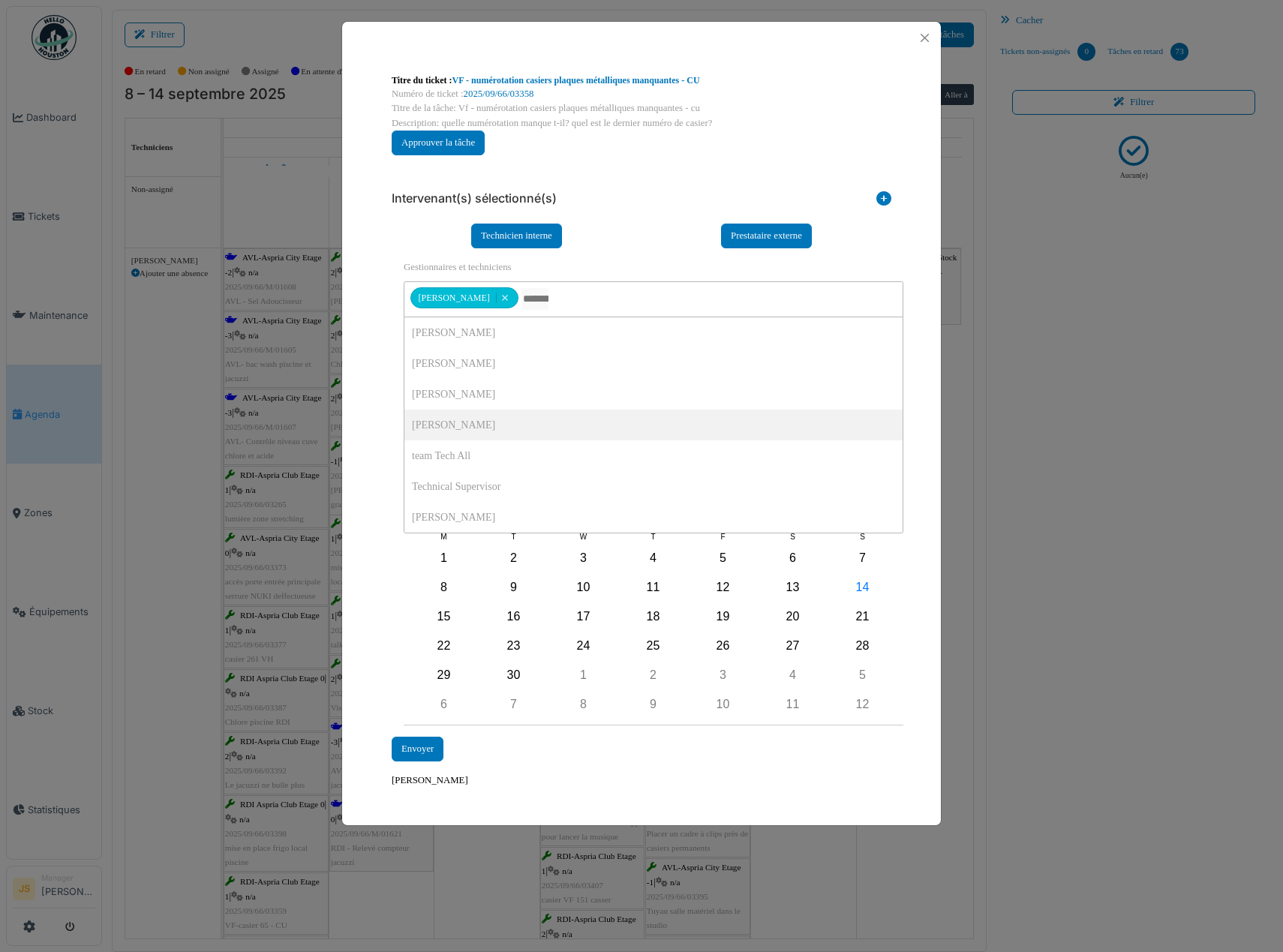
click at [376, 397] on div "**********" at bounding box center [642, 431] width 599 height 753
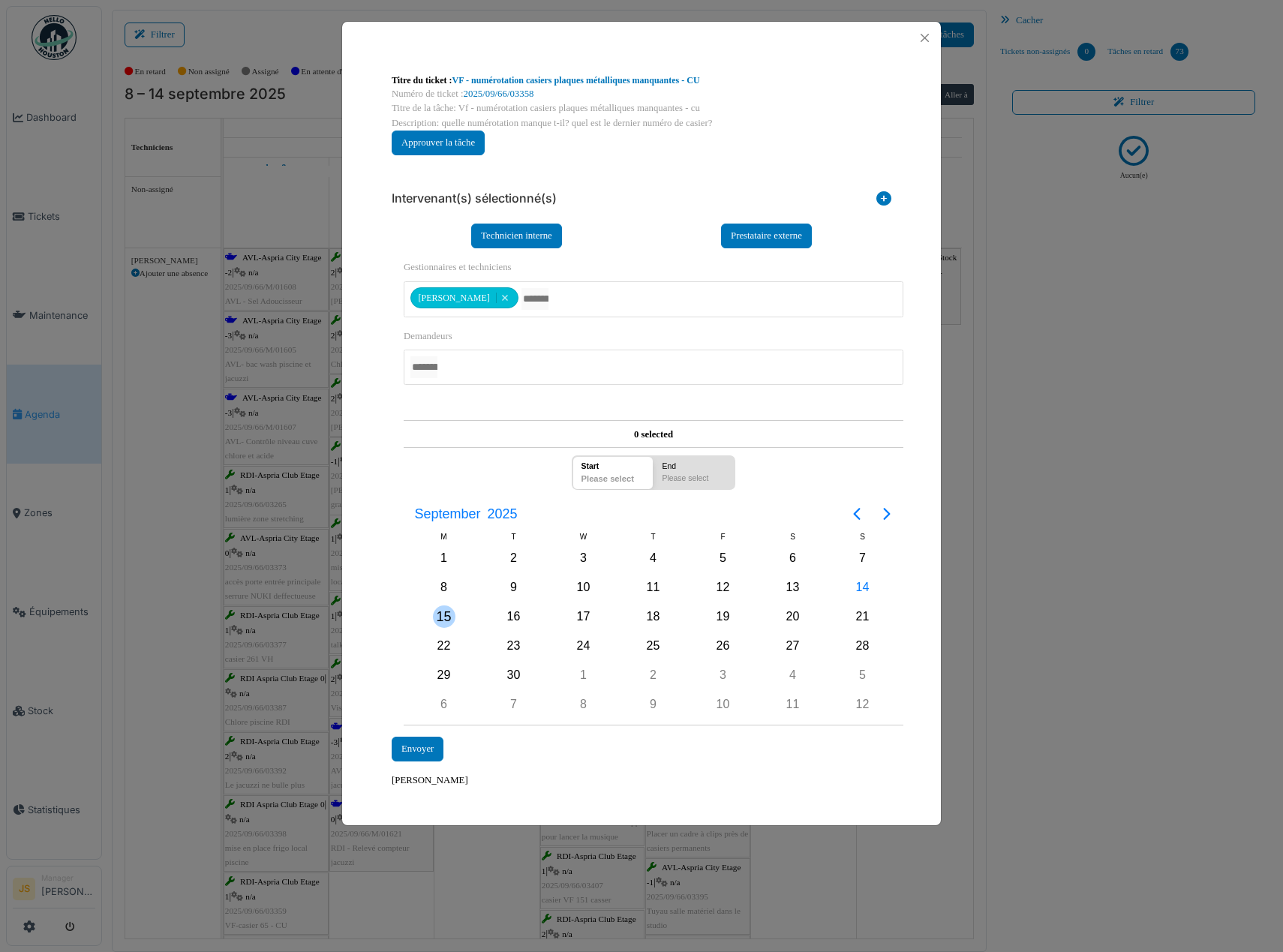
click at [443, 621] on div "15" at bounding box center [444, 616] width 23 height 23
click at [444, 618] on div "15" at bounding box center [444, 616] width 23 height 23
click at [427, 754] on div "Envoyer" at bounding box center [417, 749] width 52 height 24
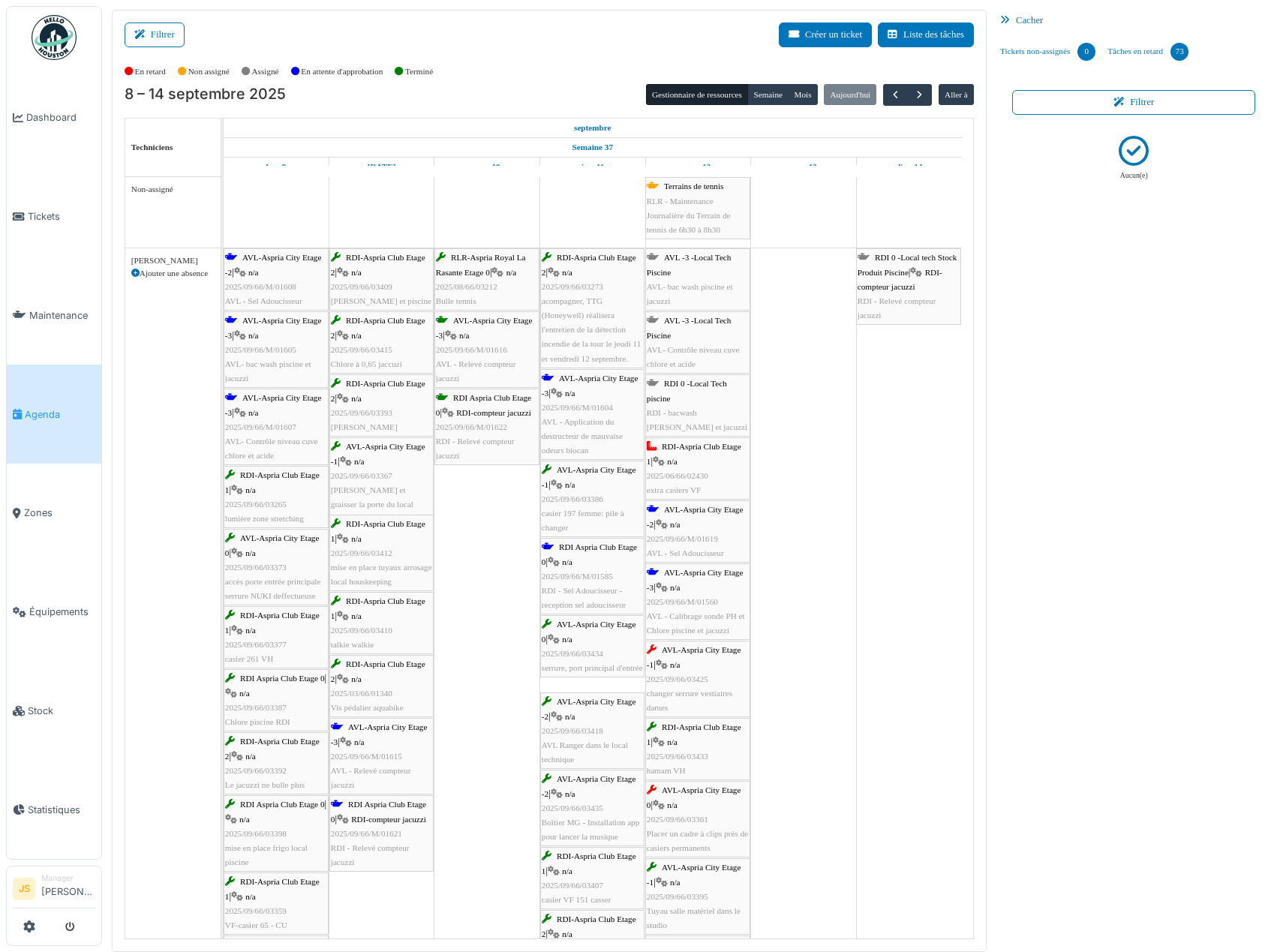
click at [691, 467] on div "RDI-Aspria Club Etage 1 | n/a 2025/06/66/02430 extra casiers VF" at bounding box center [698, 469] width 102 height 58
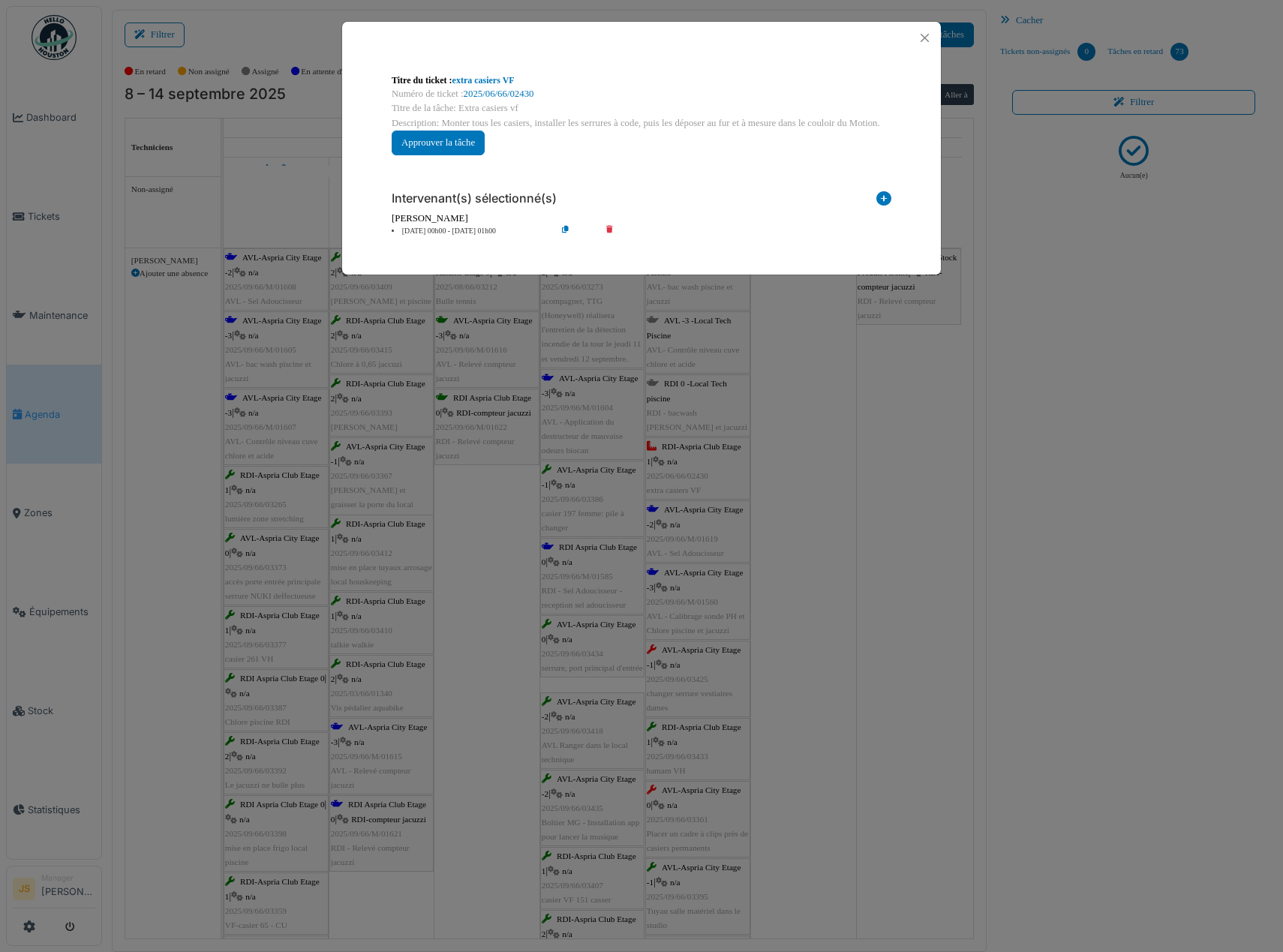
click at [423, 230] on li "[DATE] 00h00 - [DATE] 01h00" at bounding box center [470, 231] width 172 height 11
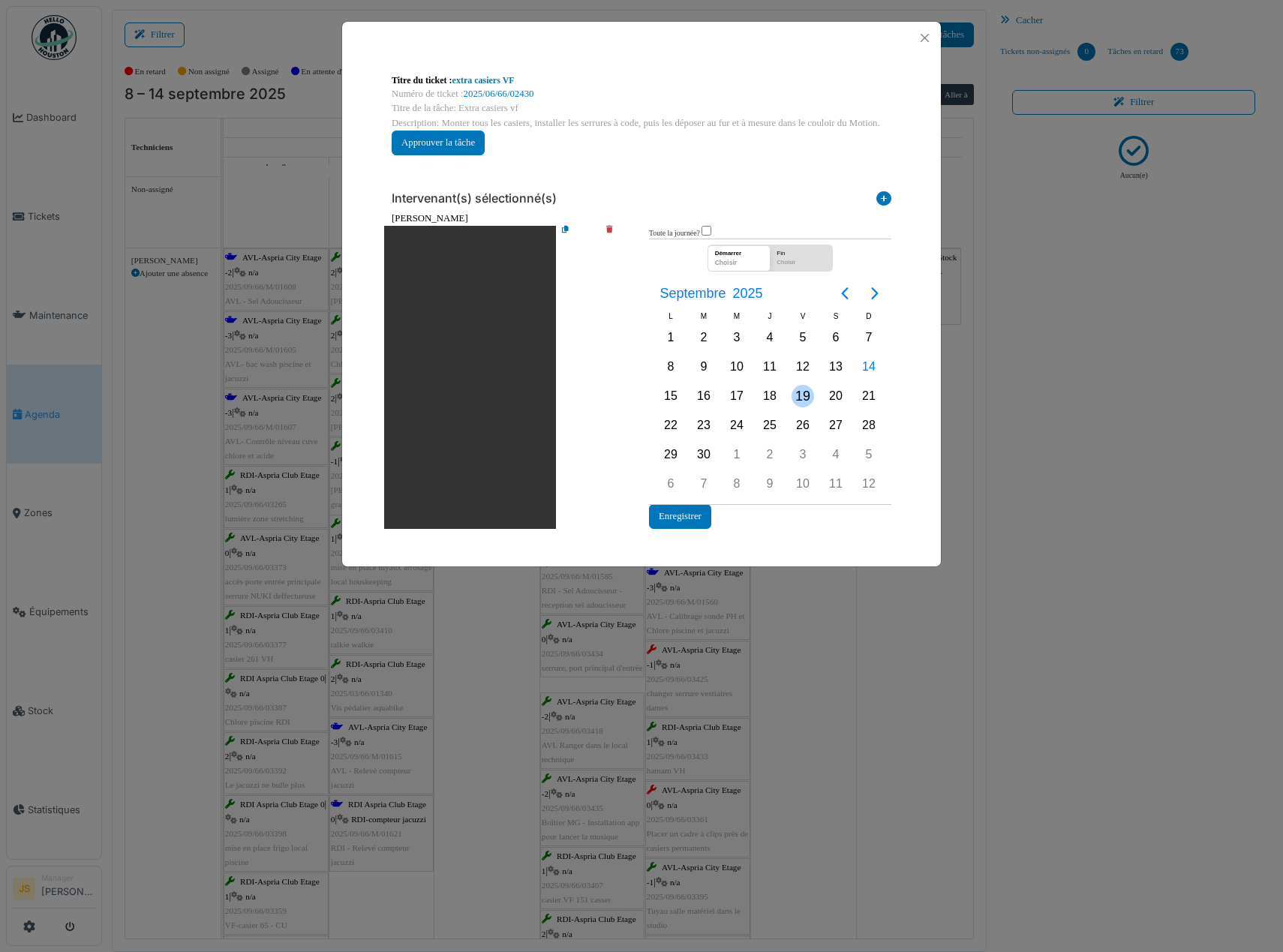
click at [803, 393] on div "19" at bounding box center [802, 396] width 23 height 23
click at [684, 518] on button "Enregistrer" at bounding box center [679, 516] width 62 height 24
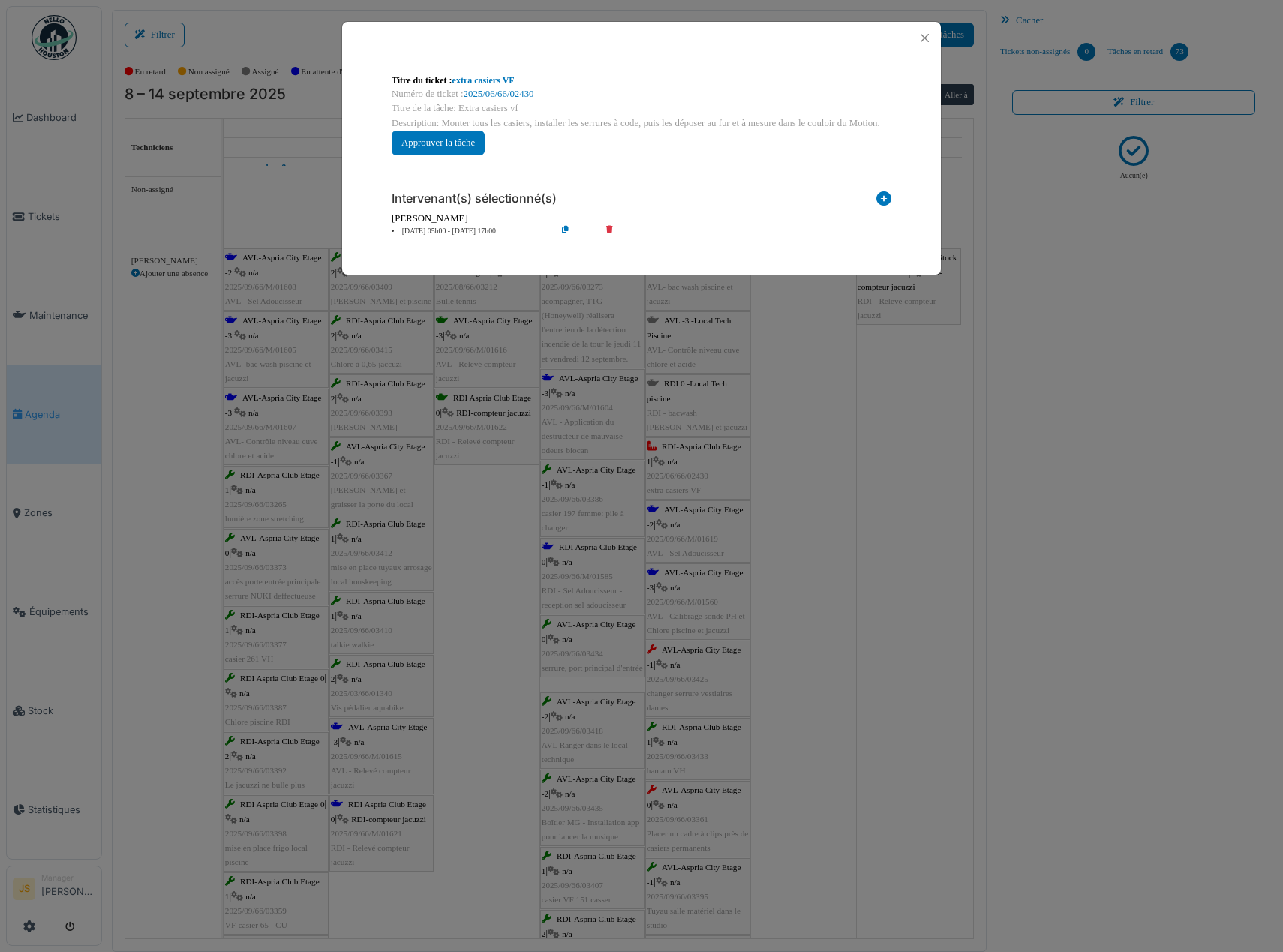
click at [799, 481] on div "**********" at bounding box center [642, 476] width 1283 height 952
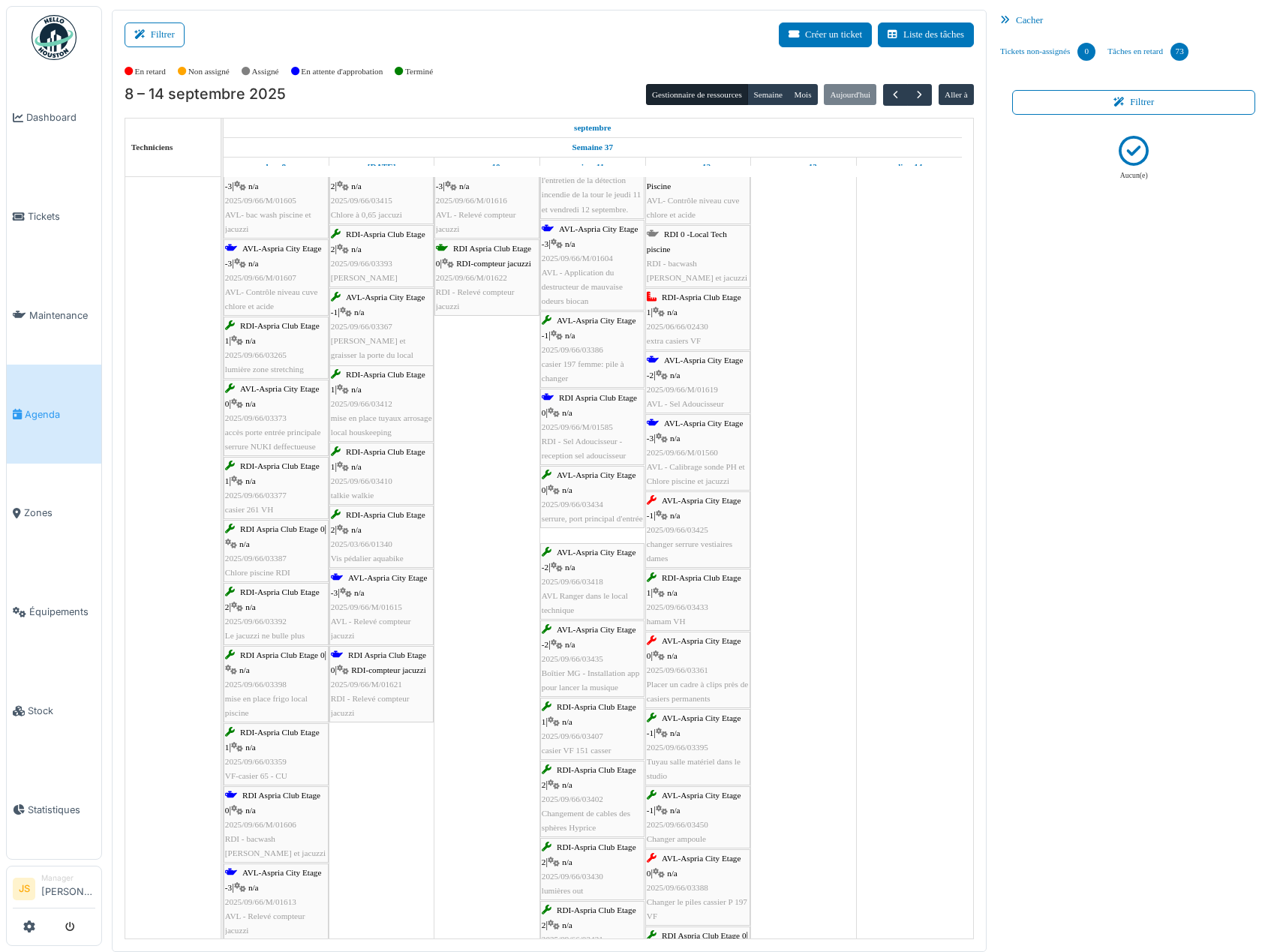
scroll to position [150, 0]
click at [695, 535] on div "AVL-Aspria City Etage -1 | n/a 2025/09/66/03425 changer serrure vestiaires dames" at bounding box center [698, 529] width 102 height 72
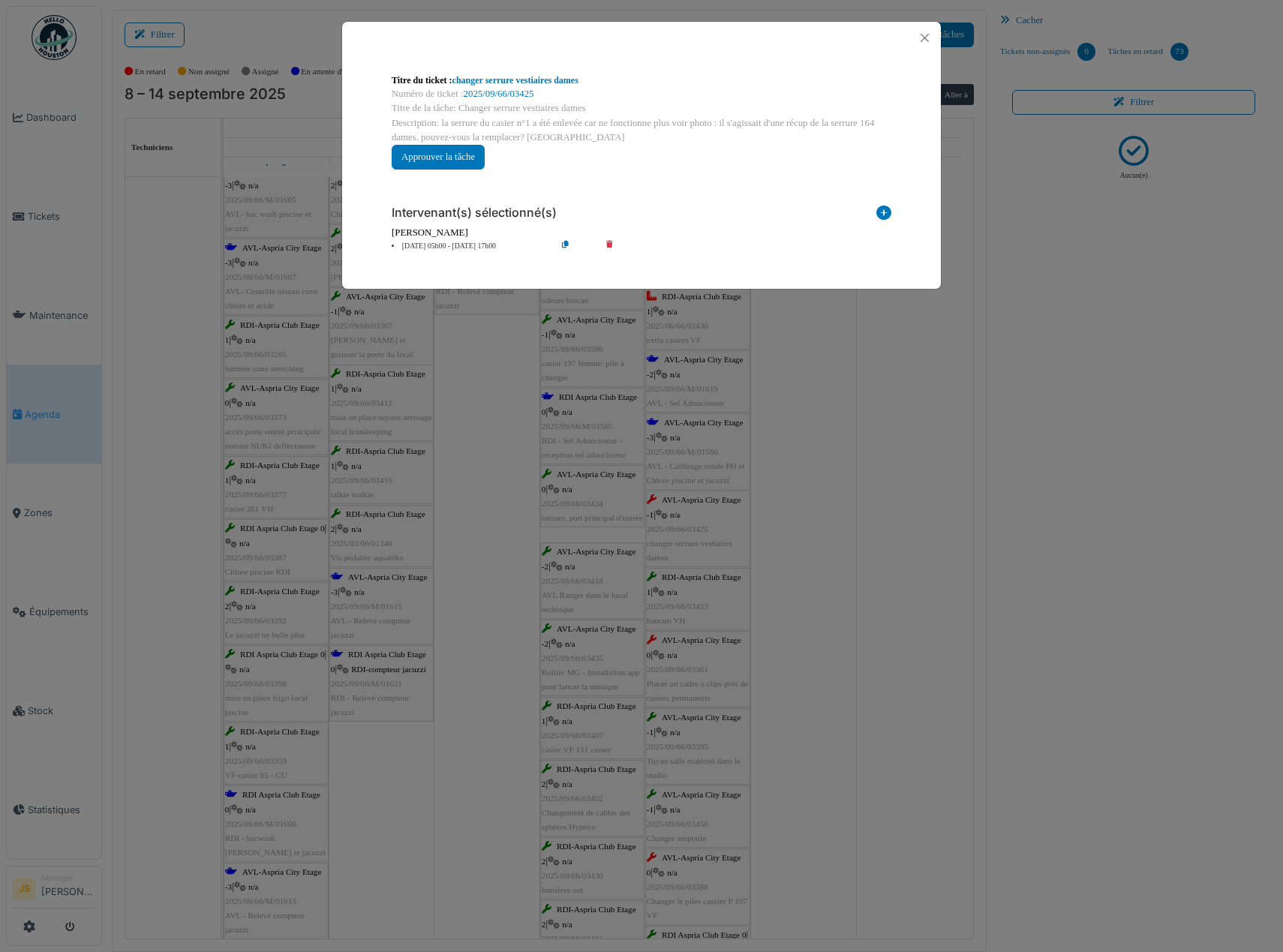
click at [445, 241] on li "12 sep 05h00 - 12 sep 17h00" at bounding box center [470, 247] width 172 height 11
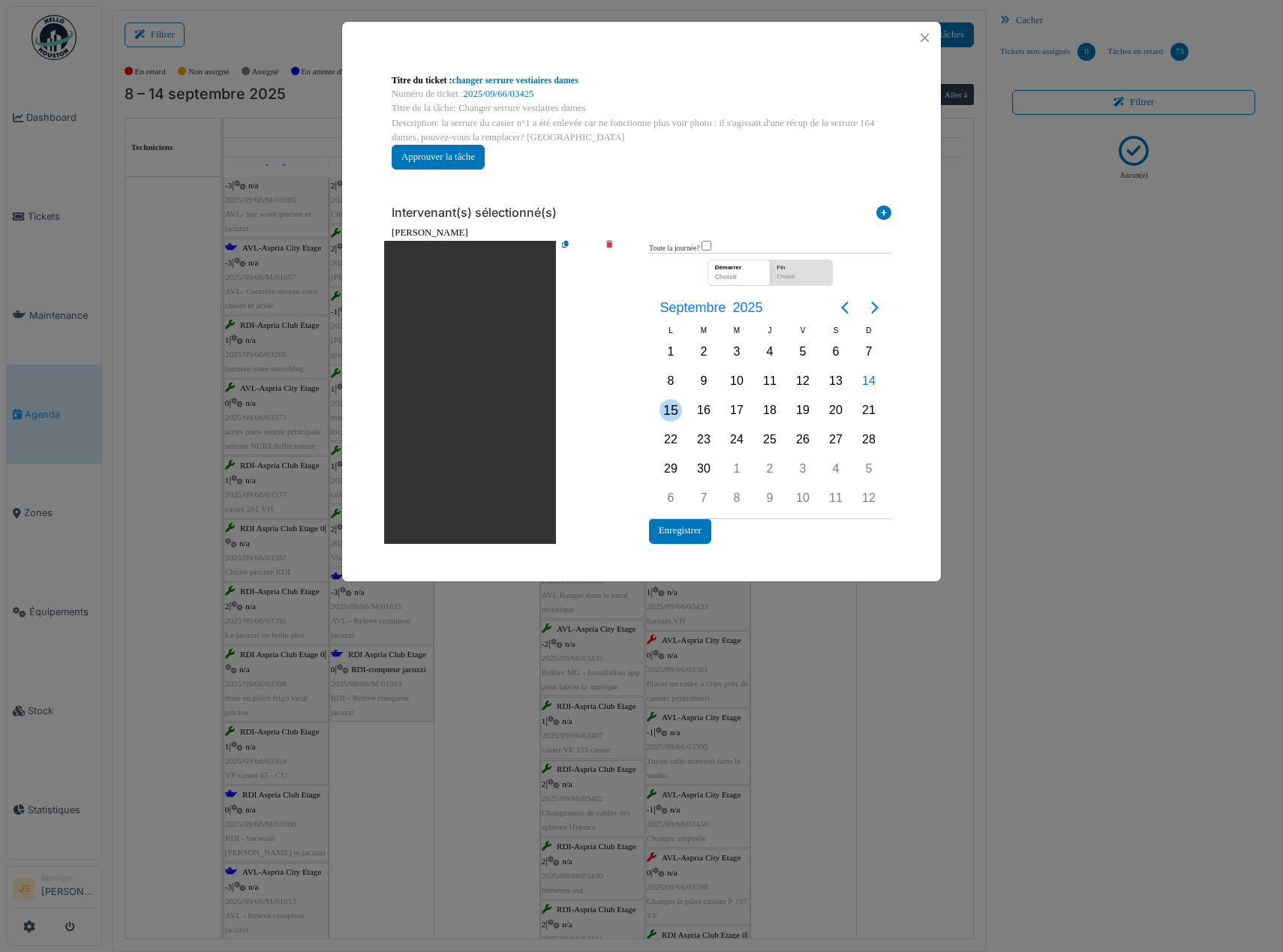
click at [667, 410] on div "15" at bounding box center [670, 410] width 23 height 23
click at [669, 409] on div "15" at bounding box center [670, 410] width 23 height 23
click at [681, 538] on button "Enregistrer" at bounding box center [679, 530] width 62 height 24
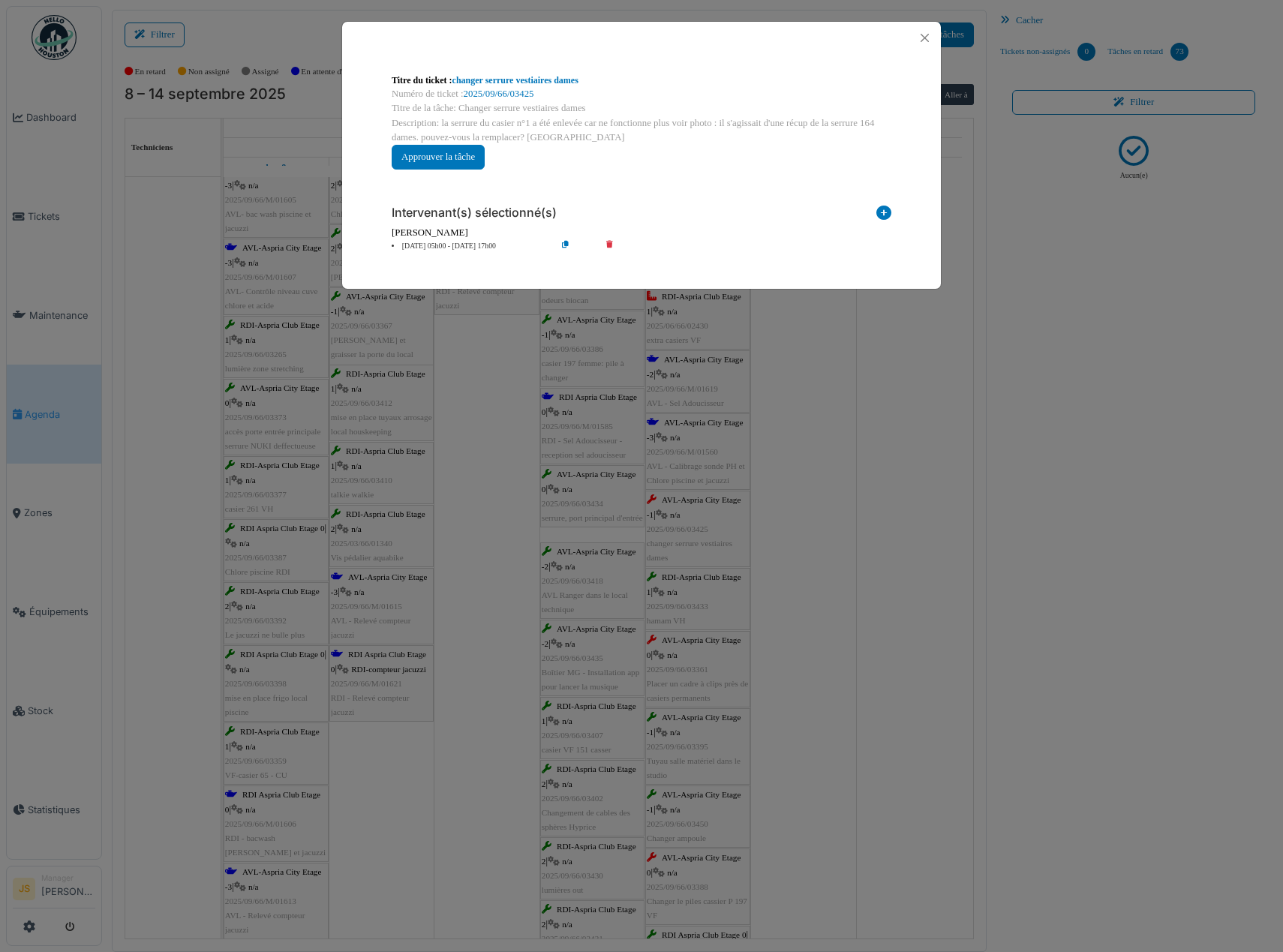
click at [805, 611] on div "**********" at bounding box center [642, 476] width 1283 height 952
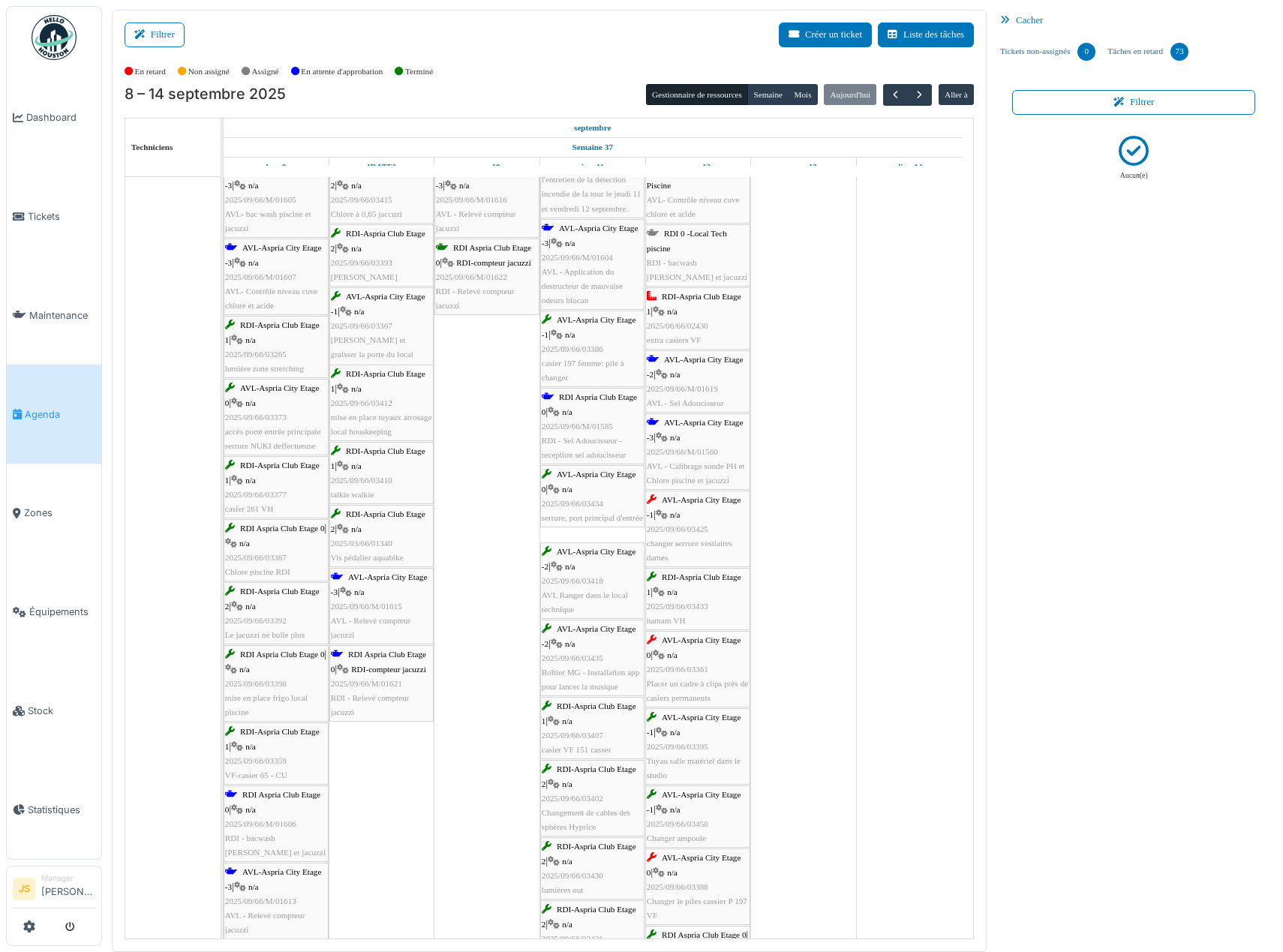
click at [715, 666] on div "AVL-Aspria City Etage 0 | n/a 2025/09/66/03361 Placer un cadre à clips près de …" at bounding box center [698, 669] width 102 height 72
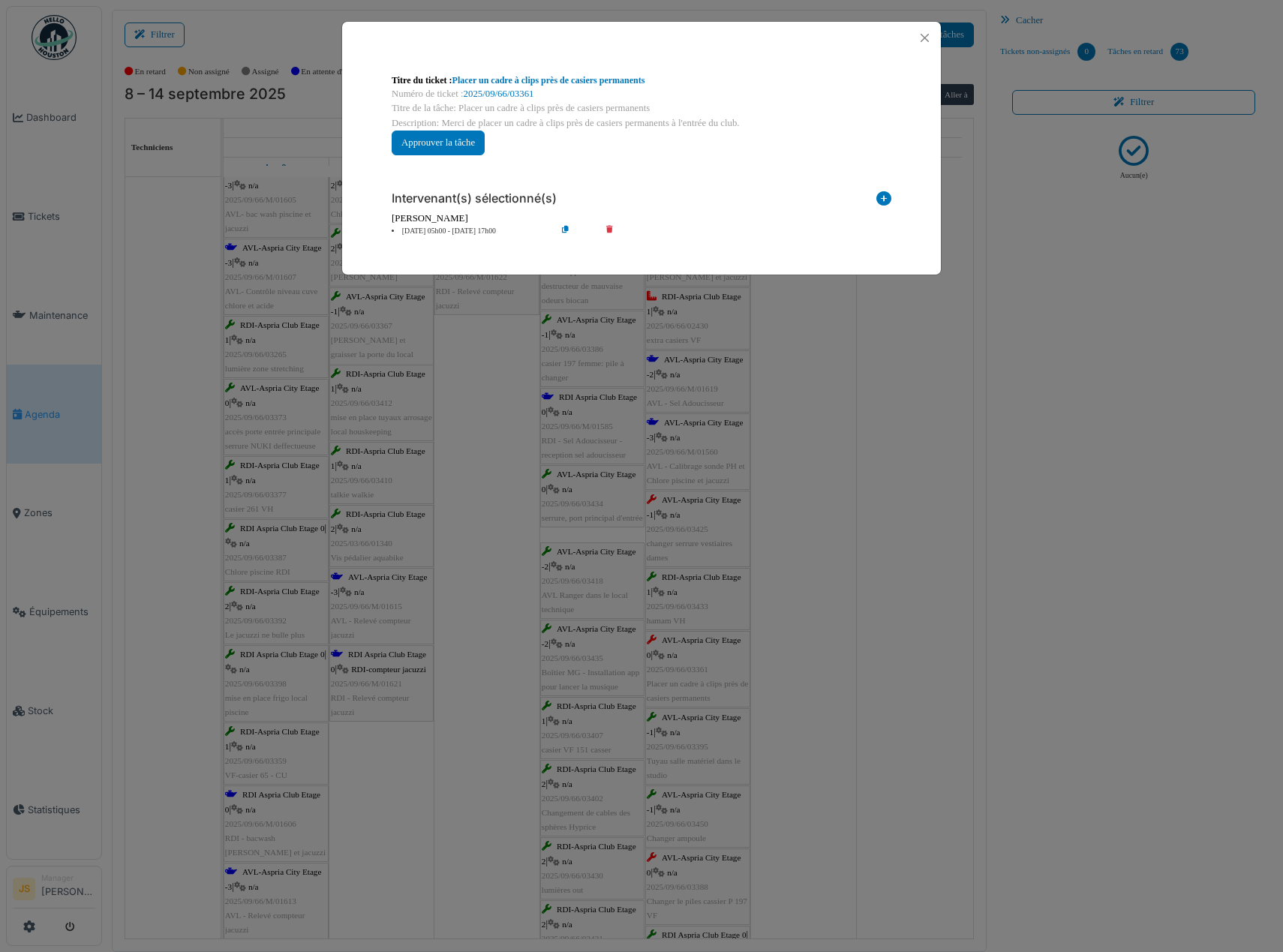
click at [447, 231] on li "12 sep 05h00 - 12 sep 17h00" at bounding box center [470, 231] width 172 height 11
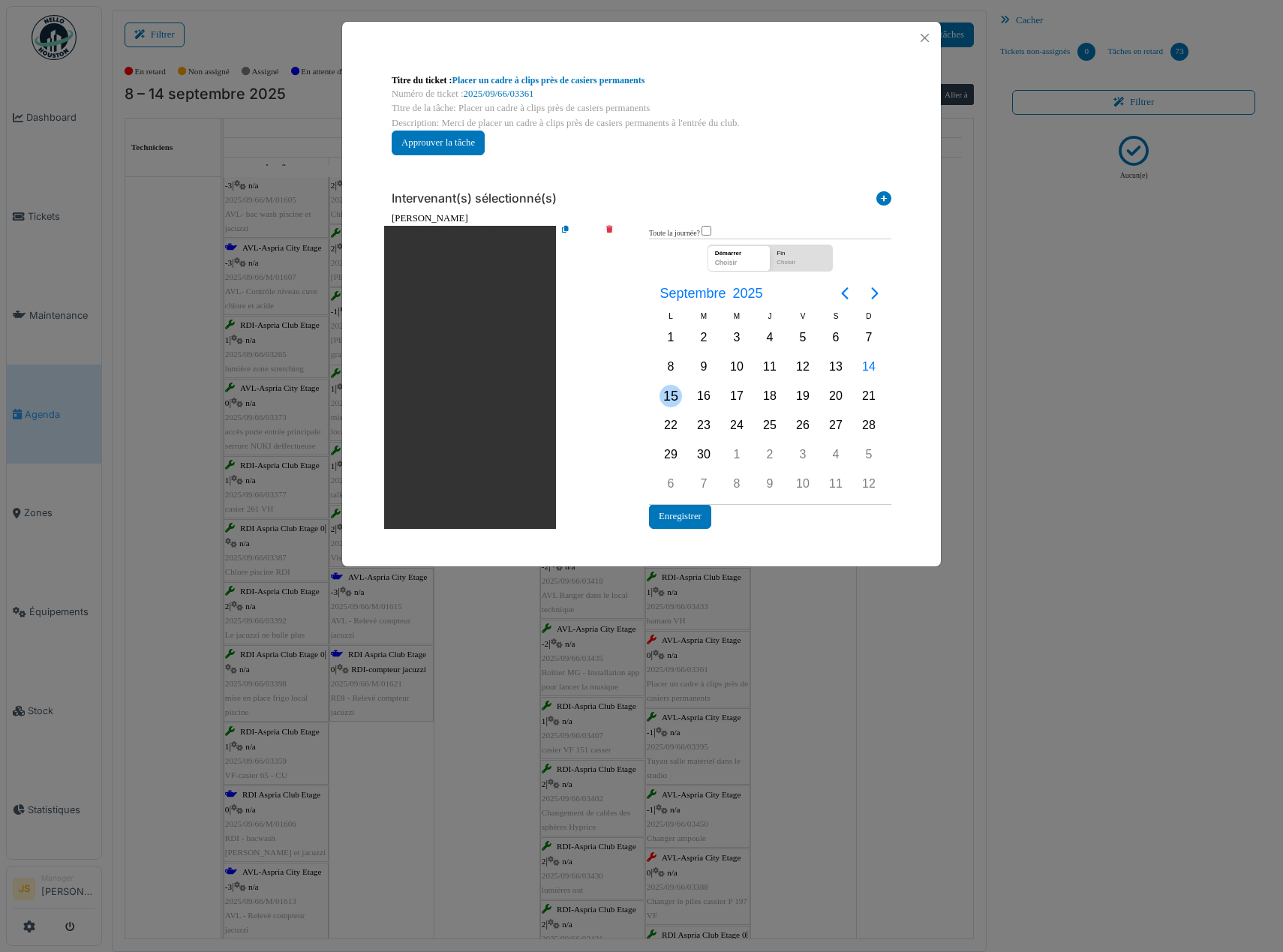
click at [661, 392] on div "15" at bounding box center [670, 396] width 23 height 23
drag, startPoint x: 672, startPoint y: 396, endPoint x: 684, endPoint y: 429, distance: 35.1
click at [673, 396] on div "15" at bounding box center [670, 396] width 23 height 23
click at [696, 526] on button "Enregistrer" at bounding box center [679, 516] width 62 height 24
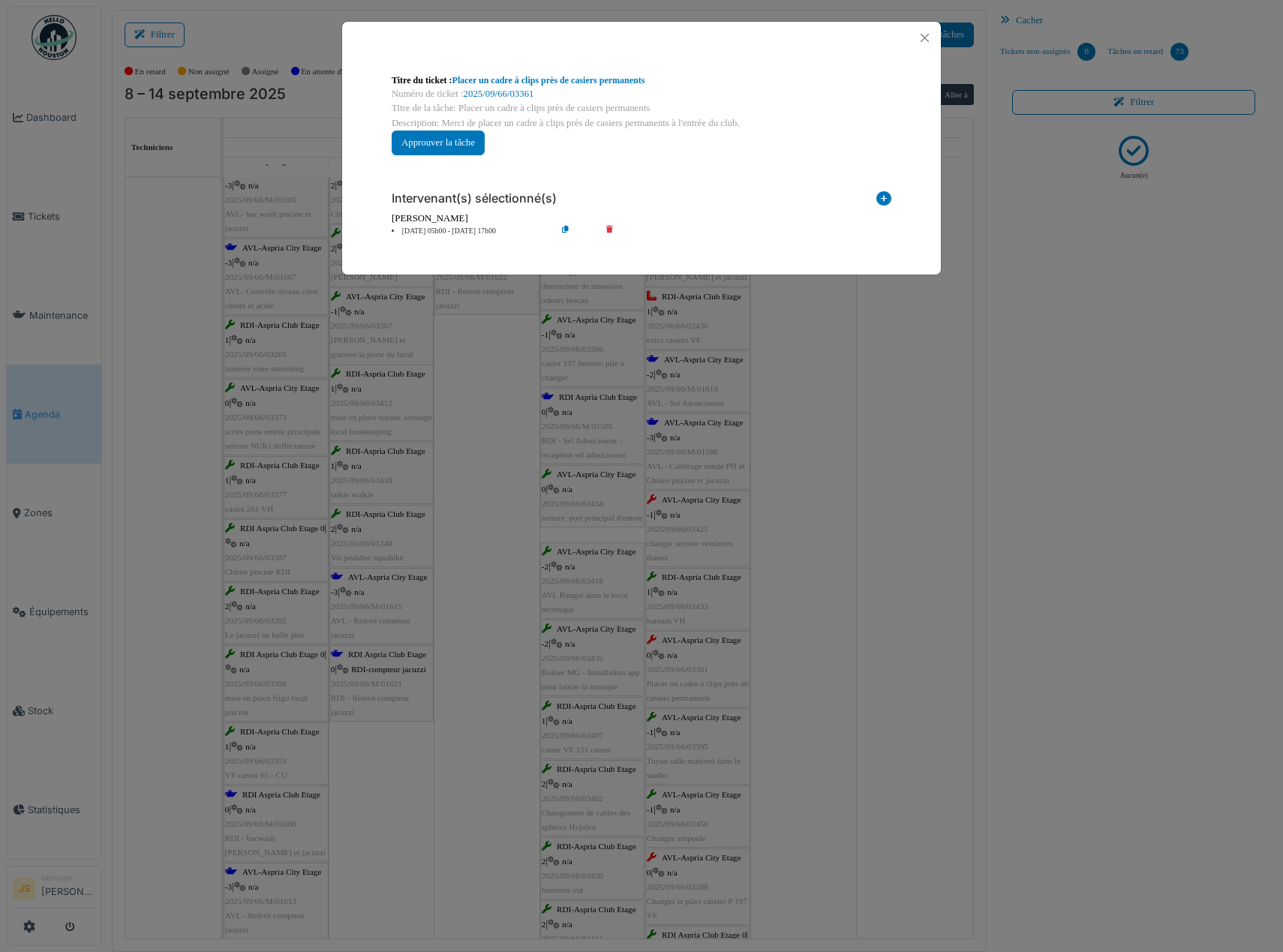
click at [824, 670] on div "**********" at bounding box center [642, 476] width 1283 height 952
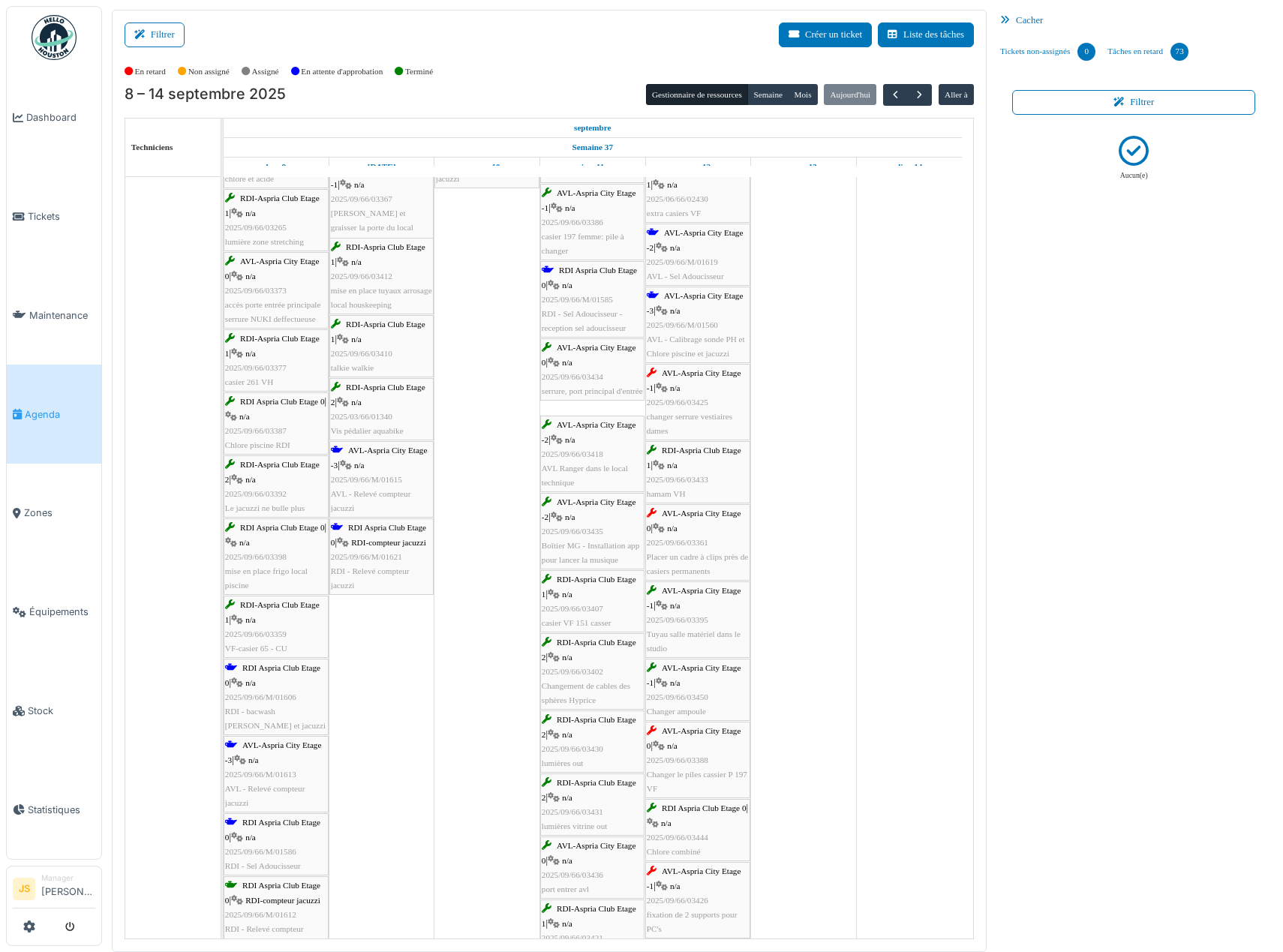
scroll to position [375, 0]
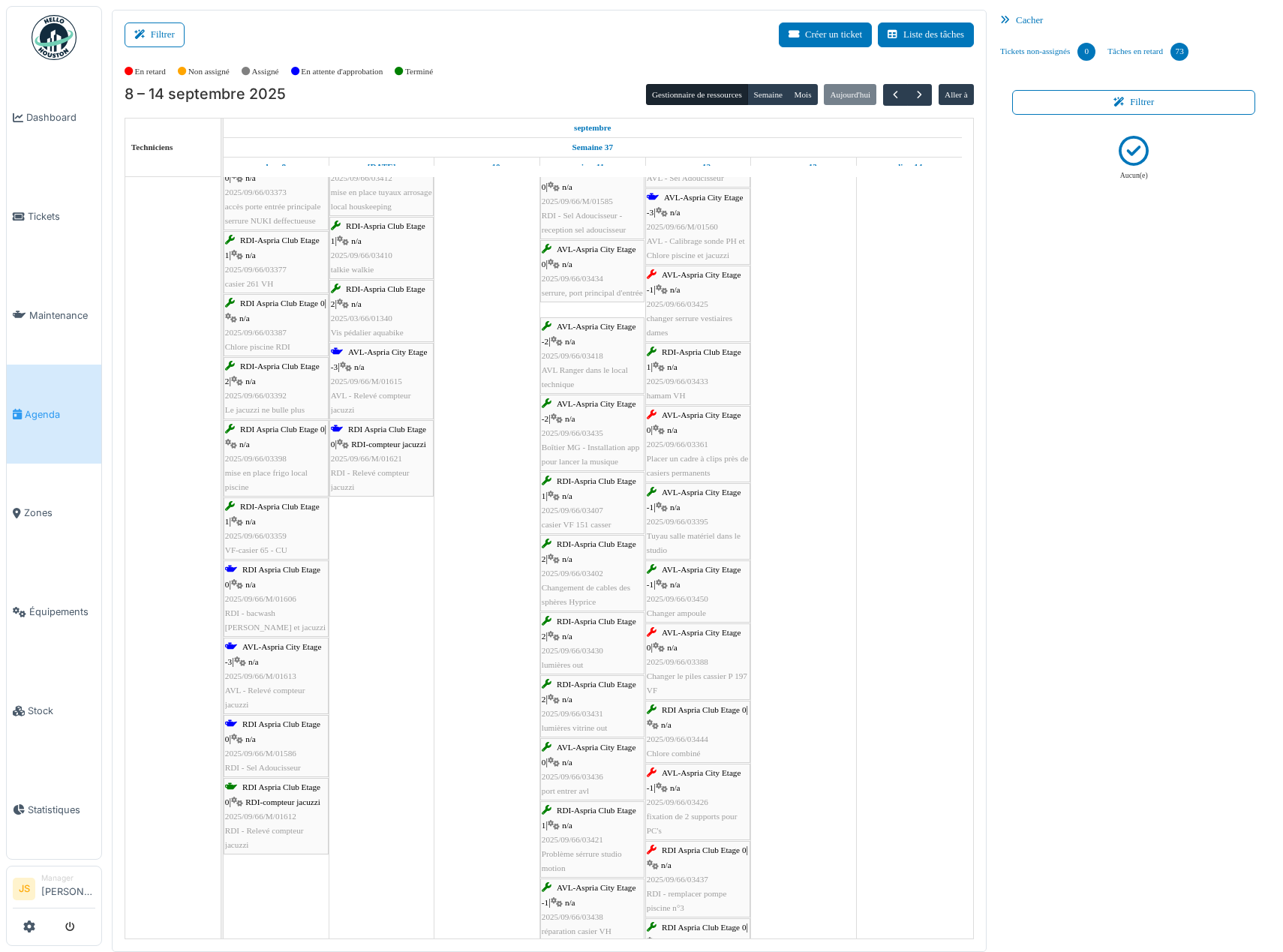
click at [723, 679] on span "Changer le piles cassier P 197 VF" at bounding box center [697, 683] width 100 height 23
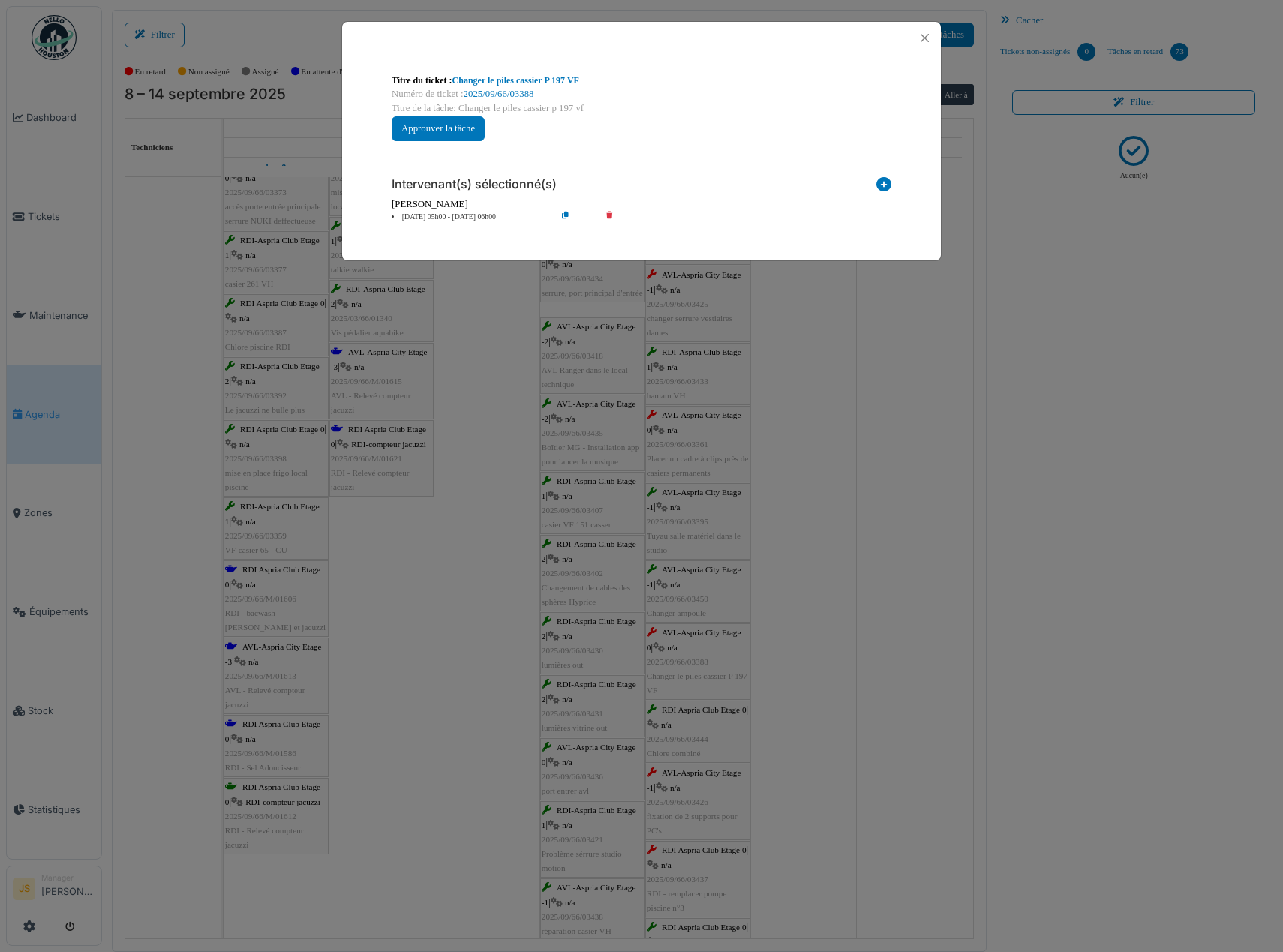
click at [435, 215] on li "12 sep 05h00 - 12 sep 06h00" at bounding box center [470, 217] width 172 height 11
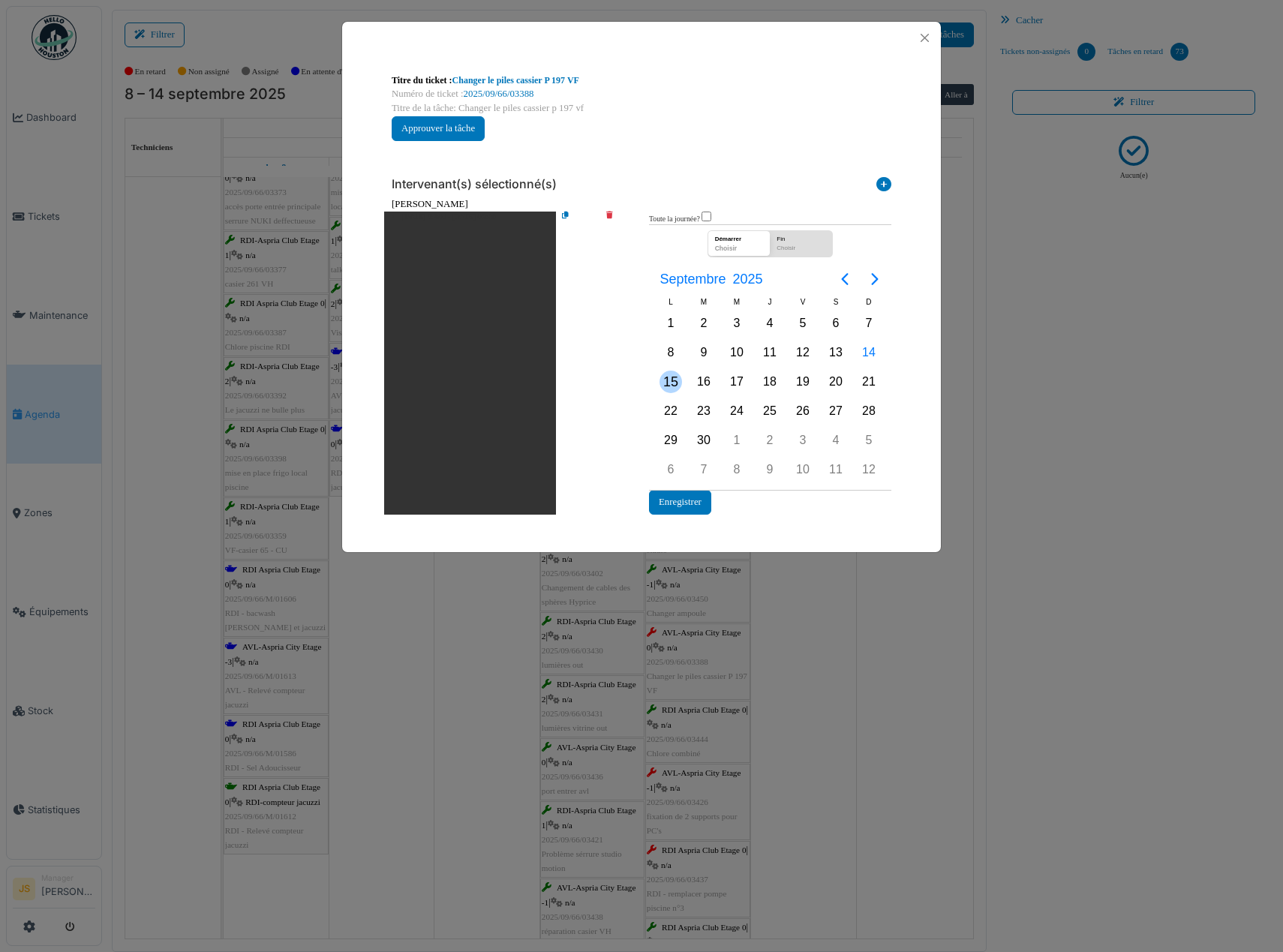
click at [672, 387] on div "15" at bounding box center [670, 381] width 23 height 23
click at [672, 384] on div "15" at bounding box center [670, 381] width 23 height 23
click at [683, 501] on button "Enregistrer" at bounding box center [679, 501] width 62 height 24
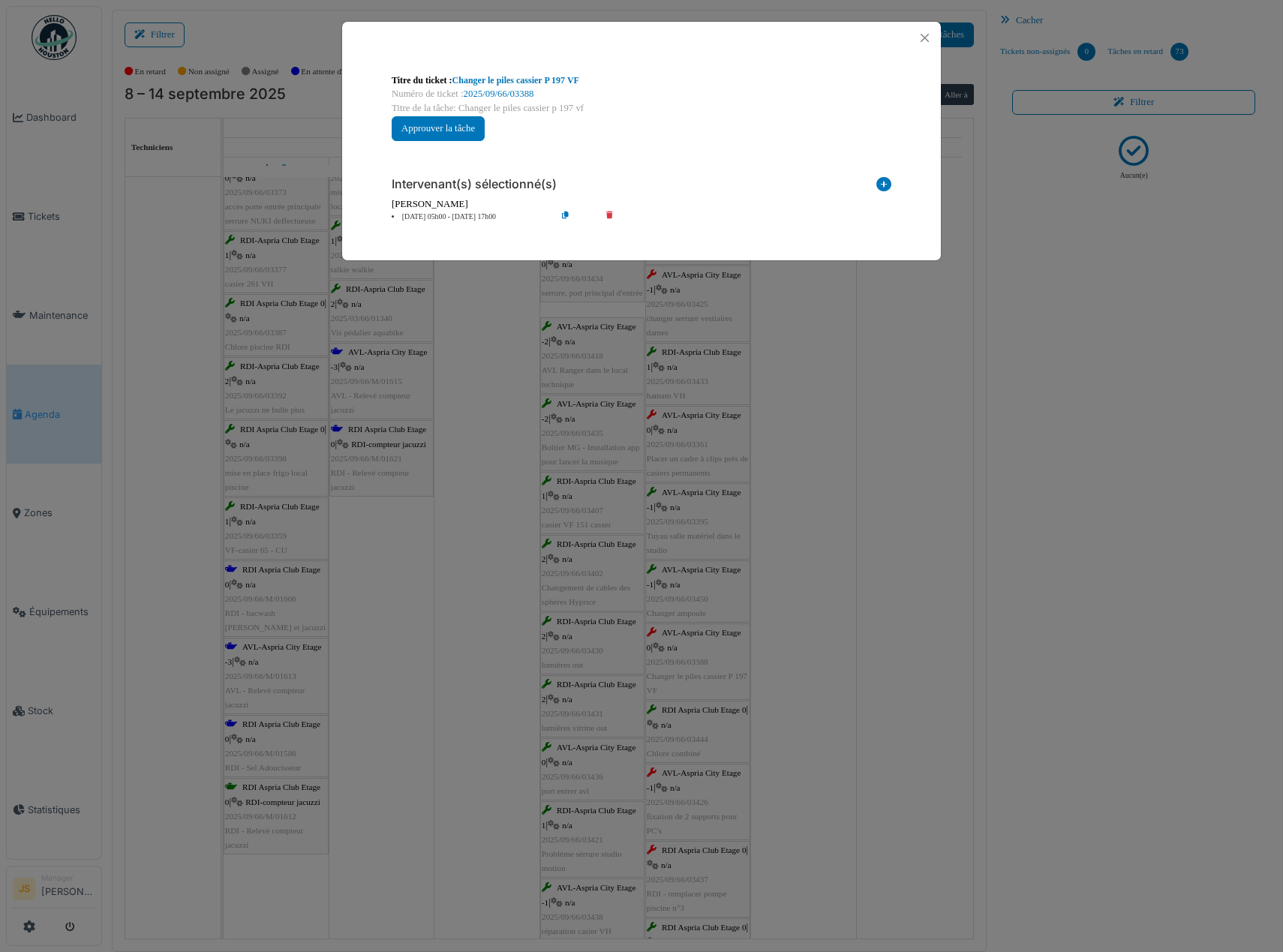
click at [816, 630] on div "**********" at bounding box center [642, 476] width 1283 height 952
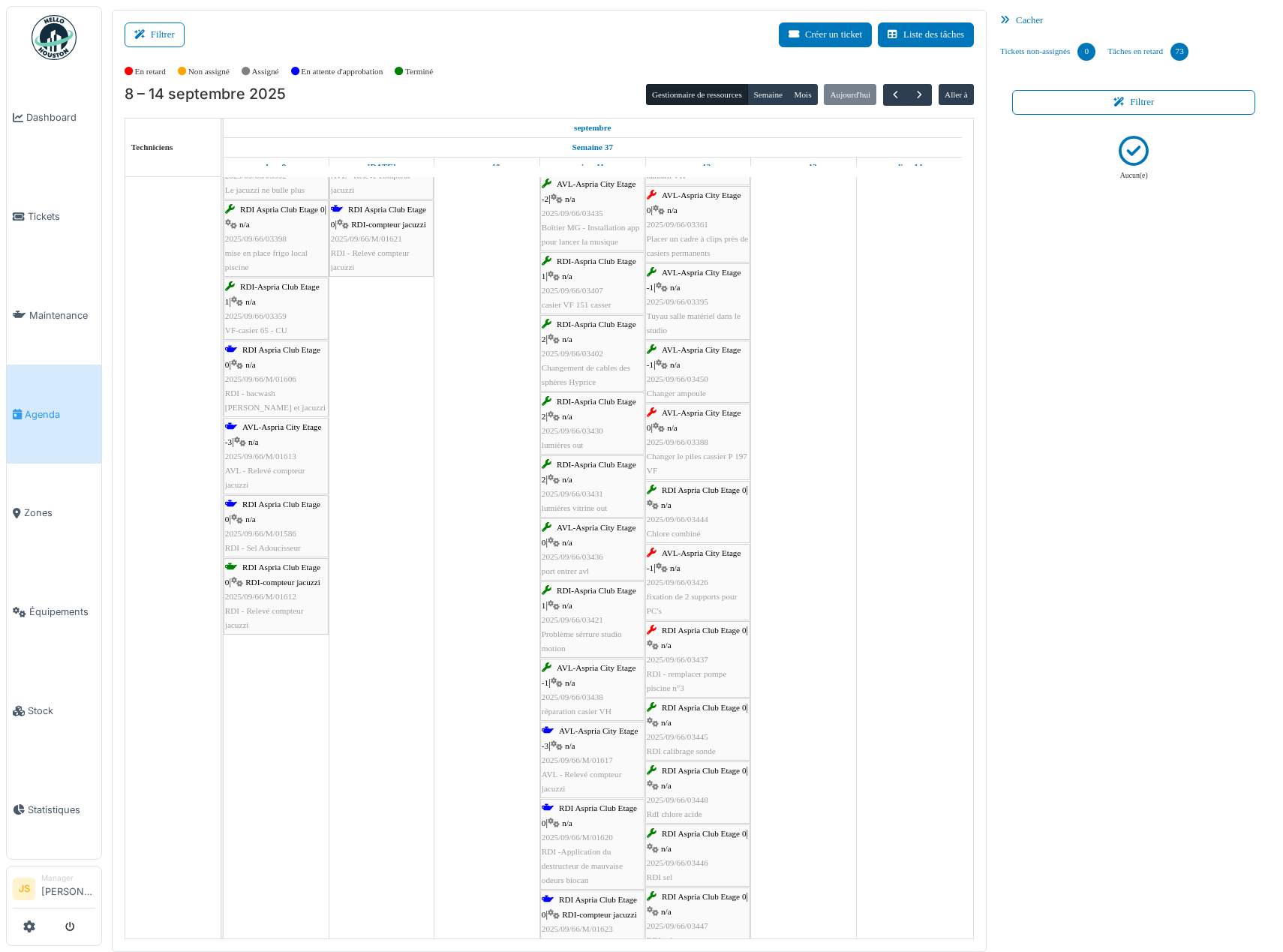
scroll to position [600, 0]
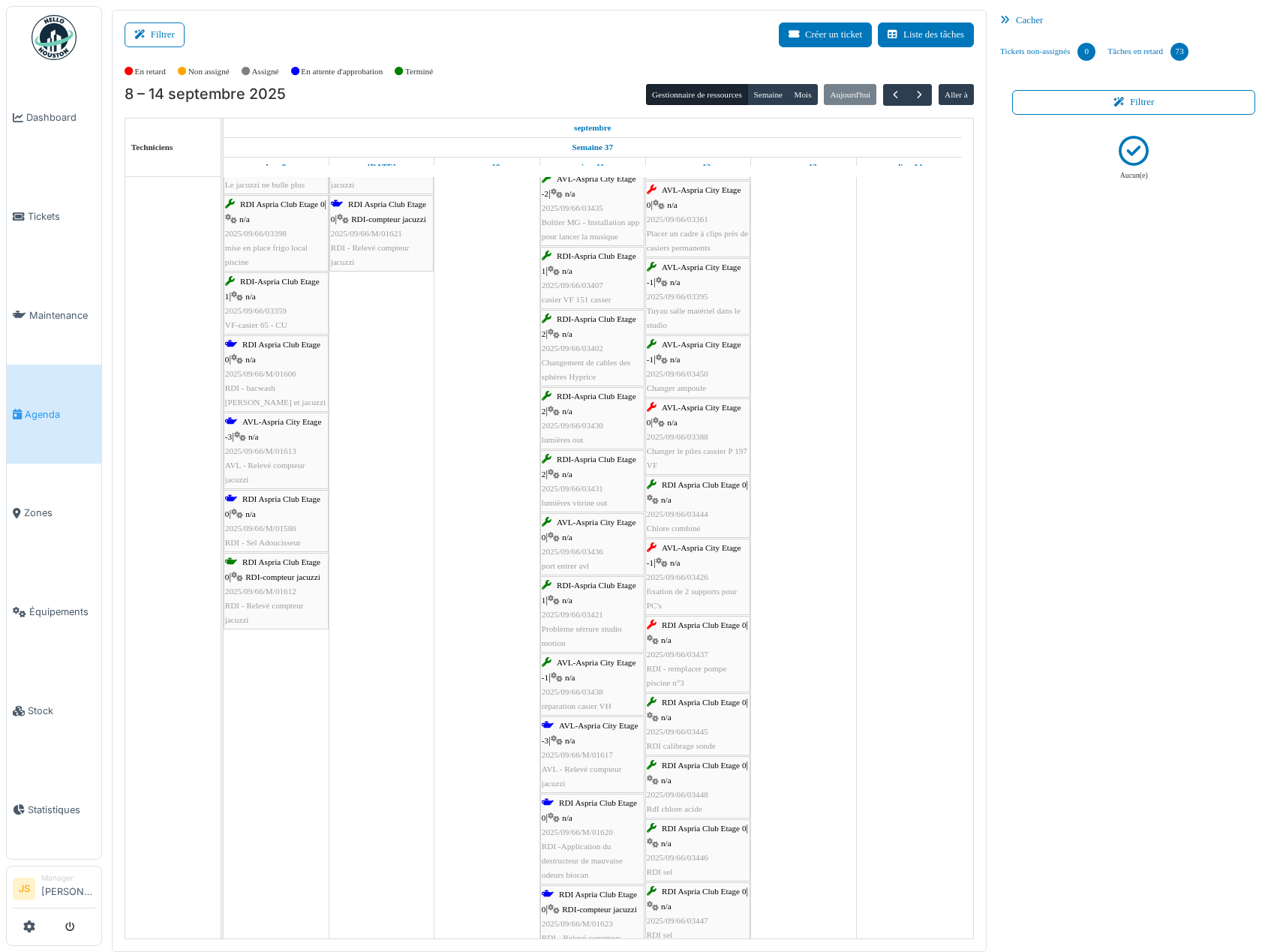
click at [670, 581] on span "2025/09/66/03426" at bounding box center [678, 577] width 61 height 9
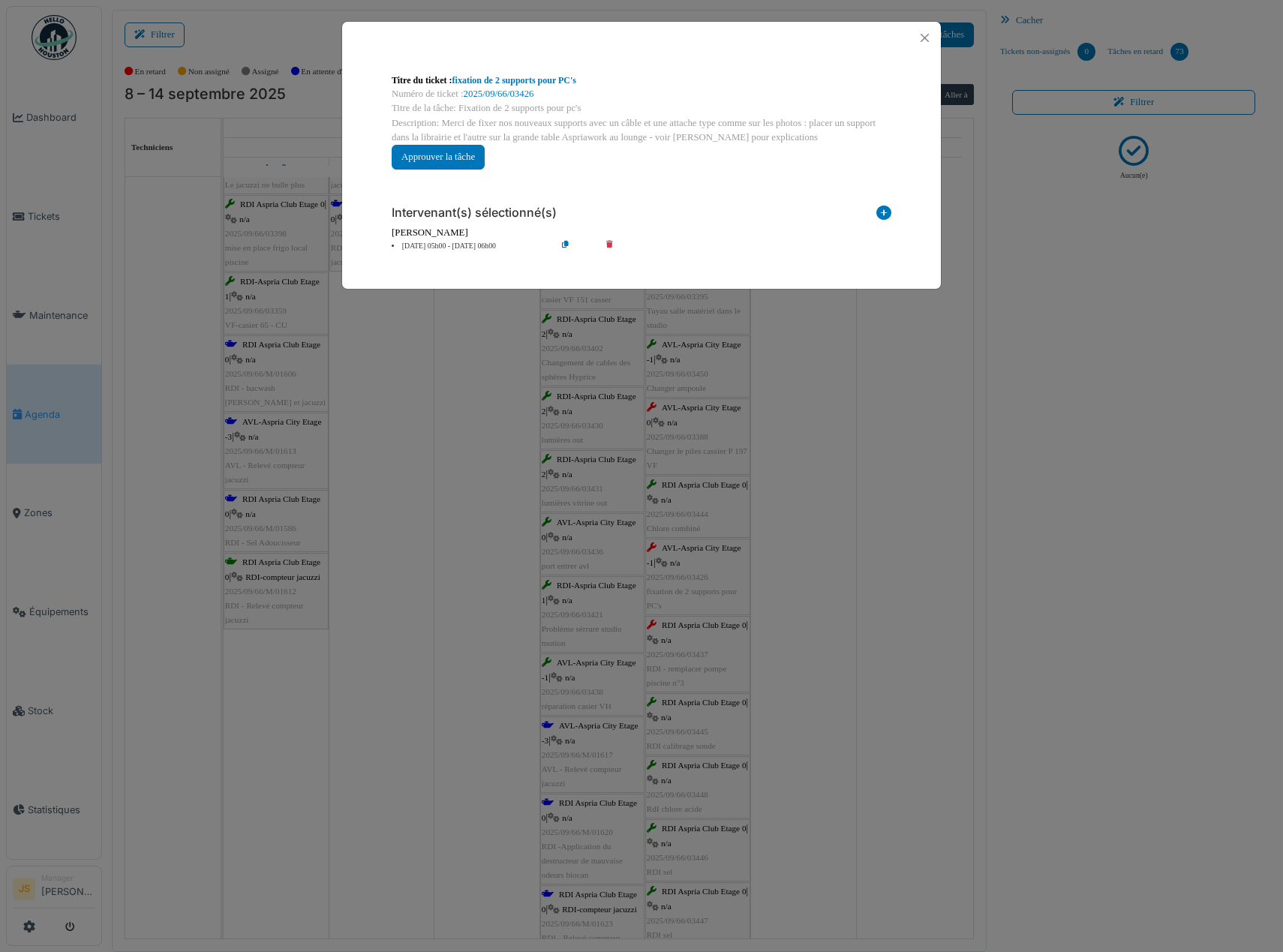
click at [451, 246] on li "12 sep 05h00 - 12 sep 06h00" at bounding box center [470, 247] width 172 height 11
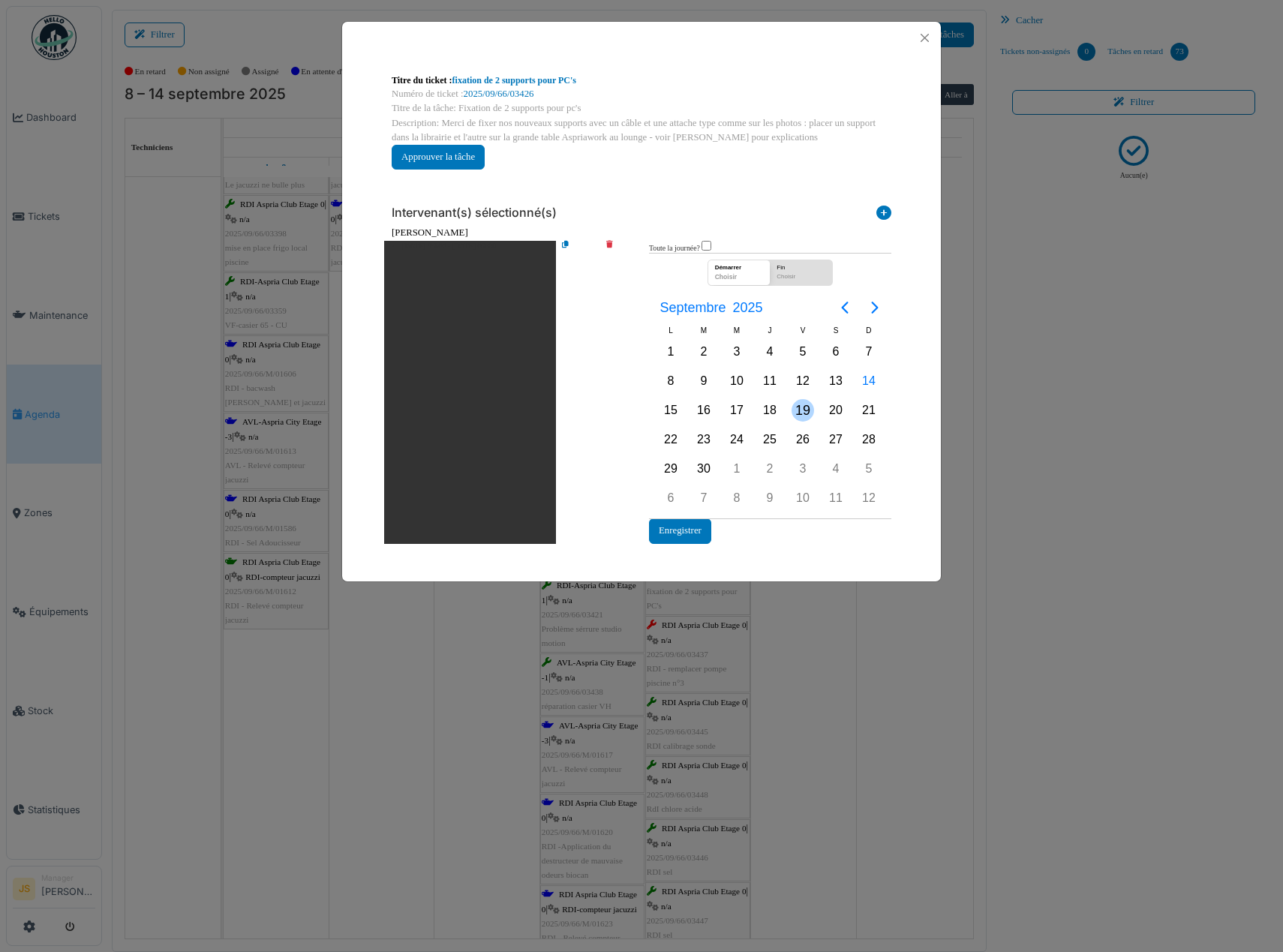
click at [799, 409] on div "19" at bounding box center [802, 410] width 23 height 23
click at [800, 408] on div "19" at bounding box center [802, 410] width 23 height 23
click at [681, 529] on button "Enregistrer" at bounding box center [679, 530] width 62 height 24
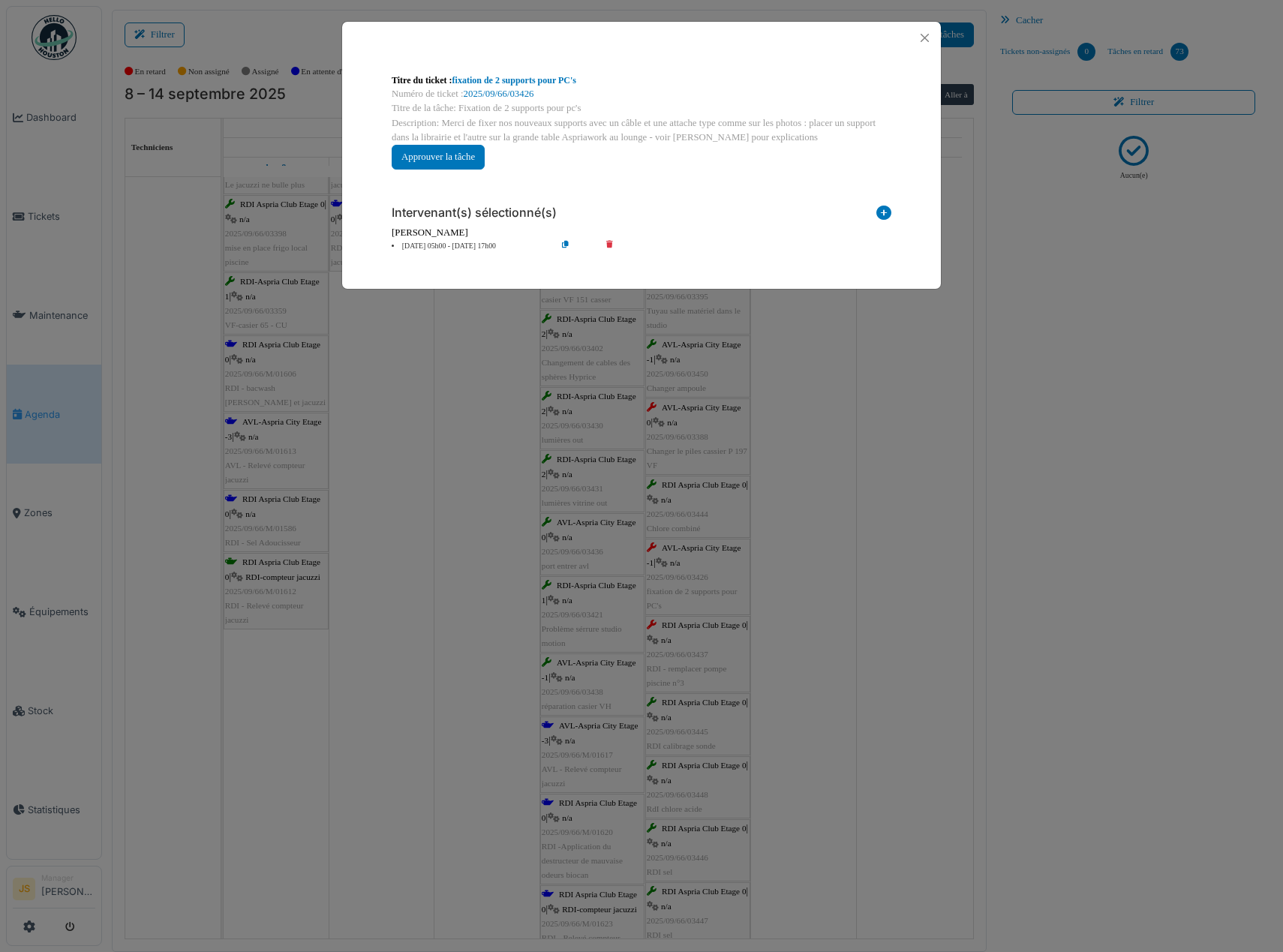
click at [819, 675] on div "**********" at bounding box center [642, 476] width 1283 height 952
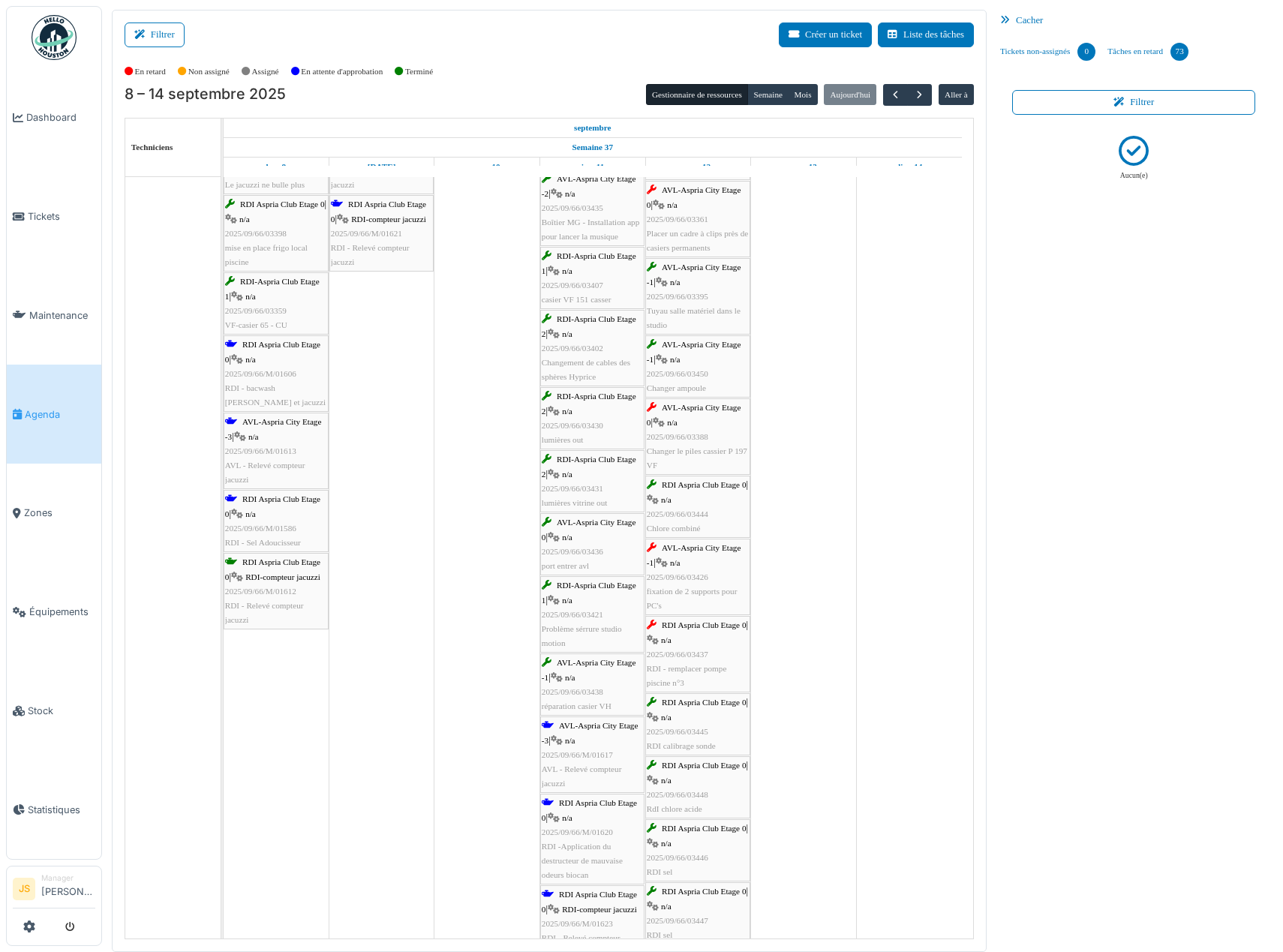
click at [707, 664] on span "RDI - remplacer pompe piscine n°3" at bounding box center [687, 676] width 80 height 23
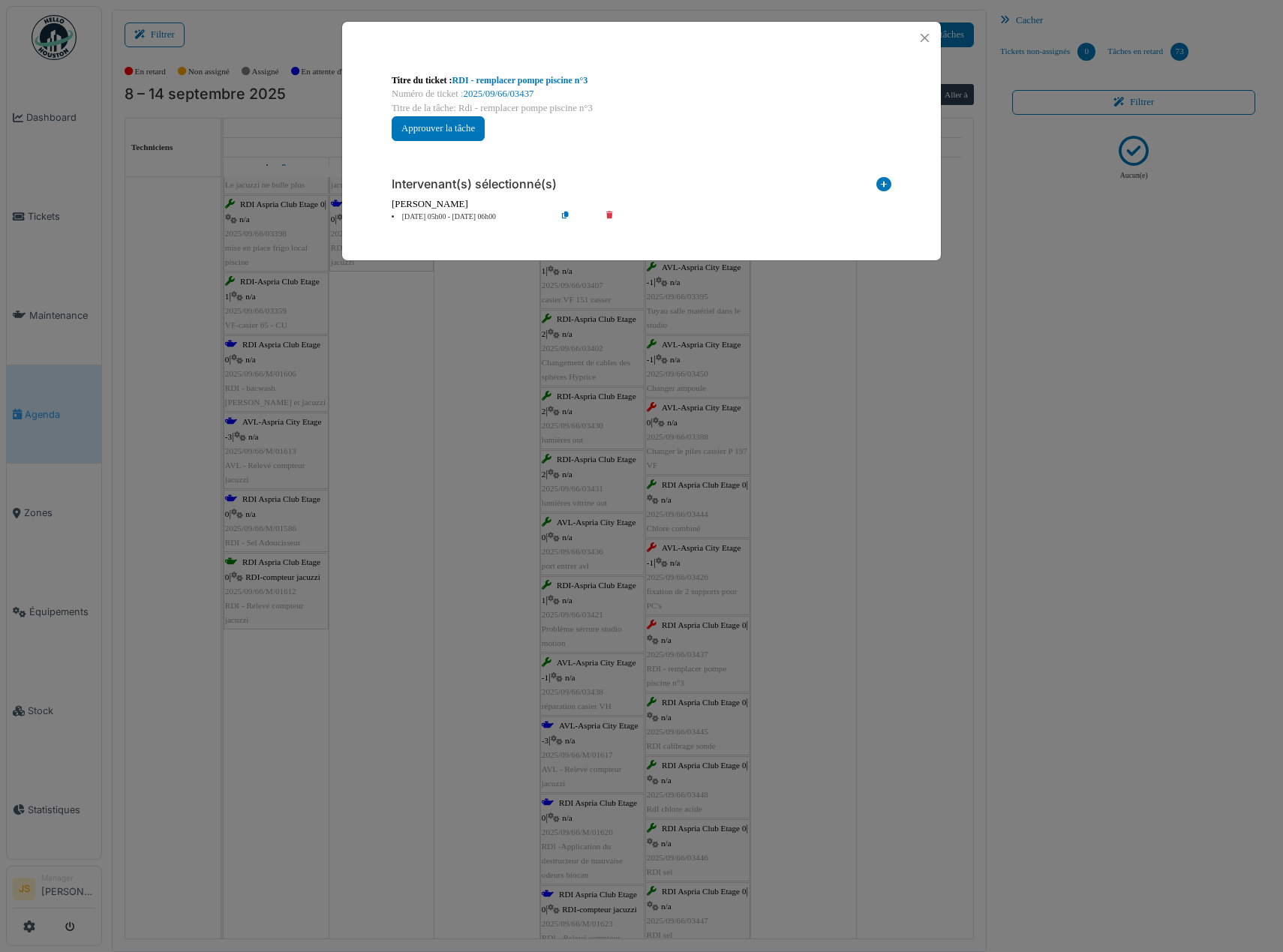
click at [422, 212] on li "12 sep 05h00 - 12 sep 06h00" at bounding box center [470, 217] width 172 height 11
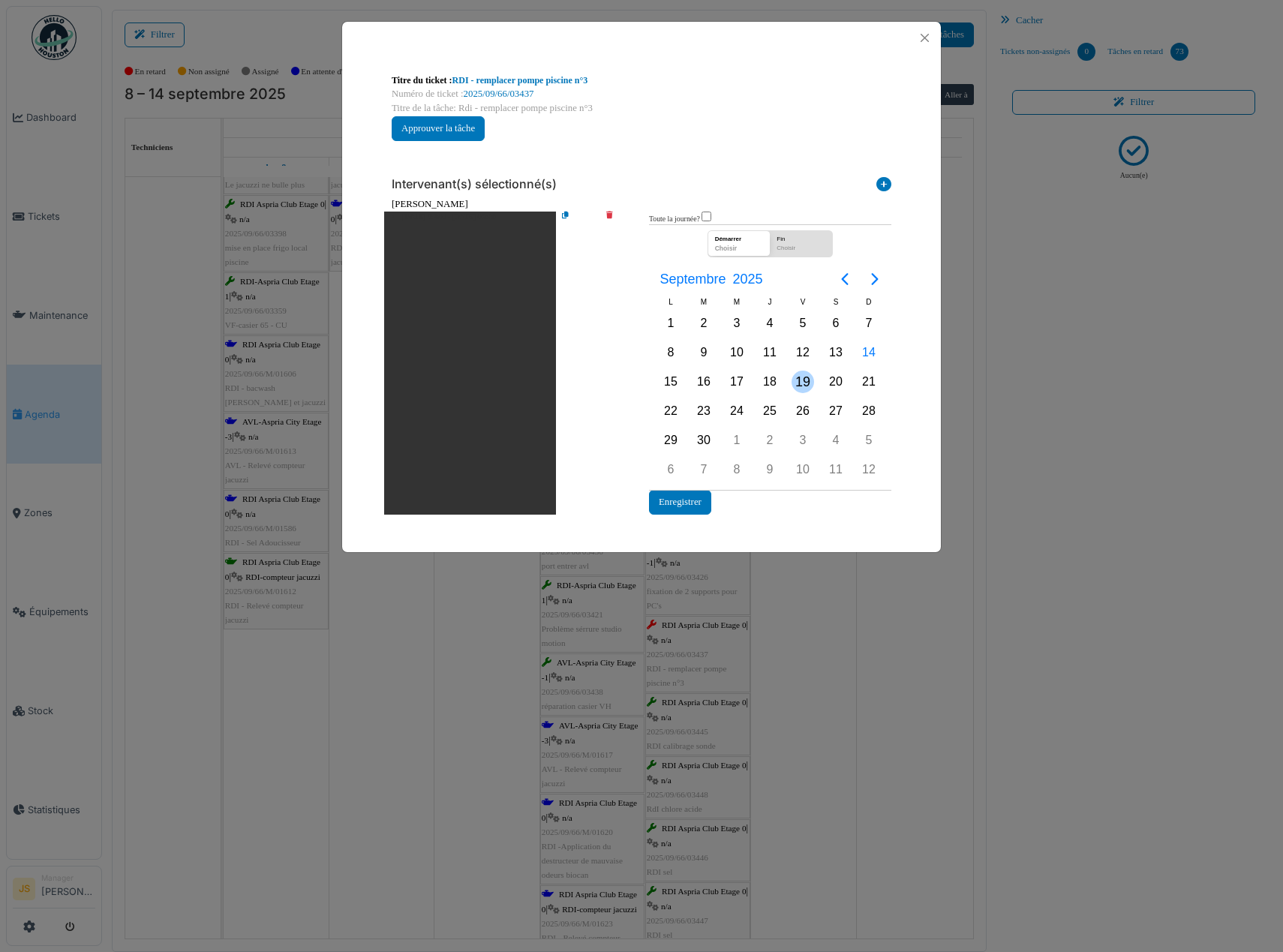
click at [807, 382] on div "19" at bounding box center [802, 381] width 23 height 23
click at [806, 381] on div "19" at bounding box center [802, 381] width 23 height 23
click at [690, 511] on button "Enregistrer" at bounding box center [679, 501] width 62 height 24
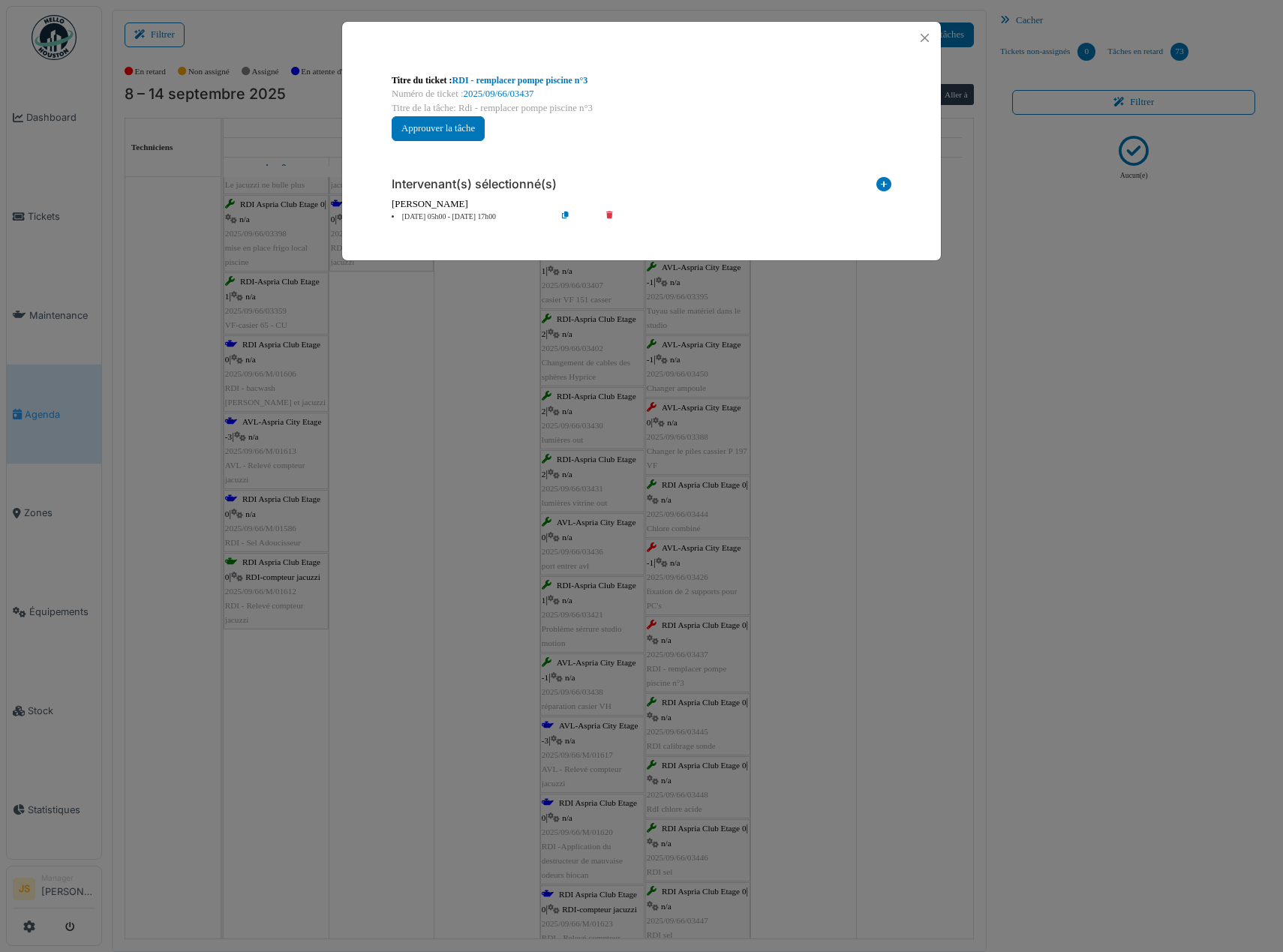
click at [767, 604] on div "**********" at bounding box center [642, 476] width 1283 height 952
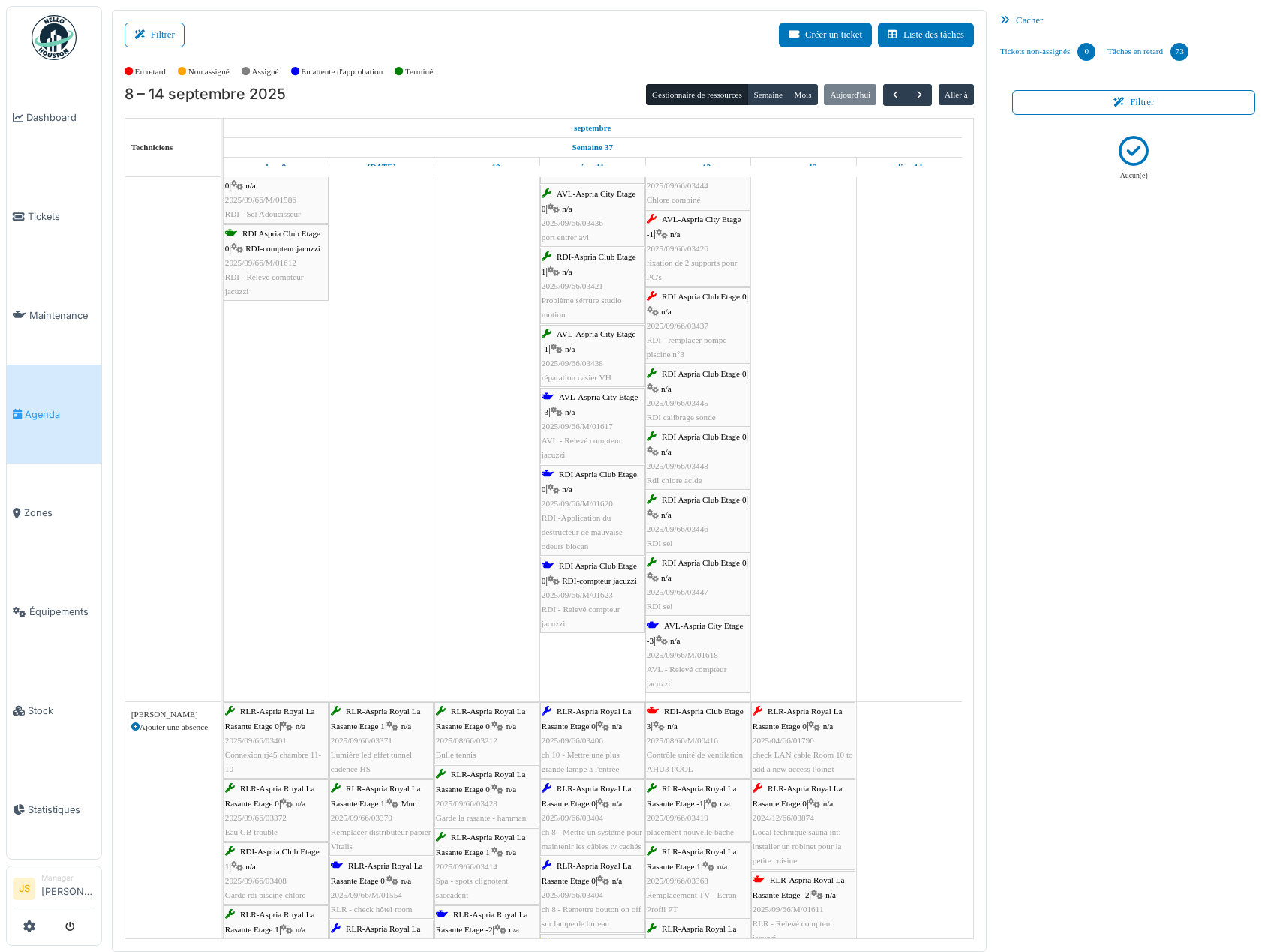
scroll to position [0, 0]
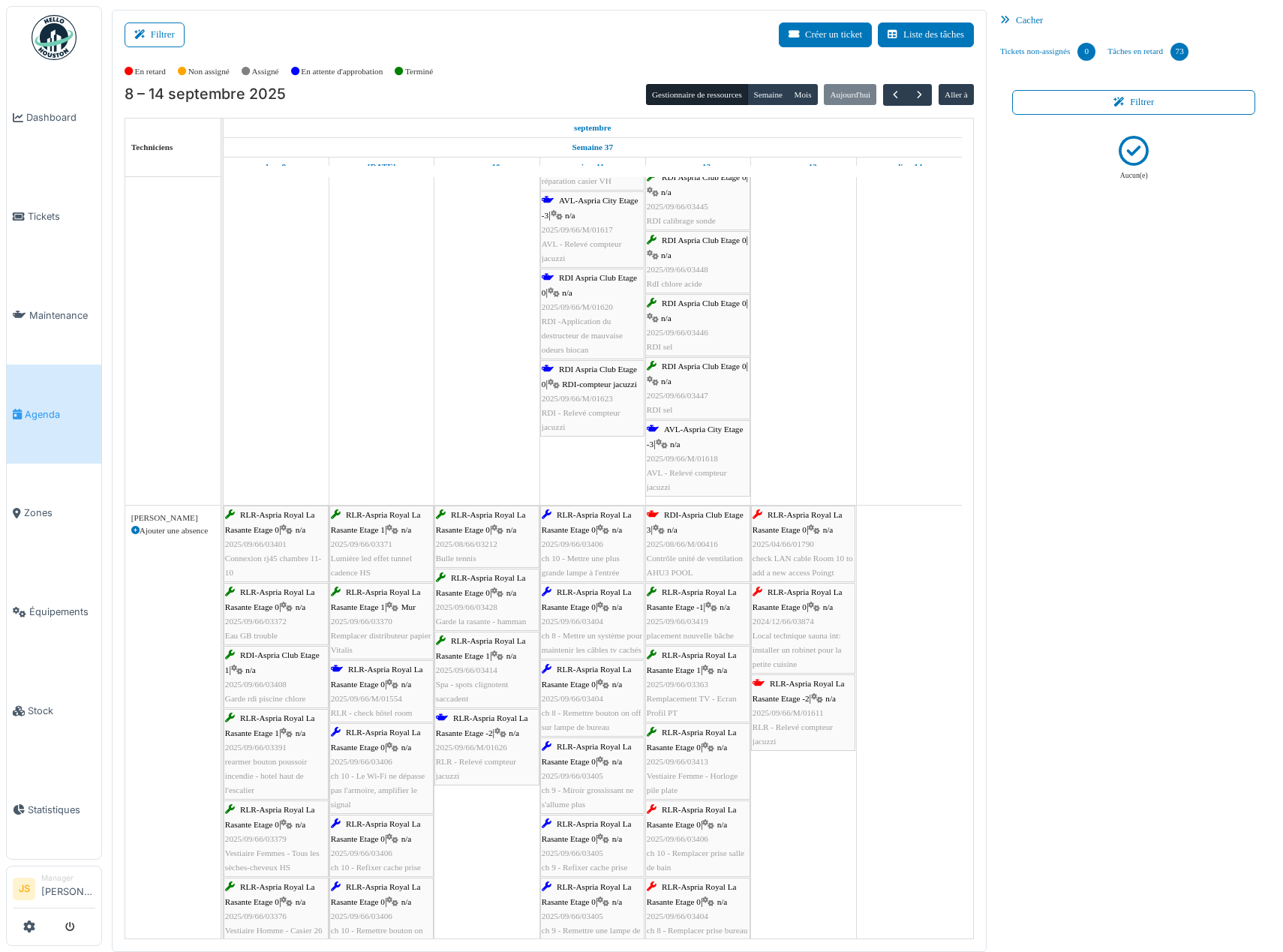
click at [698, 559] on span "Contrôle unité de ventilation AHU3 POOL" at bounding box center [695, 565] width 96 height 23
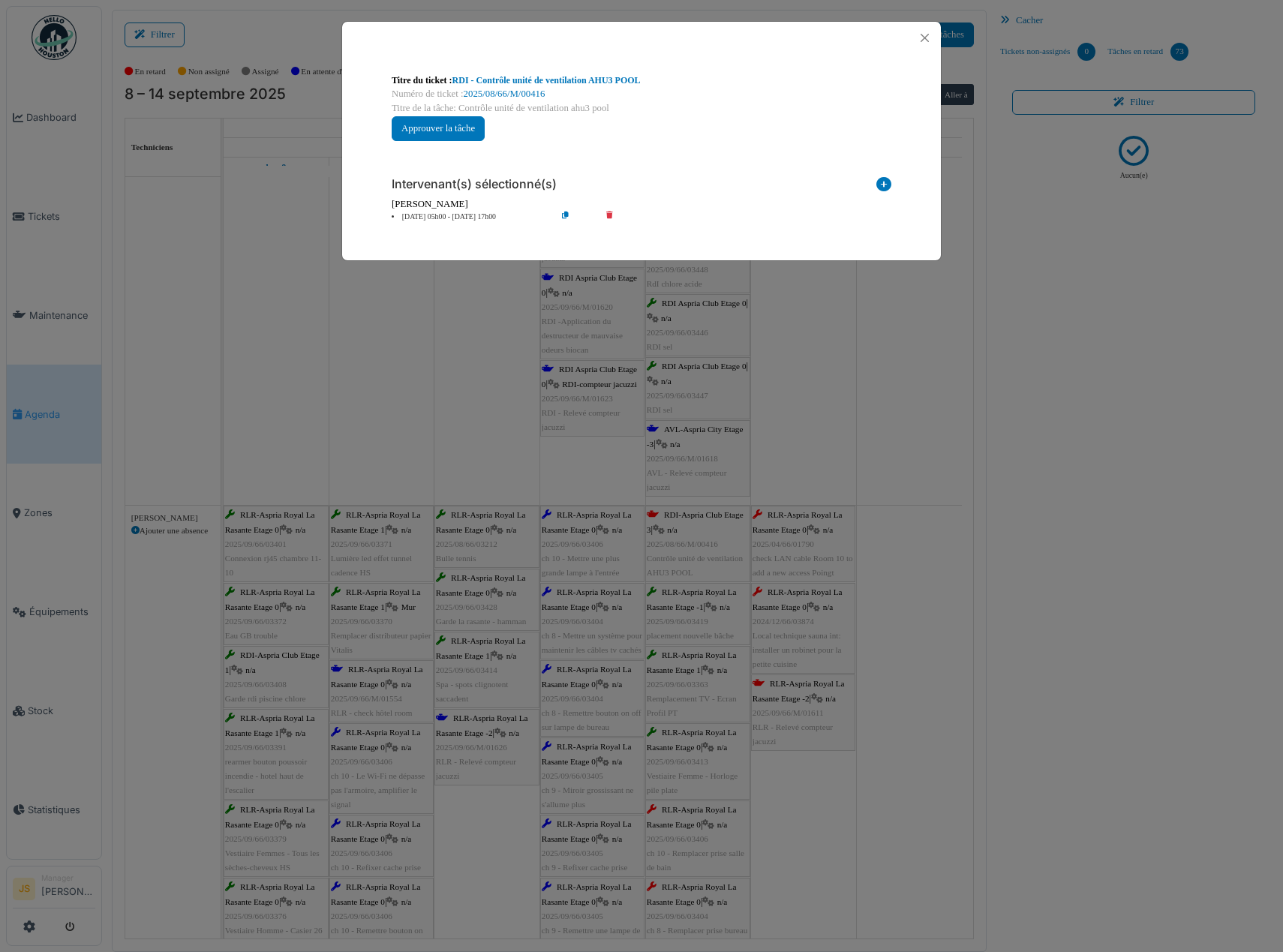
click at [423, 216] on li "12 sep 05h00 - 12 sep 17h00" at bounding box center [470, 217] width 172 height 11
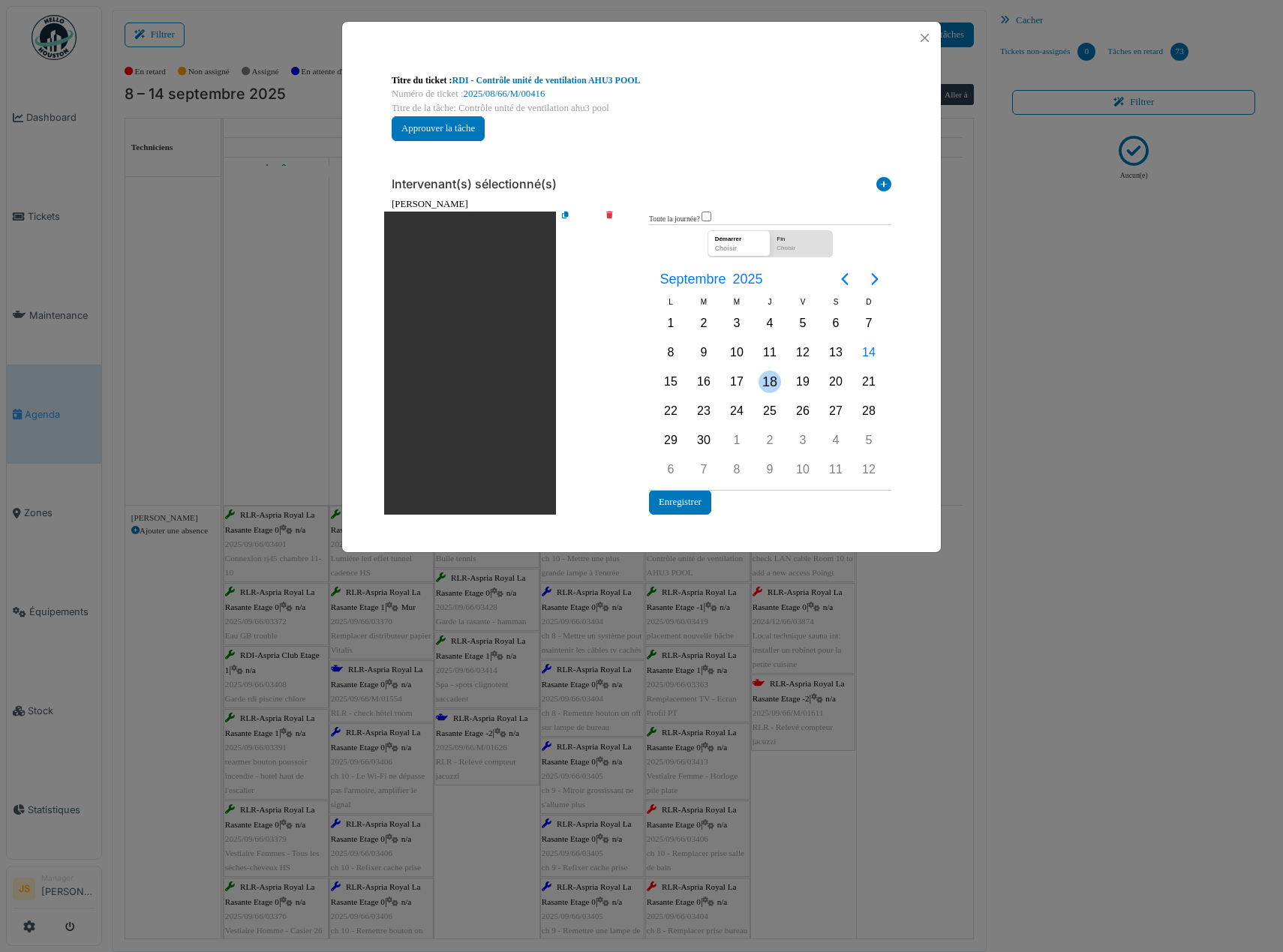
click at [774, 377] on div "18" at bounding box center [770, 381] width 23 height 23
click at [694, 498] on button "Enregistrer" at bounding box center [679, 501] width 62 height 24
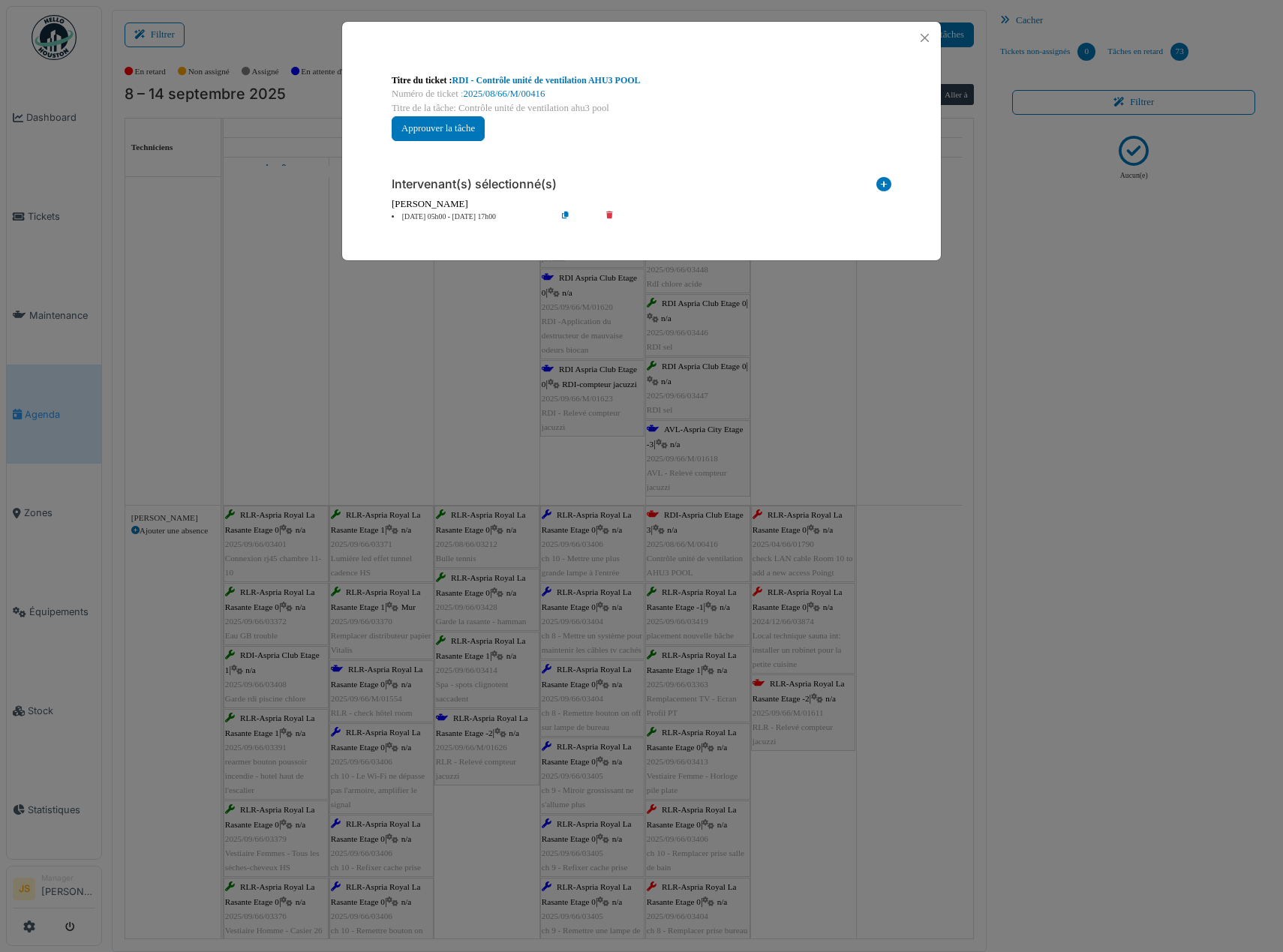
click at [865, 693] on div "**********" at bounding box center [642, 476] width 1283 height 952
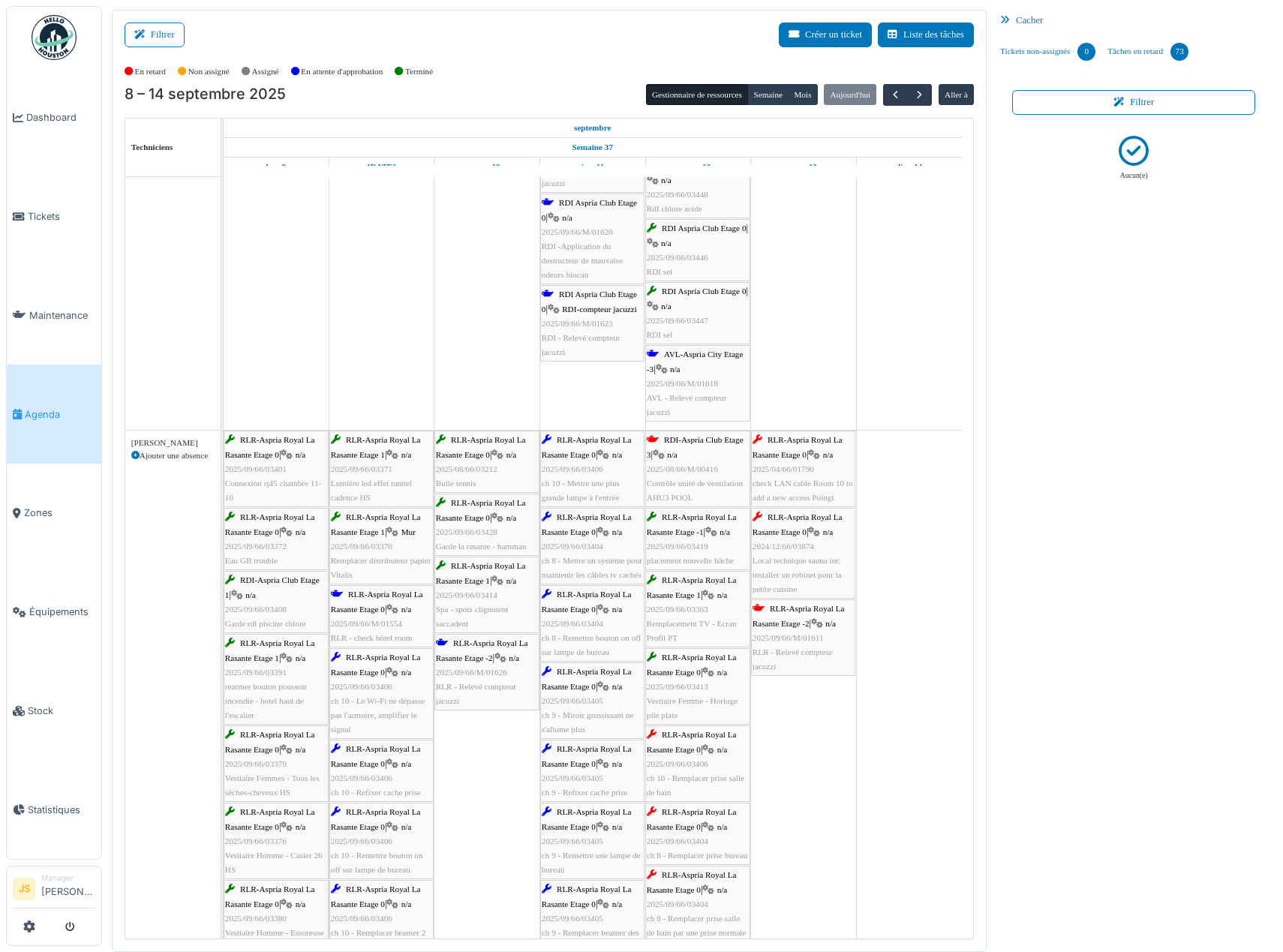
click at [695, 782] on div "RLR-Aspria Royal La Rasante Etage 0 | n/a 2025/09/66/03406 ch 10 - Remplacer pr…" at bounding box center [698, 764] width 102 height 72
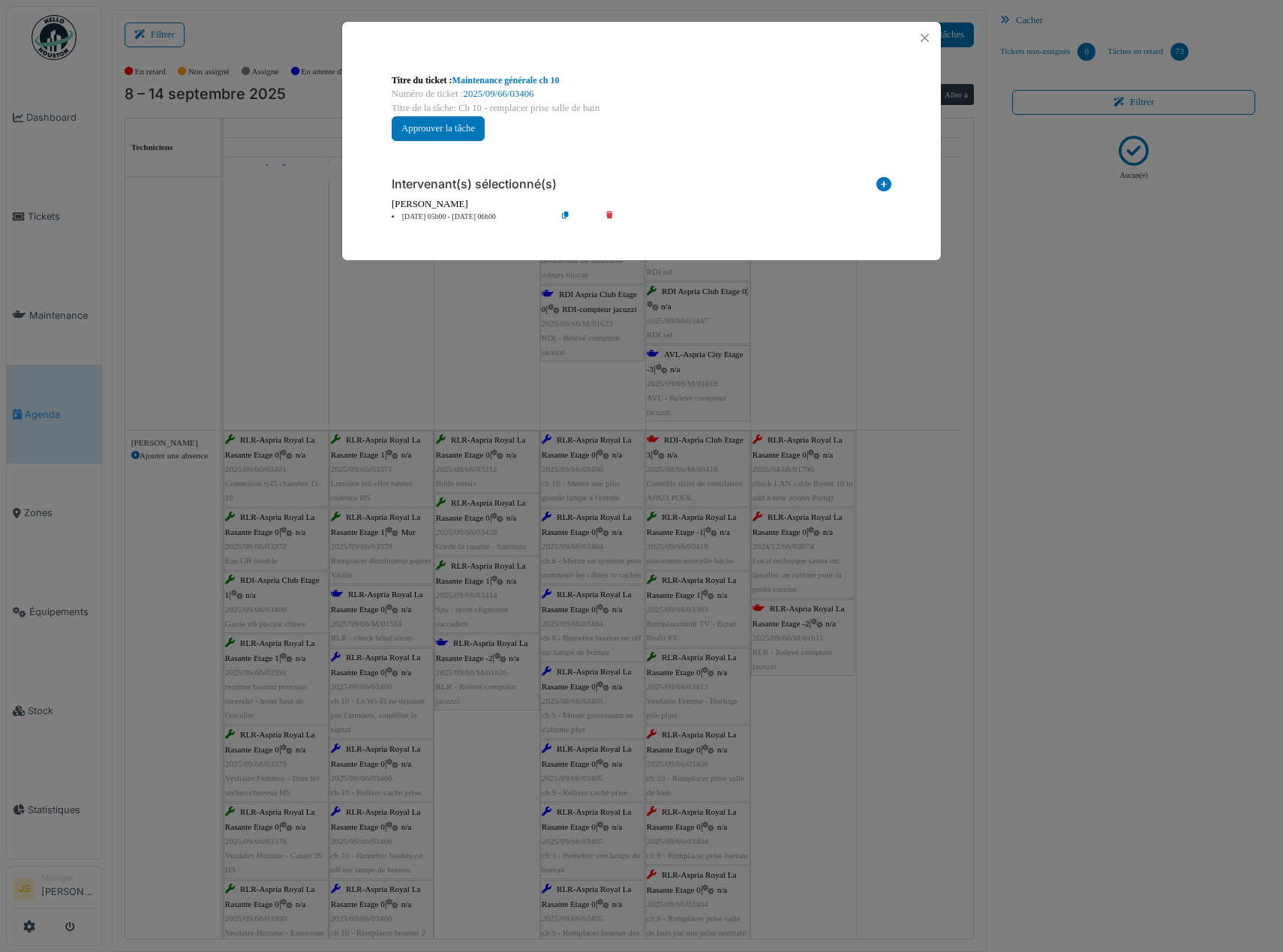
click at [417, 215] on li "12 sep 05h00 - 12 sep 06h00" at bounding box center [470, 217] width 172 height 11
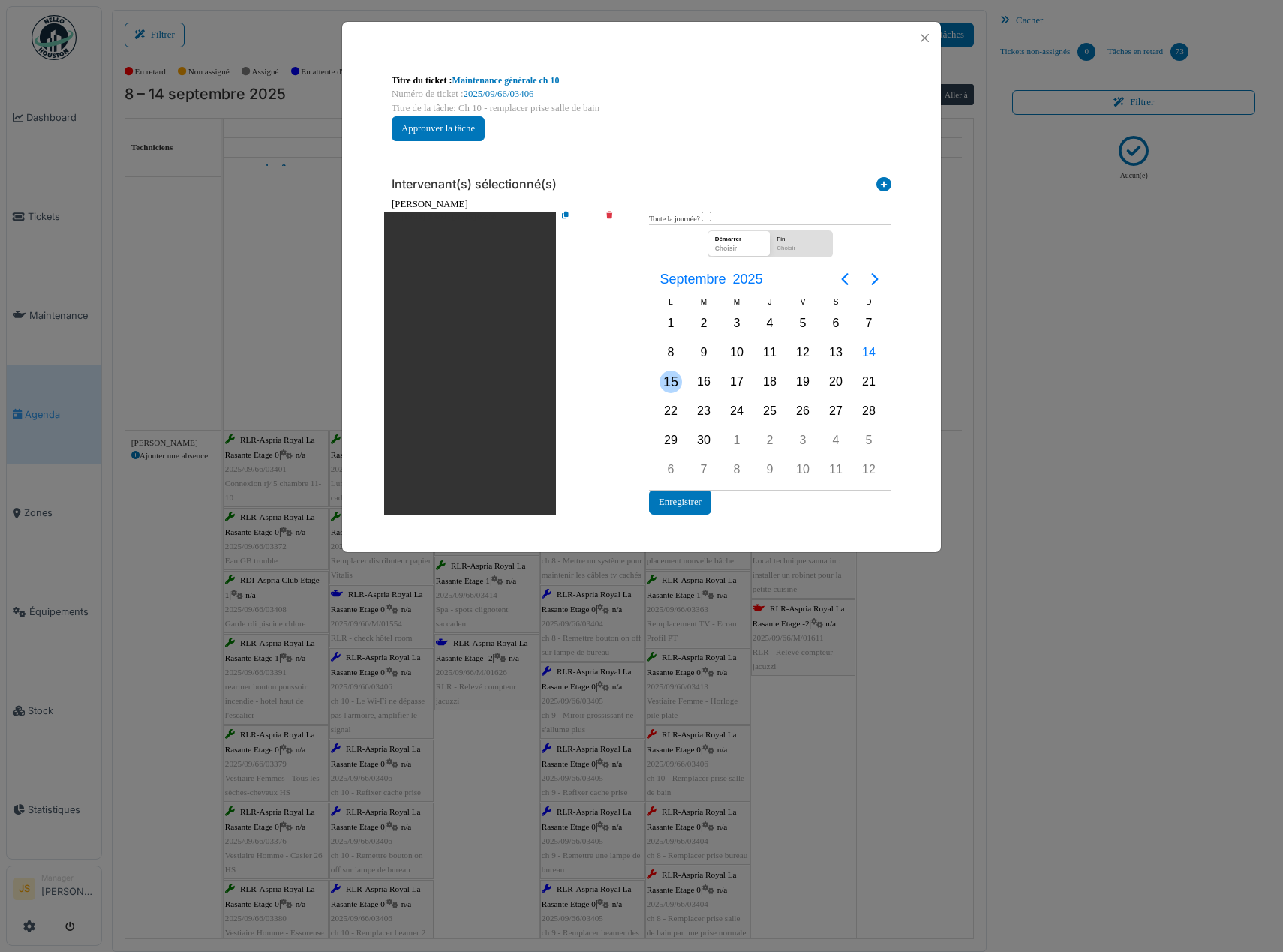
click at [674, 380] on div "15" at bounding box center [670, 381] width 23 height 23
click at [688, 499] on button "Enregistrer" at bounding box center [679, 501] width 62 height 24
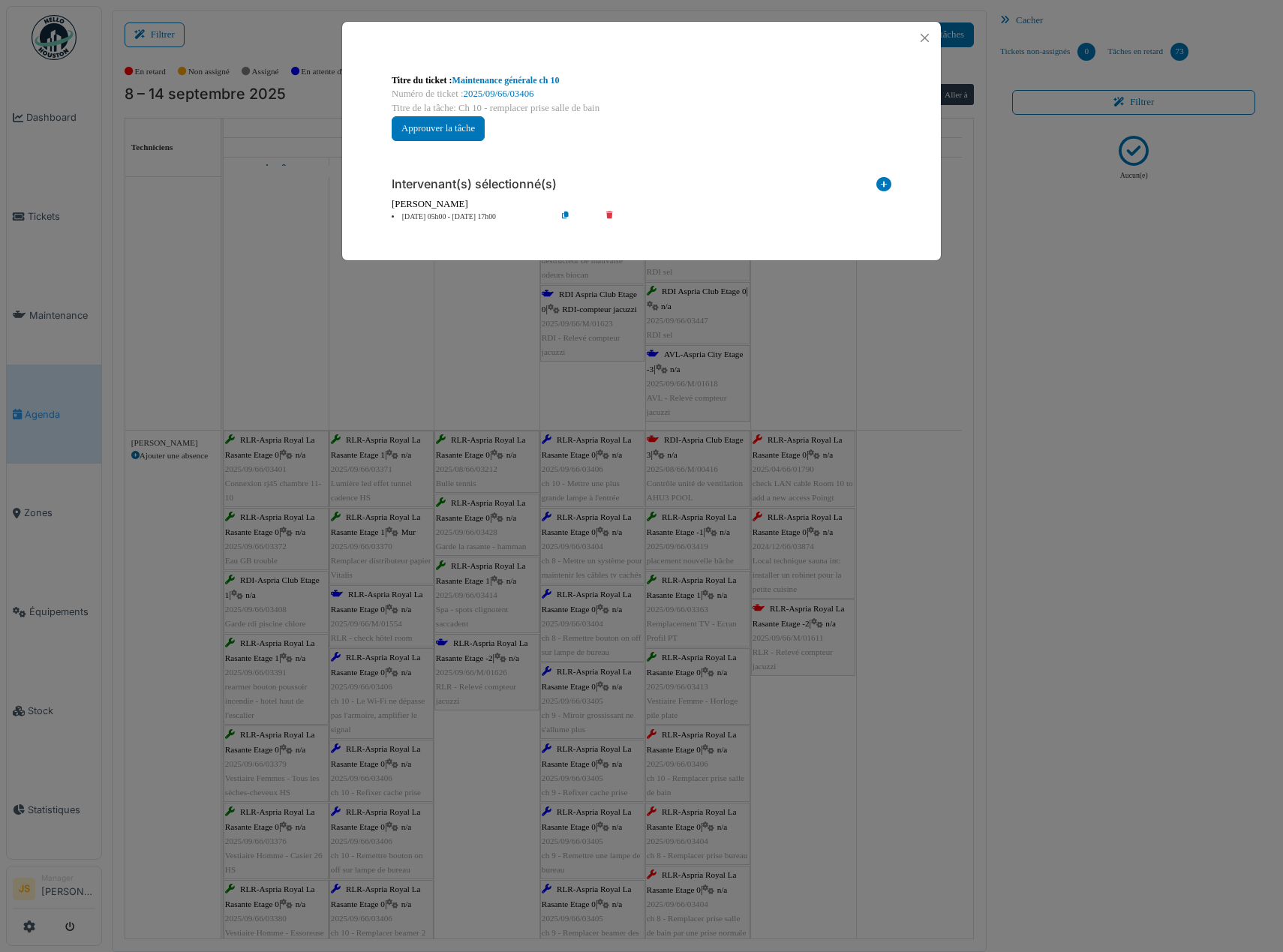
click at [843, 736] on div "**********" at bounding box center [642, 476] width 1283 height 952
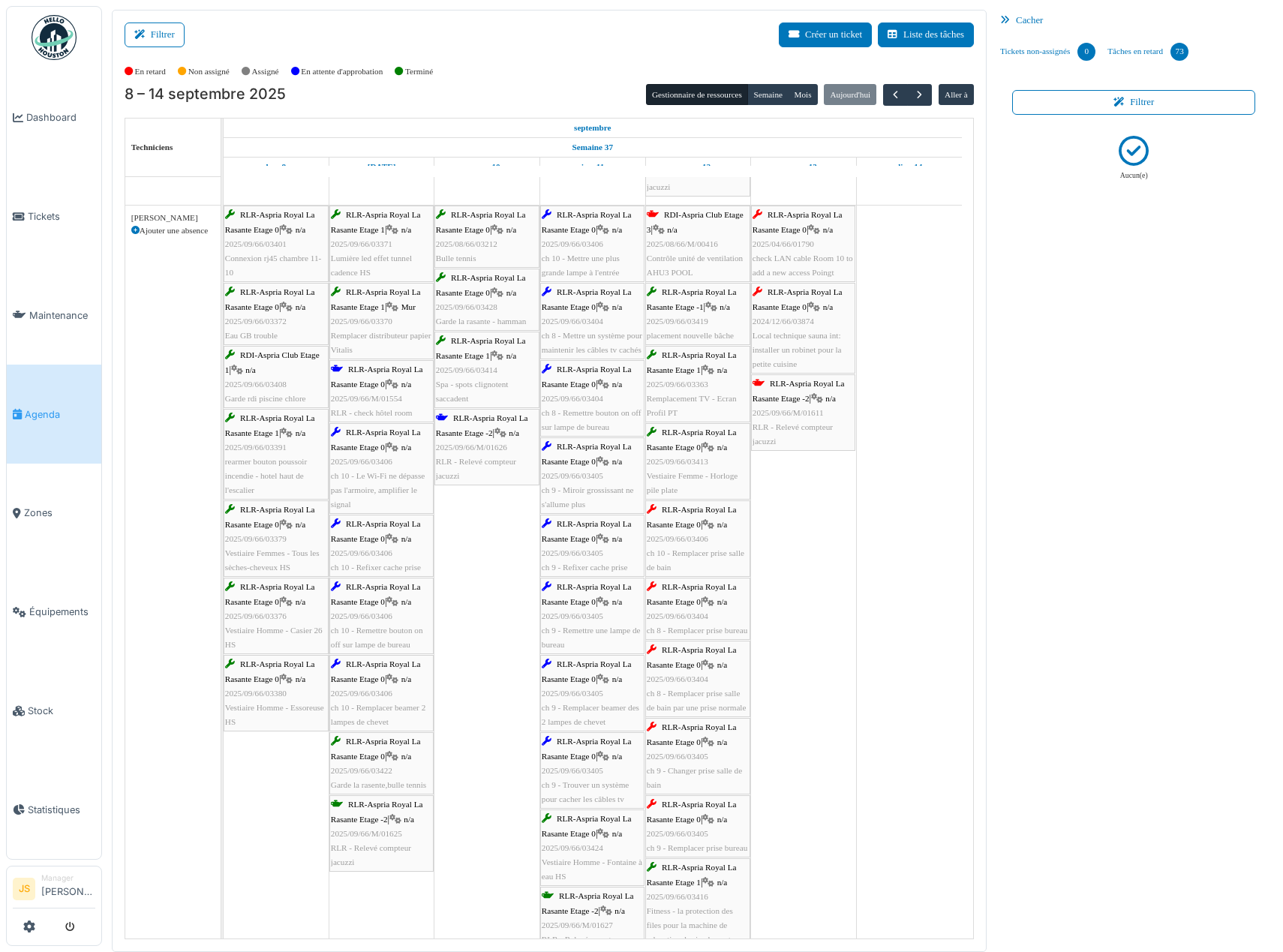
click at [682, 604] on span "RLR-Aspria Royal La Rasante Etage 0" at bounding box center [692, 593] width 90 height 23
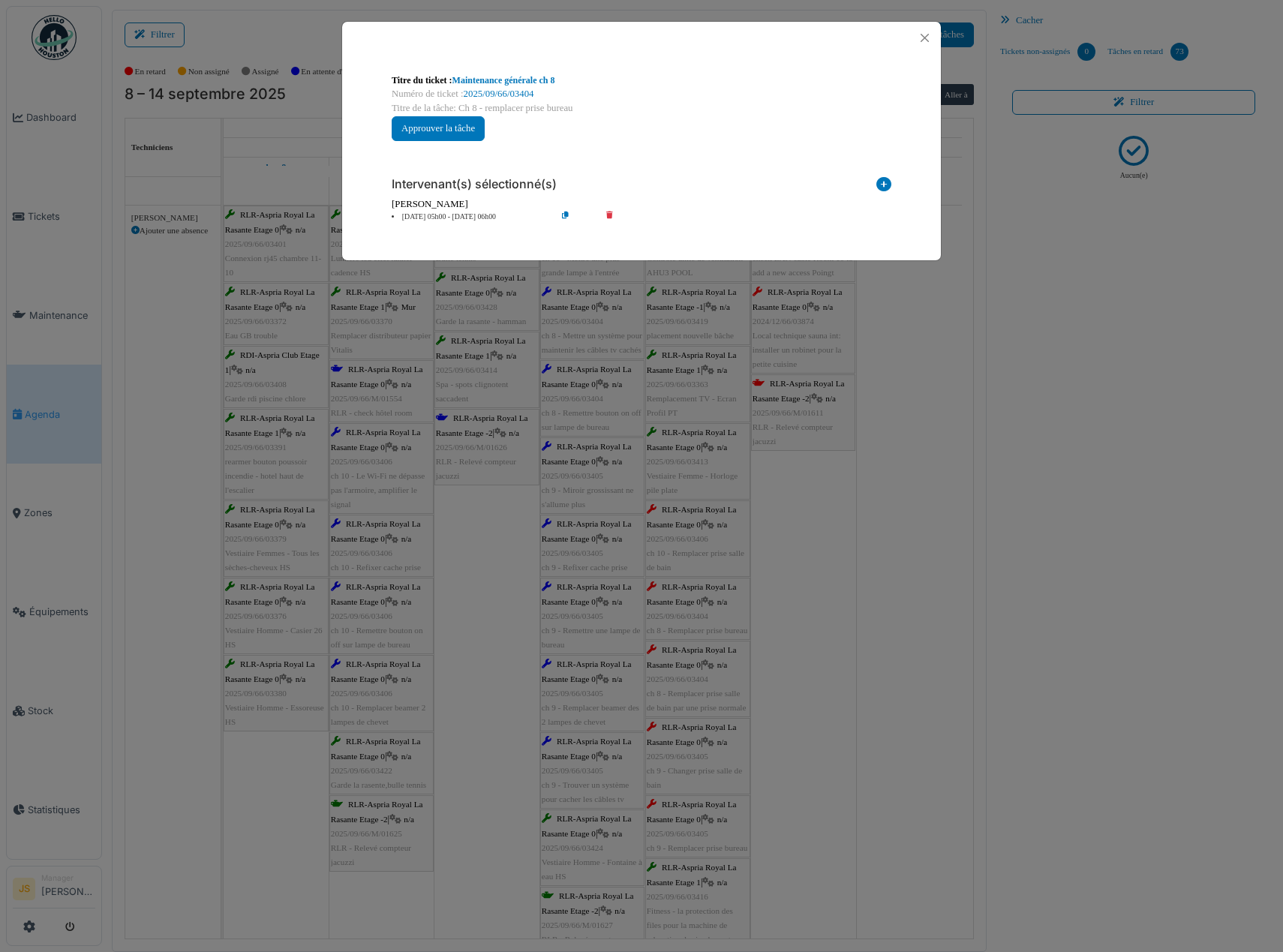
click at [428, 216] on li "12 sep 05h00 - 12 sep 06h00" at bounding box center [470, 217] width 172 height 11
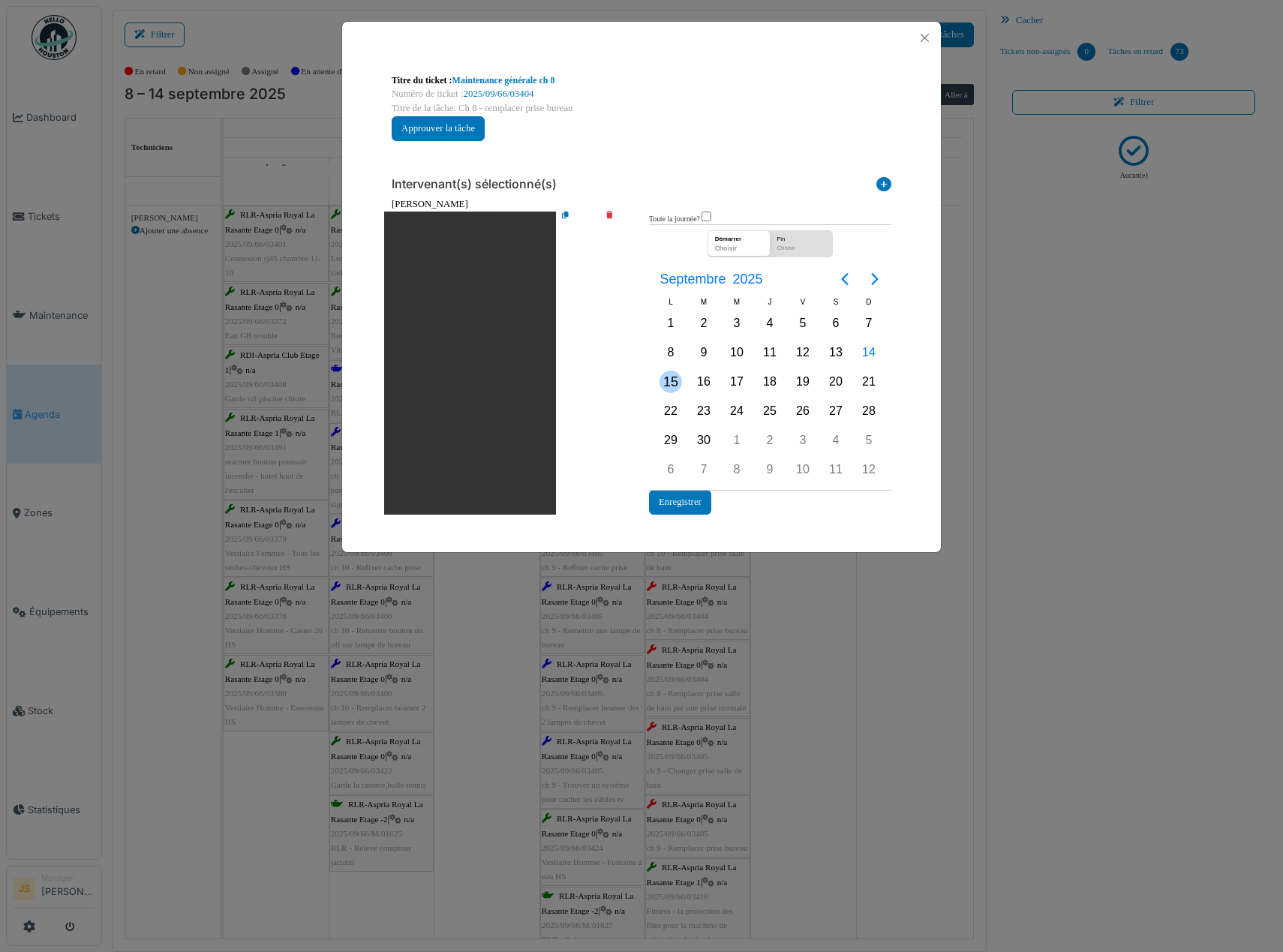
click at [670, 372] on div "15" at bounding box center [670, 381] width 23 height 23
click at [670, 374] on div "15" at bounding box center [670, 381] width 23 height 23
click at [681, 503] on button "Enregistrer" at bounding box center [679, 501] width 62 height 24
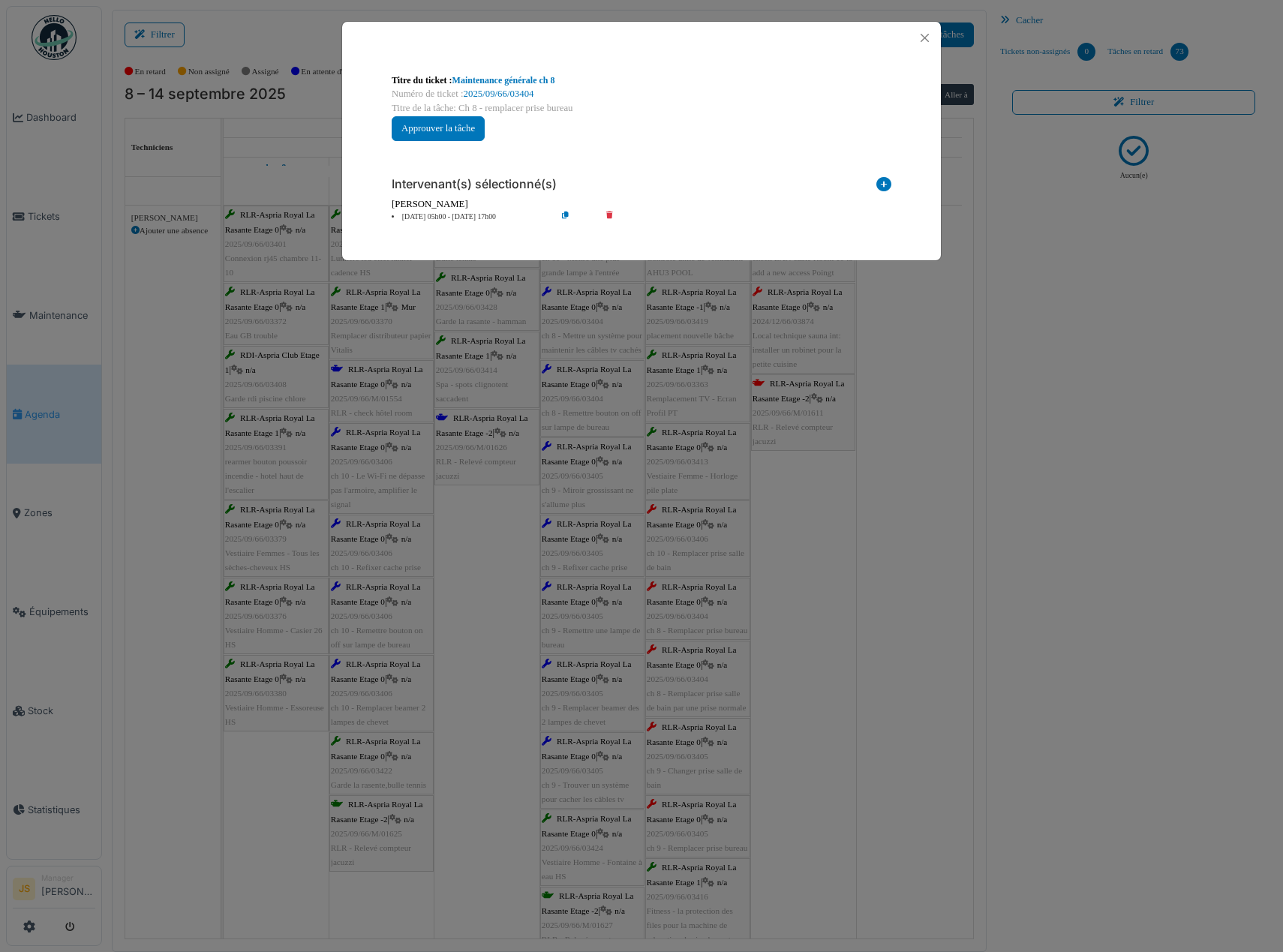
click at [866, 661] on div "**********" at bounding box center [642, 476] width 1283 height 952
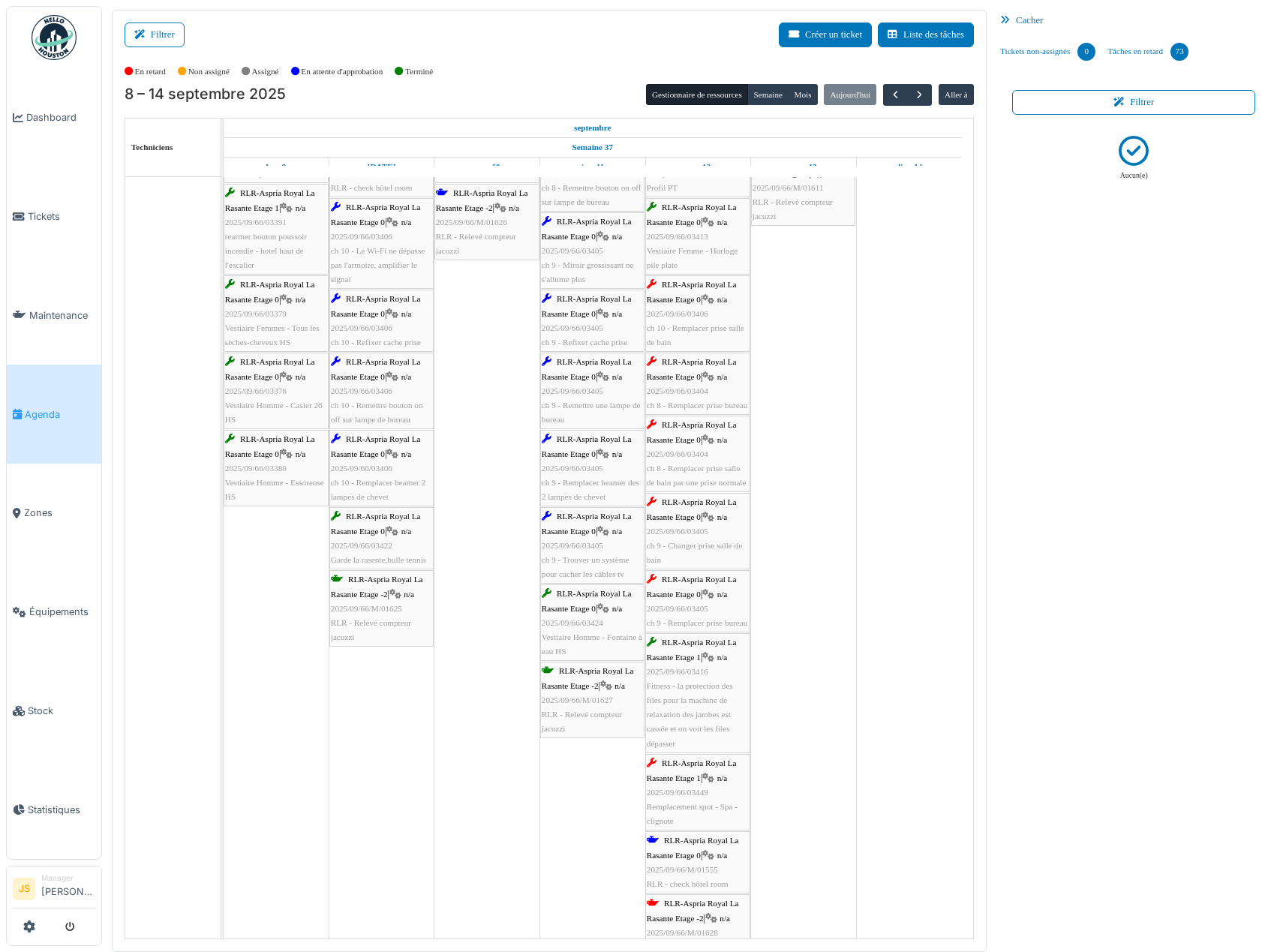
click at [689, 592] on span "RLR-Aspria Royal La Rasante Etage 0" at bounding box center [692, 586] width 90 height 23
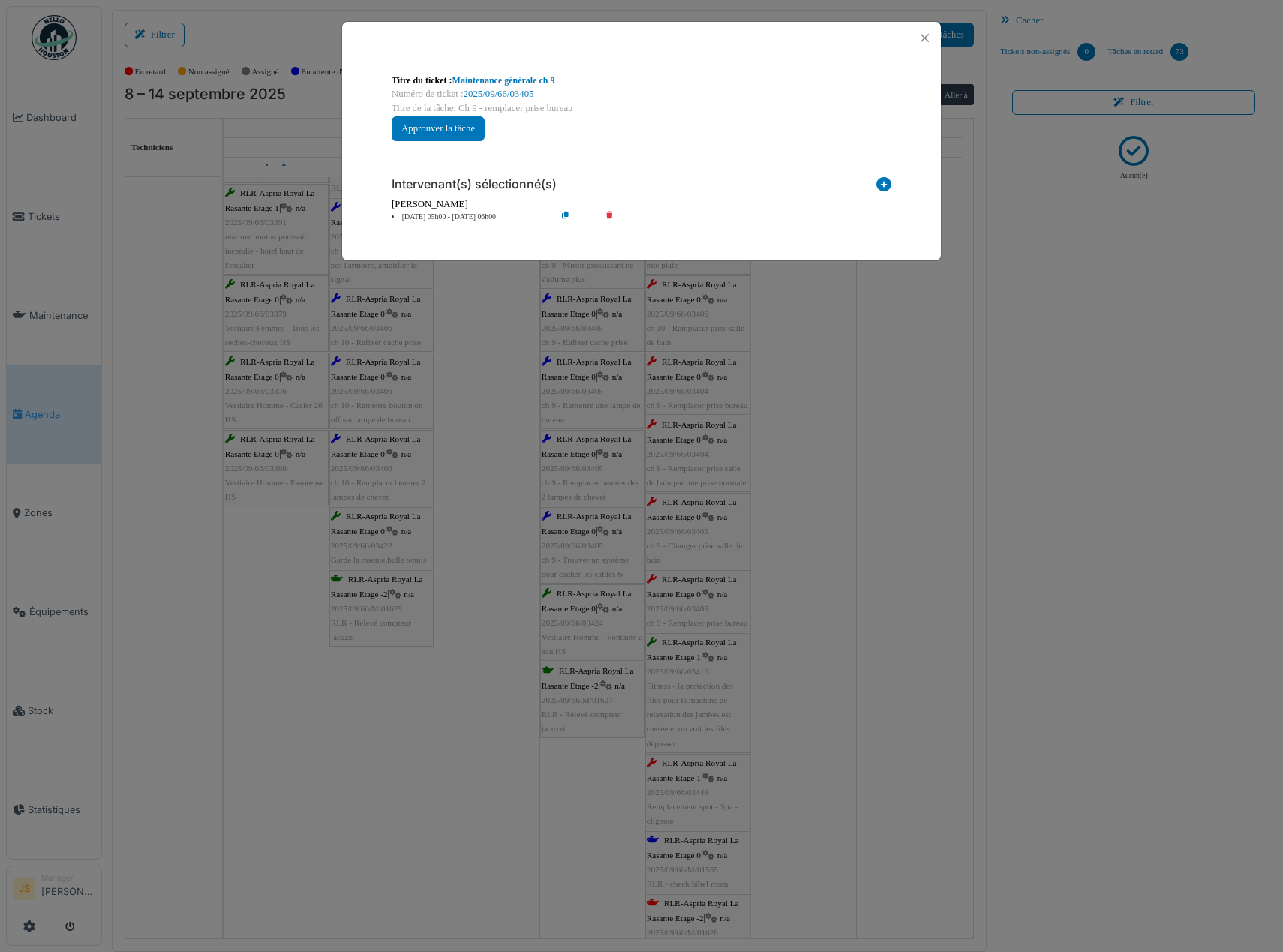
click at [467, 211] on li "12 sep 05h00 - 12 sep 06h00" at bounding box center [470, 217] width 172 height 11
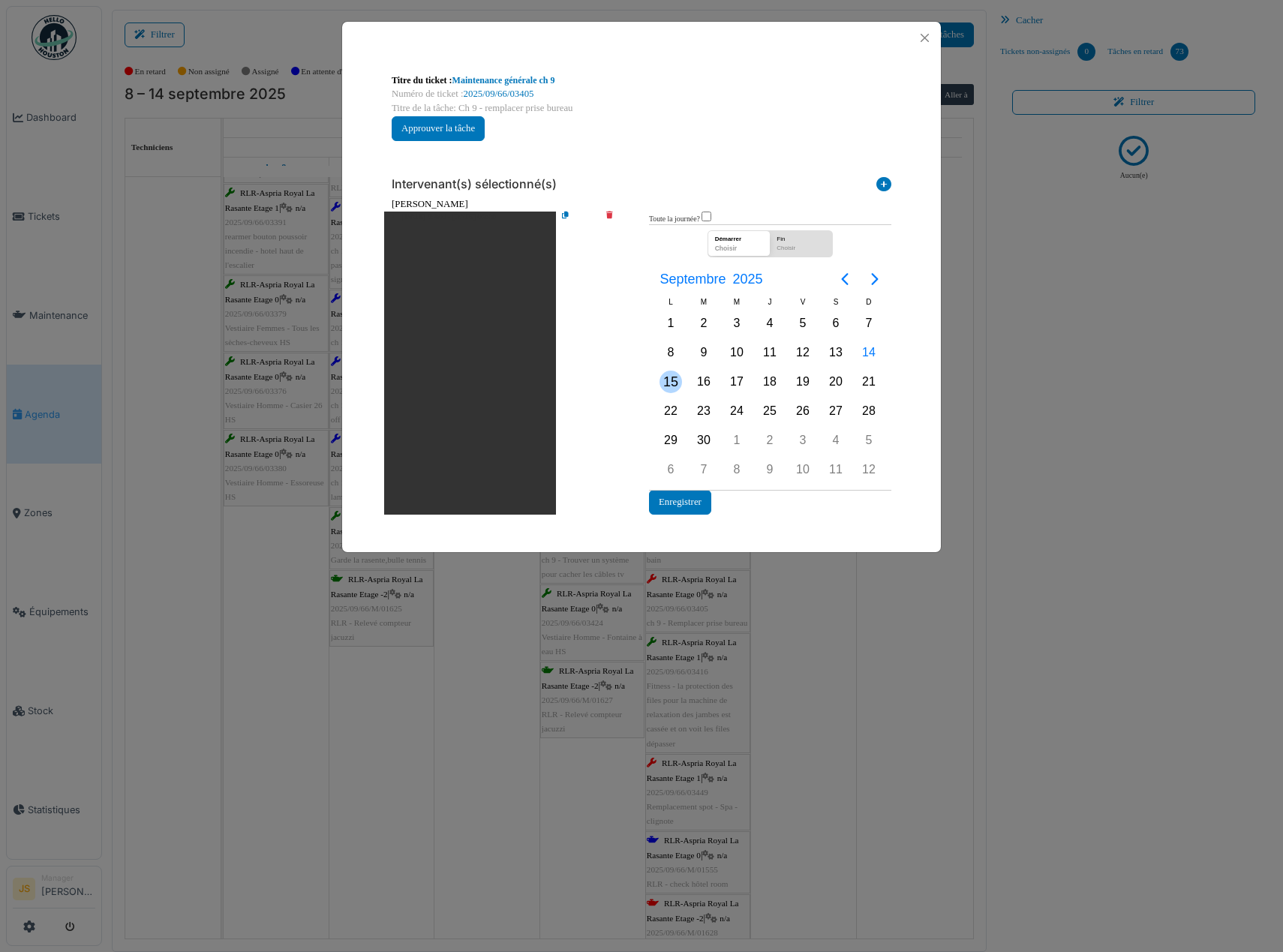
click at [663, 382] on div "15" at bounding box center [670, 381] width 23 height 23
click at [666, 381] on div "15" at bounding box center [670, 381] width 23 height 23
click at [684, 508] on button "Enregistrer" at bounding box center [679, 501] width 62 height 24
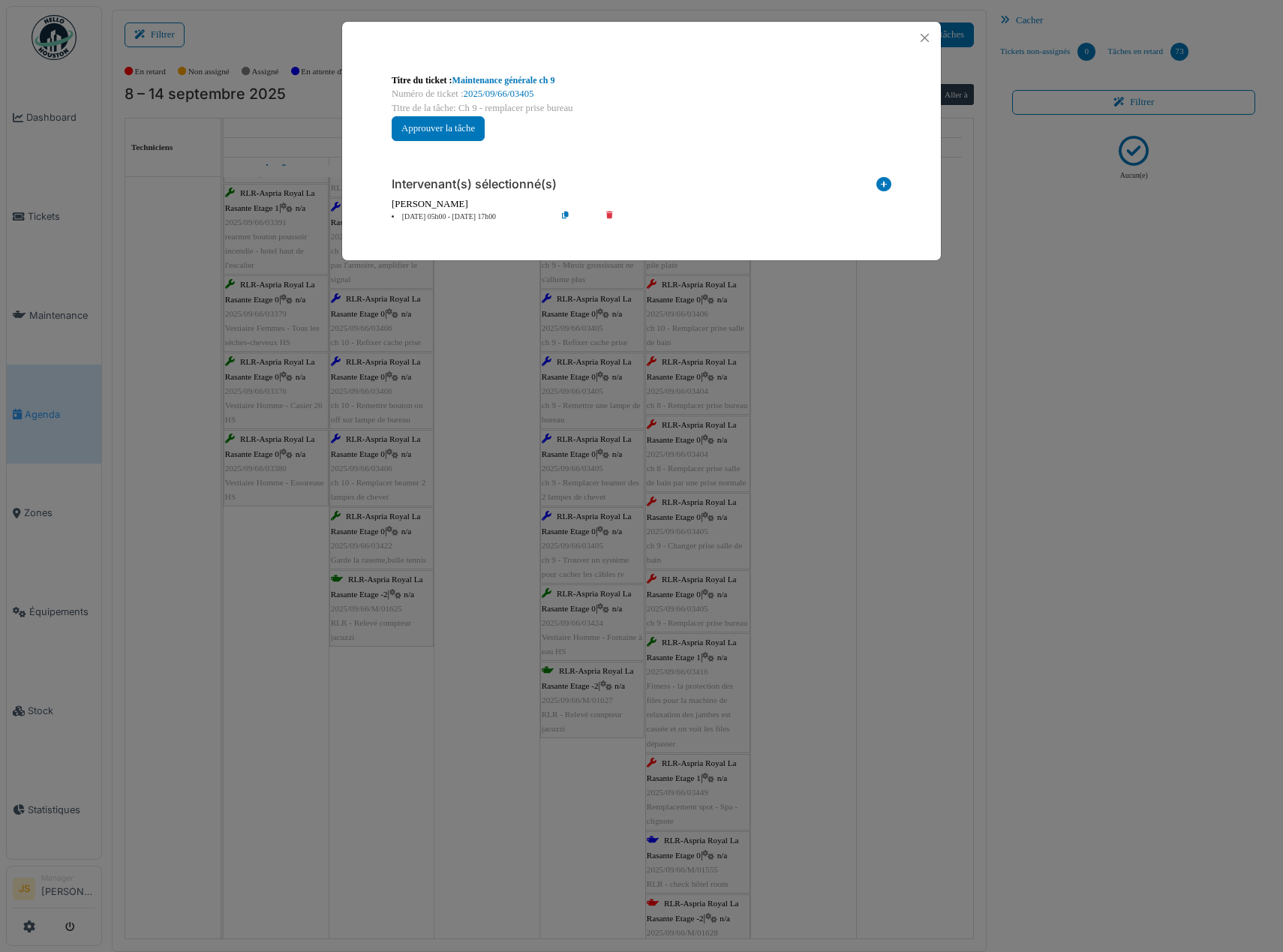
click at [820, 602] on div "**********" at bounding box center [642, 476] width 1283 height 952
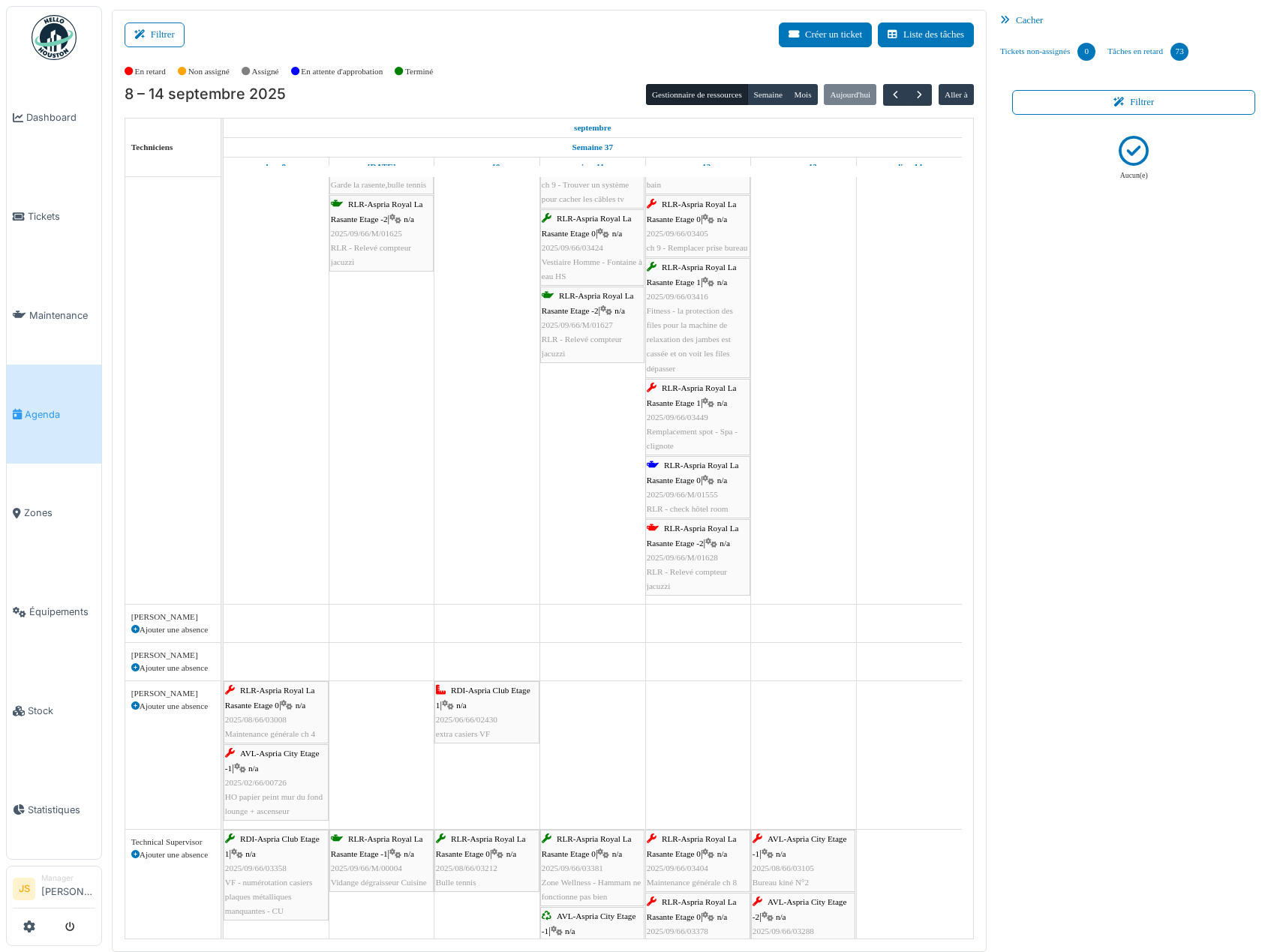
click at [688, 429] on span "Remplacement spot - Spa - clignote" at bounding box center [692, 439] width 90 height 23
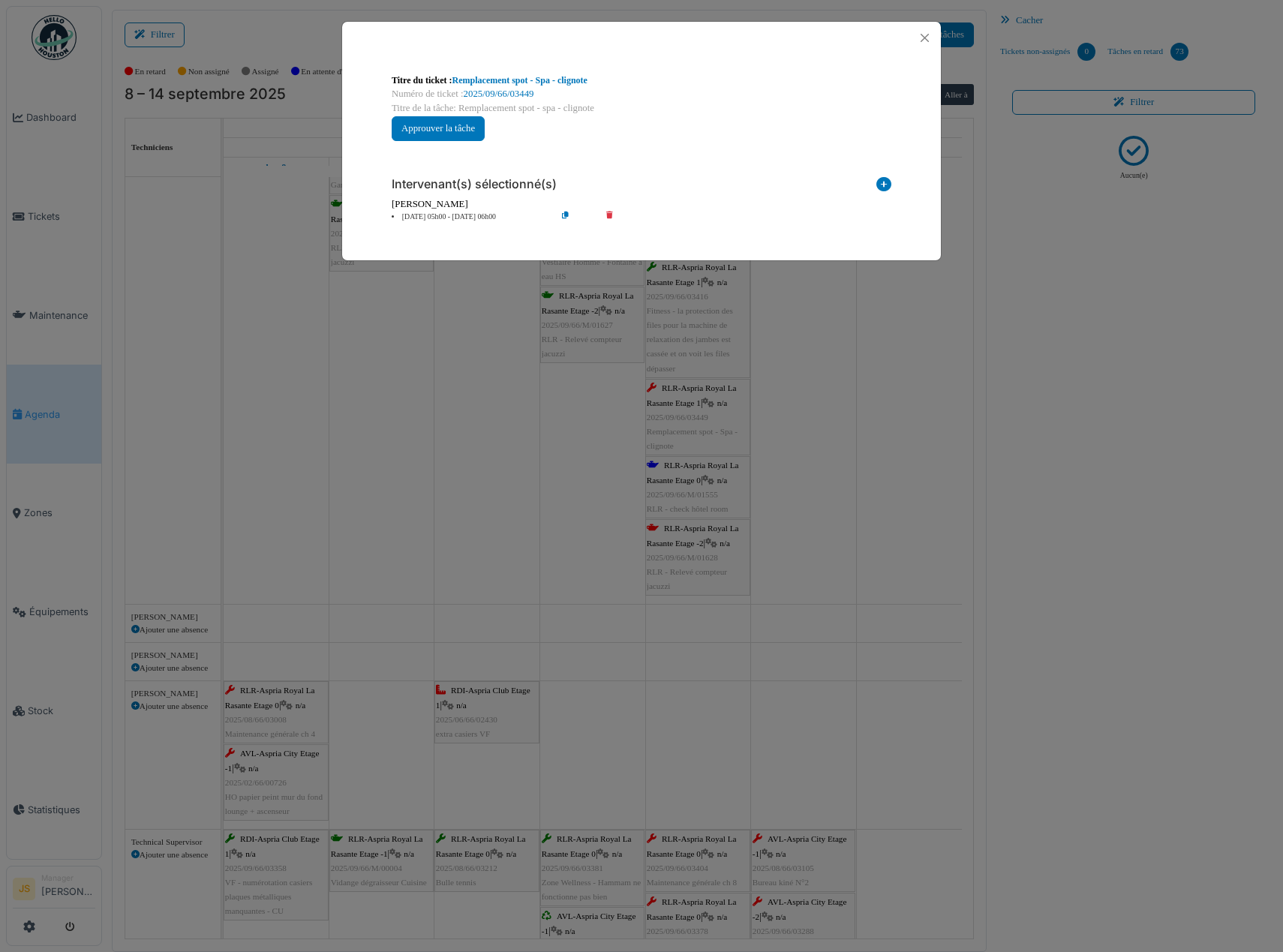
click at [463, 214] on li "12 sep 05h00 - 12 sep 06h00" at bounding box center [470, 217] width 172 height 11
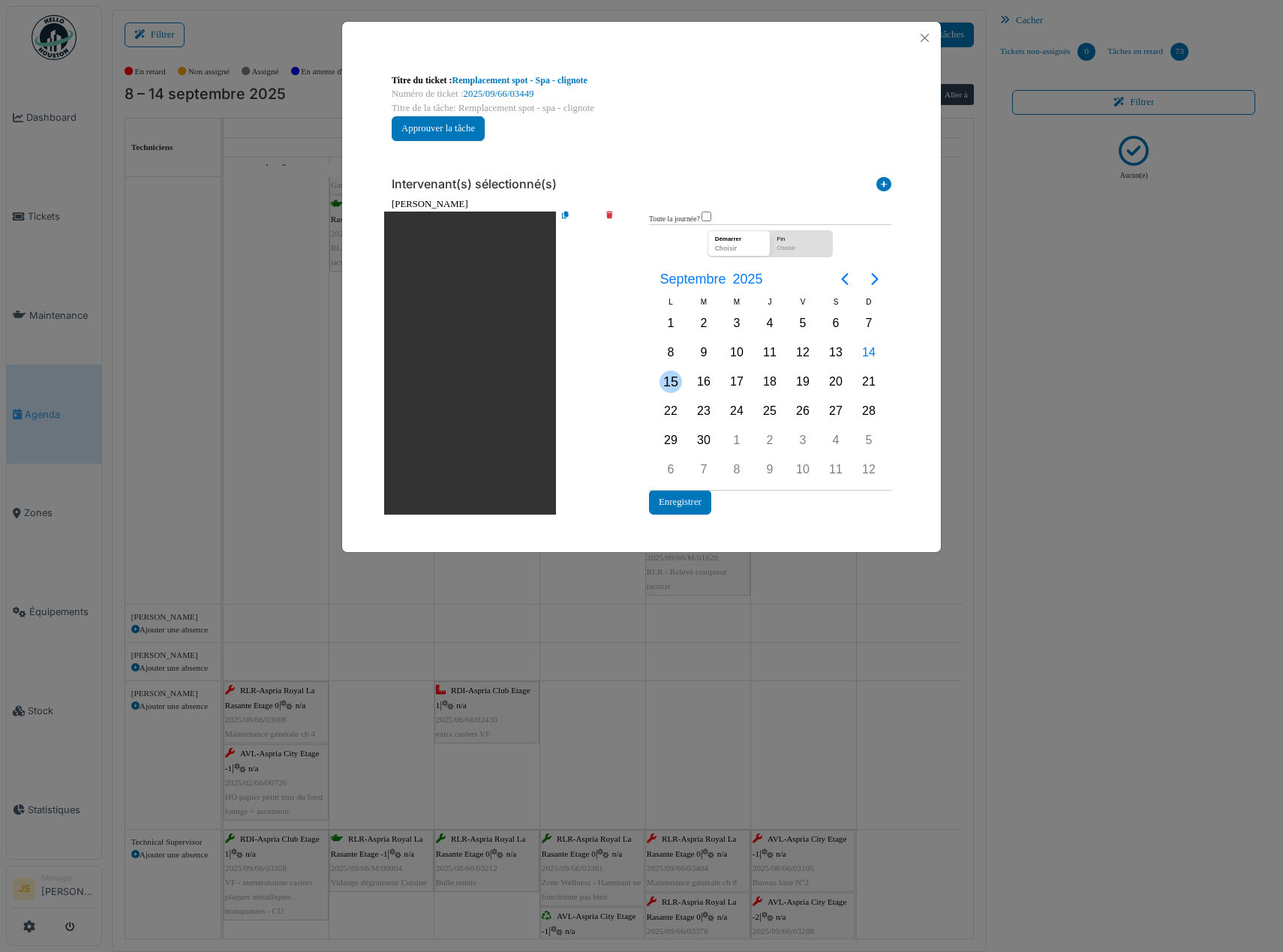
click at [672, 382] on div "15" at bounding box center [670, 381] width 23 height 23
click at [672, 381] on div "15" at bounding box center [670, 381] width 23 height 23
click at [688, 501] on button "Enregistrer" at bounding box center [679, 501] width 62 height 24
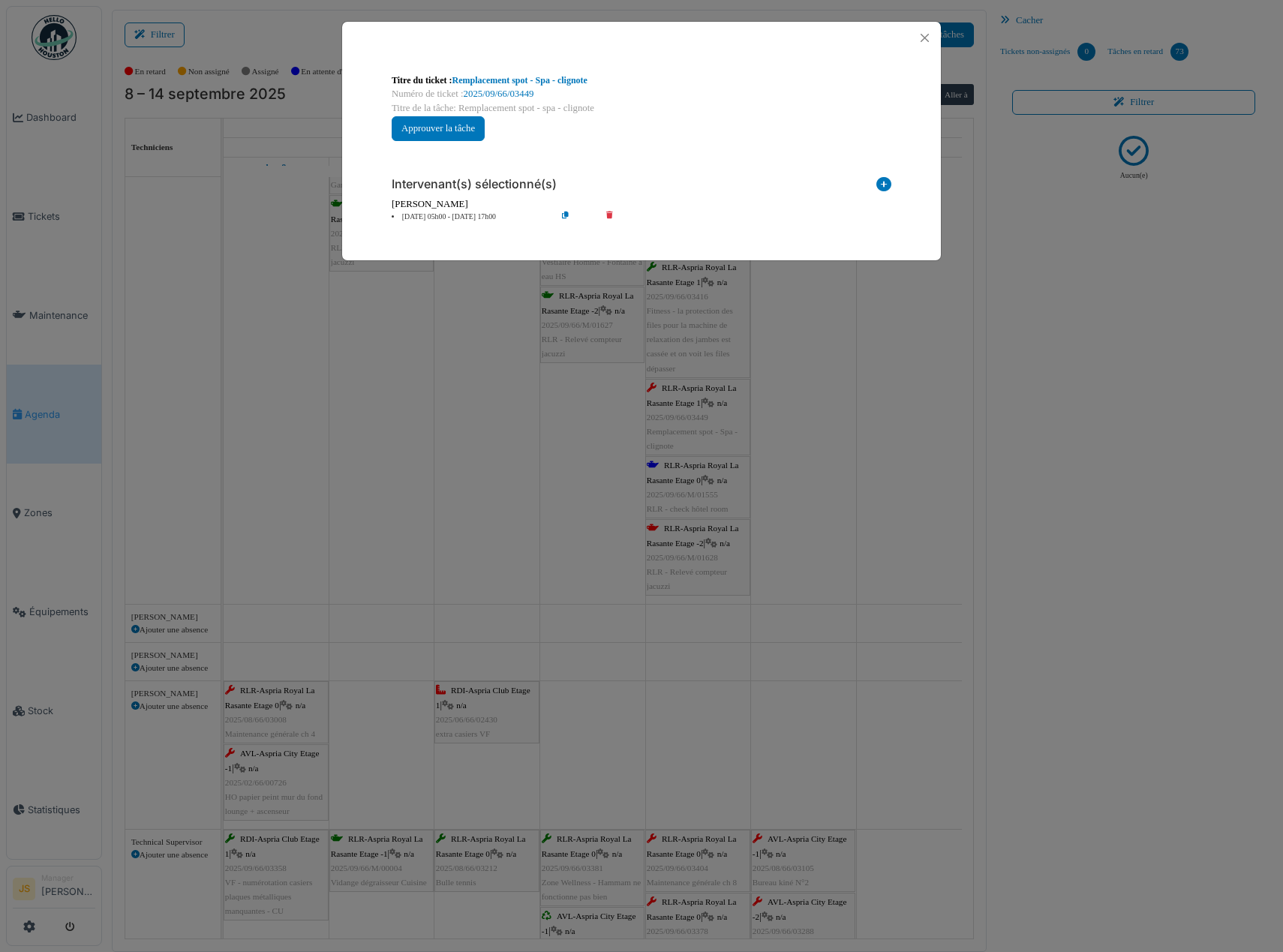
click at [844, 571] on div "**********" at bounding box center [642, 476] width 1283 height 952
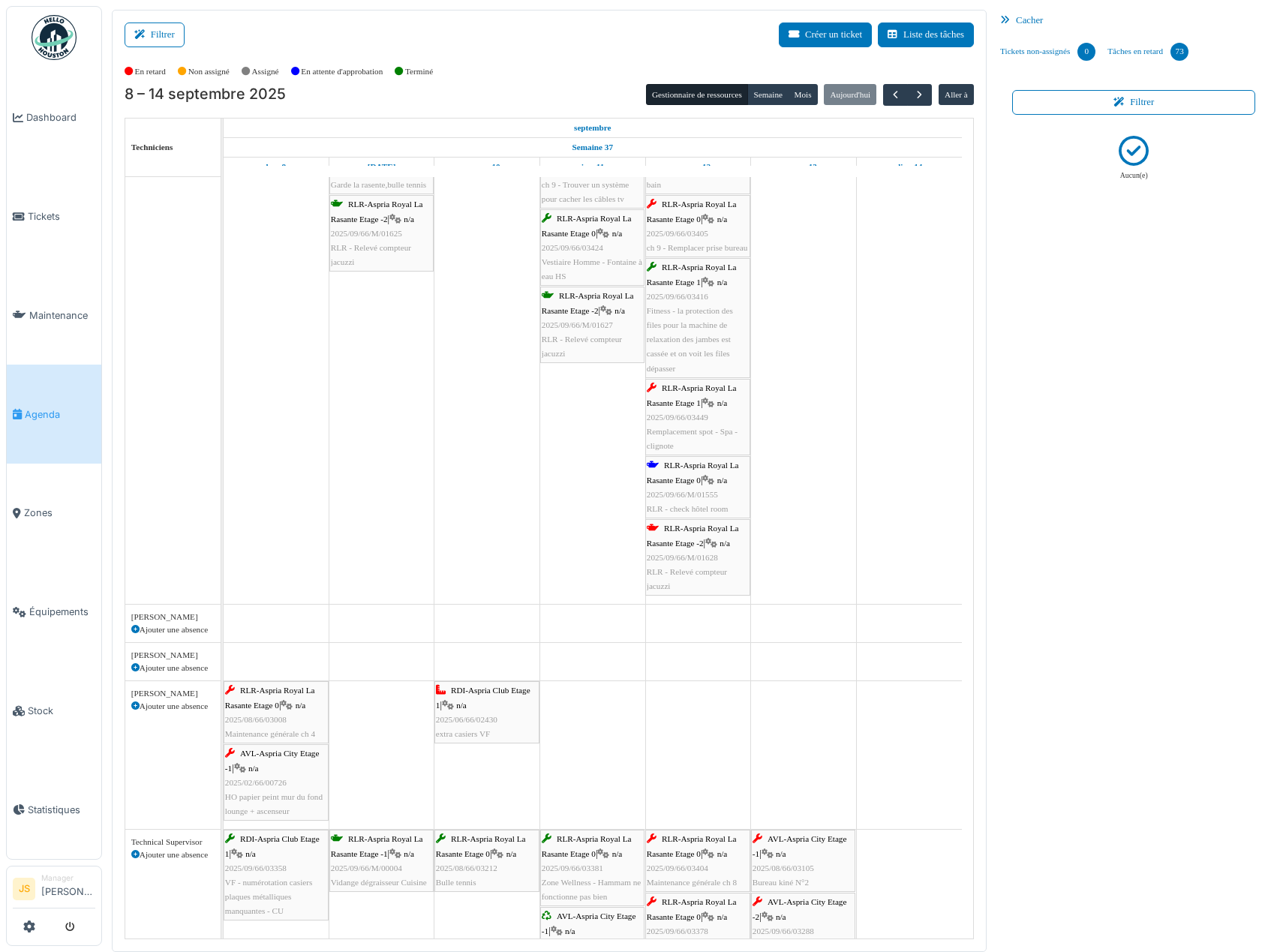
click at [680, 555] on span "2025/09/66/M/01628" at bounding box center [682, 557] width 71 height 9
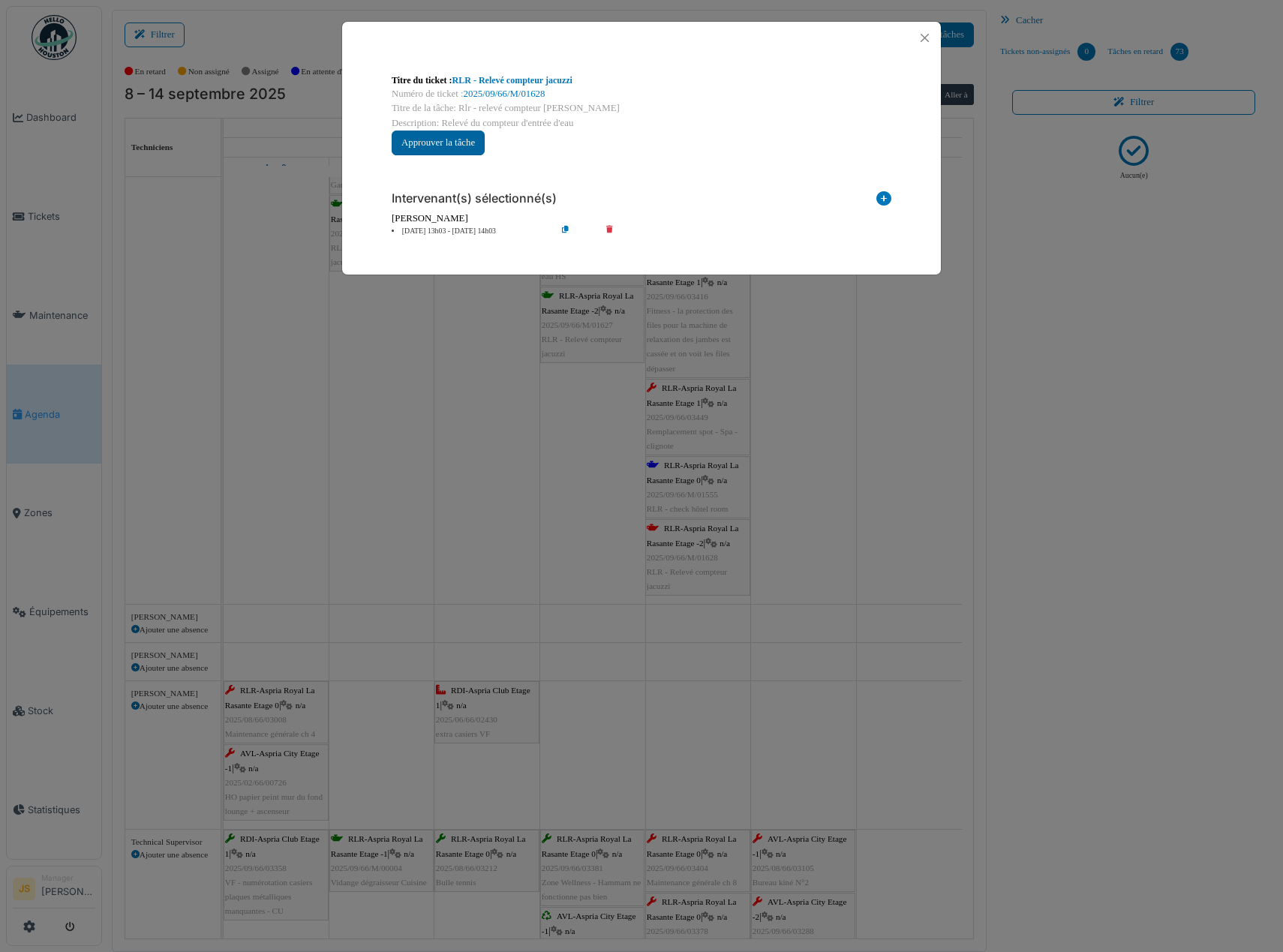
click at [421, 144] on button "Approuver la tâche" at bounding box center [438, 143] width 93 height 24
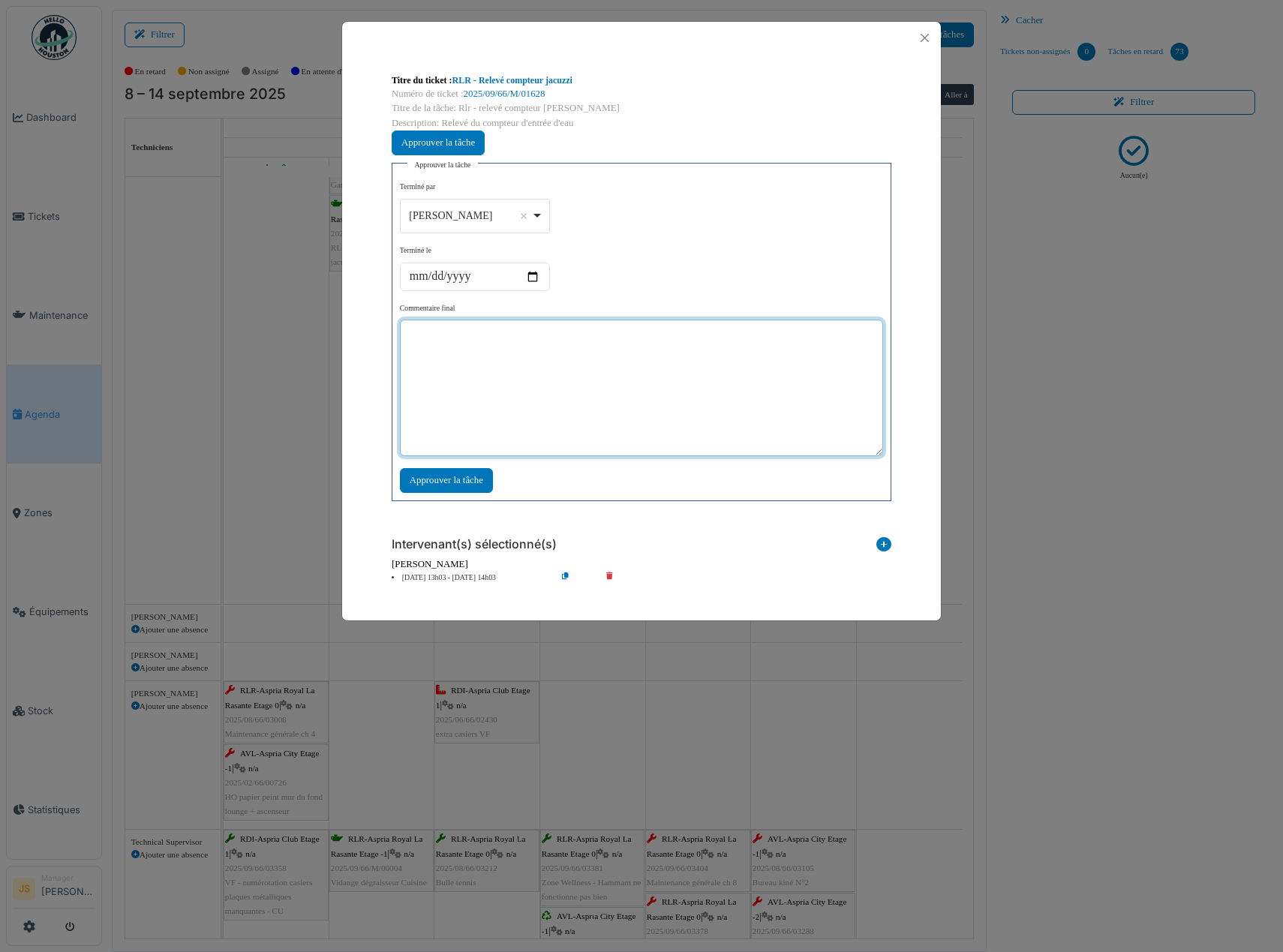
click at [501, 381] on textarea at bounding box center [642, 387] width 483 height 136
type textarea "***"
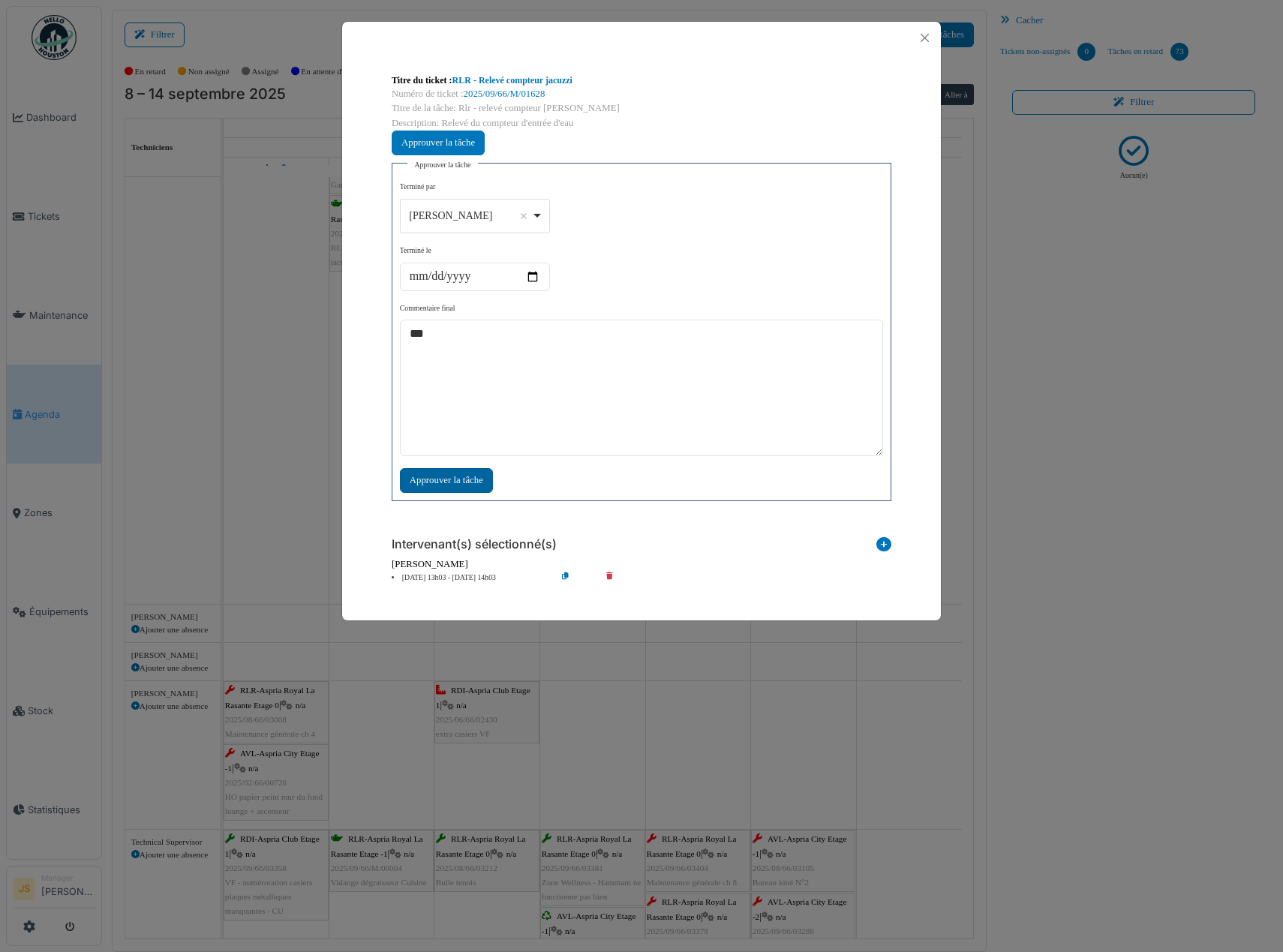
click at [475, 476] on div "Approuver la tâche" at bounding box center [446, 480] width 93 height 24
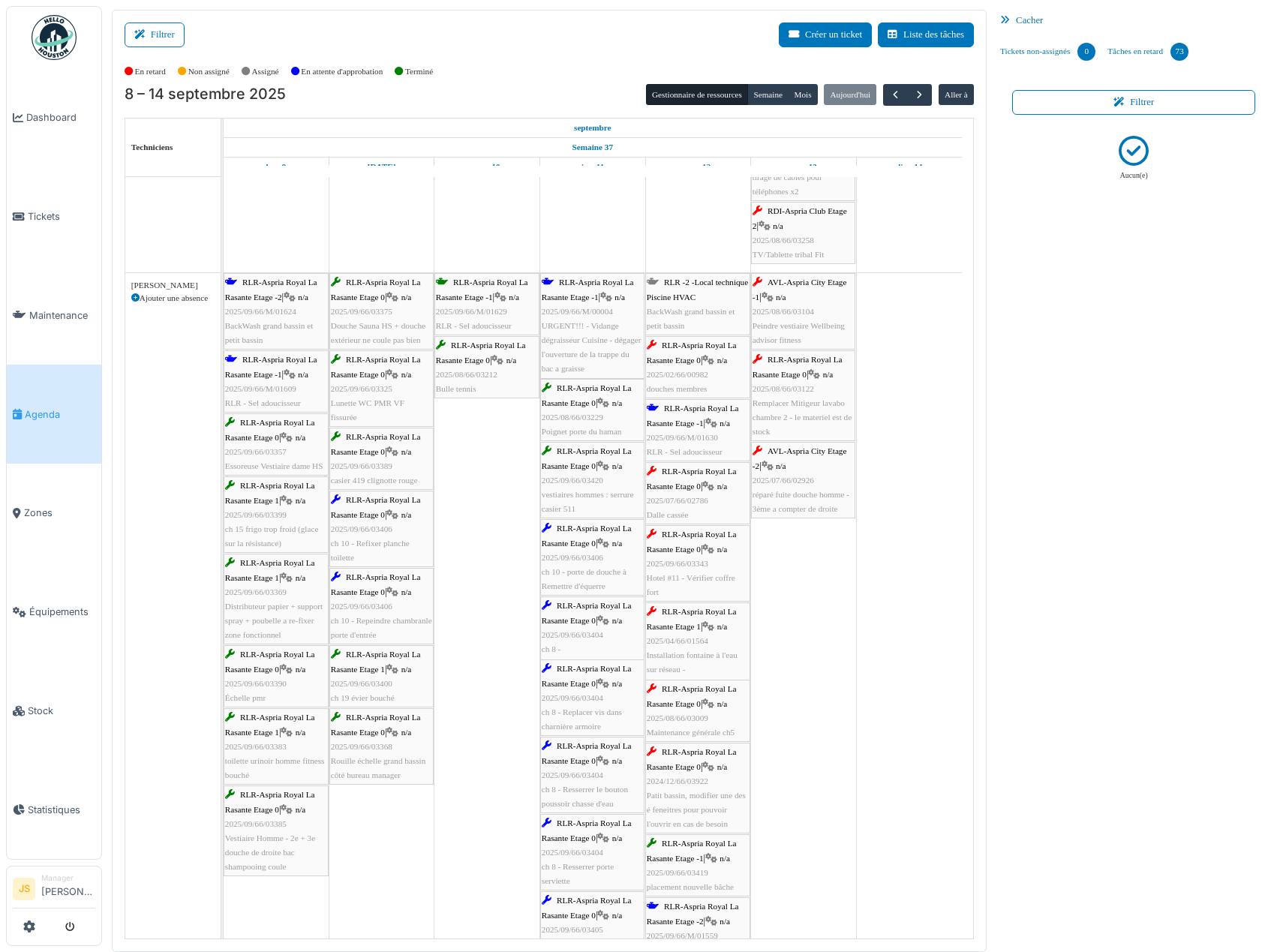
click at [687, 369] on span "2025/02/66/00982" at bounding box center [678, 374] width 61 height 9
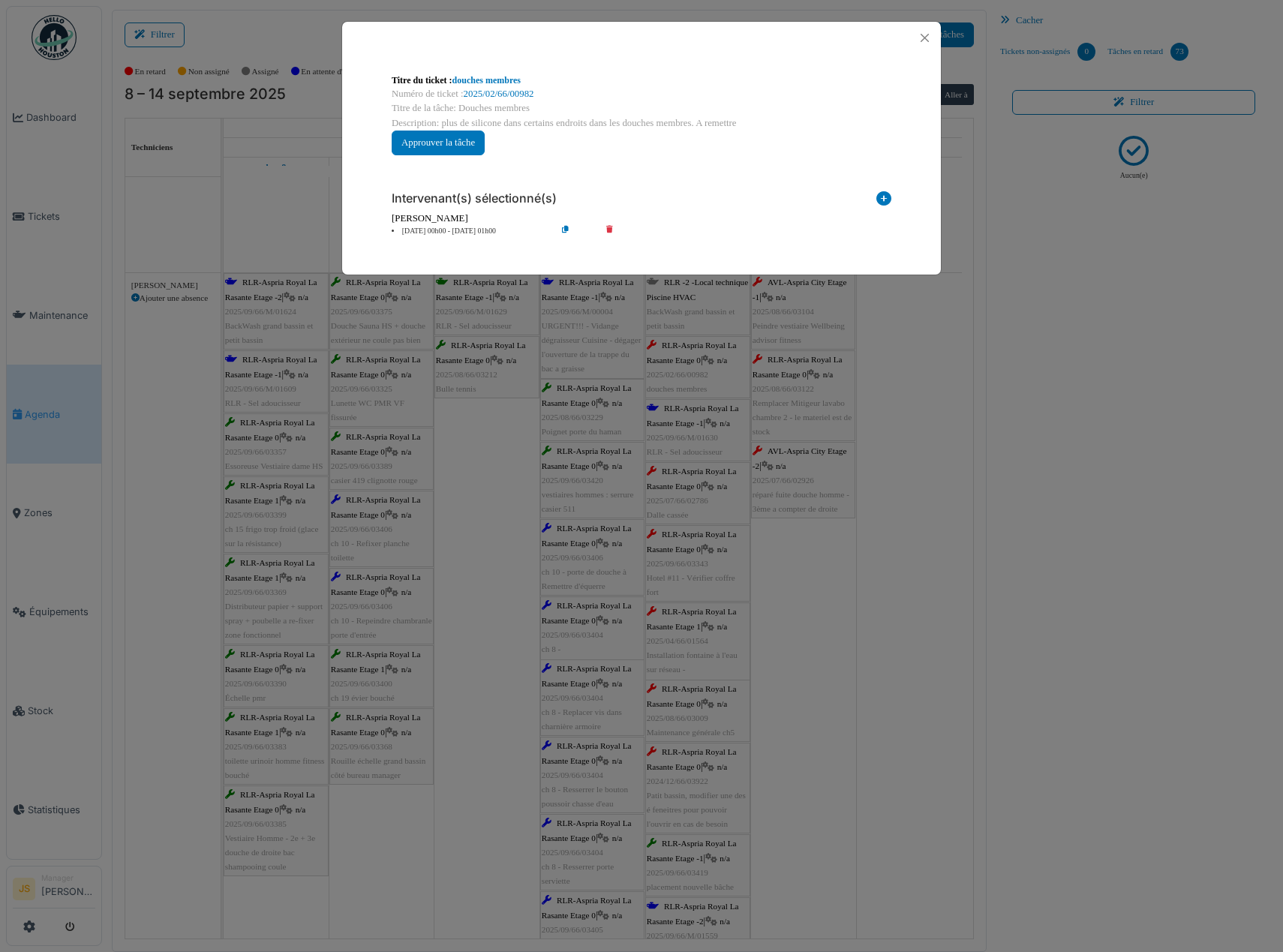
click at [466, 230] on li "12 sep 00h00 - 12 sep 01h00" at bounding box center [470, 231] width 172 height 11
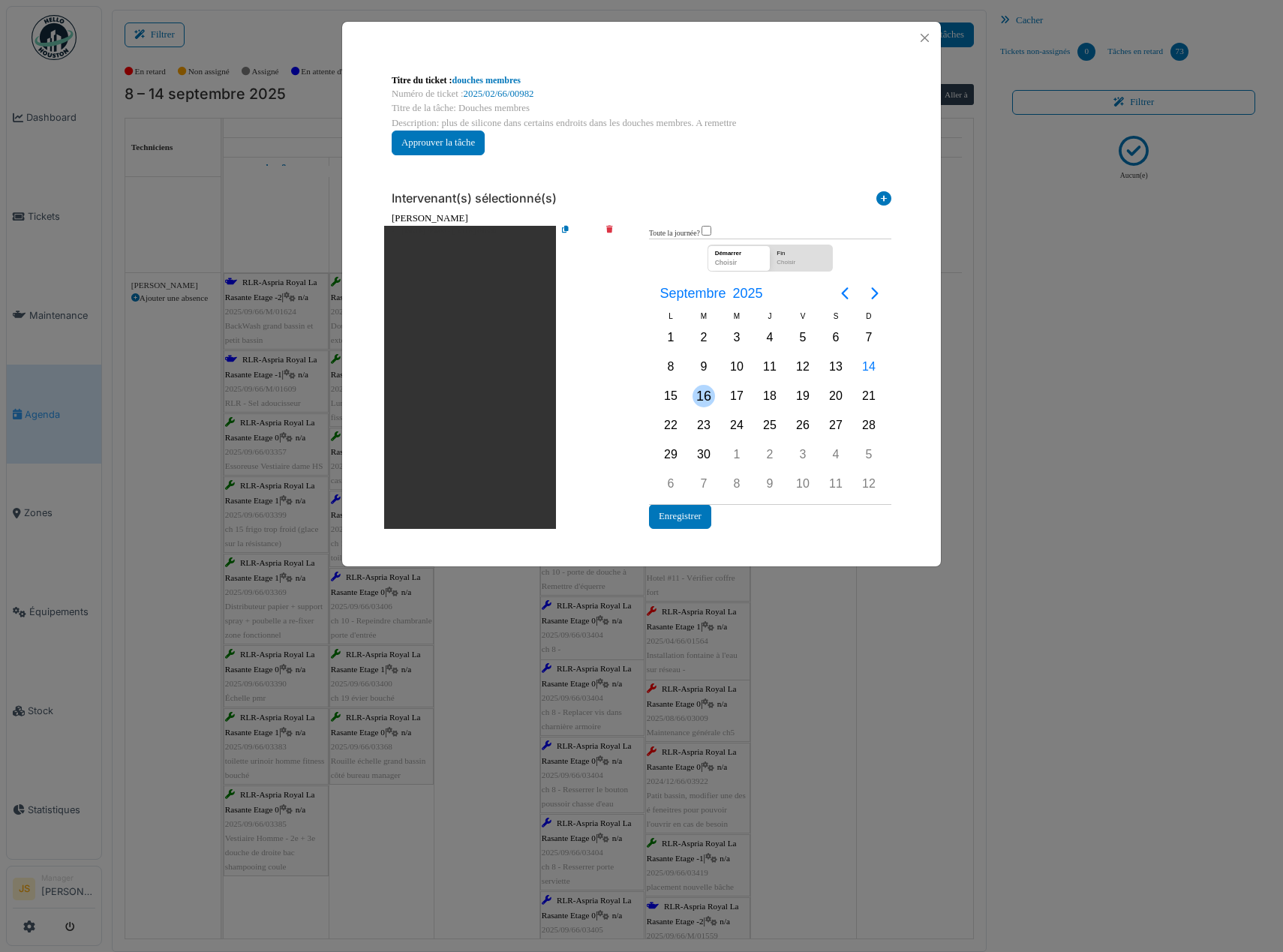
click at [701, 396] on div "16" at bounding box center [704, 396] width 23 height 23
click at [703, 396] on div "16" at bounding box center [704, 396] width 23 height 23
click at [695, 516] on button "Enregistrer" at bounding box center [679, 516] width 62 height 24
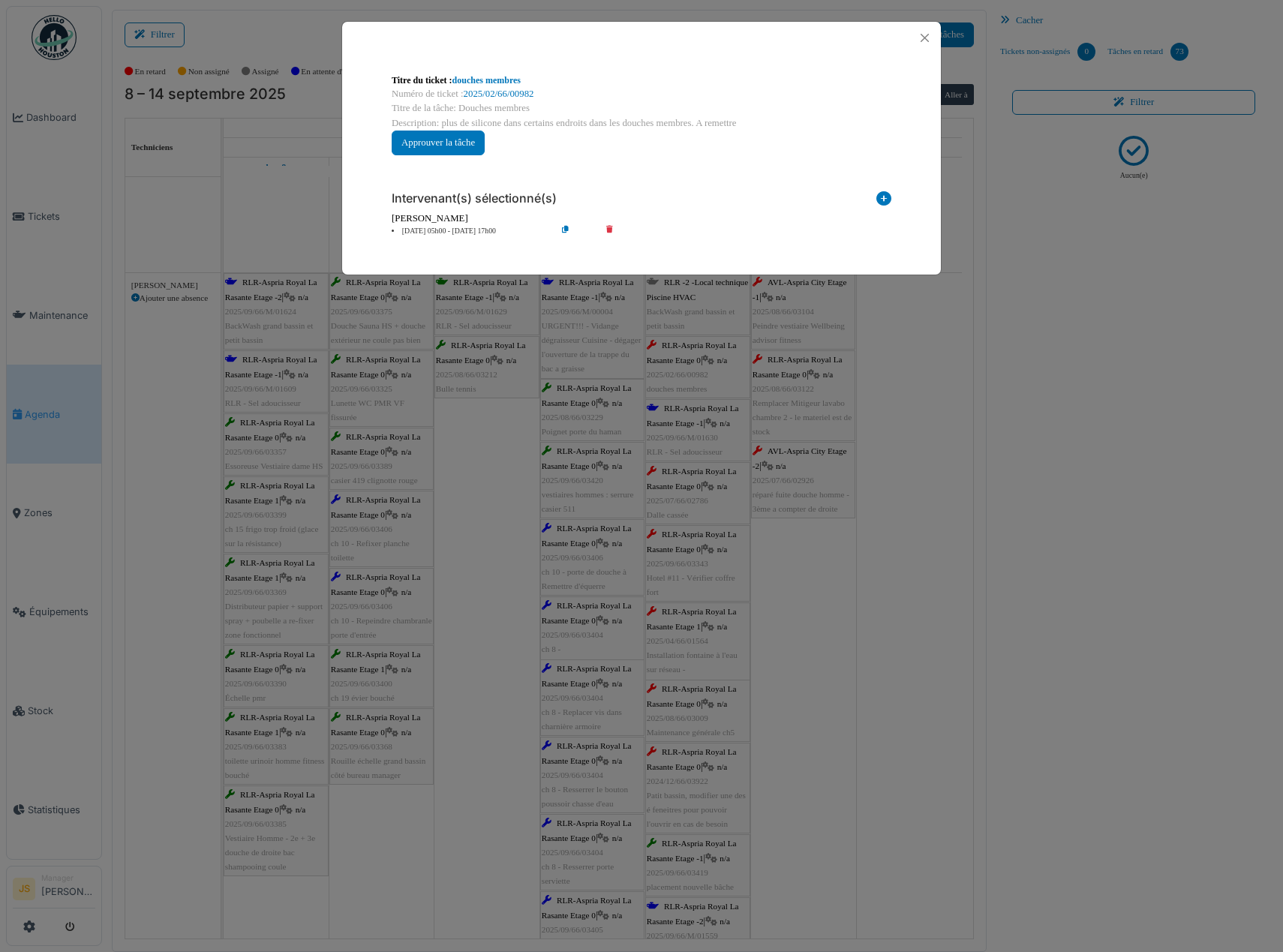
click at [848, 577] on div "**********" at bounding box center [642, 476] width 1283 height 952
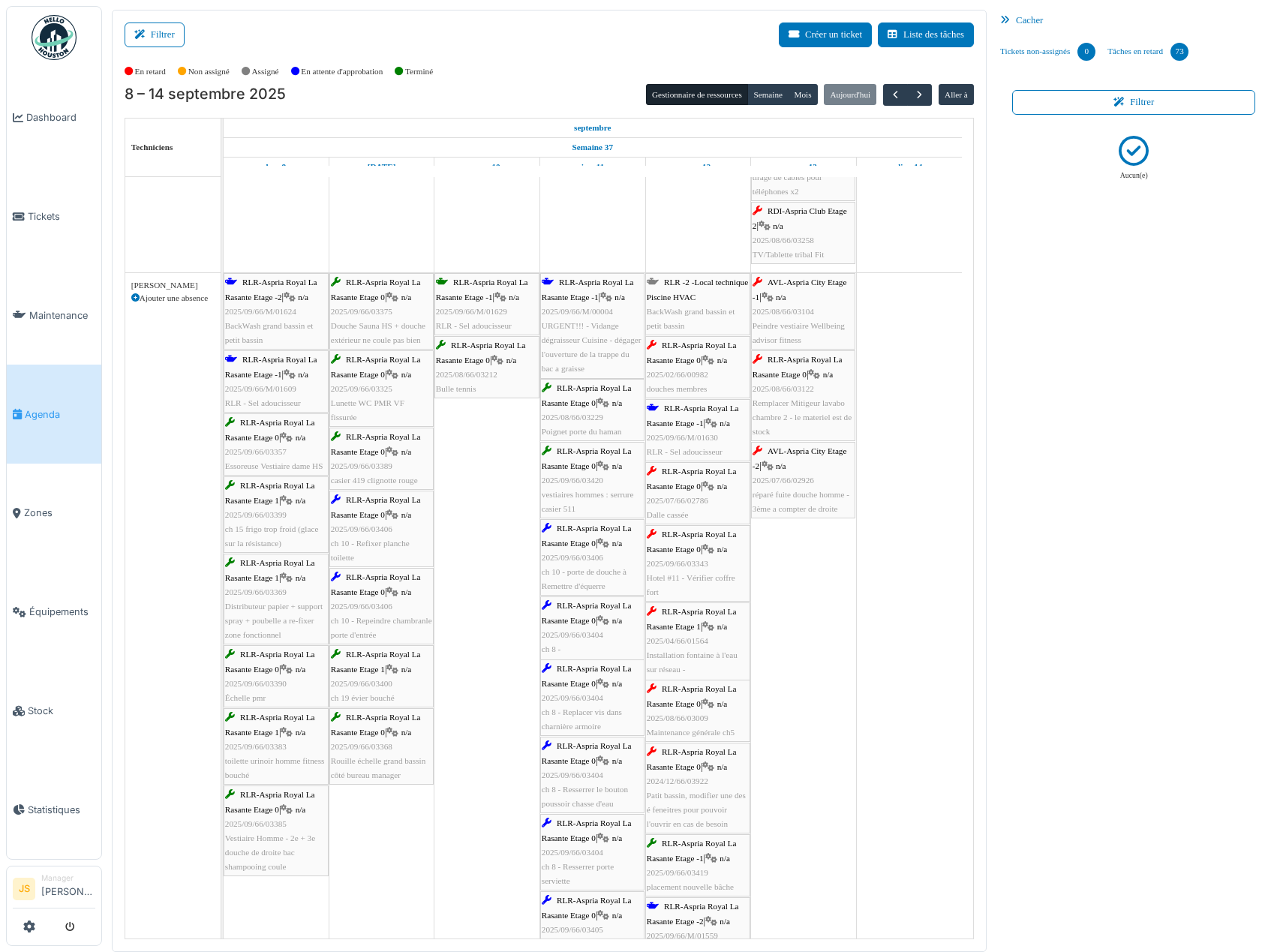
click at [701, 507] on div "RLR-Aspria Royal La Rasante Etage 0 | n/a 2025/07/66/02786 Dalle cassée" at bounding box center [698, 493] width 102 height 58
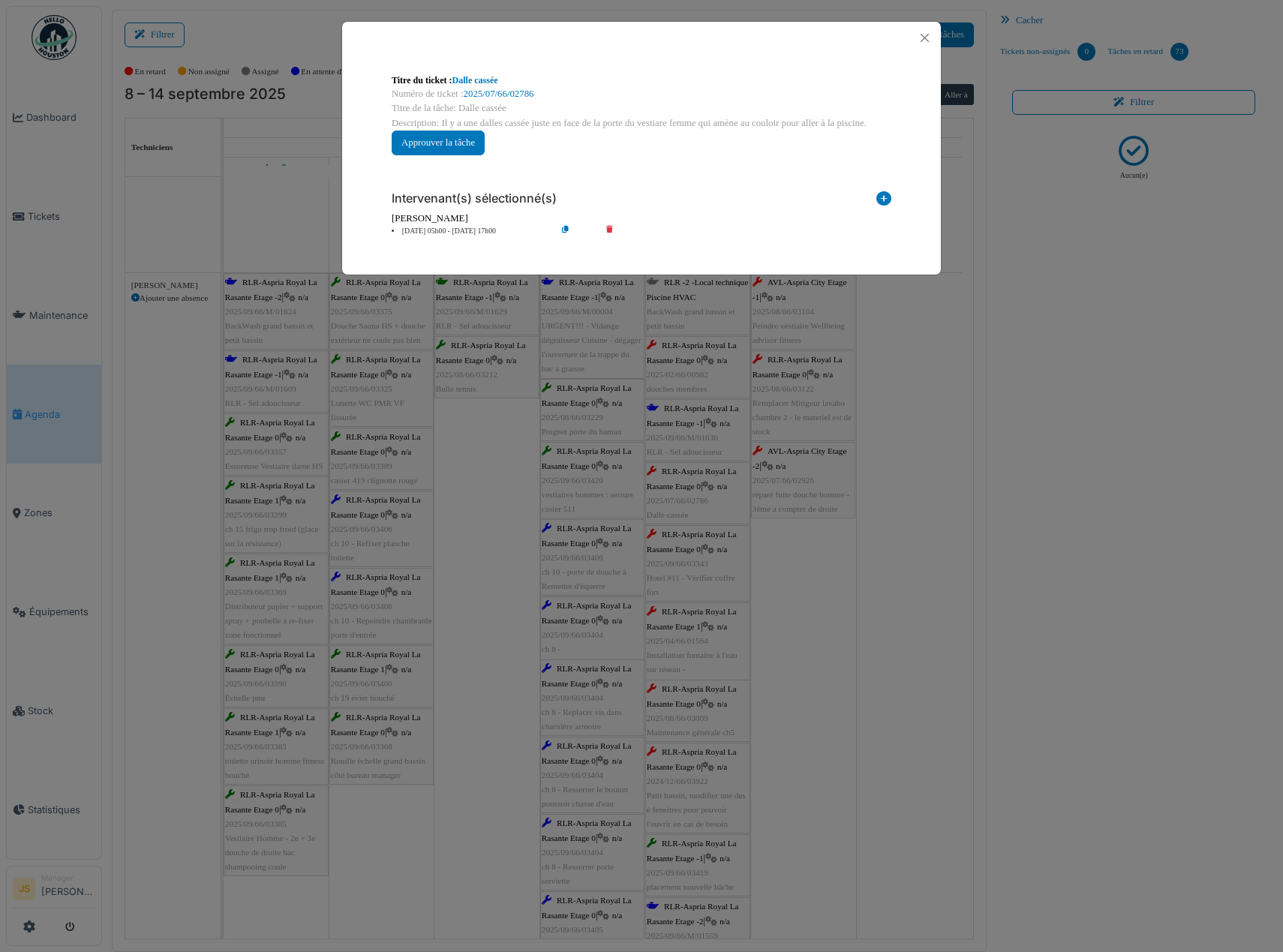
click at [451, 233] on li "12 sep 05h00 - 12 sep 17h00" at bounding box center [470, 231] width 172 height 11
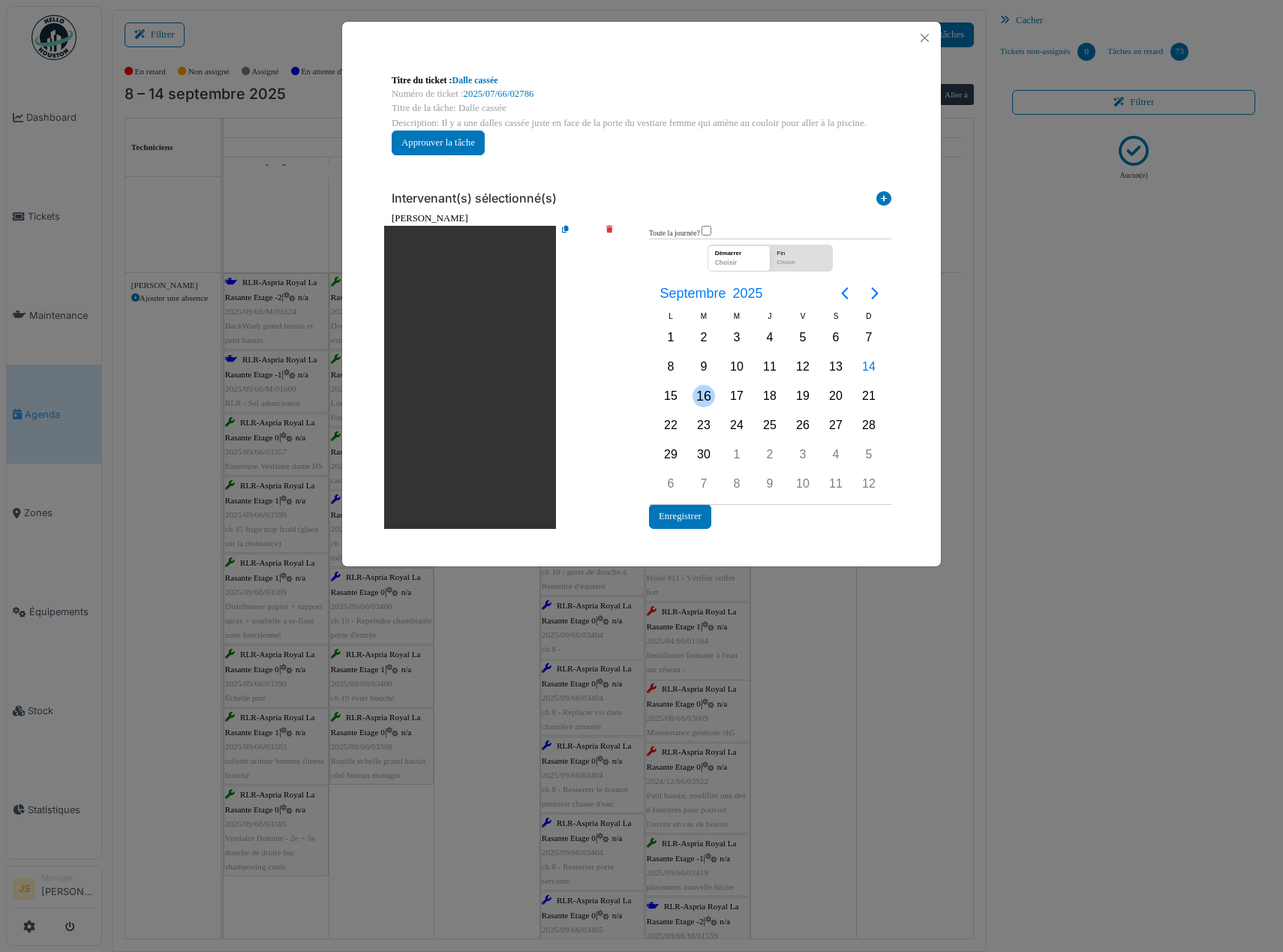
click at [711, 400] on div "16" at bounding box center [704, 396] width 23 height 23
click at [708, 396] on div "16" at bounding box center [704, 396] width 23 height 23
click at [700, 520] on button "Enregistrer" at bounding box center [679, 516] width 62 height 24
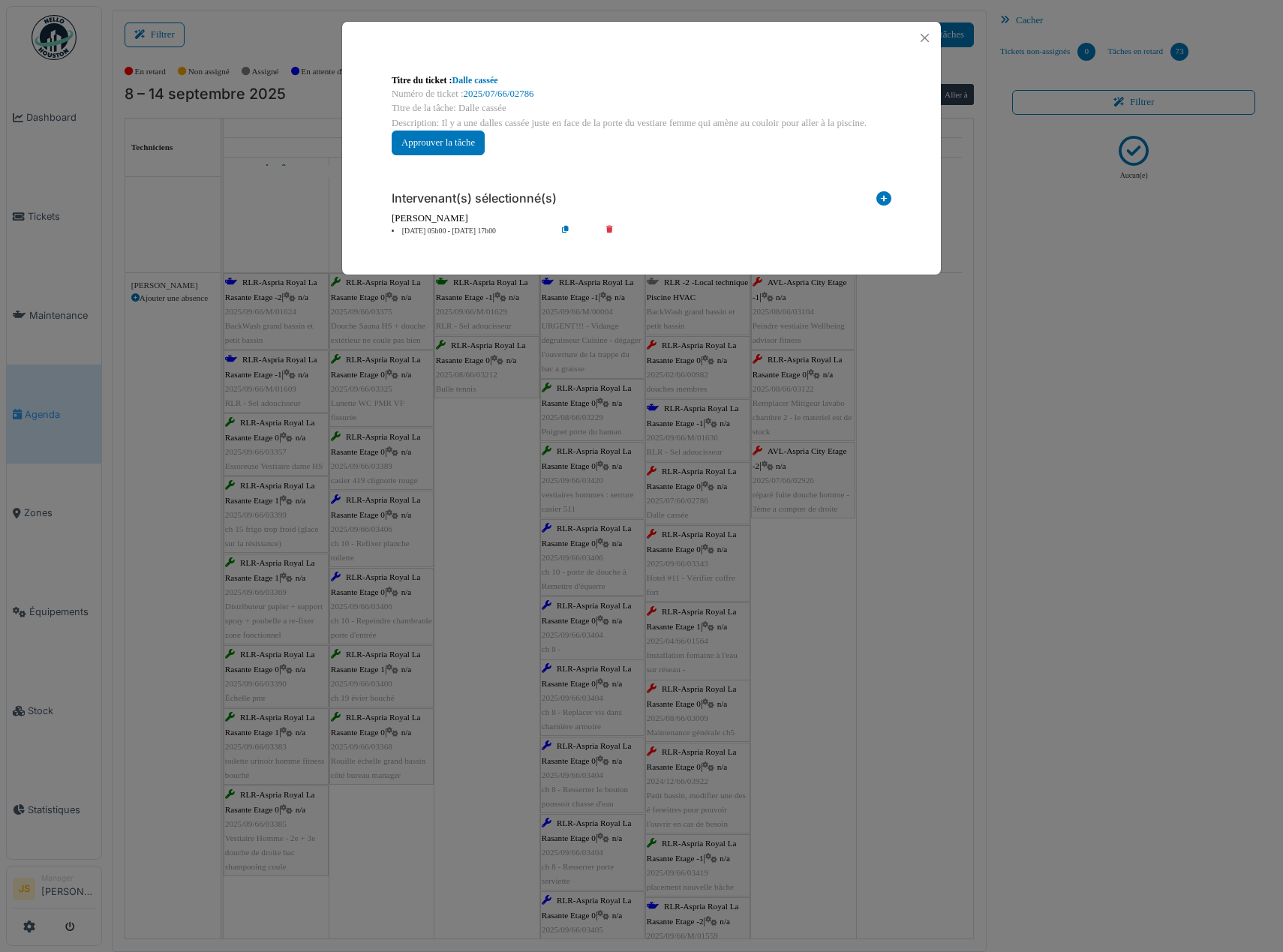
click at [801, 586] on div "**********" at bounding box center [642, 476] width 1283 height 952
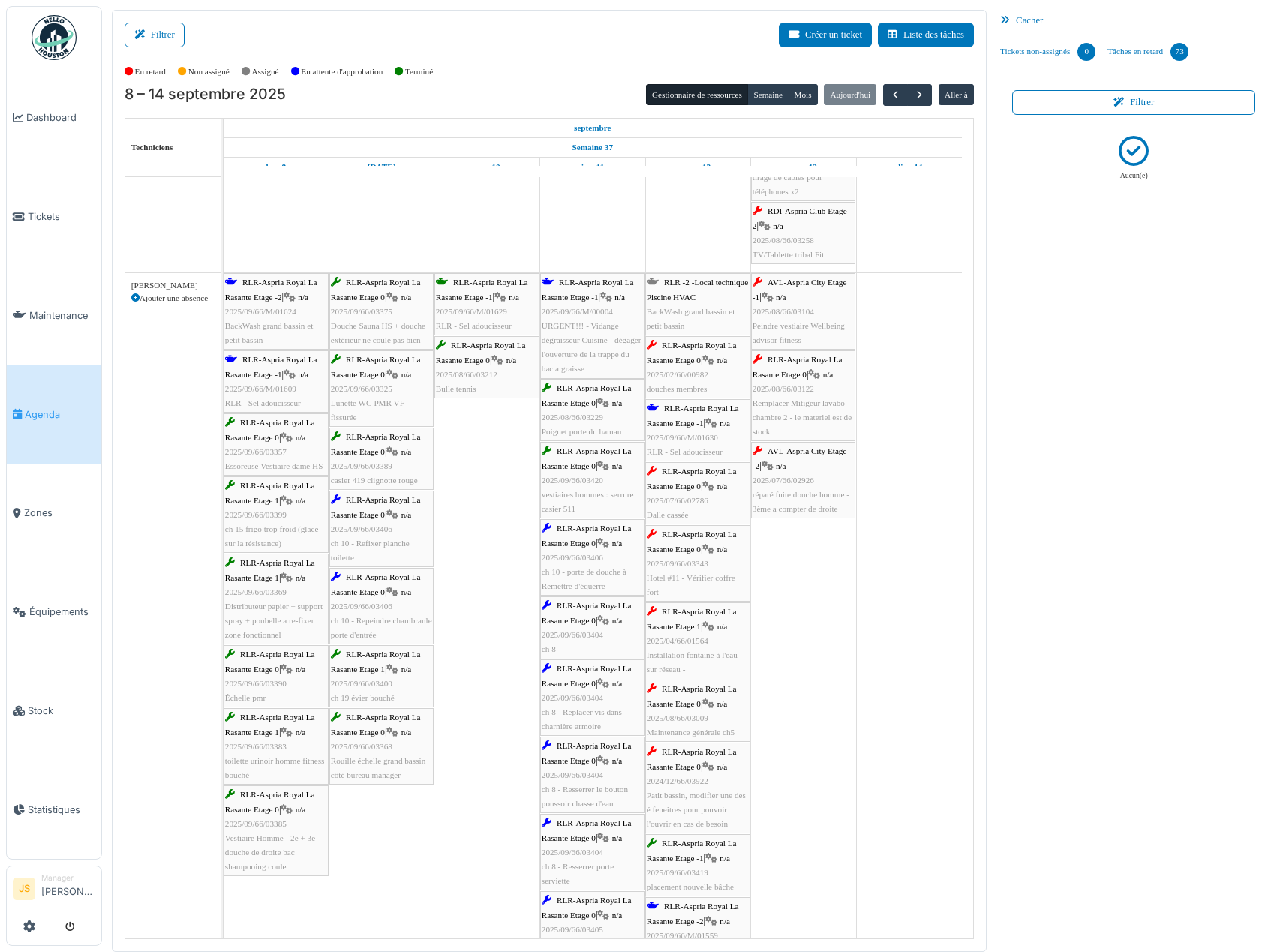
click at [710, 576] on span "Hotel #11 - Vérifier coffre fort" at bounding box center [691, 584] width 89 height 23
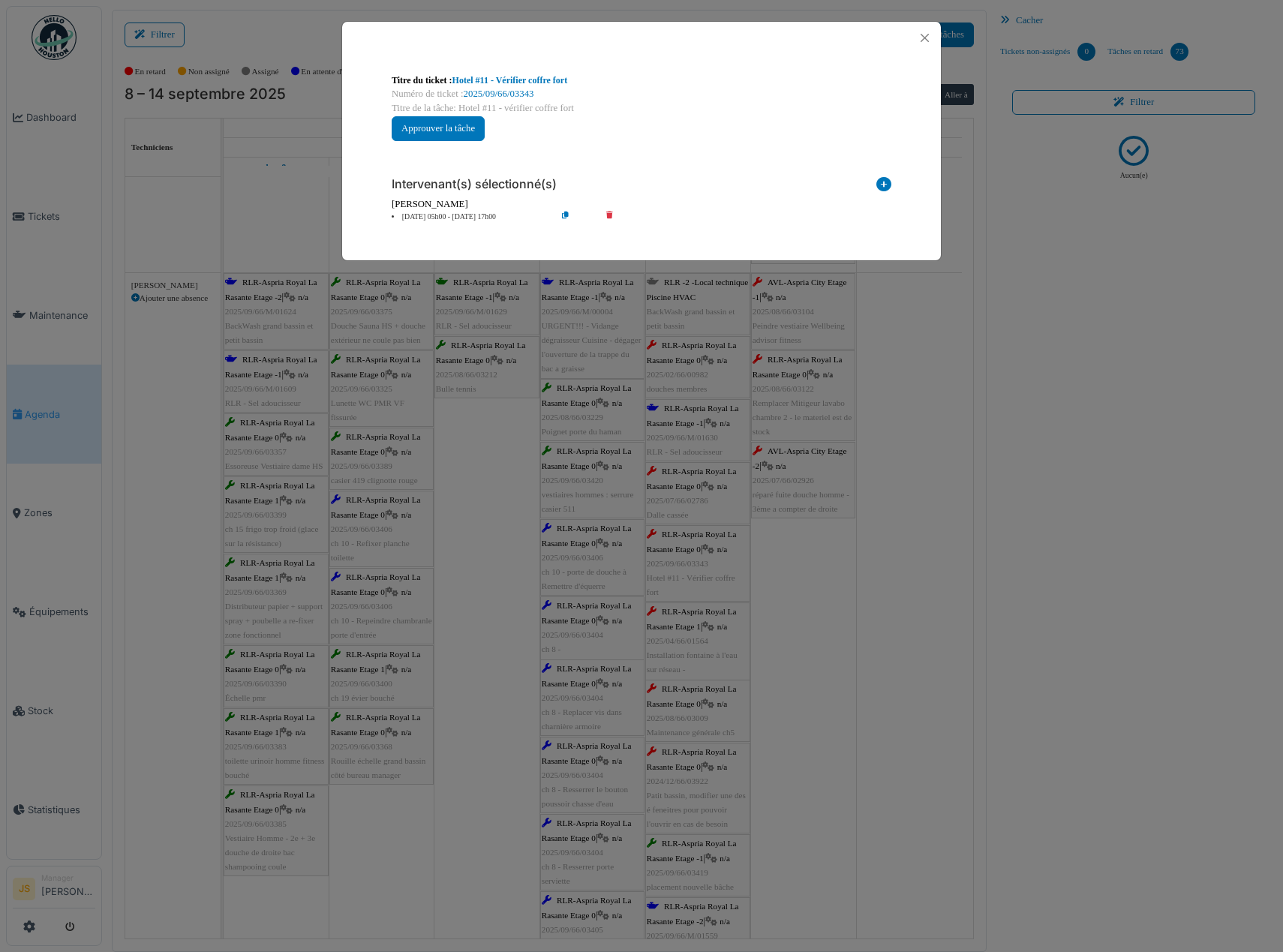
click at [436, 212] on li "12 sep 05h00 - 12 sep 17h00" at bounding box center [470, 217] width 172 height 11
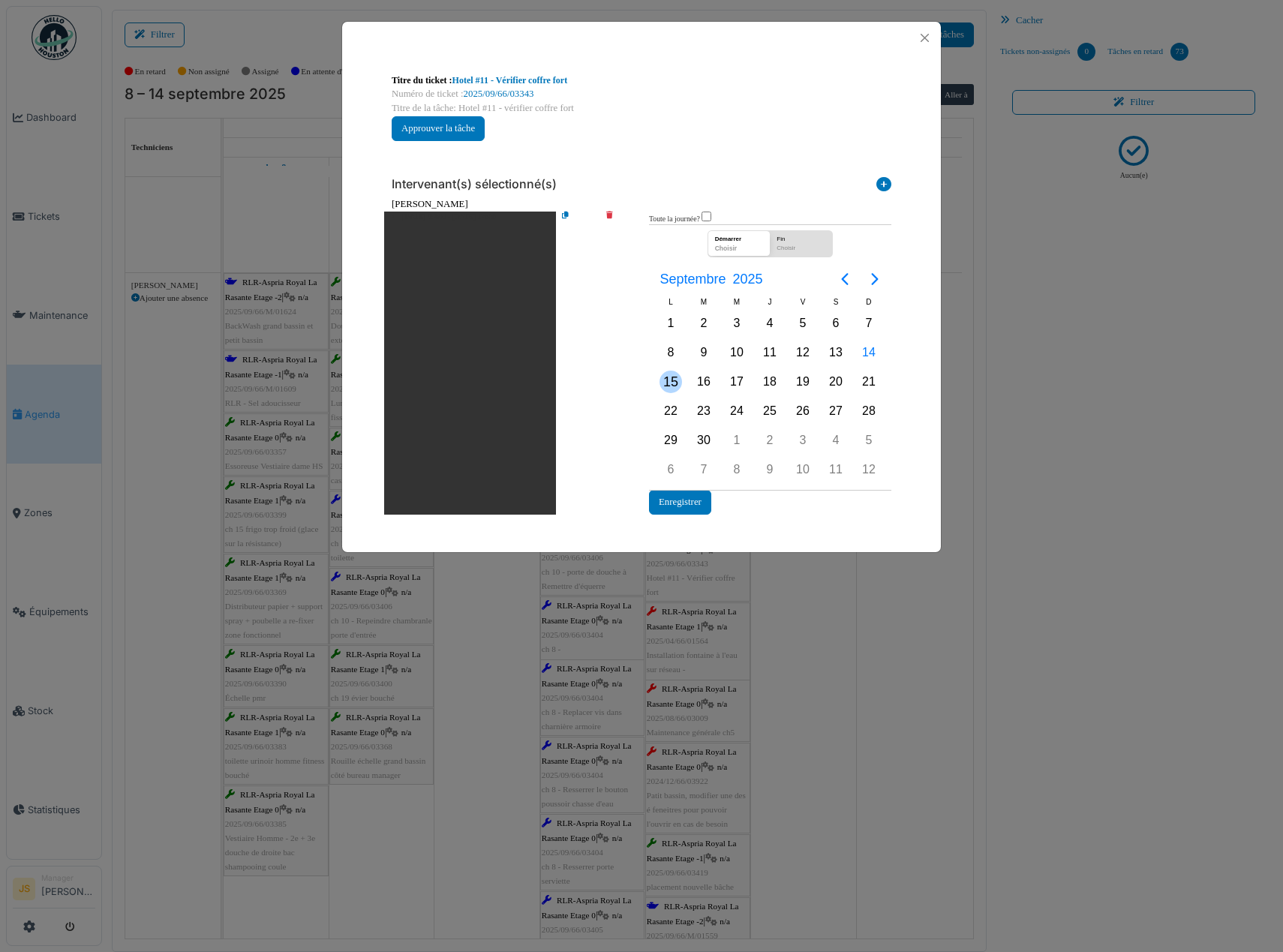
click at [668, 382] on div "15" at bounding box center [670, 381] width 23 height 23
click at [670, 382] on div "15" at bounding box center [670, 381] width 23 height 23
click at [681, 505] on button "Enregistrer" at bounding box center [679, 501] width 62 height 24
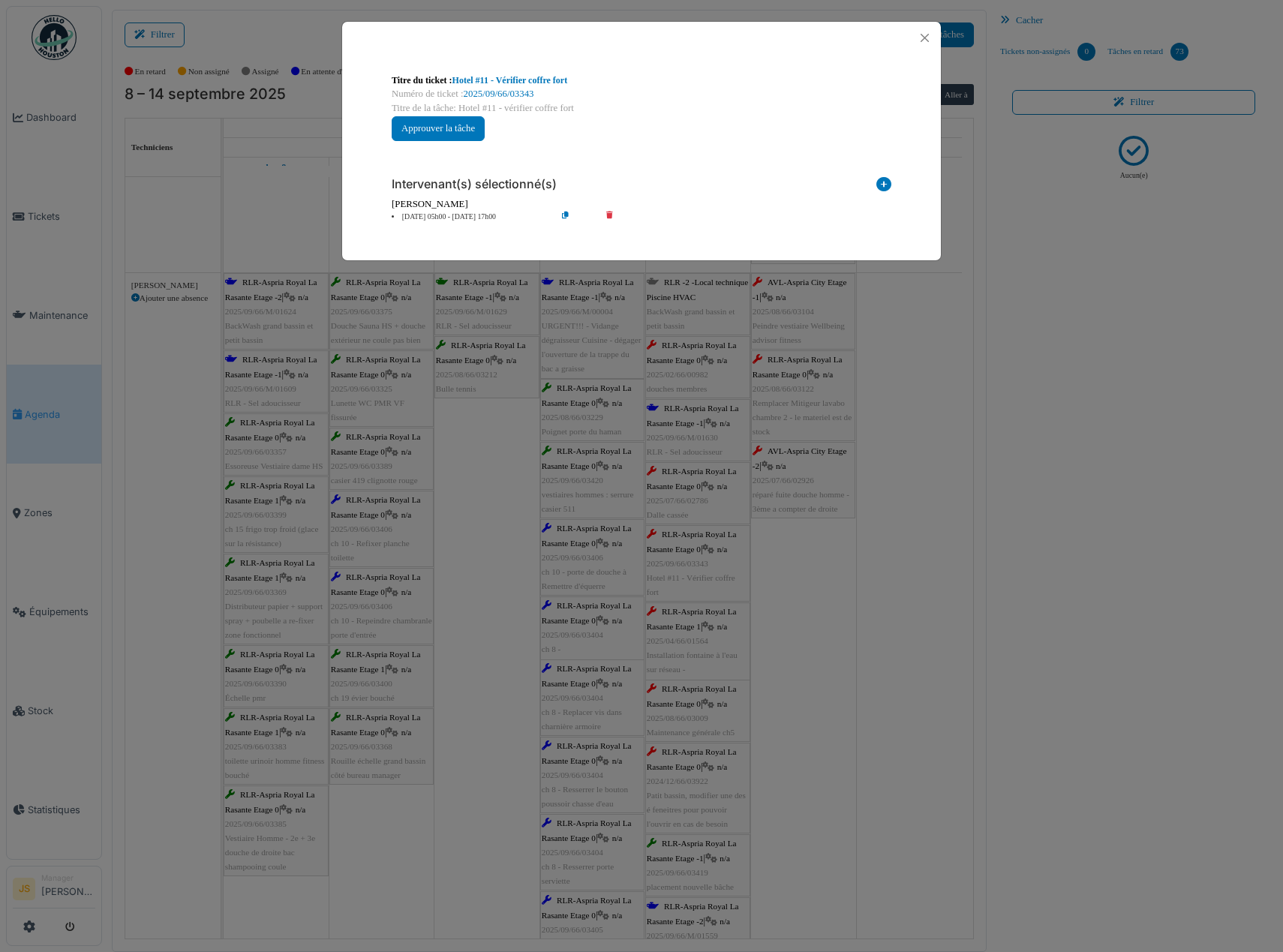
click at [805, 639] on div "**********" at bounding box center [642, 476] width 1283 height 952
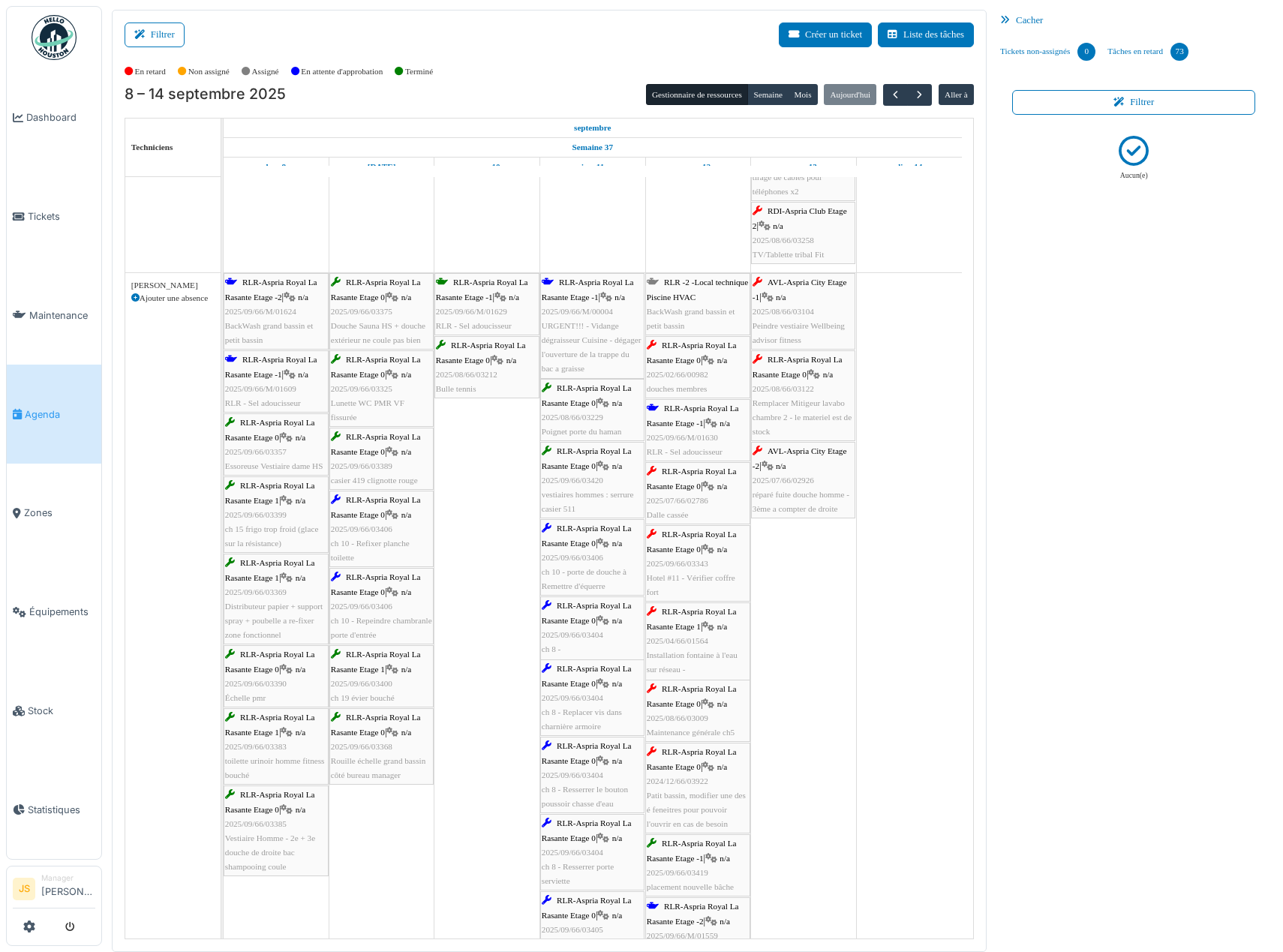
click at [711, 657] on span "Installation fontaine à l'eau sur réseau - Joël" at bounding box center [692, 669] width 90 height 38
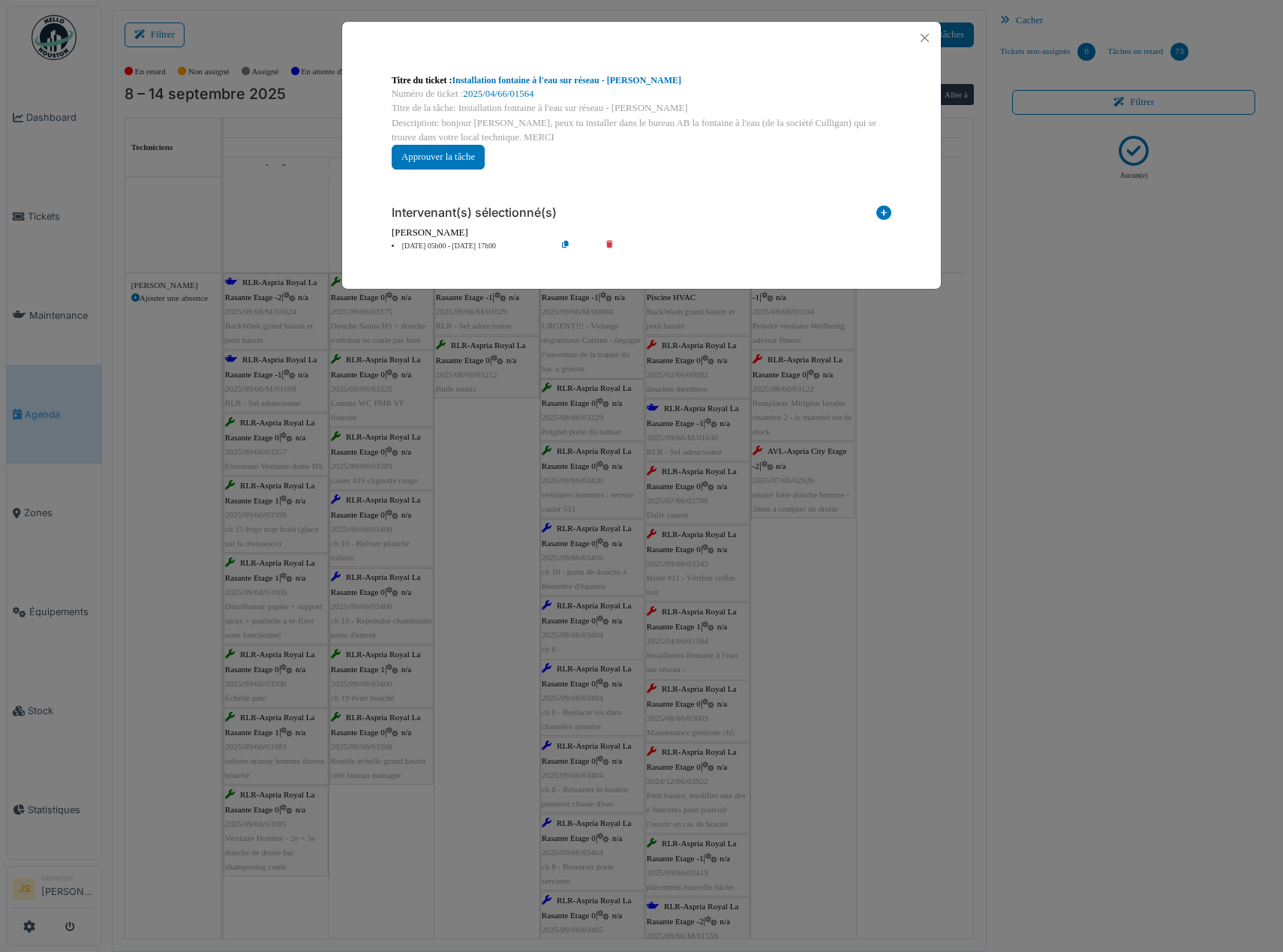
click at [436, 245] on li "12 sep 05h00 - 12 sep 17h00" at bounding box center [470, 247] width 172 height 11
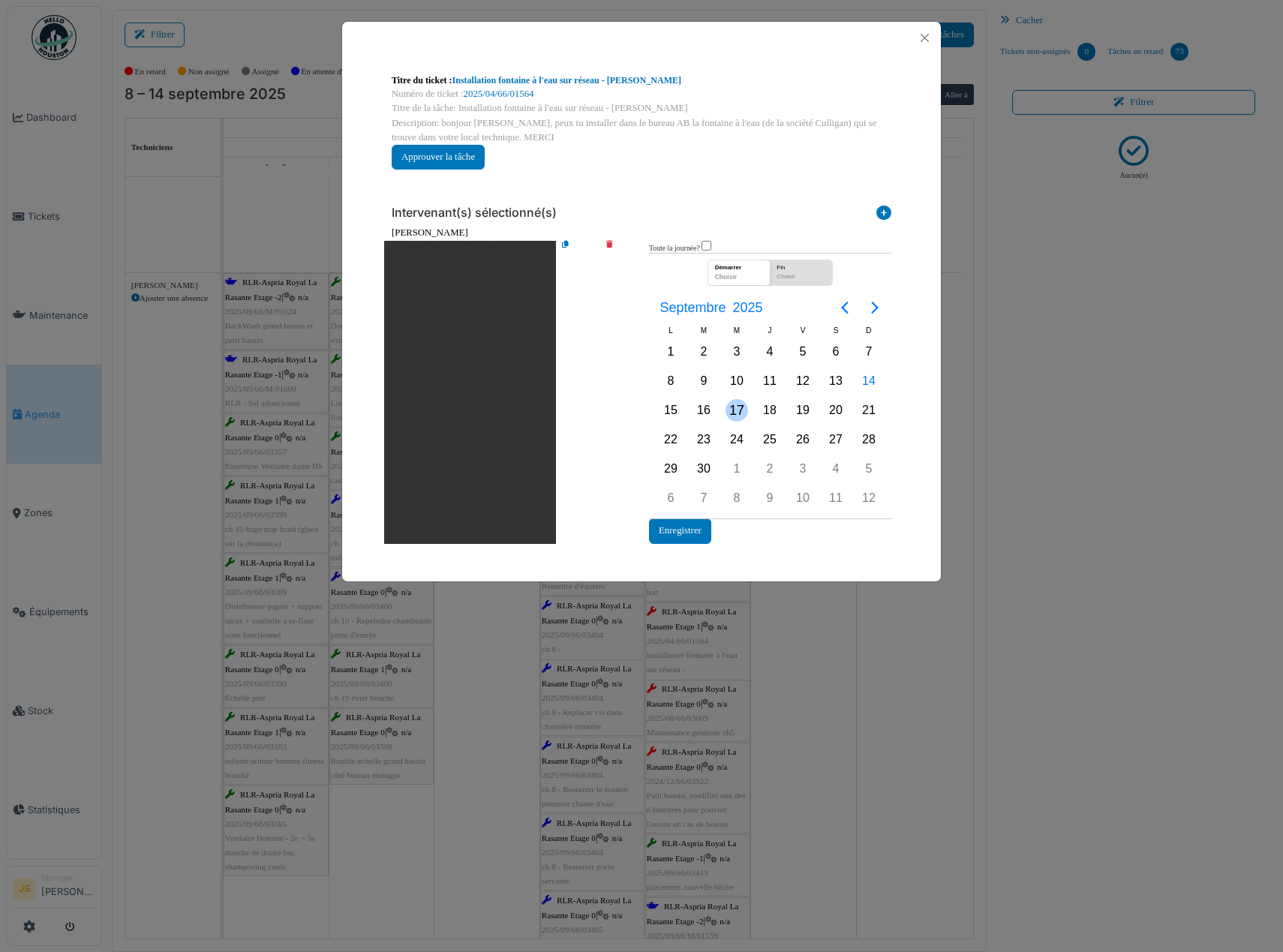
click at [730, 410] on div "17" at bounding box center [736, 410] width 23 height 23
click at [742, 411] on div "17" at bounding box center [736, 410] width 23 height 23
click at [698, 533] on button "Enregistrer" at bounding box center [679, 530] width 62 height 24
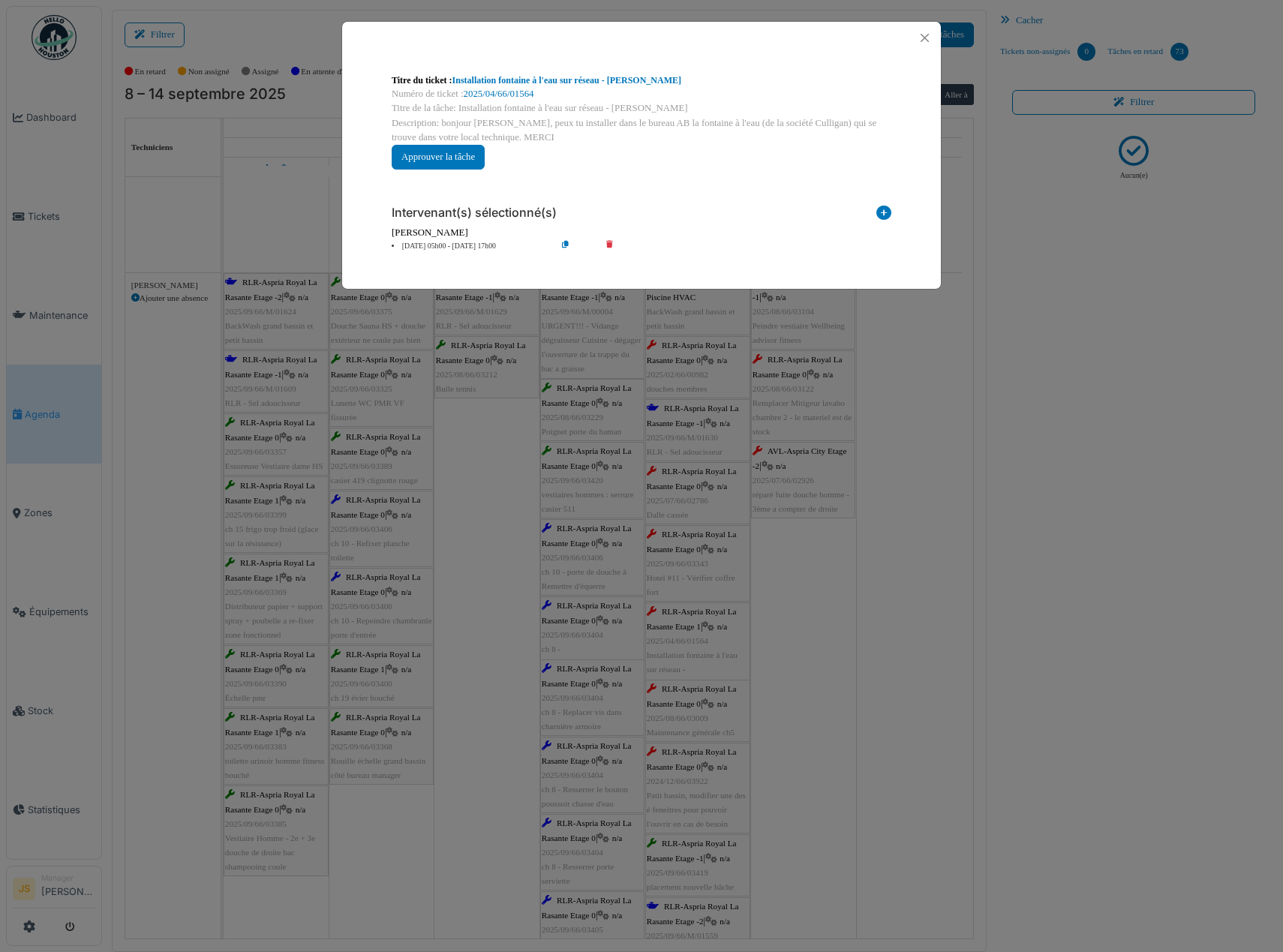
click at [800, 577] on div "**********" at bounding box center [642, 476] width 1283 height 952
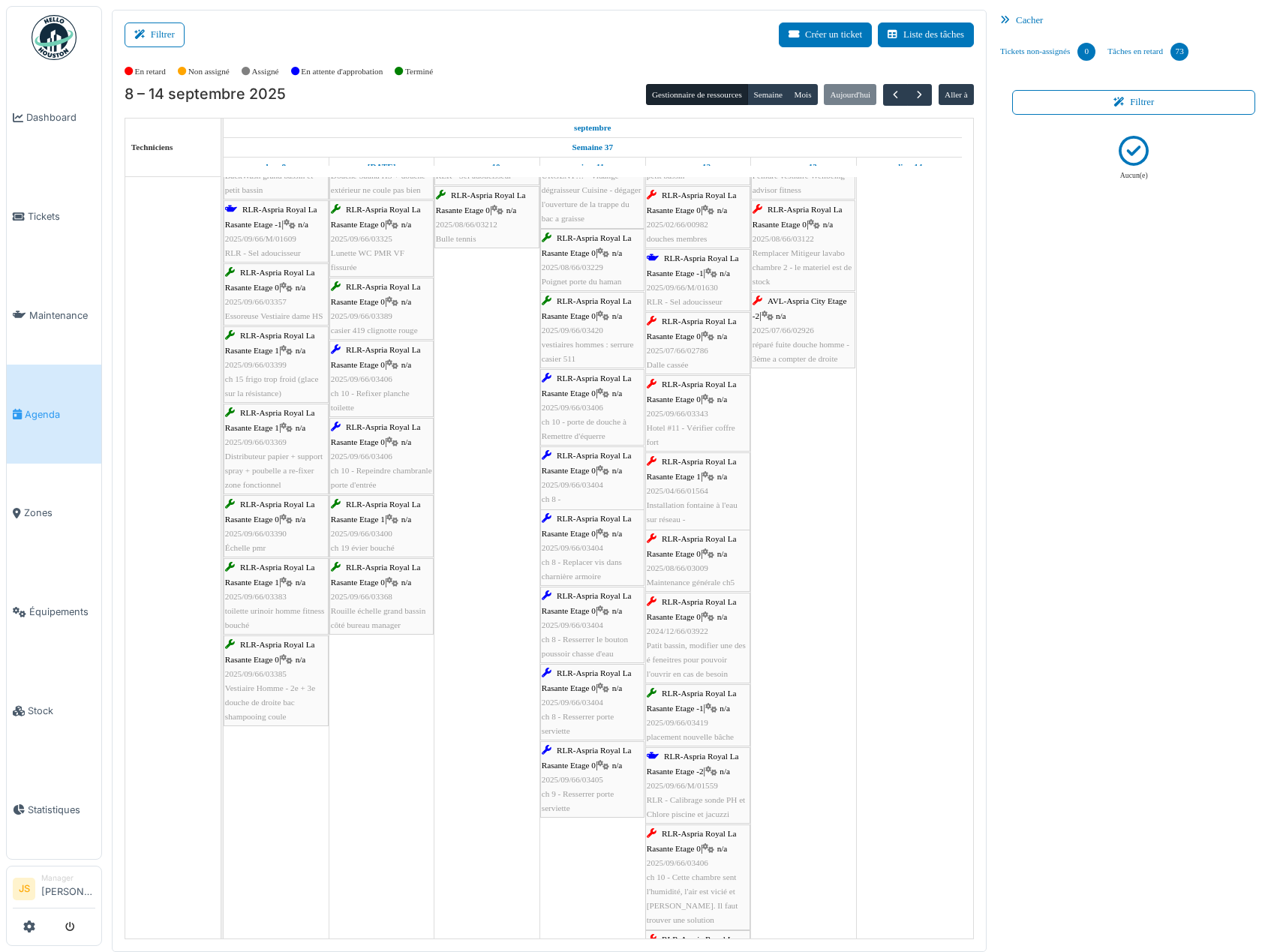
click at [716, 575] on div "RLR-Aspria Royal La Rasante Etage 0 | n/a 2025/08/66/03009 Maintenance générale…" at bounding box center [698, 561] width 102 height 58
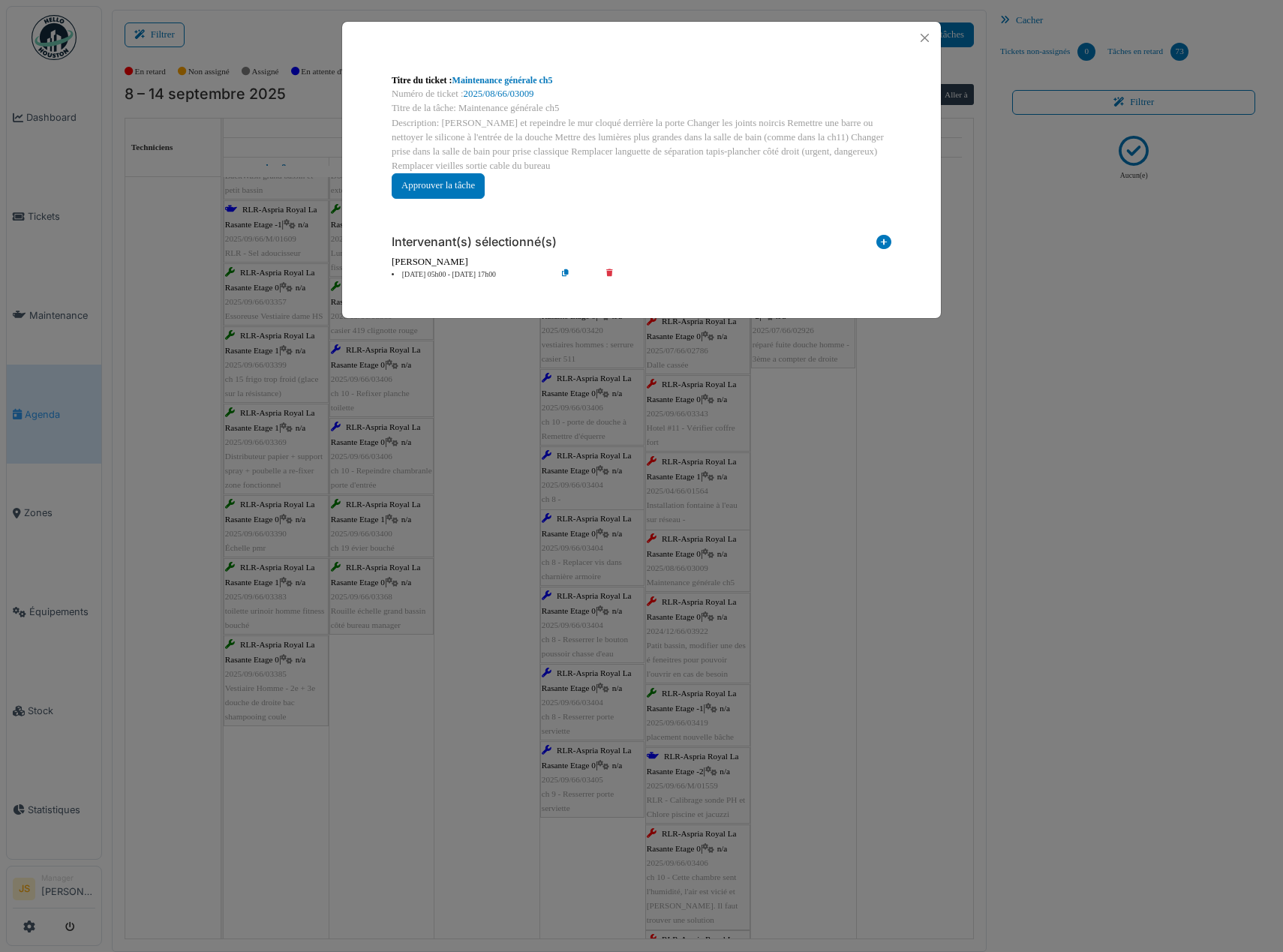
click at [459, 274] on li "12 sep 05h00 - 12 sep 17h00" at bounding box center [470, 275] width 172 height 11
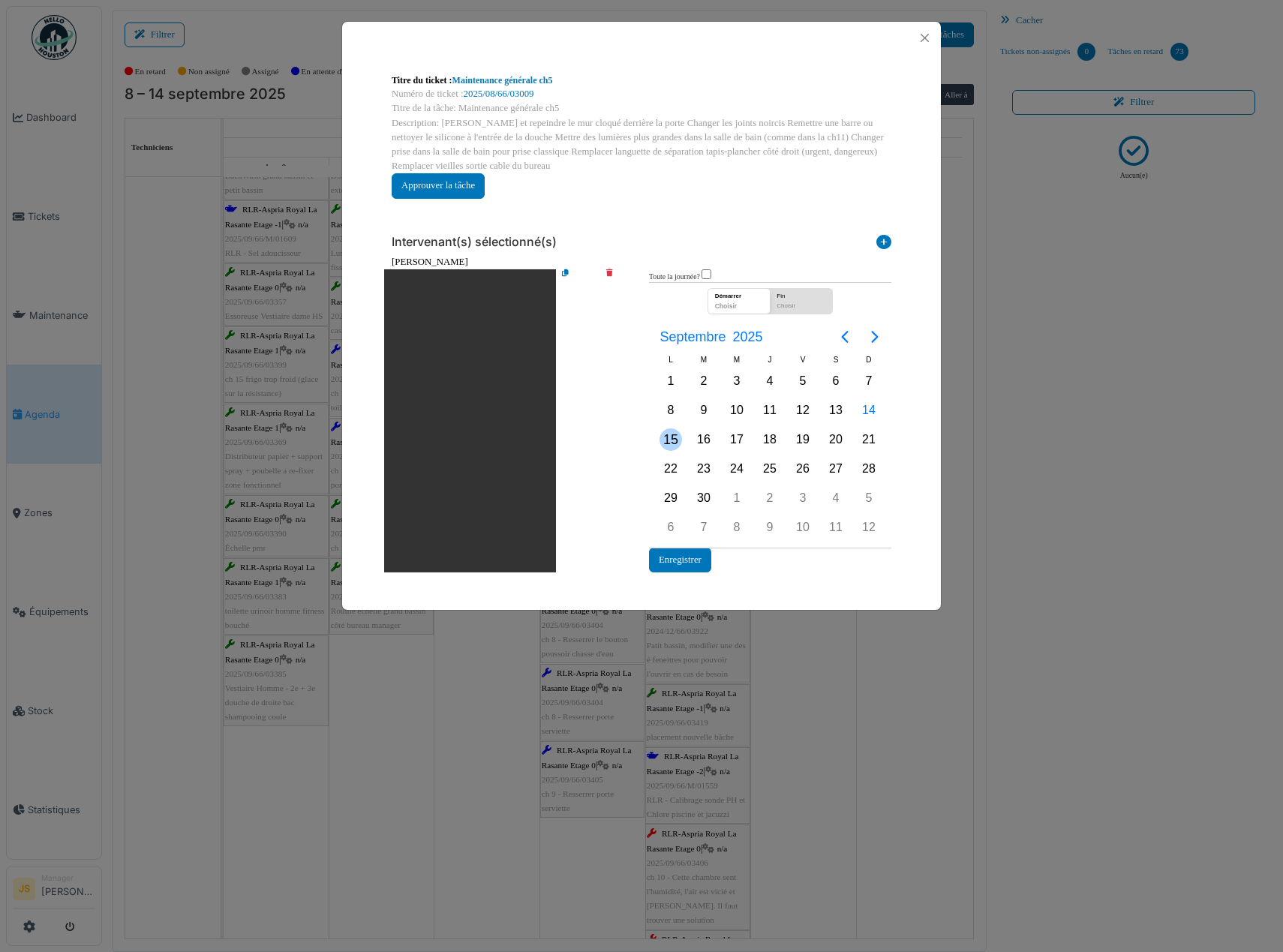
click at [669, 438] on div "15" at bounding box center [670, 439] width 23 height 23
click at [673, 443] on div "15" at bounding box center [670, 439] width 23 height 23
click at [675, 565] on button "Enregistrer" at bounding box center [679, 559] width 62 height 24
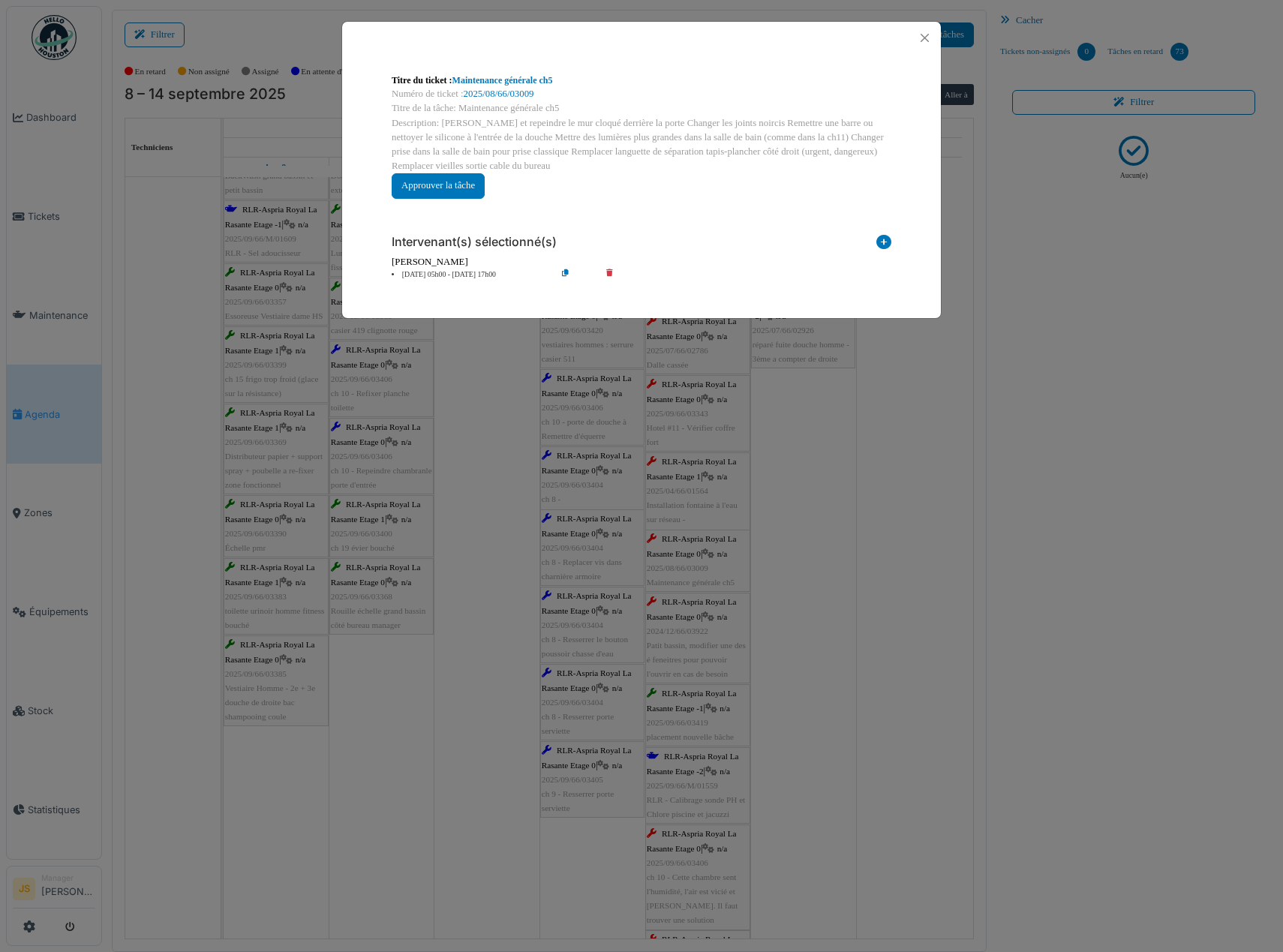
click at [795, 636] on div "**********" at bounding box center [642, 476] width 1283 height 952
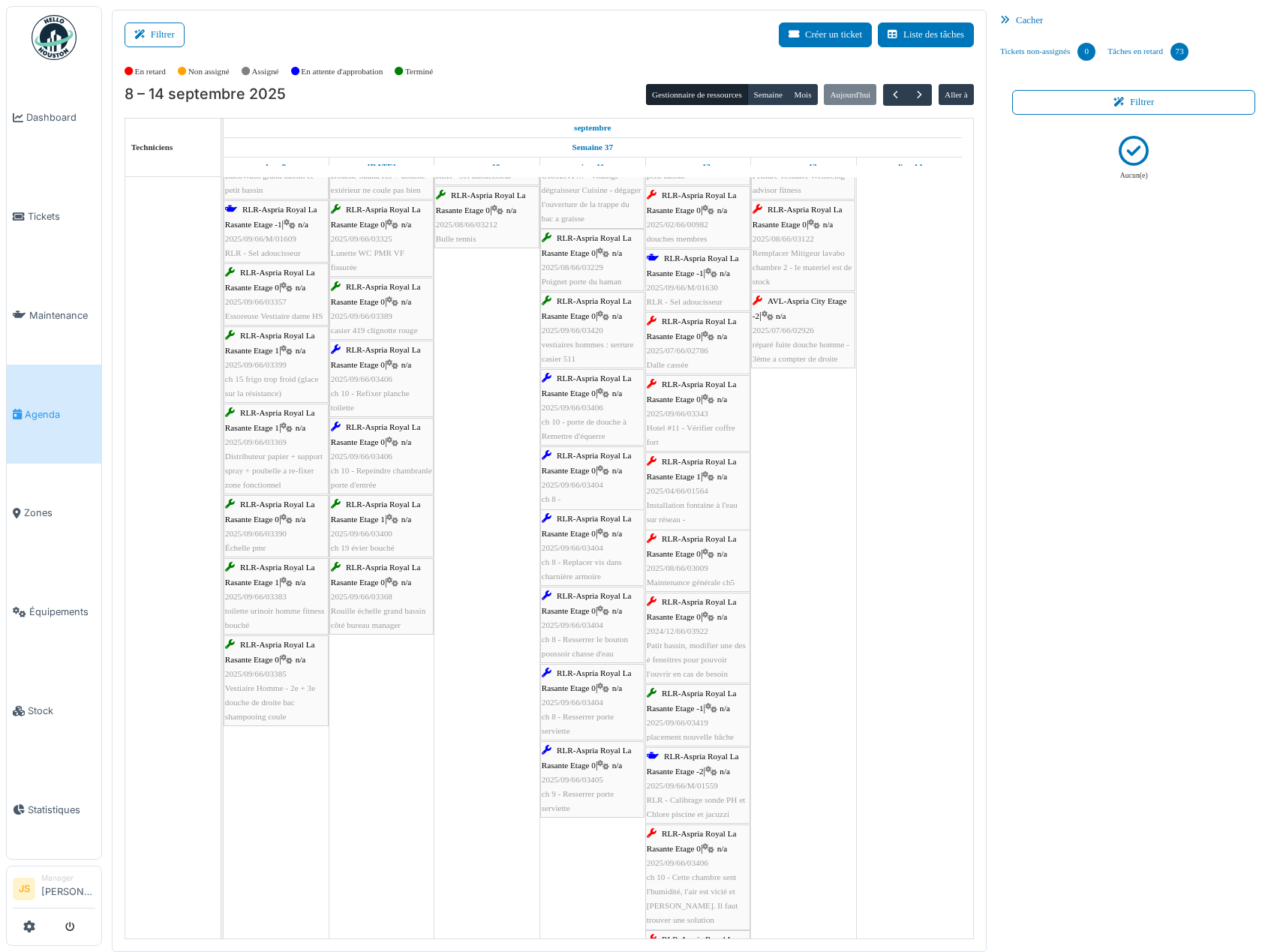
click at [703, 644] on span "Patit bassin, modifier une des é feneitres pour pouvoir l'ouvrir en cas de beso…" at bounding box center [697, 659] width 99 height 38
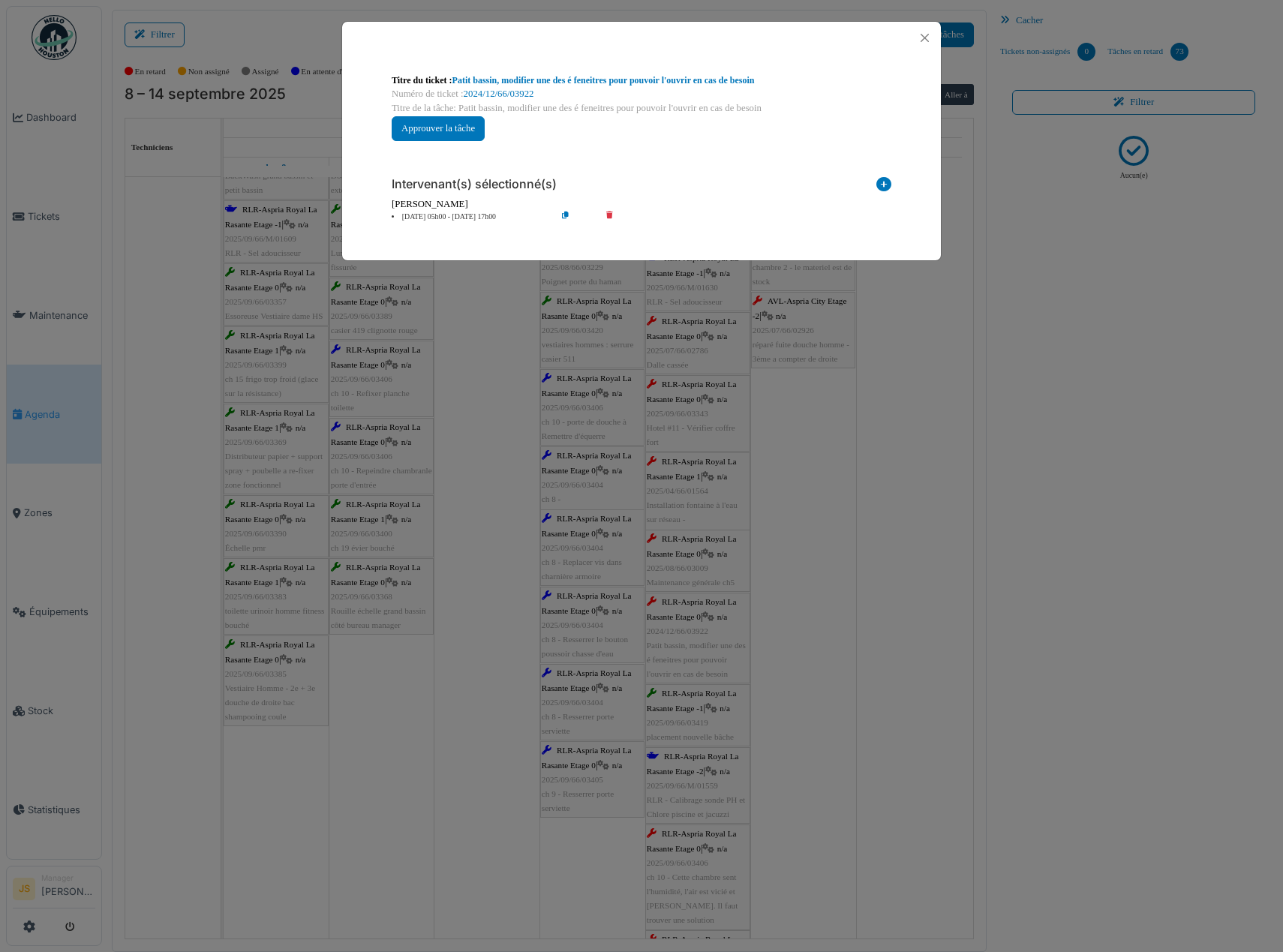
click at [458, 217] on li "12 sep 05h00 - 12 sep 17h00" at bounding box center [470, 217] width 172 height 11
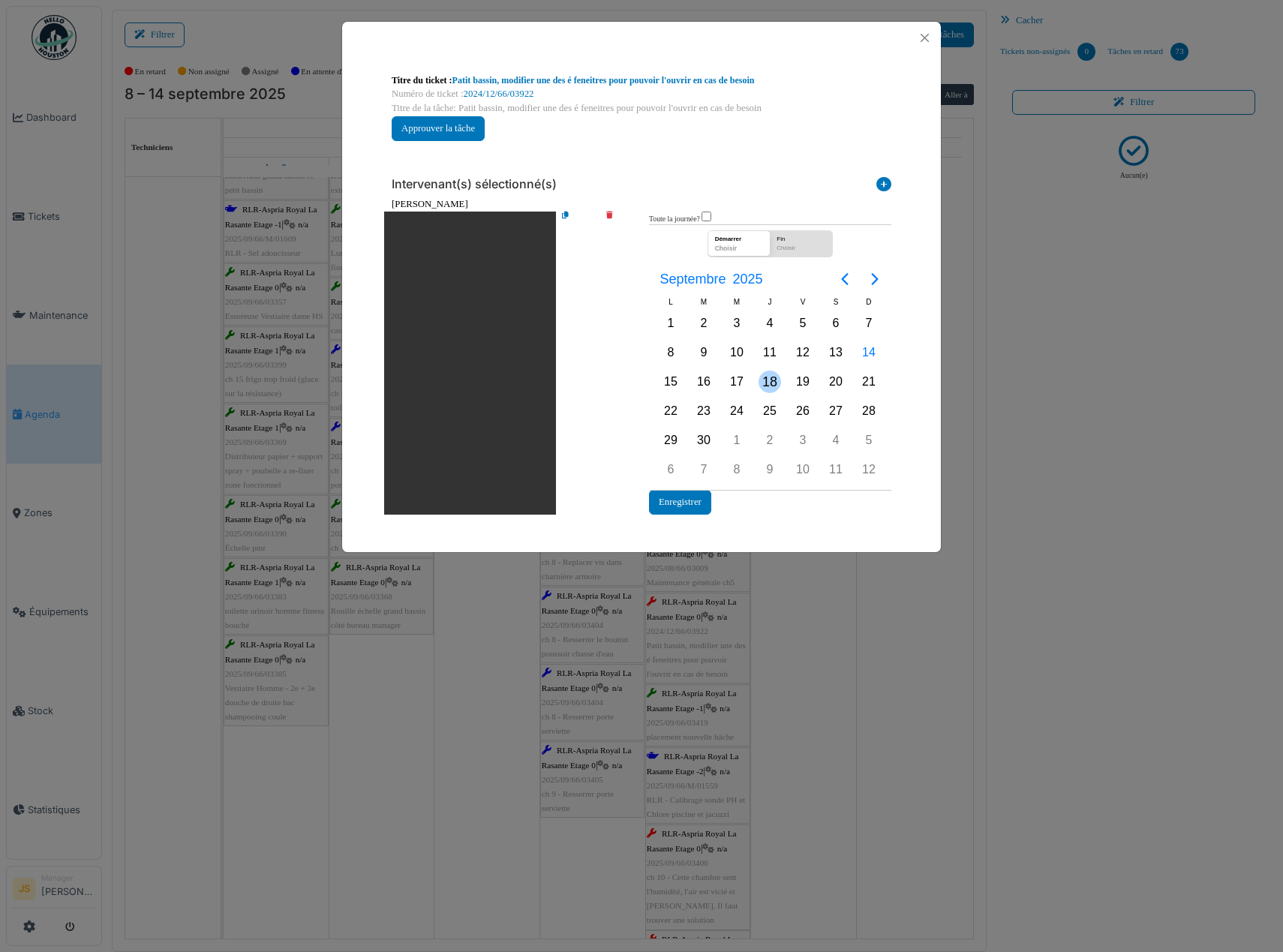
click at [773, 381] on div "18" at bounding box center [770, 381] width 23 height 23
click at [773, 380] on div "18" at bounding box center [770, 381] width 23 height 23
click at [663, 499] on button "Enregistrer" at bounding box center [679, 501] width 62 height 24
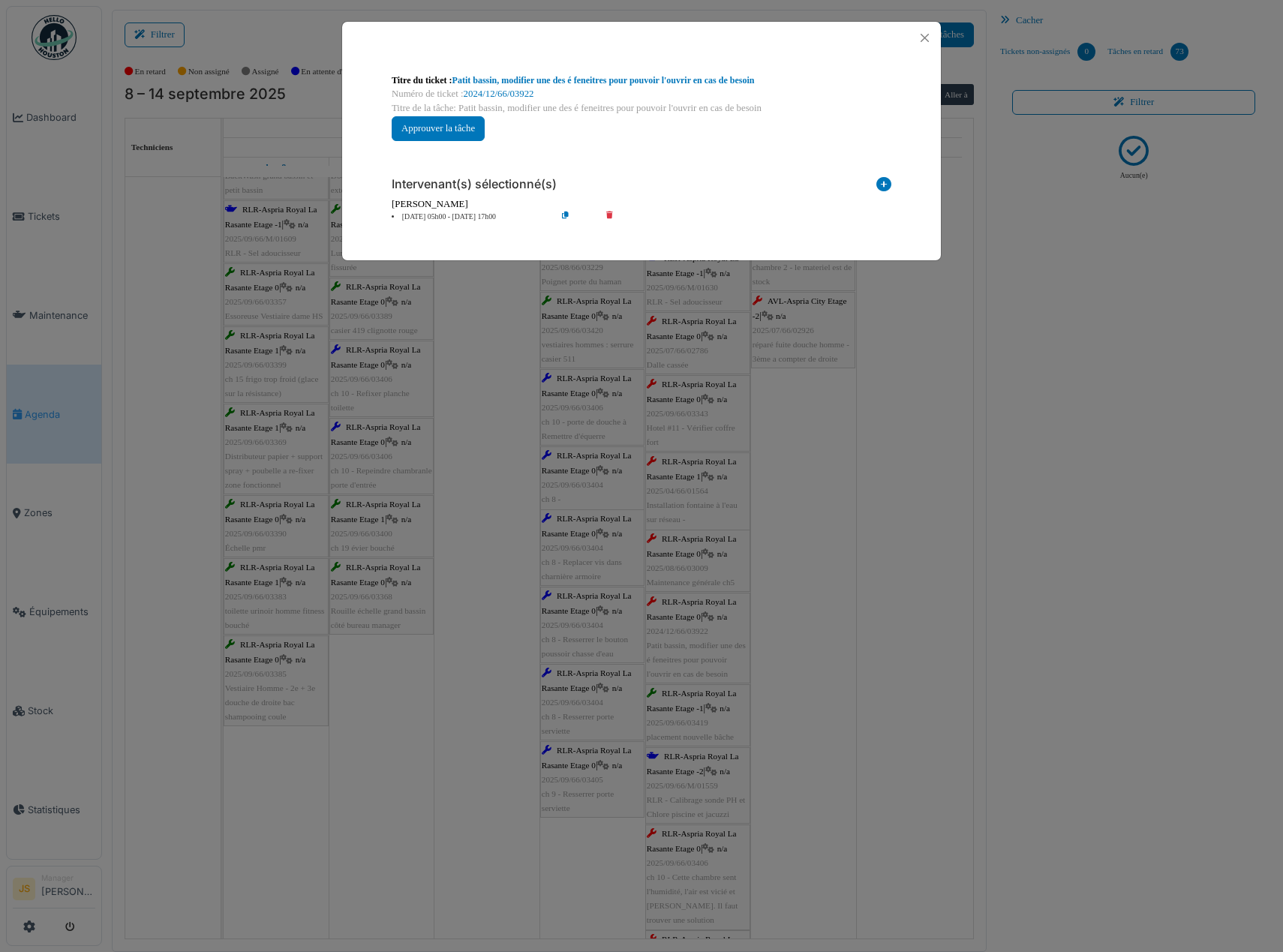
click at [838, 541] on div "**********" at bounding box center [642, 476] width 1283 height 952
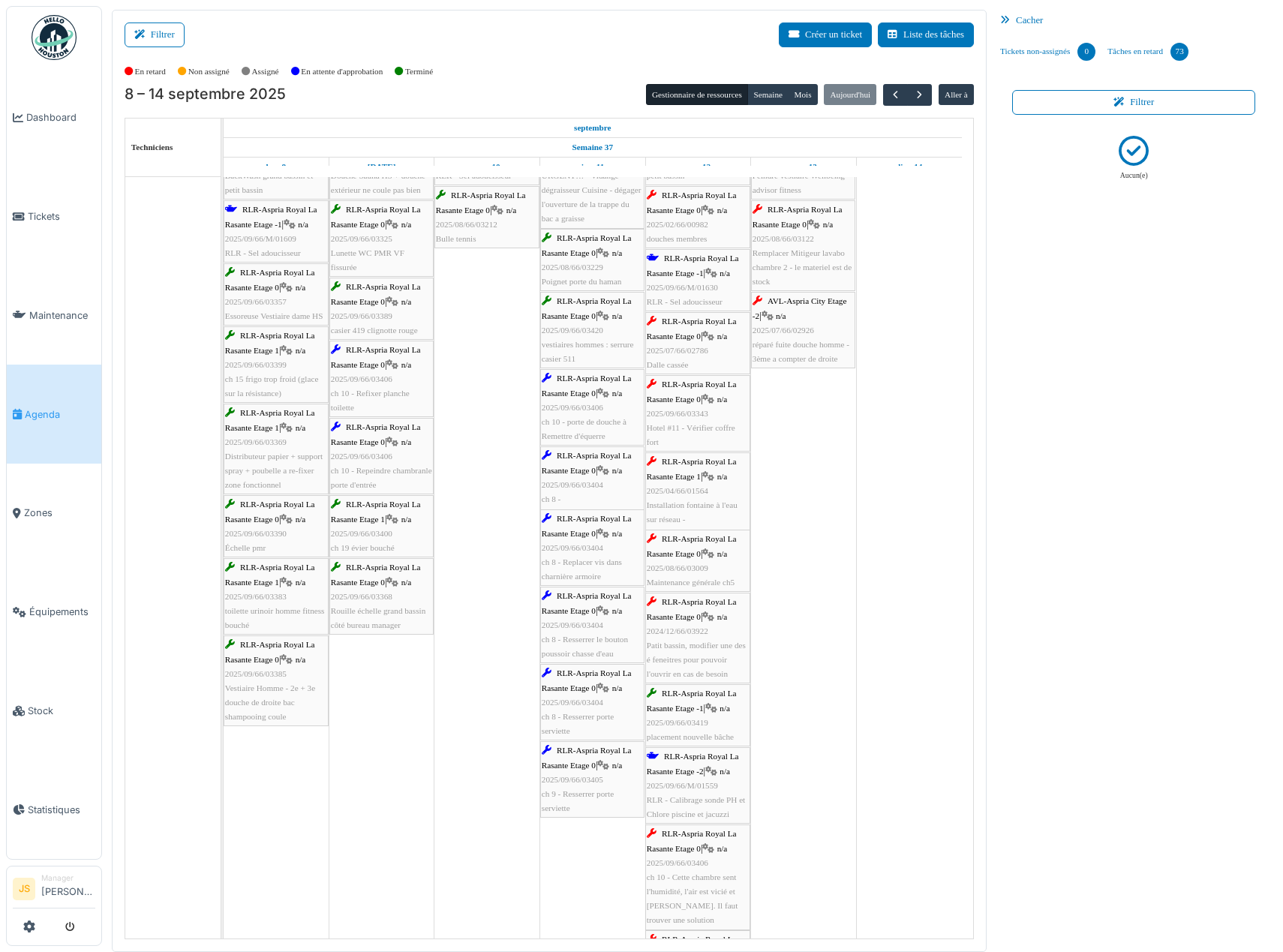
scroll to position [3317, 0]
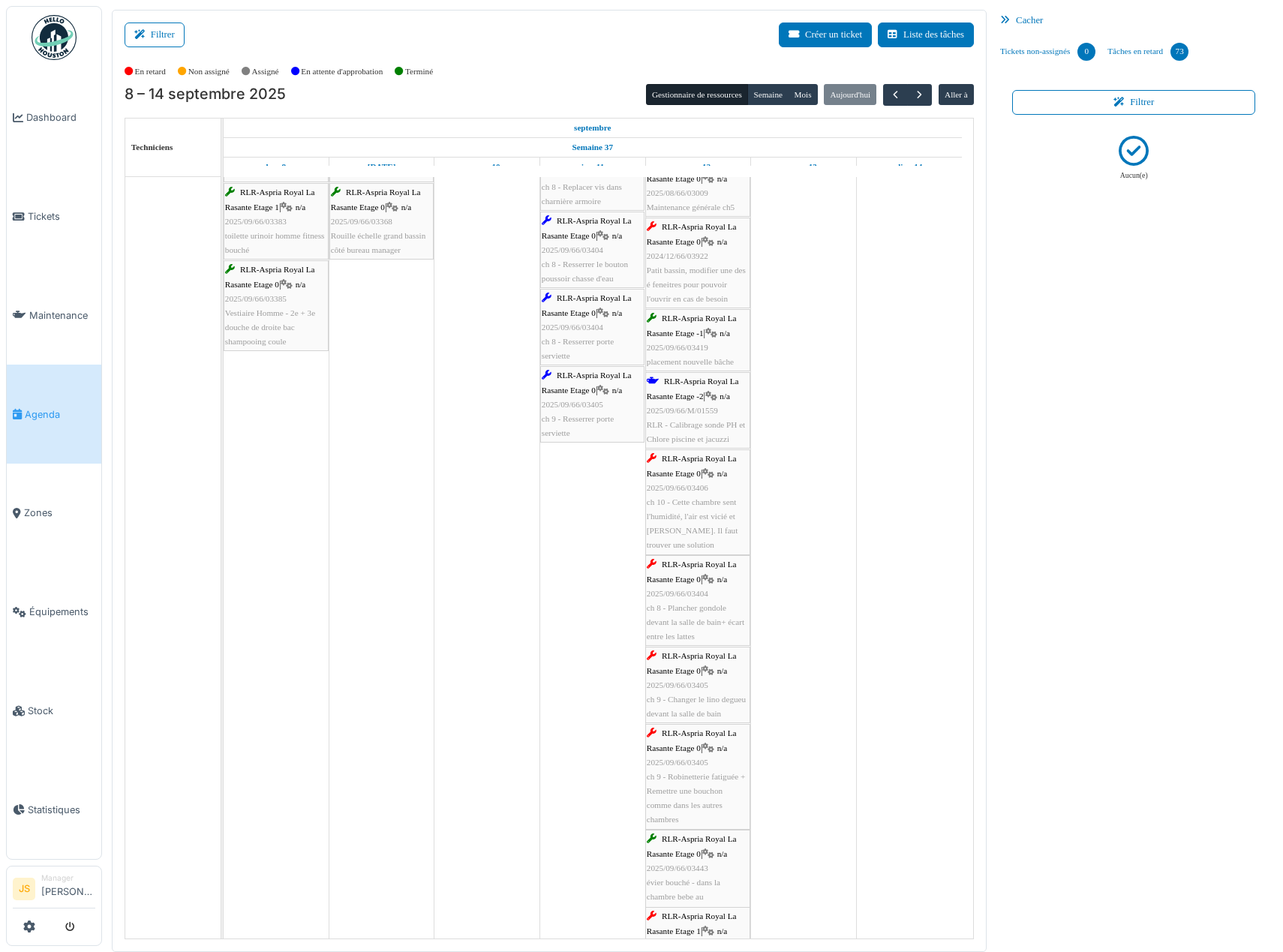
click at [710, 520] on span "ch 10 - Cette chambre sent l'humidité, l'air est vicié et malsain. Il faut trou…" at bounding box center [692, 524] width 91 height 52
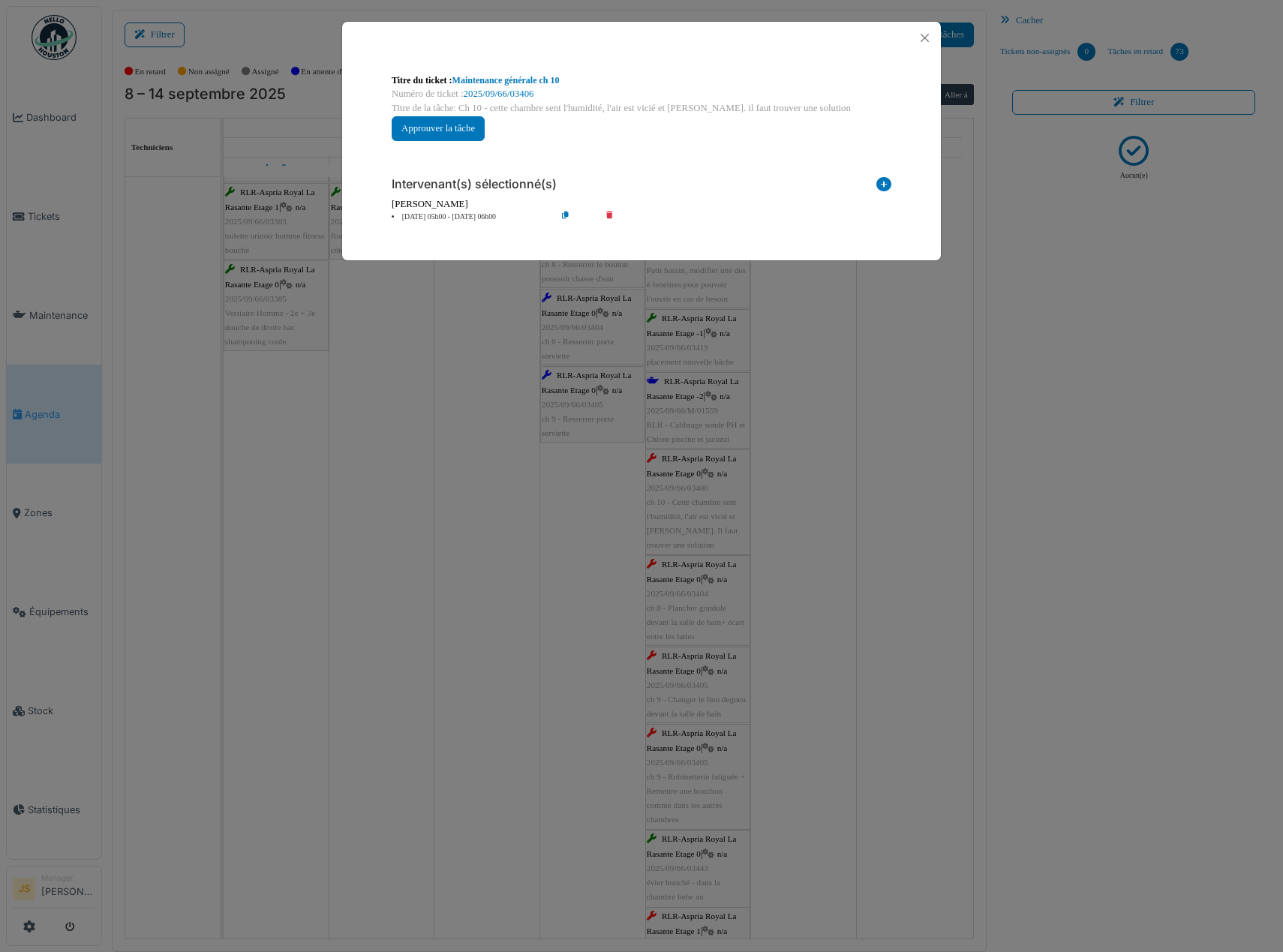
drag, startPoint x: 451, startPoint y: 188, endPoint x: 452, endPoint y: 201, distance: 13.0
click at [452, 201] on div "Intervenant(s) sélectionné(s) Technicien interne Prestataire externe Gestionnai…" at bounding box center [642, 193] width 524 height 82
drag, startPoint x: 452, startPoint y: 201, endPoint x: 454, endPoint y: 218, distance: 17.1
click at [454, 218] on li "12 sep 05h00 - 12 sep 06h00" at bounding box center [470, 217] width 172 height 11
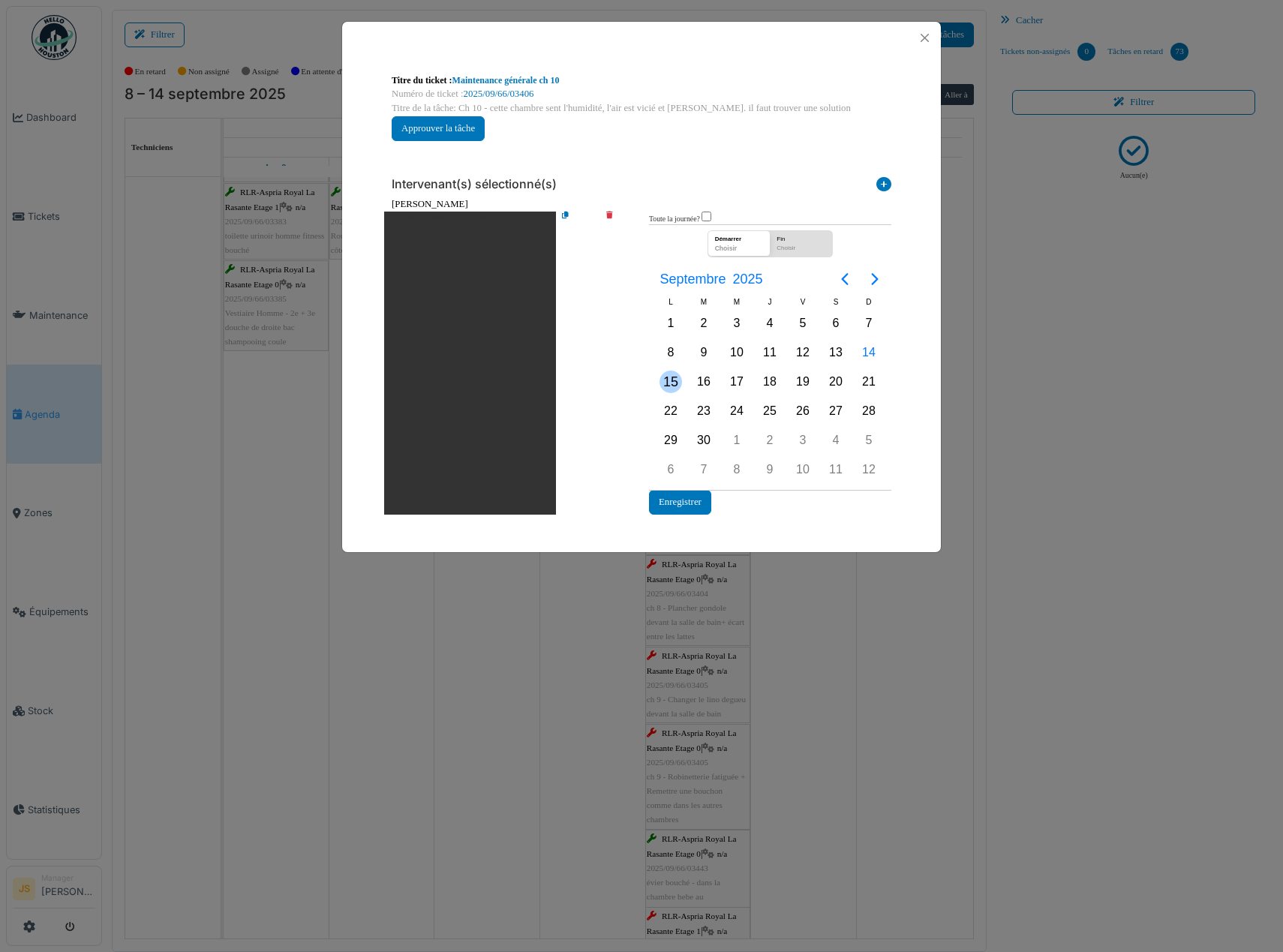
click at [670, 378] on div "15" at bounding box center [670, 381] width 23 height 23
click at [704, 501] on button "Enregistrer" at bounding box center [679, 501] width 62 height 24
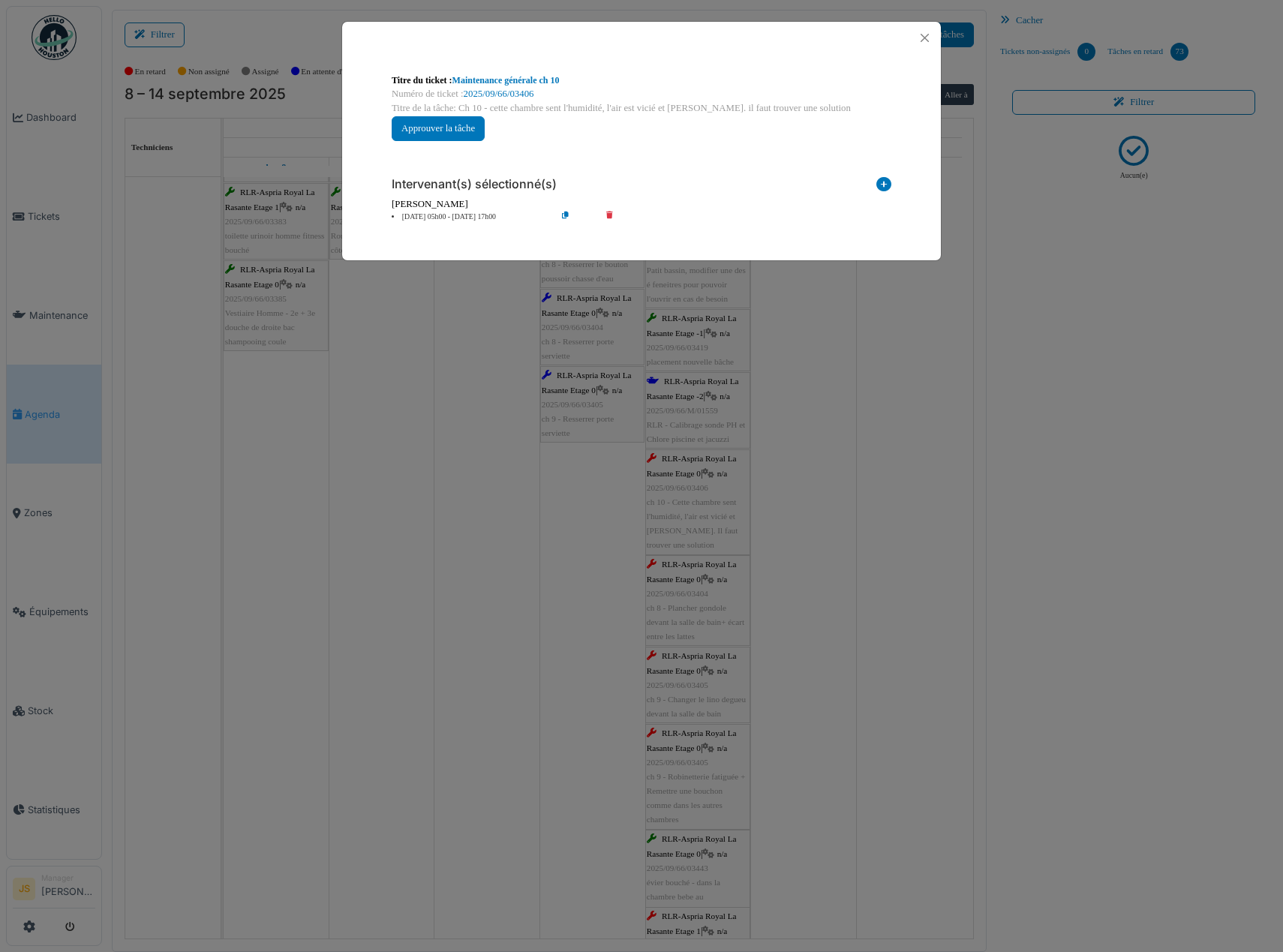
click at [820, 585] on div "**********" at bounding box center [642, 476] width 1283 height 952
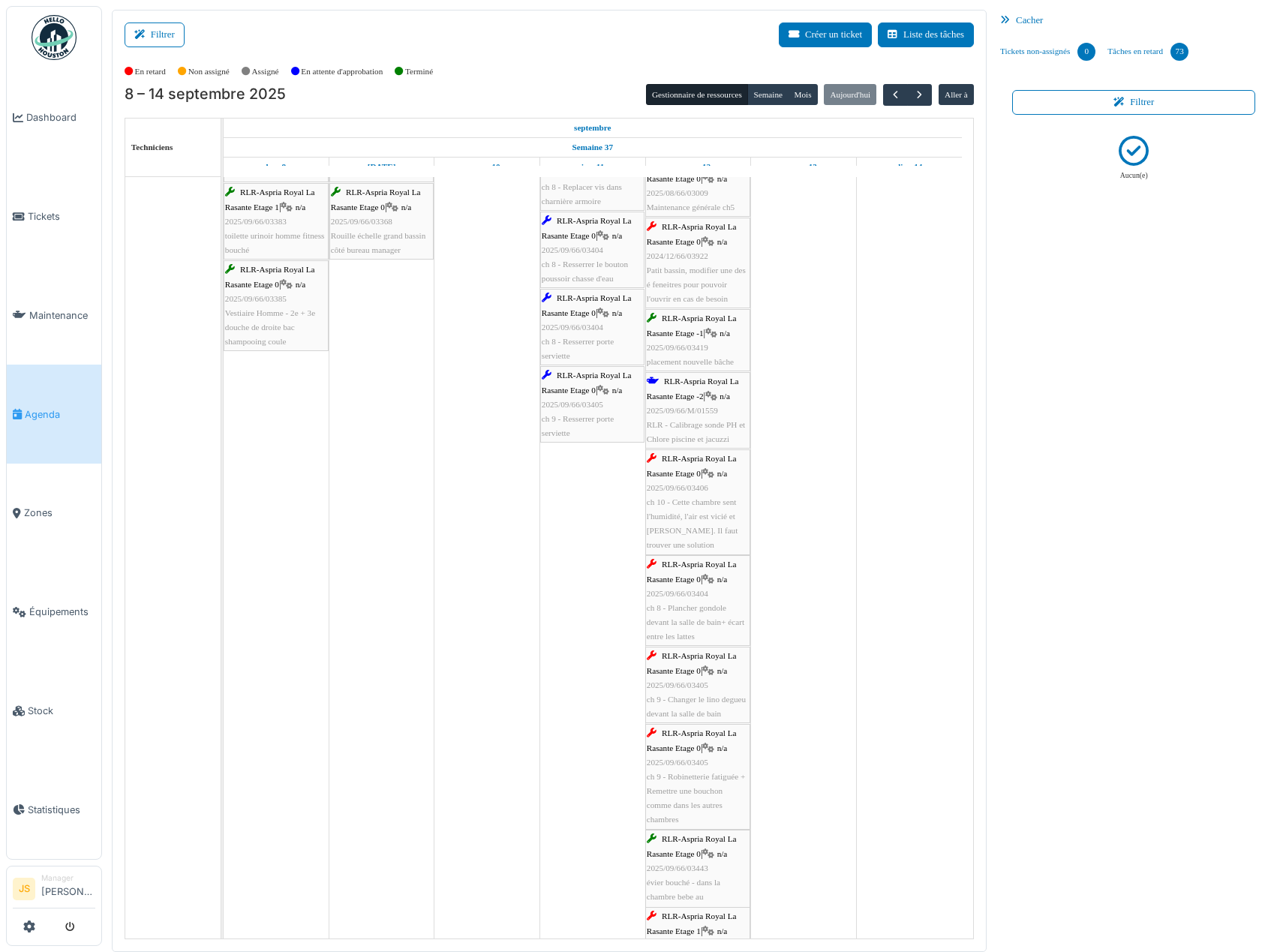
click at [706, 611] on span "ch 8 - Plancher gondole devant la salle de bain+ écart entre les lattes" at bounding box center [696, 622] width 98 height 38
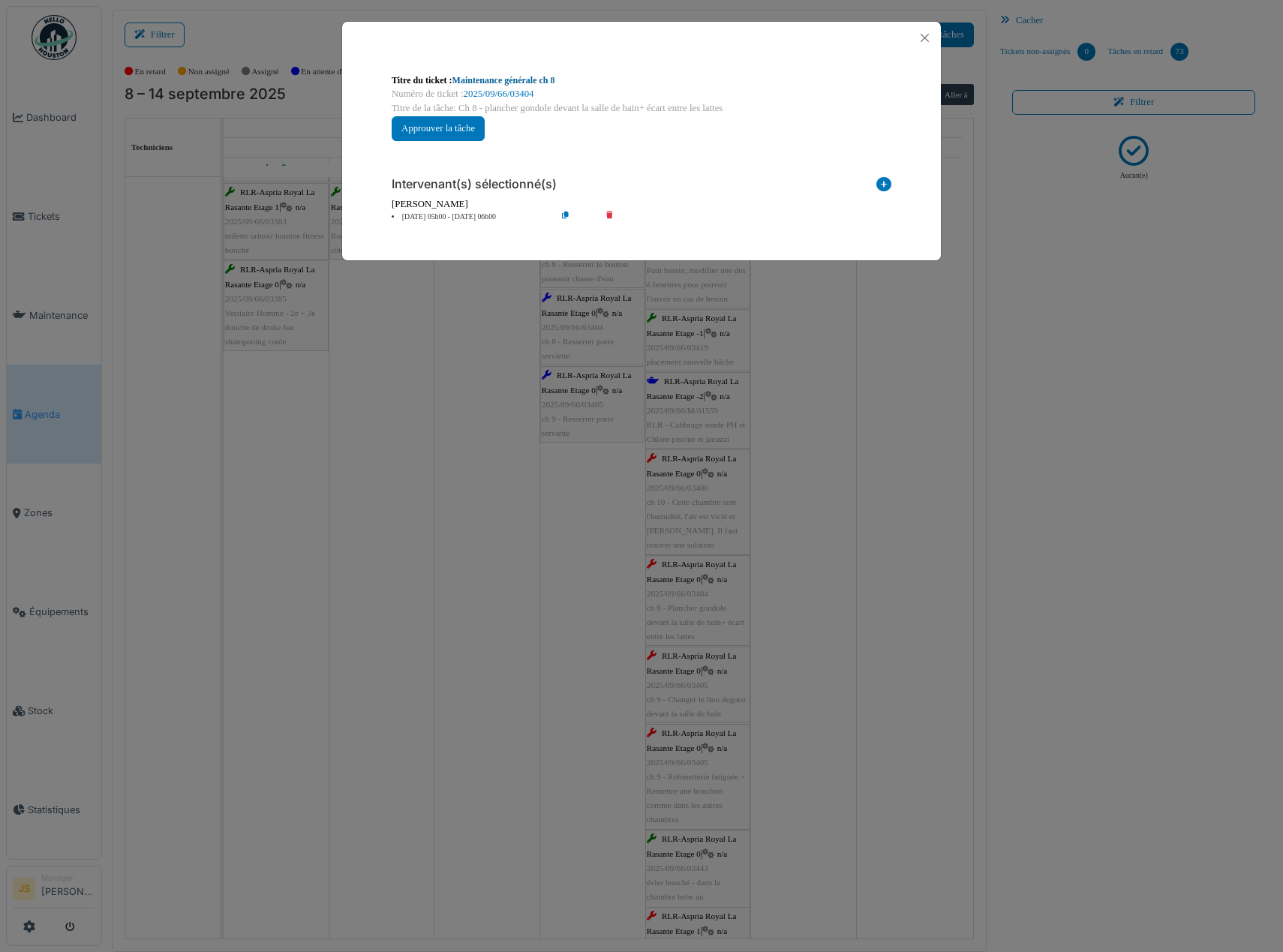
click at [500, 79] on link "Maintenance générale ch 8" at bounding box center [504, 80] width 103 height 11
click at [862, 416] on div "**********" at bounding box center [642, 476] width 1283 height 952
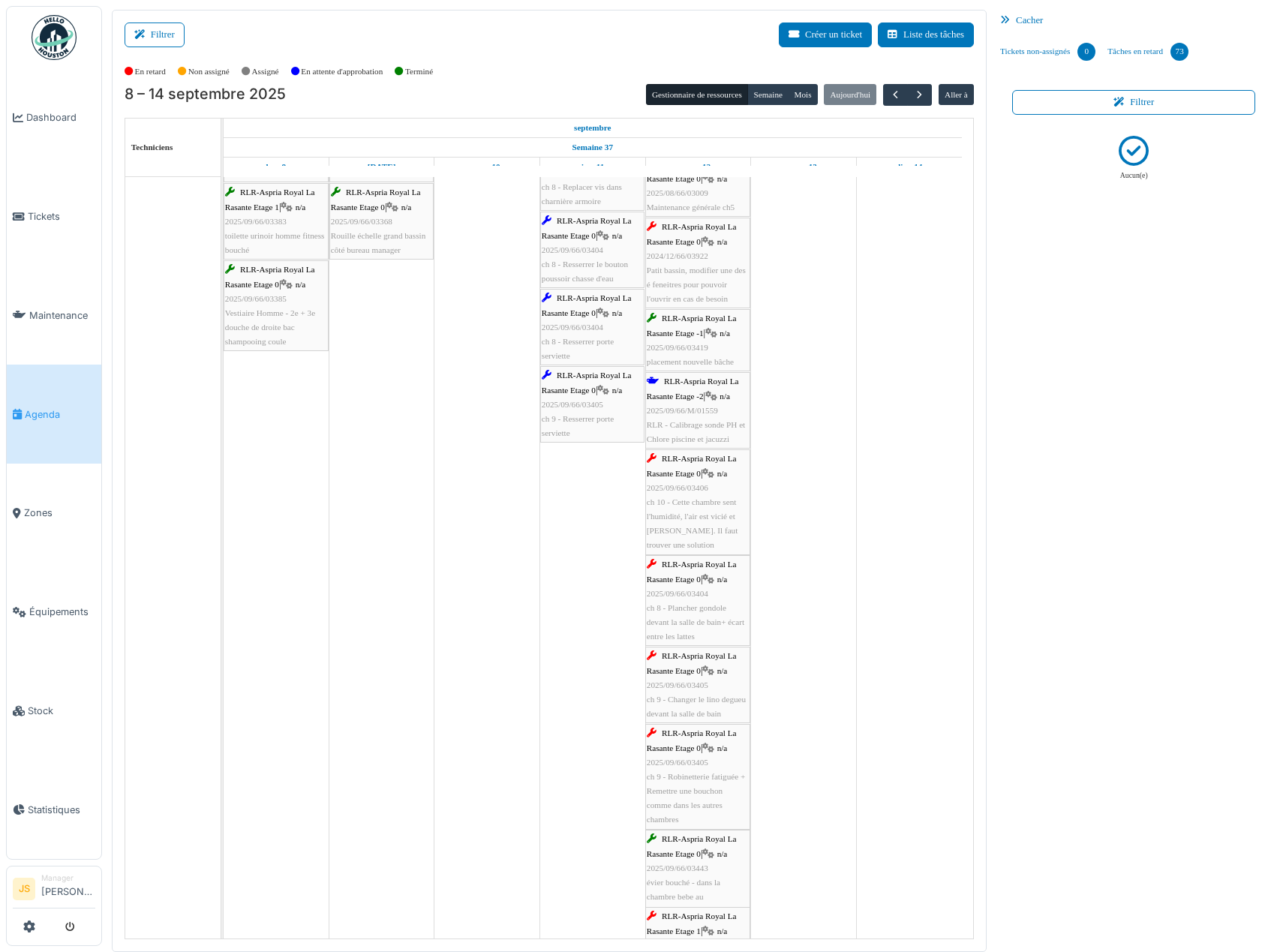
click at [675, 625] on span "ch 8 - Plancher gondole devant la salle de bain+ écart entre les lattes" at bounding box center [696, 622] width 98 height 38
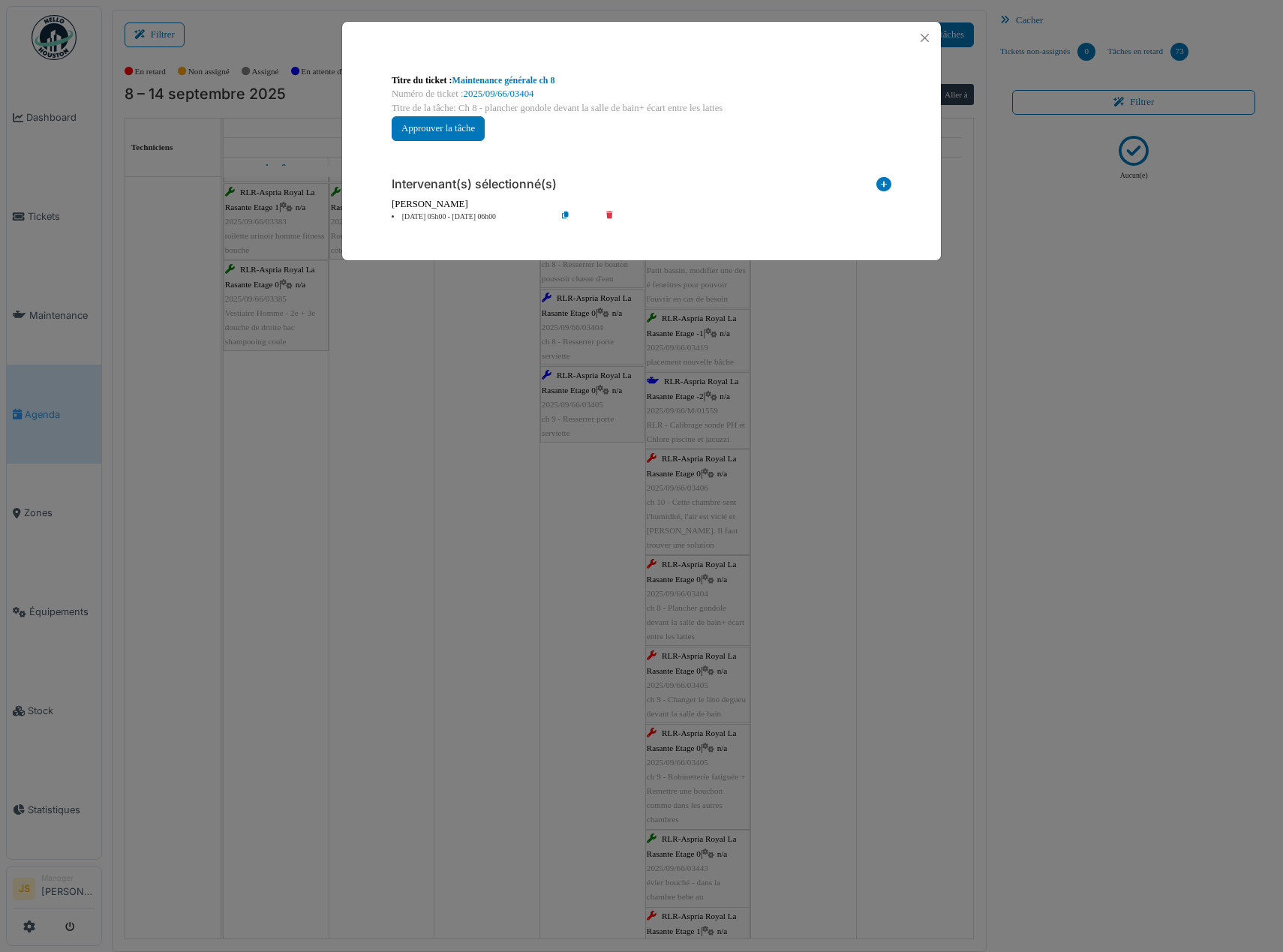
click at [471, 214] on li "12 sep 05h00 - 12 sep 06h00" at bounding box center [470, 217] width 172 height 11
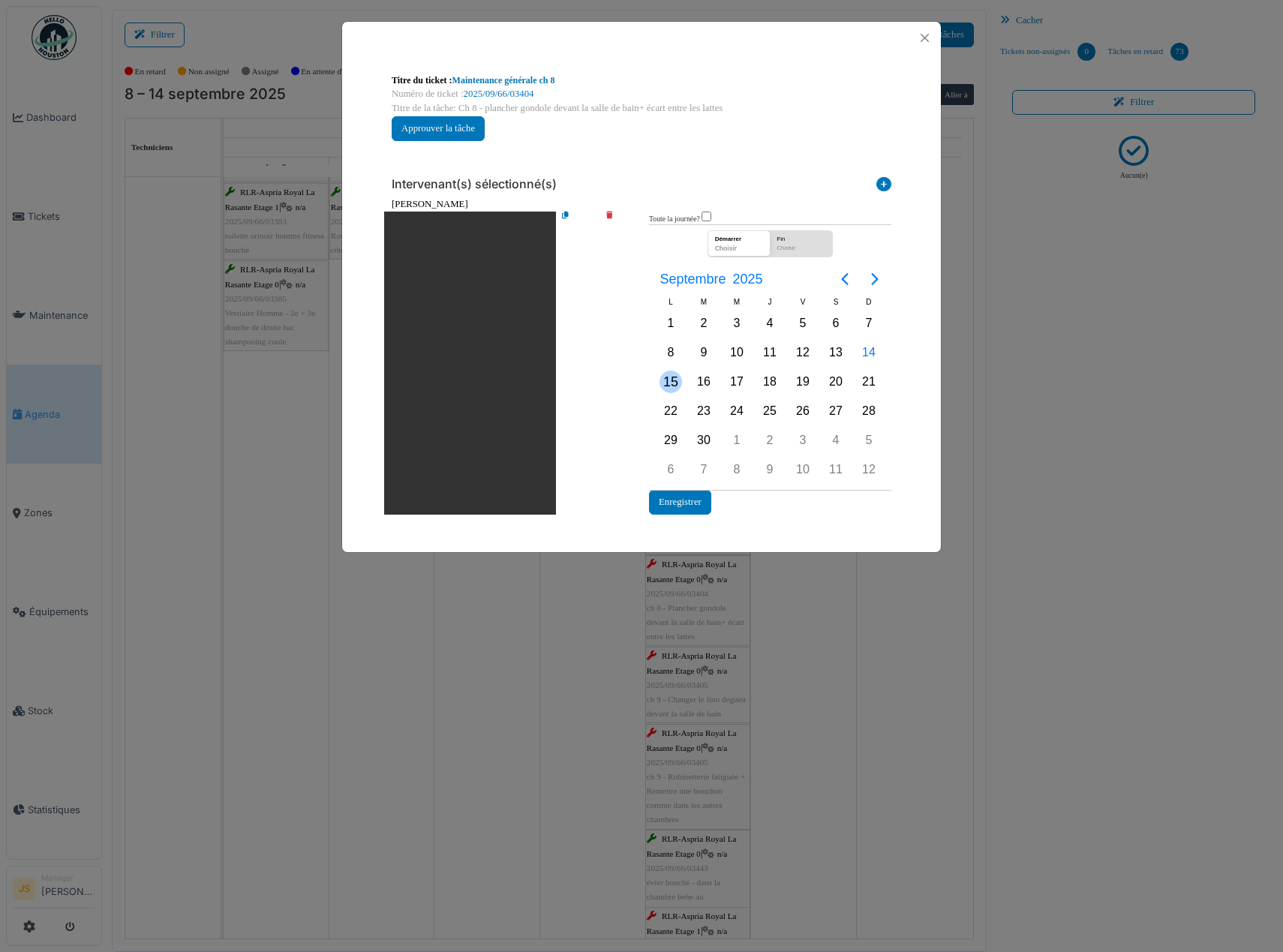
click at [666, 378] on div "15" at bounding box center [670, 381] width 23 height 23
click at [666, 379] on div "15" at bounding box center [670, 381] width 23 height 23
click at [673, 499] on button "Enregistrer" at bounding box center [679, 501] width 62 height 24
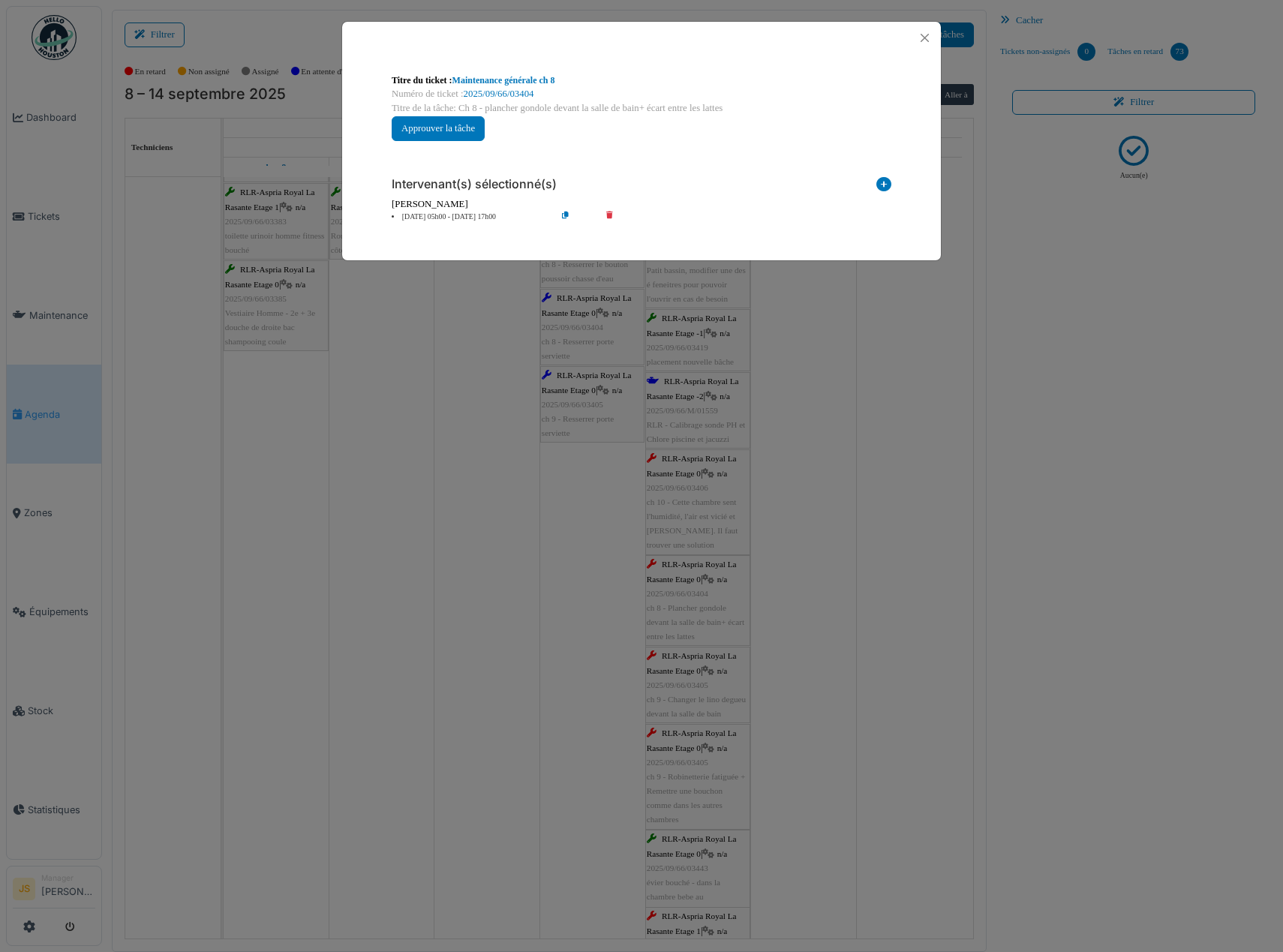
click at [813, 513] on div "**********" at bounding box center [642, 476] width 1283 height 952
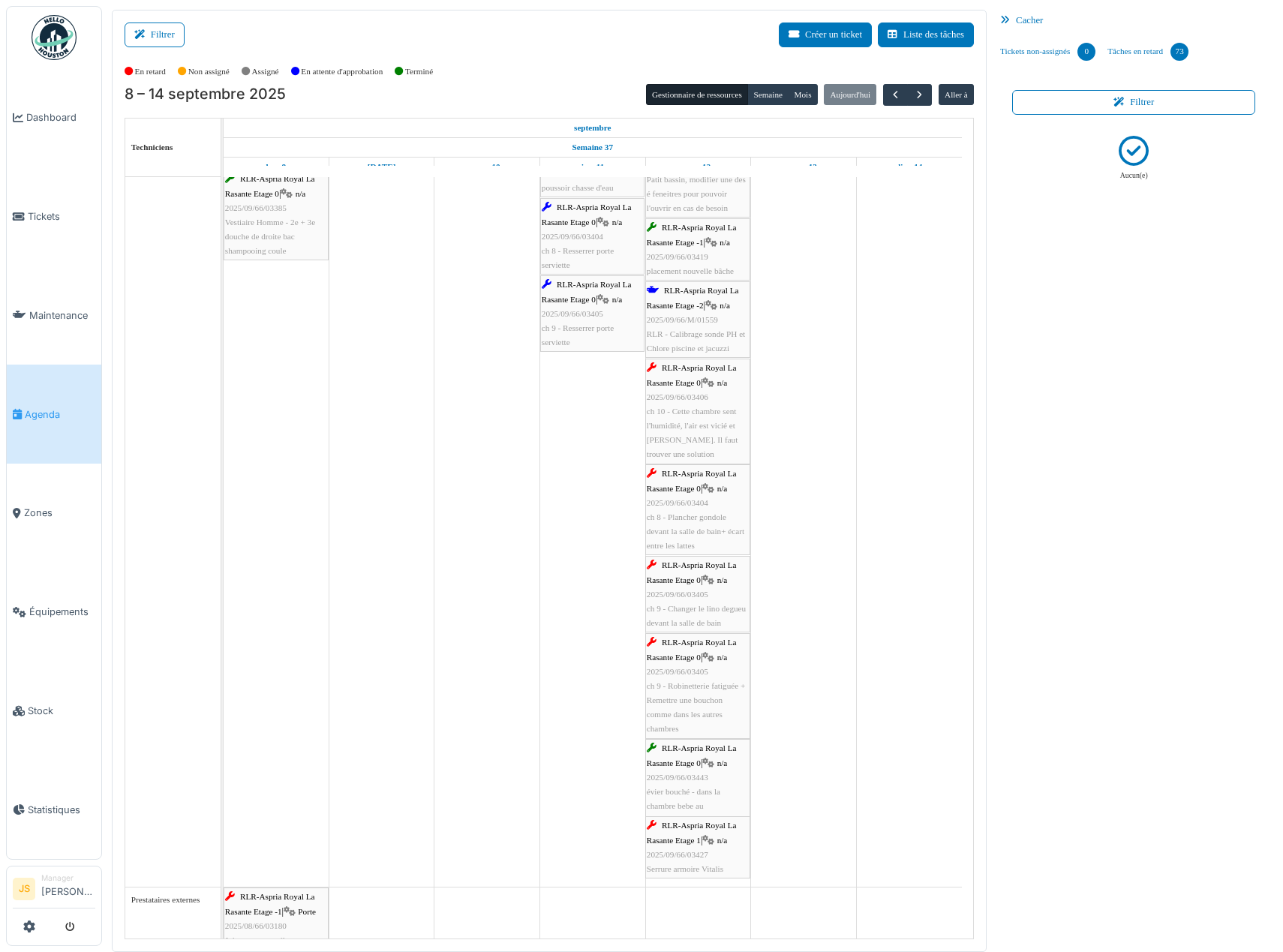
scroll to position [3800, 0]
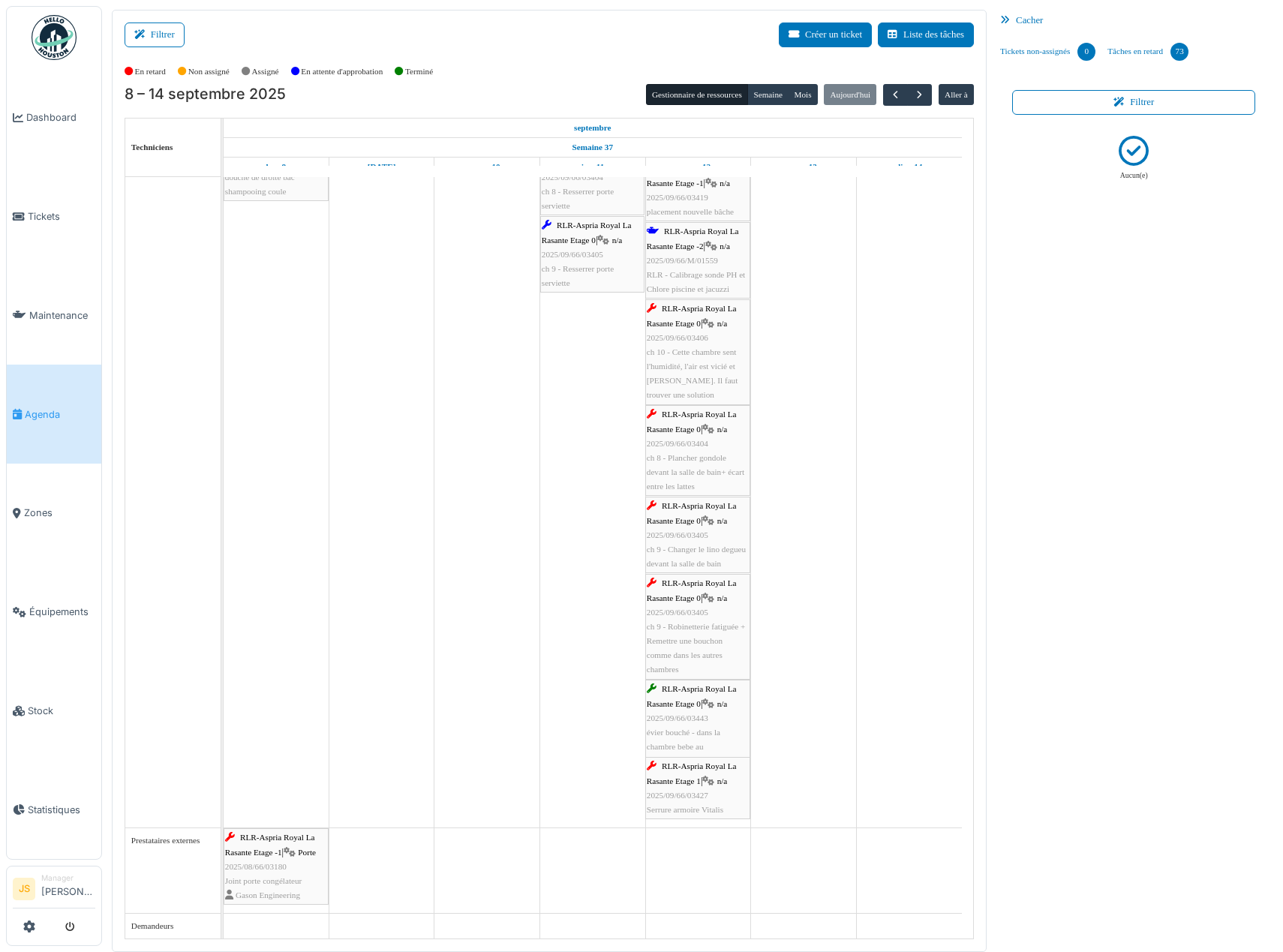
click at [715, 551] on span "ch 9 - Changer le lino degueu devant la salle de bain" at bounding box center [697, 556] width 99 height 23
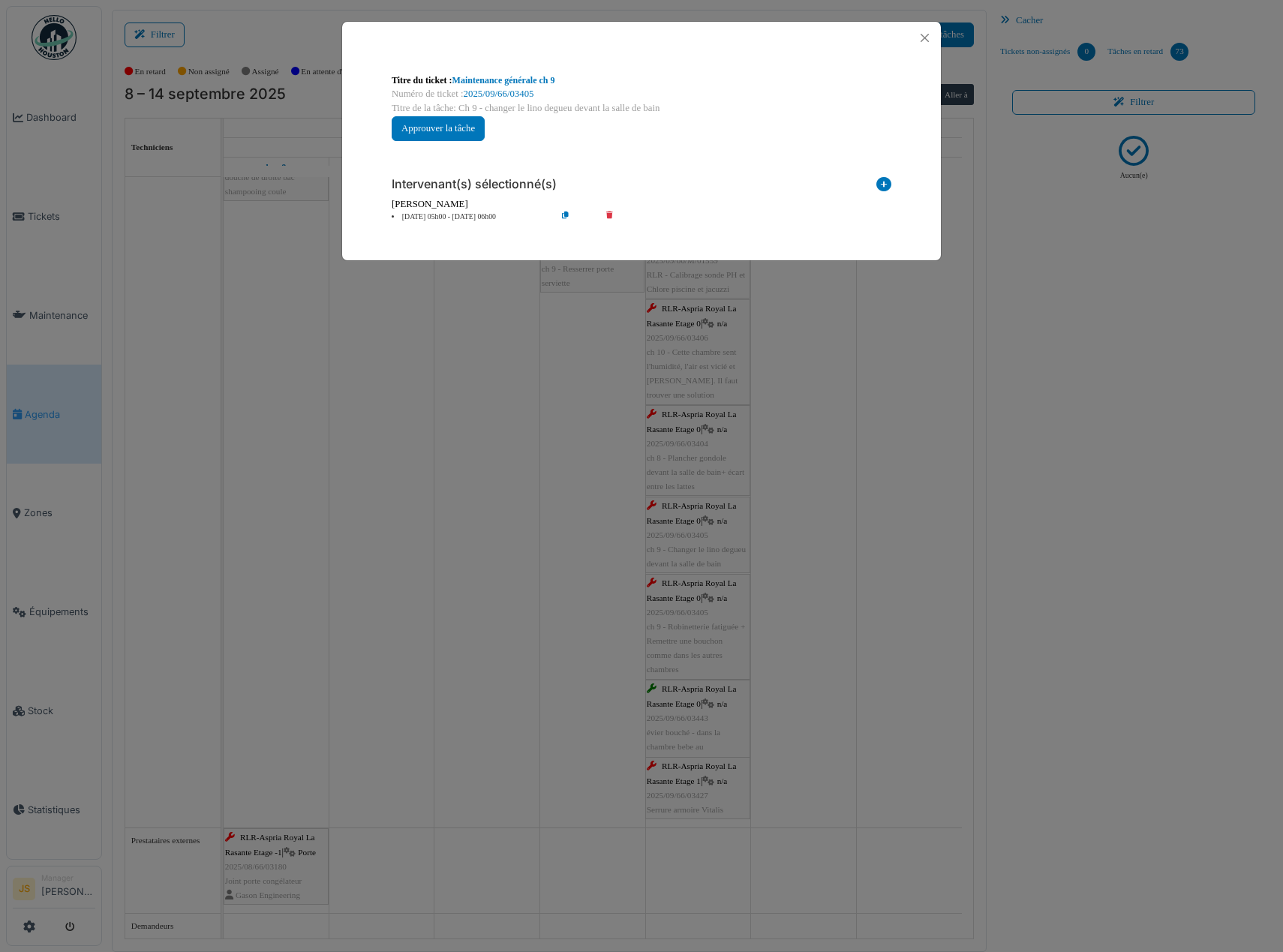
click at [464, 214] on li "12 sep 05h00 - 12 sep 06h00" at bounding box center [470, 217] width 172 height 11
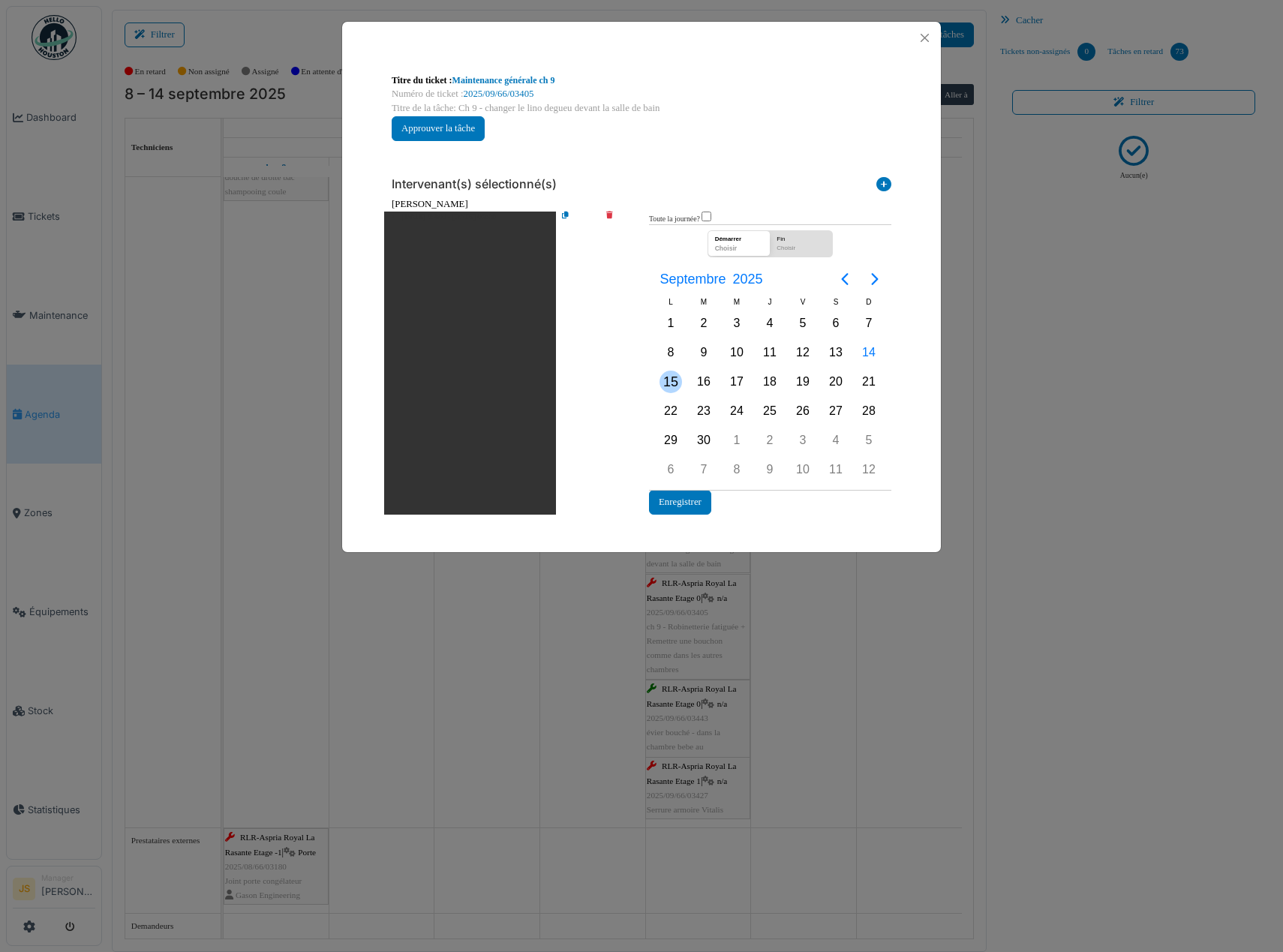
click at [675, 383] on div "15" at bounding box center [670, 381] width 23 height 23
click at [674, 379] on div "15" at bounding box center [670, 381] width 23 height 23
click at [697, 510] on button "Enregistrer" at bounding box center [679, 501] width 62 height 24
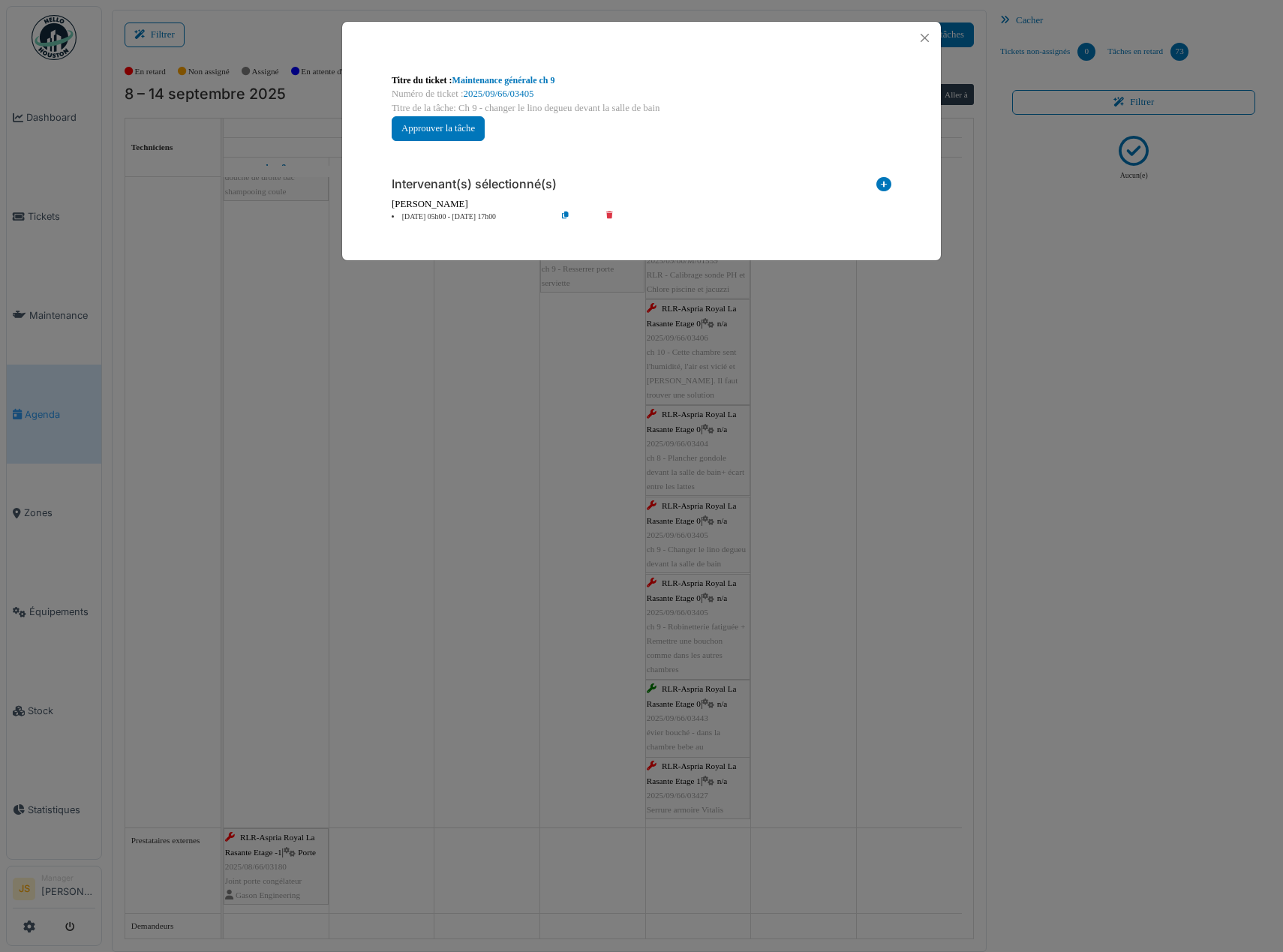
click at [808, 573] on div "**********" at bounding box center [642, 476] width 1283 height 952
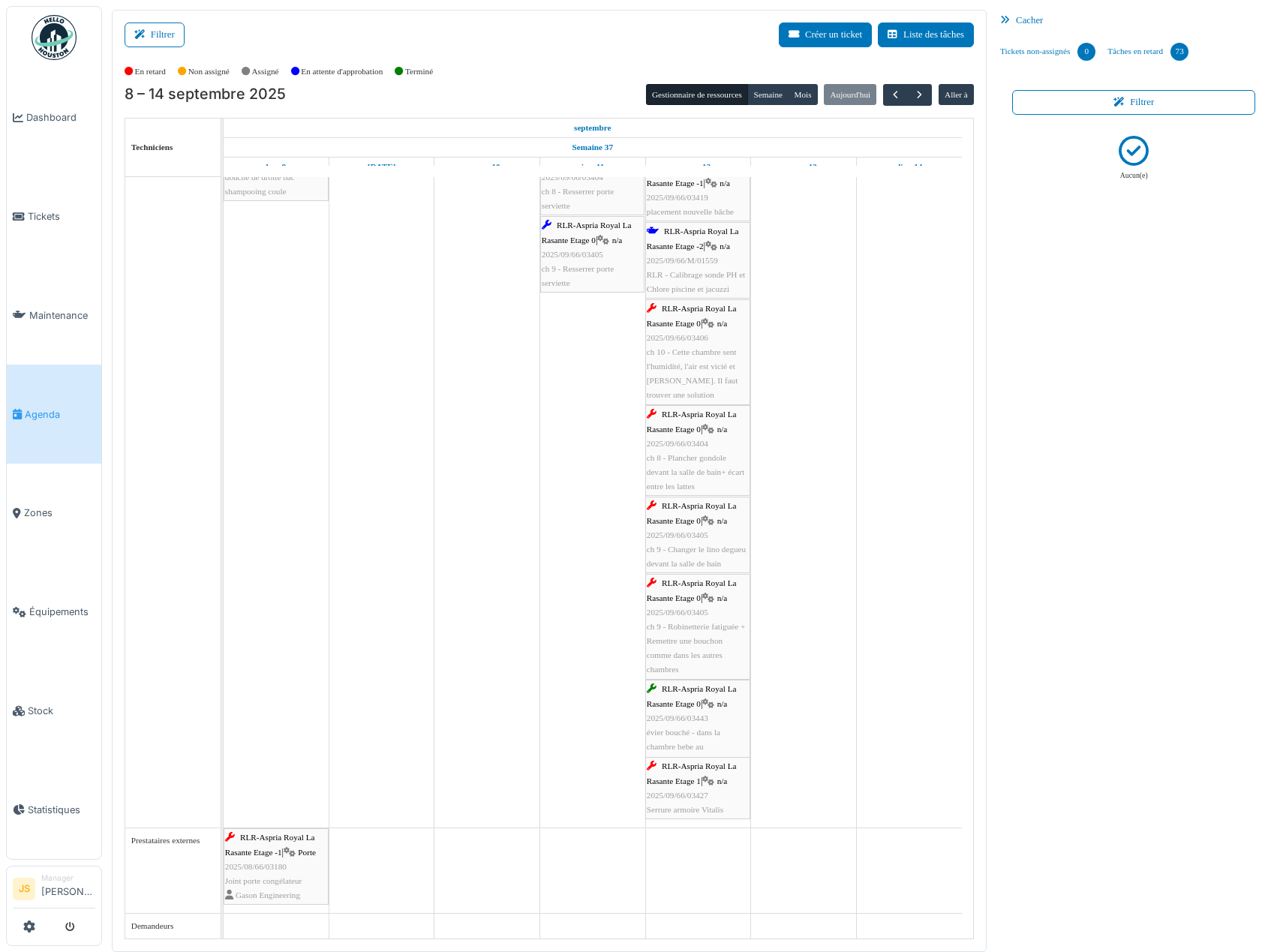
click at [701, 626] on span "ch 9 - Robinetterie fatiguée + Remettre une bouchon comme dans les autres chamb…" at bounding box center [697, 648] width 99 height 52
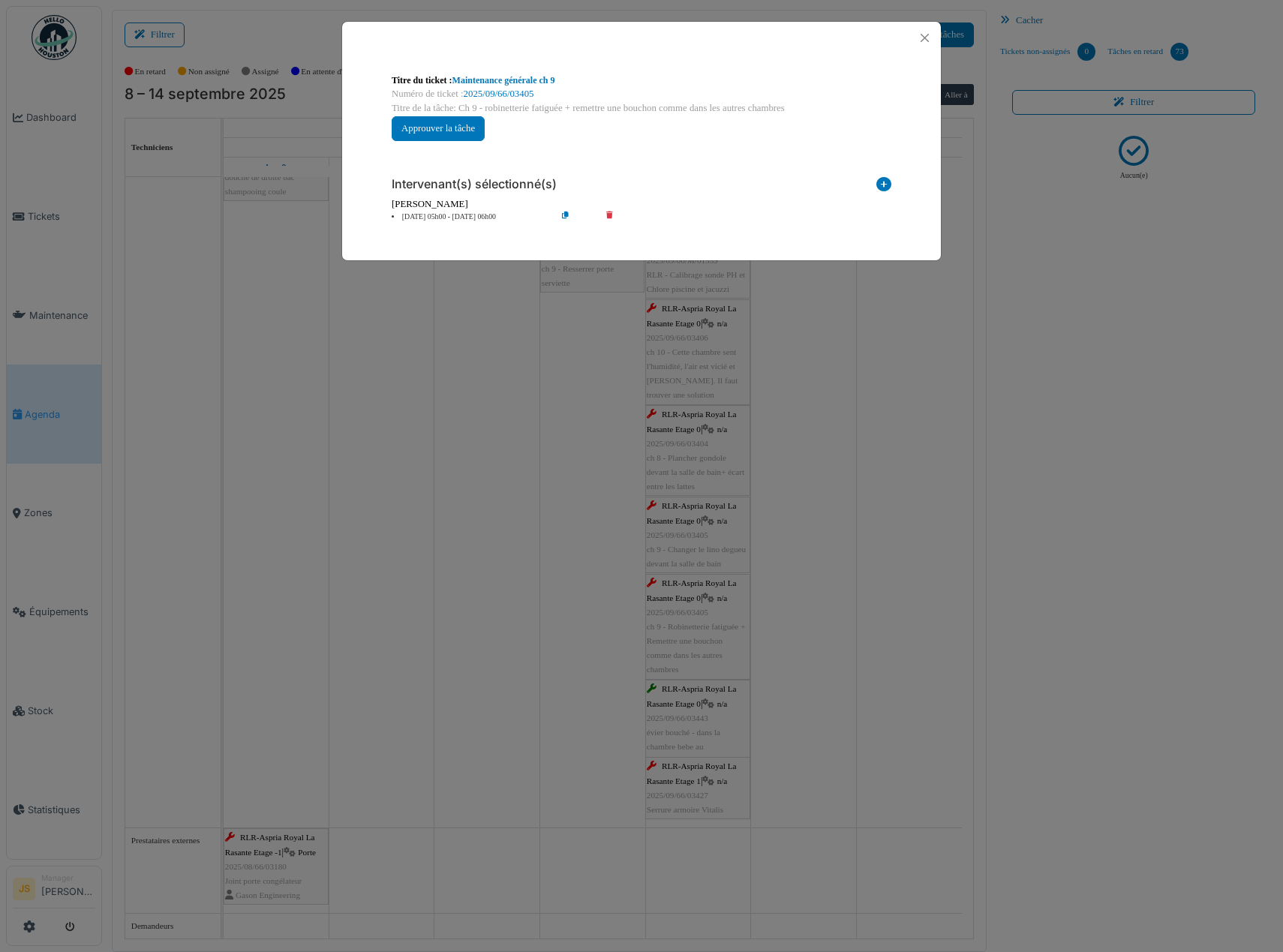
click at [440, 217] on li "12 sep 05h00 - 12 sep 06h00" at bounding box center [470, 217] width 172 height 11
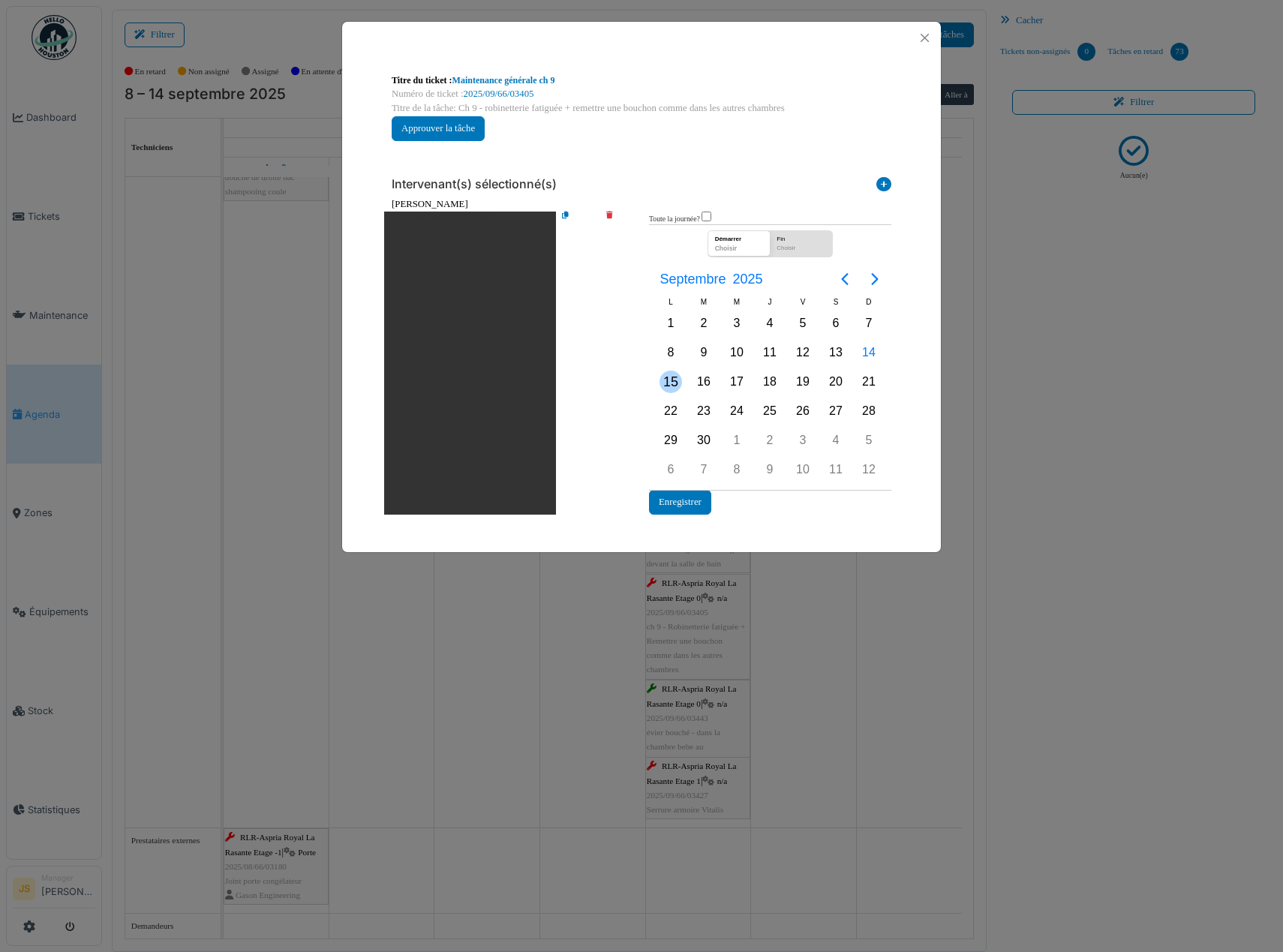
click at [675, 383] on div "15" at bounding box center [670, 381] width 23 height 23
click at [675, 382] on div "15" at bounding box center [670, 381] width 23 height 23
click at [693, 497] on button "Enregistrer" at bounding box center [679, 501] width 62 height 24
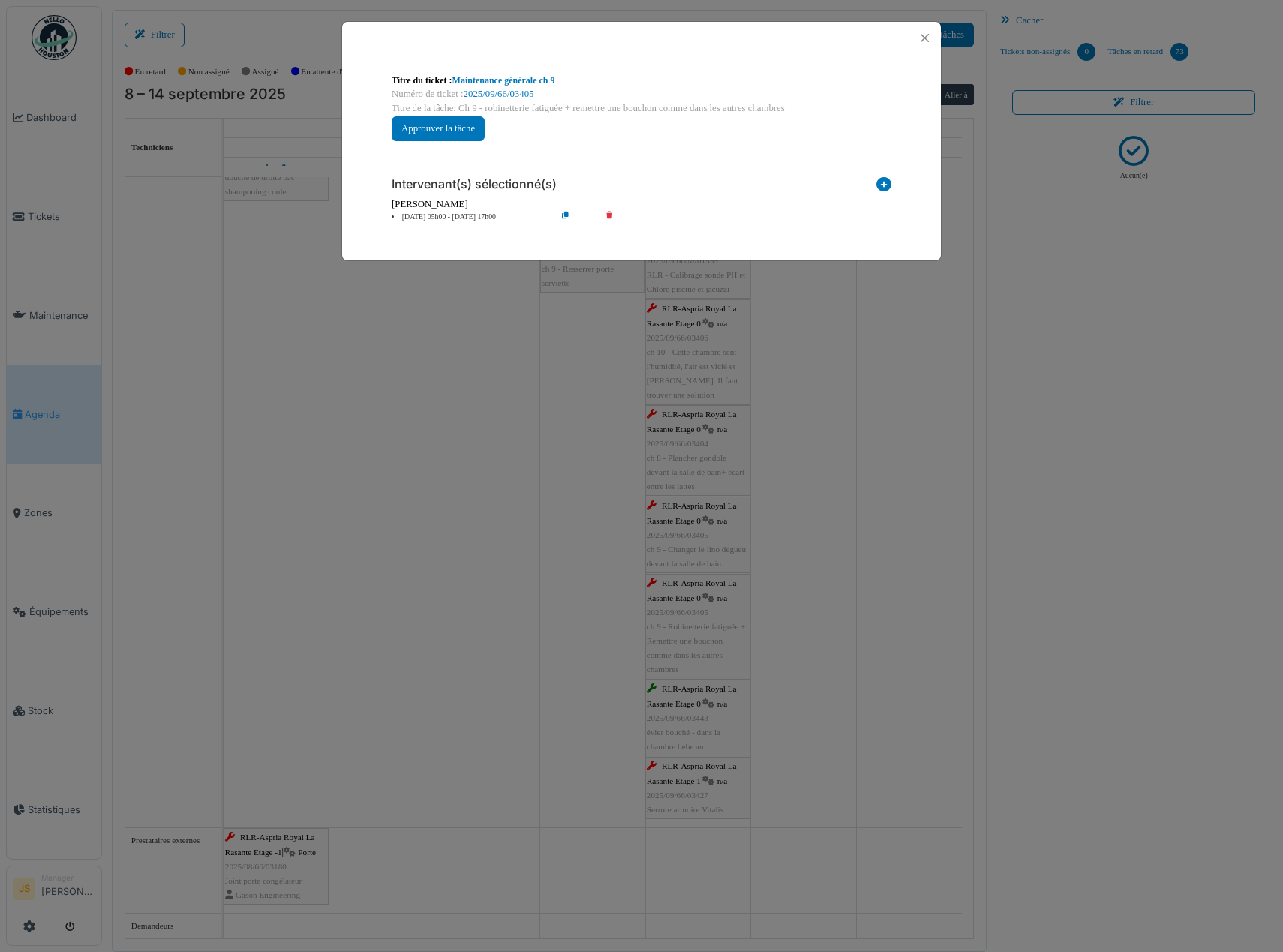
click at [826, 587] on div "**********" at bounding box center [642, 476] width 1283 height 952
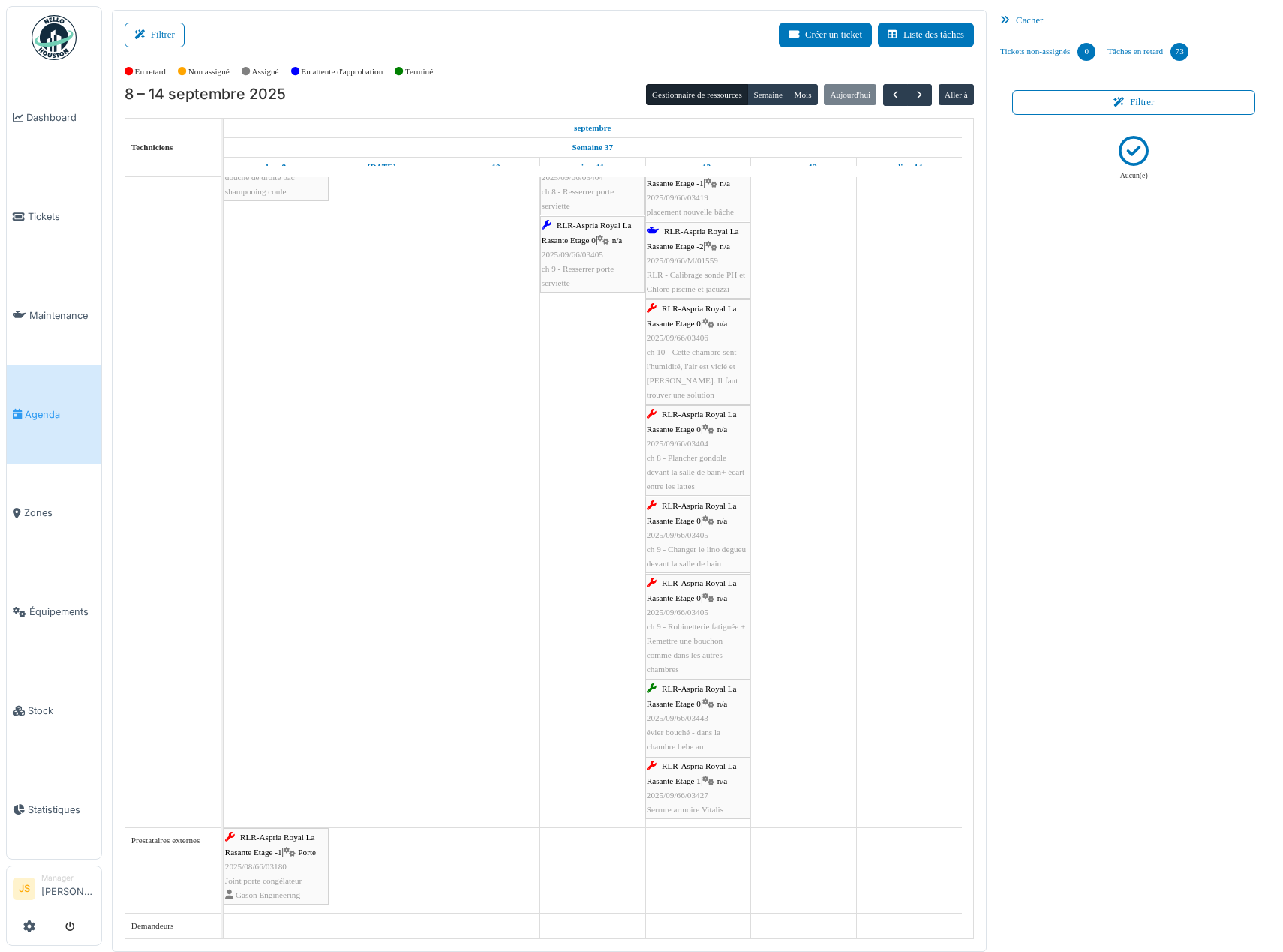
click at [698, 802] on div "RLR-Aspria Royal La Rasante Etage 1 | n/a 2025/09/66/03427 Serrure armoire Vita…" at bounding box center [698, 788] width 102 height 58
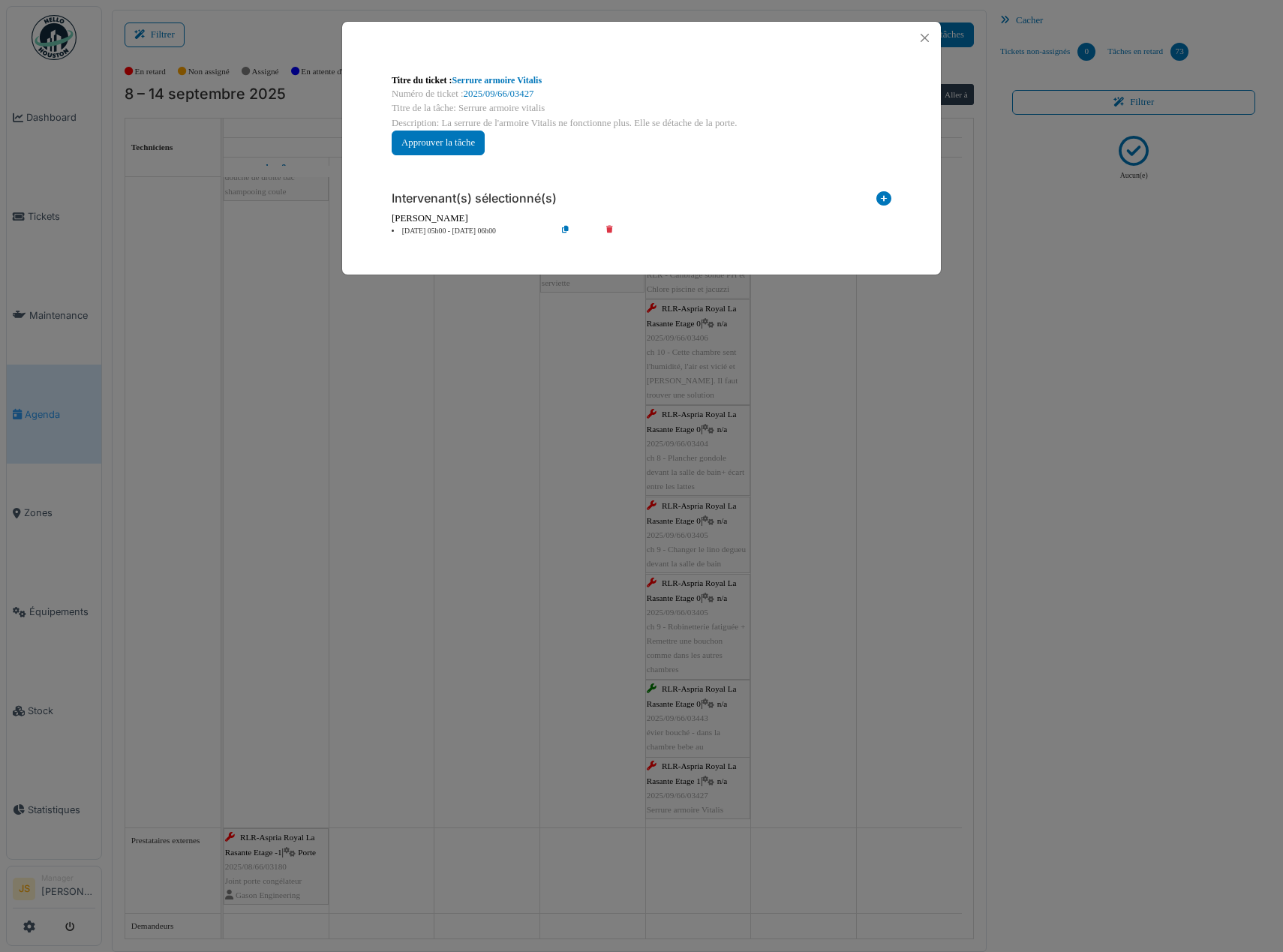
click at [473, 229] on li "12 sep 05h00 - 12 sep 06h00" at bounding box center [470, 231] width 172 height 11
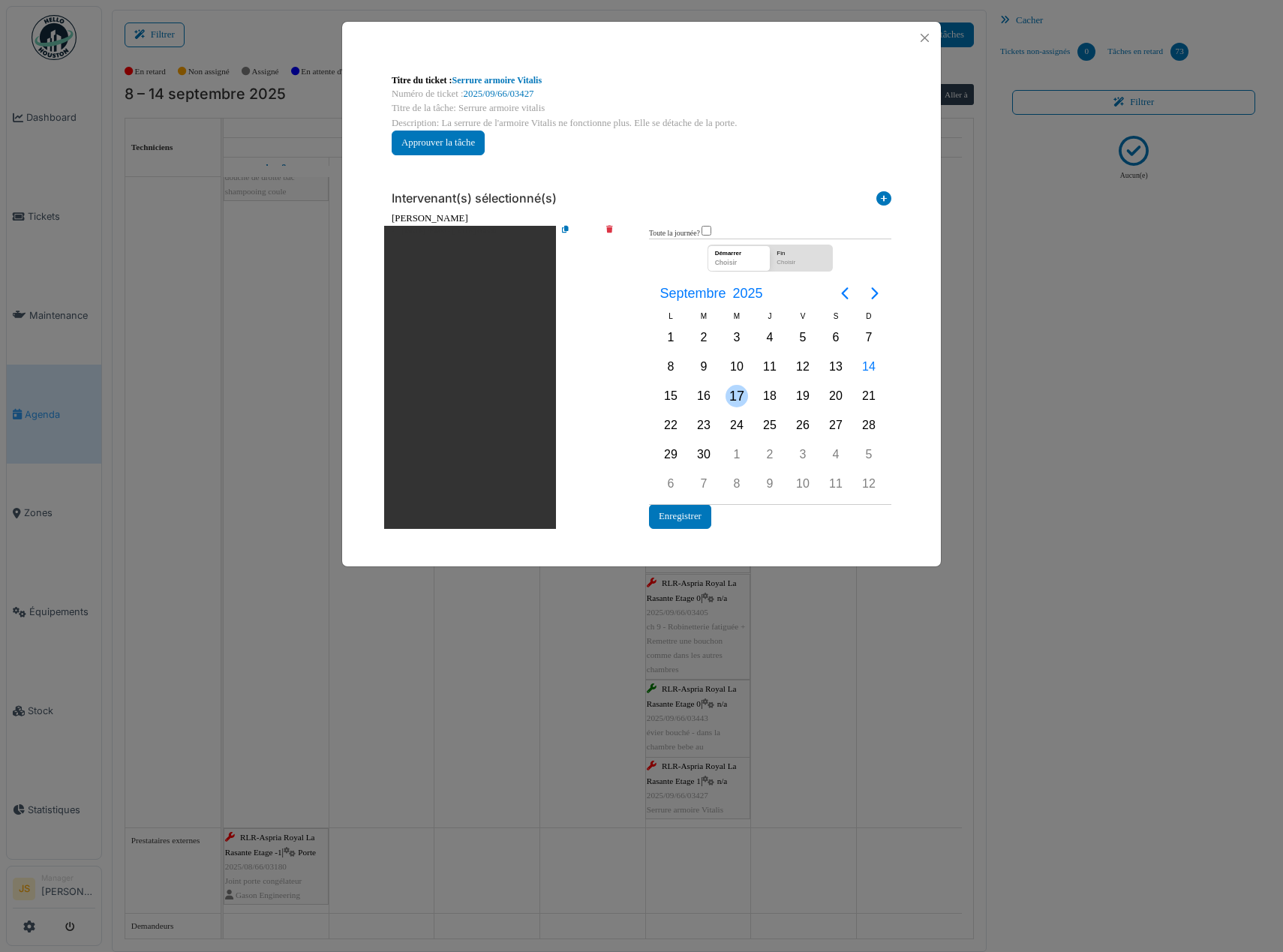
click at [734, 390] on div "17" at bounding box center [736, 396] width 23 height 23
click at [735, 392] on div "17" at bounding box center [736, 396] width 23 height 23
click at [688, 521] on button "Enregistrer" at bounding box center [679, 516] width 62 height 24
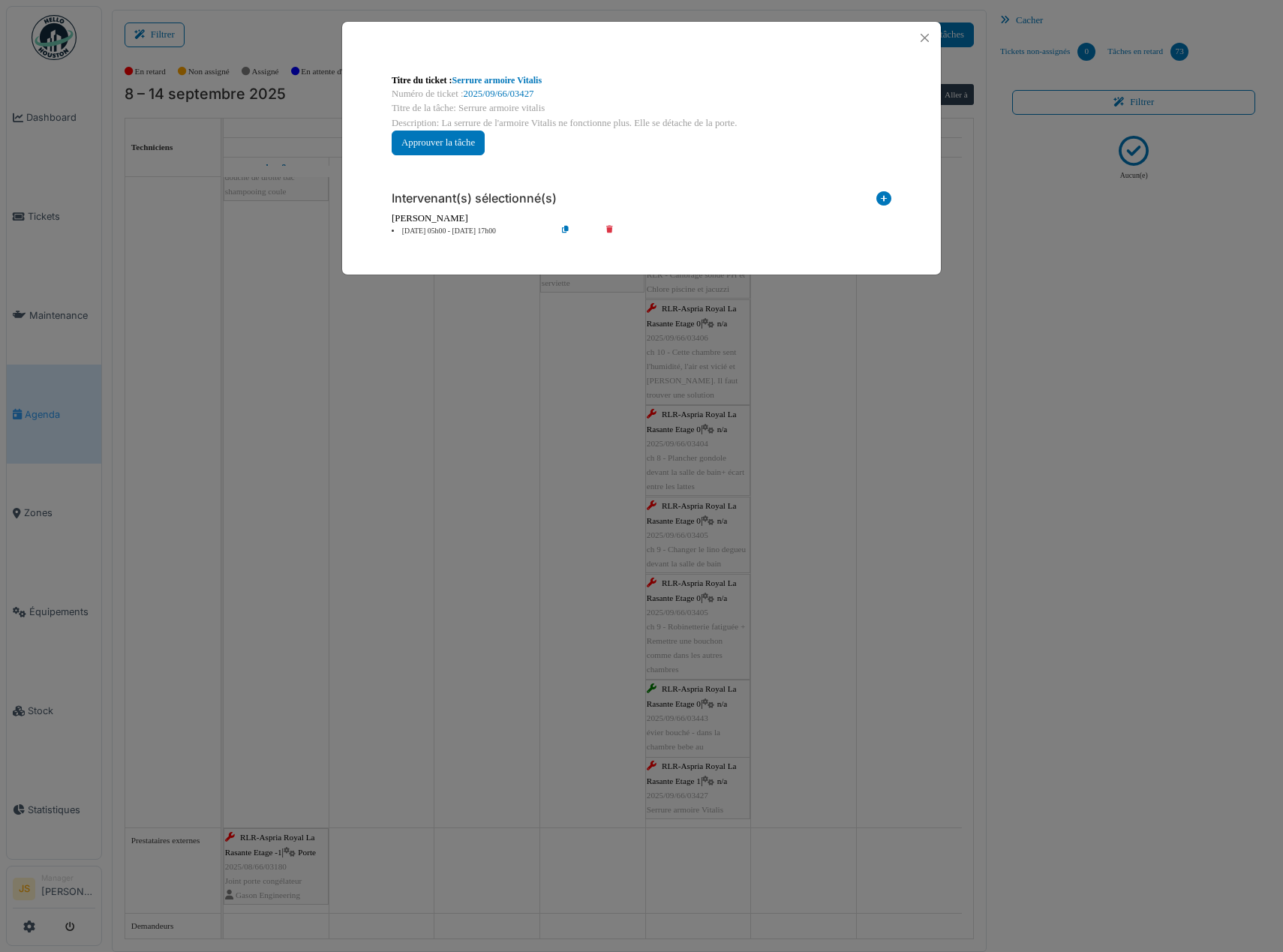
click at [827, 537] on div "**********" at bounding box center [642, 476] width 1283 height 952
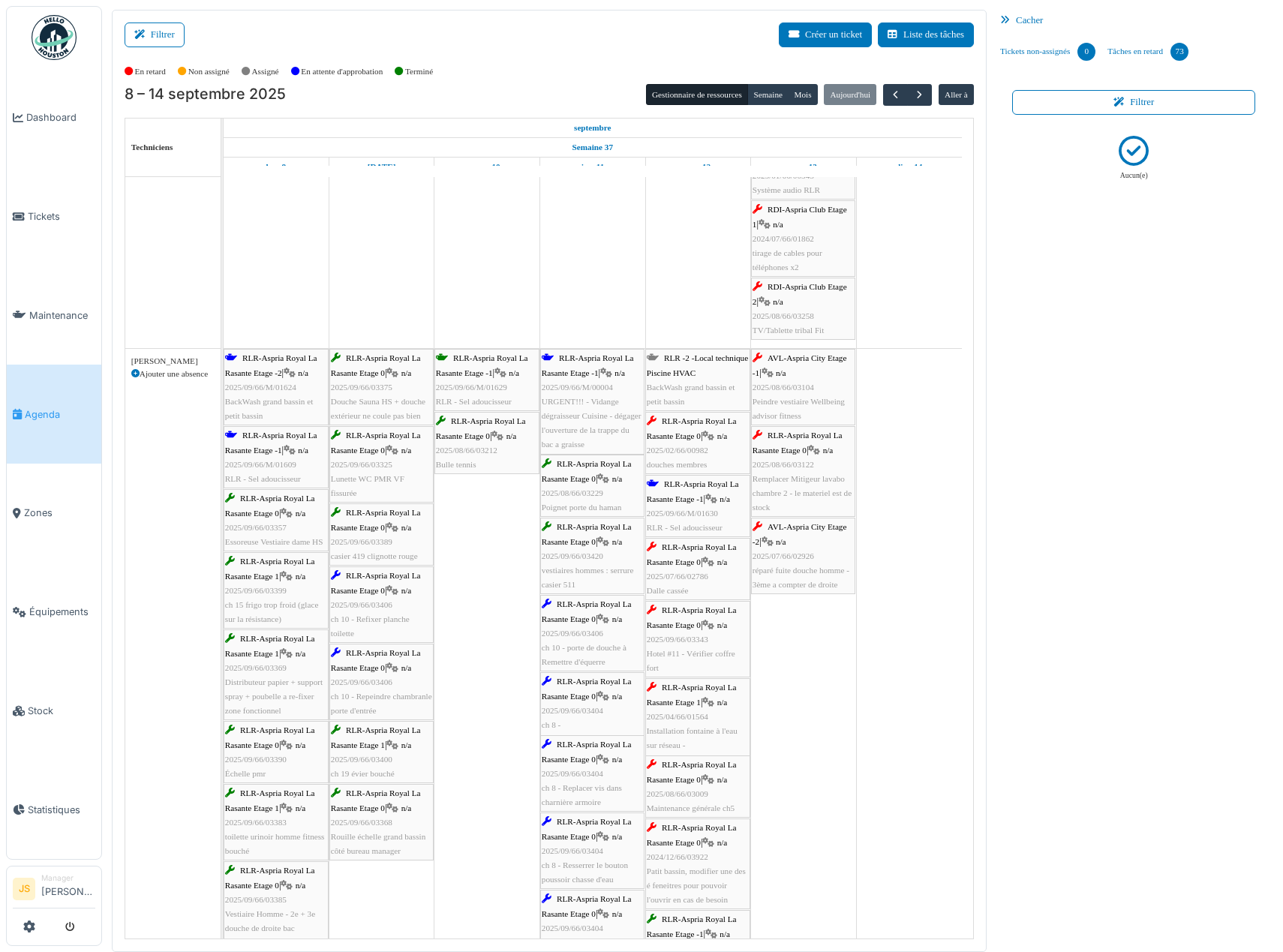
scroll to position [3050, 0]
click at [812, 387] on span "2025/08/66/03104" at bounding box center [783, 387] width 61 height 9
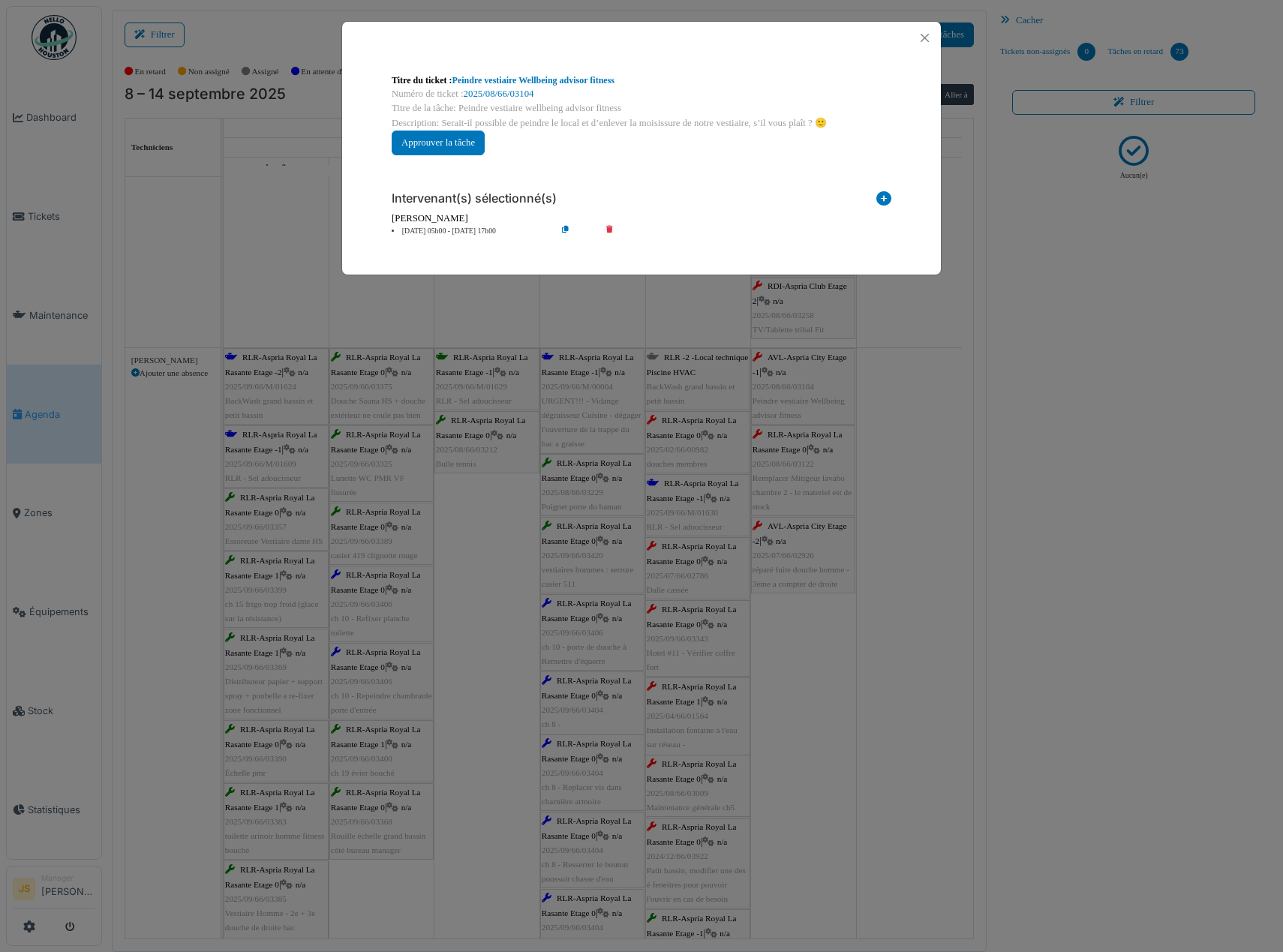
click at [455, 233] on li "13 sep 05h00 - 13 sep 17h00" at bounding box center [470, 231] width 172 height 11
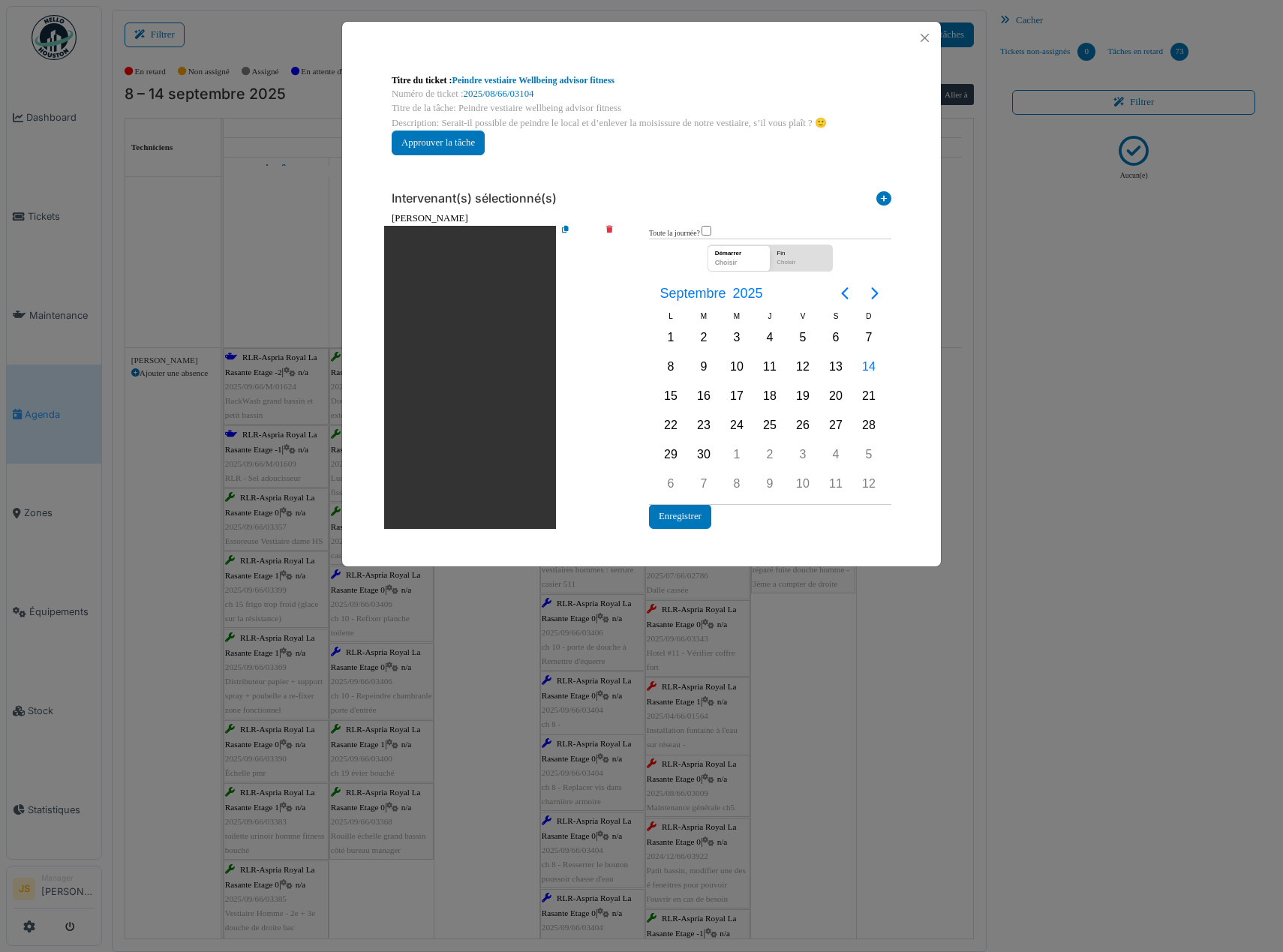
click at [959, 403] on div "**********" at bounding box center [642, 476] width 1283 height 952
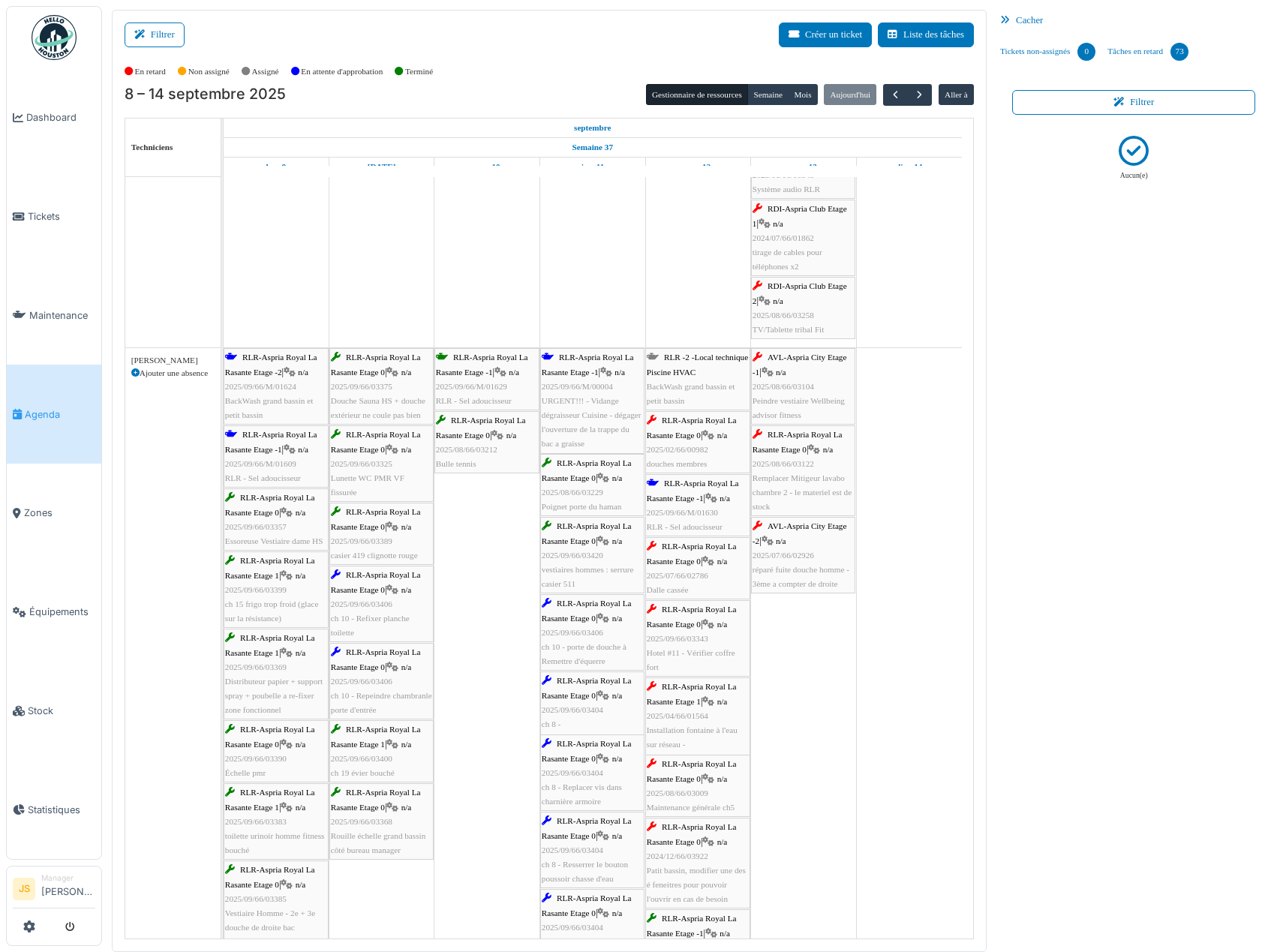
click at [801, 392] on div "AVL-Aspria City Etage -1 | n/a 2025/08/66/03104 Peindre vestiaire Wellbeing adv…" at bounding box center [803, 387] width 101 height 72
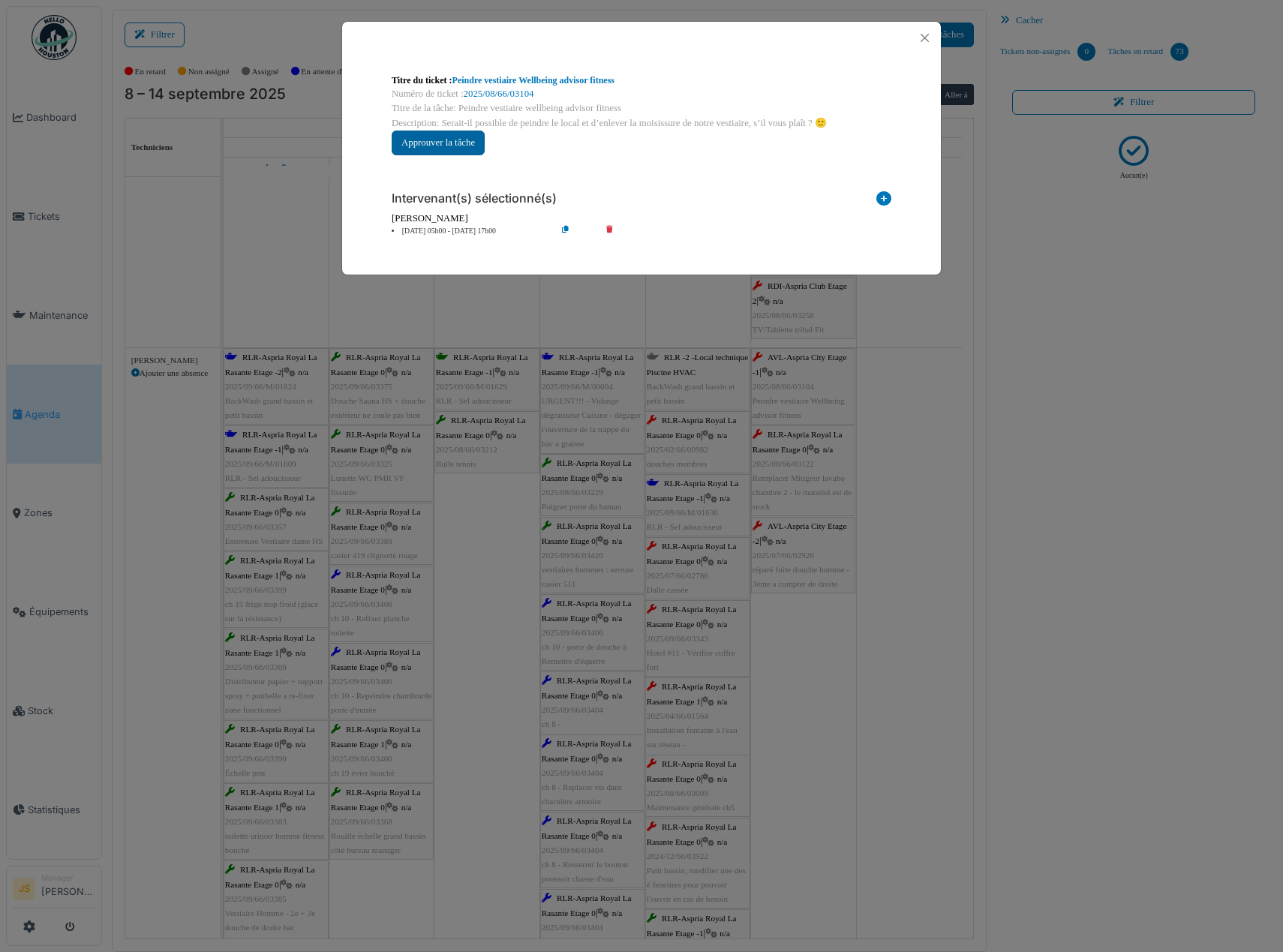
click at [455, 142] on button "Approuver la tâche" at bounding box center [438, 143] width 93 height 24
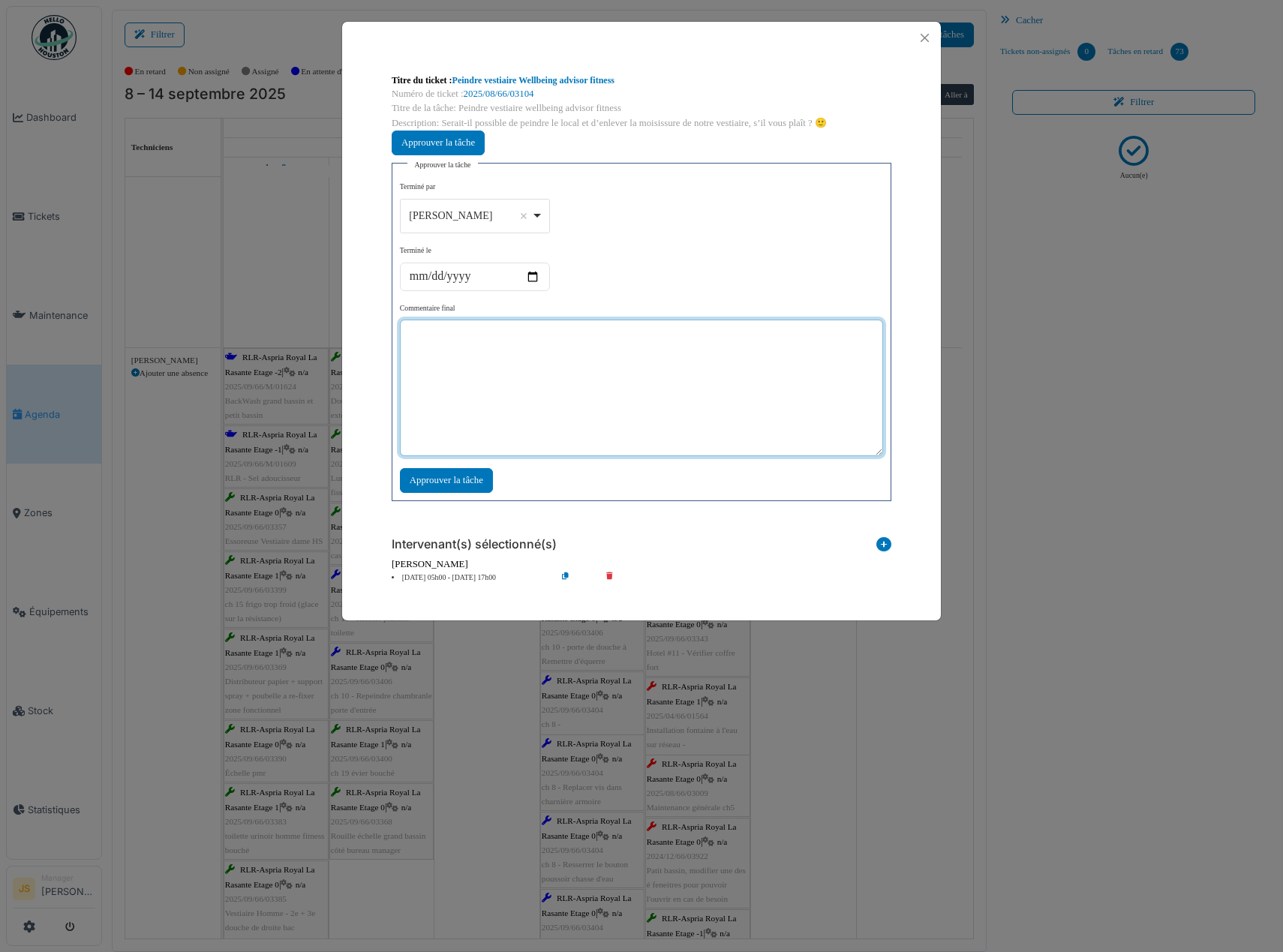
click at [553, 344] on textarea at bounding box center [642, 387] width 483 height 136
type textarea "**"
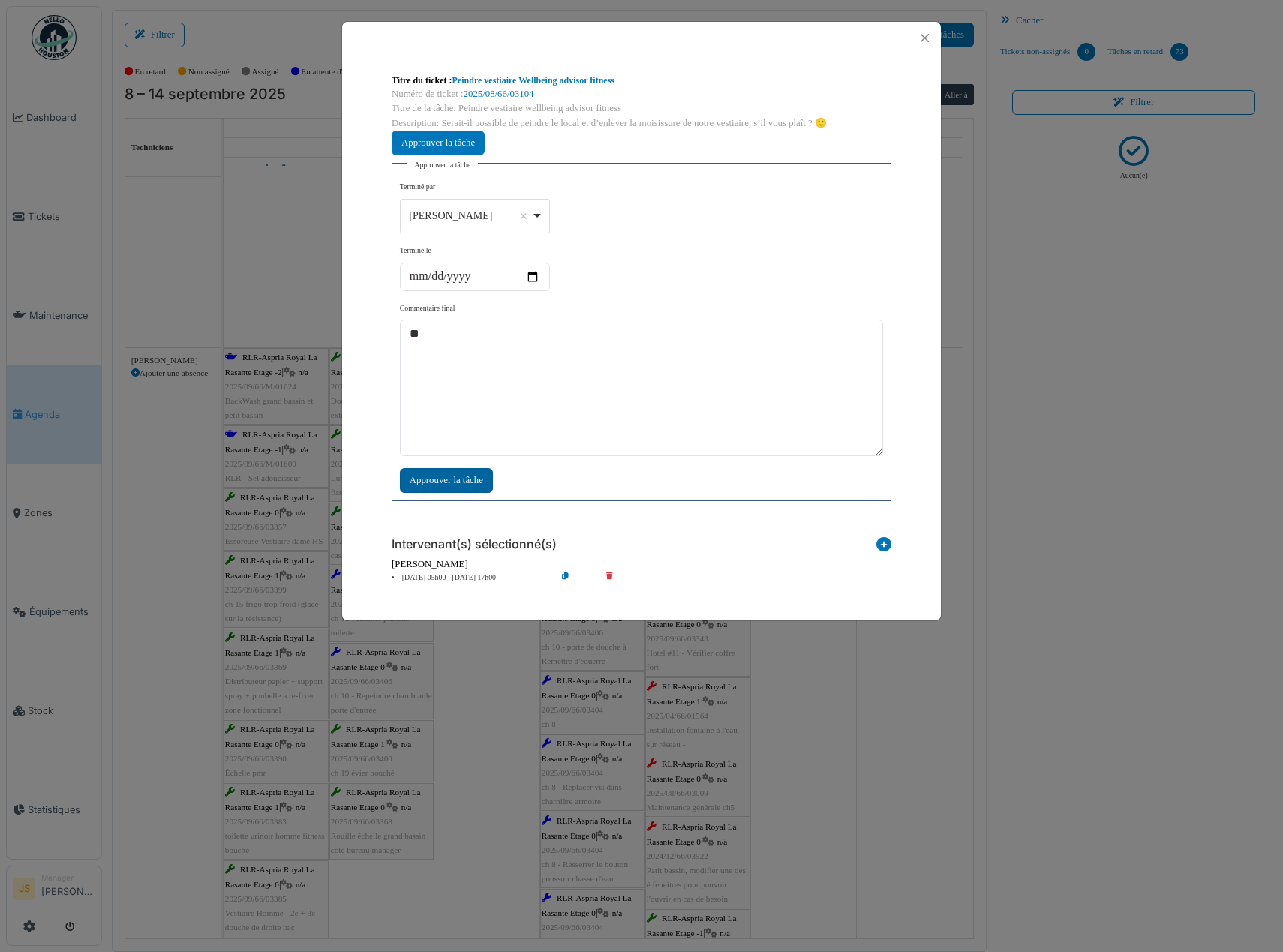
click at [468, 480] on div "Approuver la tâche" at bounding box center [446, 480] width 93 height 24
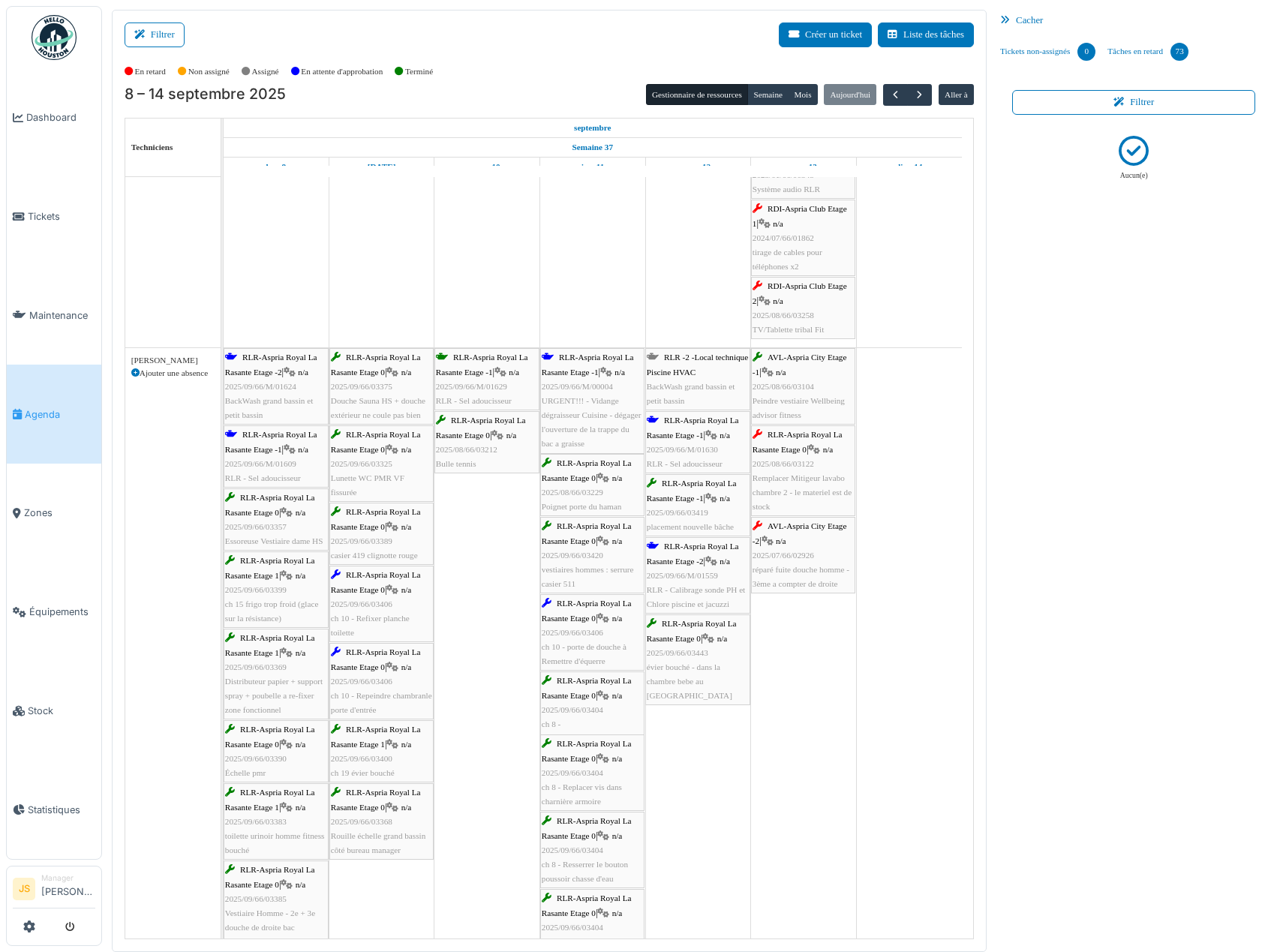
click at [824, 495] on span "Remplacer Mitigeur lavabo chambre 2 - le materiel est de stock" at bounding box center [802, 492] width 99 height 38
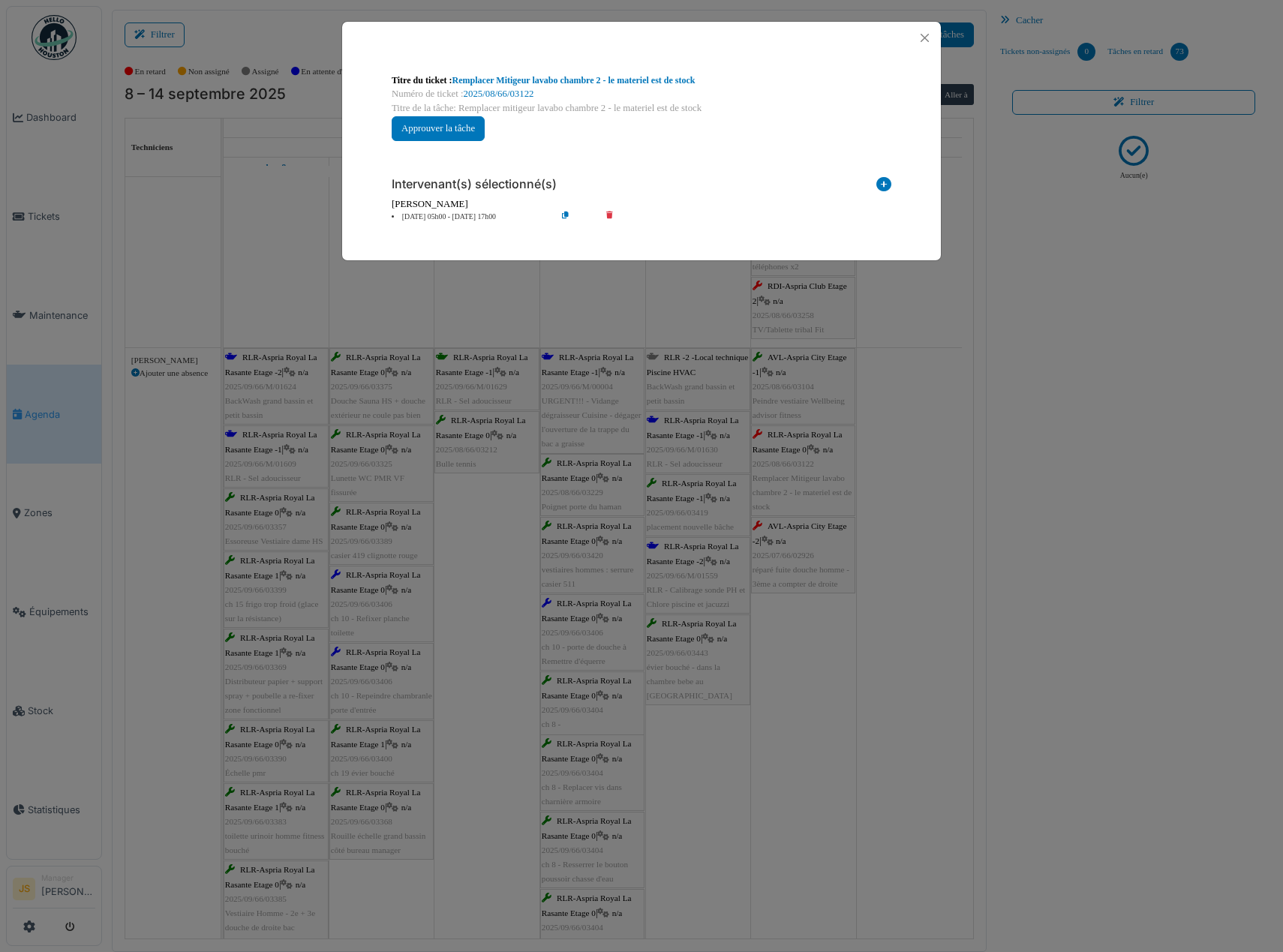
click at [422, 214] on li "13 sep 05h00 - 13 sep 17h00" at bounding box center [470, 217] width 172 height 11
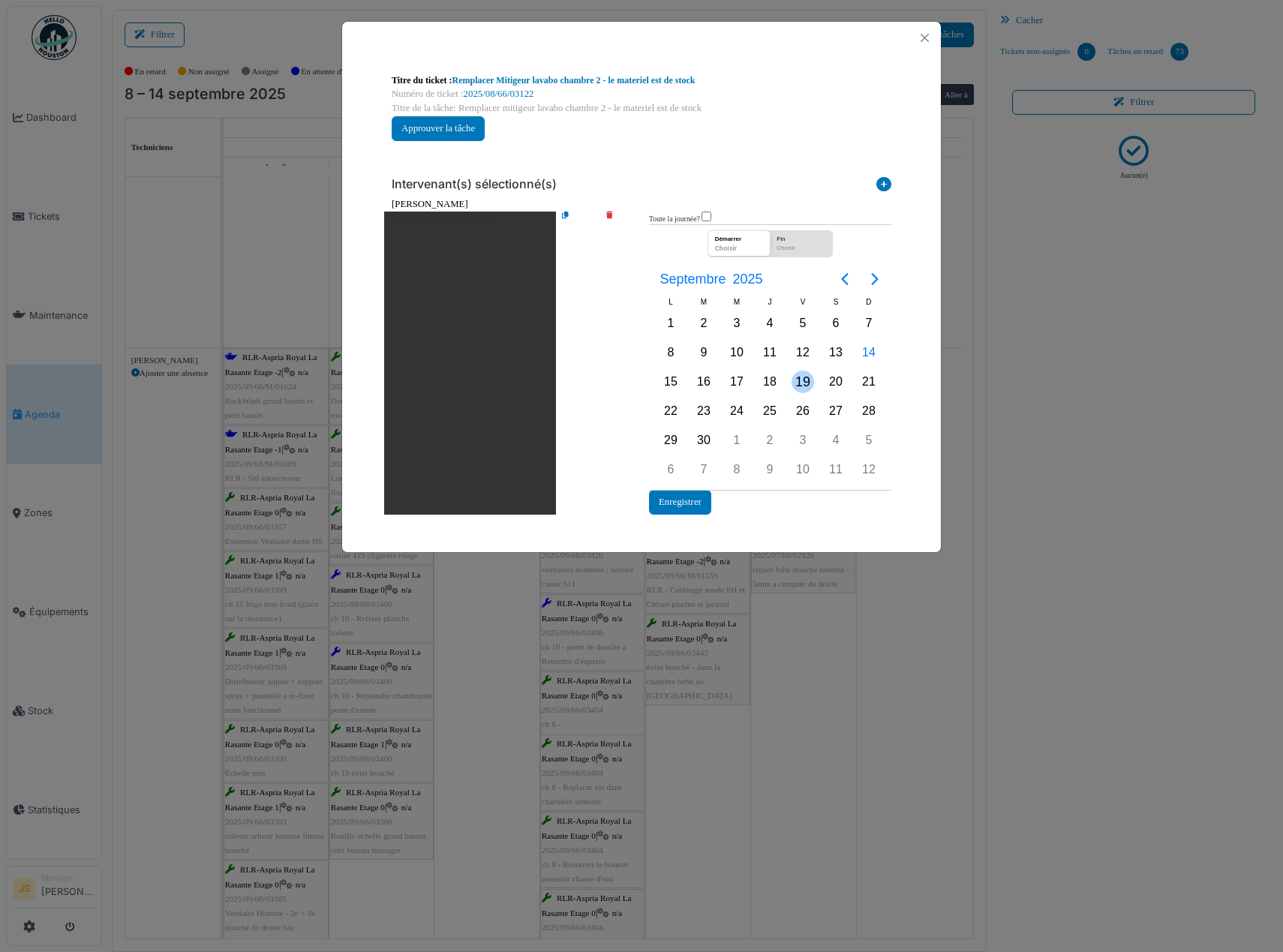
click at [794, 385] on div "19" at bounding box center [802, 381] width 23 height 23
click at [795, 382] on div "19" at bounding box center [802, 381] width 23 height 23
click at [693, 502] on button "Enregistrer" at bounding box center [679, 501] width 62 height 24
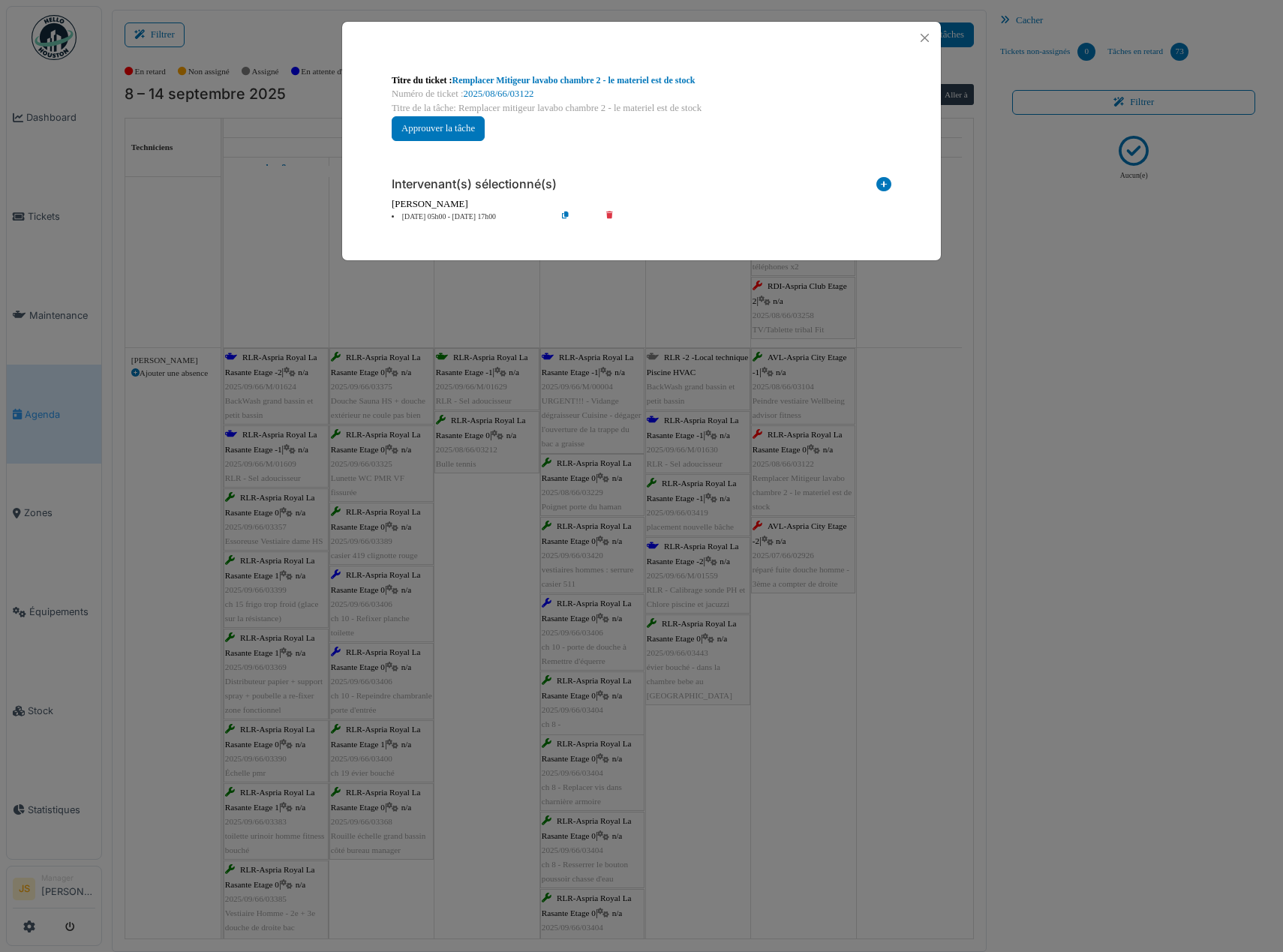
click at [918, 609] on div "**********" at bounding box center [642, 476] width 1283 height 952
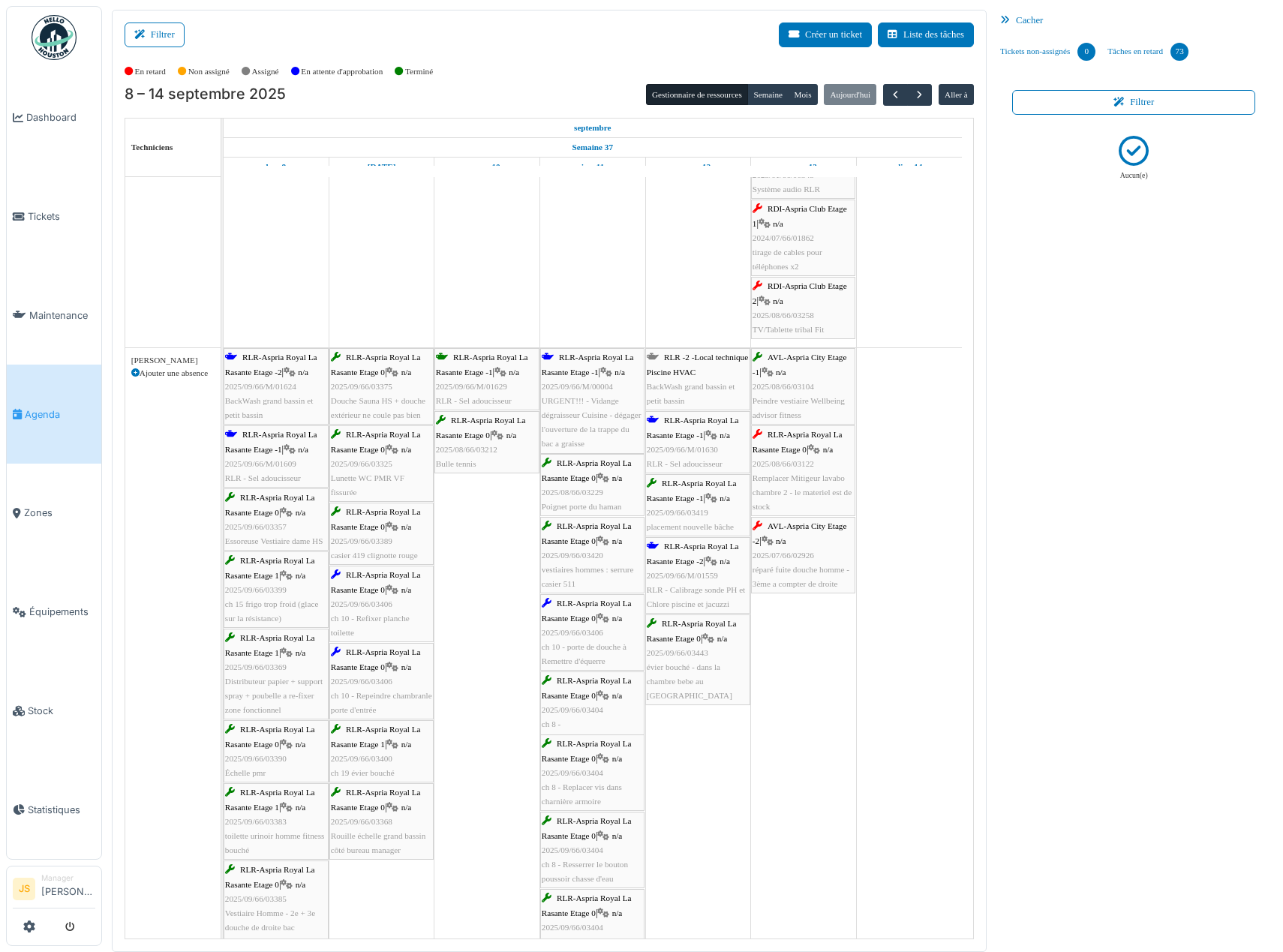
click at [838, 570] on span "réparé fuite douche homme - 3ème a compter de droite" at bounding box center [801, 576] width 97 height 23
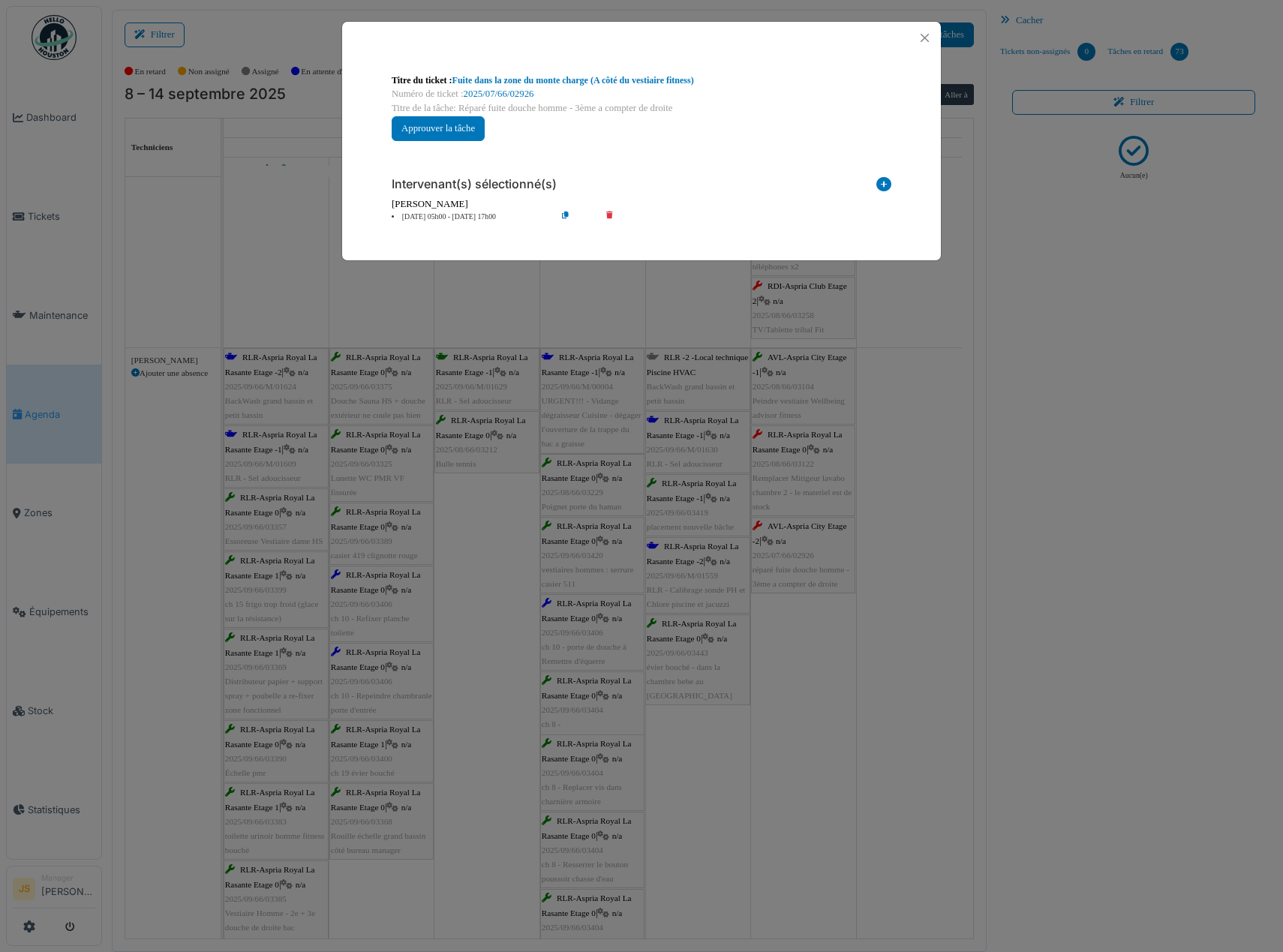
click at [439, 219] on li "13 sep 05h00 - 13 sep 17h00" at bounding box center [470, 217] width 172 height 11
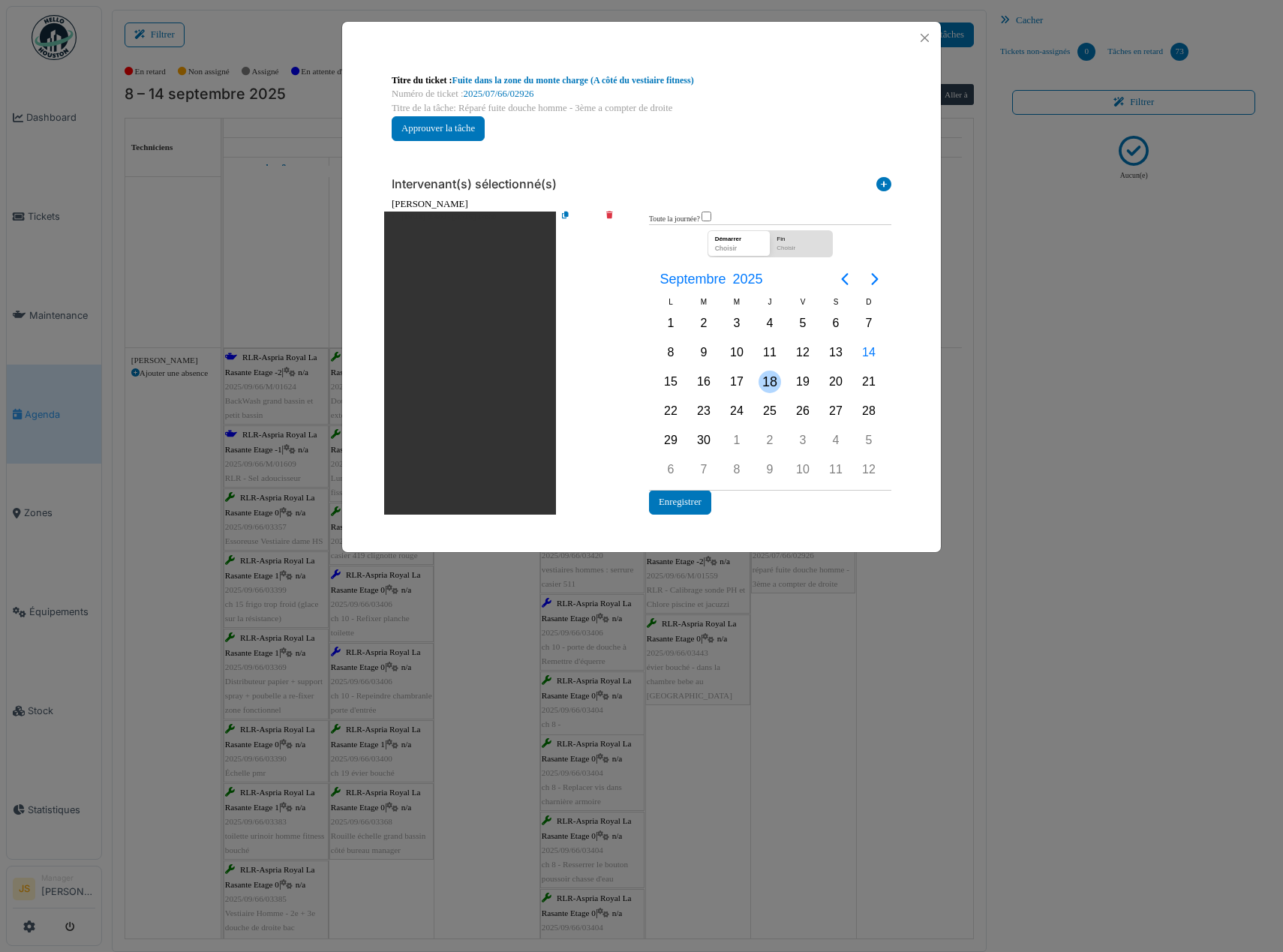
click at [772, 383] on div "18" at bounding box center [770, 381] width 23 height 23
click at [772, 379] on div "18" at bounding box center [770, 381] width 23 height 23
click at [694, 502] on button "Enregistrer" at bounding box center [679, 501] width 62 height 24
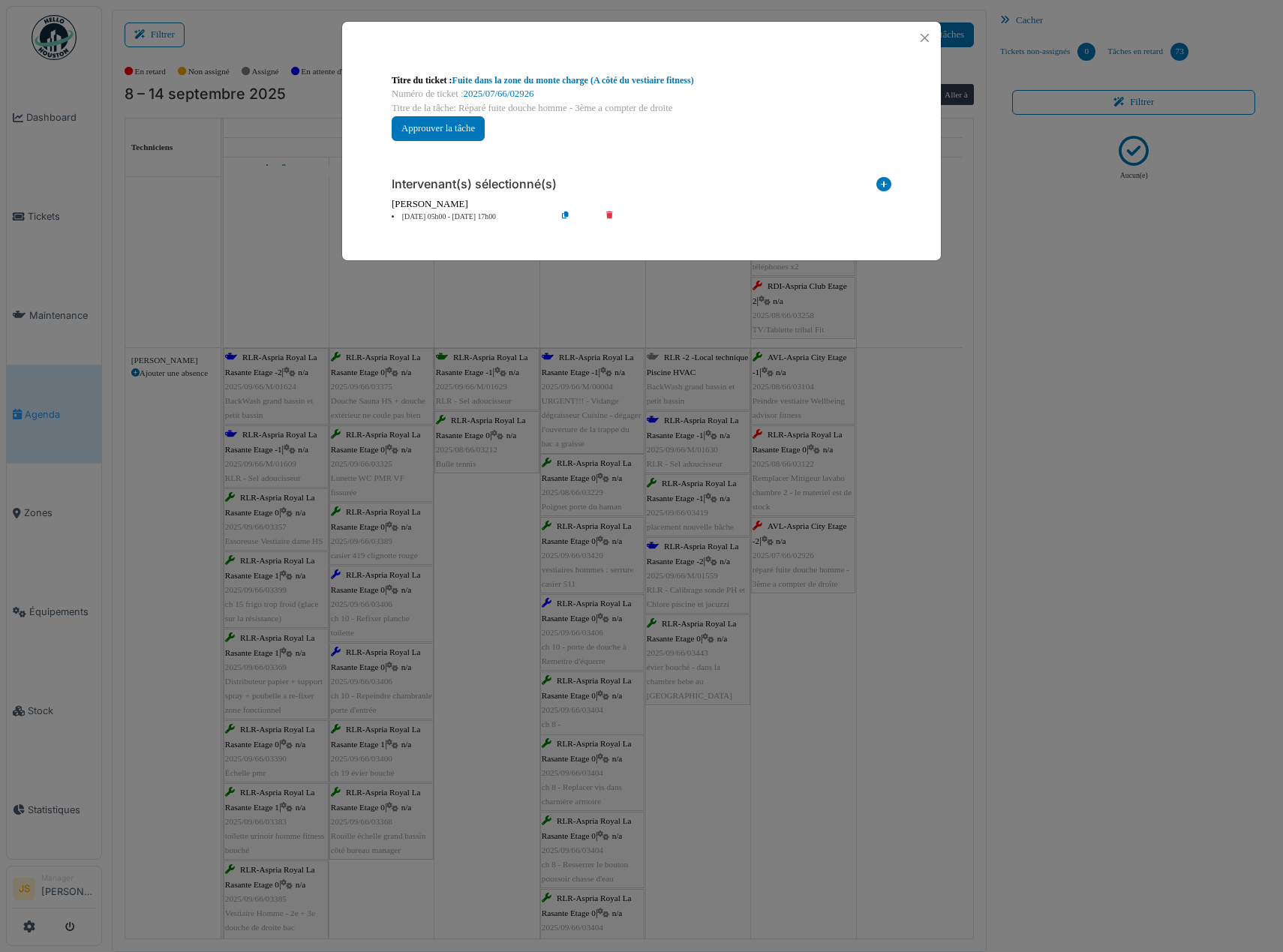
click at [868, 527] on div "**********" at bounding box center [642, 476] width 1283 height 952
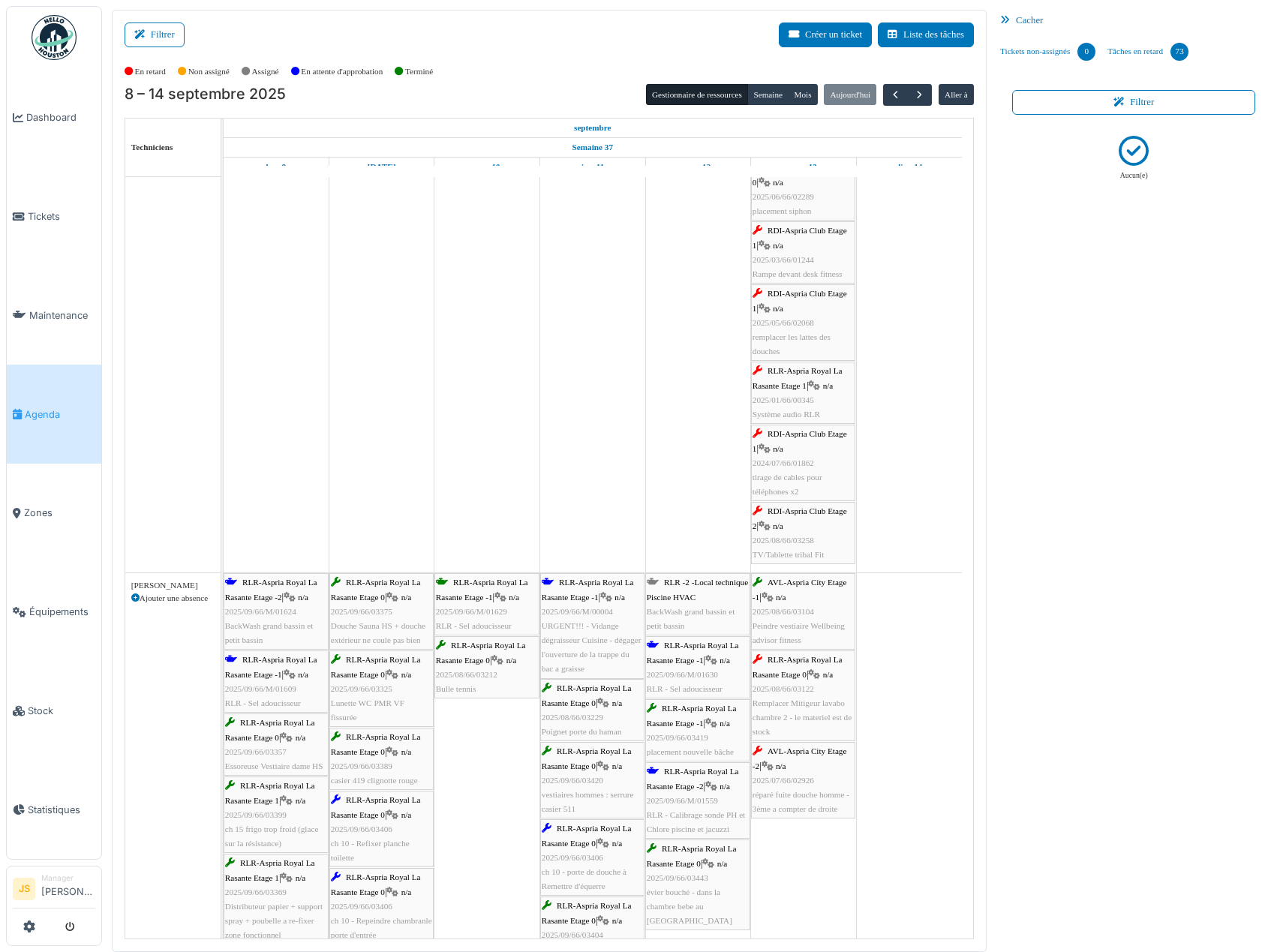
scroll to position [2684, 0]
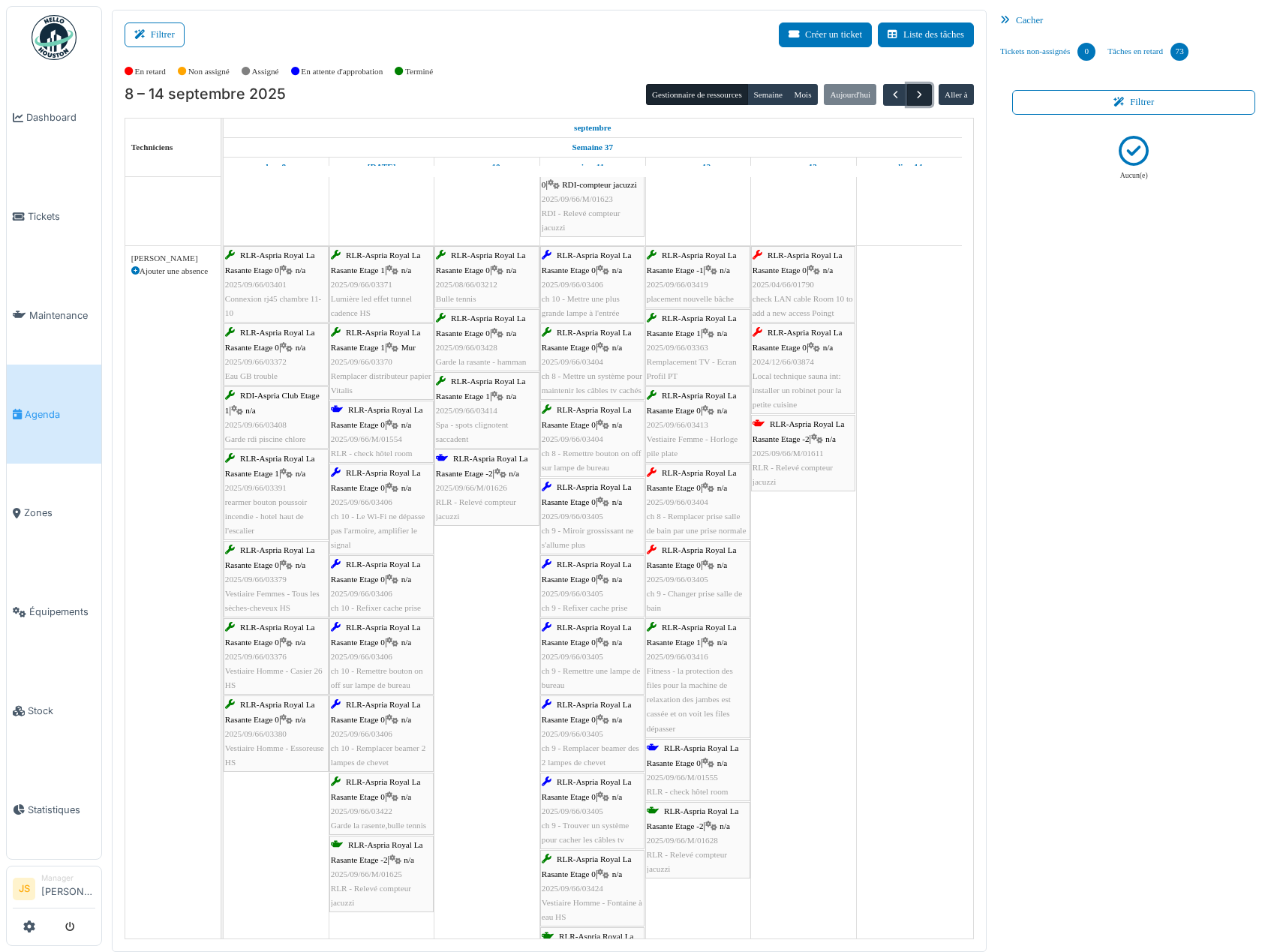
click at [921, 96] on span "button" at bounding box center [920, 95] width 13 height 13
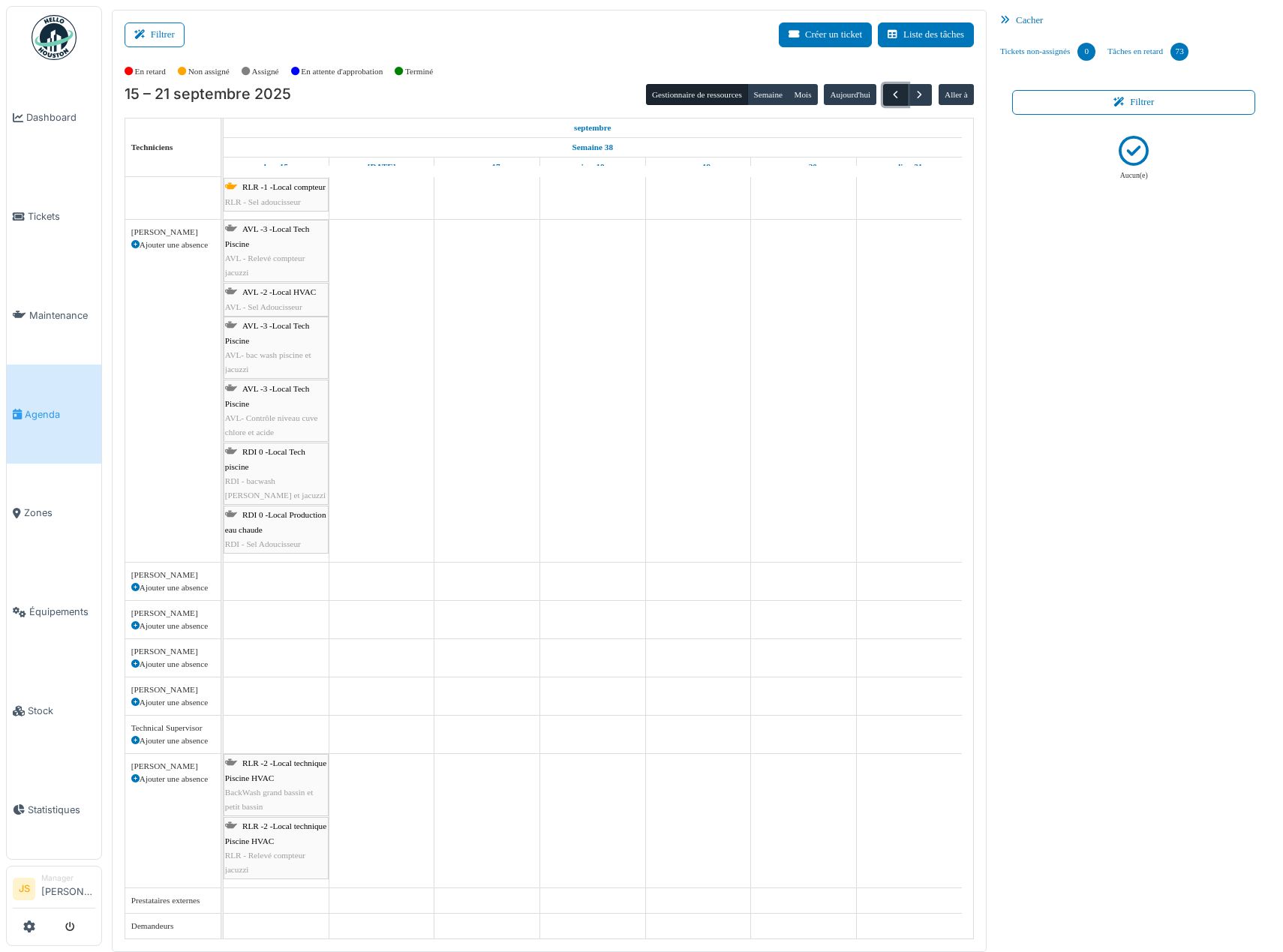
click at [898, 89] on span "button" at bounding box center [895, 95] width 13 height 13
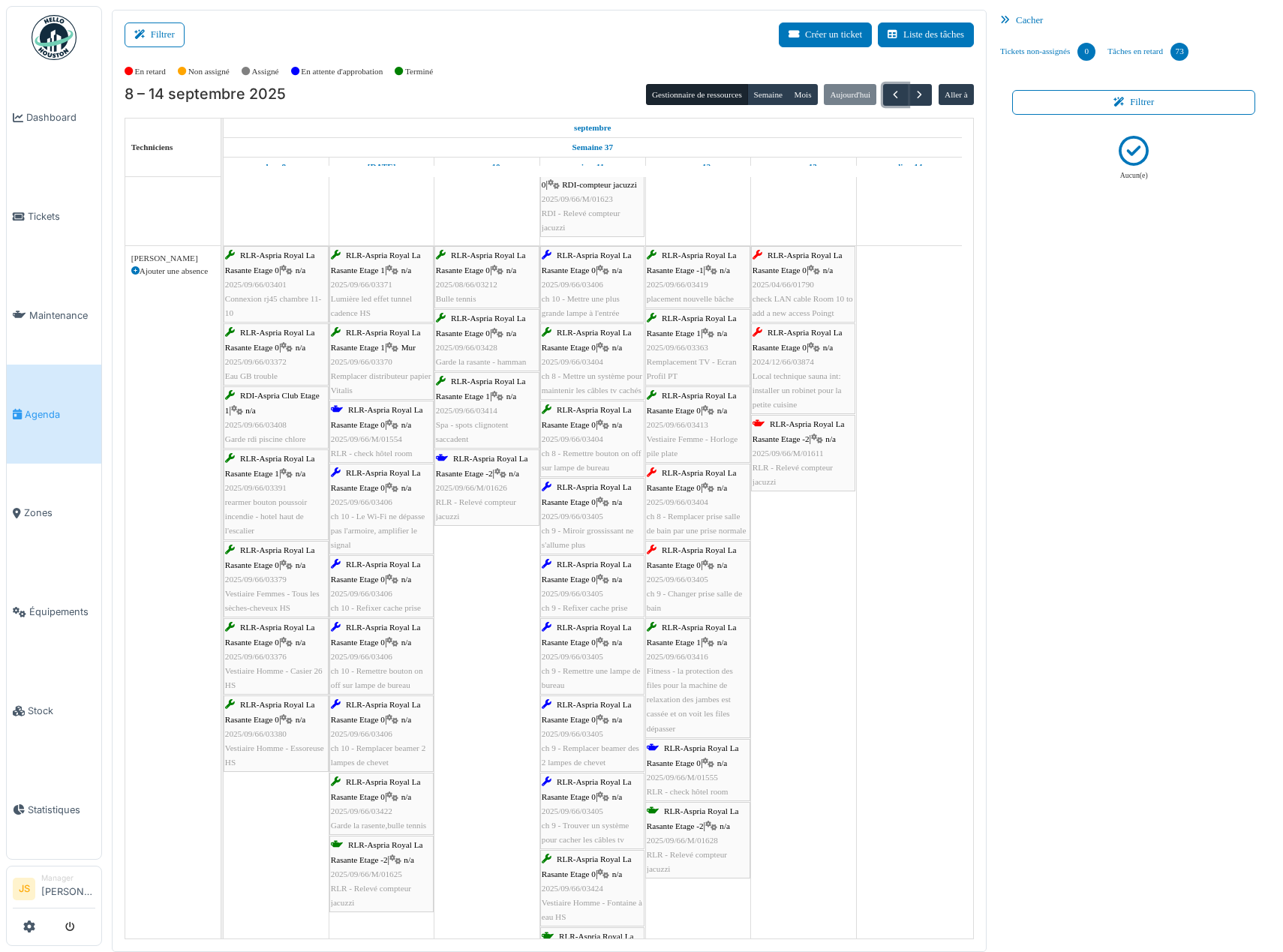
click at [702, 518] on span "ch 8 - Remplacer prise salle de bain par une prise normale" at bounding box center [697, 523] width 99 height 23
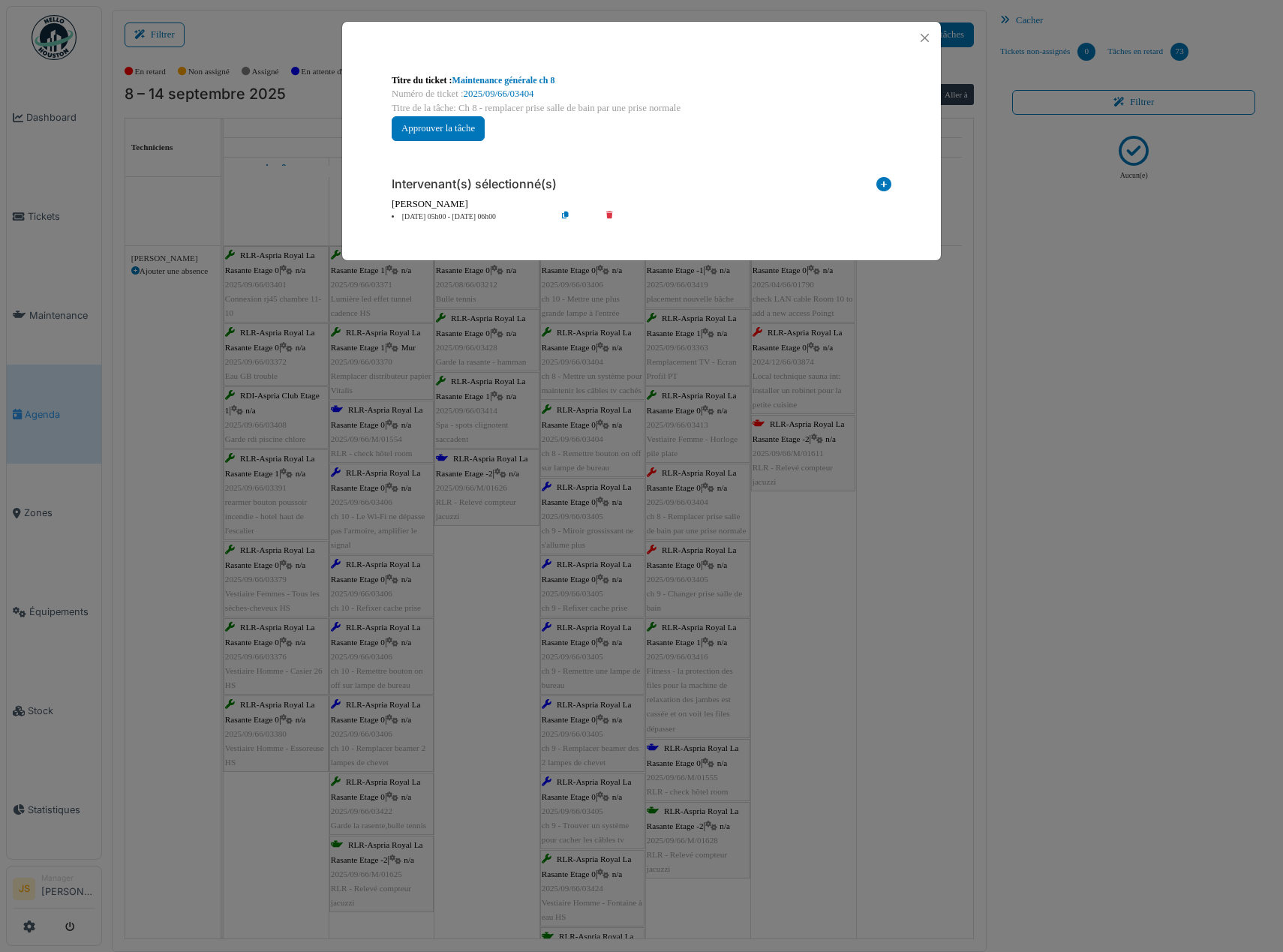
click at [450, 216] on li "12 sep 05h00 - 12 sep 06h00" at bounding box center [470, 217] width 172 height 11
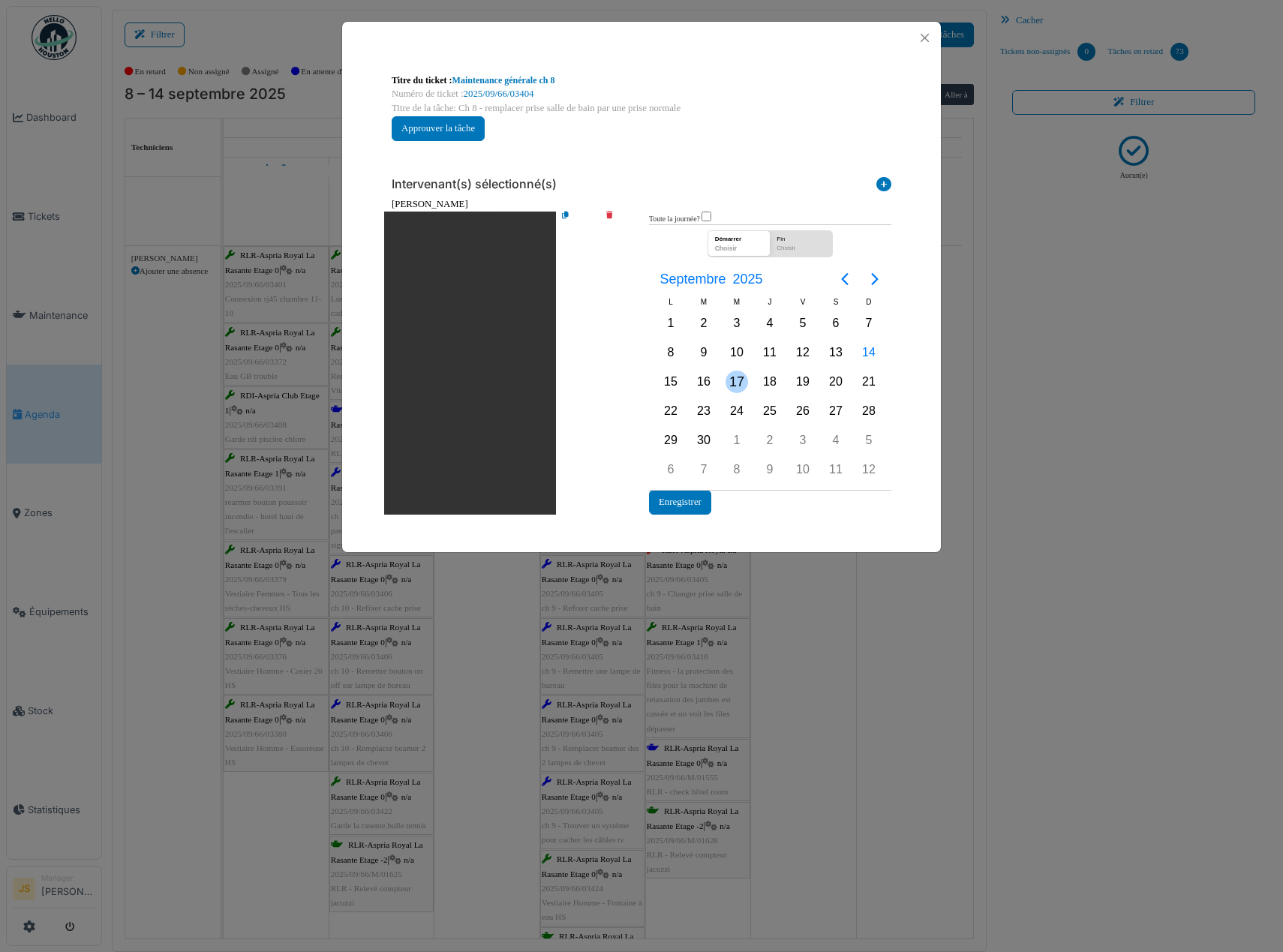
click at [737, 384] on div "17" at bounding box center [736, 381] width 23 height 23
click at [740, 378] on div "17" at bounding box center [736, 381] width 23 height 23
click at [698, 507] on button "Enregistrer" at bounding box center [679, 501] width 62 height 24
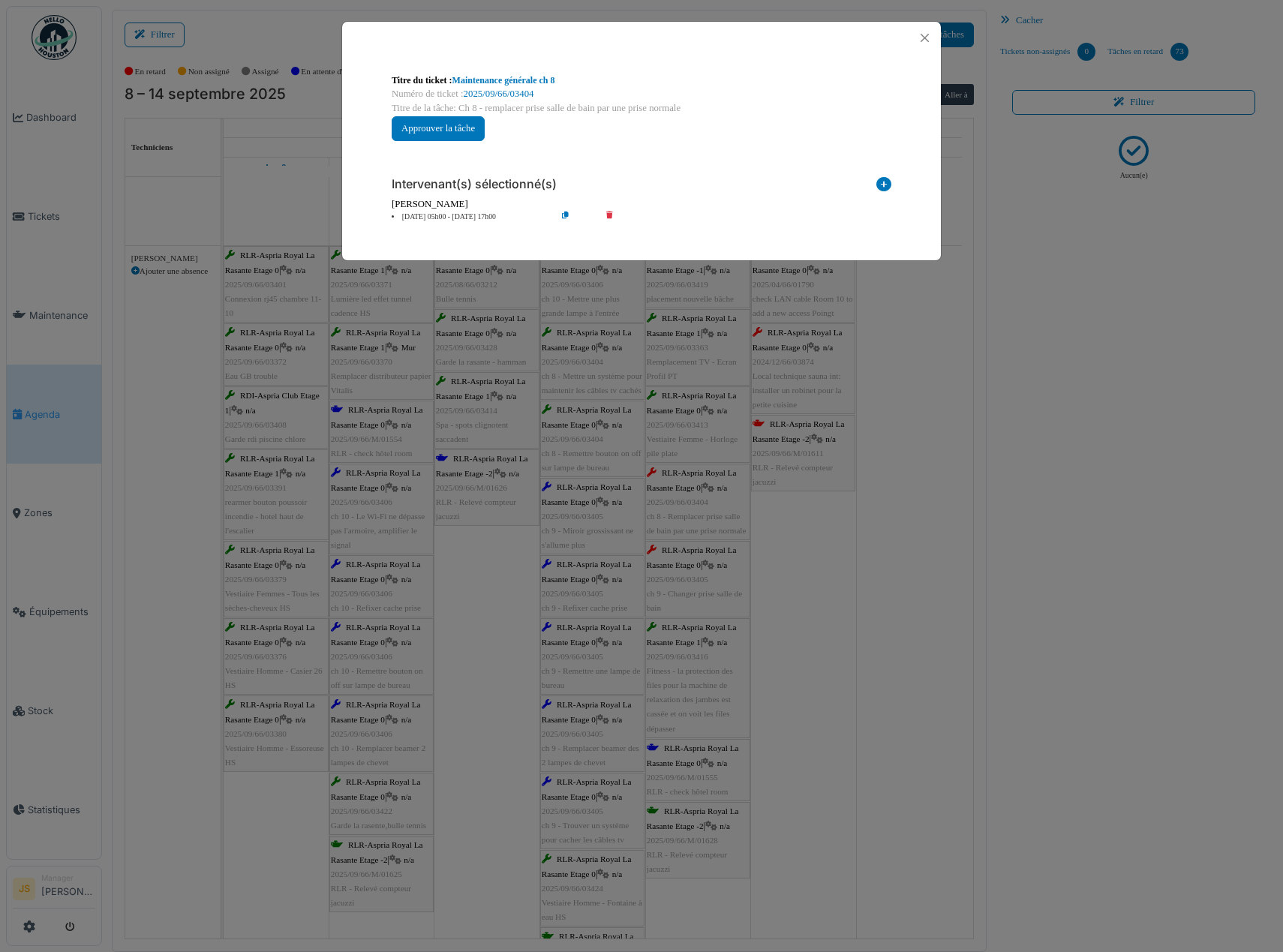
click at [834, 588] on div "**********" at bounding box center [642, 476] width 1283 height 952
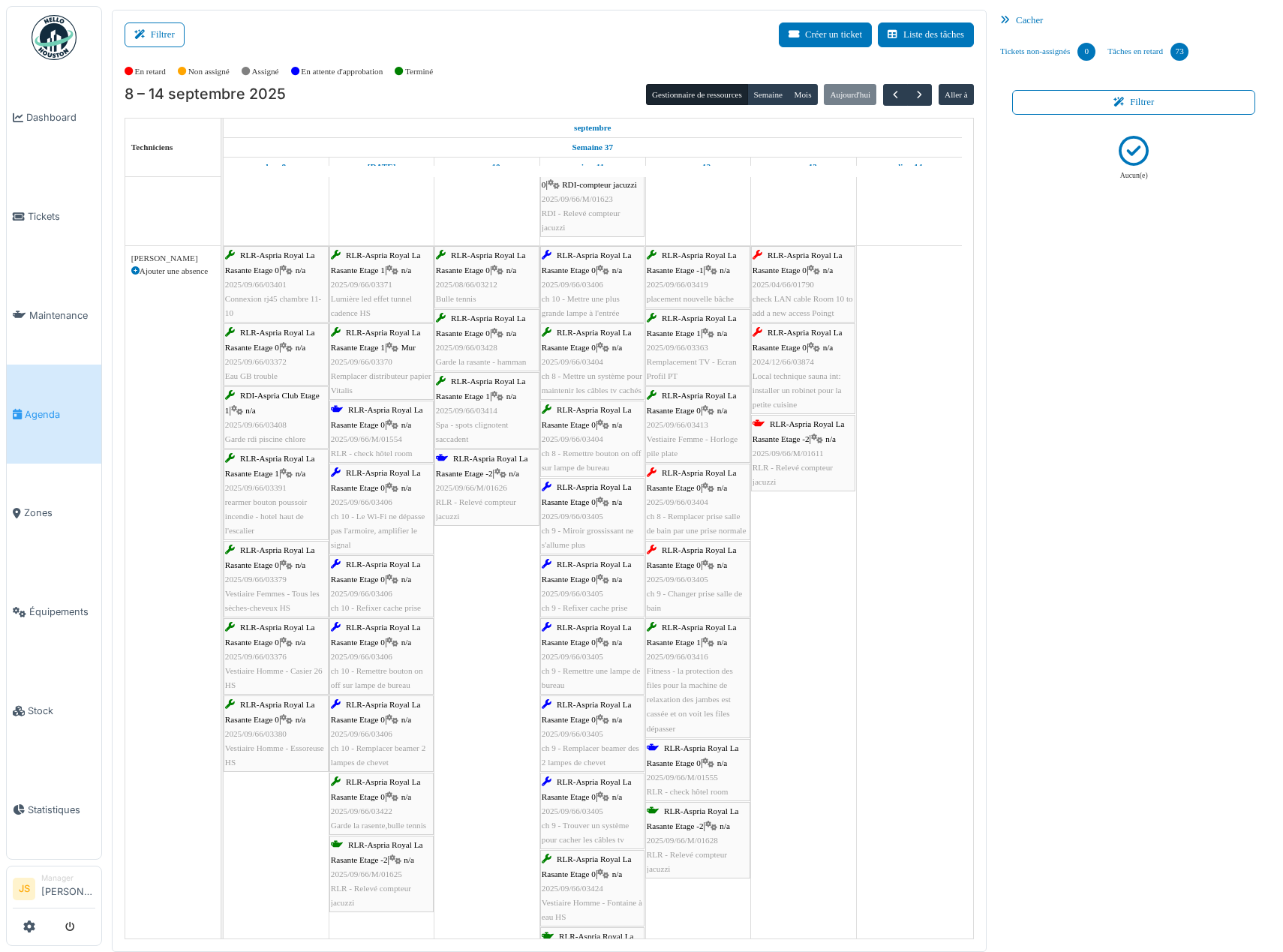
click at [721, 595] on span "ch 9 - Changer prise salle de bain" at bounding box center [694, 601] width 95 height 23
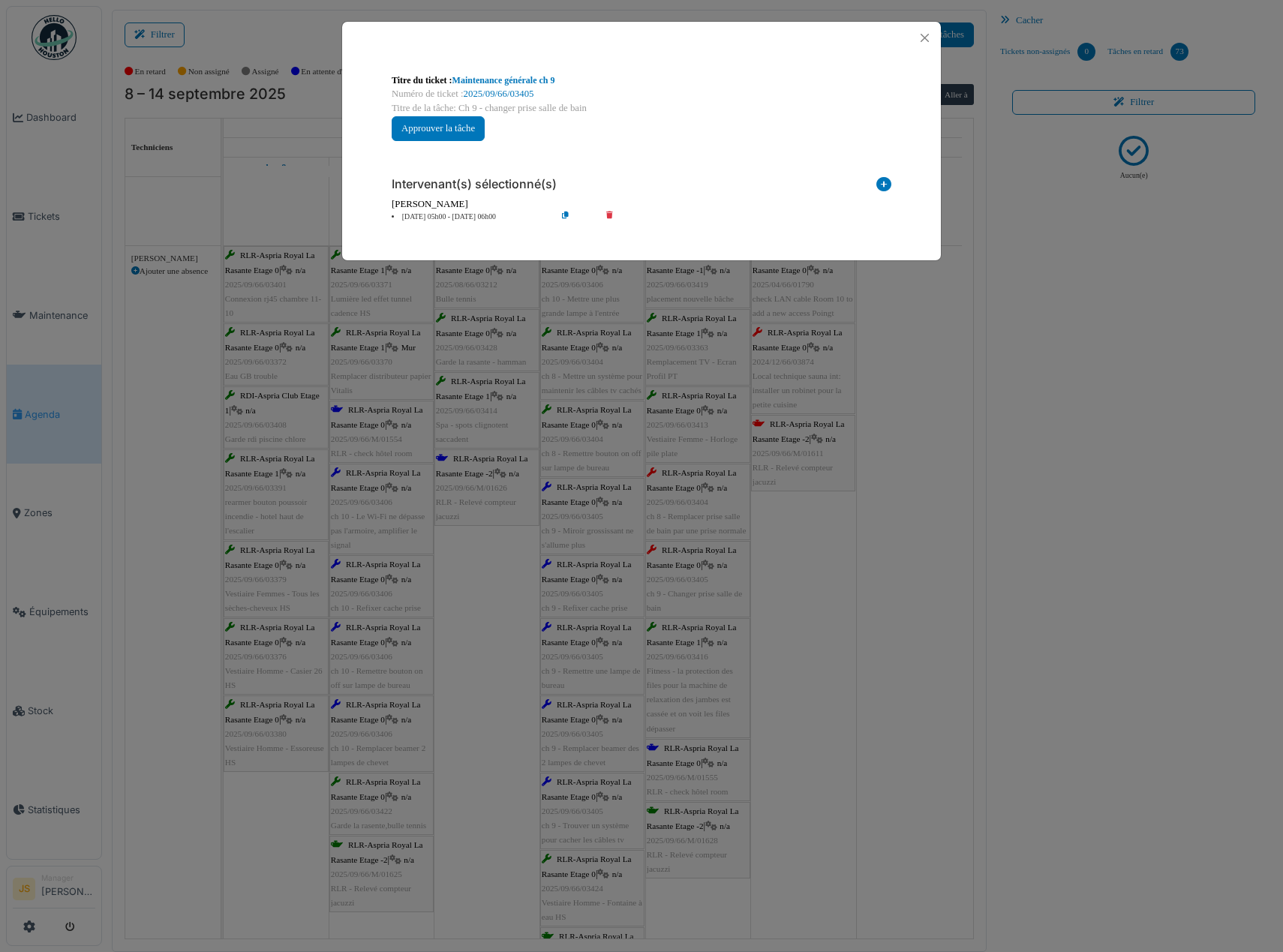
click at [442, 214] on li "12 sep 05h00 - 12 sep 06h00" at bounding box center [470, 217] width 172 height 11
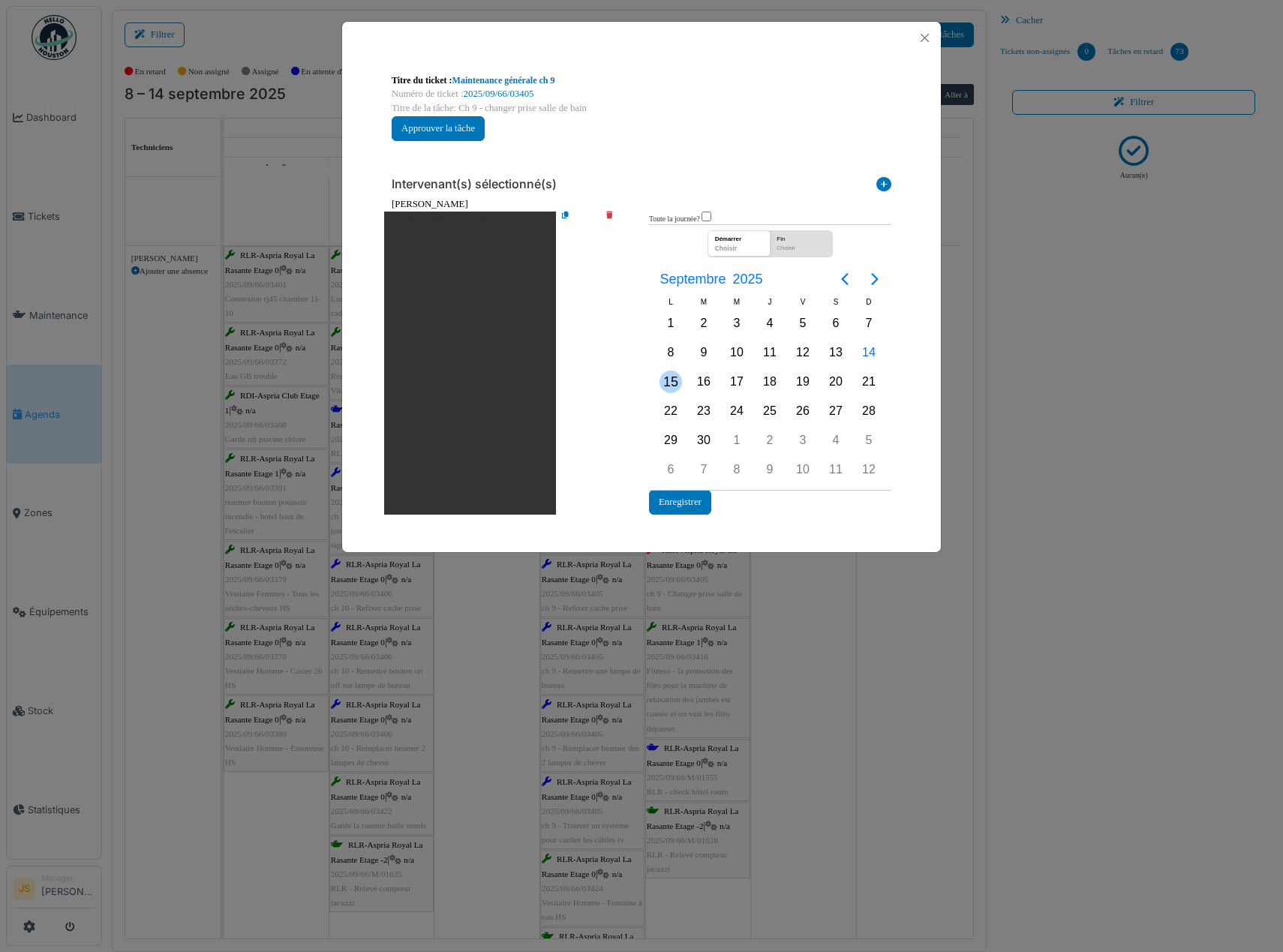
click at [669, 379] on div "15" at bounding box center [670, 381] width 23 height 23
click at [670, 379] on div "15" at bounding box center [670, 381] width 23 height 23
click at [701, 508] on button "Enregistrer" at bounding box center [679, 501] width 62 height 24
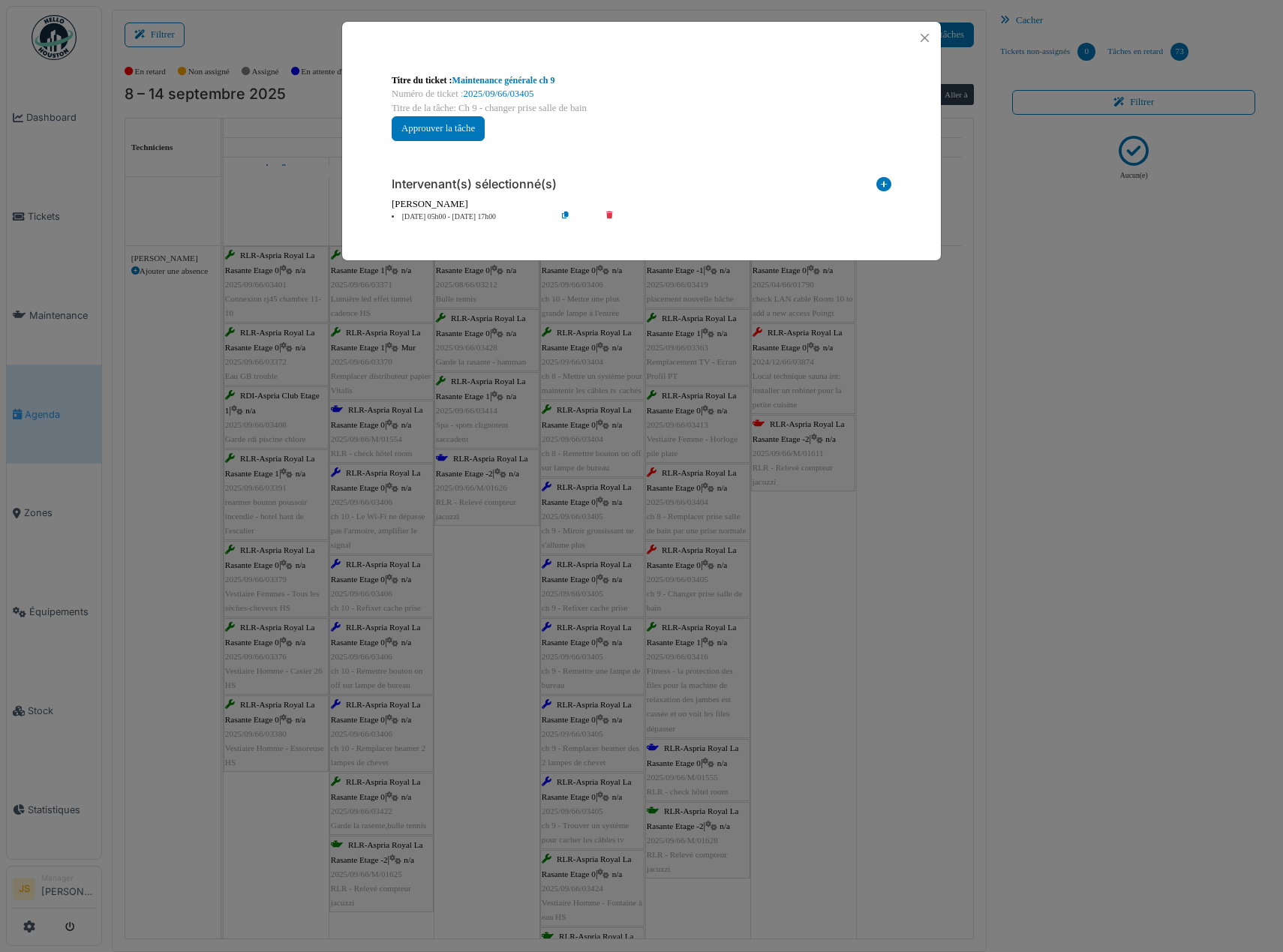
click at [812, 577] on div "**********" at bounding box center [642, 476] width 1283 height 952
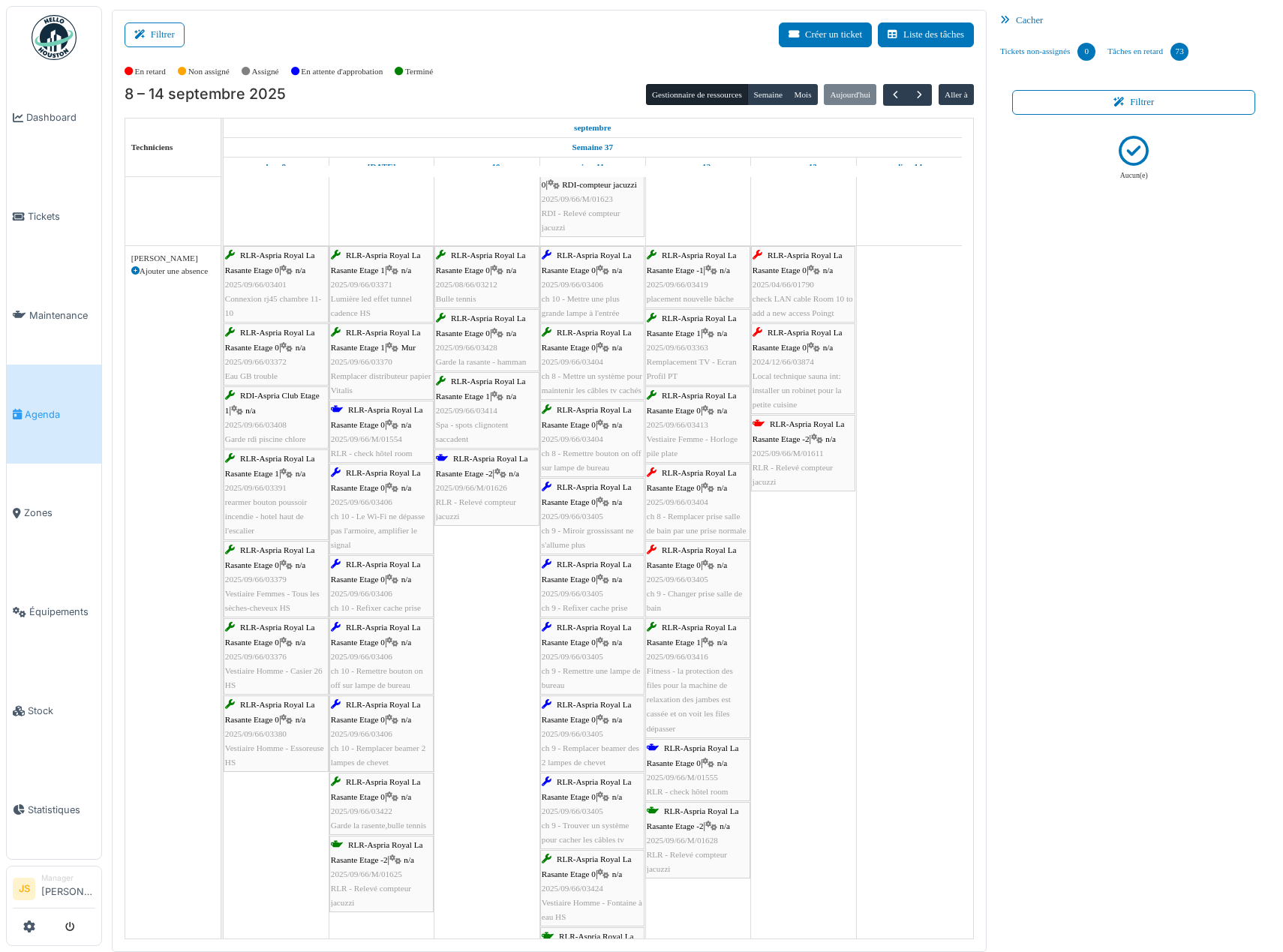
click at [727, 512] on span "ch 8 - Remplacer prise salle de bain par une prise normale" at bounding box center [697, 523] width 99 height 23
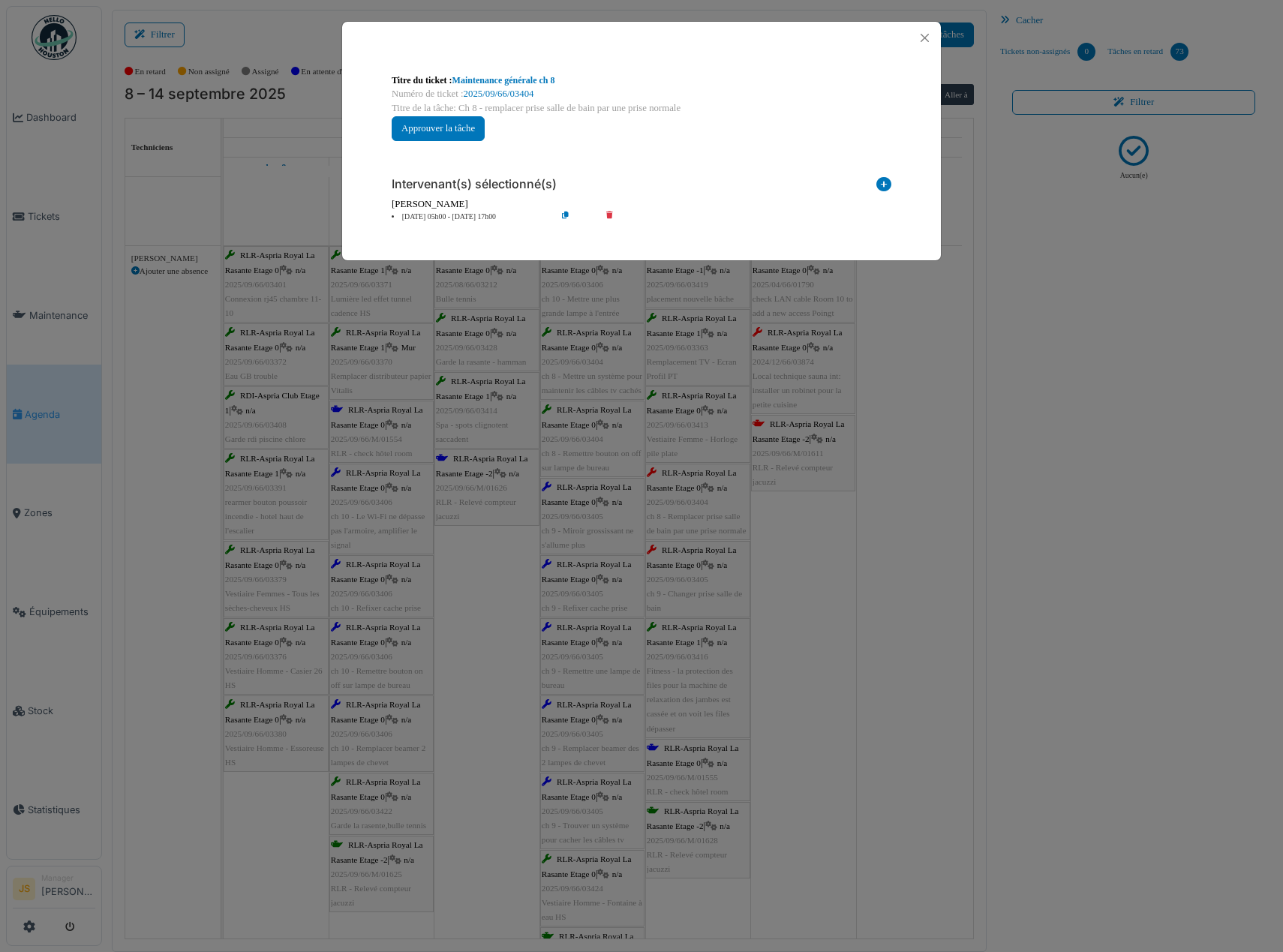
click at [433, 219] on li "17 sep 05h00 - 17 sep 17h00" at bounding box center [470, 217] width 172 height 11
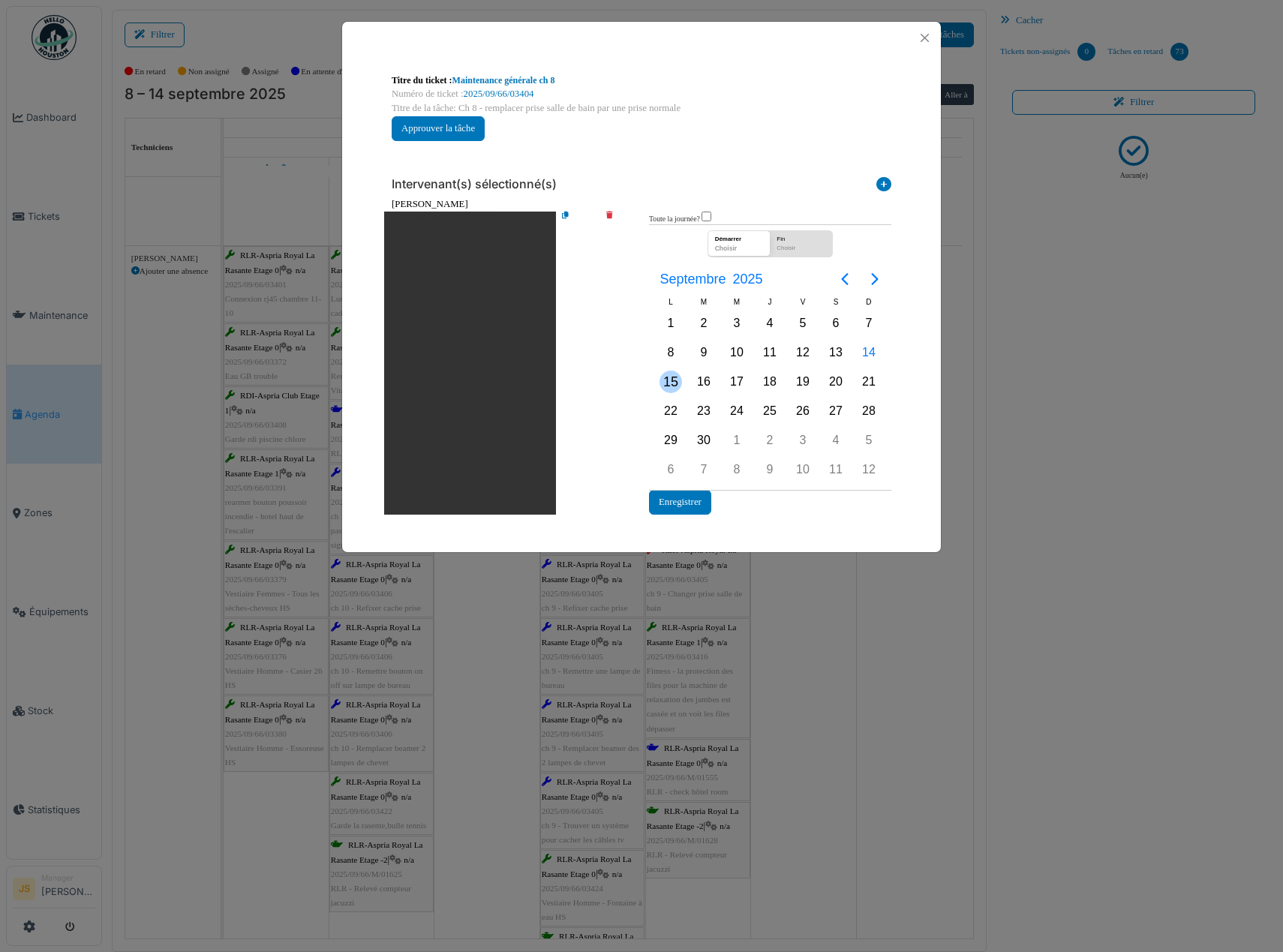
click at [673, 383] on div "15" at bounding box center [670, 381] width 23 height 23
drag, startPoint x: 673, startPoint y: 382, endPoint x: 676, endPoint y: 394, distance: 12.4
click at [674, 383] on div "15" at bounding box center [670, 381] width 23 height 23
click at [695, 503] on button "Enregistrer" at bounding box center [679, 501] width 62 height 24
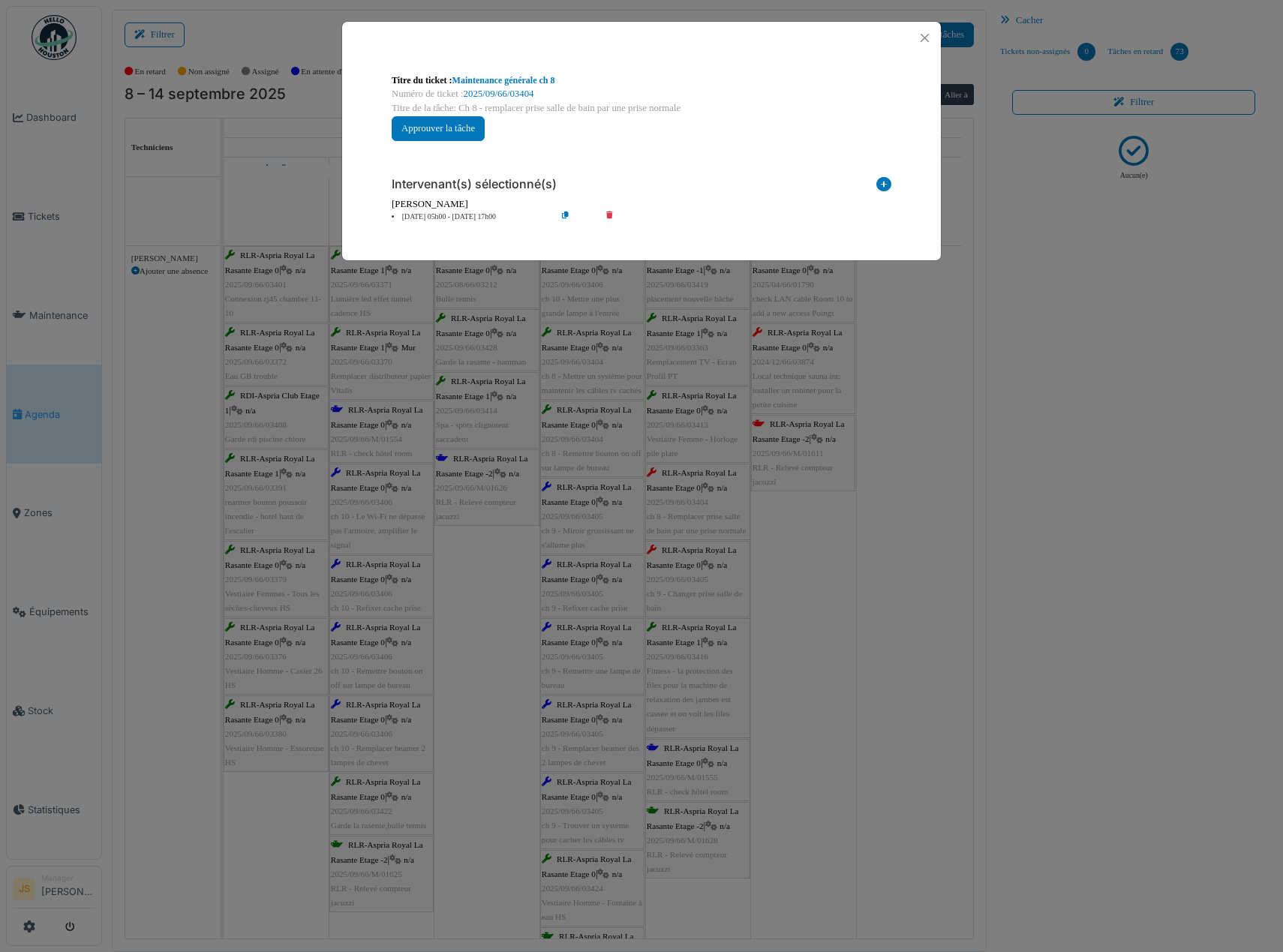
click at [800, 594] on div "**********" at bounding box center [642, 476] width 1283 height 952
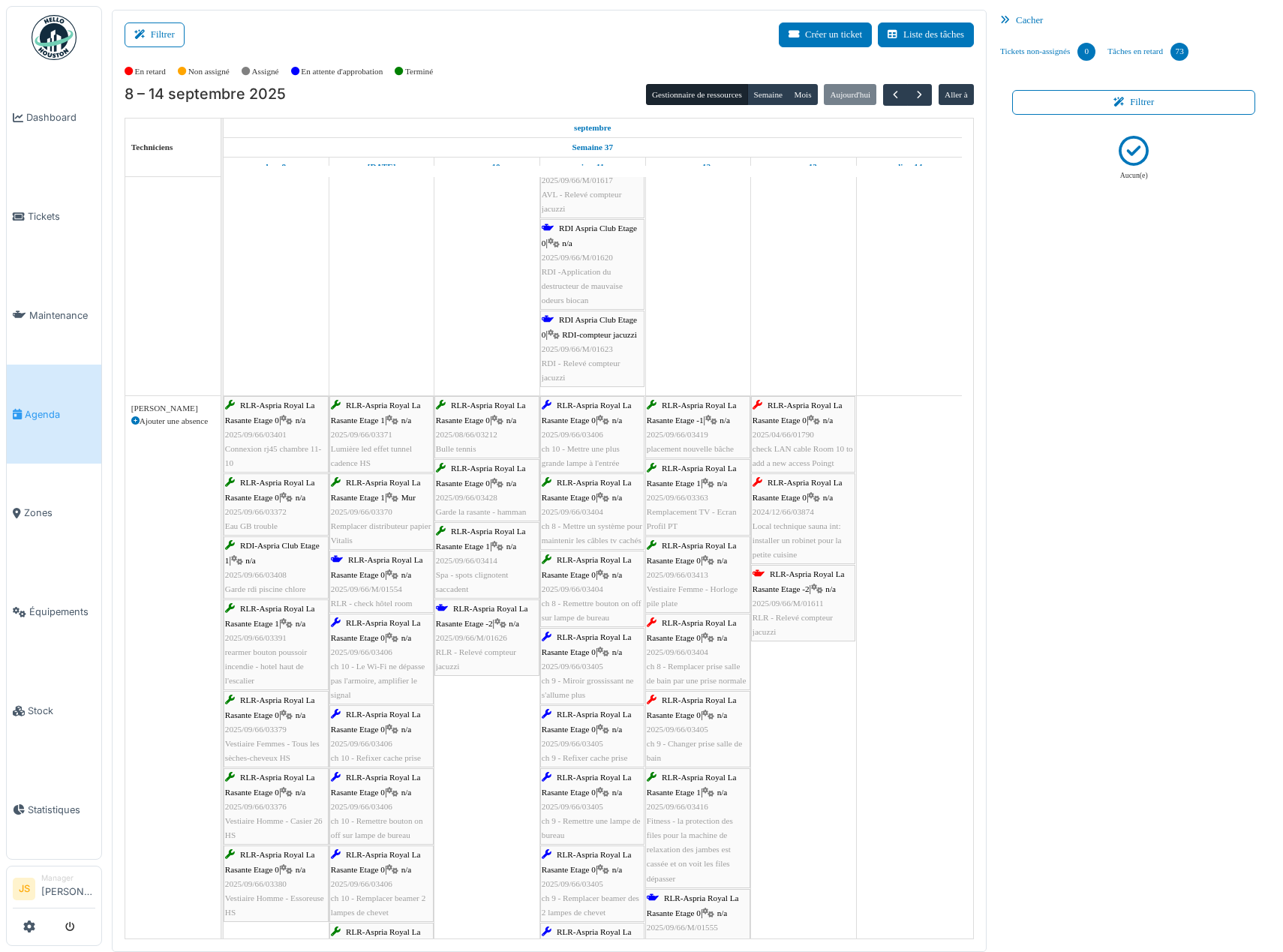
click at [811, 441] on div "RLR-Aspria Royal La Rasante Etage 0 | n/a 2025/04/66/01790 check LAN cable Room…" at bounding box center [803, 434] width 101 height 72
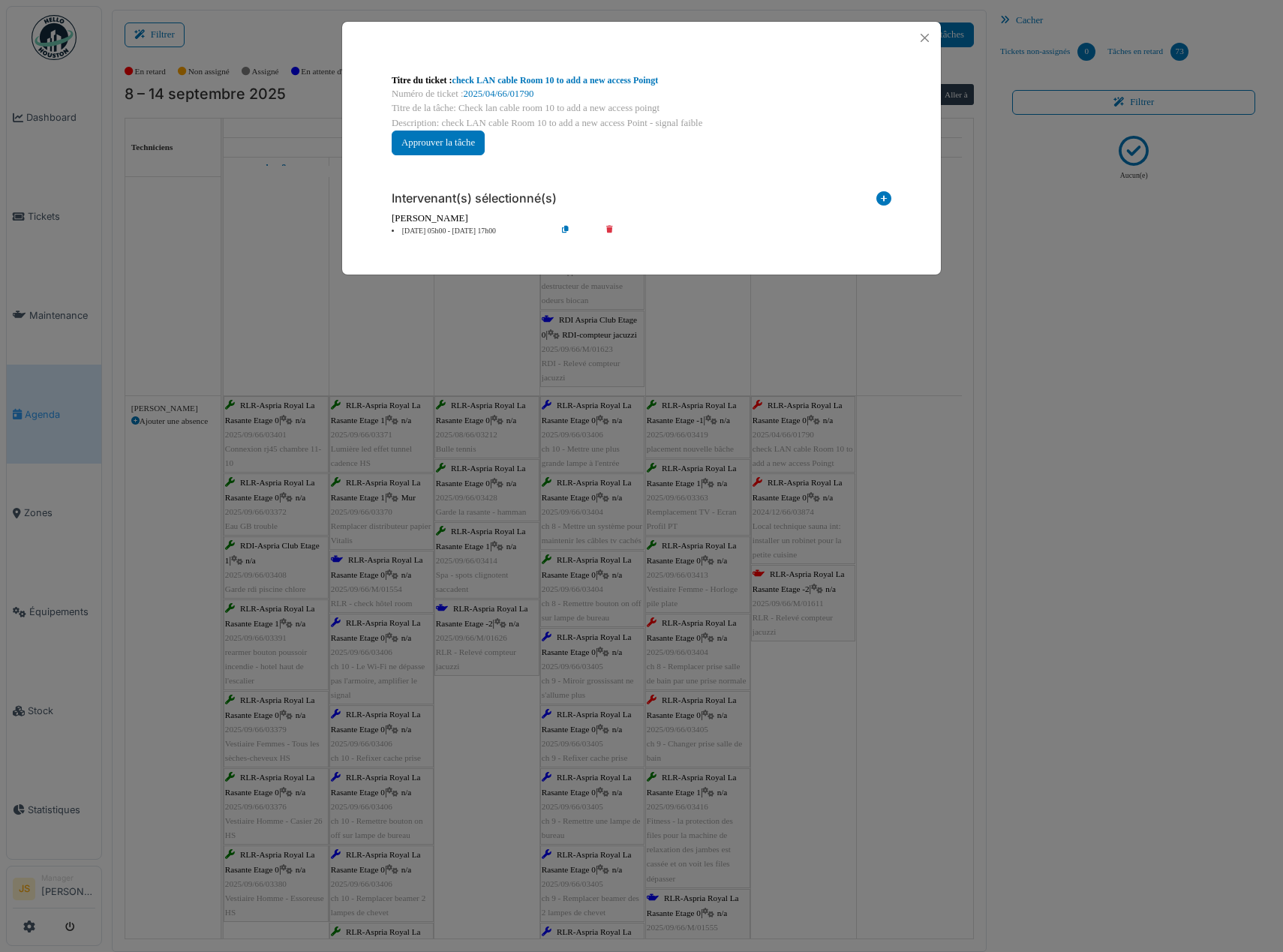
click at [445, 232] on li "13 sep 05h00 - 13 sep 17h00" at bounding box center [470, 231] width 172 height 11
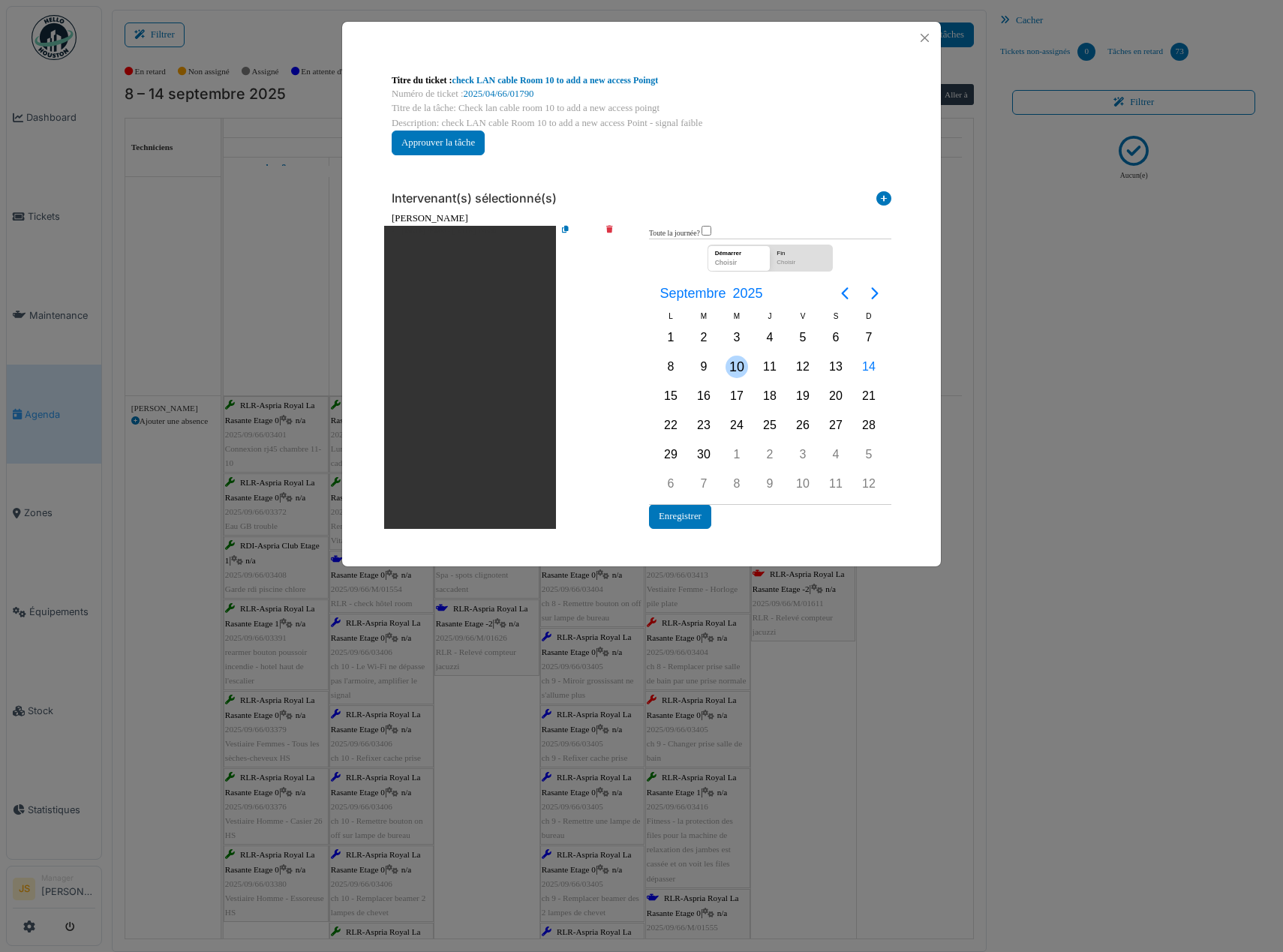
click at [727, 366] on div "10" at bounding box center [736, 367] width 23 height 23
click at [737, 369] on div "10" at bounding box center [736, 367] width 23 height 23
click at [698, 516] on button "Enregistrer" at bounding box center [679, 516] width 62 height 24
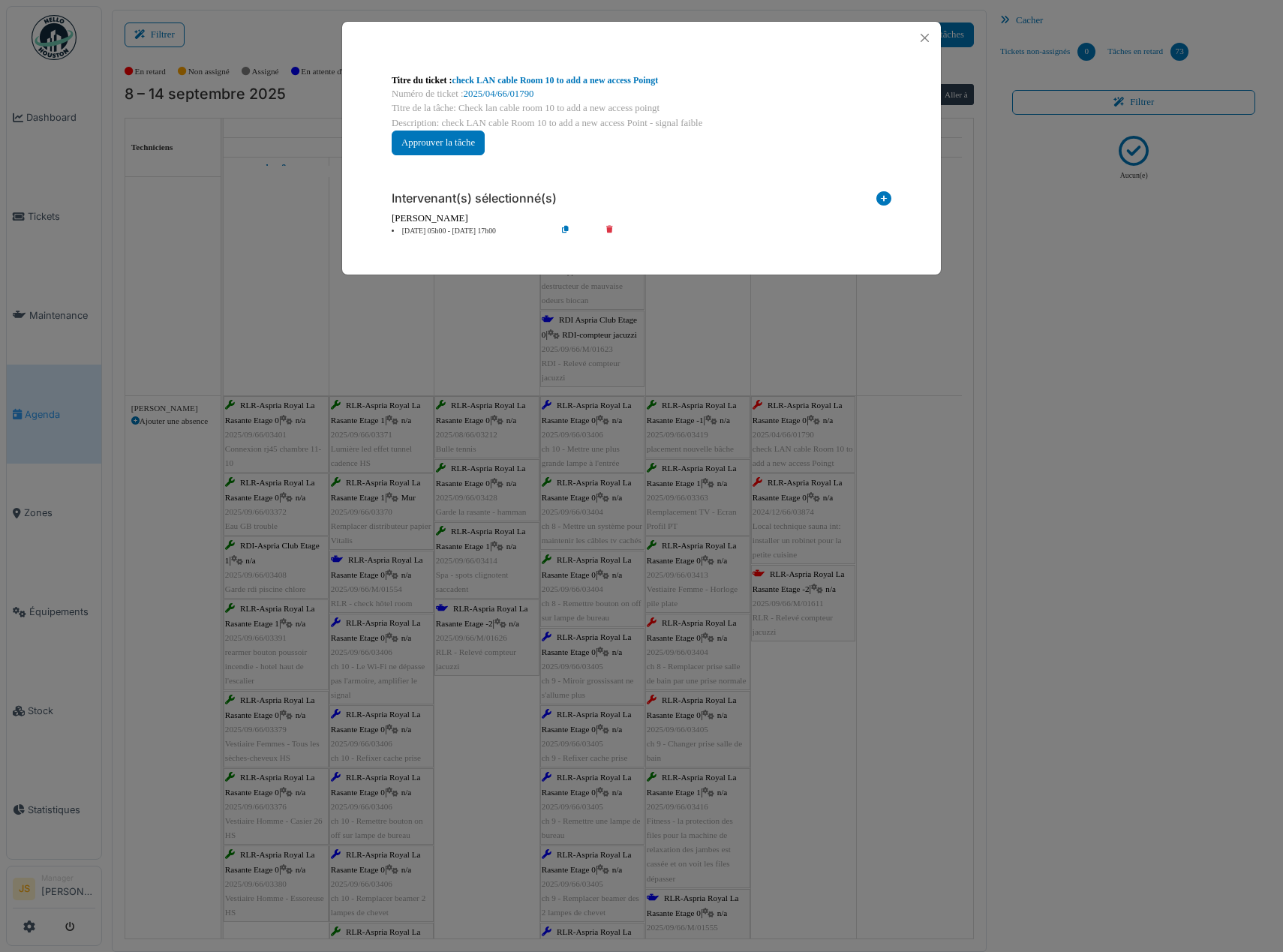
click at [452, 232] on li "10 sep 05h00 - 10 sep 17h00" at bounding box center [470, 231] width 172 height 11
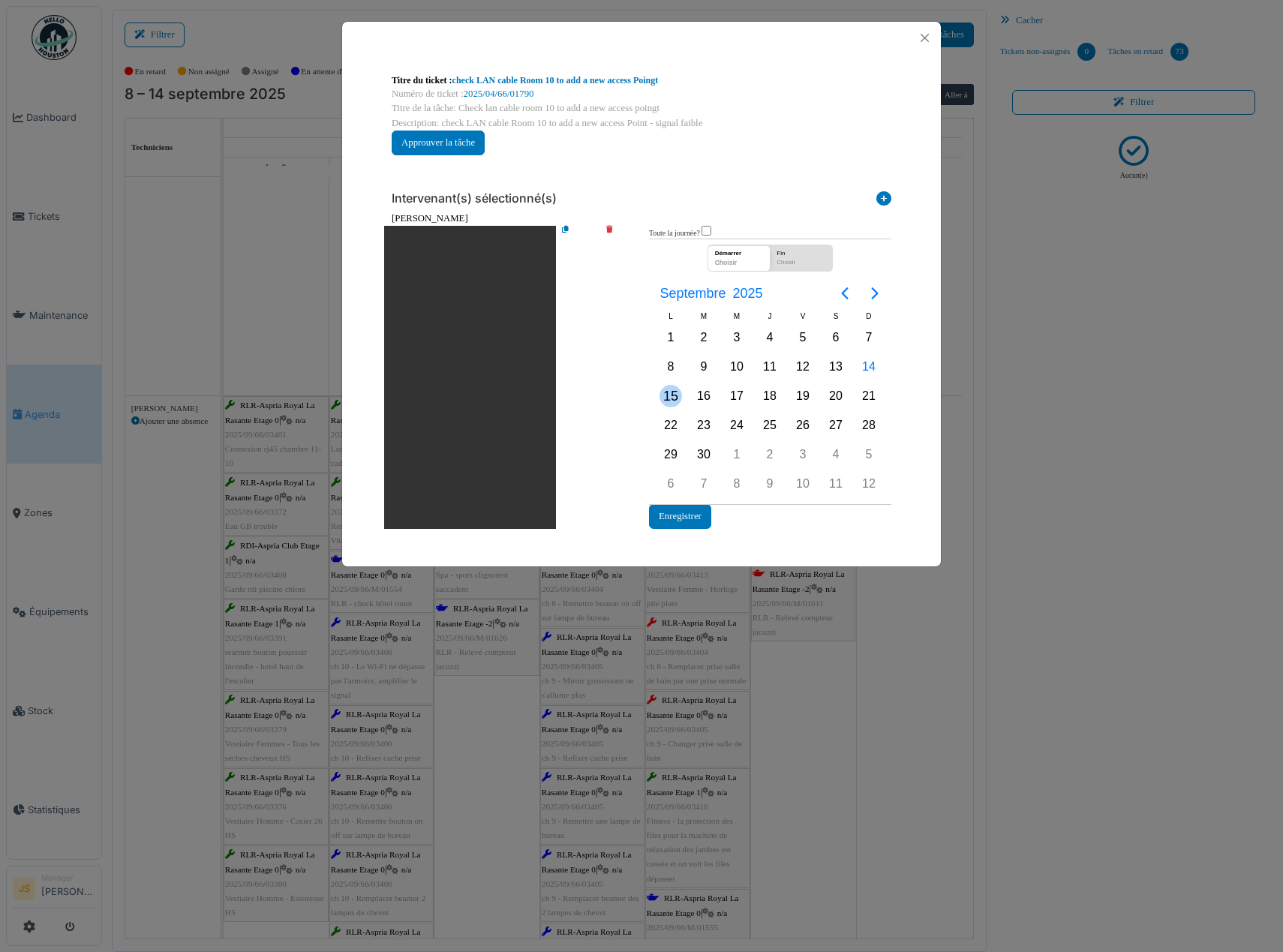
click at [679, 396] on div "15" at bounding box center [670, 396] width 23 height 23
click at [705, 521] on button "Enregistrer" at bounding box center [679, 516] width 62 height 24
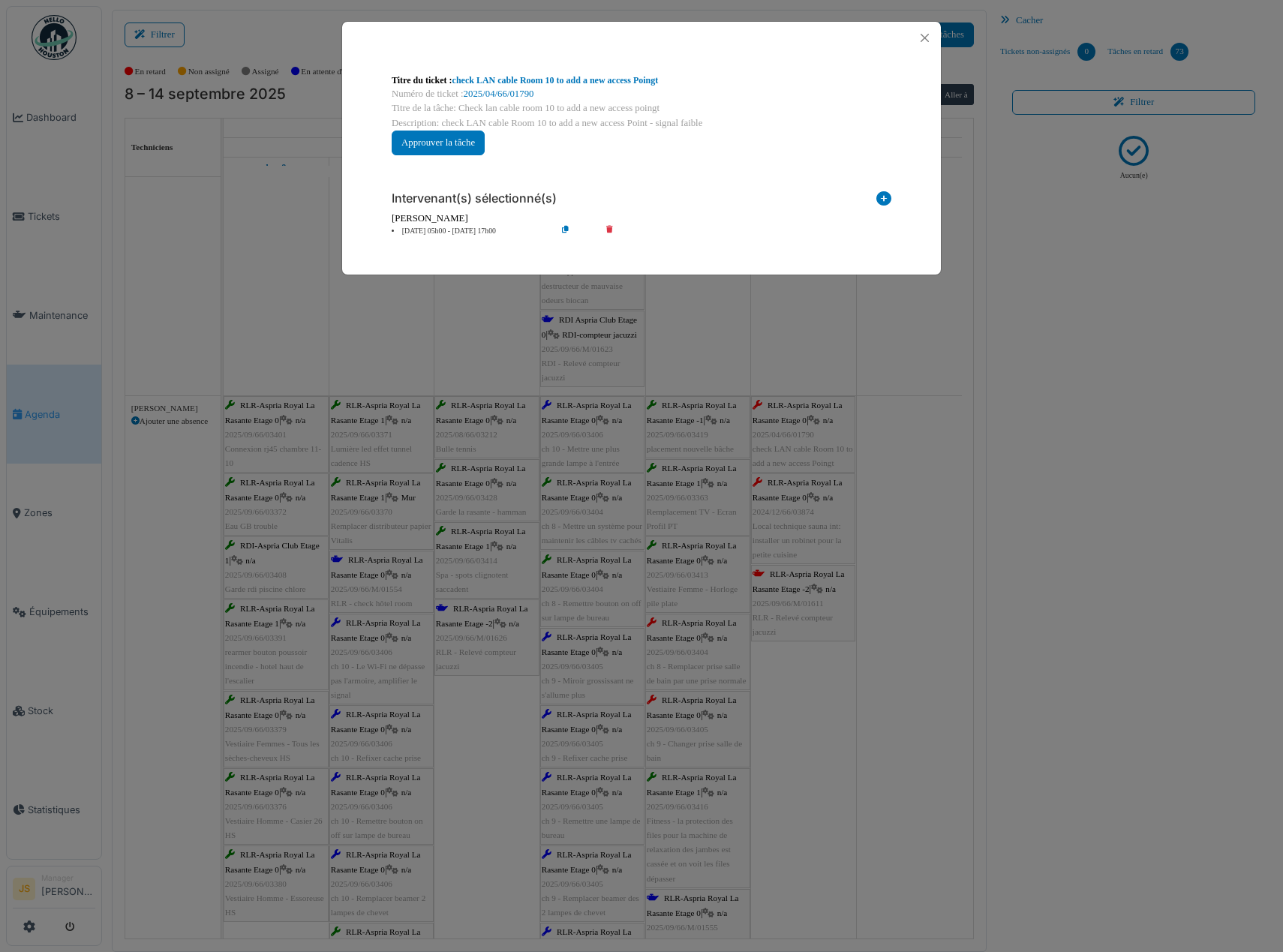
click at [927, 568] on div "**********" at bounding box center [642, 476] width 1283 height 952
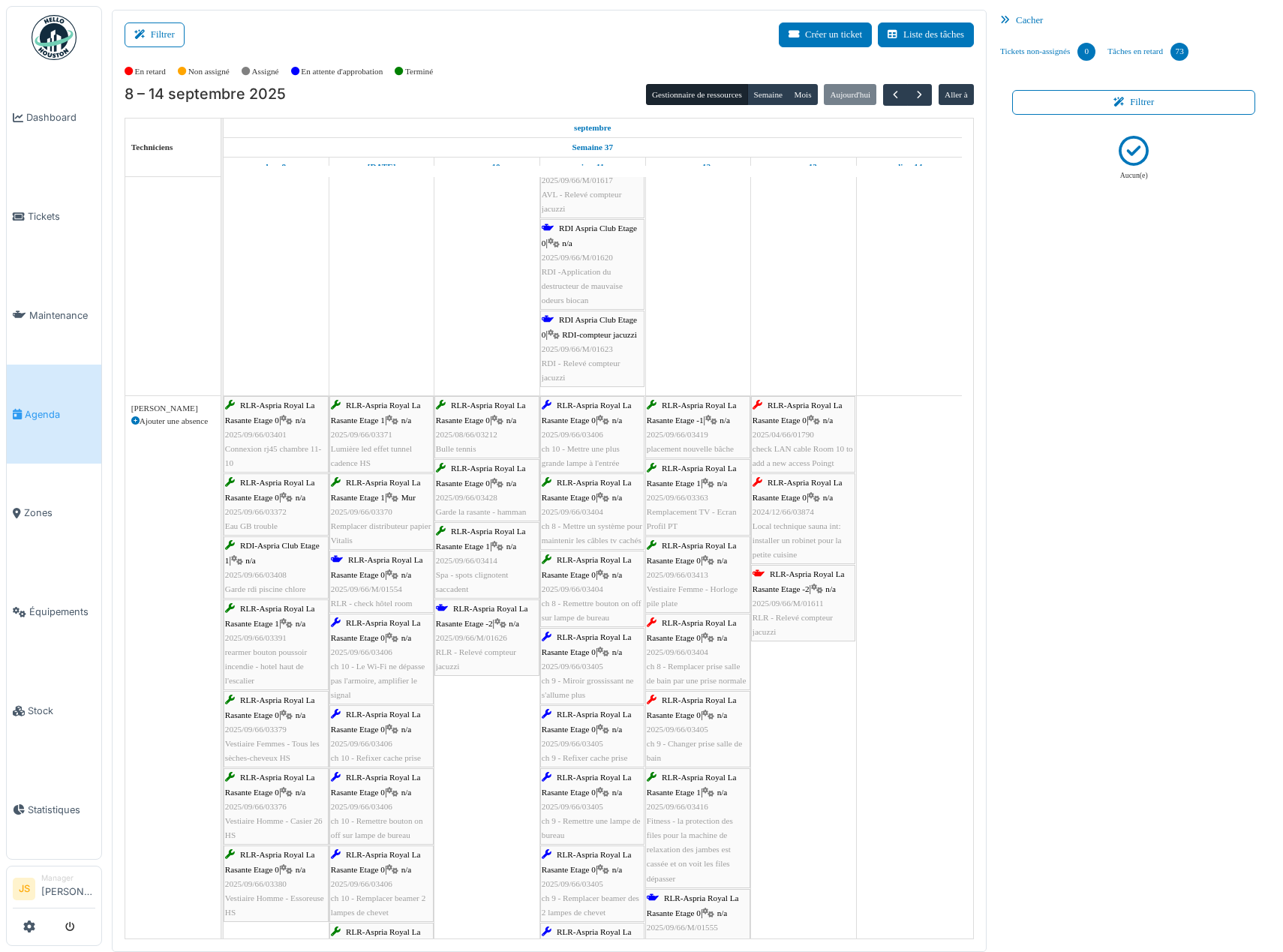
click at [812, 529] on span "Local technique sauna int: installer un robinet pour la petite cuisine" at bounding box center [797, 540] width 89 height 38
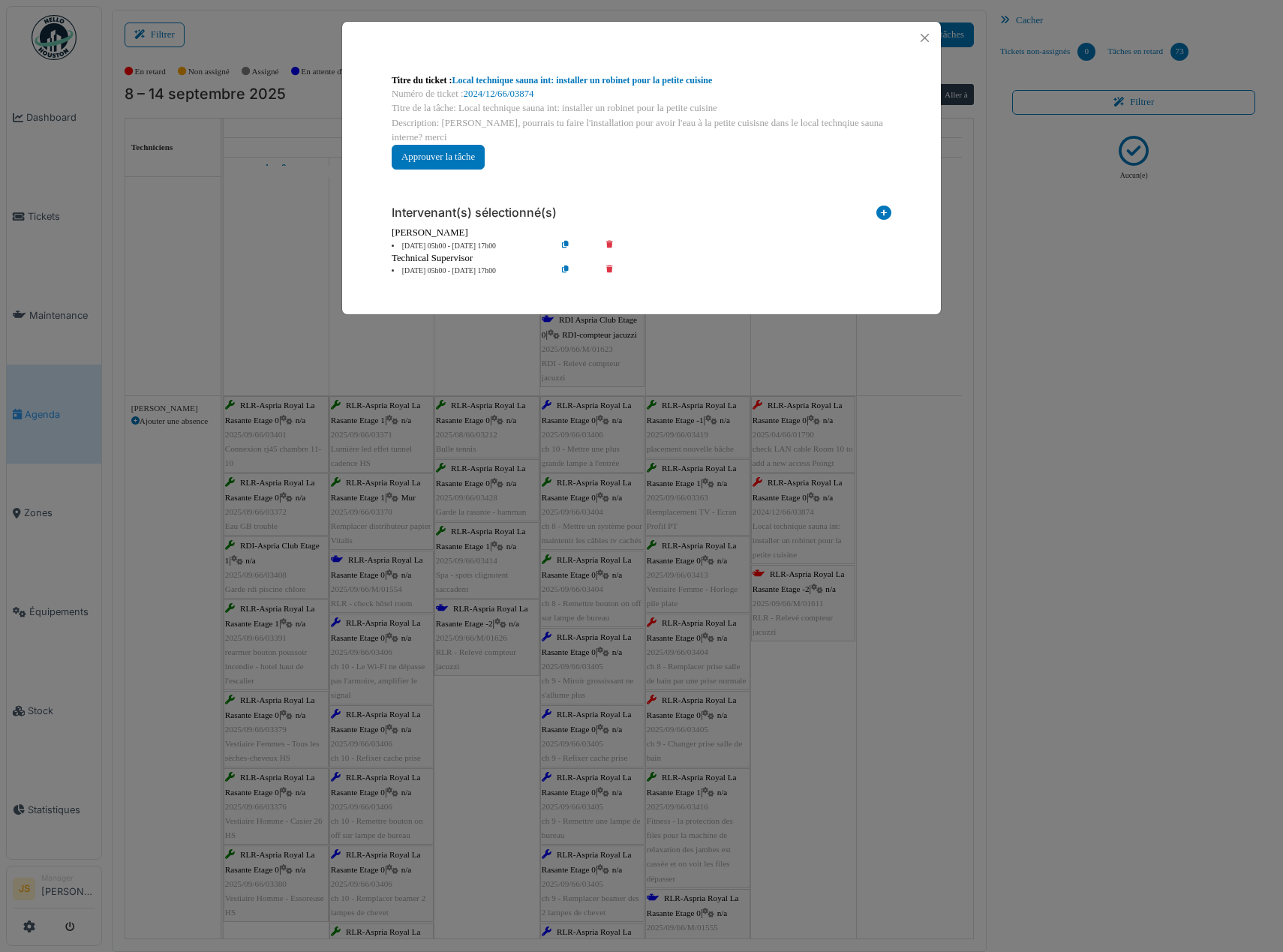
click at [427, 245] on li "13 sep 05h00 - 13 sep 17h00" at bounding box center [470, 247] width 172 height 11
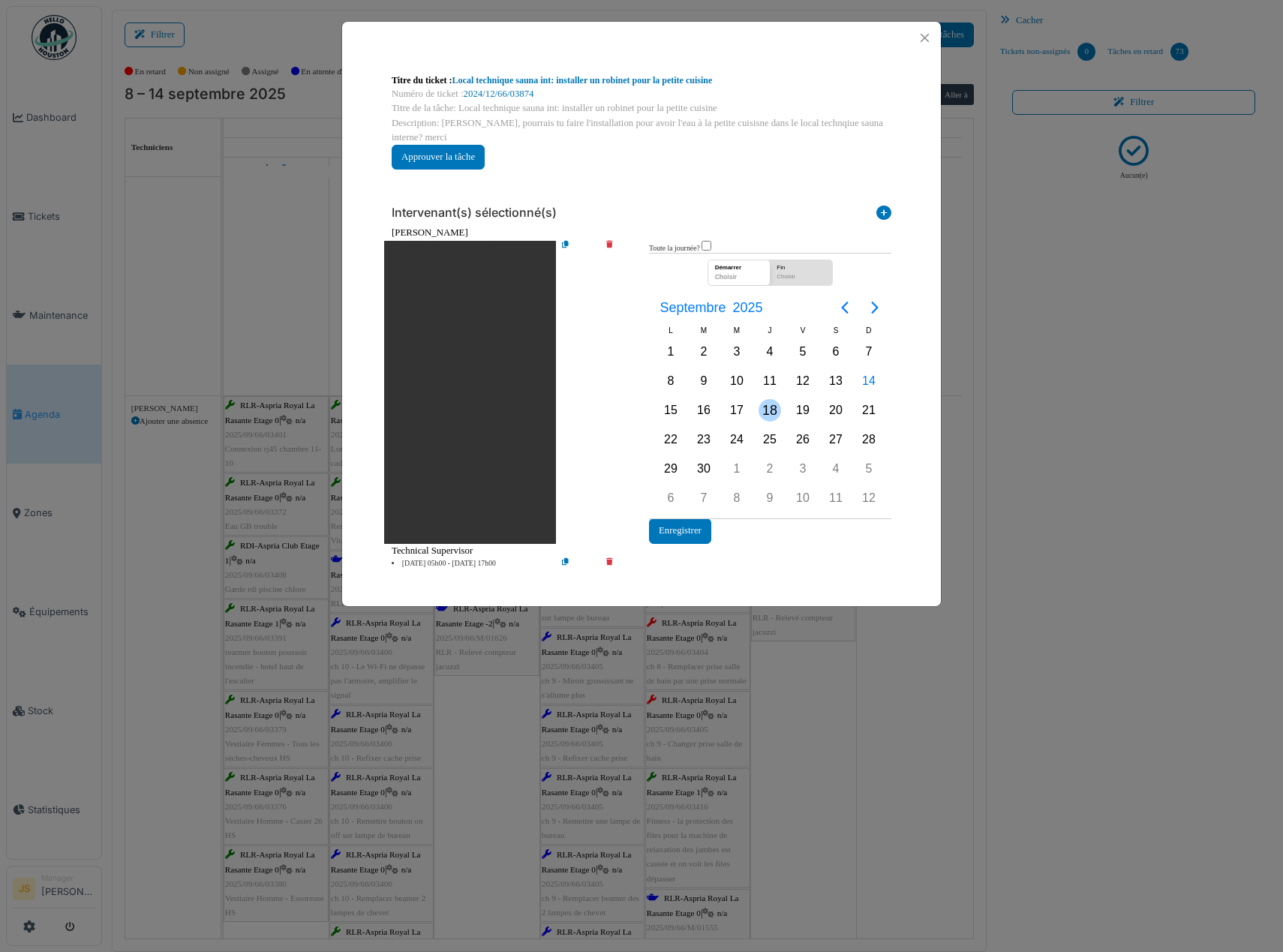
click at [773, 411] on div "18" at bounding box center [770, 410] width 23 height 23
click at [773, 409] on div "18" at bounding box center [770, 410] width 23 height 23
click at [446, 564] on li "13 sep 05h00 - 13 sep 17h00" at bounding box center [470, 564] width 172 height 11
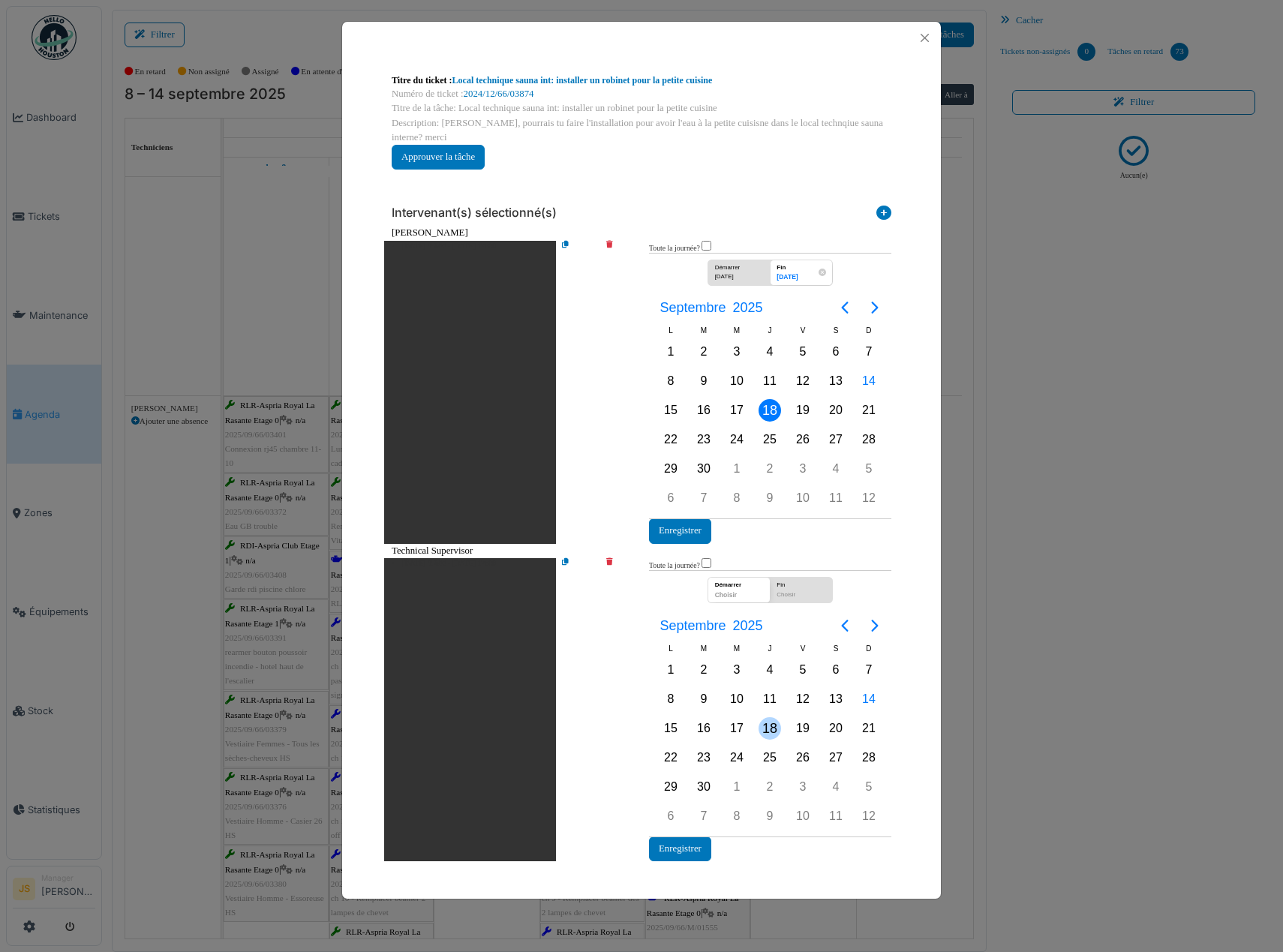
click at [768, 731] on div "18" at bounding box center [770, 728] width 23 height 23
click at [685, 528] on button "Enregistrer" at bounding box center [679, 530] width 62 height 24
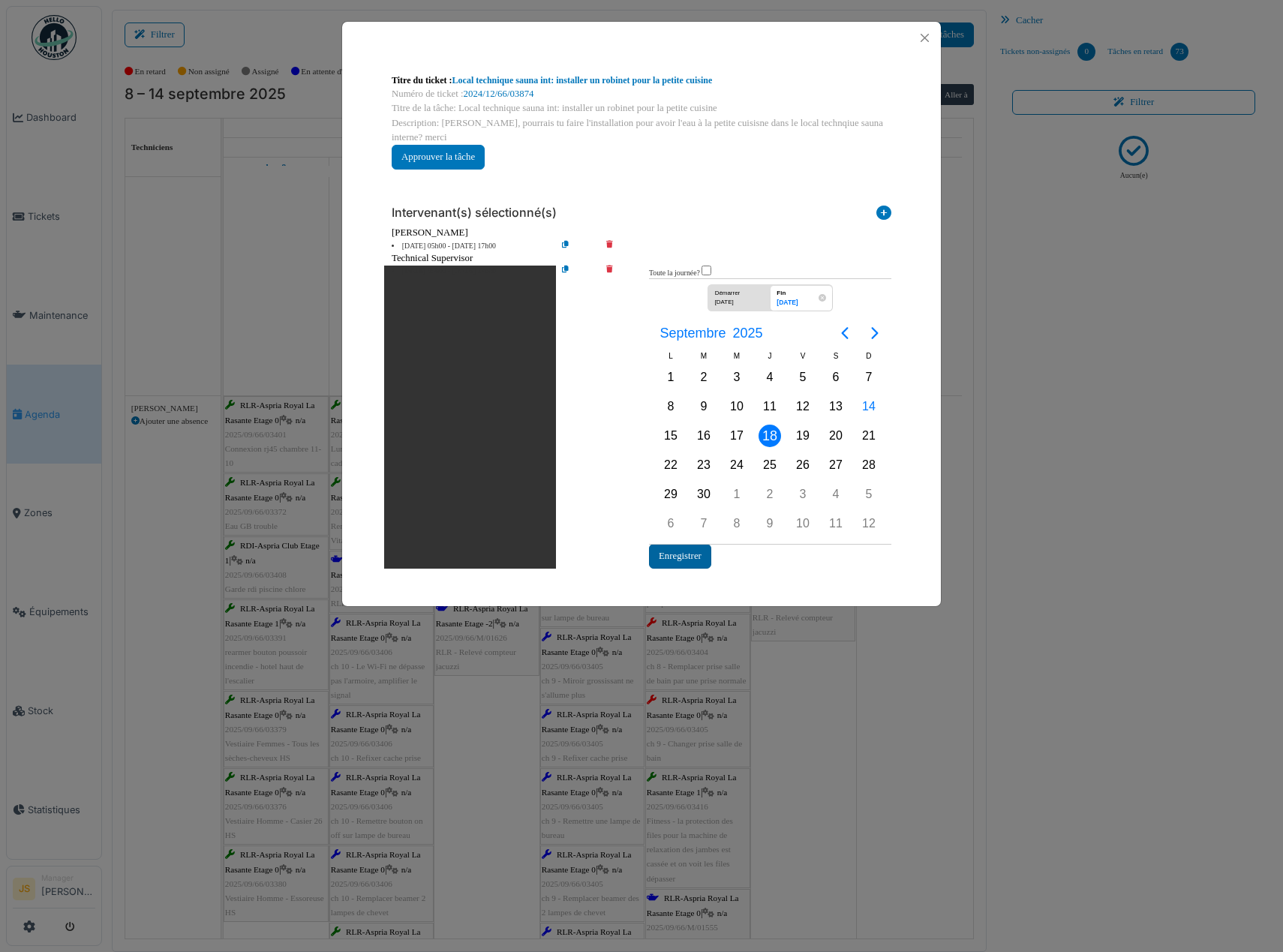
click at [684, 555] on button "Enregistrer" at bounding box center [679, 555] width 62 height 24
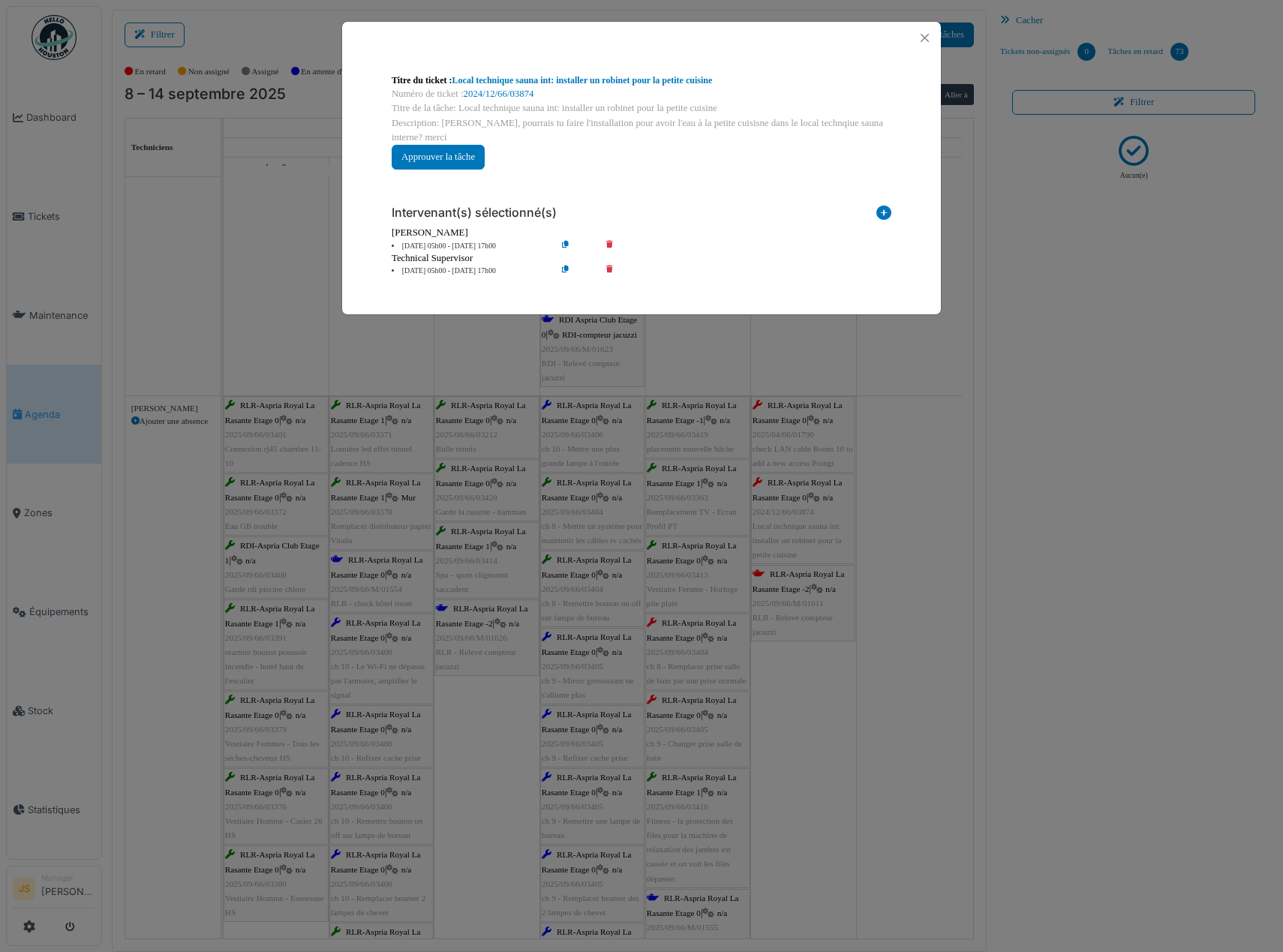
drag, startPoint x: 866, startPoint y: 738, endPoint x: 790, endPoint y: 709, distance: 81.3
click at [866, 737] on div "**********" at bounding box center [642, 476] width 1283 height 952
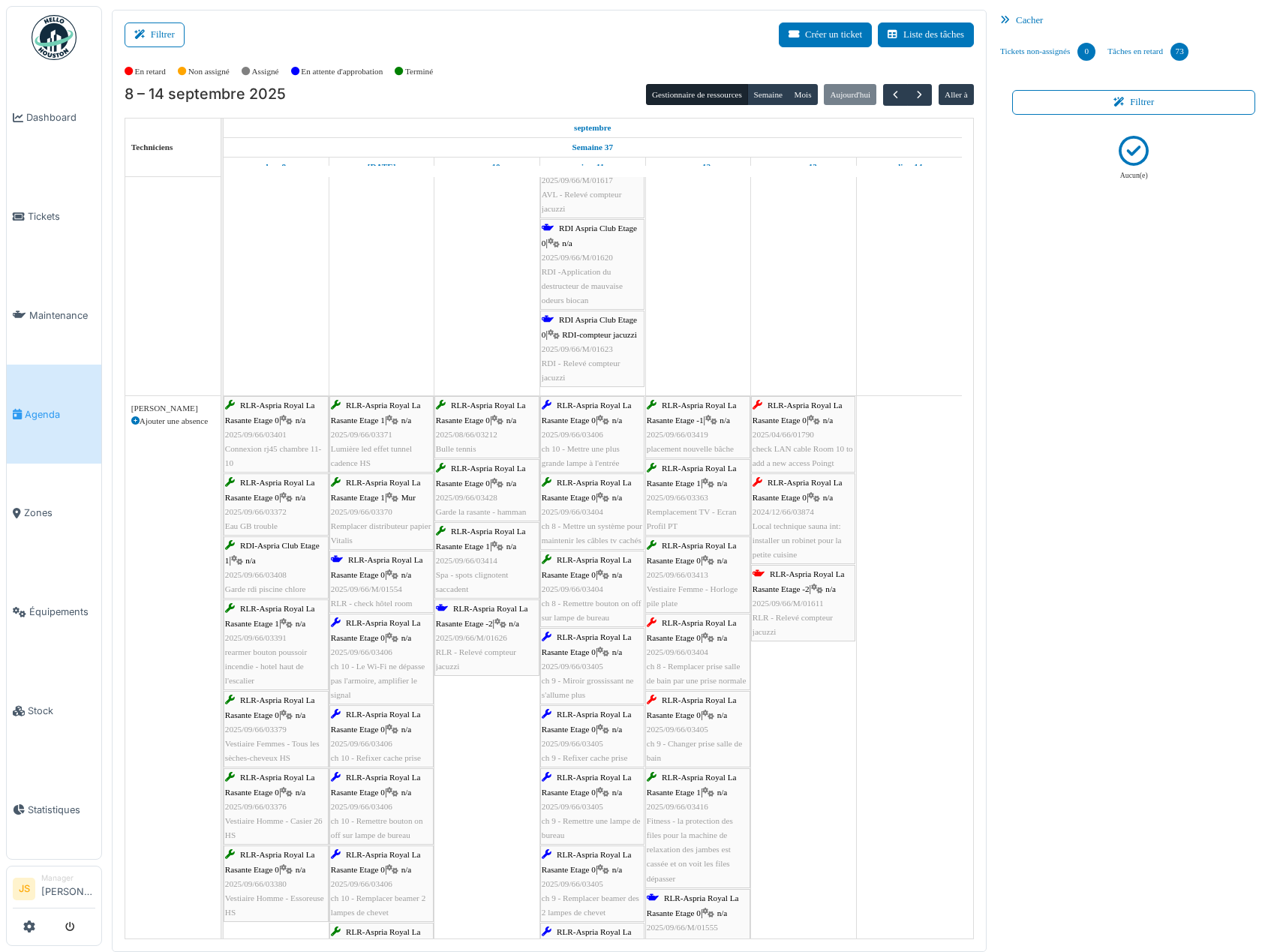
click at [792, 614] on span "RLR - Relevé compteur jacuzzi" at bounding box center [792, 625] width 80 height 23
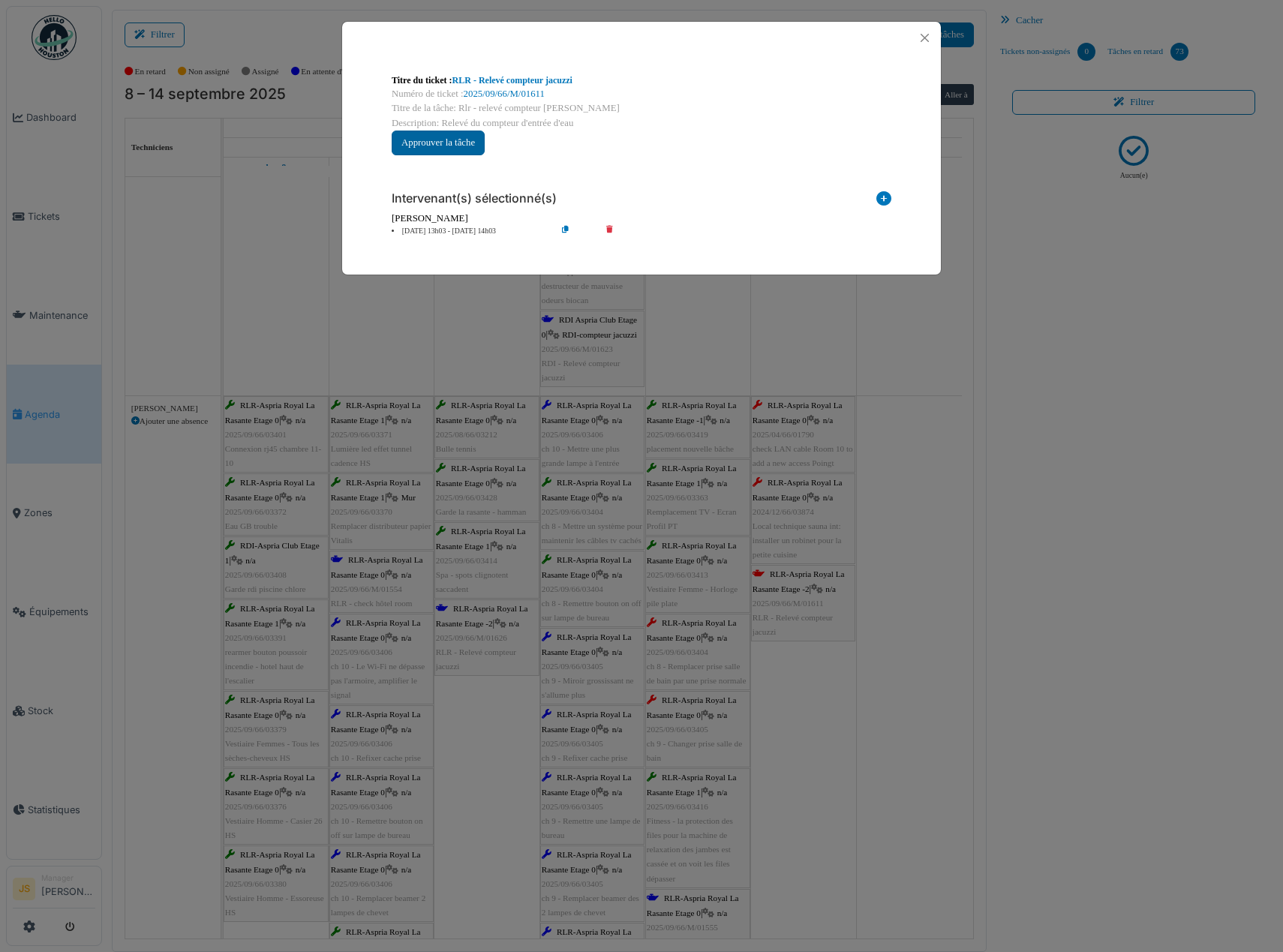
click at [471, 144] on button "Approuver la tâche" at bounding box center [438, 143] width 93 height 24
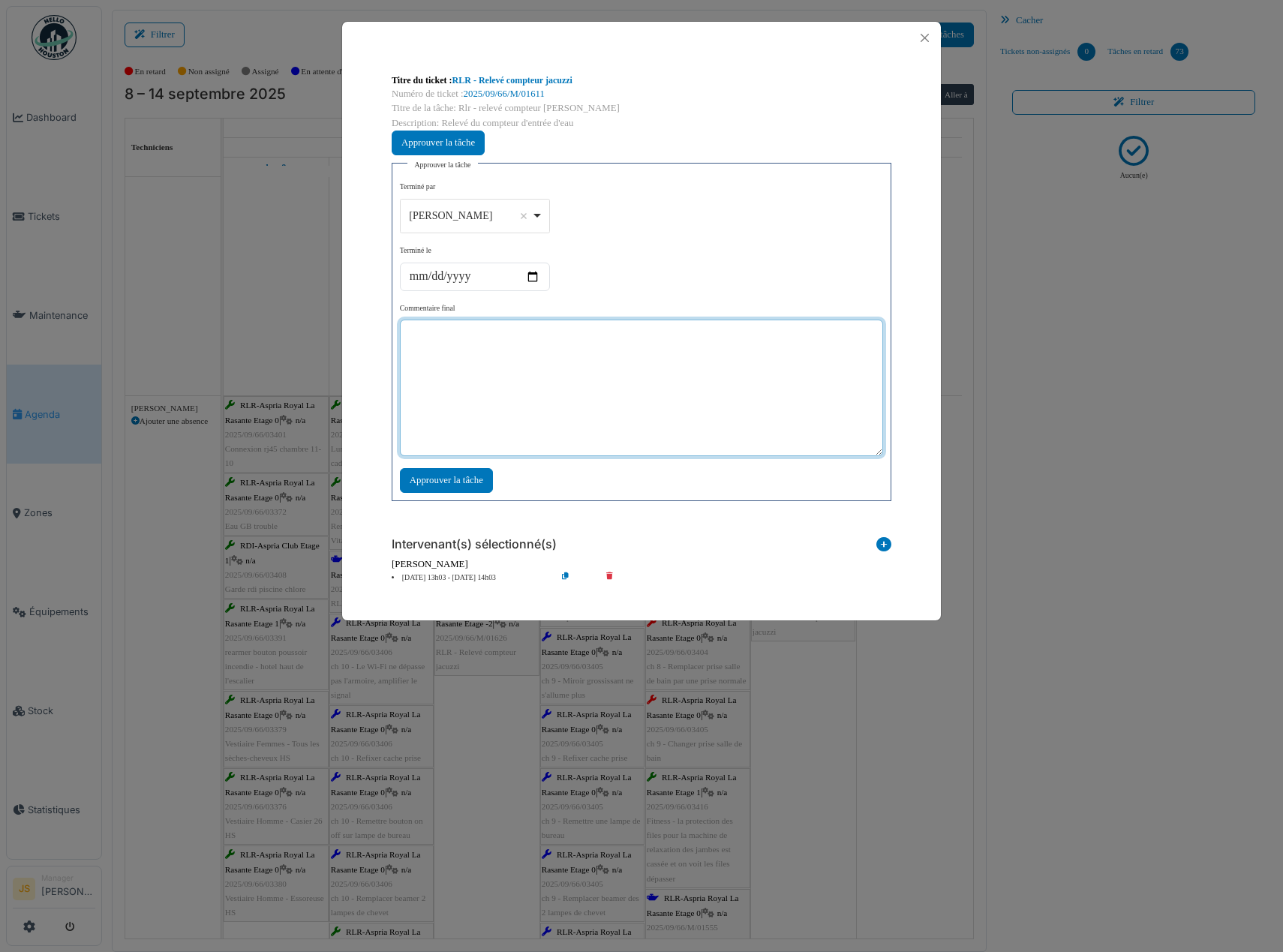
click at [535, 378] on textarea at bounding box center [642, 387] width 483 height 136
type textarea "***"
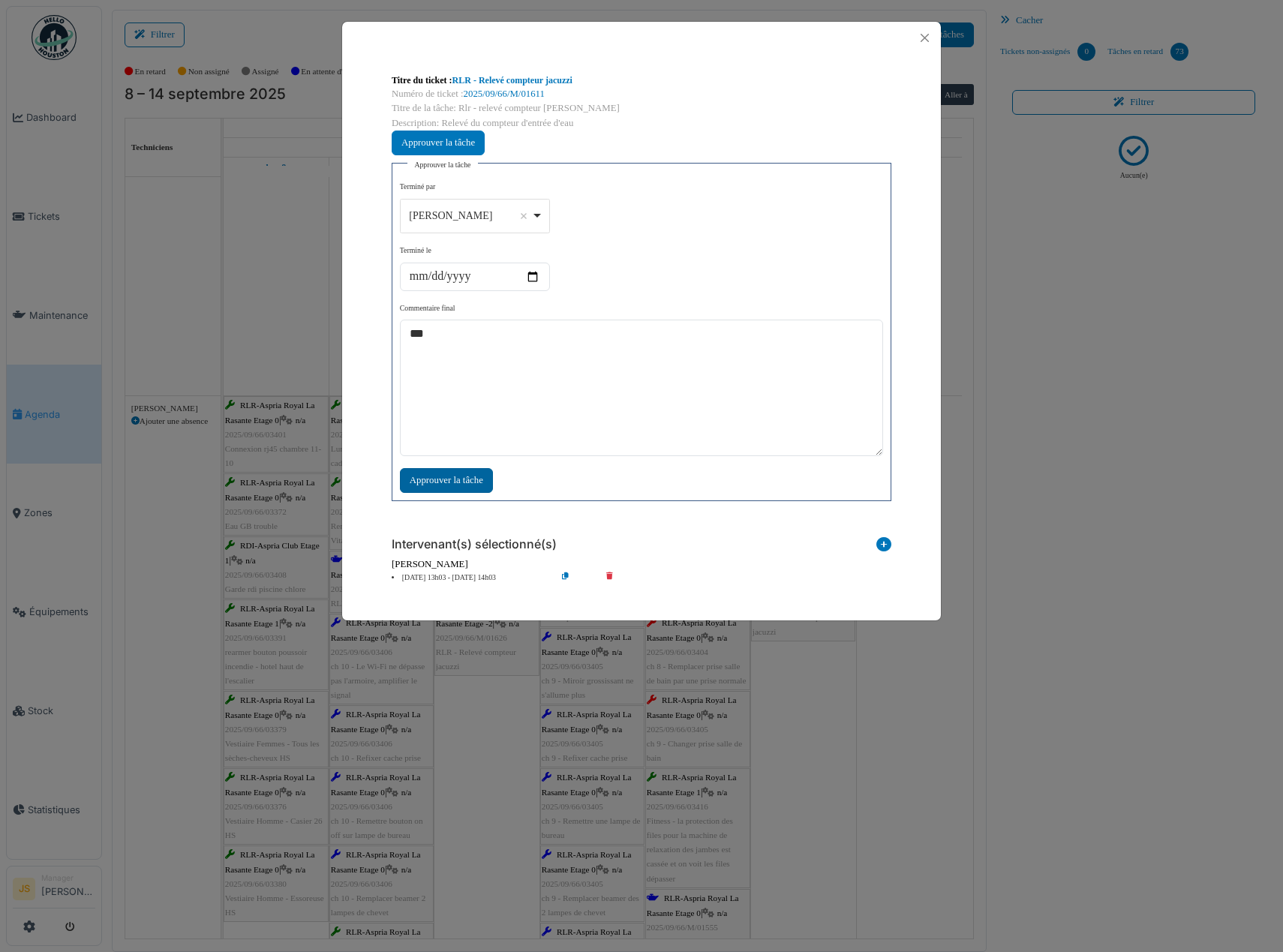
click at [489, 476] on div "Approuver la tâche" at bounding box center [446, 480] width 93 height 24
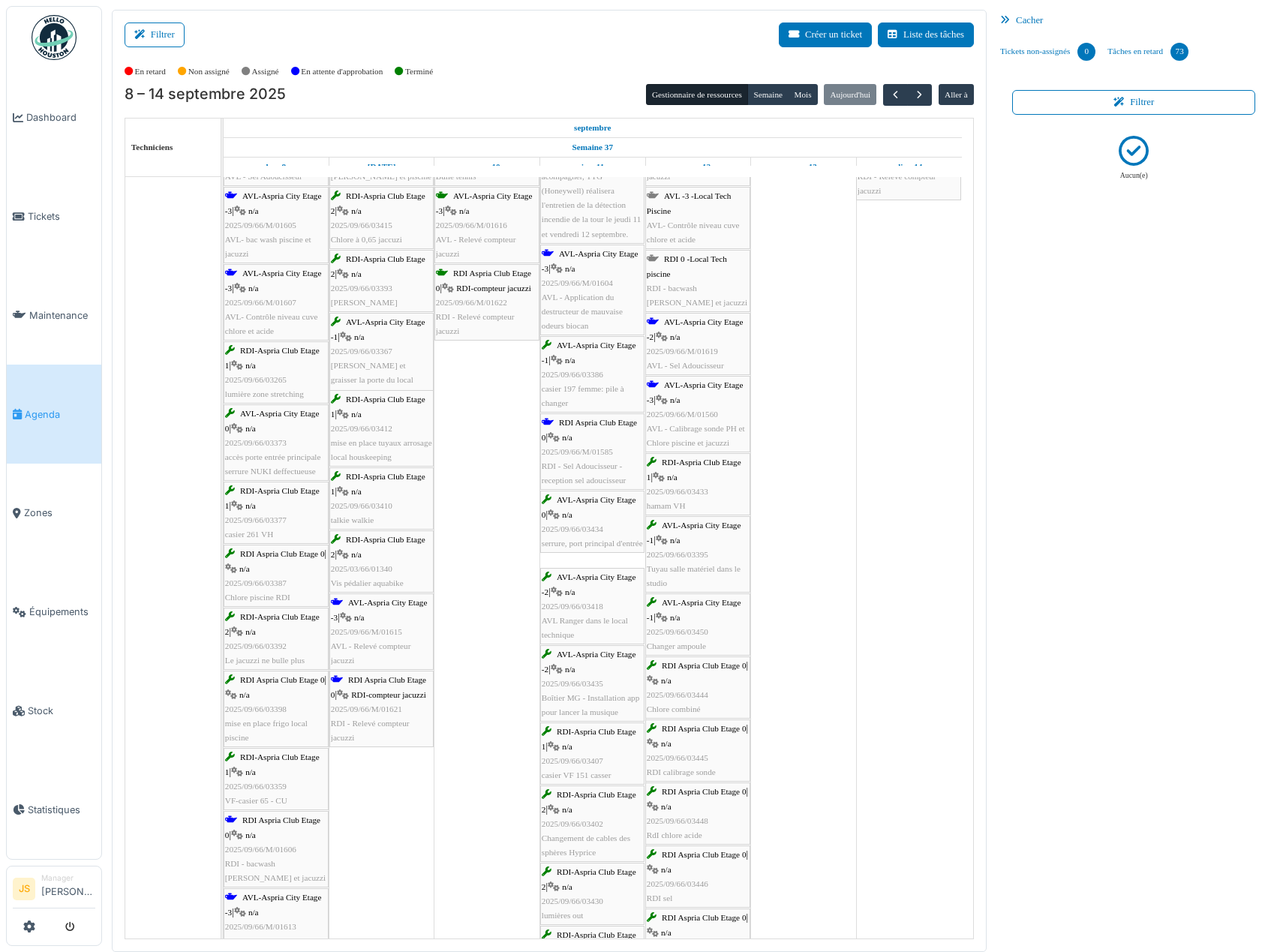
scroll to position [91, 0]
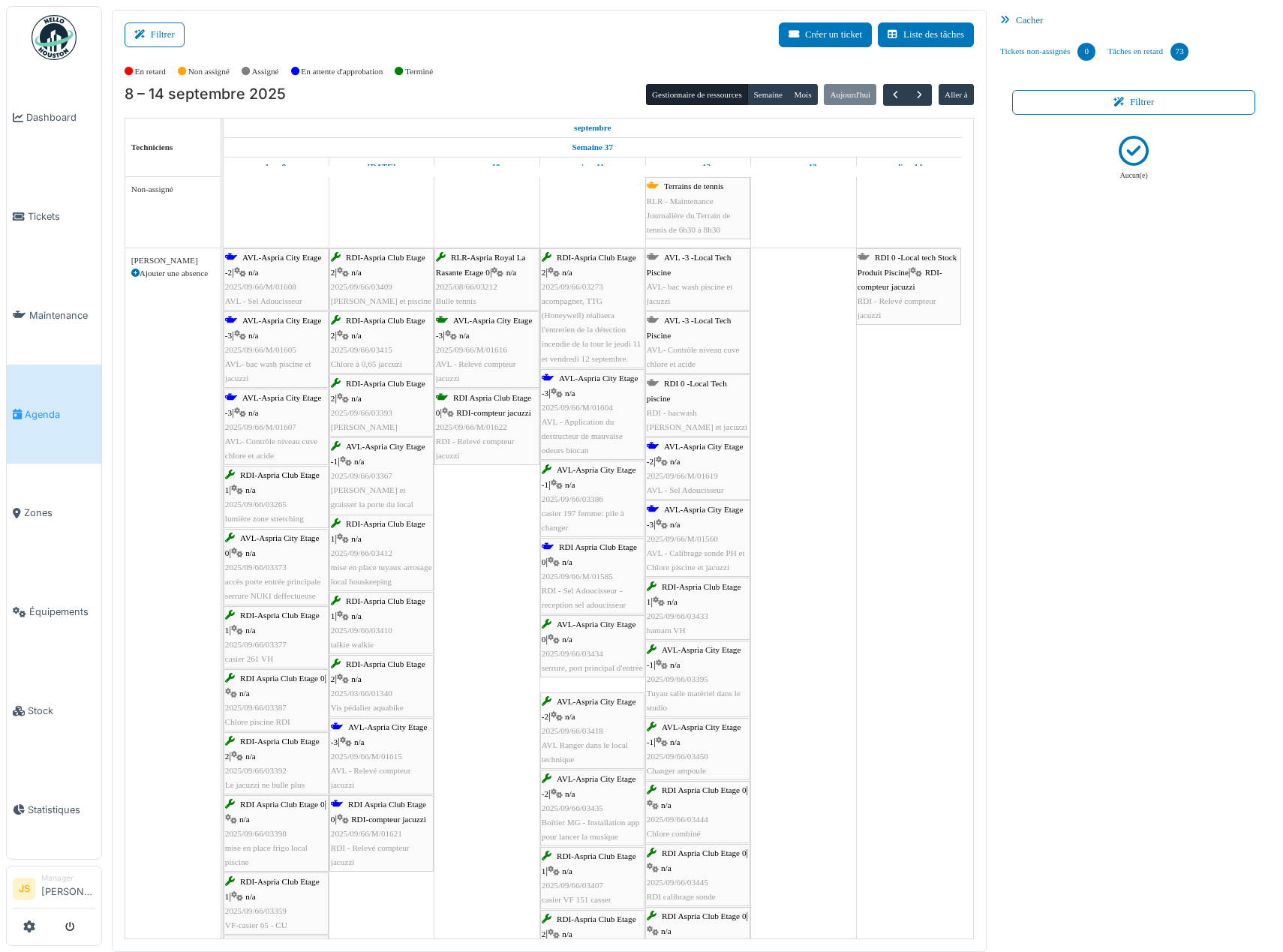
click at [671, 285] on span "AVL- bac wash piscine et jacuzzi" at bounding box center [690, 294] width 87 height 23
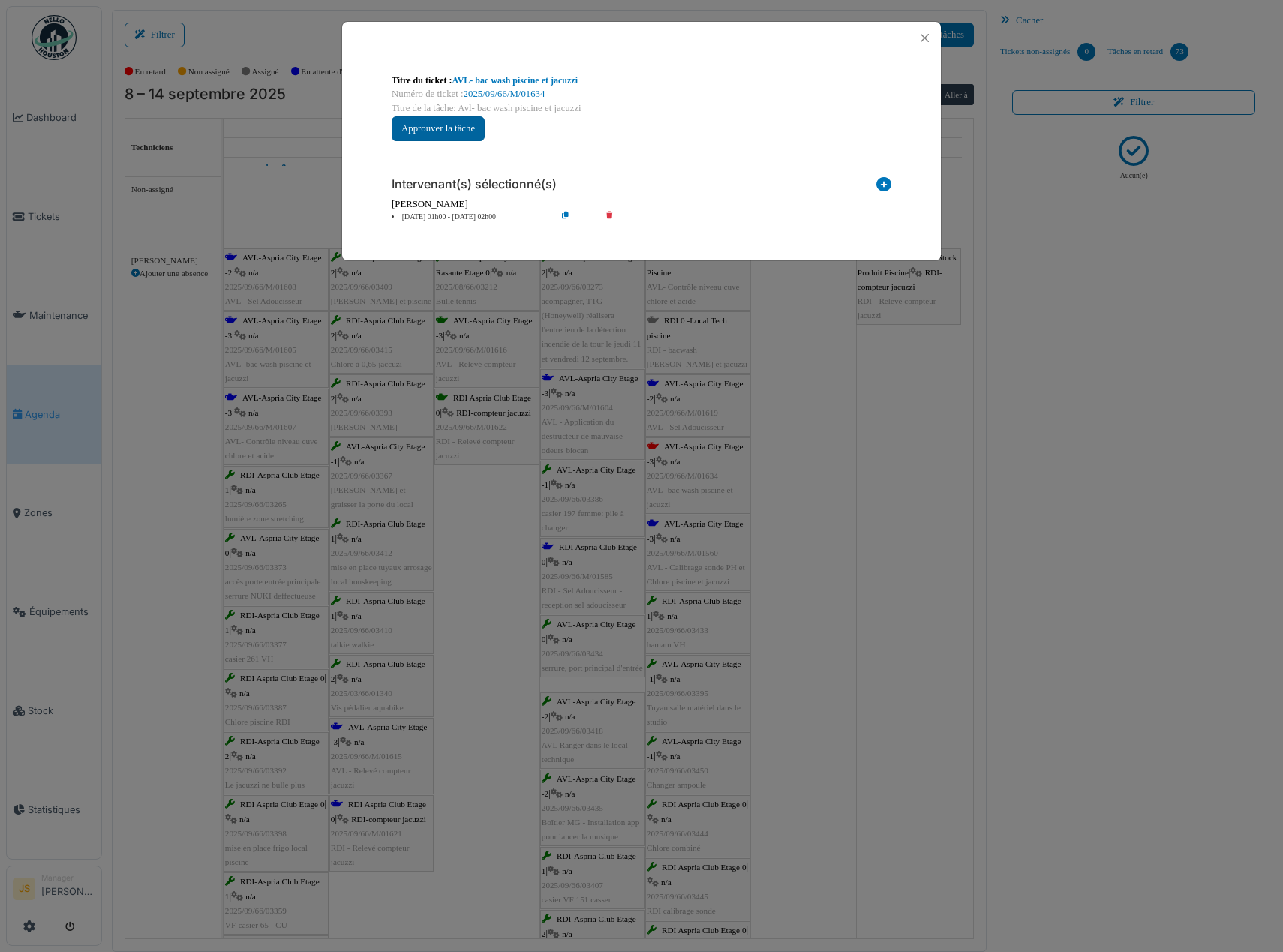
click at [449, 131] on button "Approuver la tâche" at bounding box center [438, 128] width 93 height 24
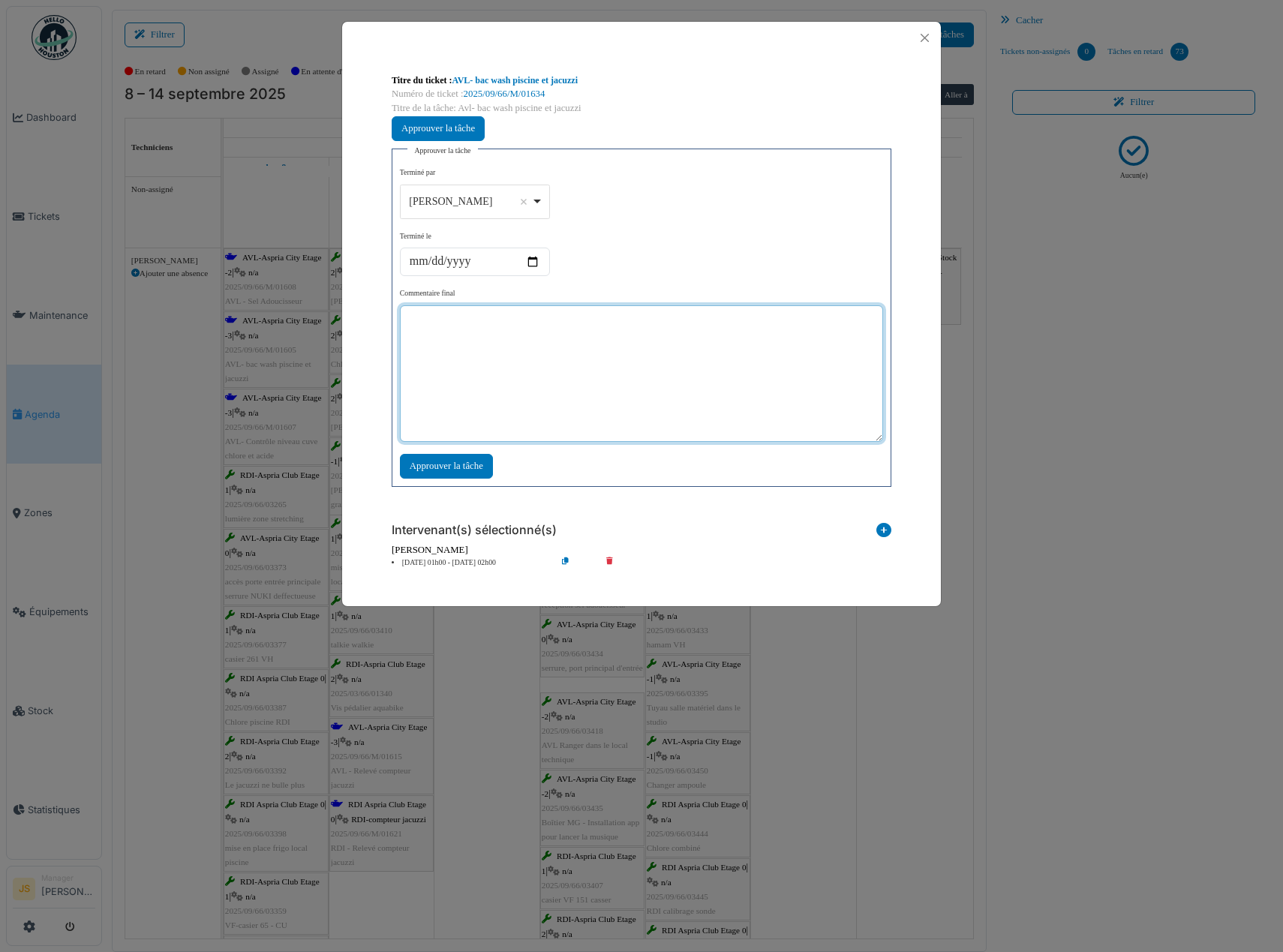
click at [556, 330] on textarea at bounding box center [642, 373] width 483 height 136
type textarea "**"
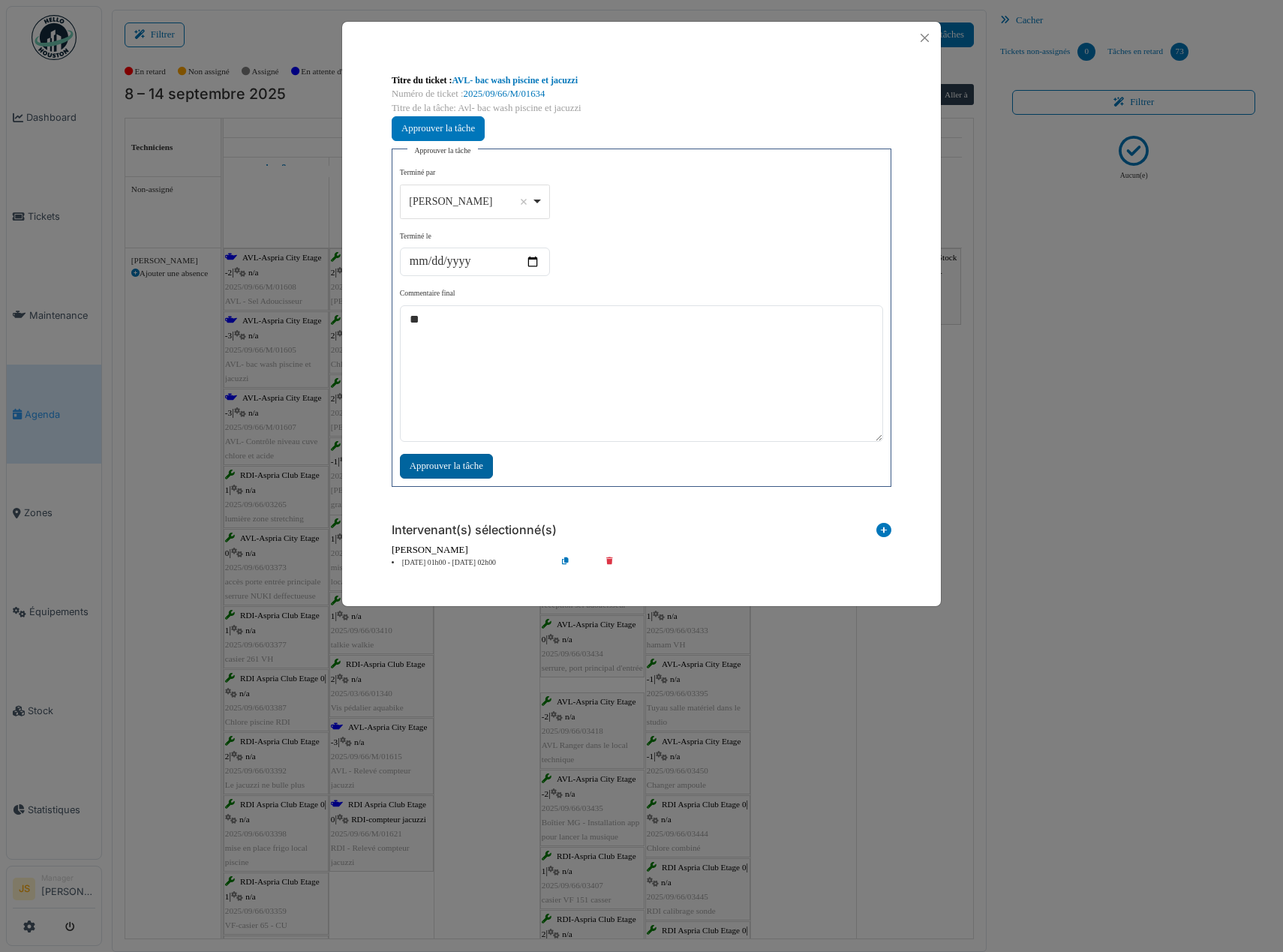
click at [463, 462] on div "Approuver la tâche" at bounding box center [446, 465] width 93 height 24
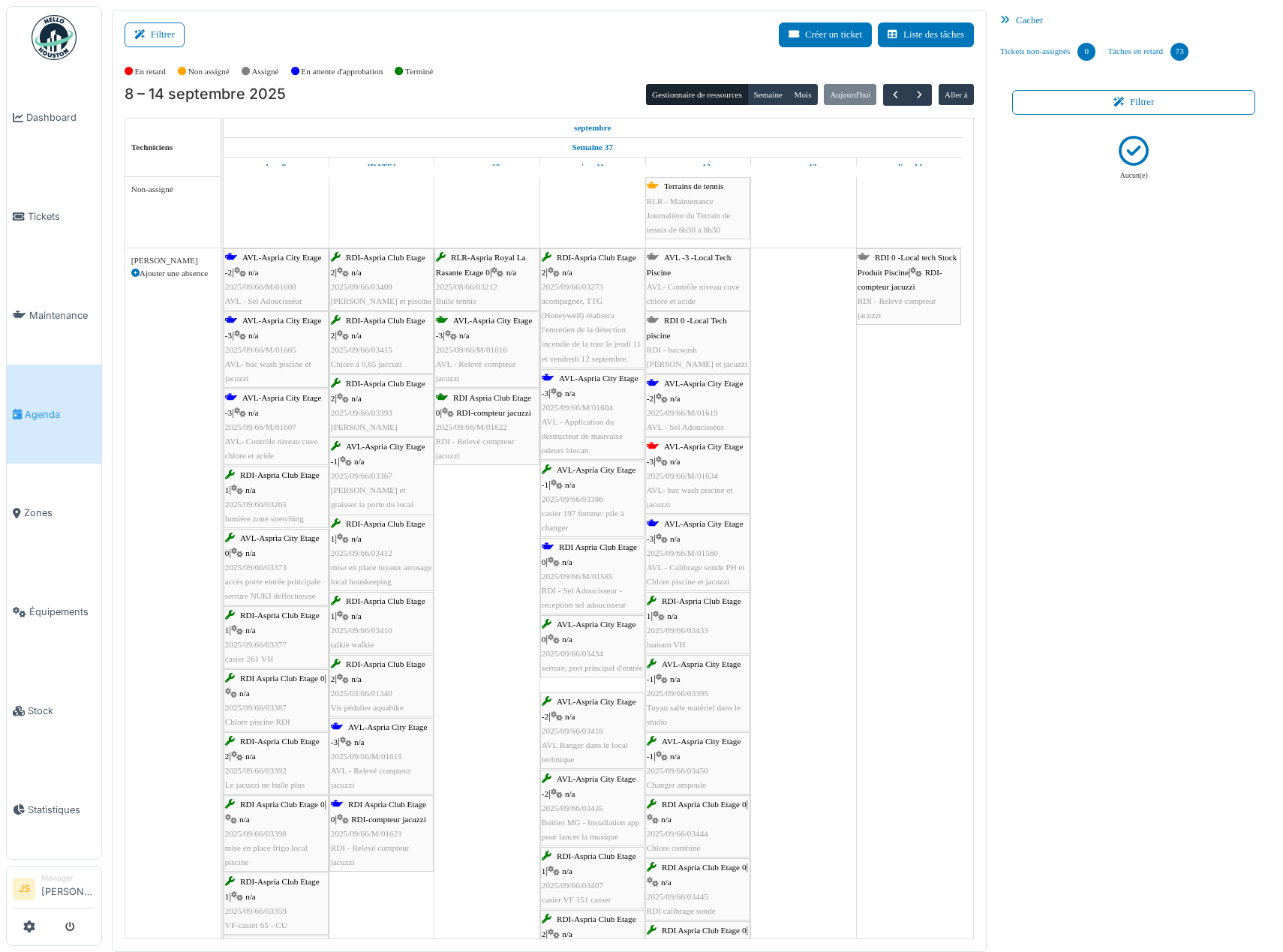
click at [698, 343] on div "RDI 0 -Local Tech piscine RDI - bacwash piscine et jacuzzi" at bounding box center [698, 342] width 102 height 58
click at [680, 283] on span "AVL- Contrôle niveau cuve chlore et acide" at bounding box center [693, 294] width 93 height 23
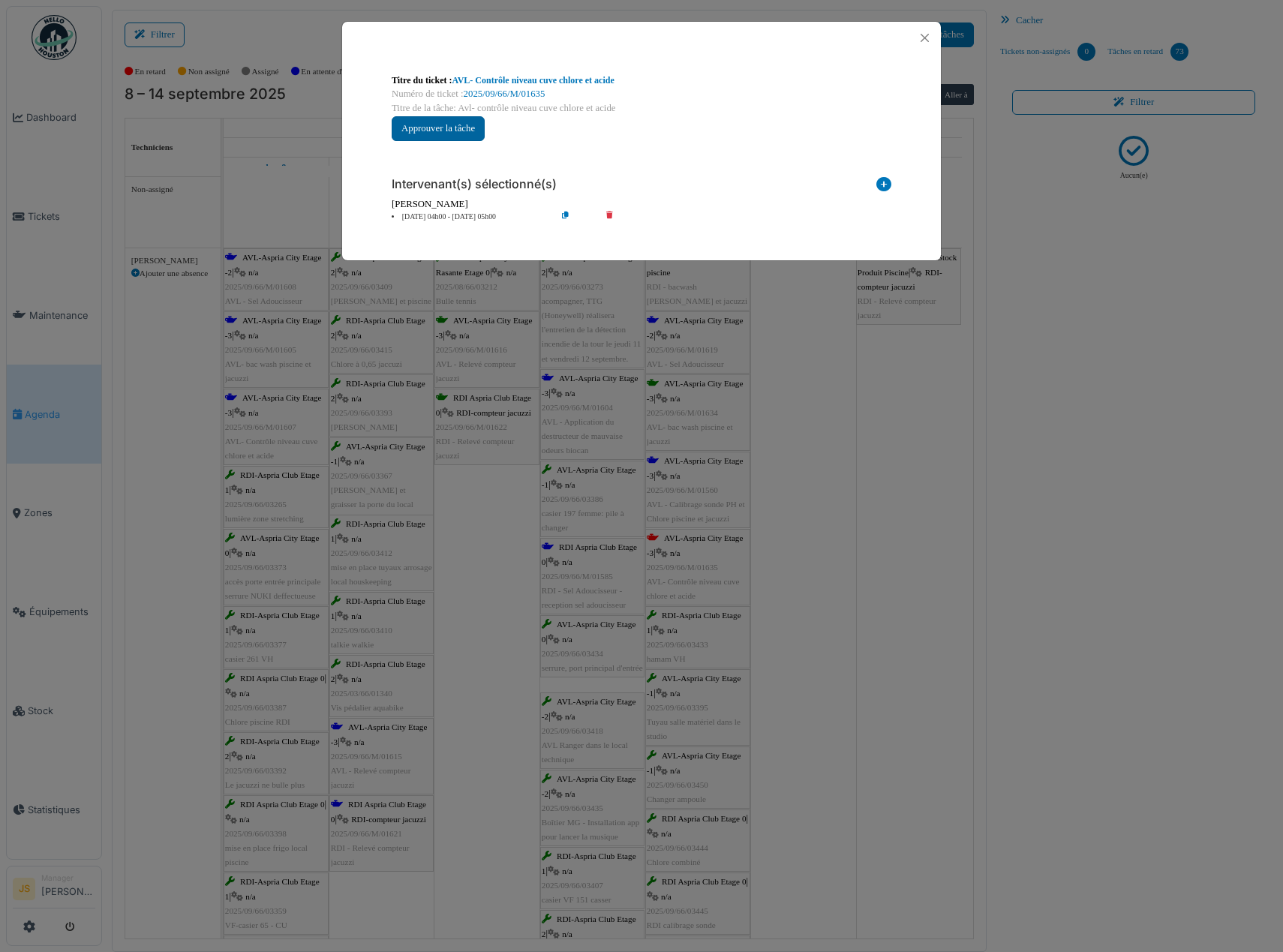
click at [476, 135] on button "Approuver la tâche" at bounding box center [438, 128] width 93 height 24
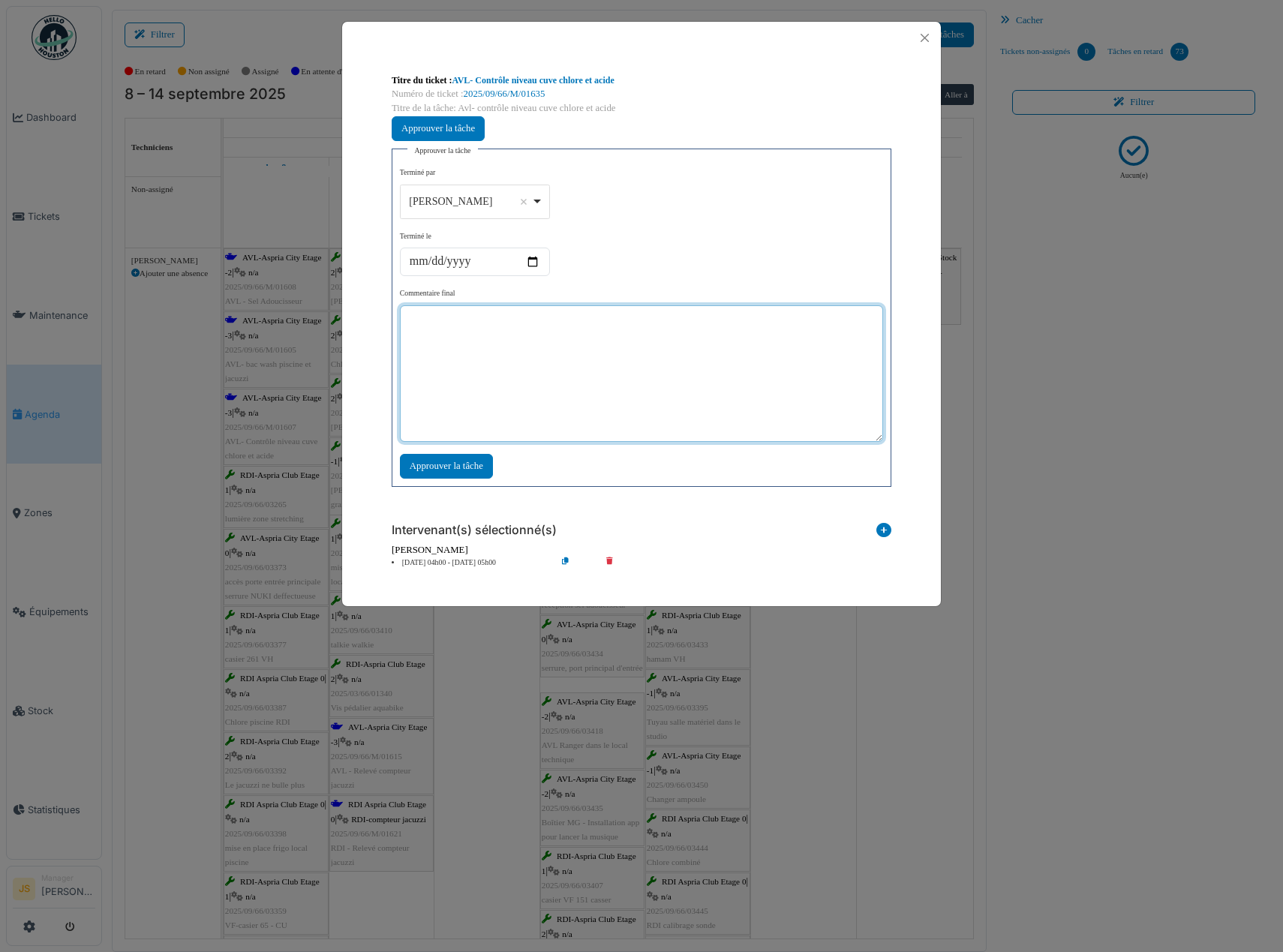
click at [448, 358] on textarea at bounding box center [642, 373] width 483 height 136
type textarea "**"
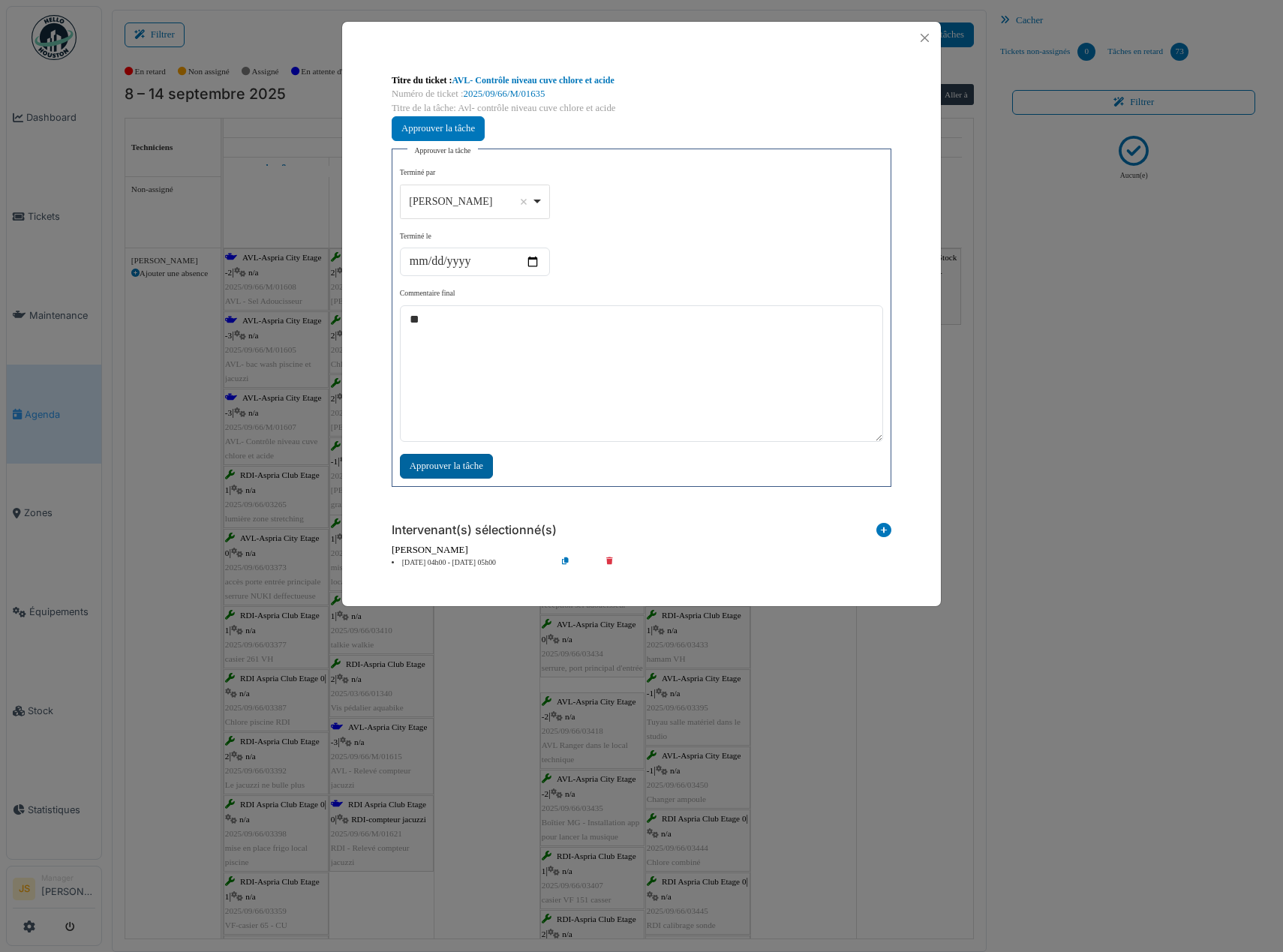
click at [440, 467] on div "Approuver la tâche" at bounding box center [446, 465] width 93 height 24
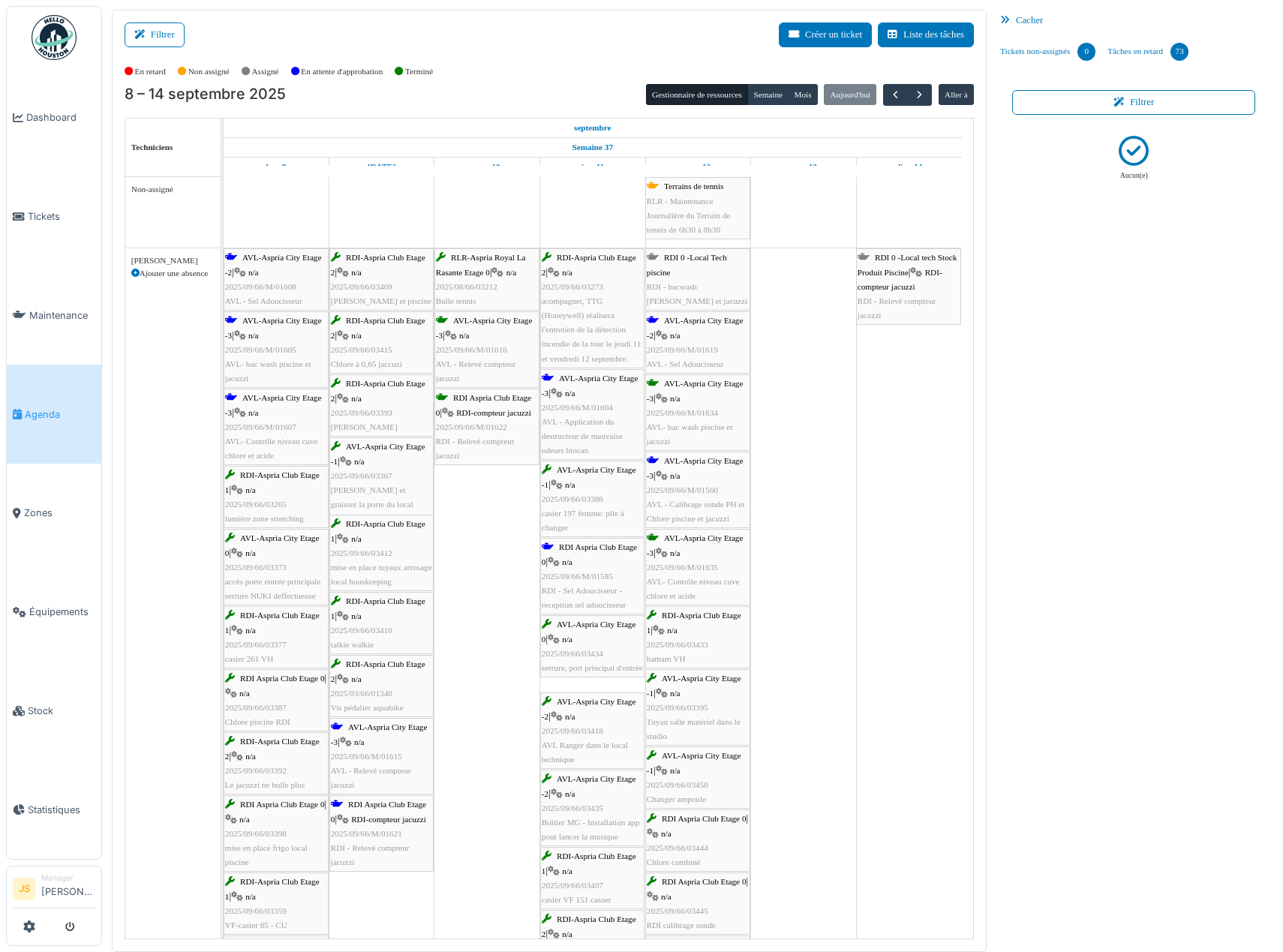
click at [707, 285] on span "RDI - bacwash piscine et jacuzzi" at bounding box center [697, 294] width 100 height 23
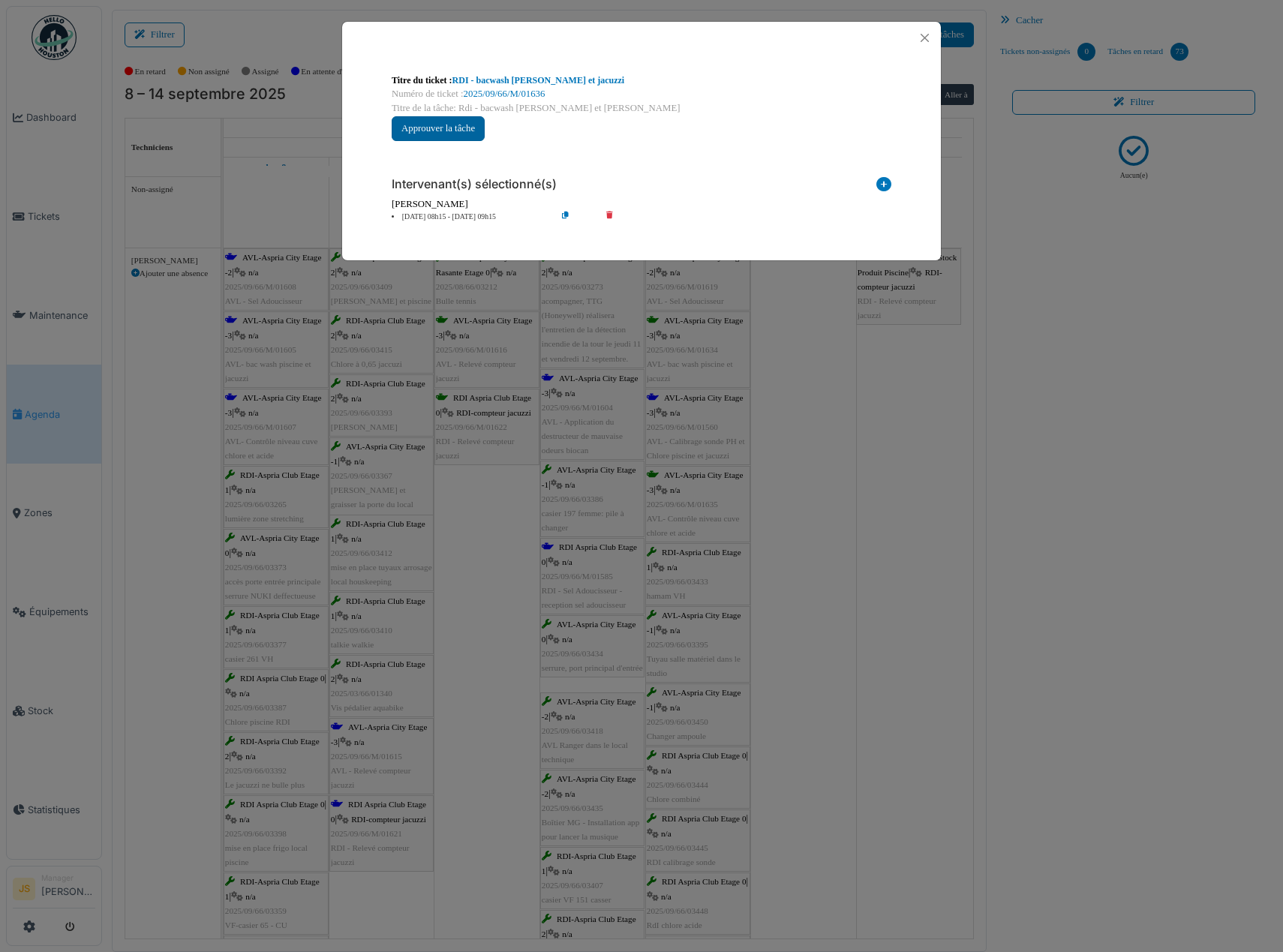
click at [458, 128] on button "Approuver la tâche" at bounding box center [438, 128] width 93 height 24
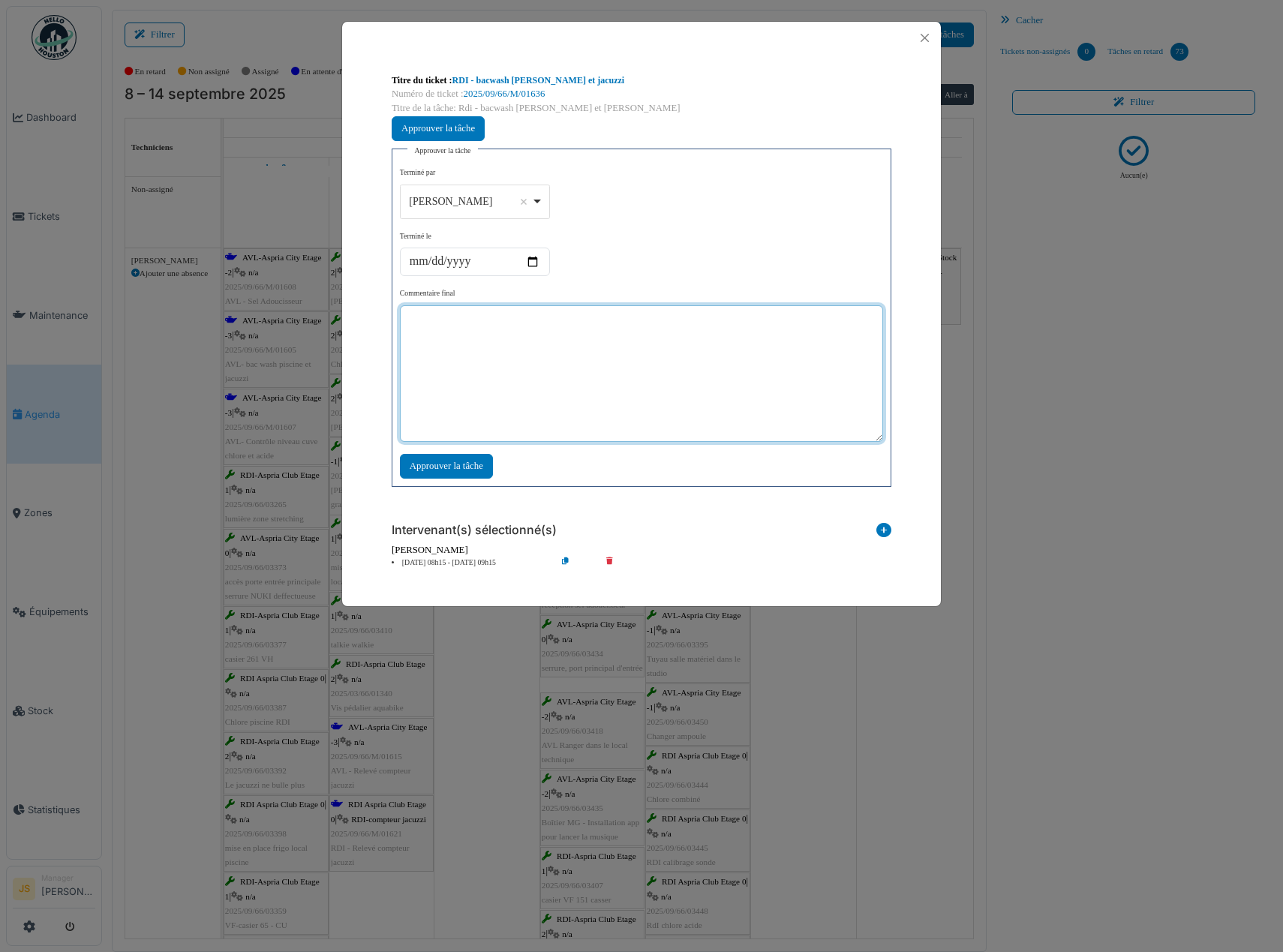
click at [493, 357] on textarea at bounding box center [642, 373] width 483 height 136
type textarea "**"
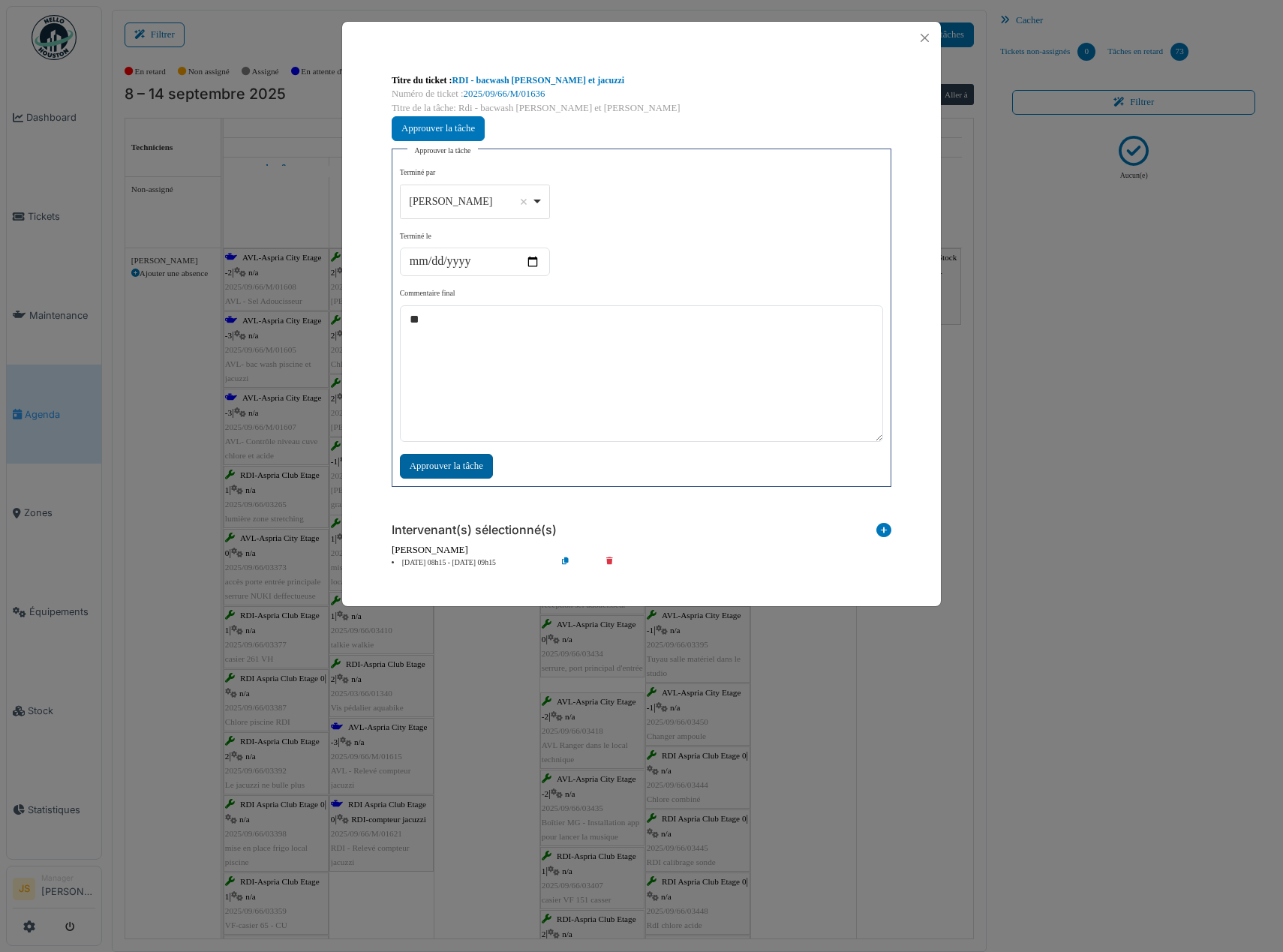
click at [443, 467] on div "Approuver la tâche" at bounding box center [446, 465] width 93 height 24
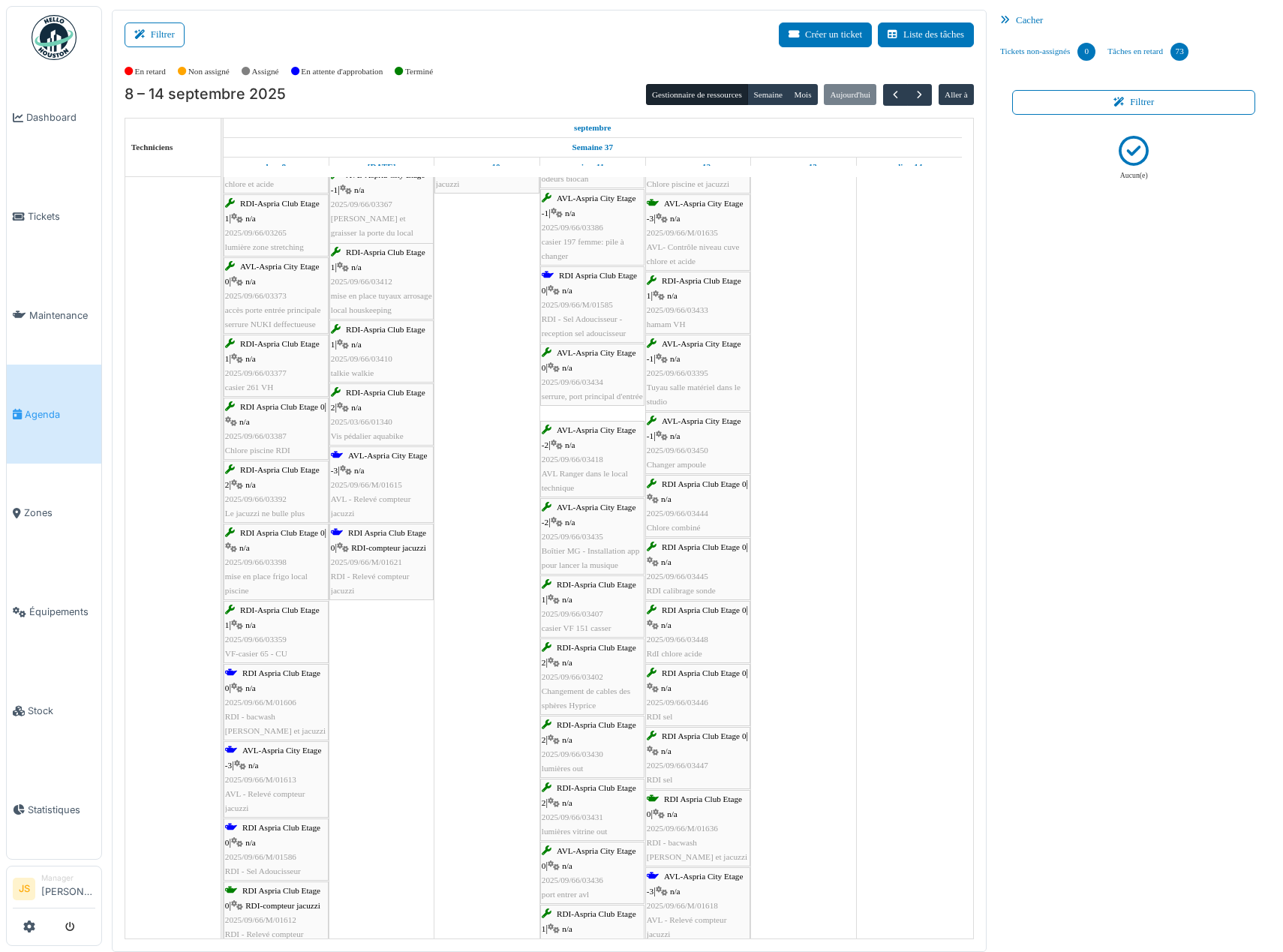
scroll to position [432, 0]
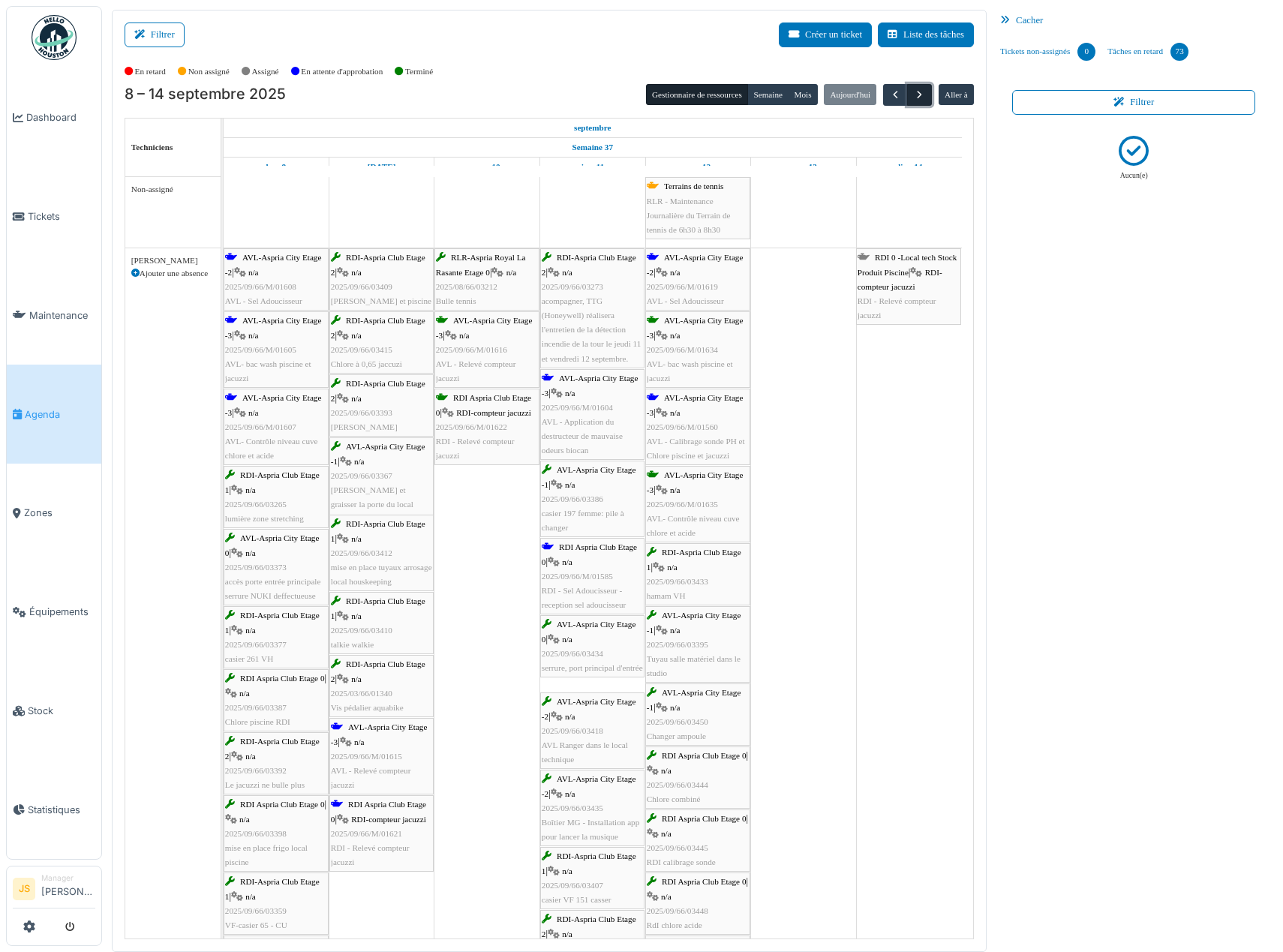
click at [922, 96] on span "button" at bounding box center [920, 95] width 13 height 13
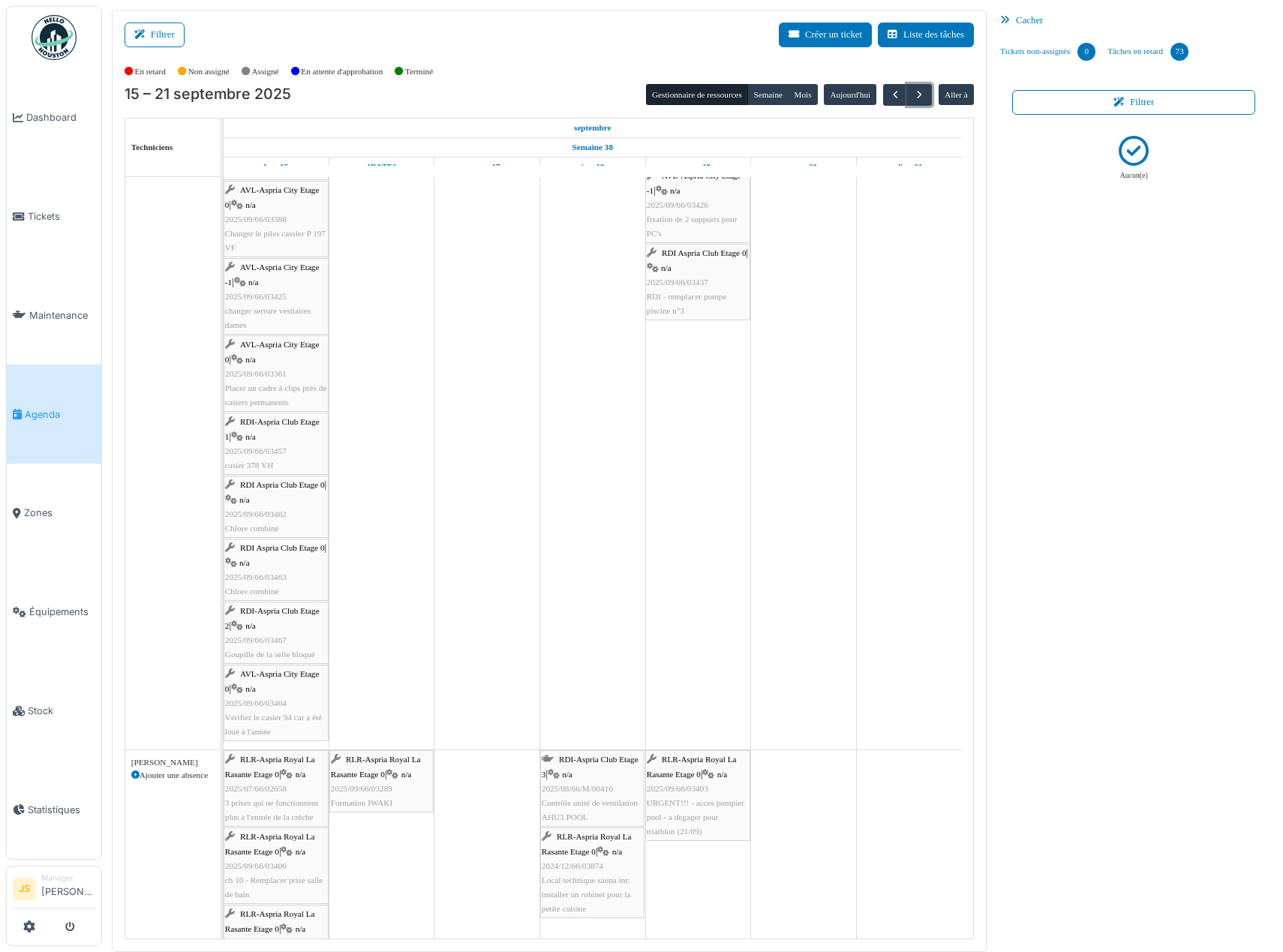
scroll to position [635, 0]
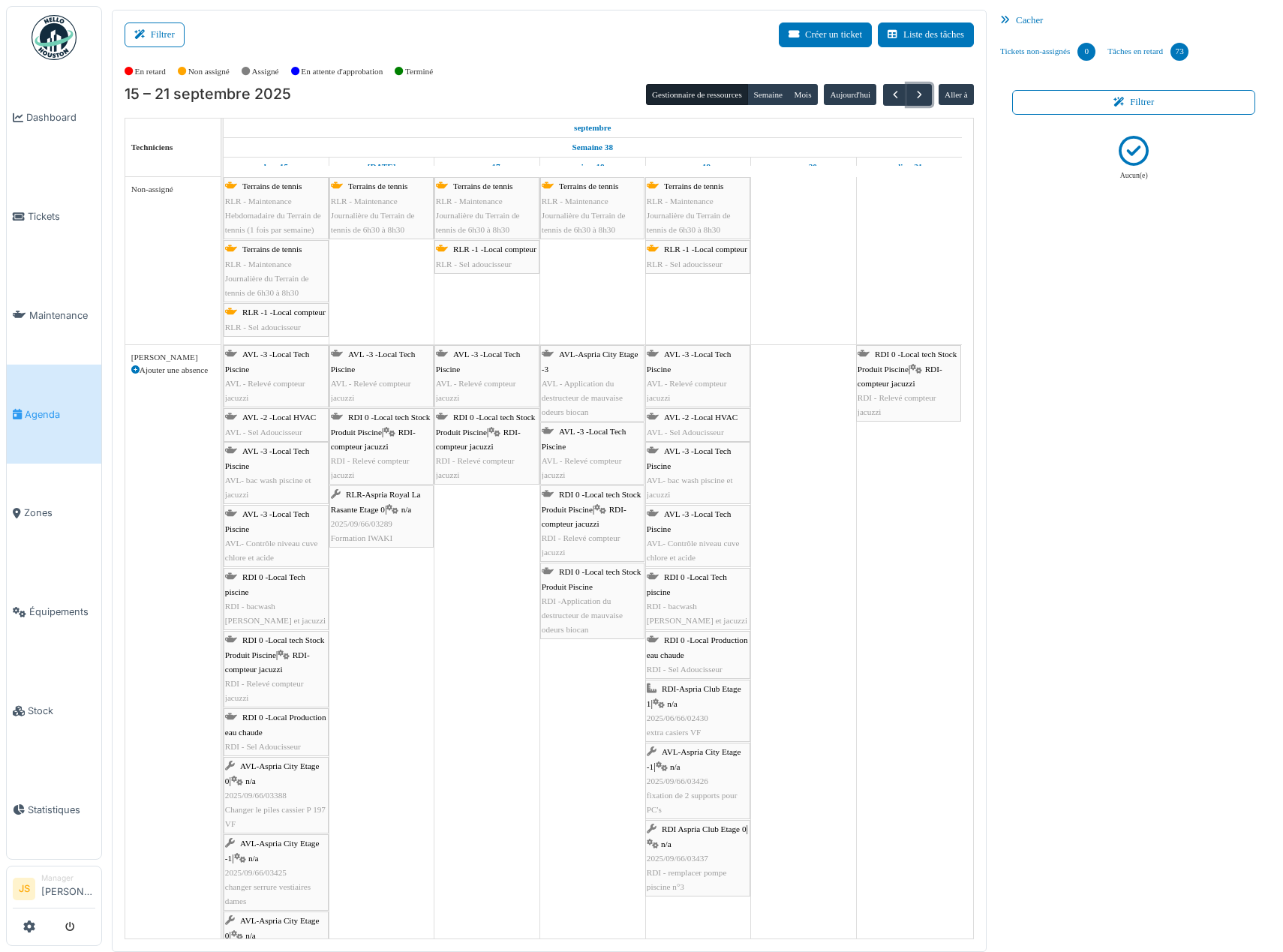
click at [370, 387] on span "AVL - Relevé compteur jacuzzi" at bounding box center [370, 390] width 80 height 23
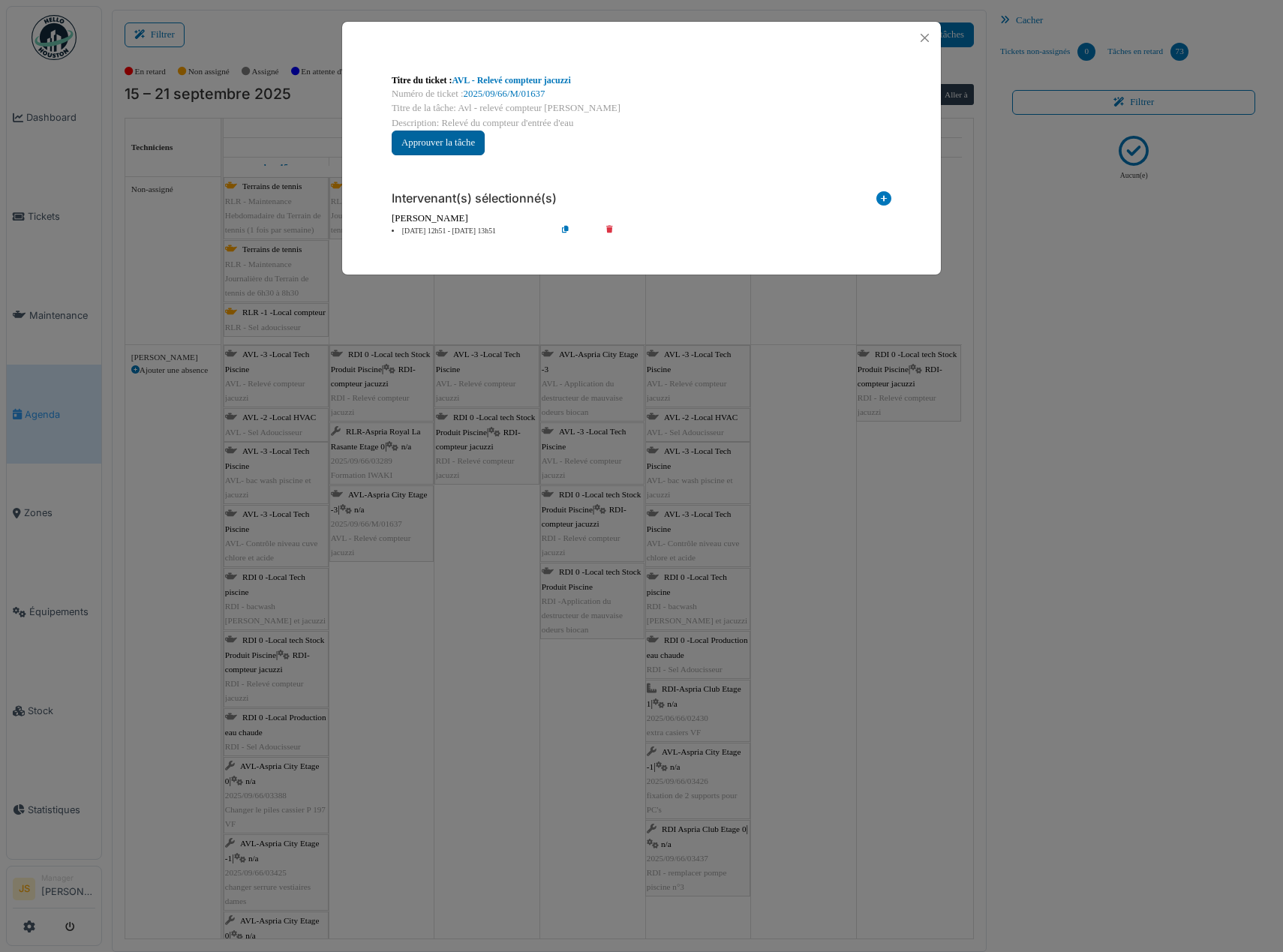
click at [452, 138] on button "Approuver la tâche" at bounding box center [438, 143] width 93 height 24
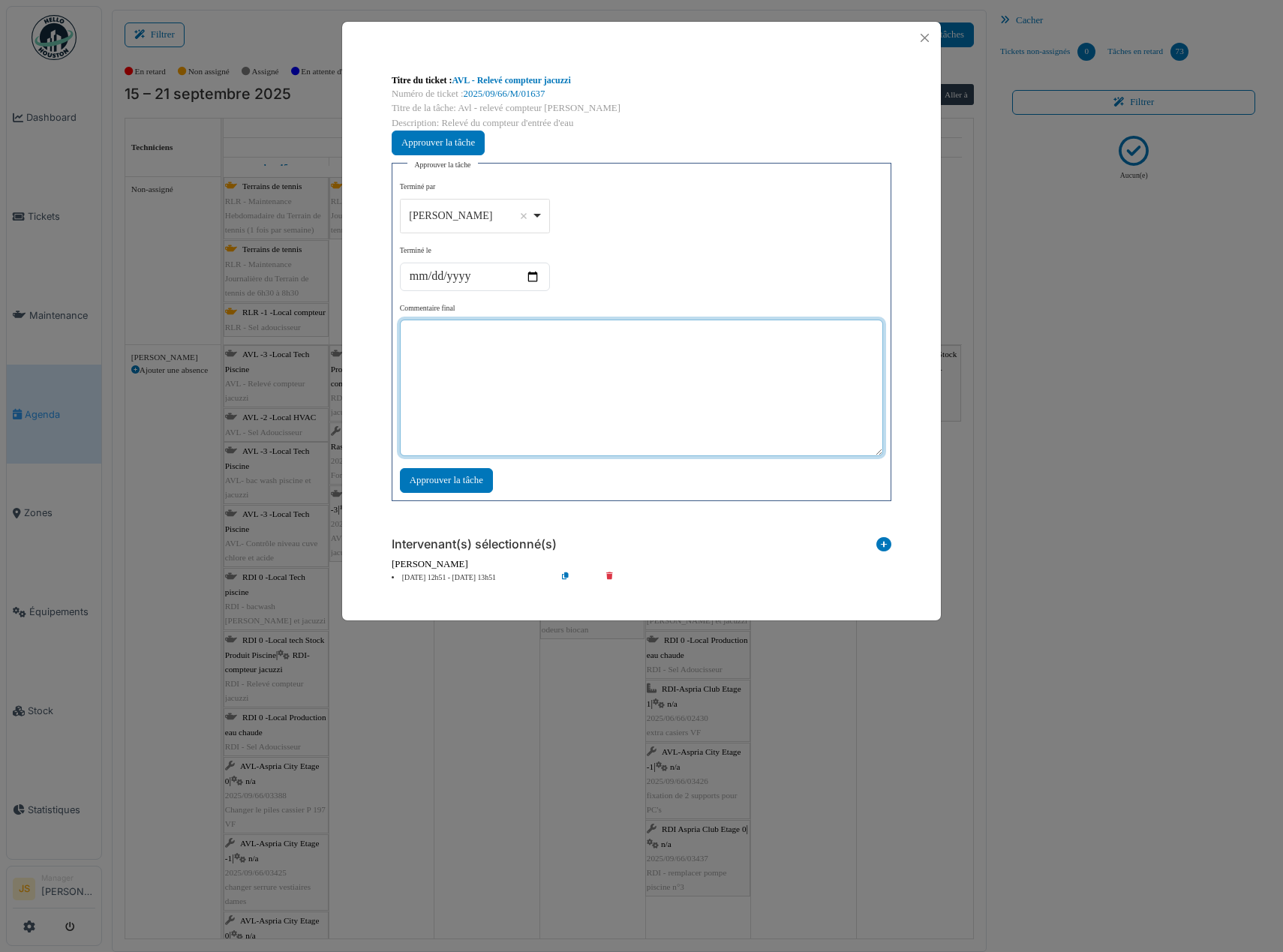
click at [490, 375] on textarea at bounding box center [642, 387] width 483 height 136
type textarea "***"
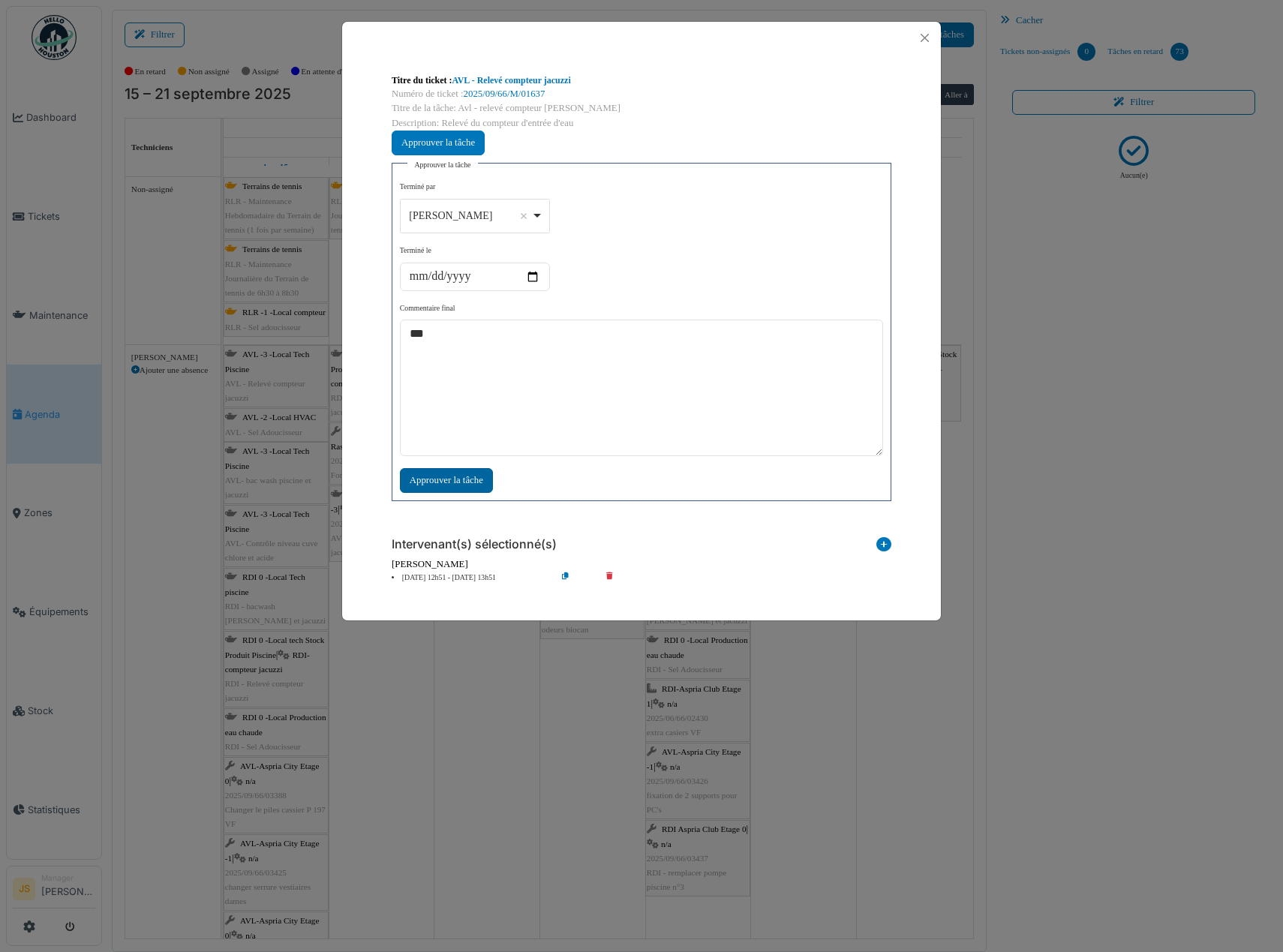
click at [482, 476] on div "Approuver la tâche" at bounding box center [446, 480] width 93 height 24
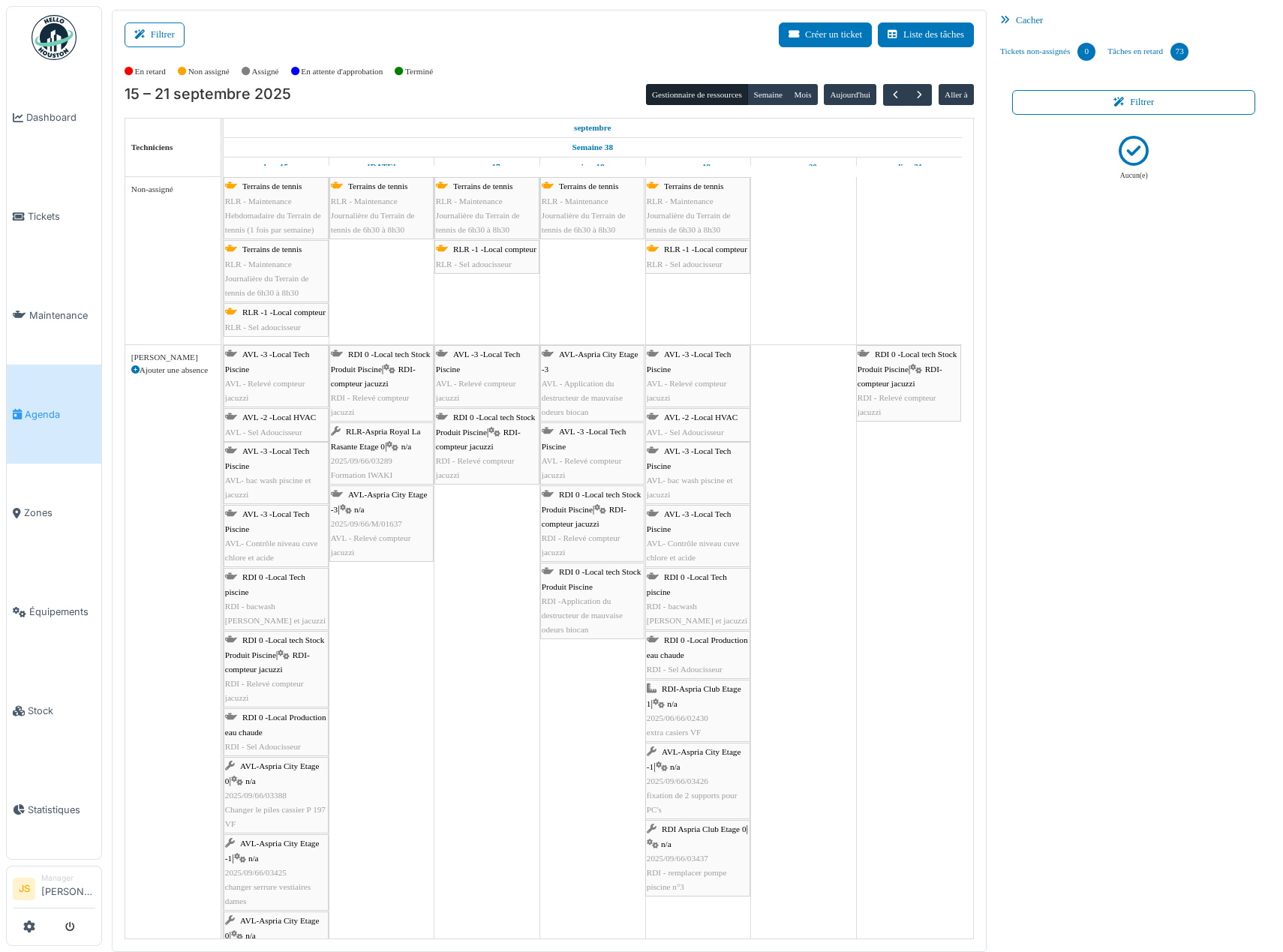
click at [343, 453] on div "RLR-Aspria Royal La Rasante Etage 0 | n/a 2025/09/66/03289 Formation IWAKI" at bounding box center [381, 453] width 101 height 58
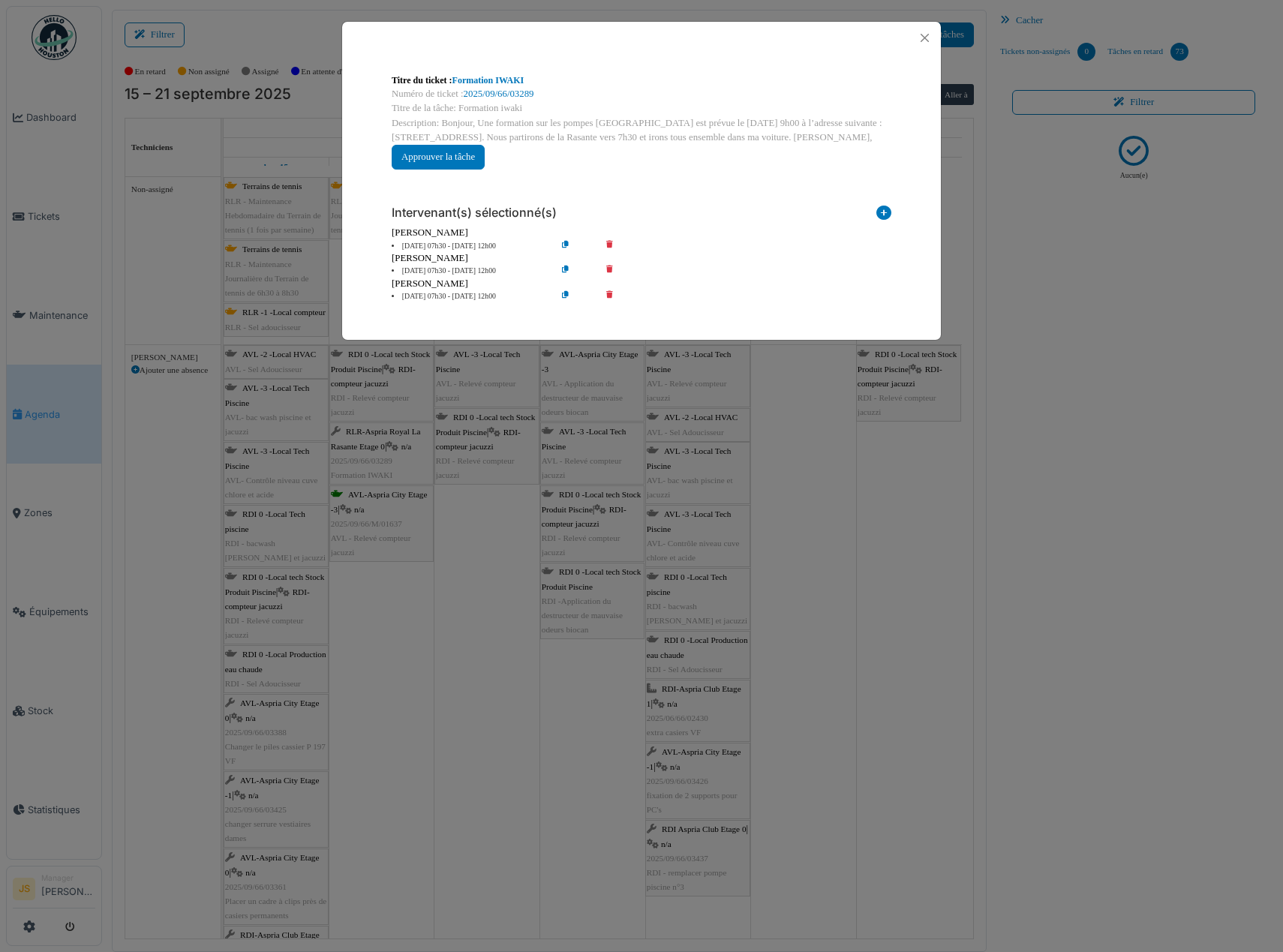
click at [380, 384] on div "**********" at bounding box center [642, 476] width 1283 height 952
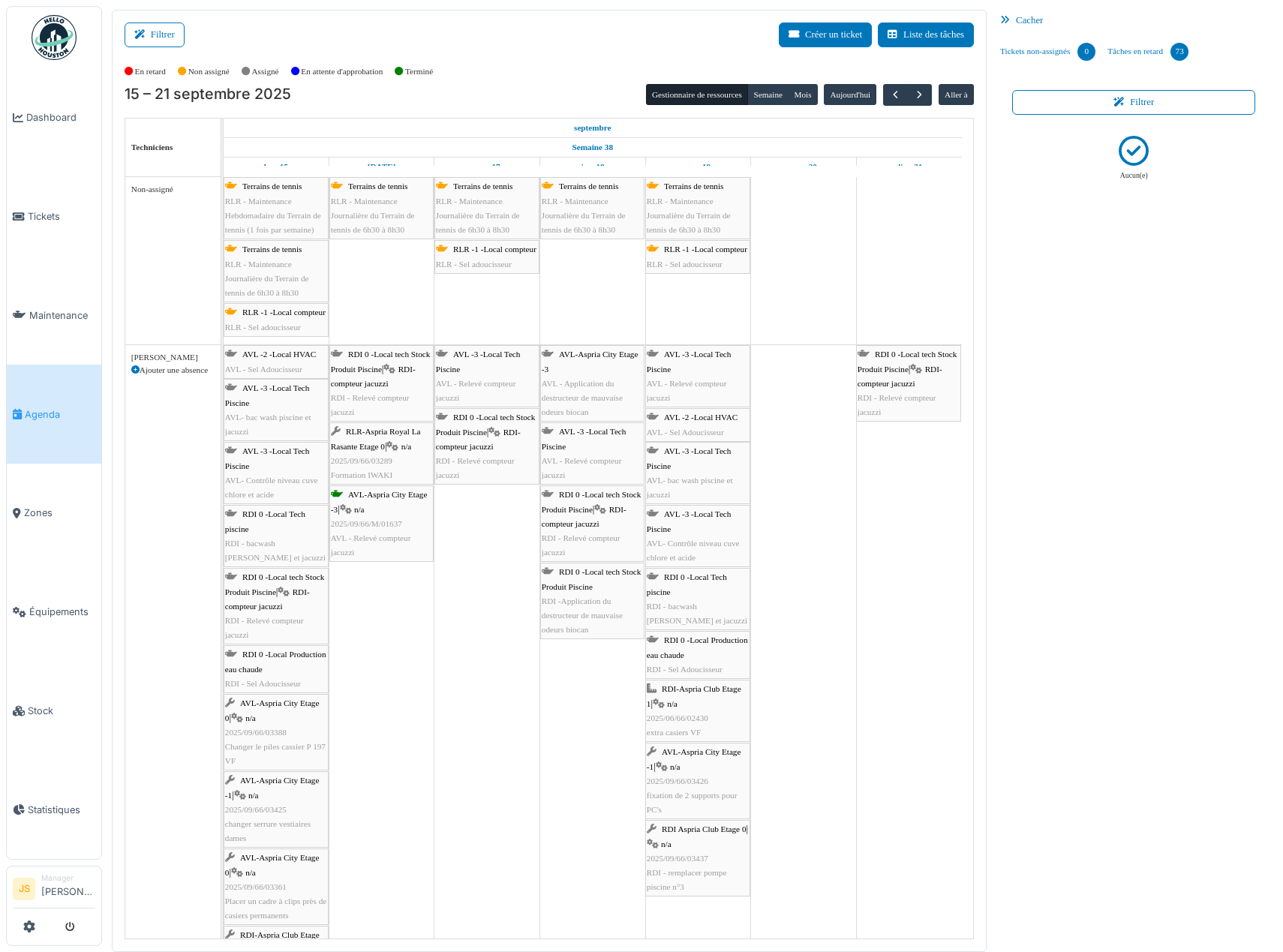
click at [375, 396] on span "RDI - Relevé compteur jacuzzi" at bounding box center [370, 405] width 79 height 23
click at [372, 365] on body "Dashboard Tickets Maintenance Agenda Zones Équipements Stock Statistiques JS Ma…" at bounding box center [642, 476] width 1283 height 952
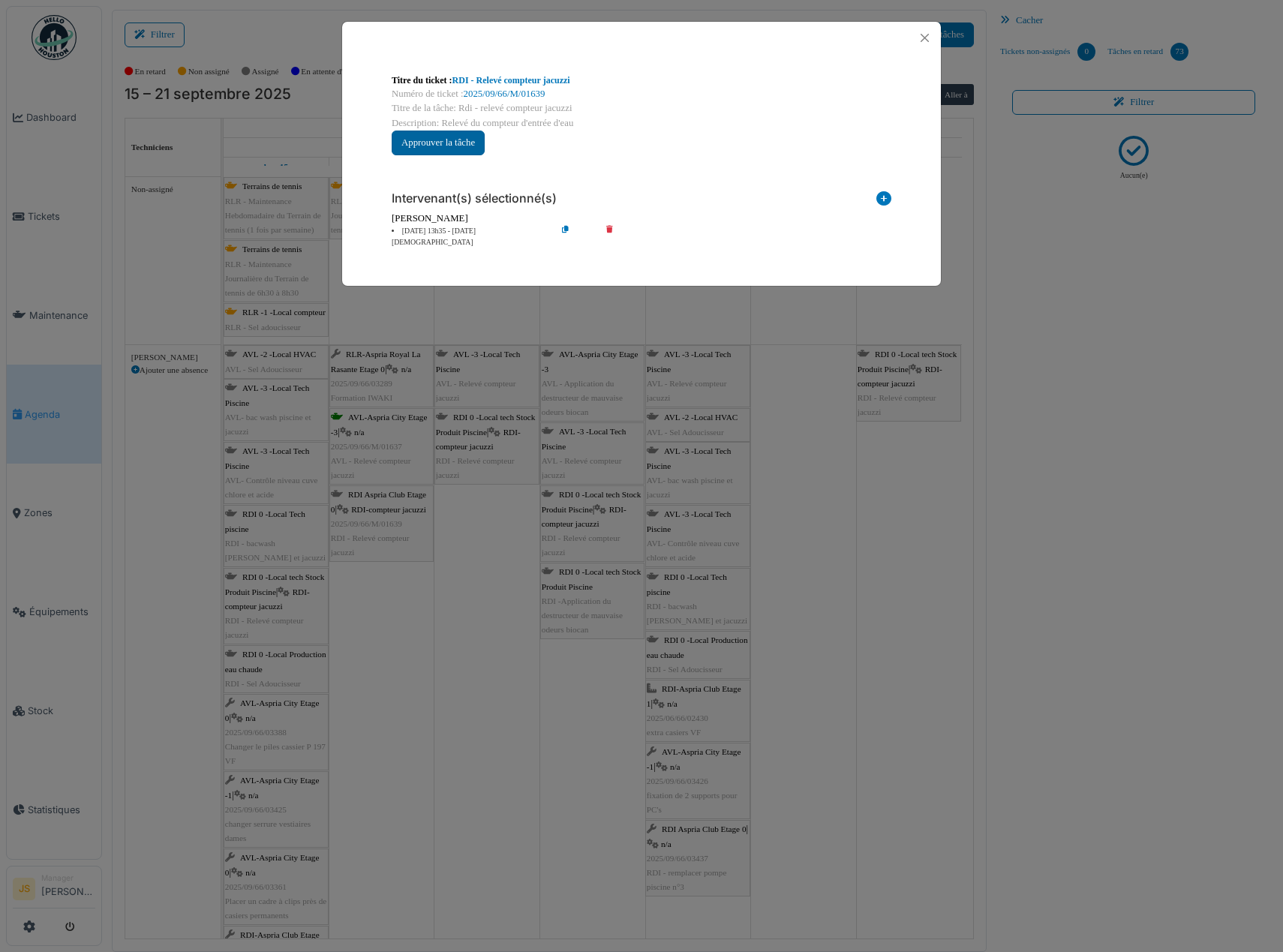
click at [457, 145] on button "Approuver la tâche" at bounding box center [438, 143] width 93 height 24
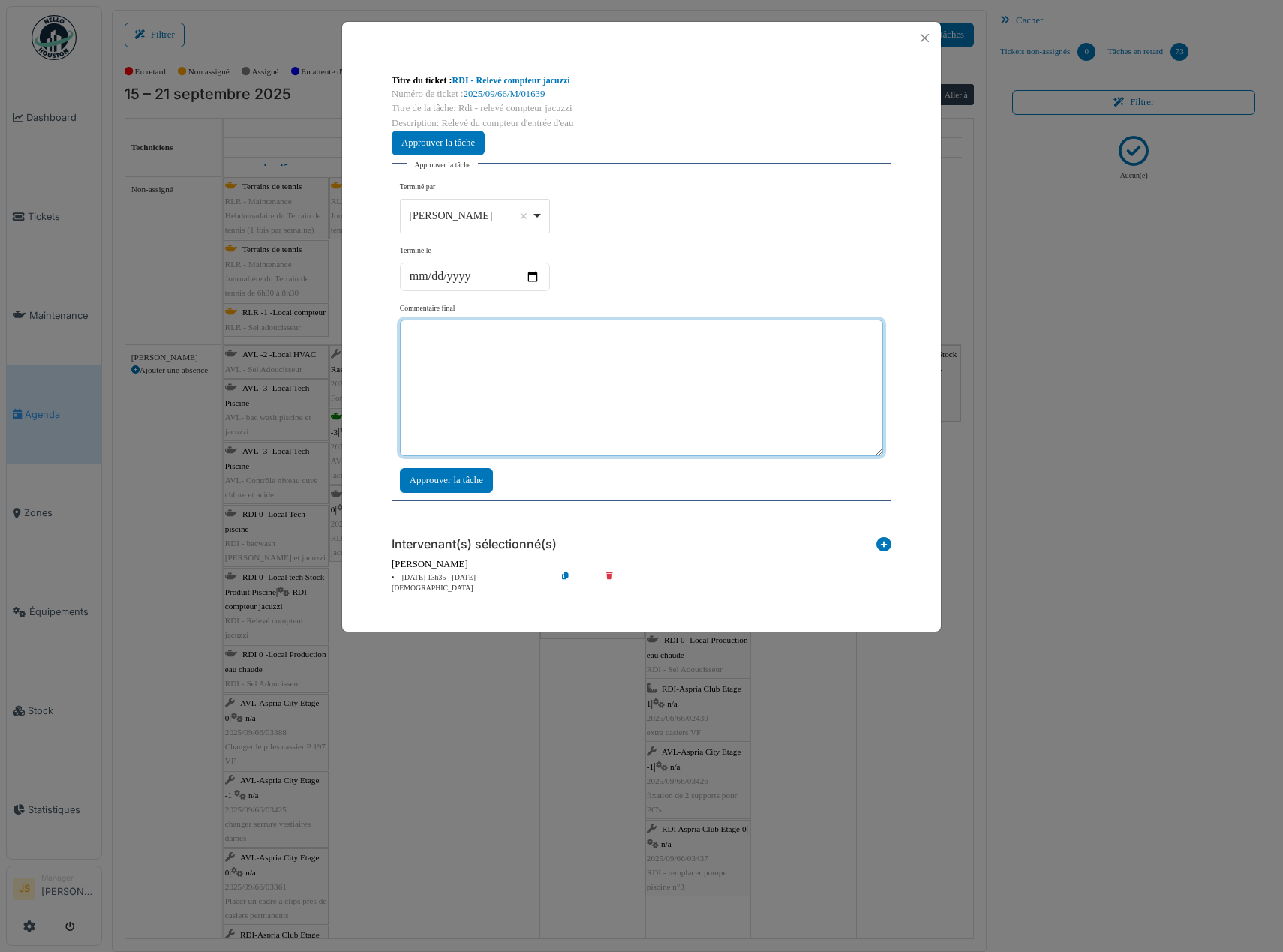
click at [472, 372] on textarea at bounding box center [642, 387] width 483 height 136
type textarea "***"
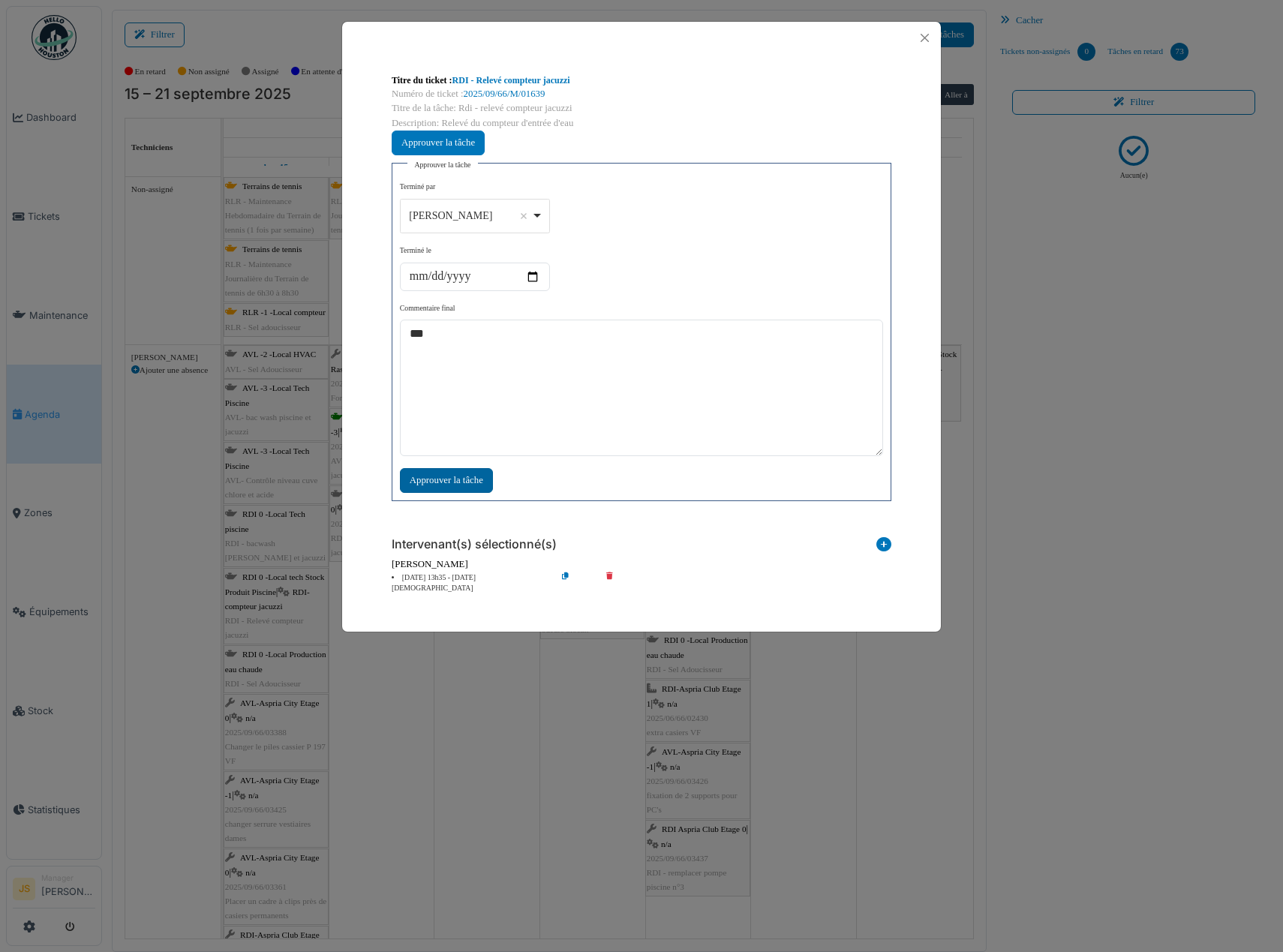
click at [448, 476] on div "Approuver la tâche" at bounding box center [446, 480] width 93 height 24
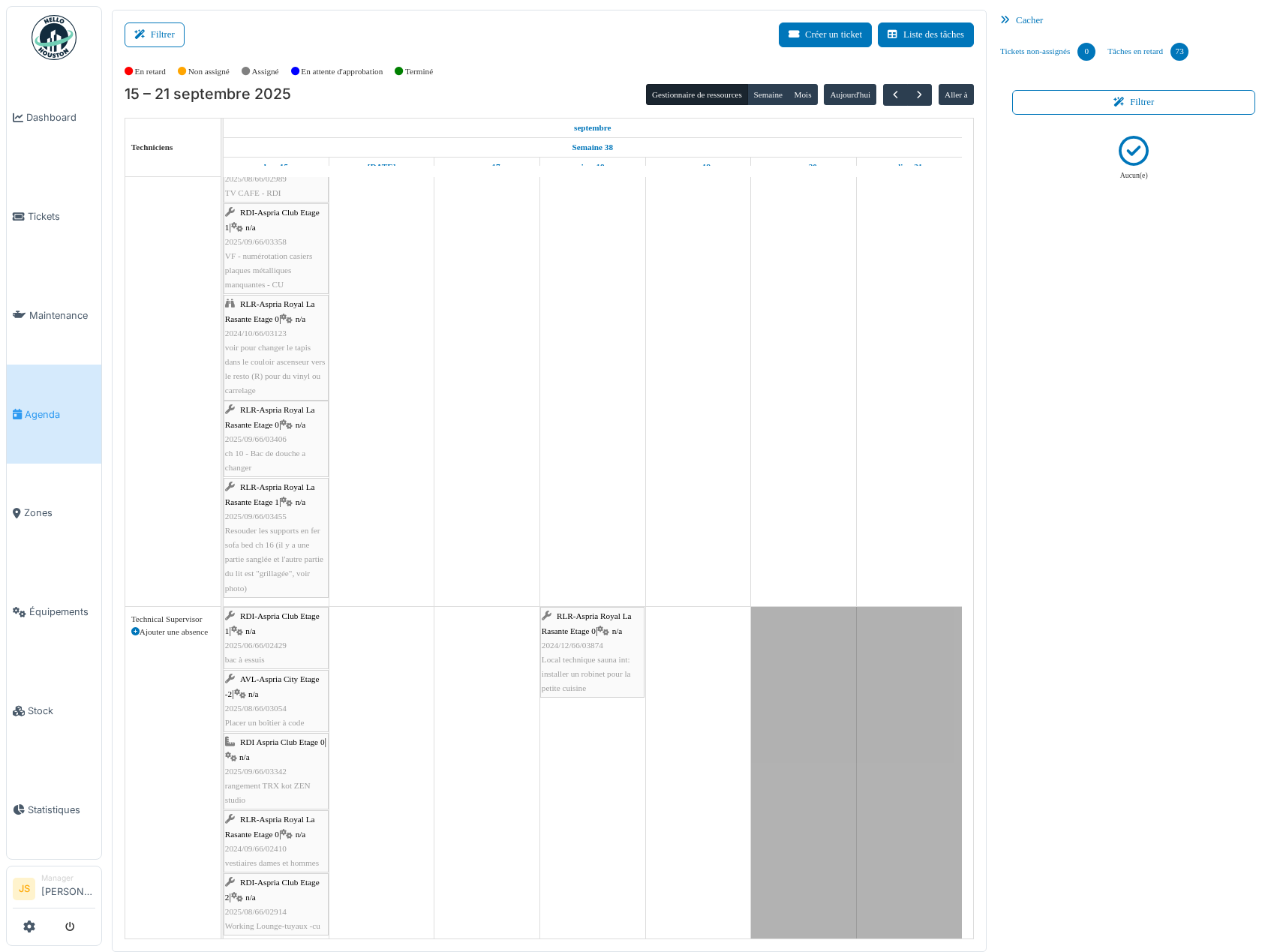
click at [286, 657] on div "RDI-Aspria Club Etage 1 | n/a 2025/06/66/02429 bac à essuis" at bounding box center [276, 638] width 102 height 58
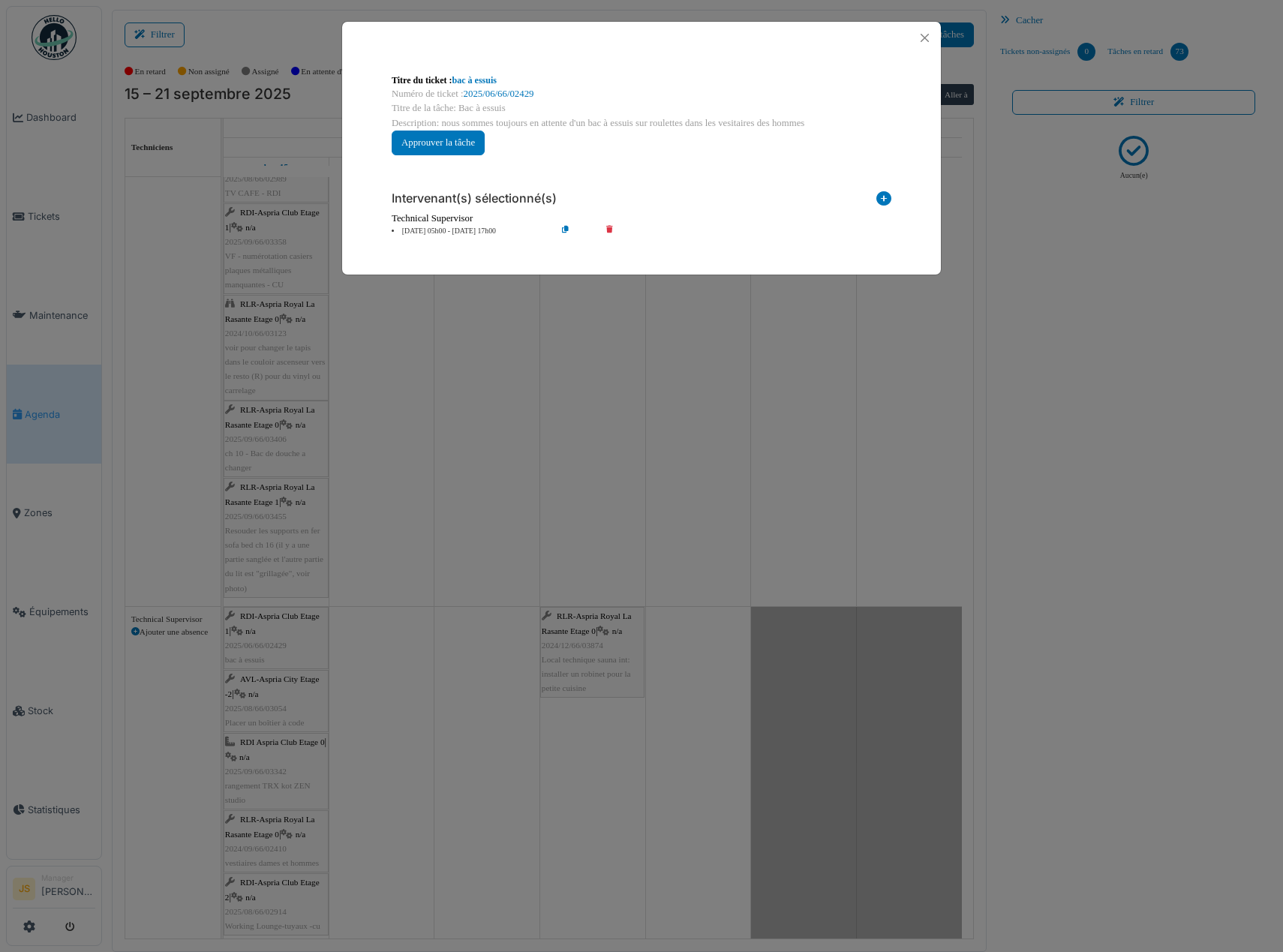
click at [609, 226] on icon at bounding box center [620, 231] width 42 height 11
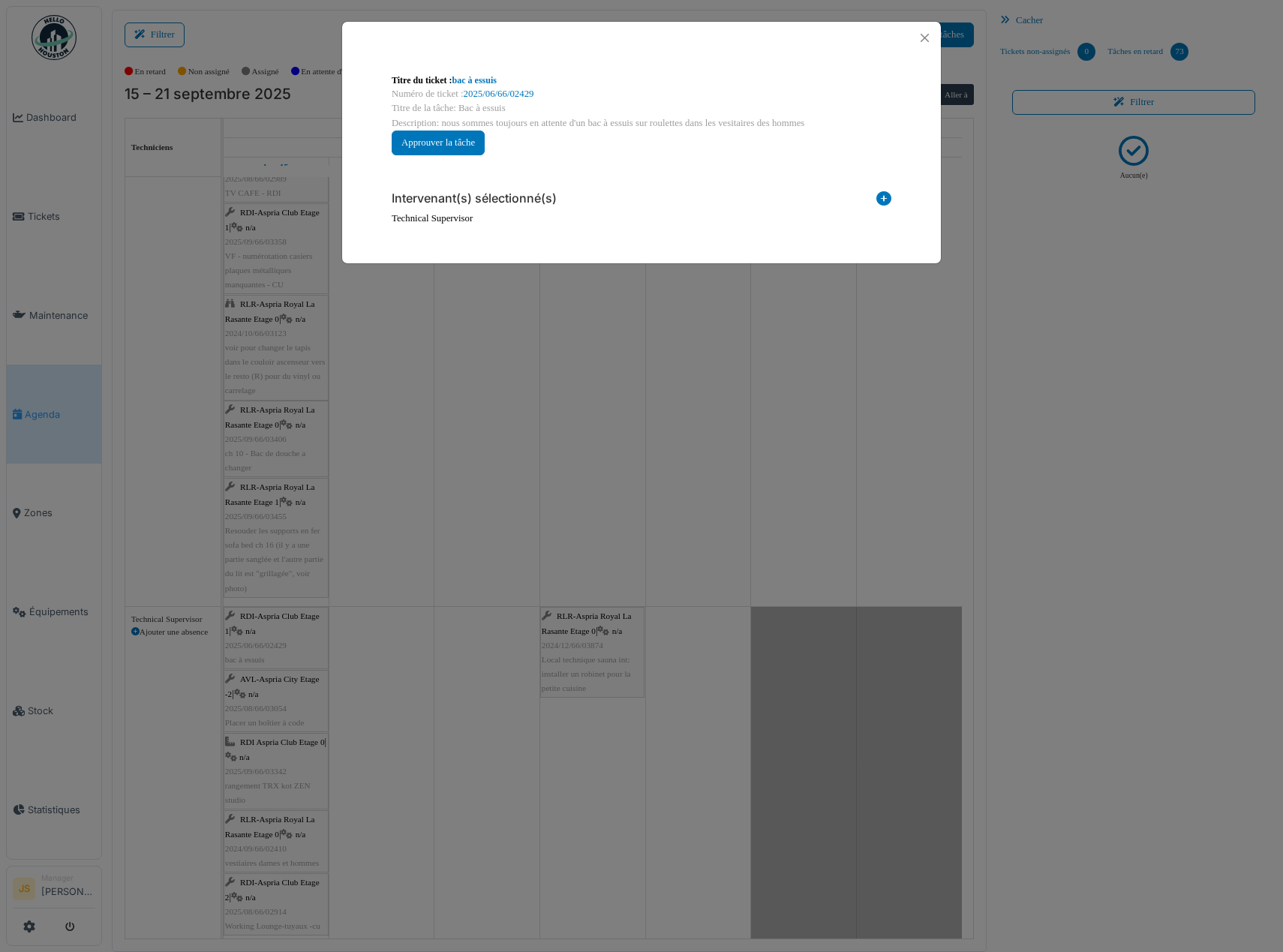
click at [886, 197] on icon at bounding box center [884, 201] width 15 height 20
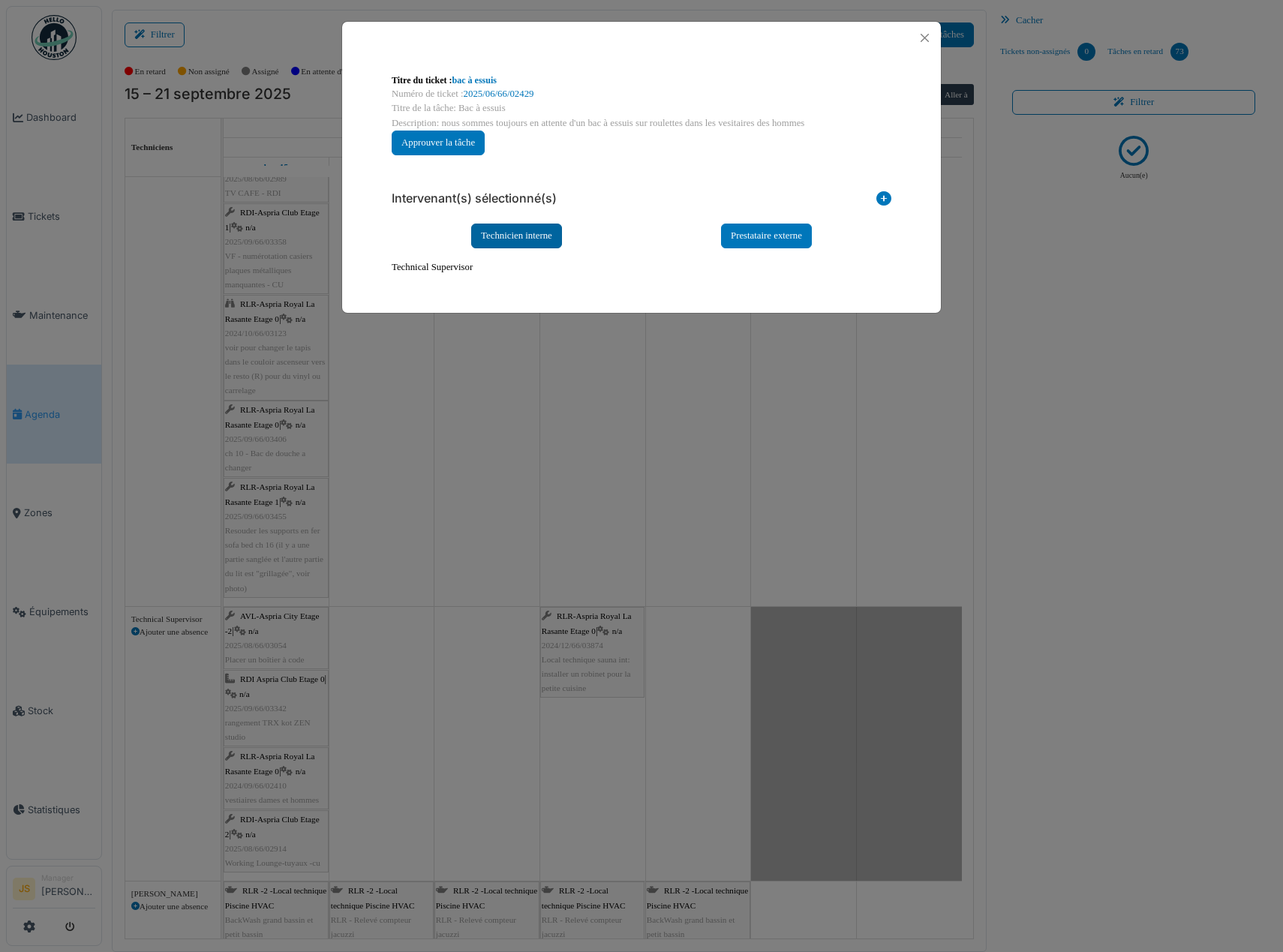
click at [526, 236] on div "Technicien interne" at bounding box center [517, 235] width 90 height 24
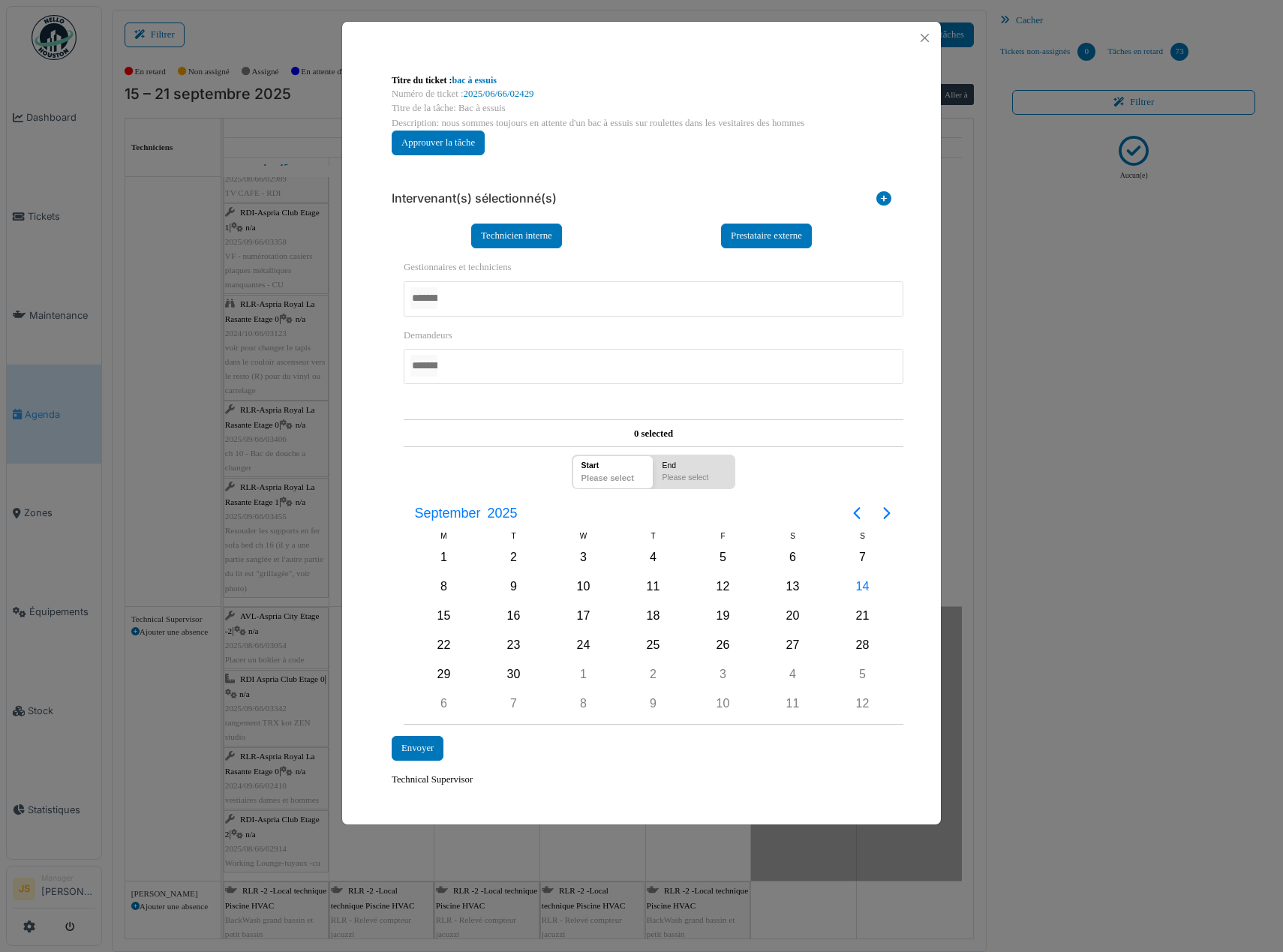
click at [482, 305] on div at bounding box center [653, 298] width 500 height 35
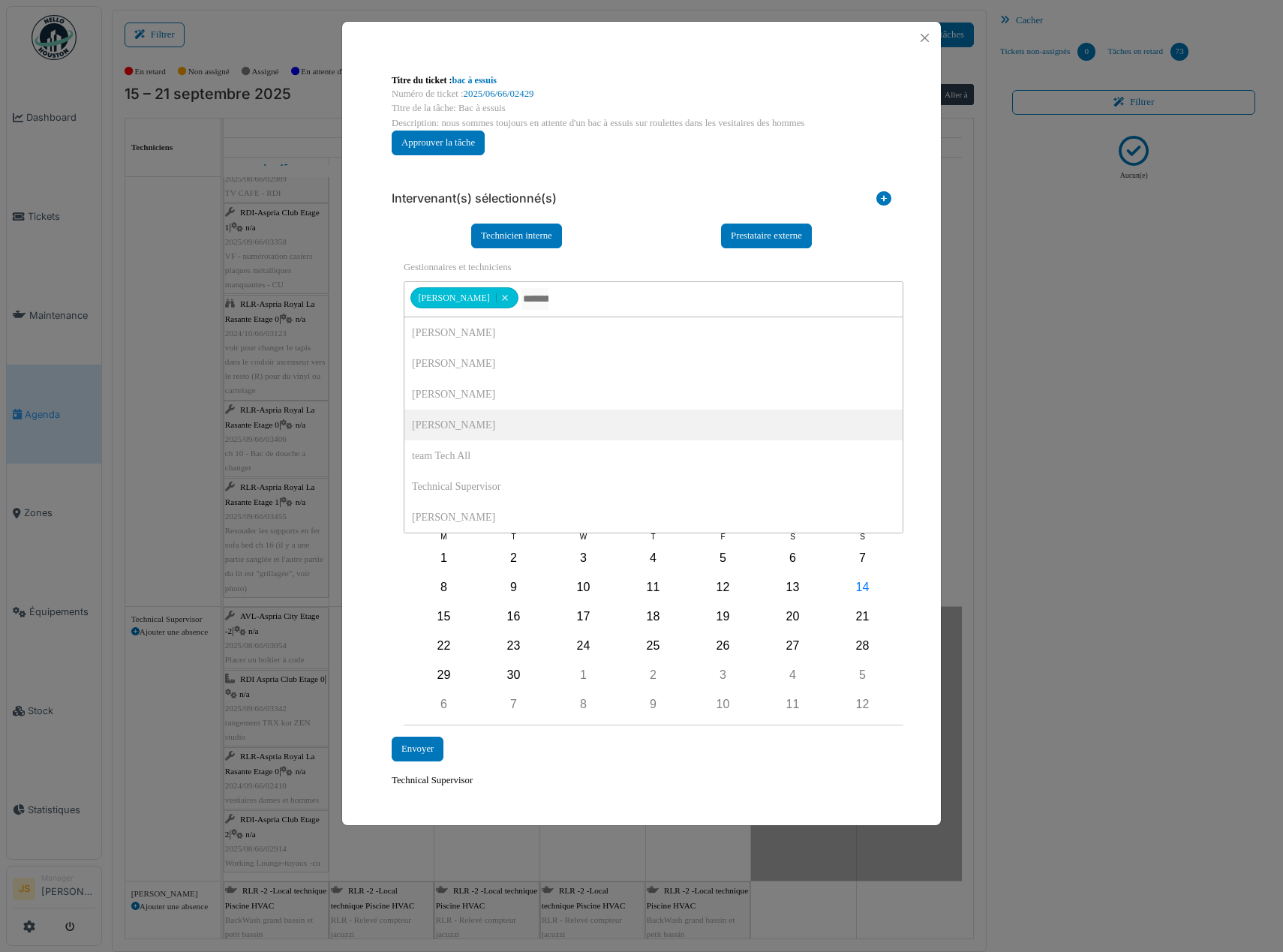
click at [373, 412] on div "**********" at bounding box center [642, 431] width 599 height 753
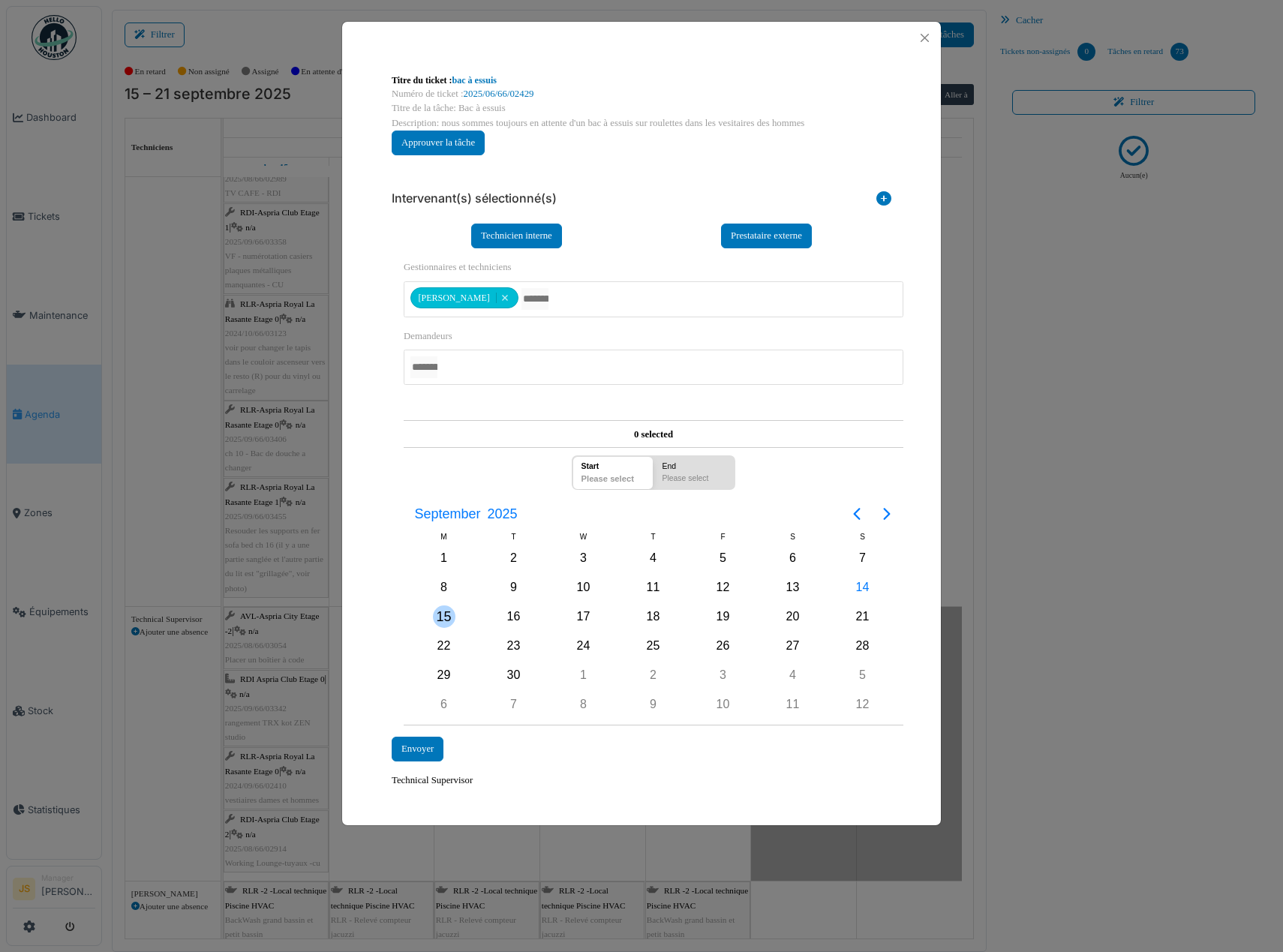
click at [446, 615] on div "15" at bounding box center [444, 616] width 23 height 23
drag, startPoint x: 445, startPoint y: 615, endPoint x: 444, endPoint y: 623, distance: 8.1
click at [445, 615] on div "15" at bounding box center [444, 616] width 23 height 23
click at [421, 745] on div "Envoyer" at bounding box center [417, 749] width 52 height 24
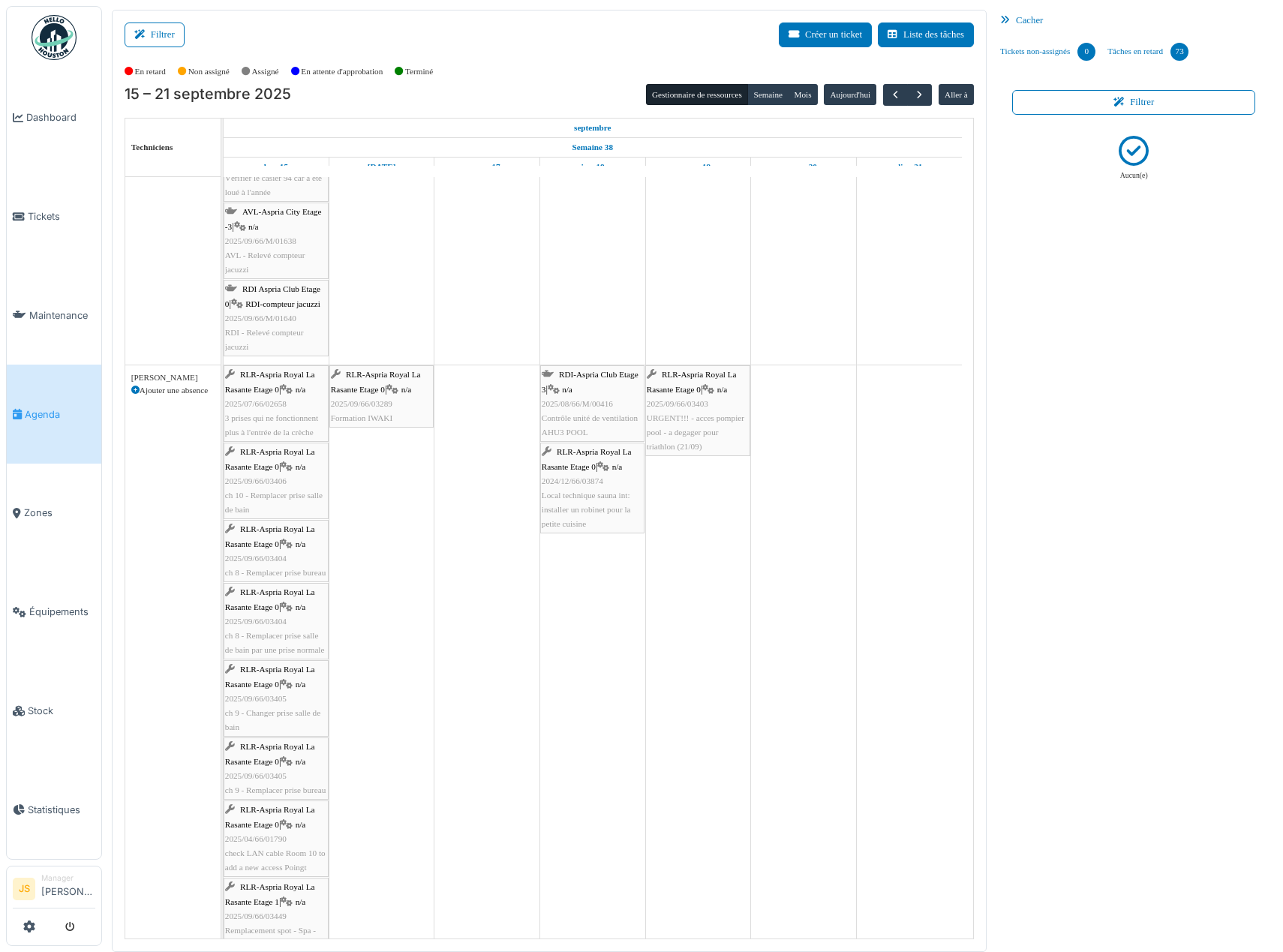
click at [366, 404] on span "2025/09/66/03289" at bounding box center [361, 404] width 61 height 9
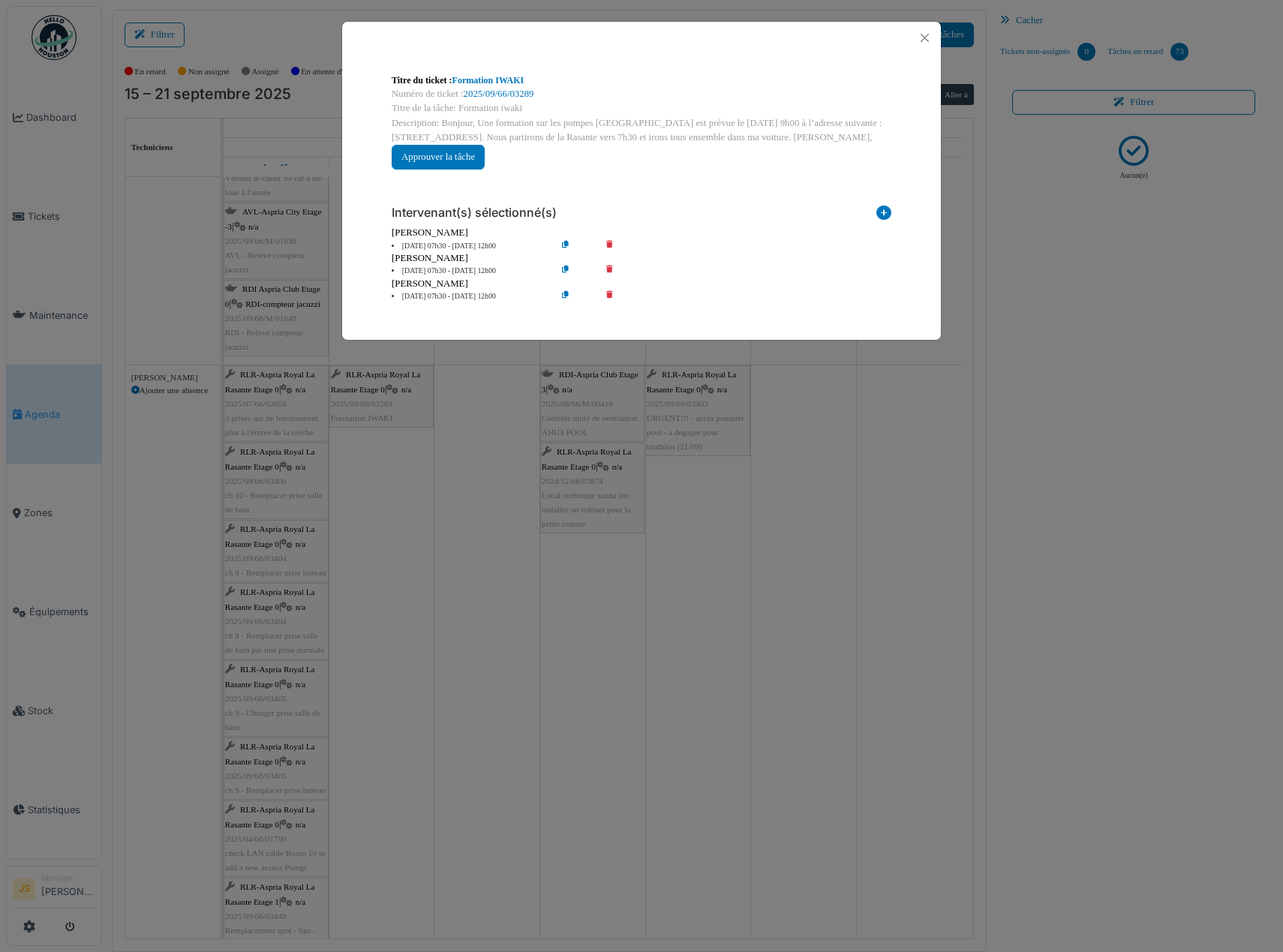
click at [883, 210] on icon at bounding box center [884, 216] width 15 height 20
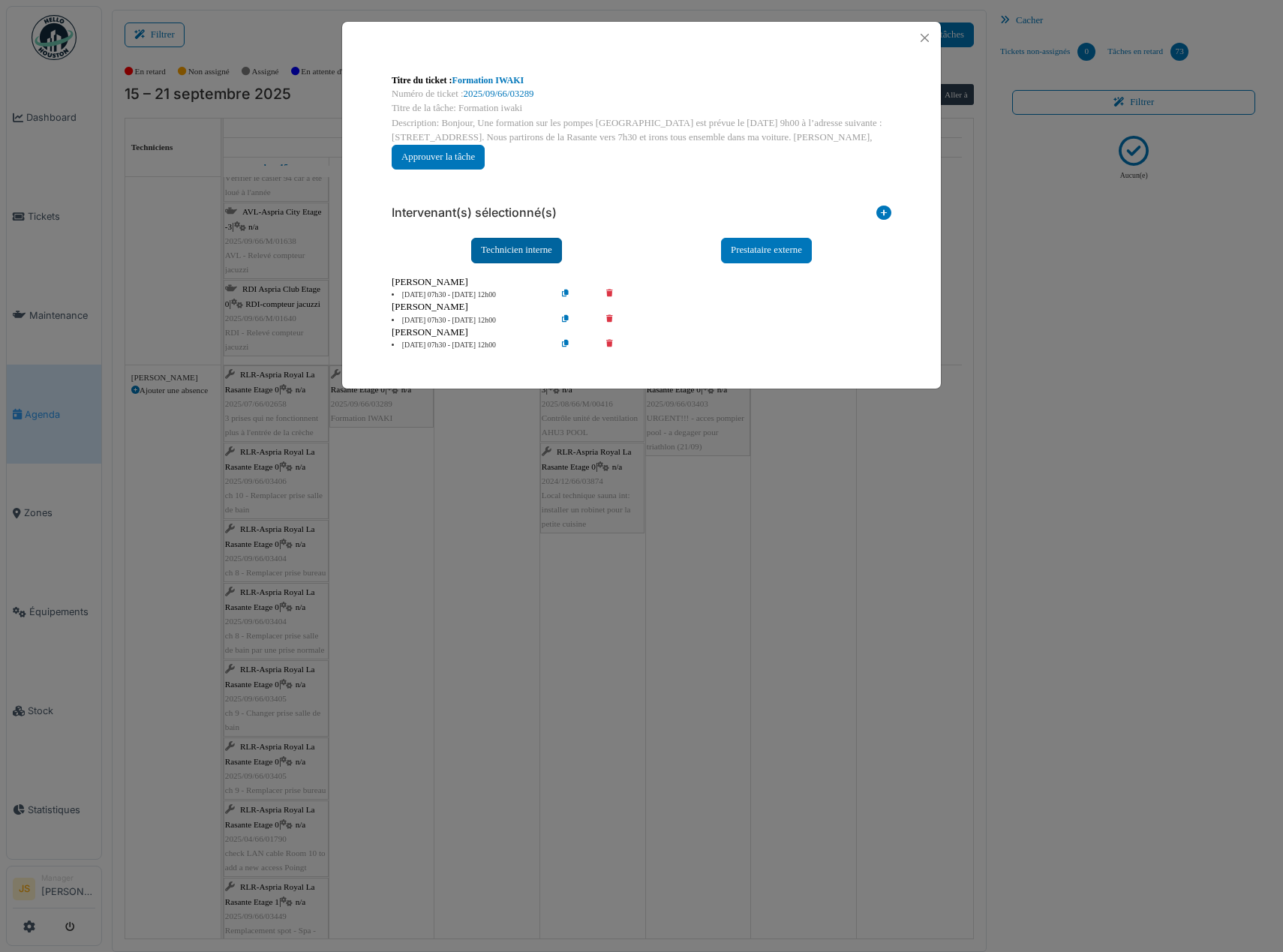
click at [538, 250] on div "Technicien interne" at bounding box center [517, 249] width 90 height 24
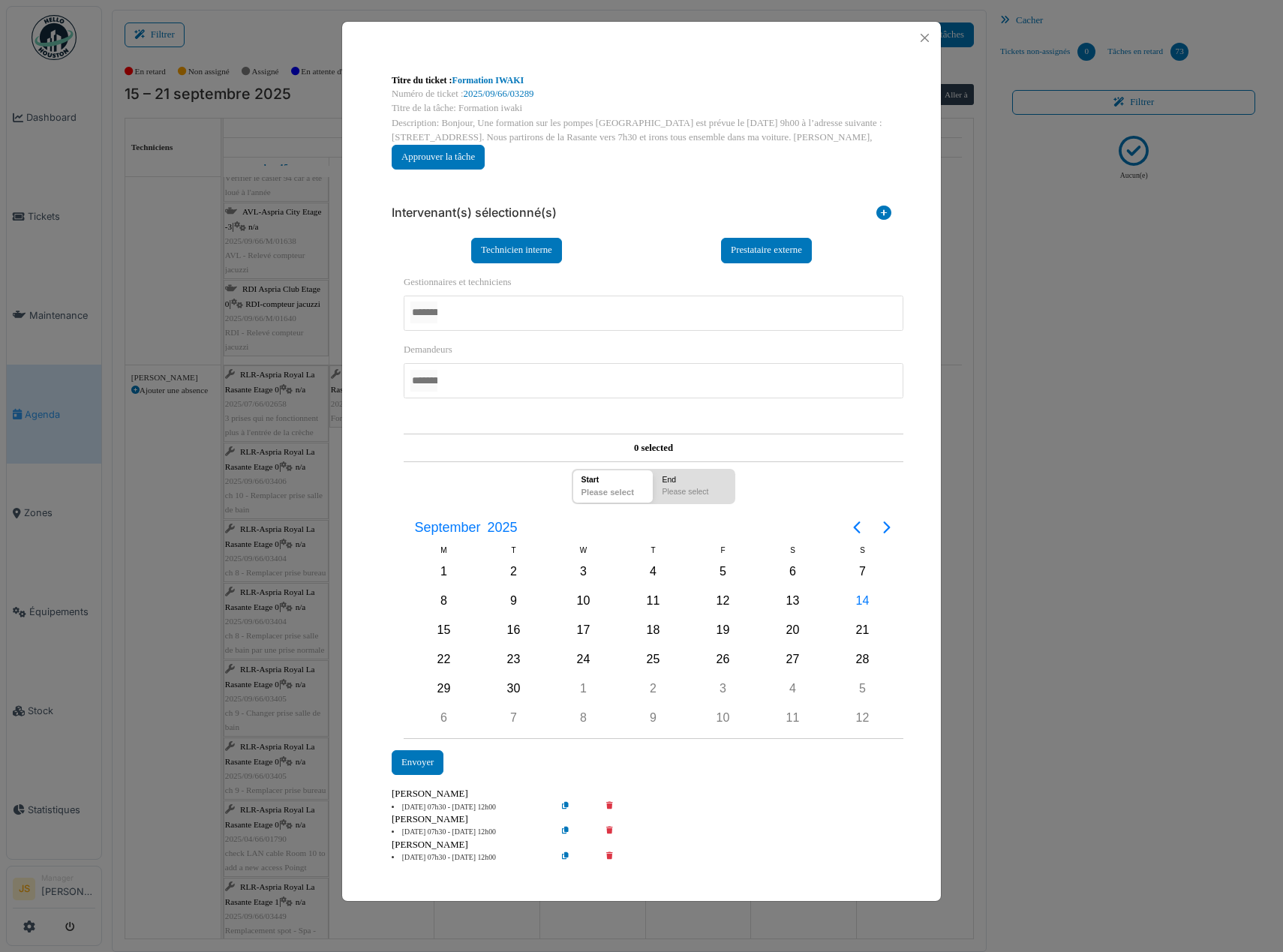
click at [437, 318] on input "AUCUN(E)" at bounding box center [424, 313] width 27 height 22
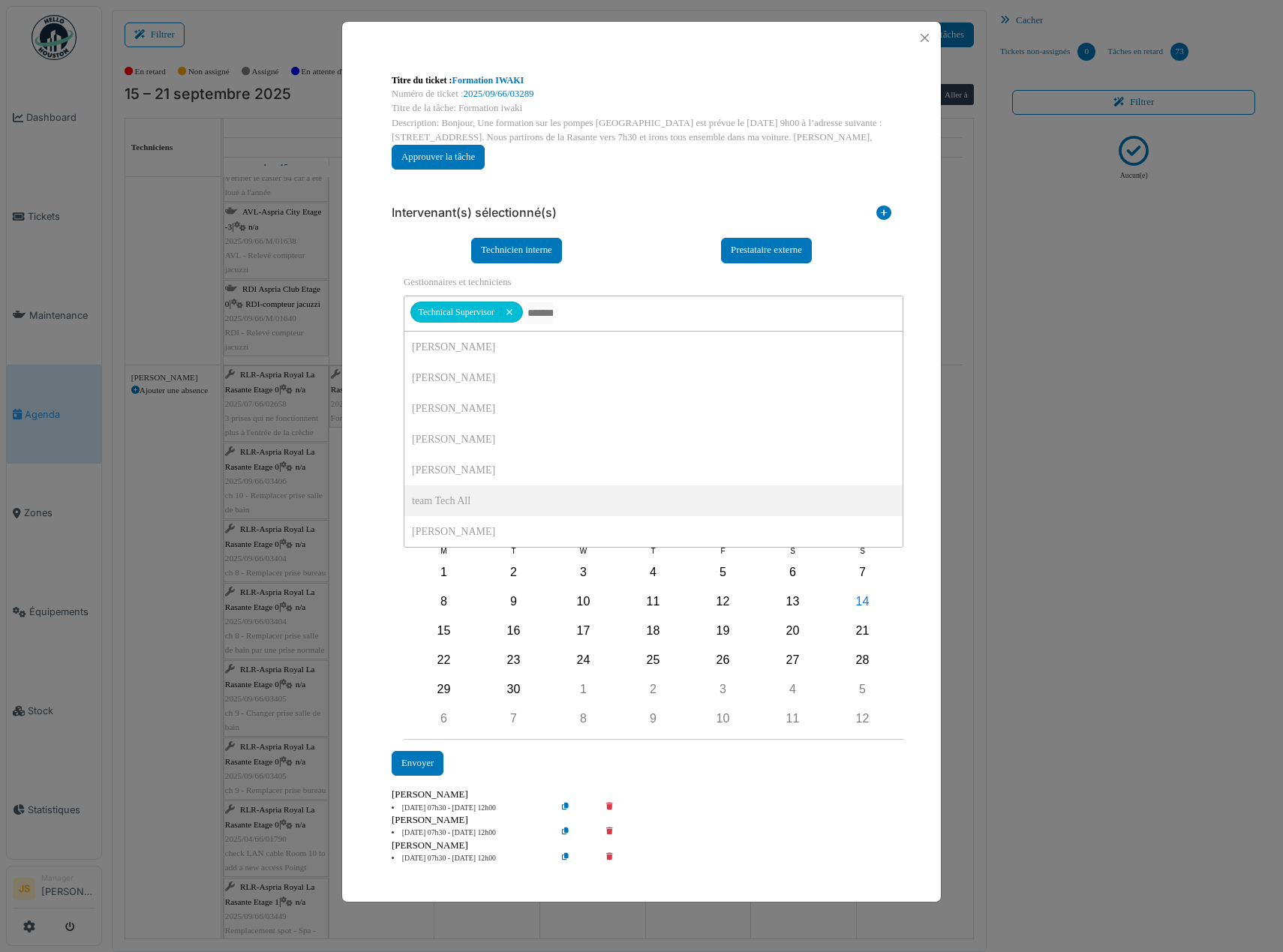
click at [379, 465] on div "**********" at bounding box center [642, 469] width 599 height 830
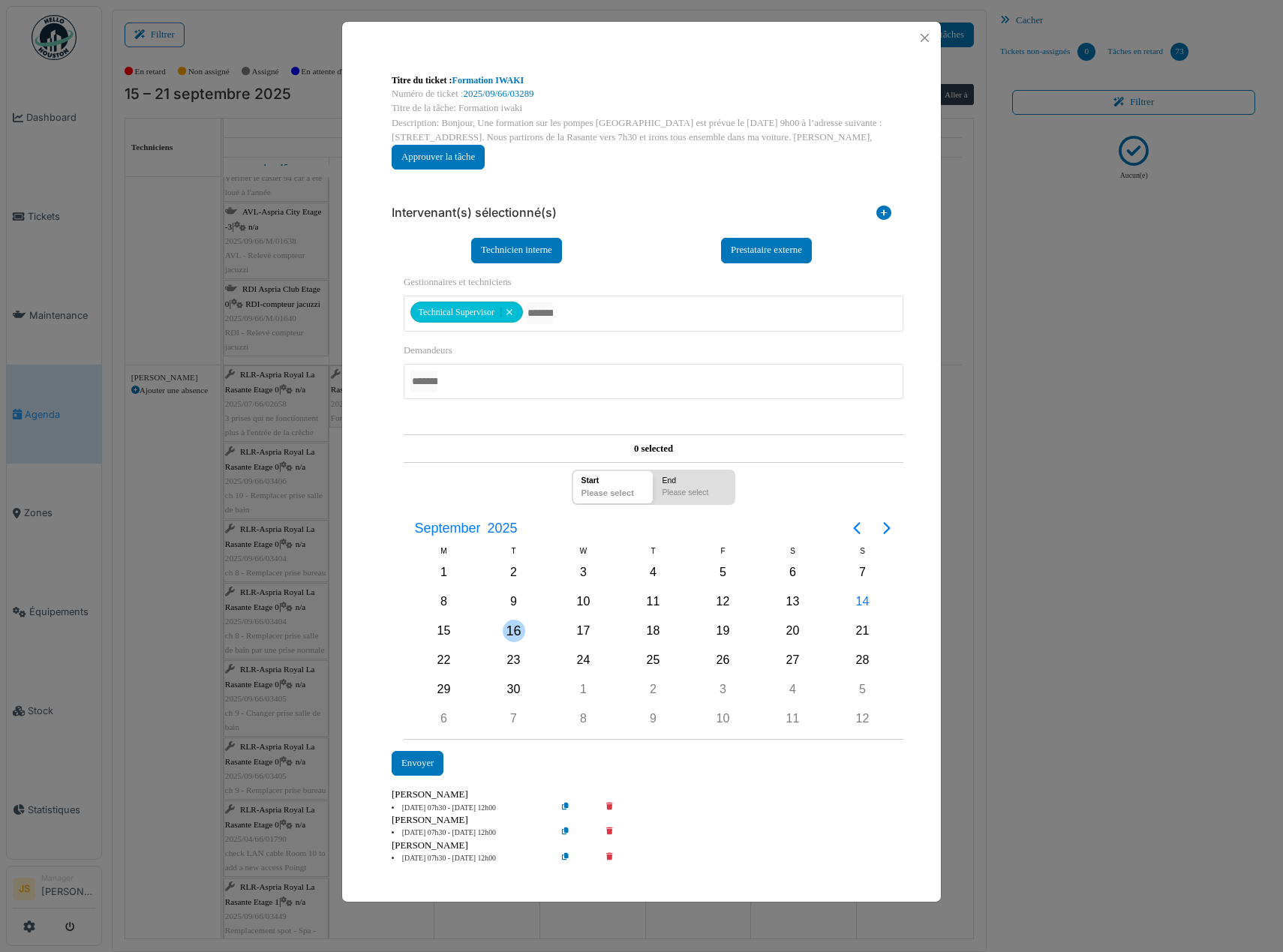
click at [509, 626] on div "16" at bounding box center [513, 630] width 23 height 23
click at [510, 627] on div "16" at bounding box center [513, 630] width 23 height 23
click at [427, 759] on div "Envoyer" at bounding box center [417, 762] width 52 height 24
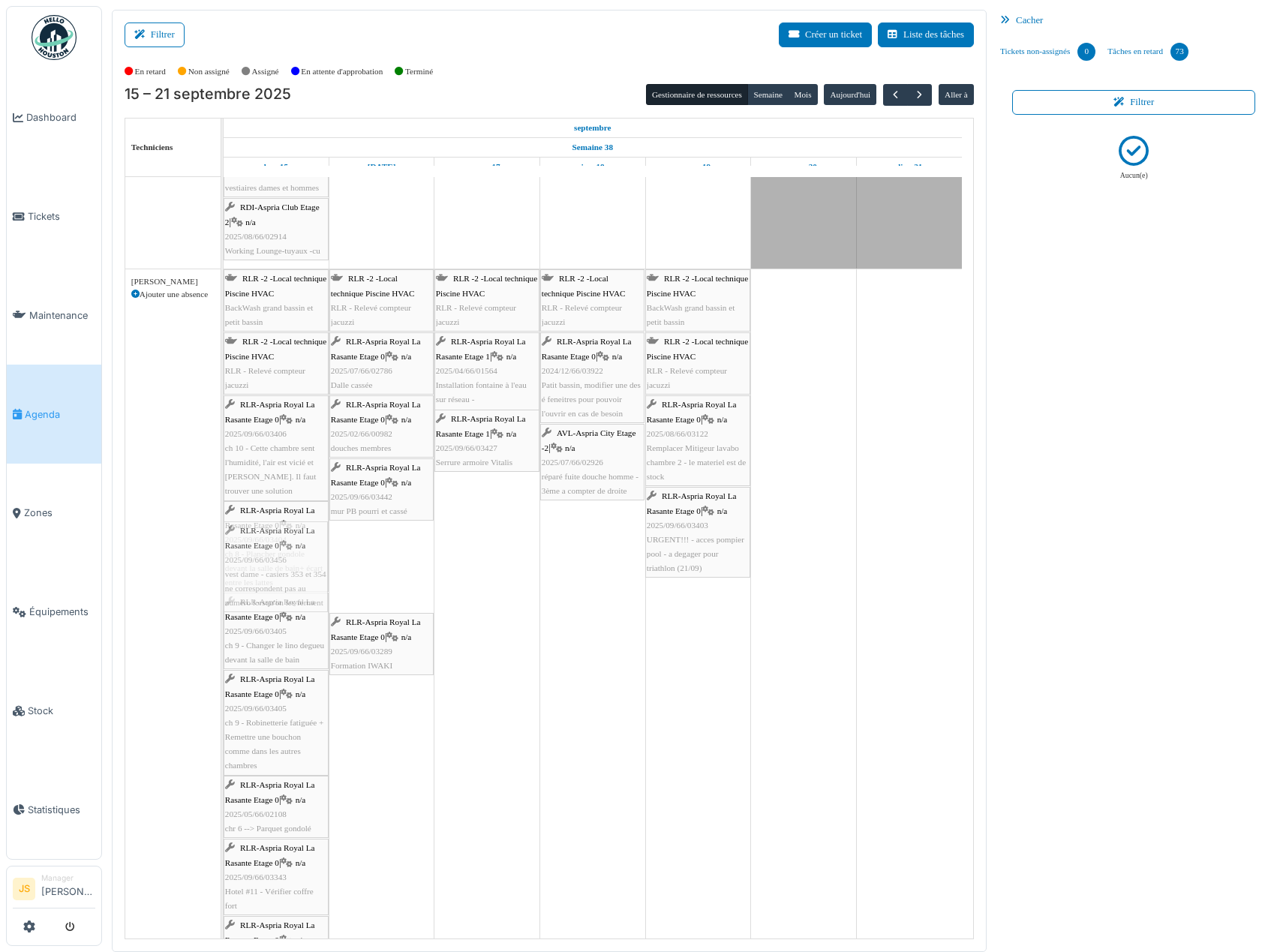
drag, startPoint x: 399, startPoint y: 575, endPoint x: 296, endPoint y: 586, distance: 103.6
click at [223, 591] on div "RLR -2 -Local technique Piscine HVAC BackWash grand bassin et petit bassin RLR …" at bounding box center [223, 898] width 0 height 1258
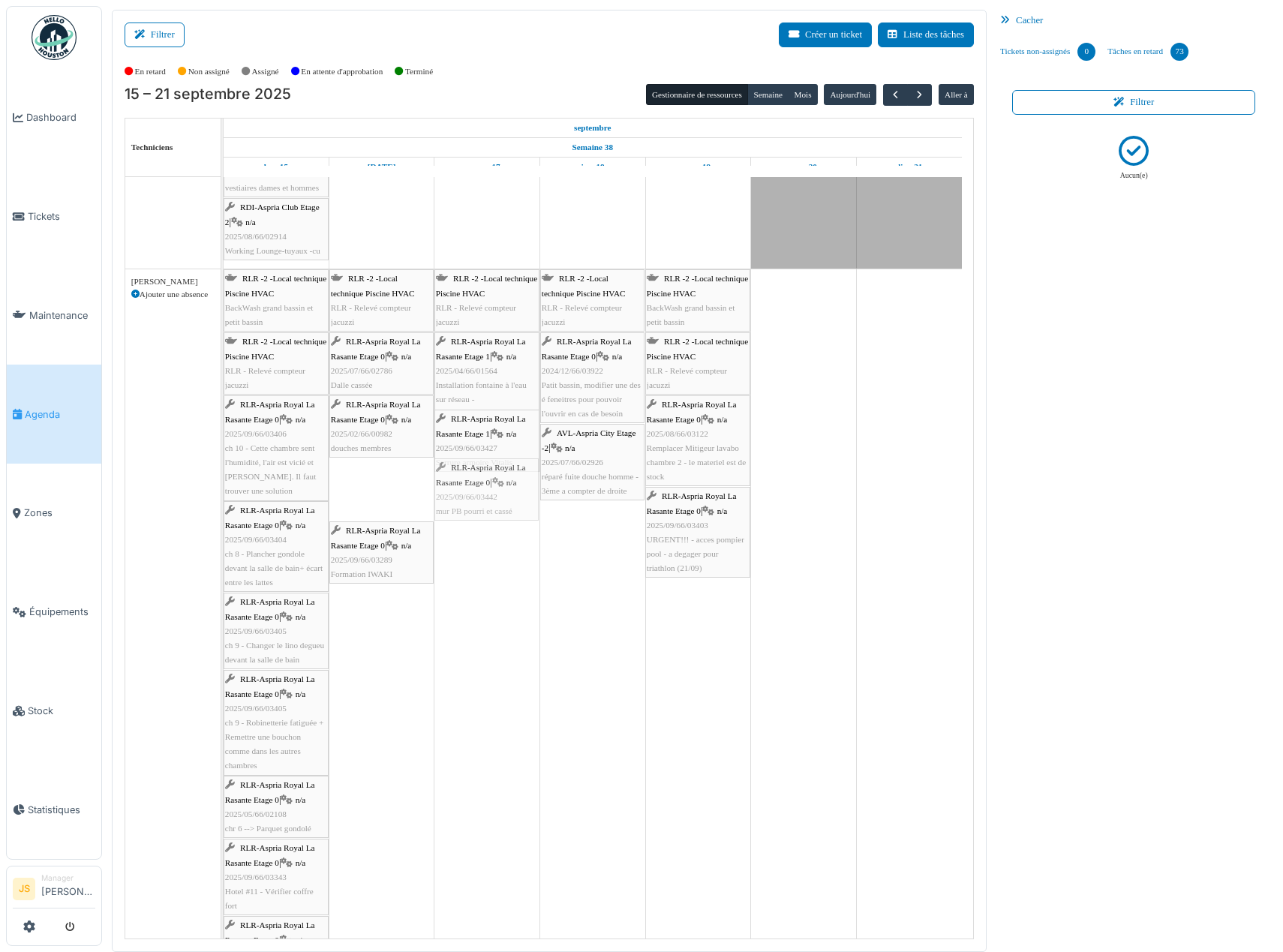
drag, startPoint x: 379, startPoint y: 499, endPoint x: 468, endPoint y: 494, distance: 89.1
click at [223, 500] on div "RLR -2 -Local technique Piscine HVAC BackWash grand bassin et petit bassin RLR …" at bounding box center [223, 944] width 0 height 1349
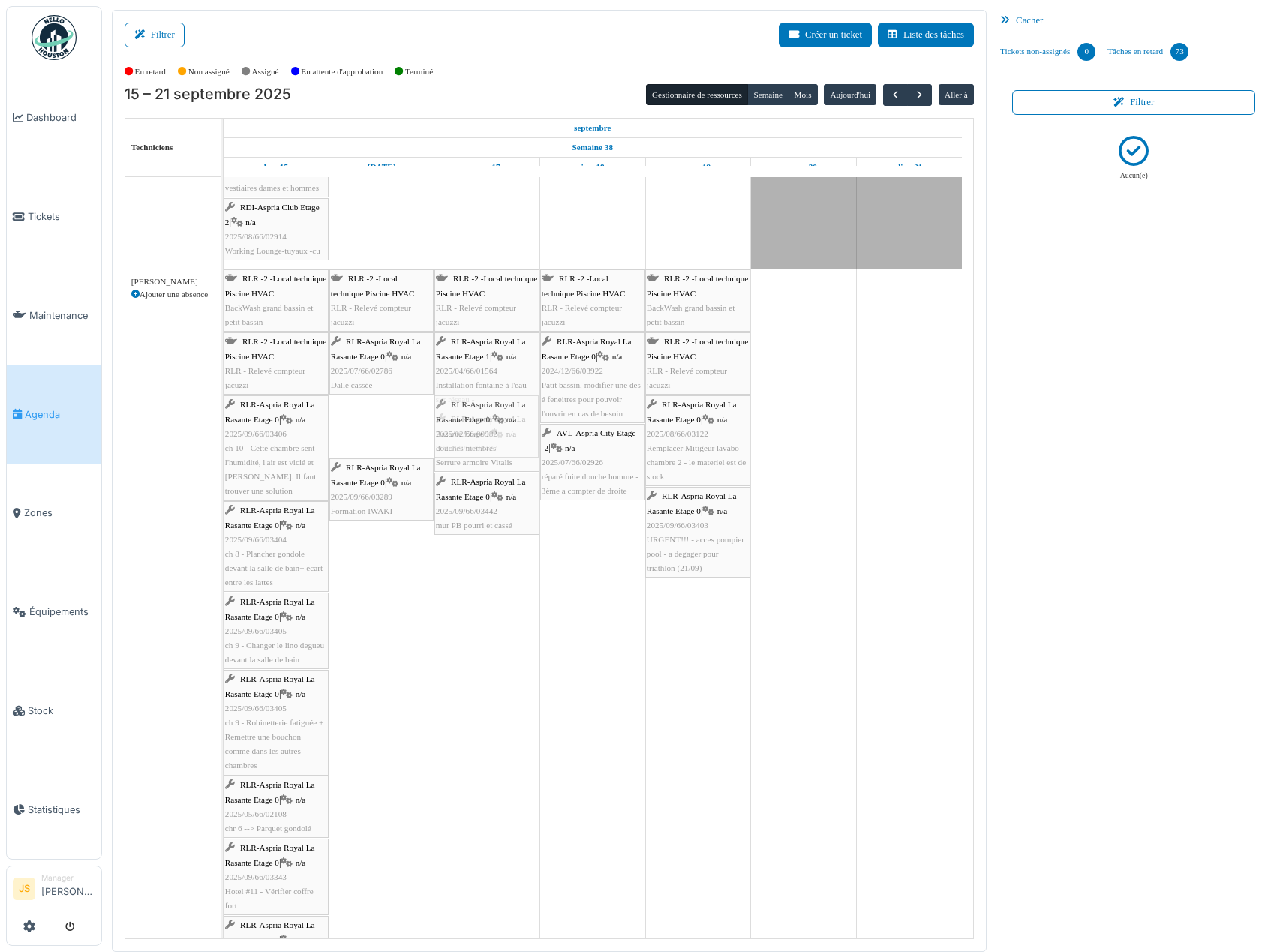
drag, startPoint x: 366, startPoint y: 425, endPoint x: 463, endPoint y: 415, distance: 97.5
click at [223, 415] on div "RLR -2 -Local technique Piscine HVAC BackWash grand bassin et petit bassin RLR …" at bounding box center [223, 944] width 0 height 1349
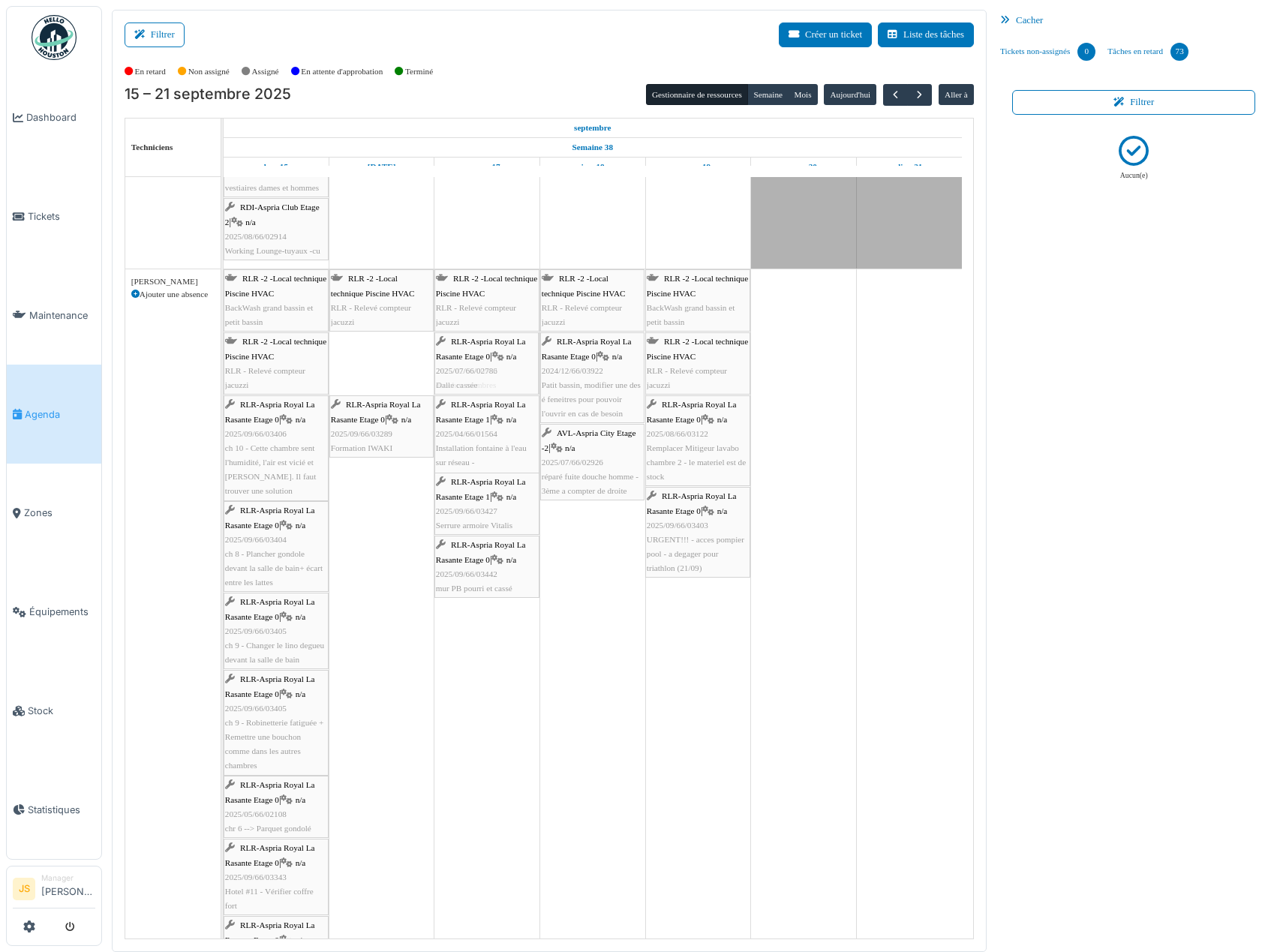
drag, startPoint x: 387, startPoint y: 376, endPoint x: 497, endPoint y: 378, distance: 110.0
click at [223, 378] on div "RLR -2 -Local technique Piscine HVAC BackWash grand bassin et petit bassin RLR …" at bounding box center [223, 944] width 0 height 1349
click at [383, 307] on span "RLR - Relevé compteur jacuzzi" at bounding box center [370, 315] width 80 height 23
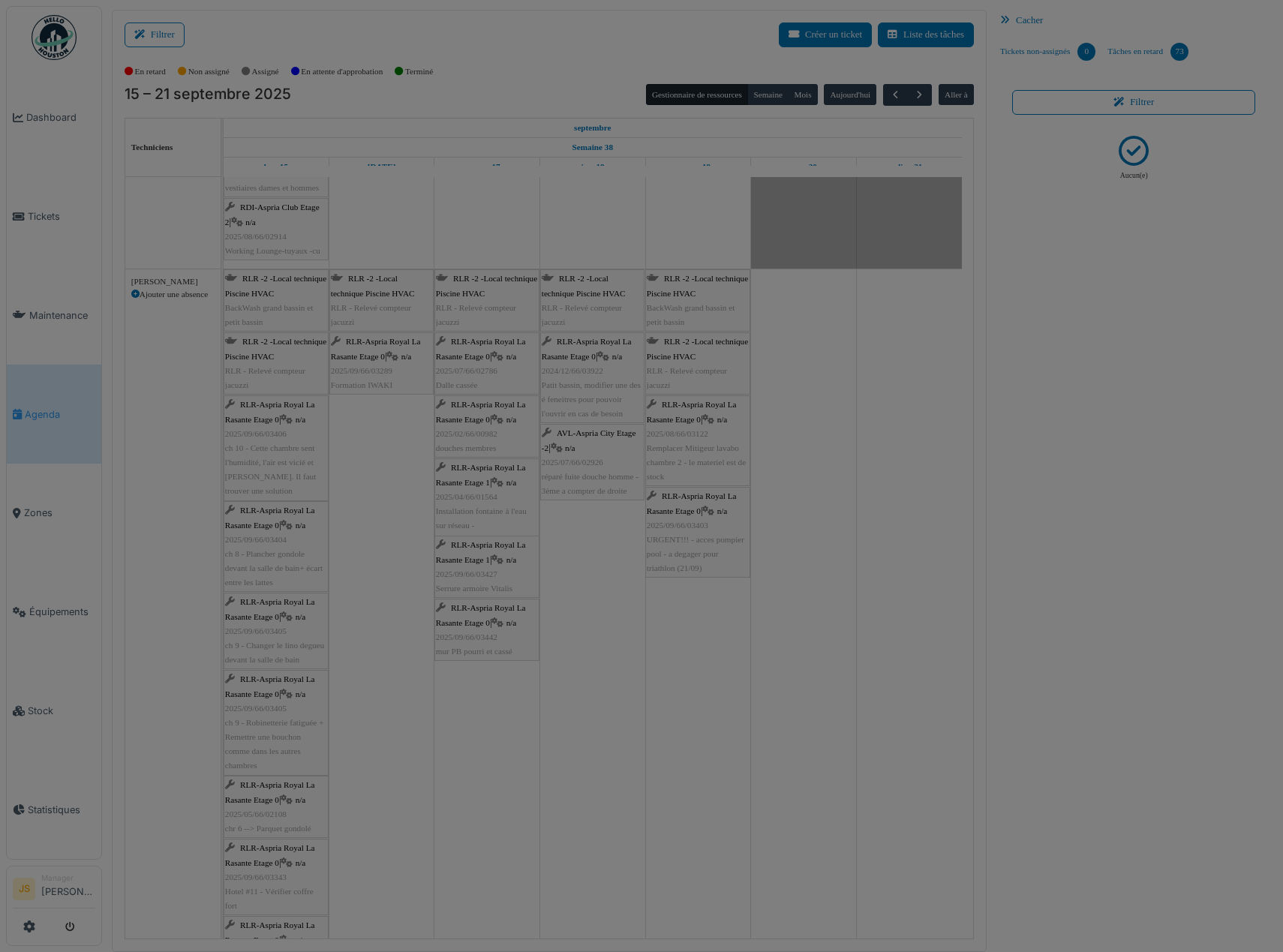
click at [0, 0] on div "**********" at bounding box center [0, 0] width 0 height 0
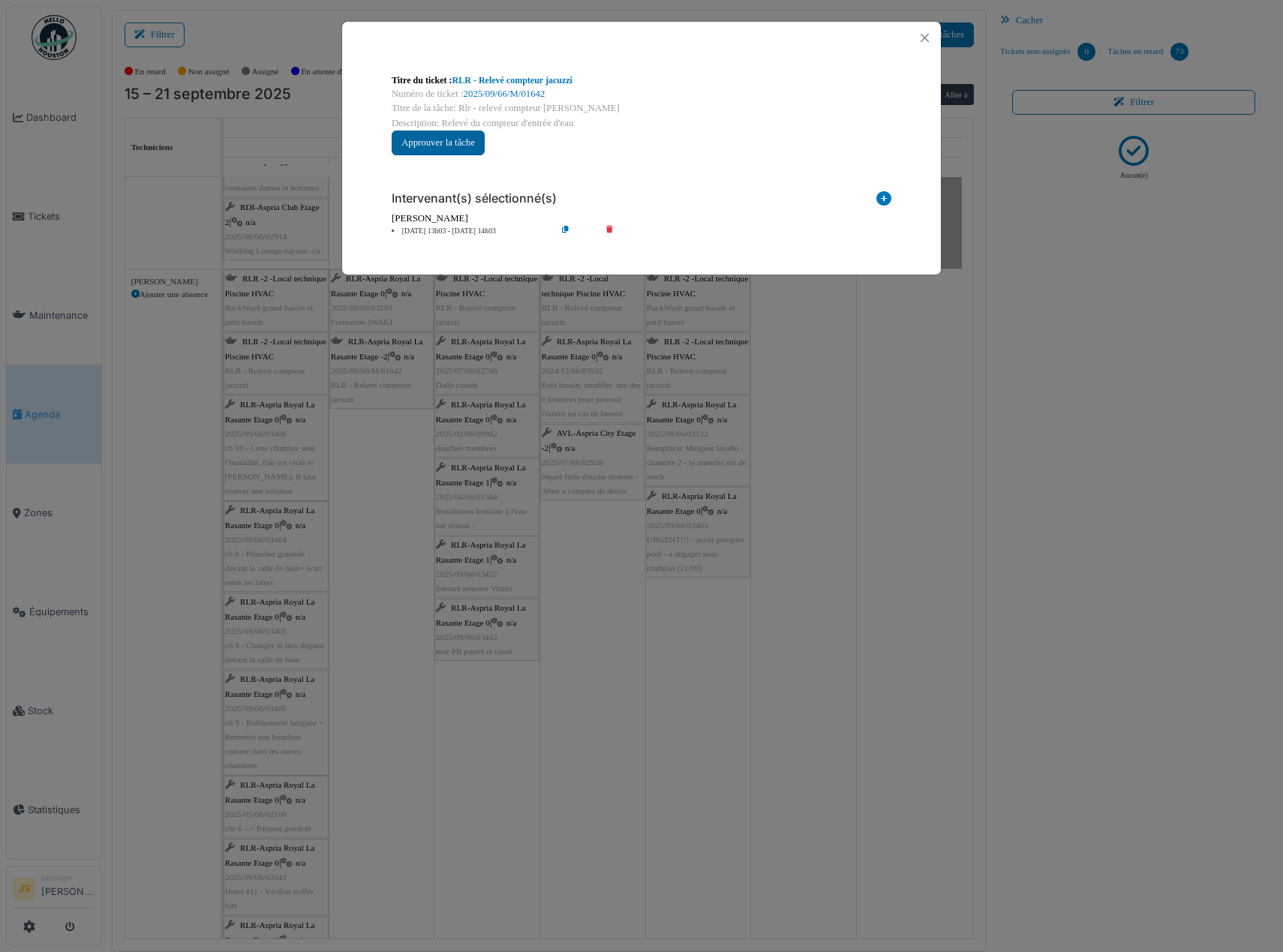
click at [465, 143] on button "Approuver la tâche" at bounding box center [438, 143] width 93 height 24
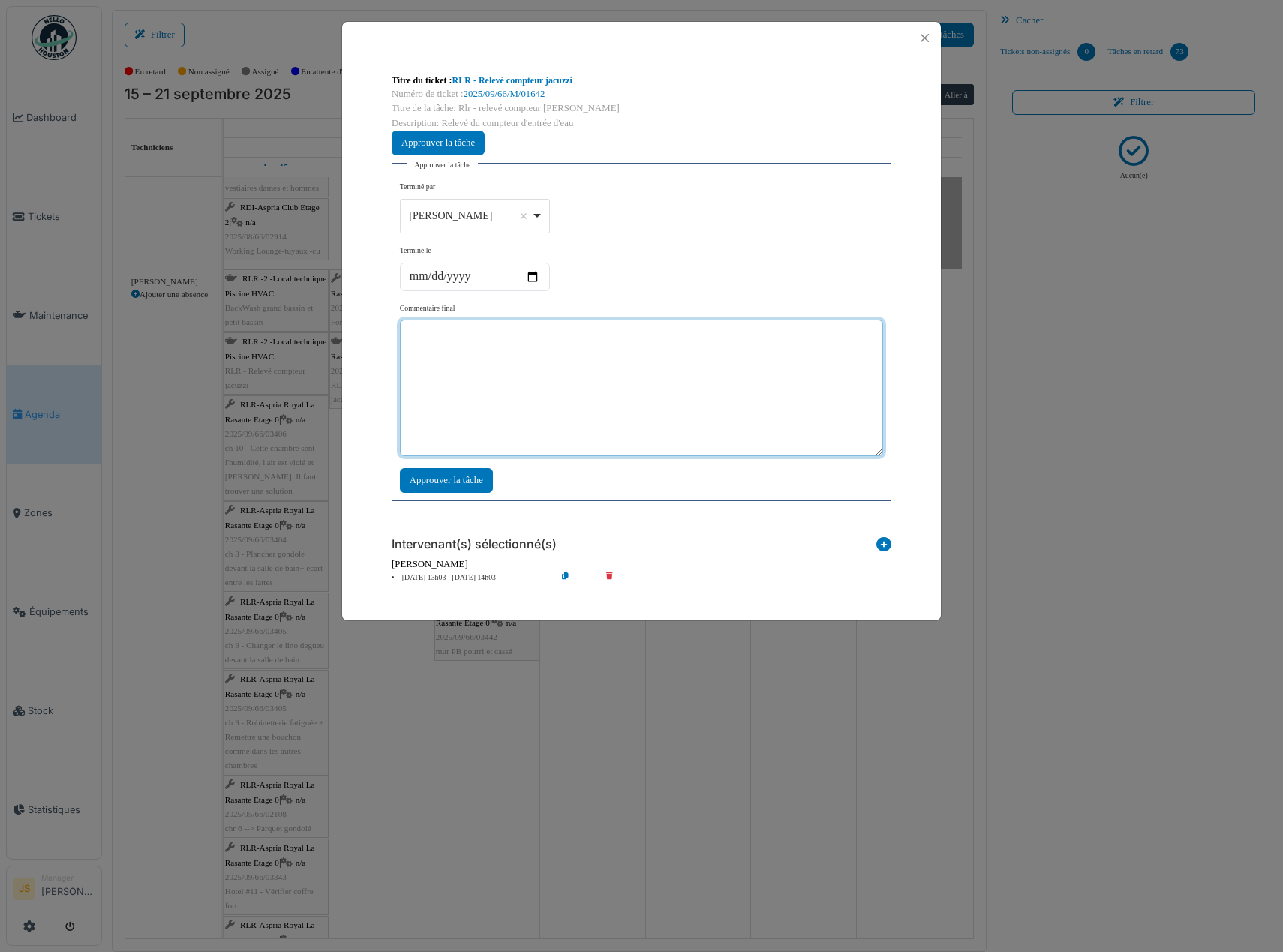
drag, startPoint x: 486, startPoint y: 378, endPoint x: 473, endPoint y: 378, distance: 13.0
click at [485, 378] on textarea at bounding box center [642, 387] width 483 height 136
type textarea "***"
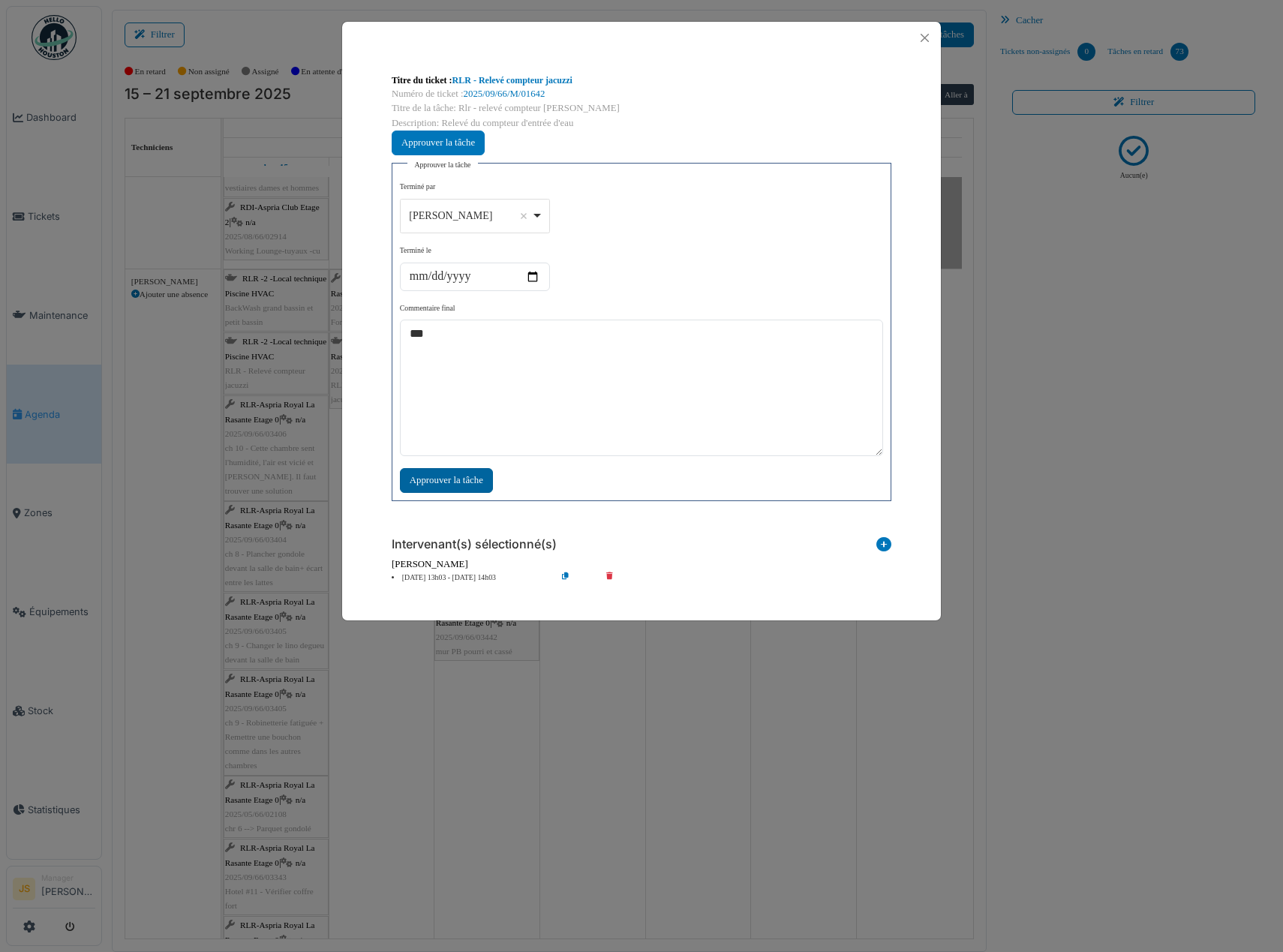
click at [458, 481] on div "Approuver la tâche" at bounding box center [446, 480] width 93 height 24
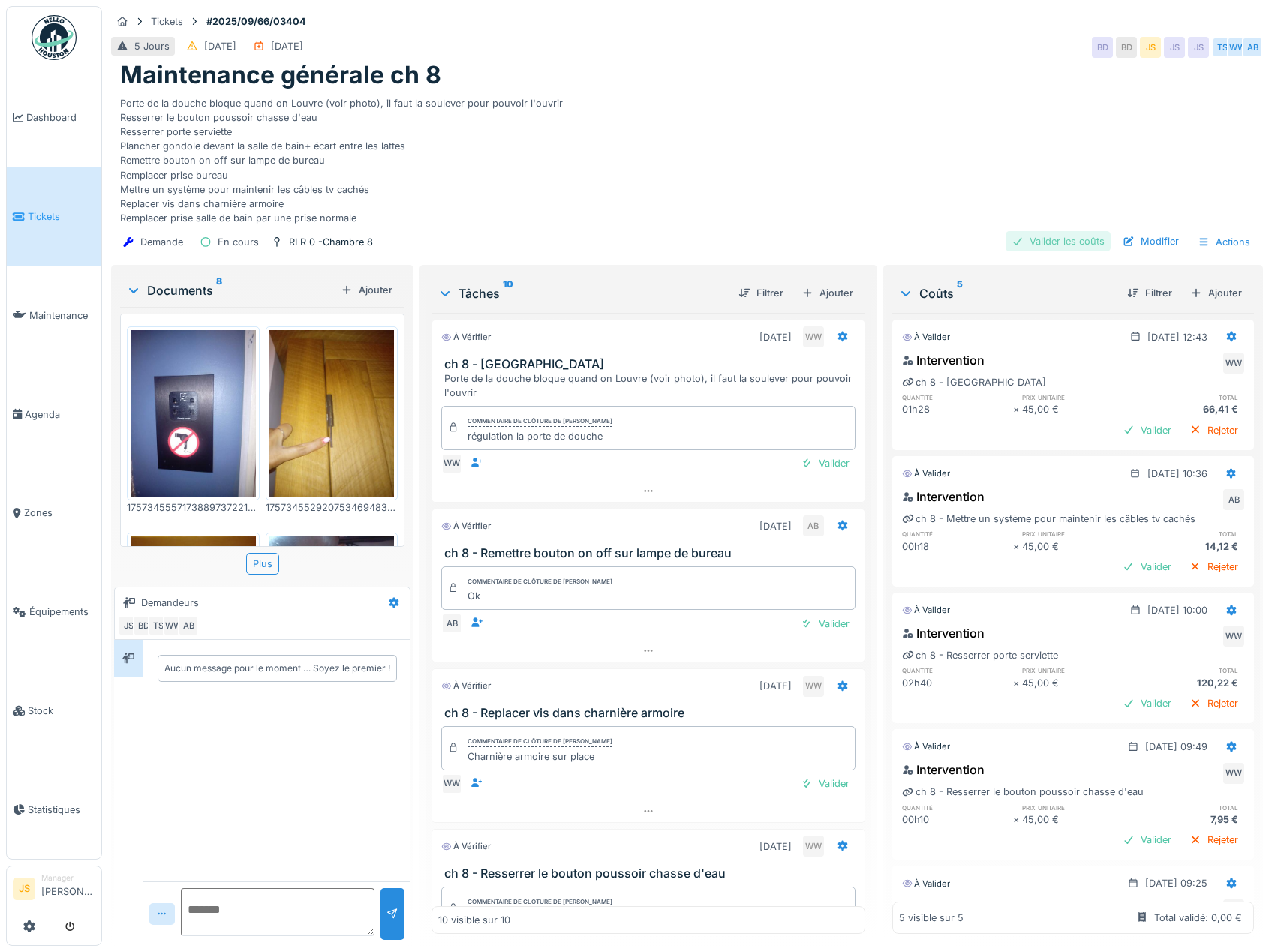
click at [1062, 241] on div "Valider les coûts" at bounding box center [1058, 241] width 105 height 20
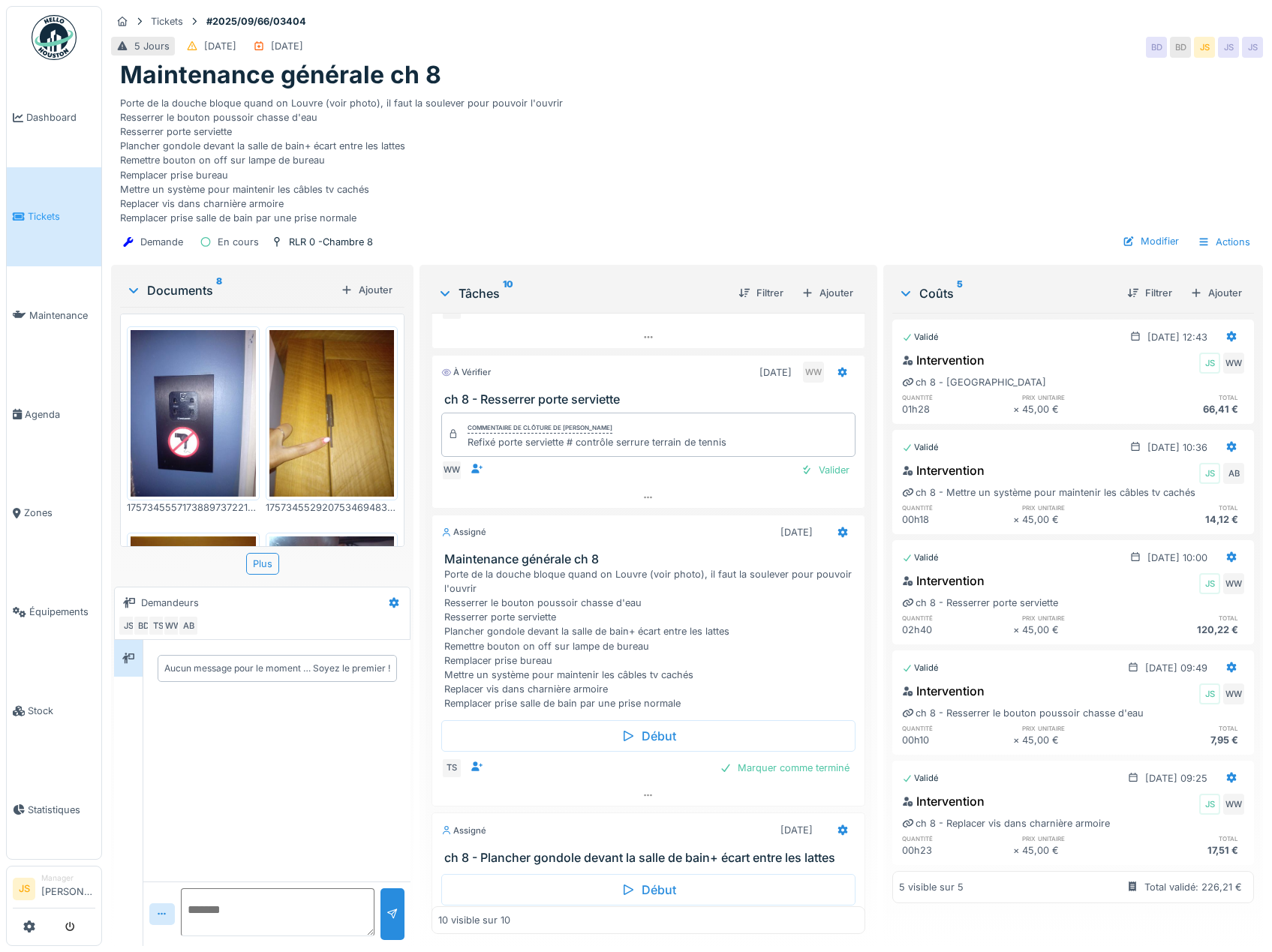
scroll to position [727, 0]
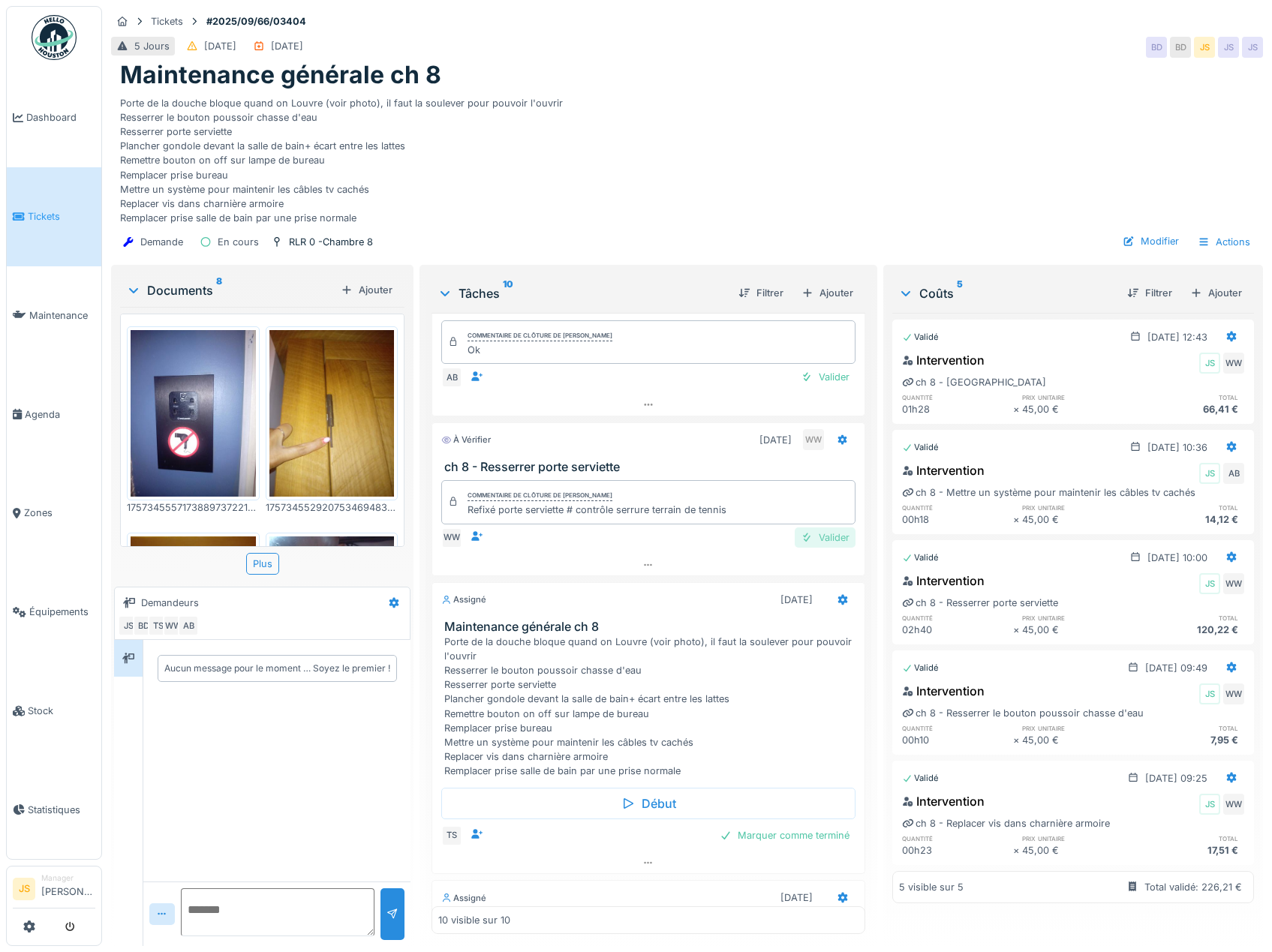
click at [818, 535] on div "Valider" at bounding box center [824, 537] width 61 height 20
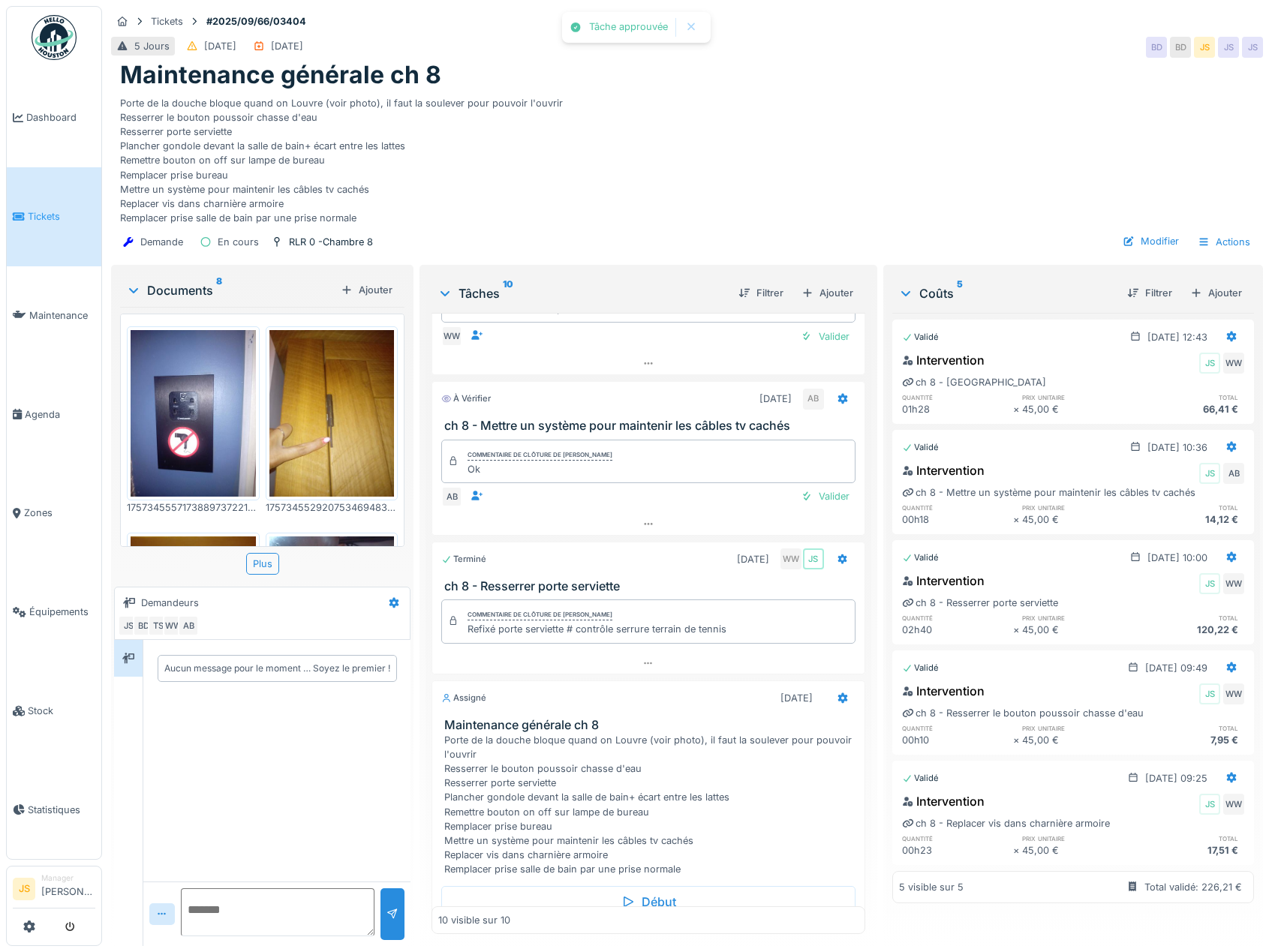
scroll to position [577, 0]
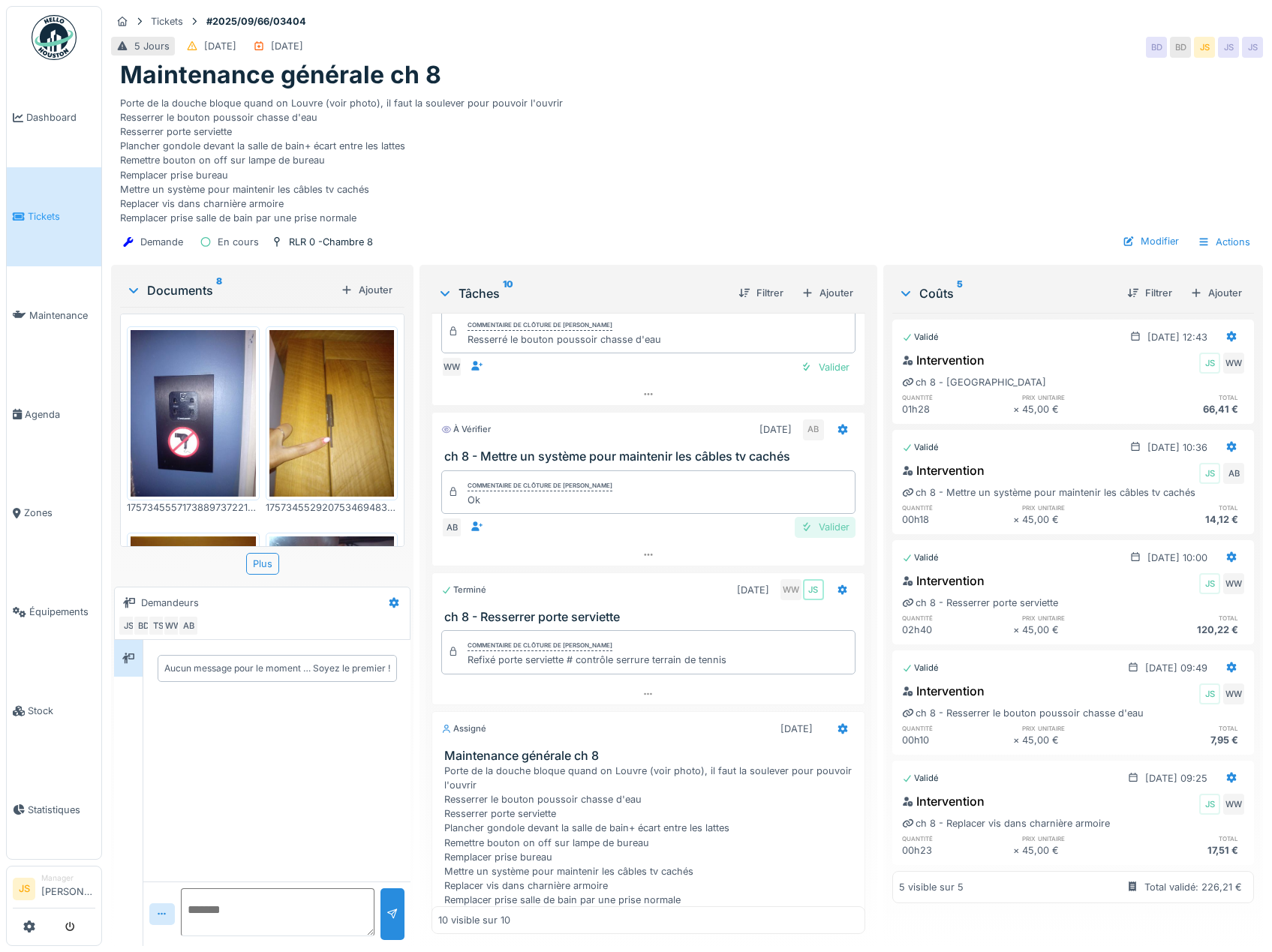
click at [819, 529] on div "Valider" at bounding box center [824, 527] width 61 height 20
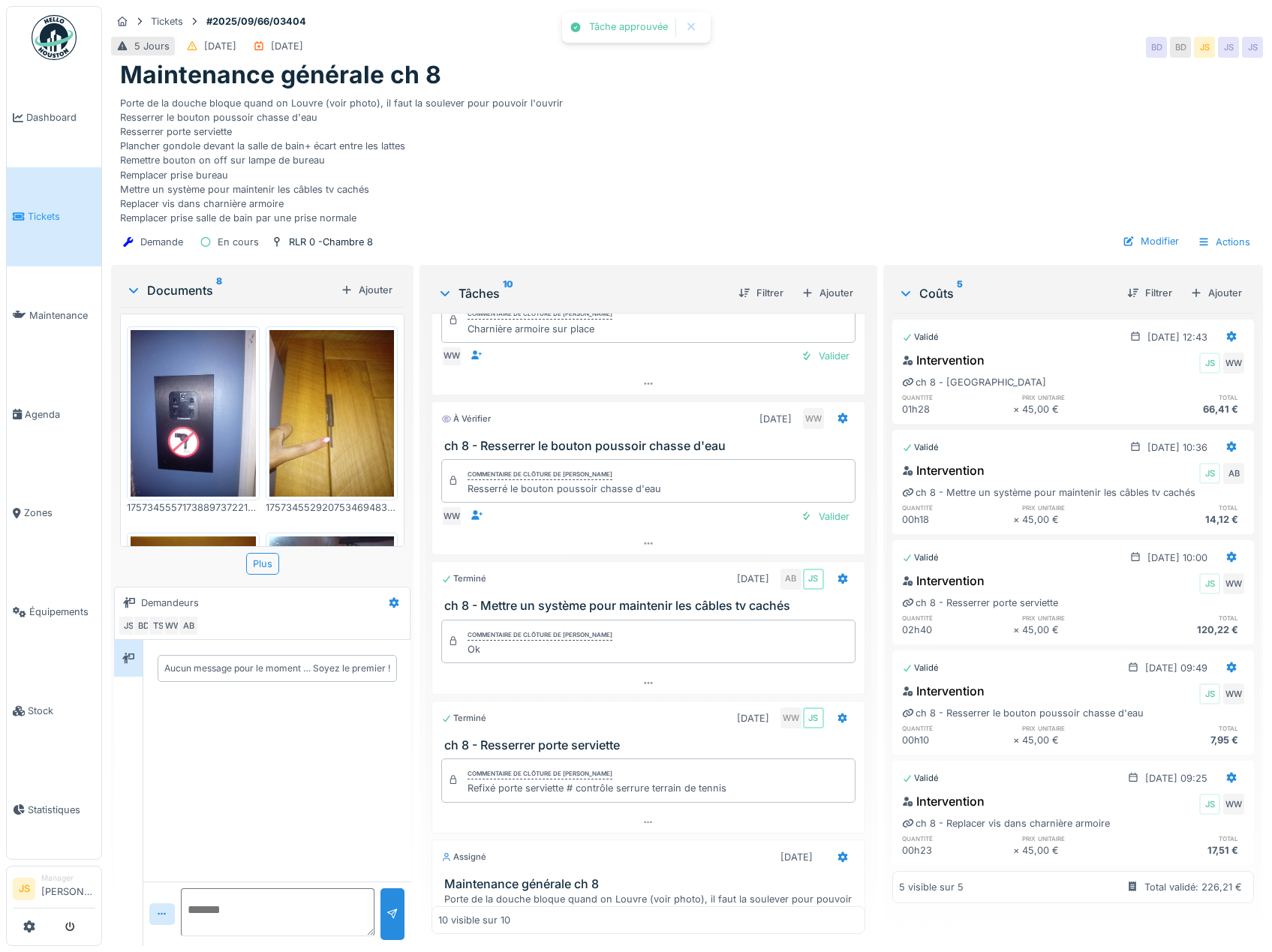
scroll to position [427, 0]
click at [821, 520] on div "Valider" at bounding box center [824, 517] width 61 height 20
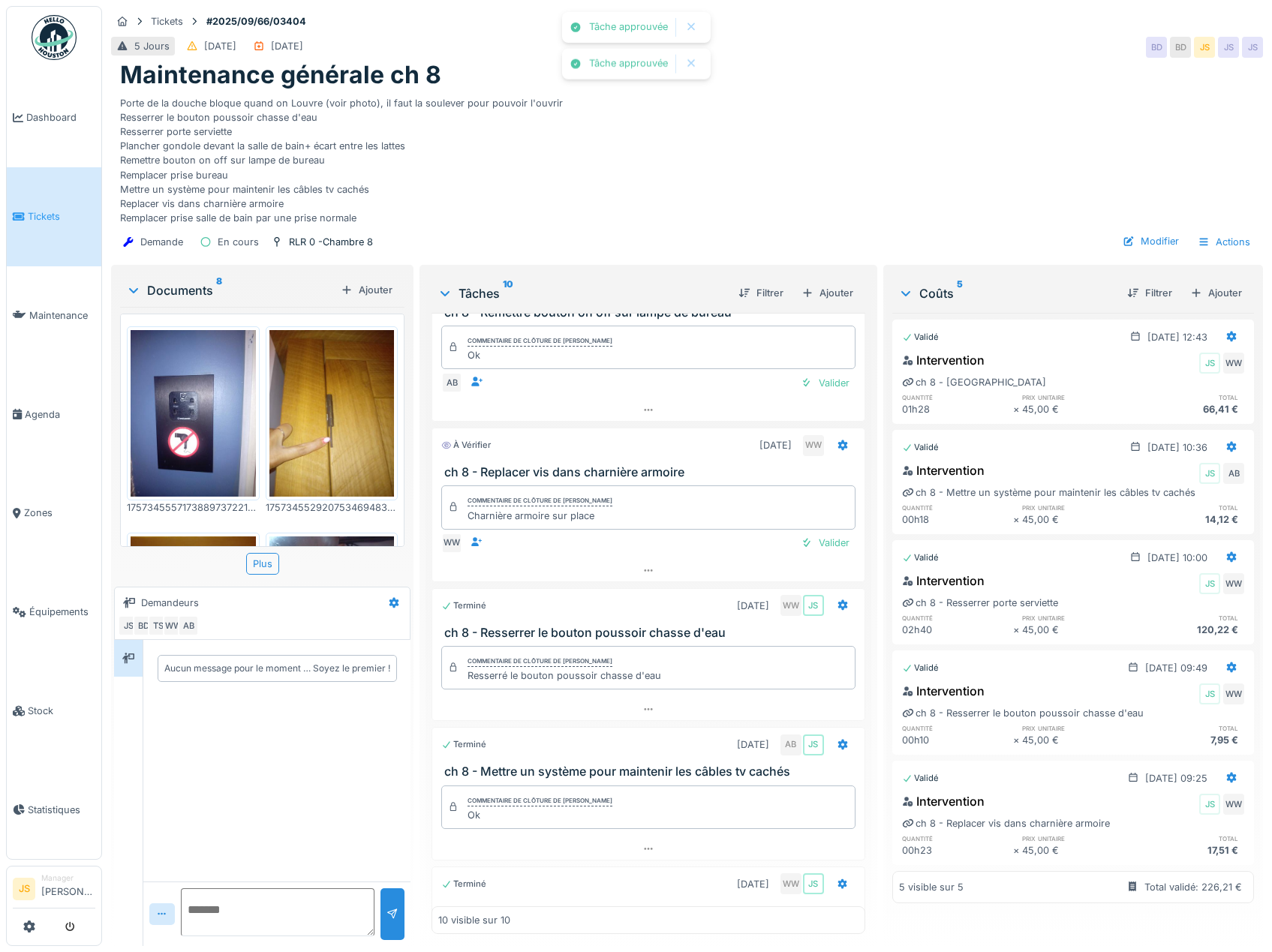
scroll to position [201, 0]
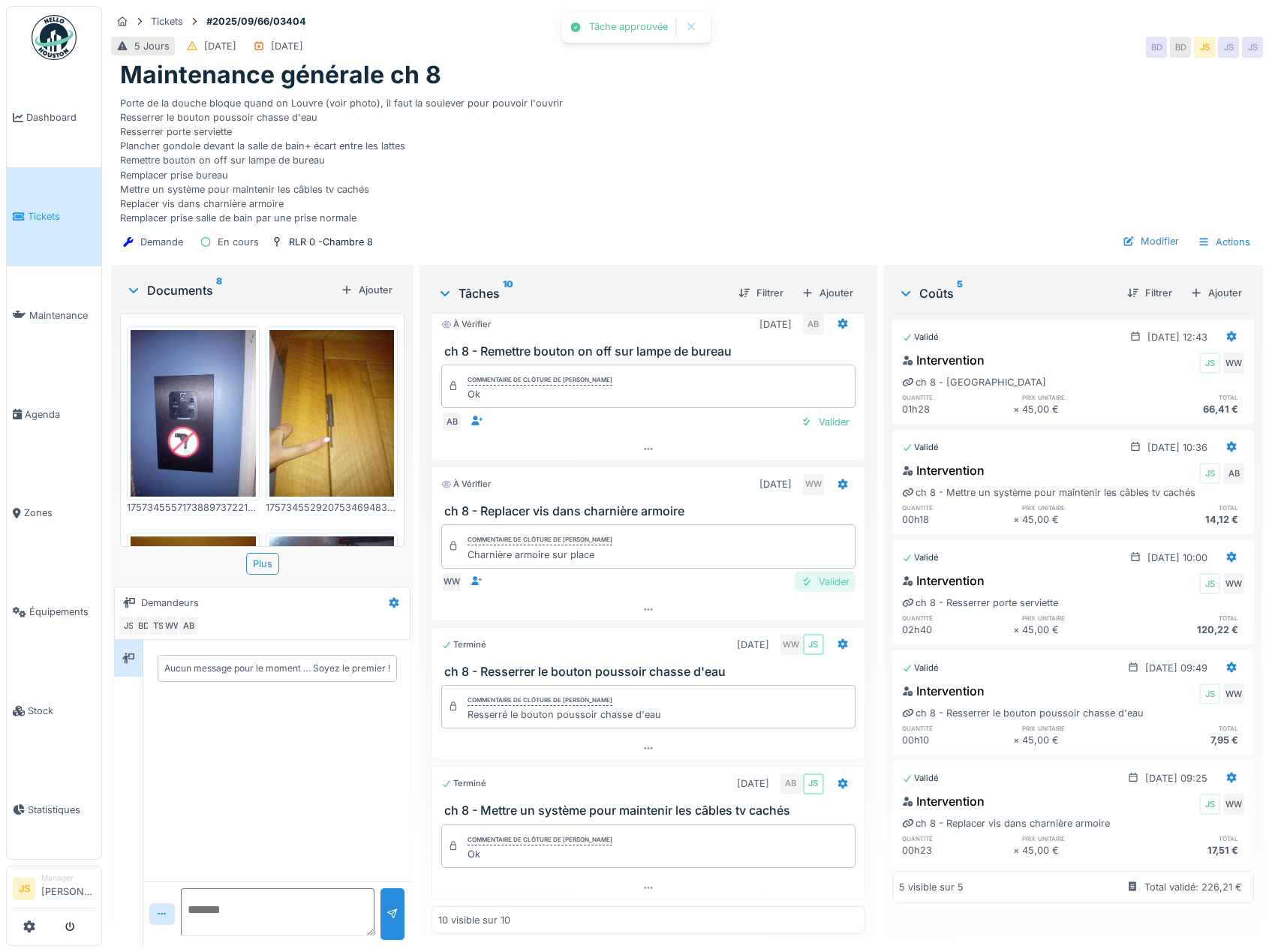
click at [818, 572] on div "Valider" at bounding box center [824, 582] width 61 height 20
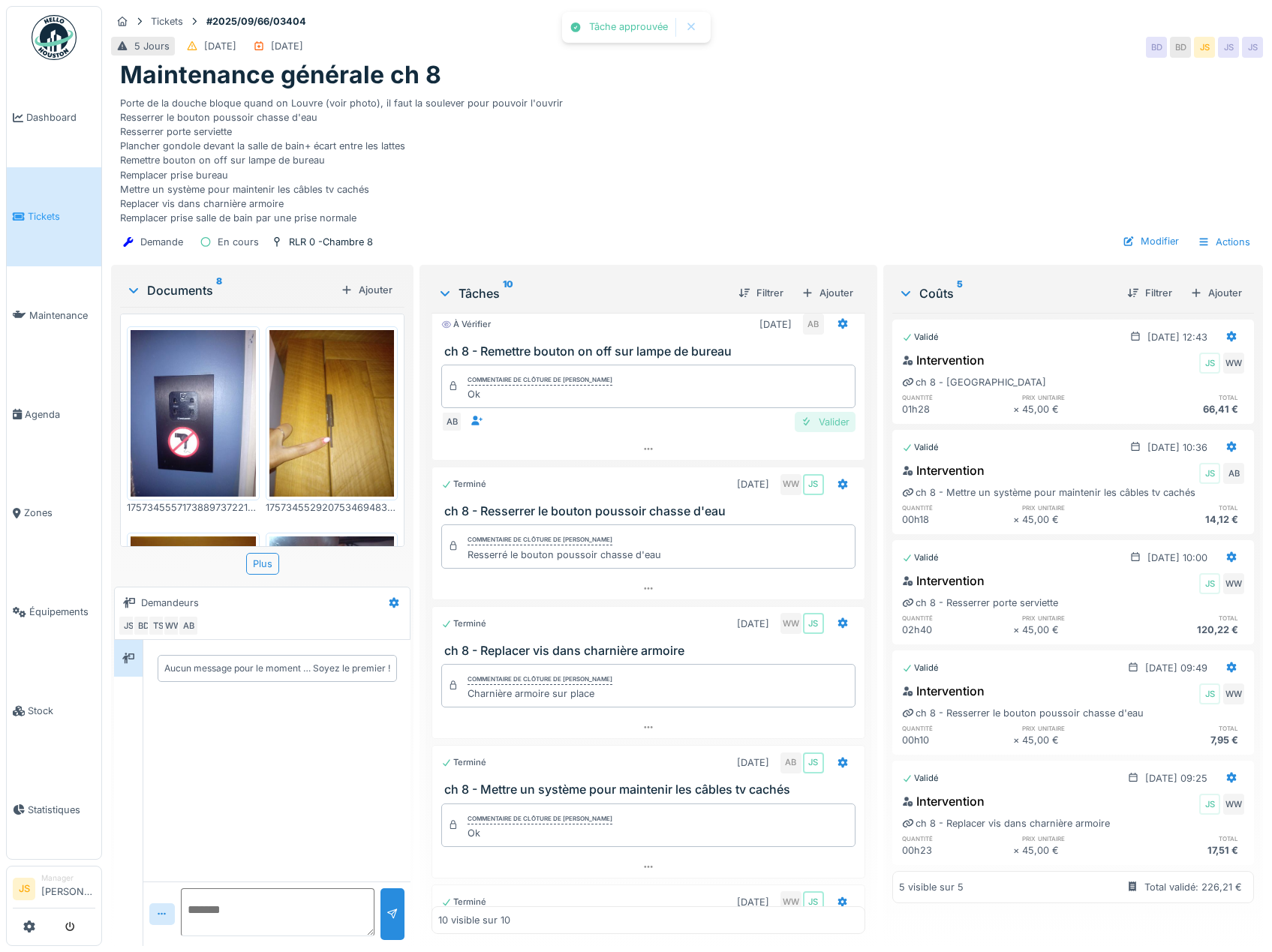
click at [818, 413] on div "Valider" at bounding box center [824, 422] width 61 height 20
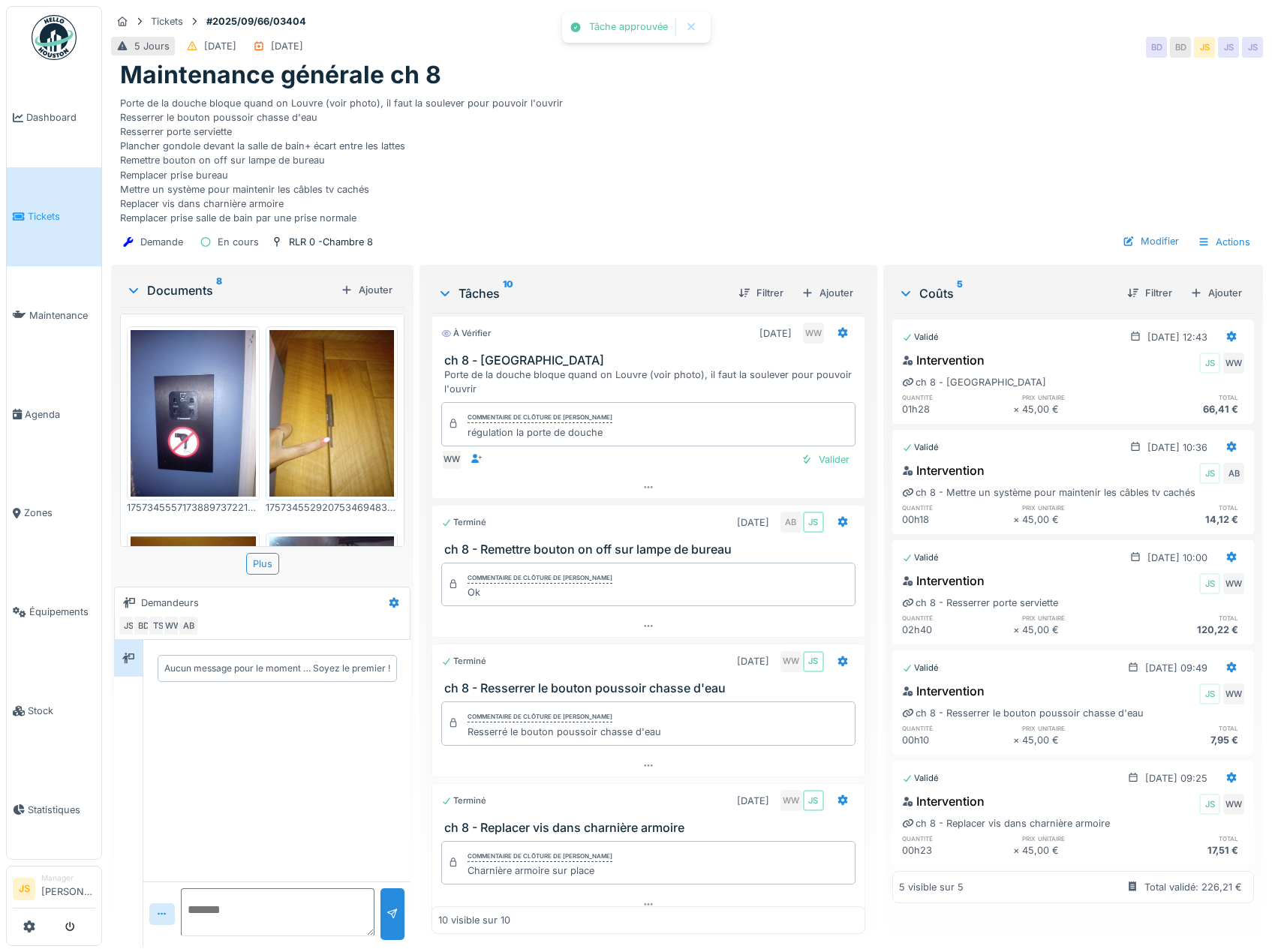
scroll to position [0, 0]
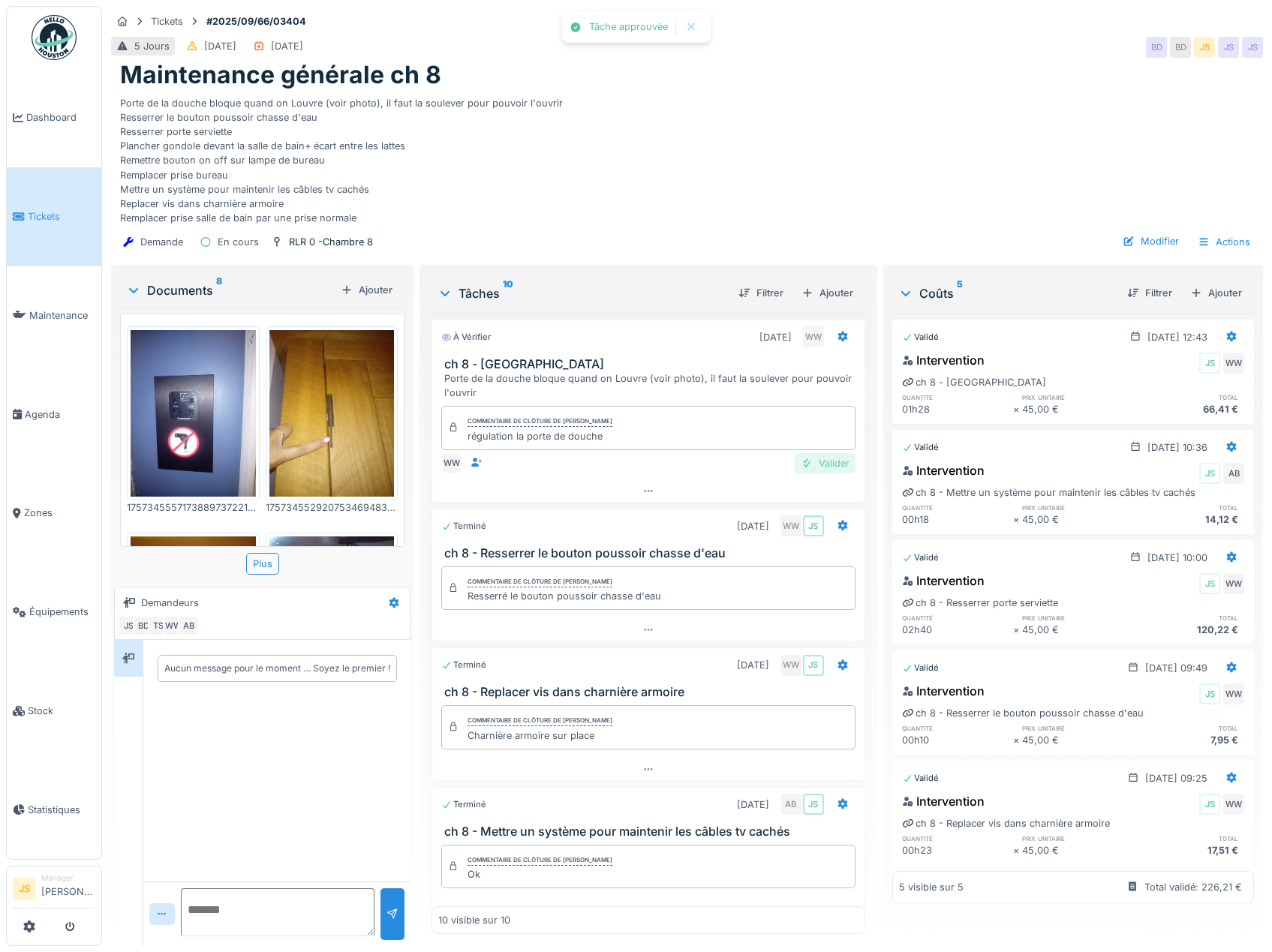
click at [807, 453] on div "Valider" at bounding box center [824, 463] width 61 height 20
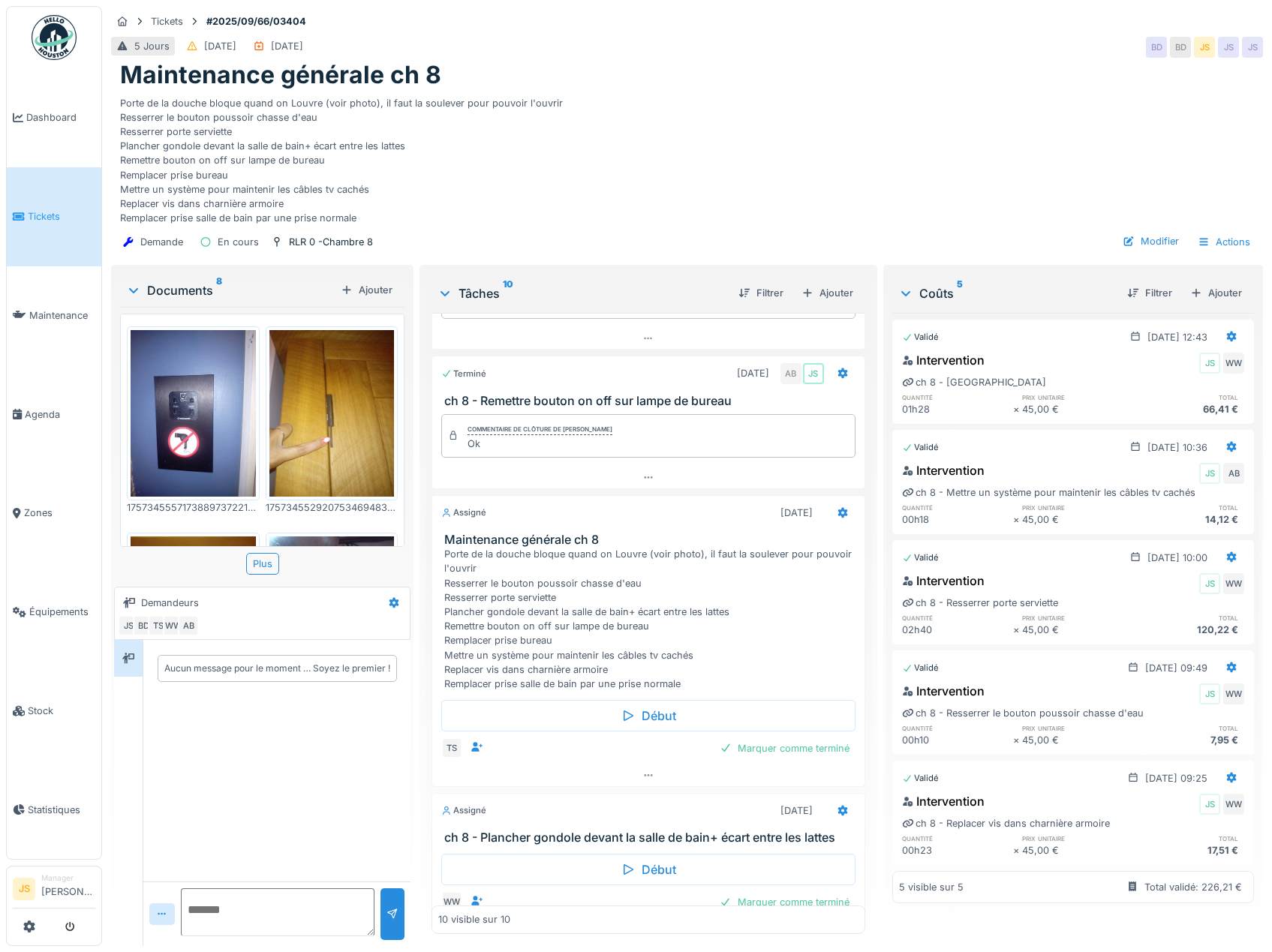
scroll to position [675, 0]
